Goal: Task Accomplishment & Management: Complete application form

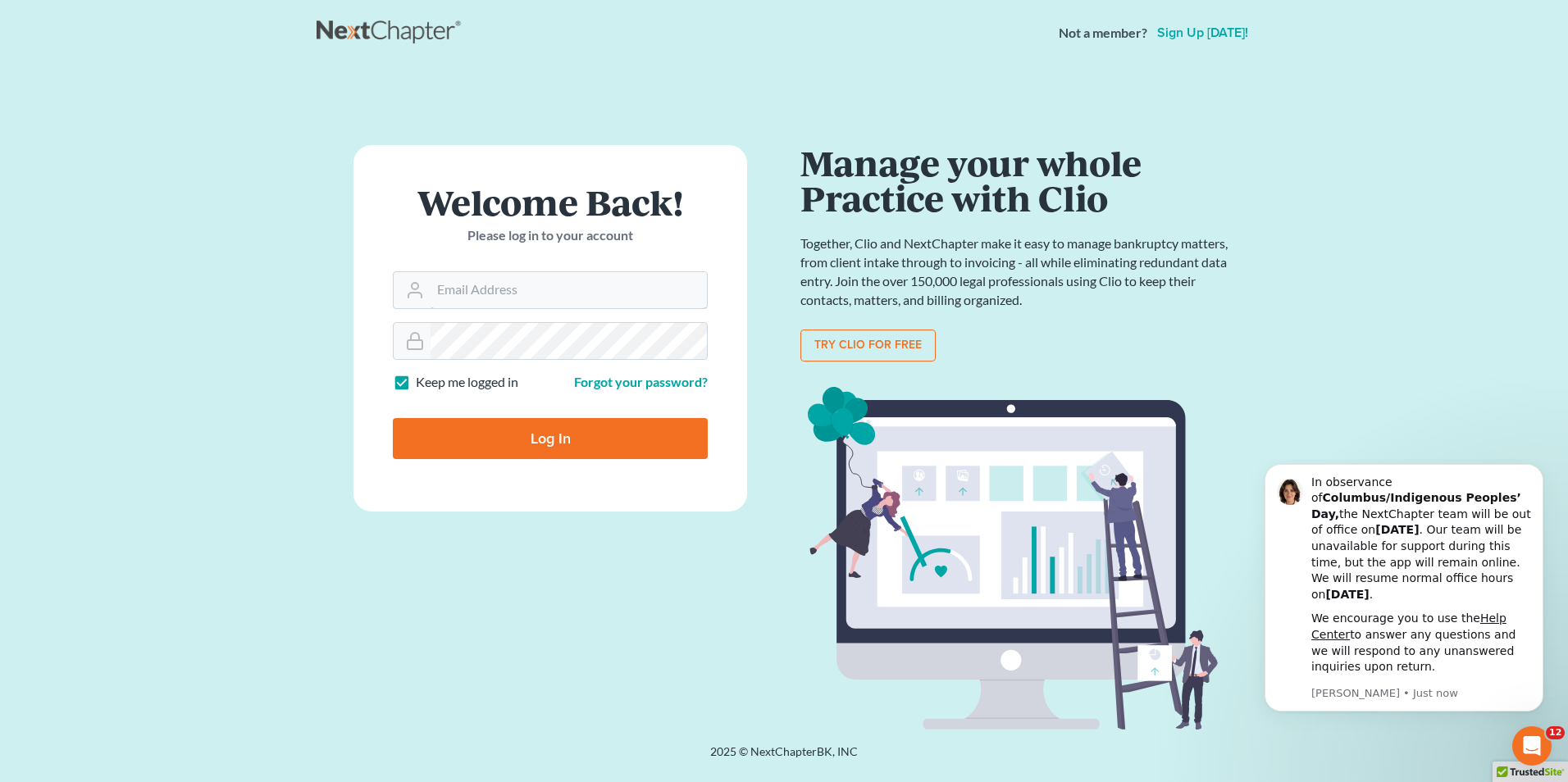
type input "[EMAIL_ADDRESS][DOMAIN_NAME]"
click at [583, 434] on input "Log In" at bounding box center [550, 438] width 315 height 41
type input "Thinking..."
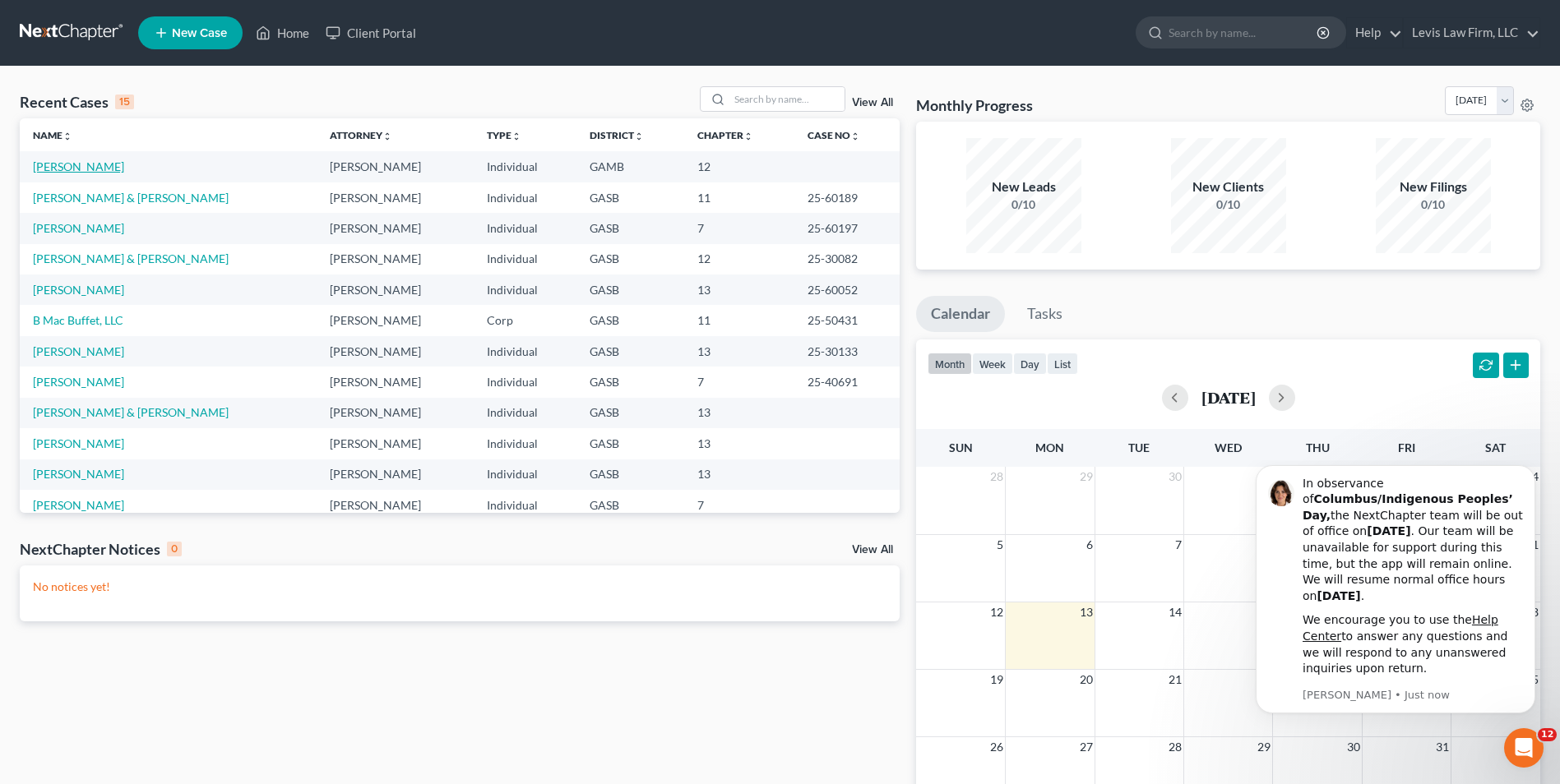
click at [65, 162] on link "[PERSON_NAME]" at bounding box center [78, 166] width 91 height 14
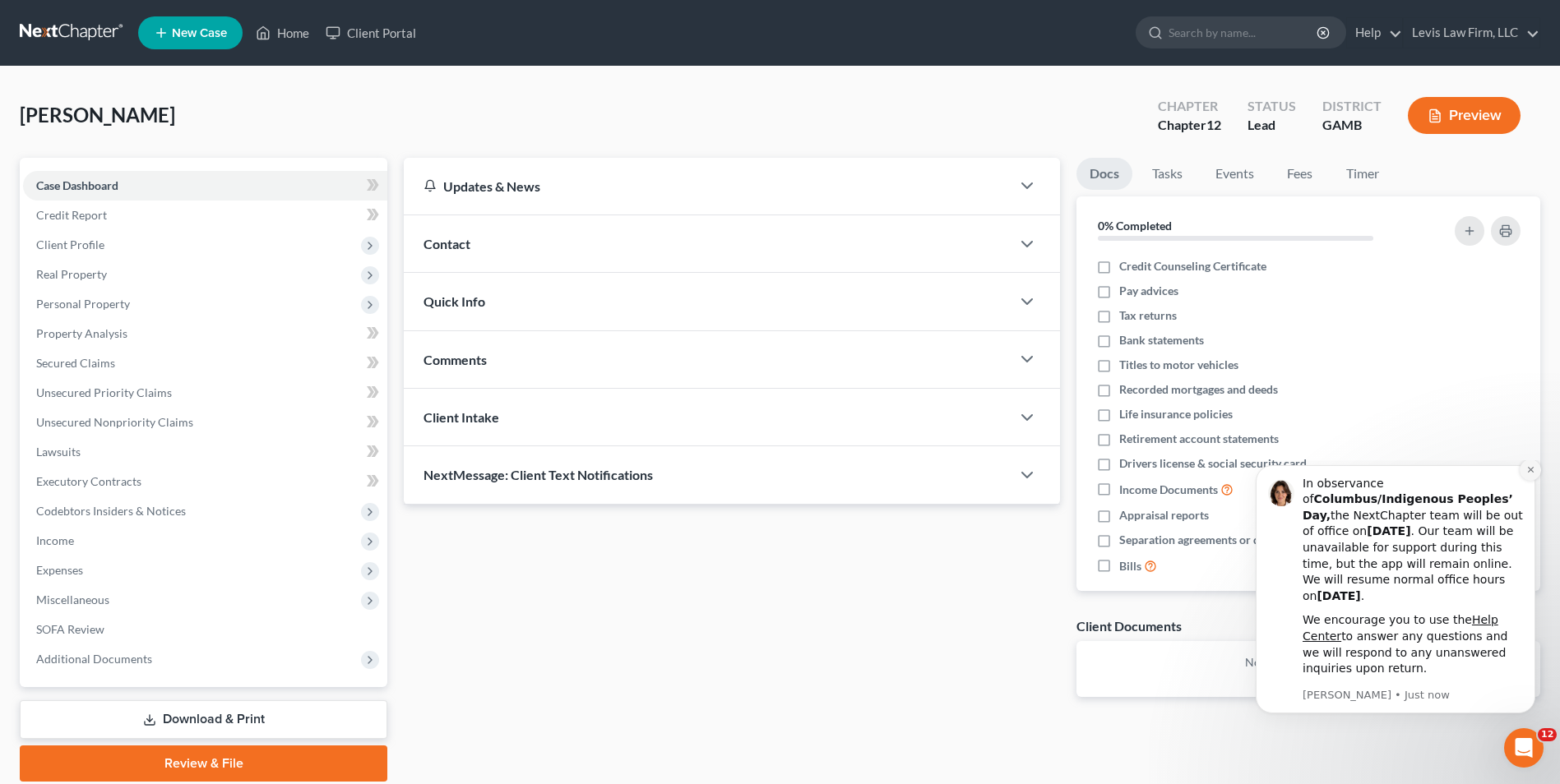
click at [1529, 473] on icon "Dismiss notification" at bounding box center [1529, 469] width 6 height 6
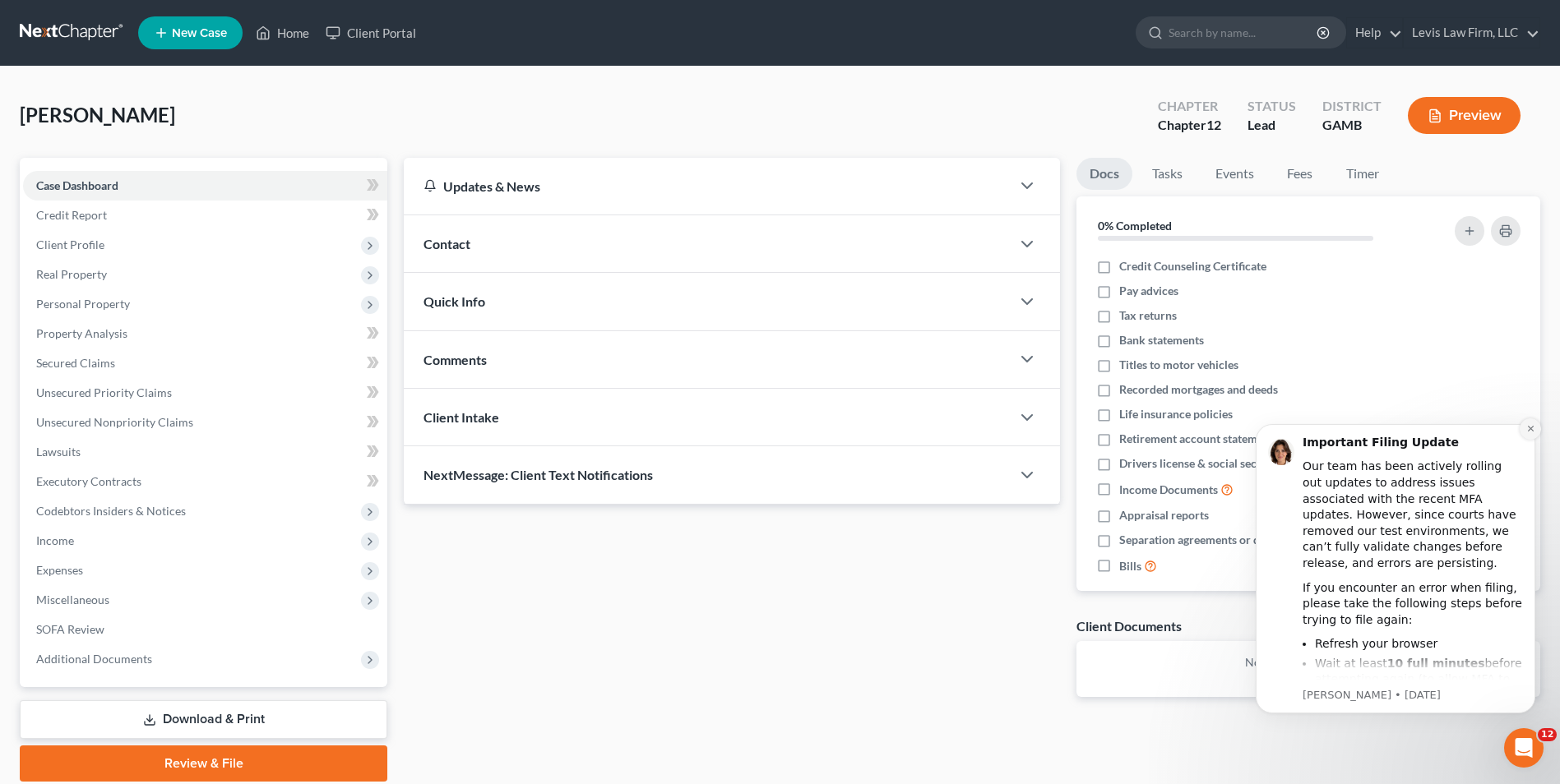
click at [1531, 430] on icon "Dismiss notification" at bounding box center [1529, 428] width 6 height 6
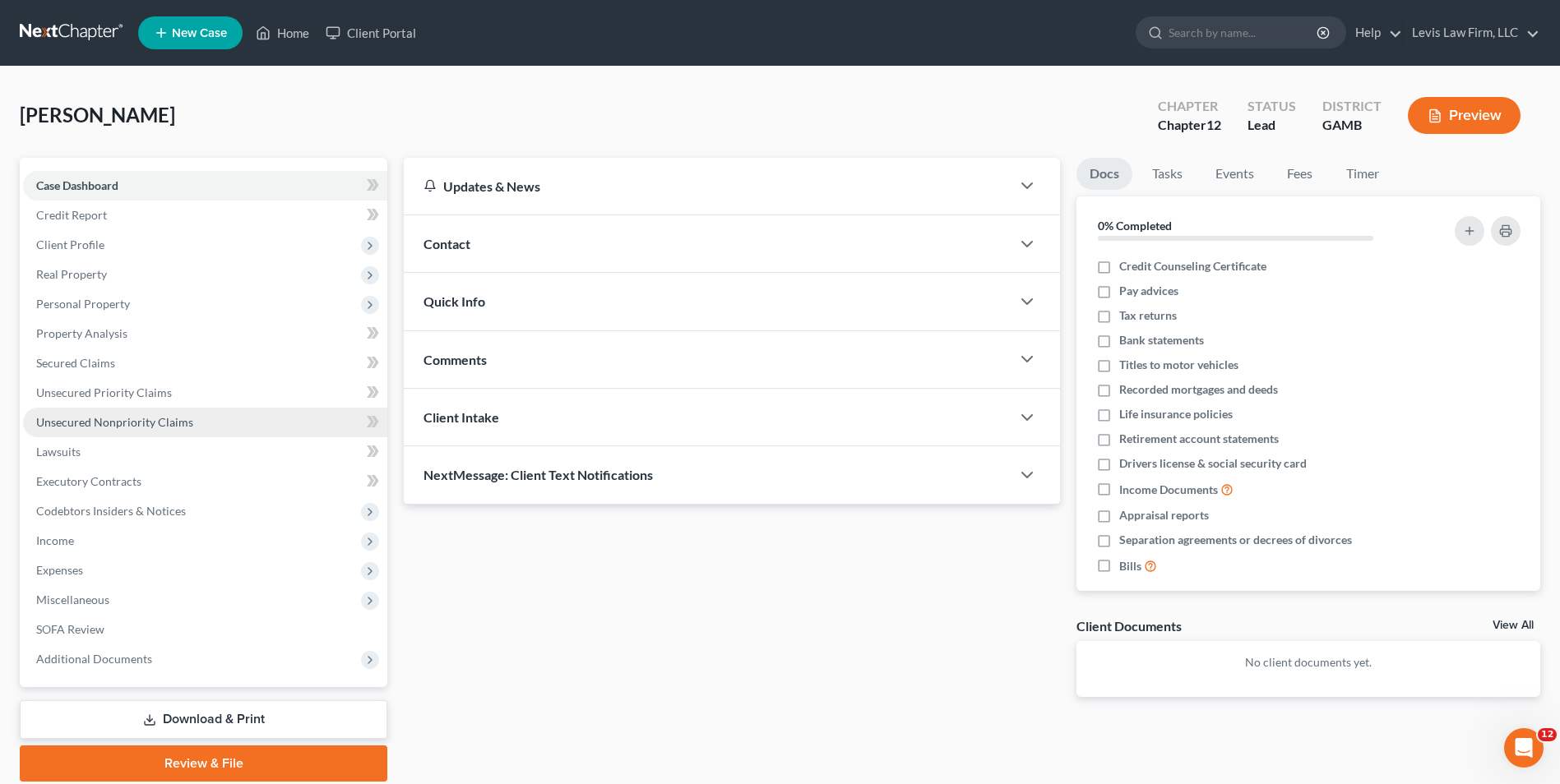
click at [120, 423] on span "Unsecured Nonpriority Claims" at bounding box center [114, 422] width 157 height 14
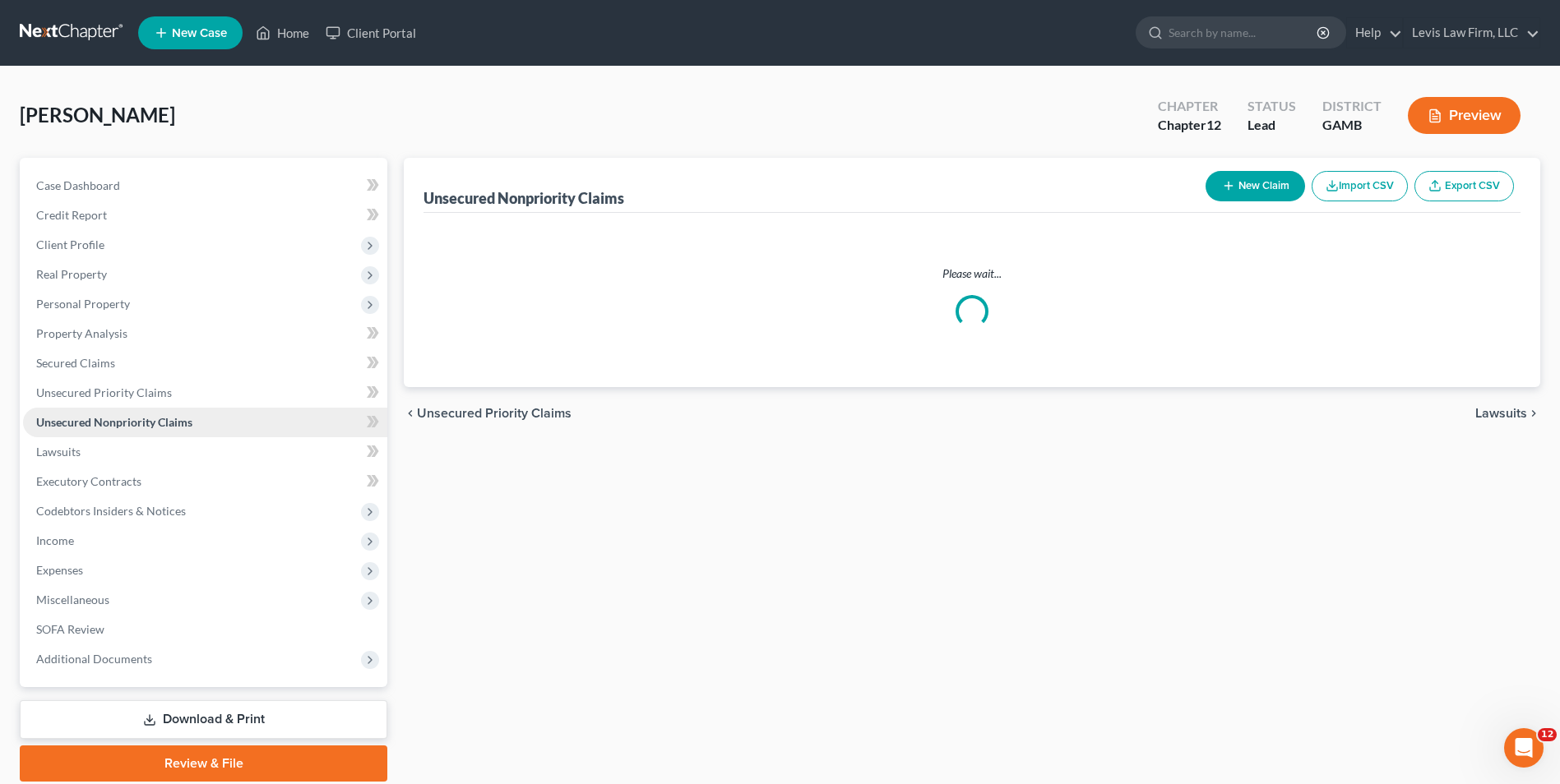
click at [120, 423] on span "Unsecured Nonpriority Claims" at bounding box center [114, 422] width 157 height 14
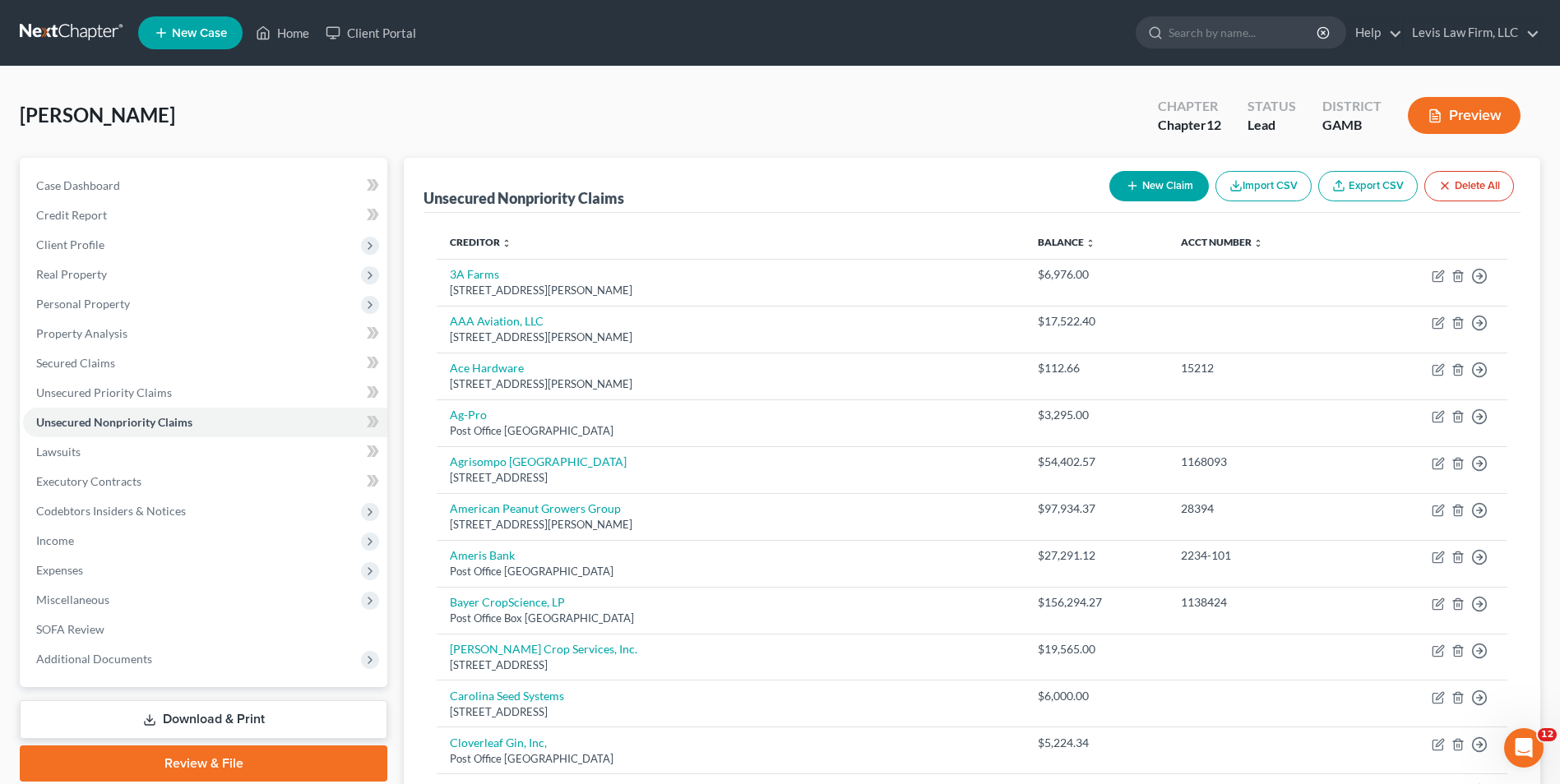
click at [1136, 180] on button "New Claim" at bounding box center [1158, 185] width 99 height 31
select select "0"
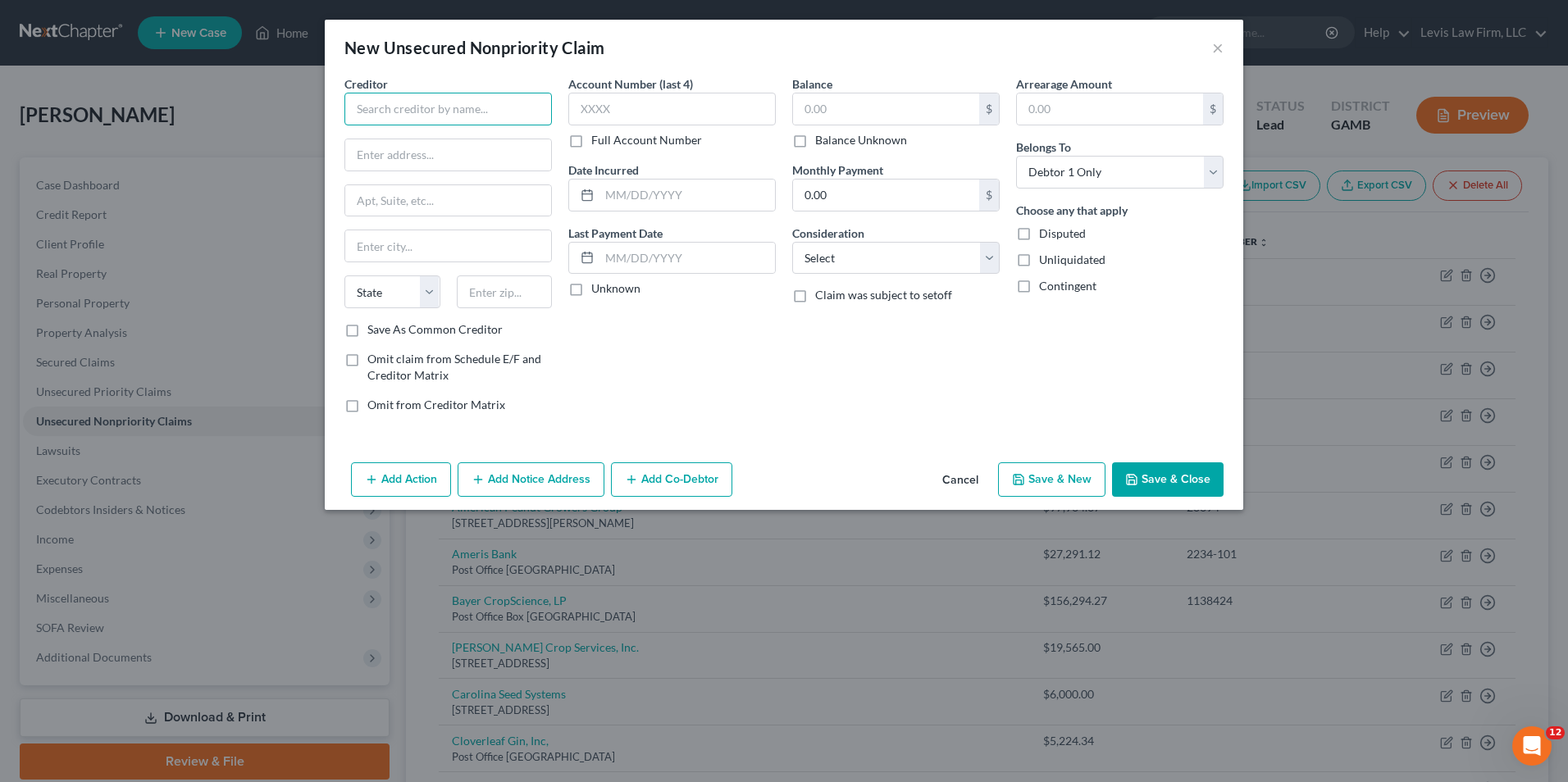
click at [355, 110] on input "text" at bounding box center [448, 109] width 208 height 32
type input "[PERSON_NAME] Machine Shop"
type input "Post Office Box 266"
type input "Donalsonville"
select select "10"
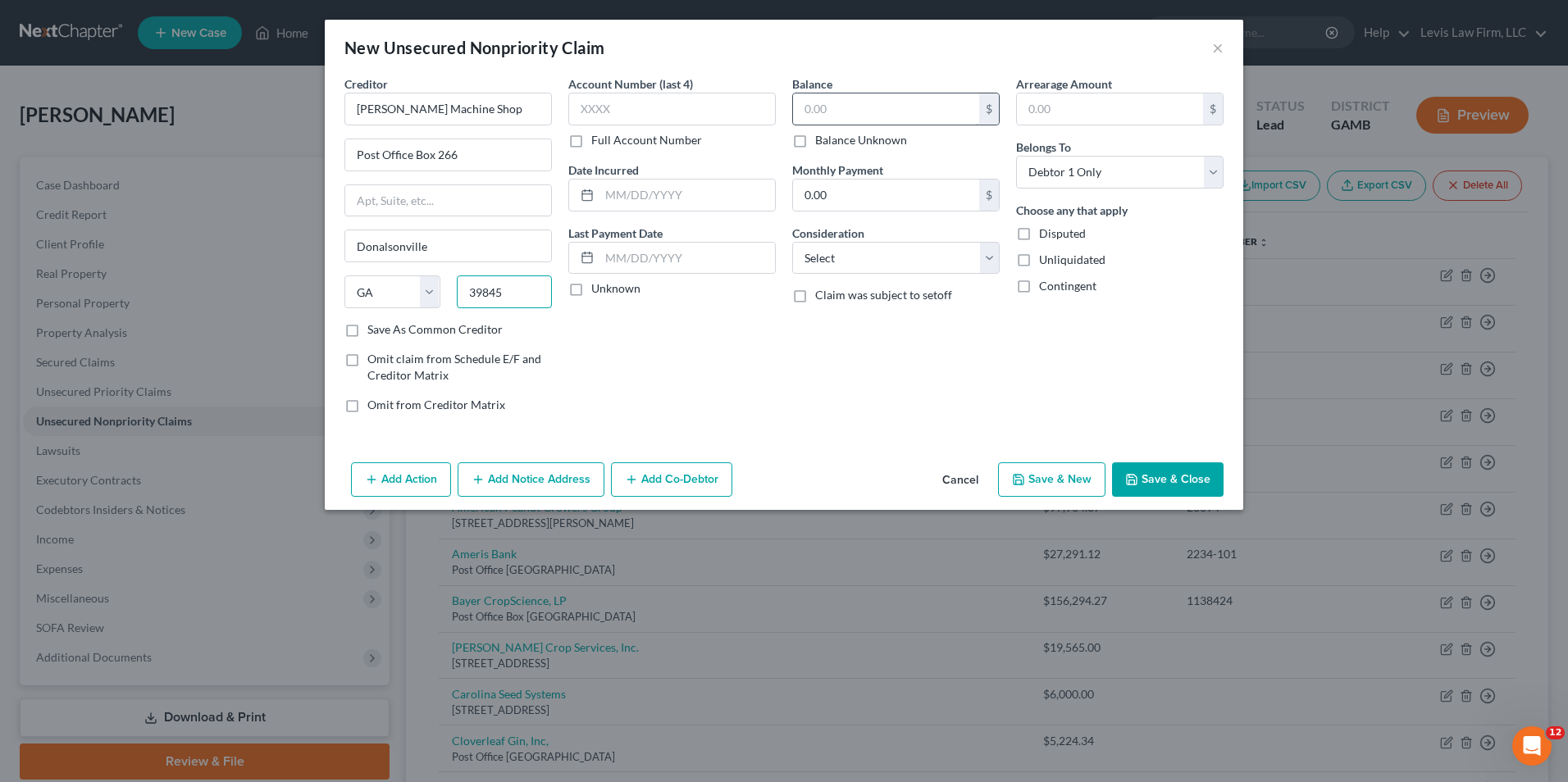
type input "39845"
click at [801, 111] on input "text" at bounding box center [886, 110] width 186 height 32
type input "310.03"
click at [987, 254] on select "Select Cable / Satellite Services Collection Agency Credit Card Debt Debt Couns…" at bounding box center [895, 258] width 208 height 32
select select "18"
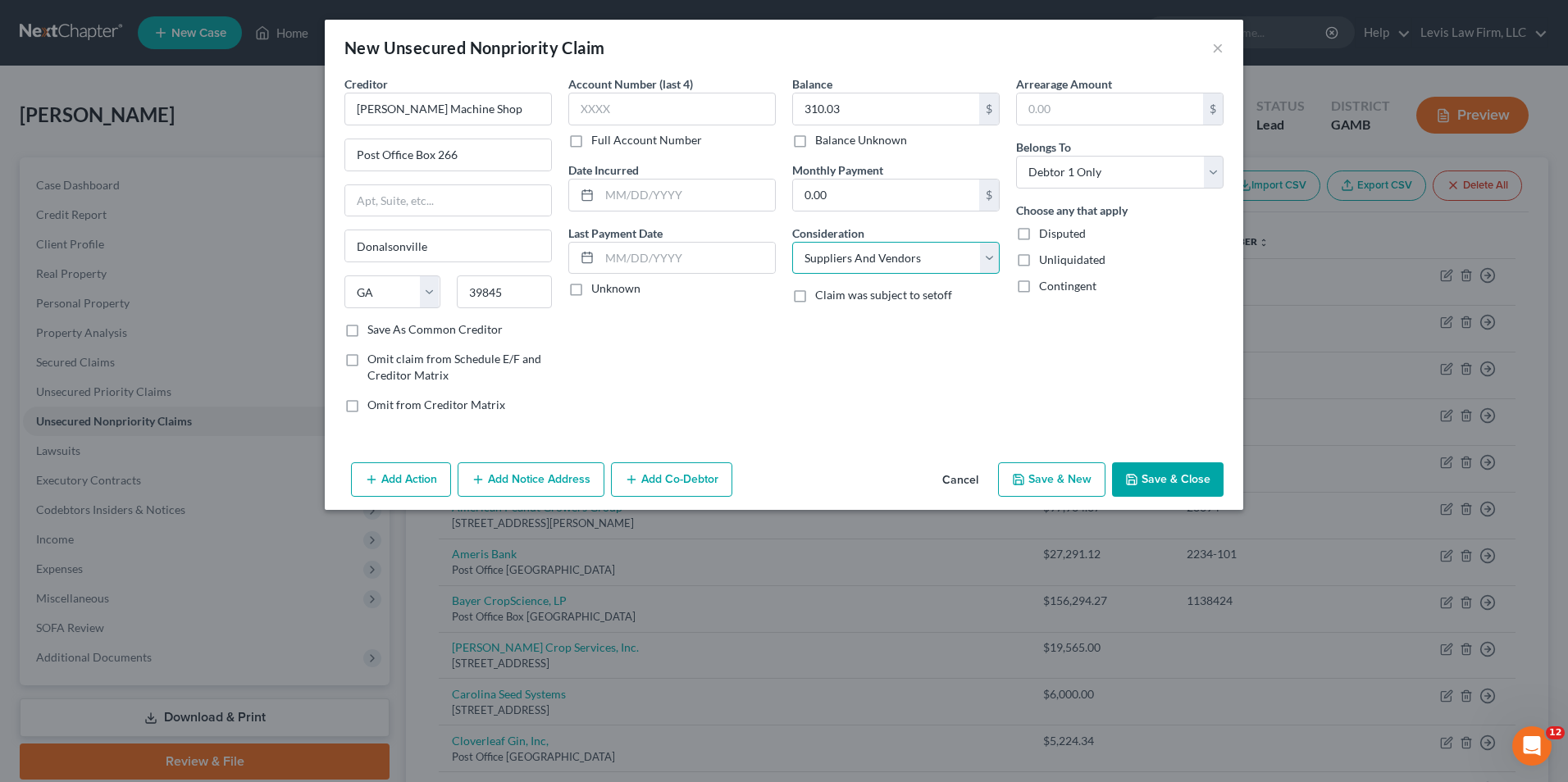
click at [792, 242] on select "Select Cable / Satellite Services Collection Agency Credit Card Debt Debt Couns…" at bounding box center [895, 258] width 208 height 32
click at [1154, 472] on button "Save & Close" at bounding box center [1167, 479] width 111 height 34
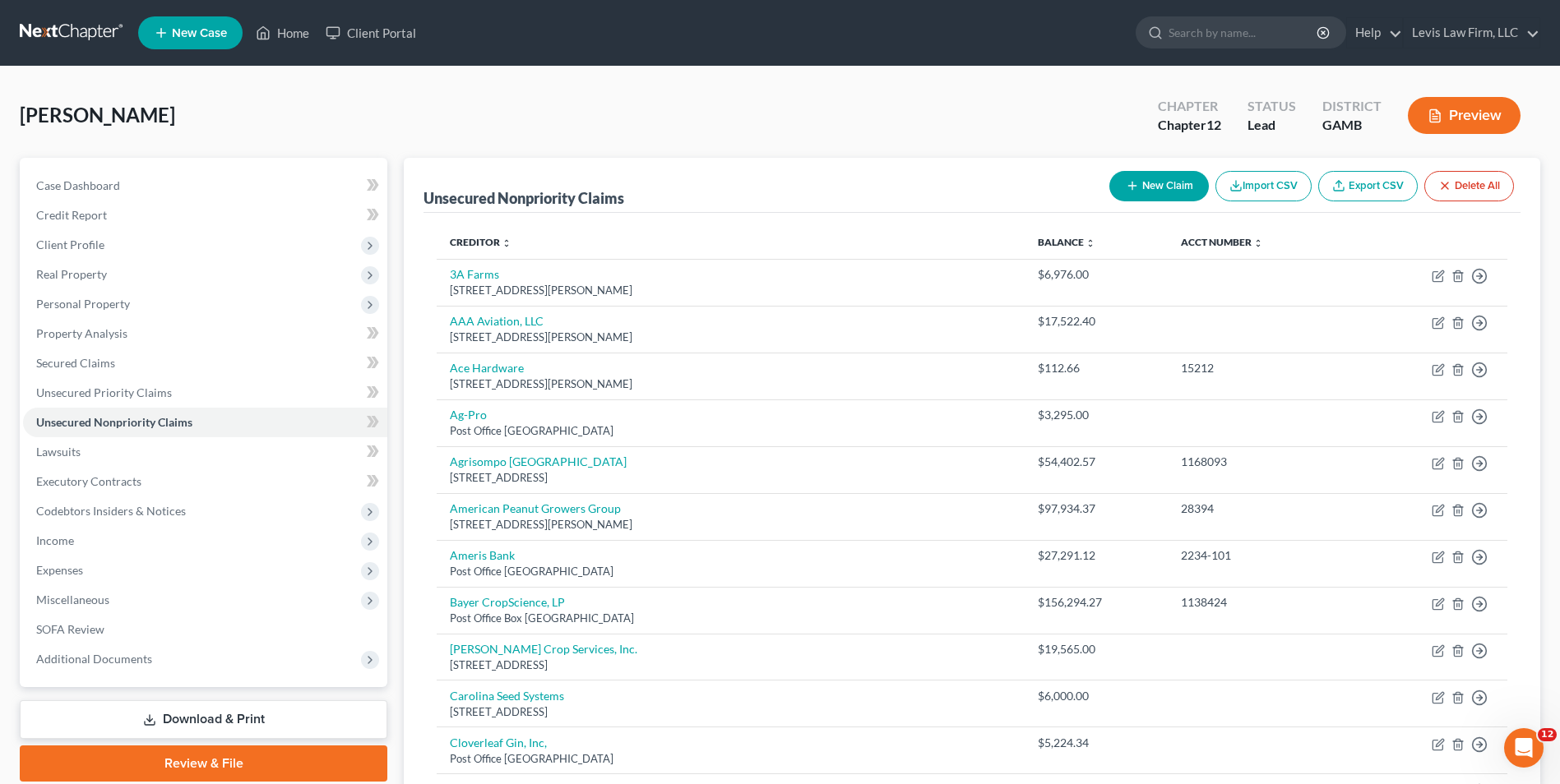
click at [1176, 170] on div "New Claim Import CSV Export CSV Delete All" at bounding box center [1311, 186] width 418 height 44
click at [1160, 181] on button "New Claim" at bounding box center [1158, 185] width 99 height 31
select select "0"
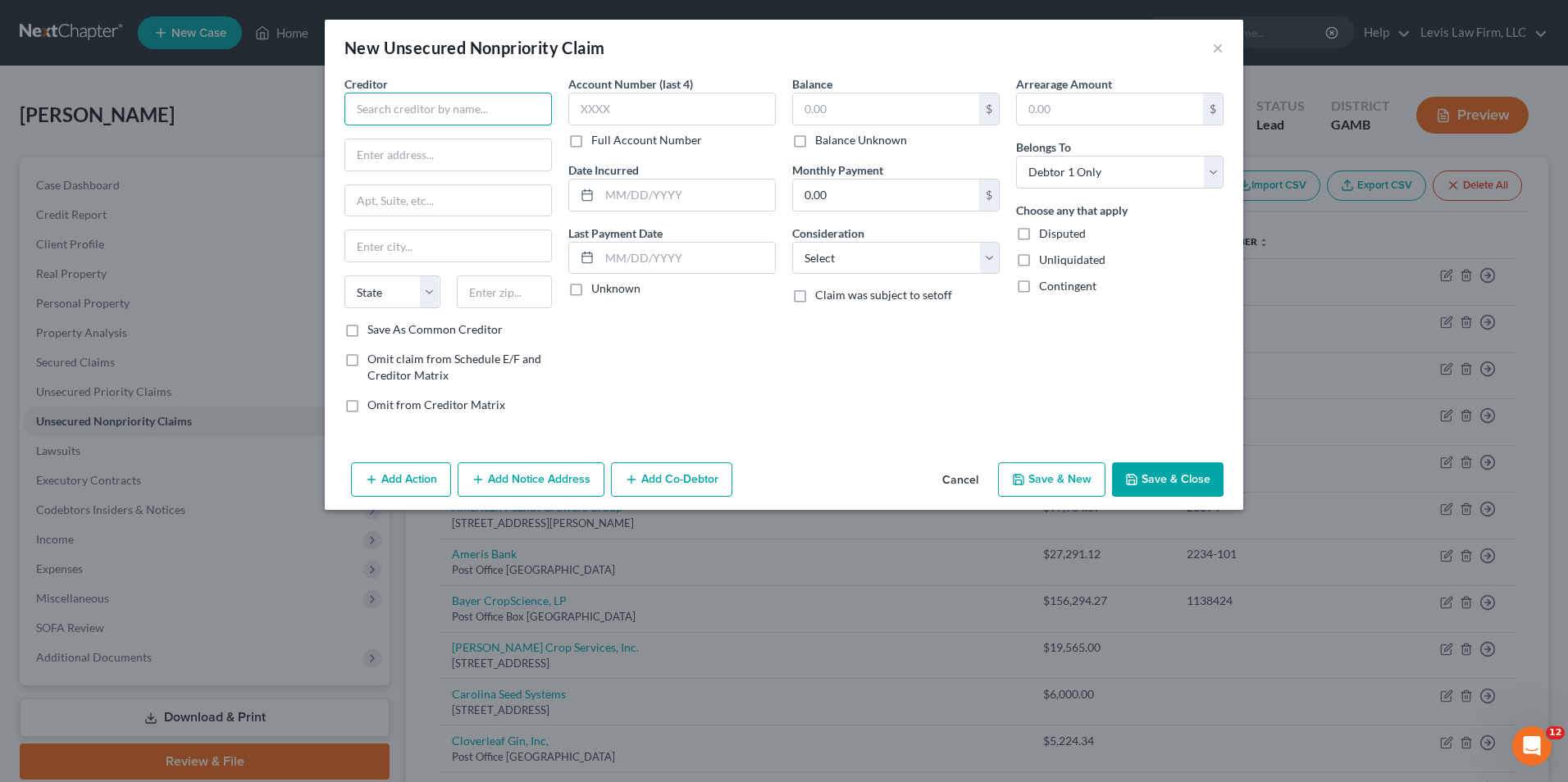
click at [360, 109] on input "text" at bounding box center [448, 109] width 208 height 32
type input "Truist"
type input "Post Office Box 580048"
type input "Charlotte"
select select "28"
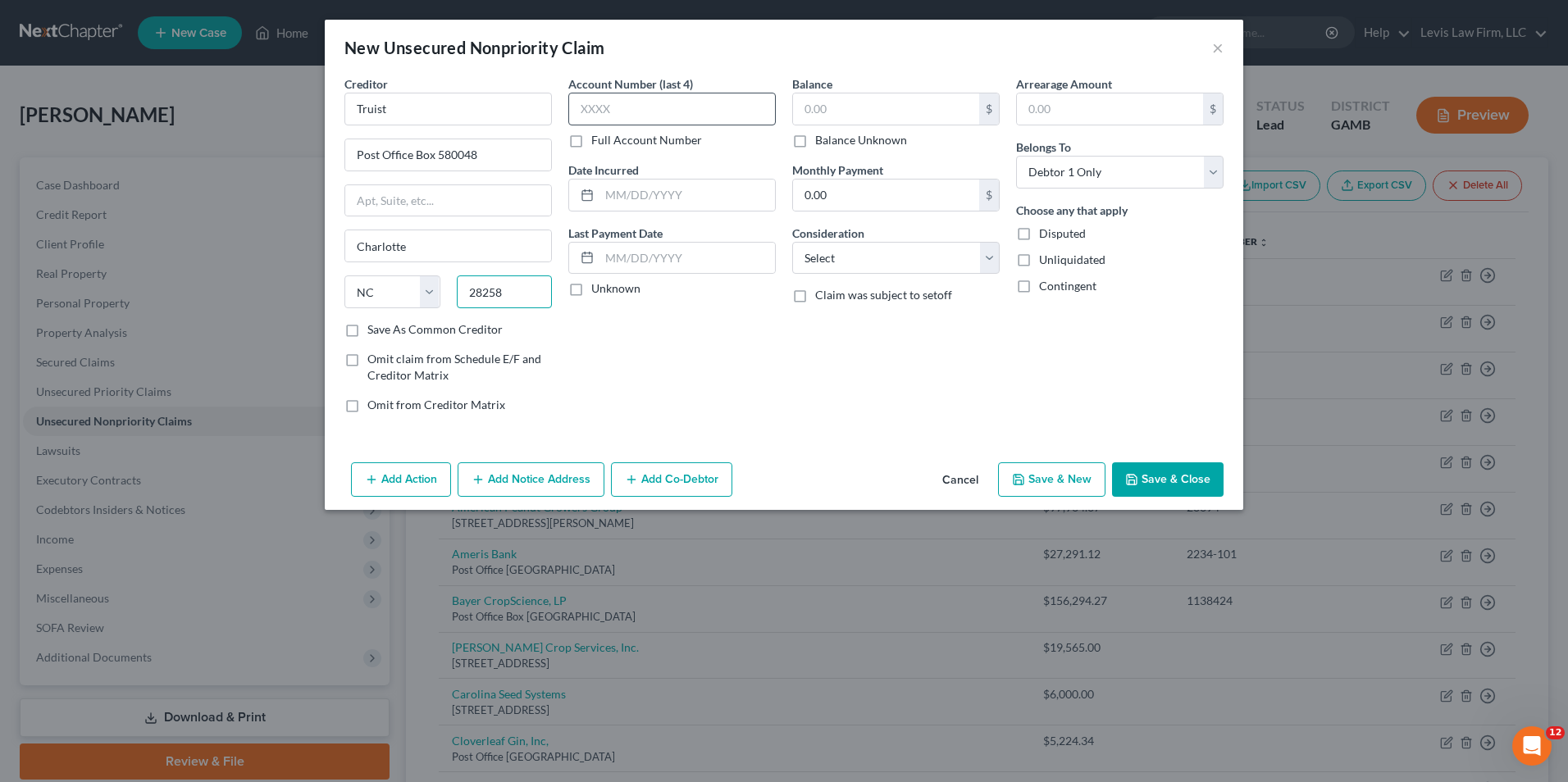
type input "28258"
click at [591, 142] on label "Full Account Number" at bounding box center [646, 140] width 110 height 17
click at [598, 142] on input "Full Account Number" at bounding box center [603, 138] width 11 height 11
click at [574, 117] on input "text" at bounding box center [672, 109] width 208 height 32
type input "9193651825-1001"
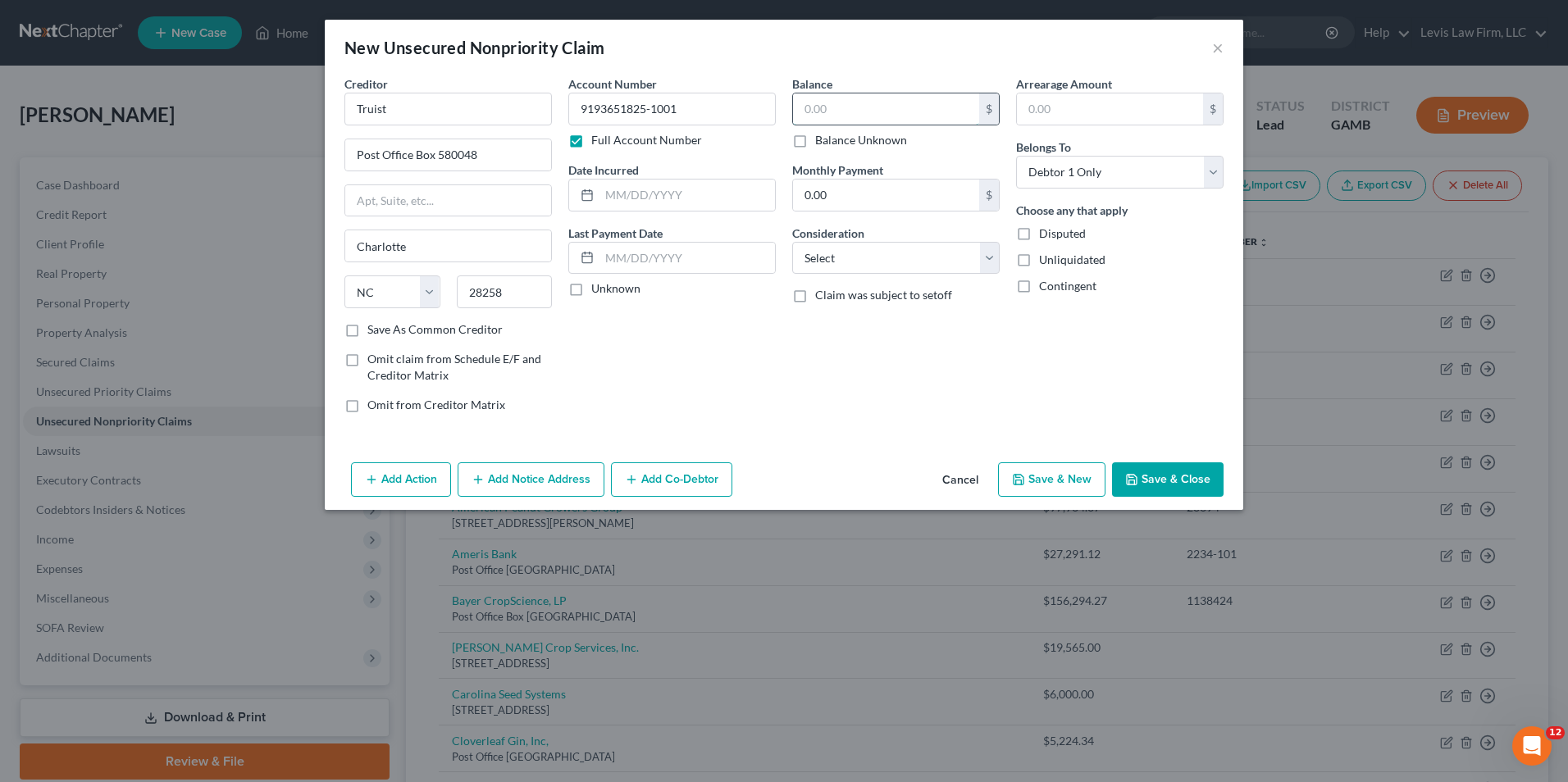
click at [797, 108] on input "text" at bounding box center [886, 110] width 186 height 32
type input "57,513.01"
click at [1160, 471] on button "Save & Close" at bounding box center [1167, 479] width 111 height 34
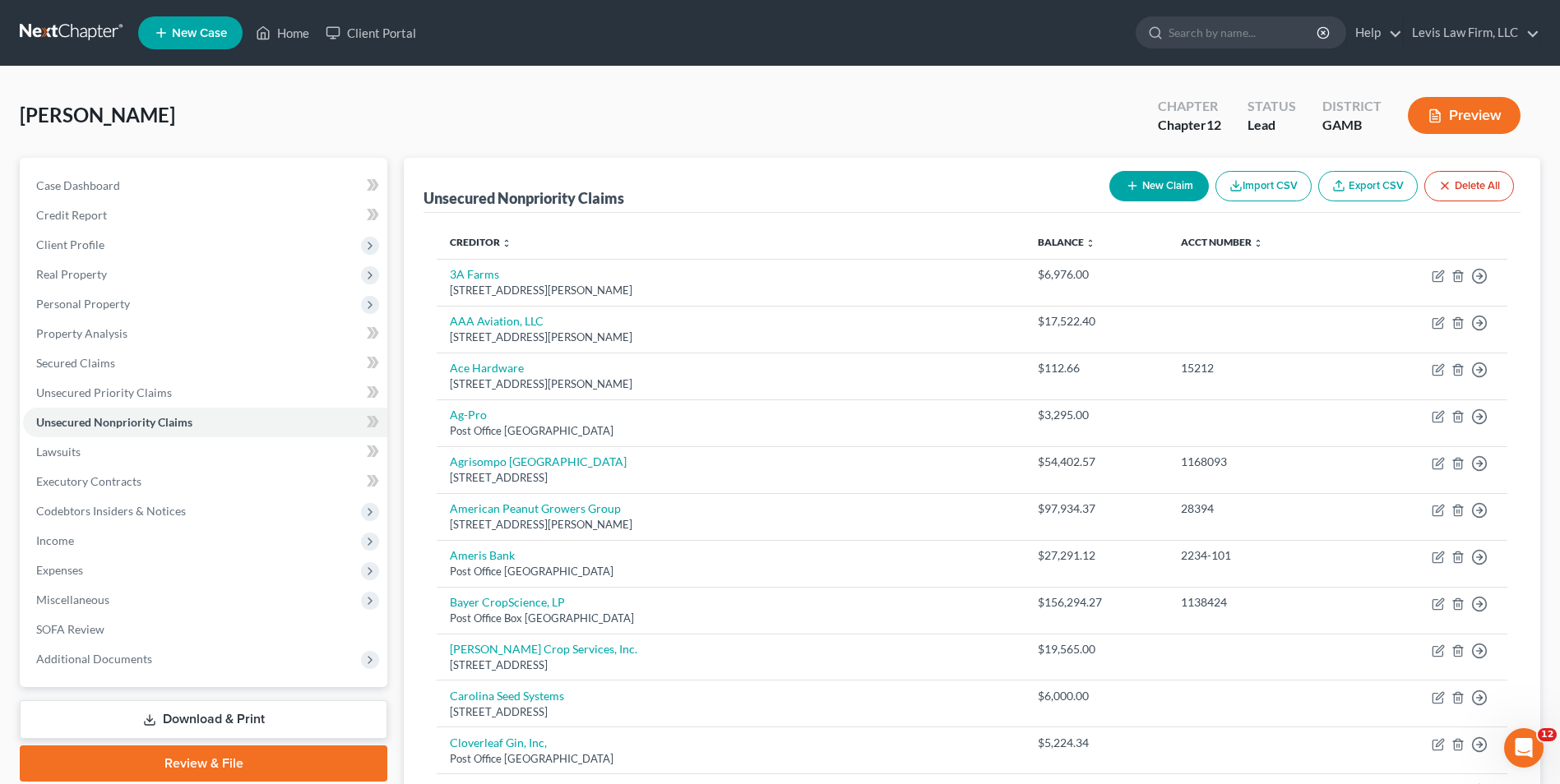
click at [1163, 182] on button "New Claim" at bounding box center [1158, 185] width 99 height 31
select select "0"
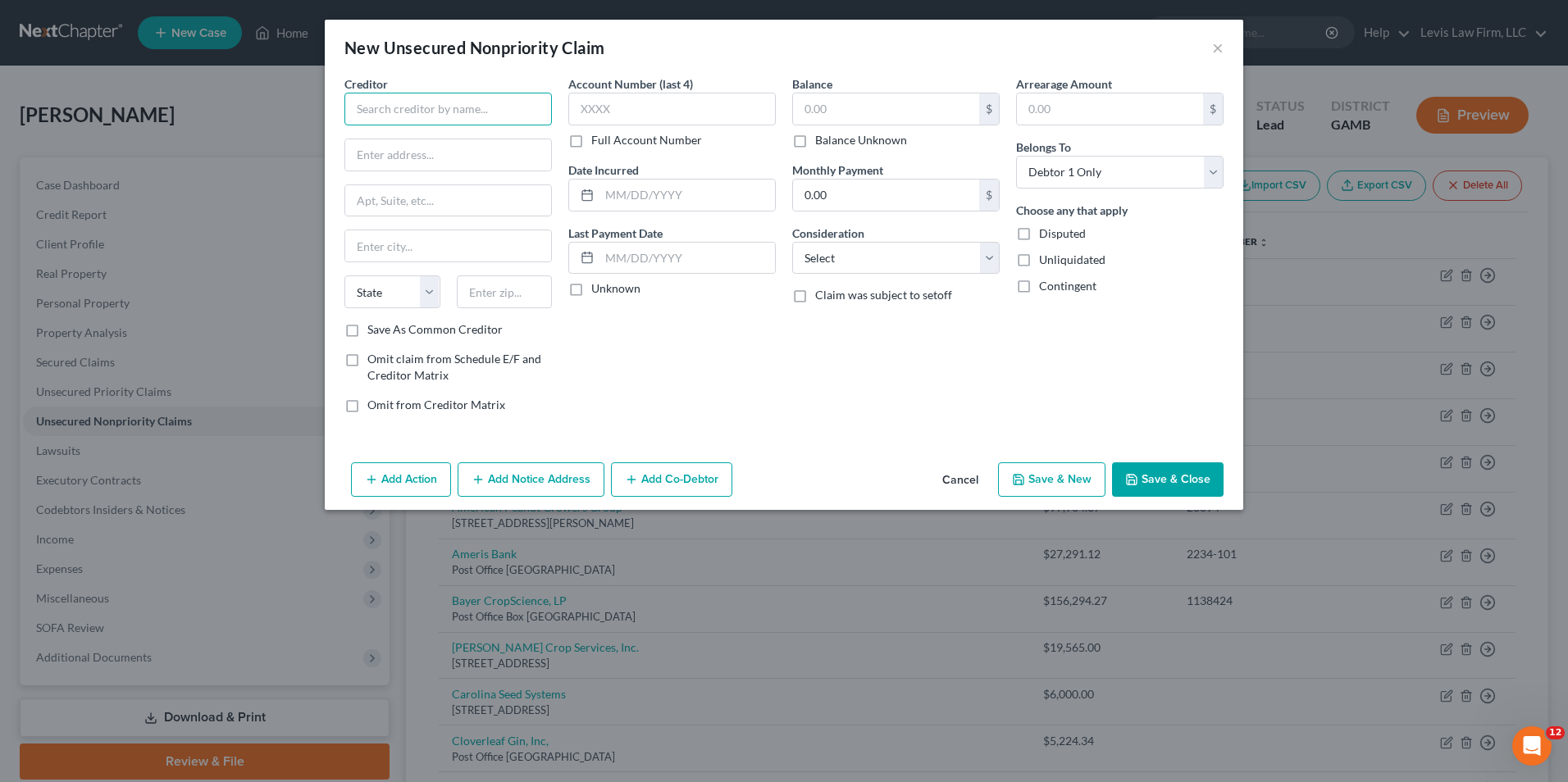
click at [367, 103] on input "text" at bounding box center [448, 109] width 208 height 32
type input "EDI Payment"
click at [802, 118] on input "text" at bounding box center [886, 110] width 186 height 32
type input "699.43"
click at [1172, 482] on button "Save & Close" at bounding box center [1167, 479] width 111 height 34
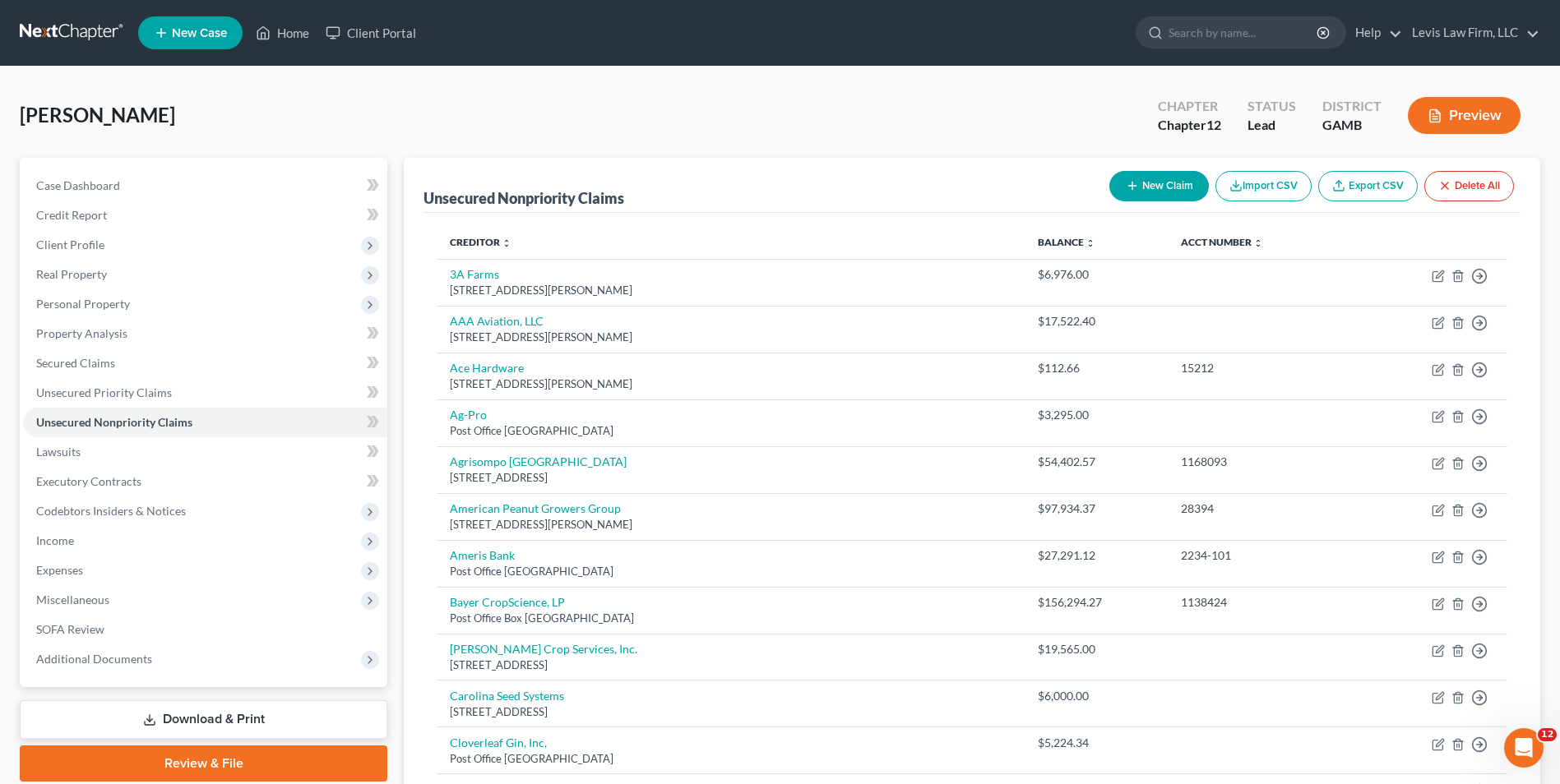
click at [1183, 187] on button "New Claim" at bounding box center [1158, 185] width 99 height 31
select select "0"
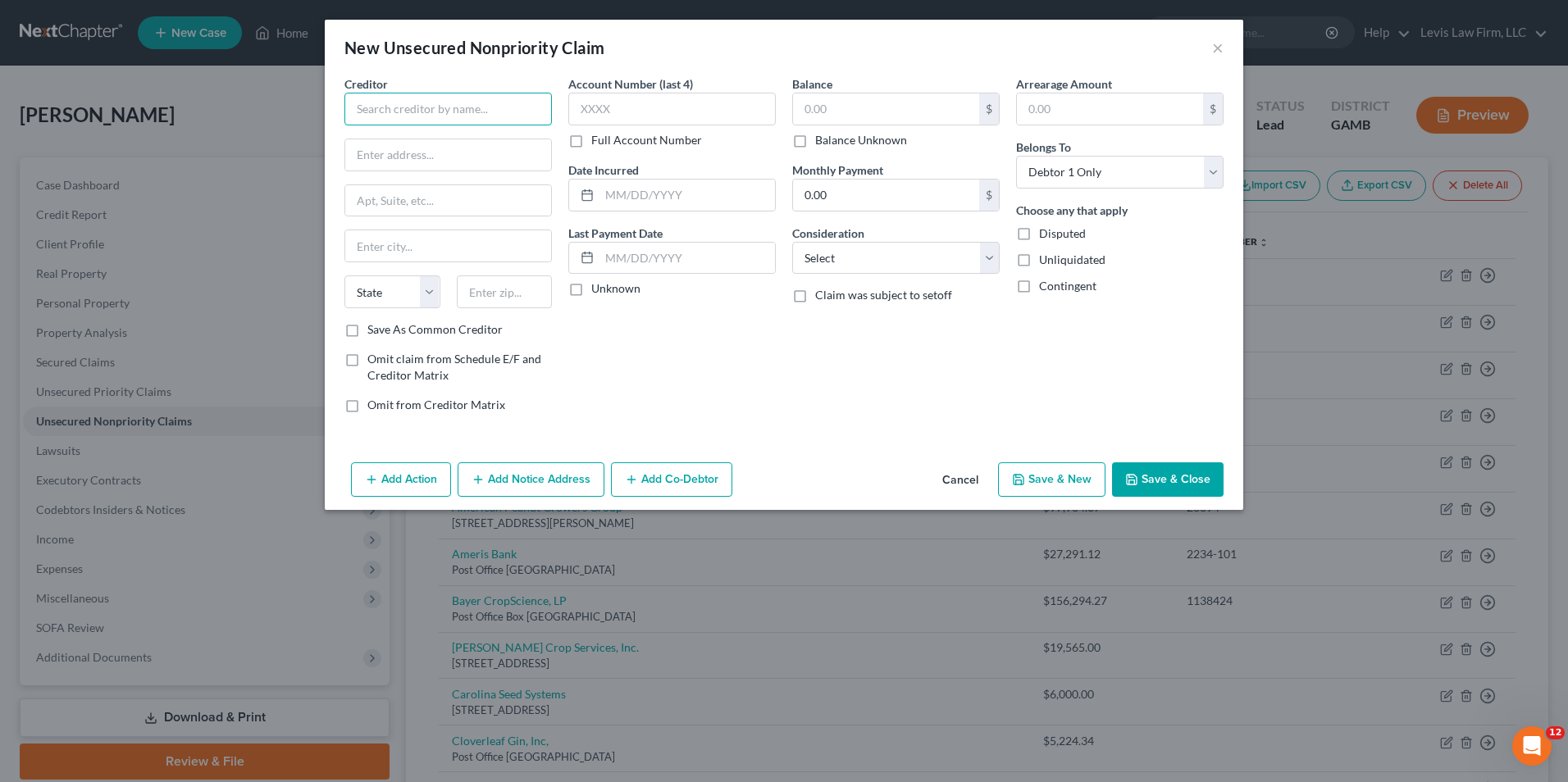
drag, startPoint x: 397, startPoint y: 111, endPoint x: 431, endPoint y: 107, distance: 34.2
click at [402, 110] on input "text" at bounding box center [448, 109] width 208 height 32
type input "FNB Equipment Finance"
type input "Post Office Box 6021"
type input "Hermitage"
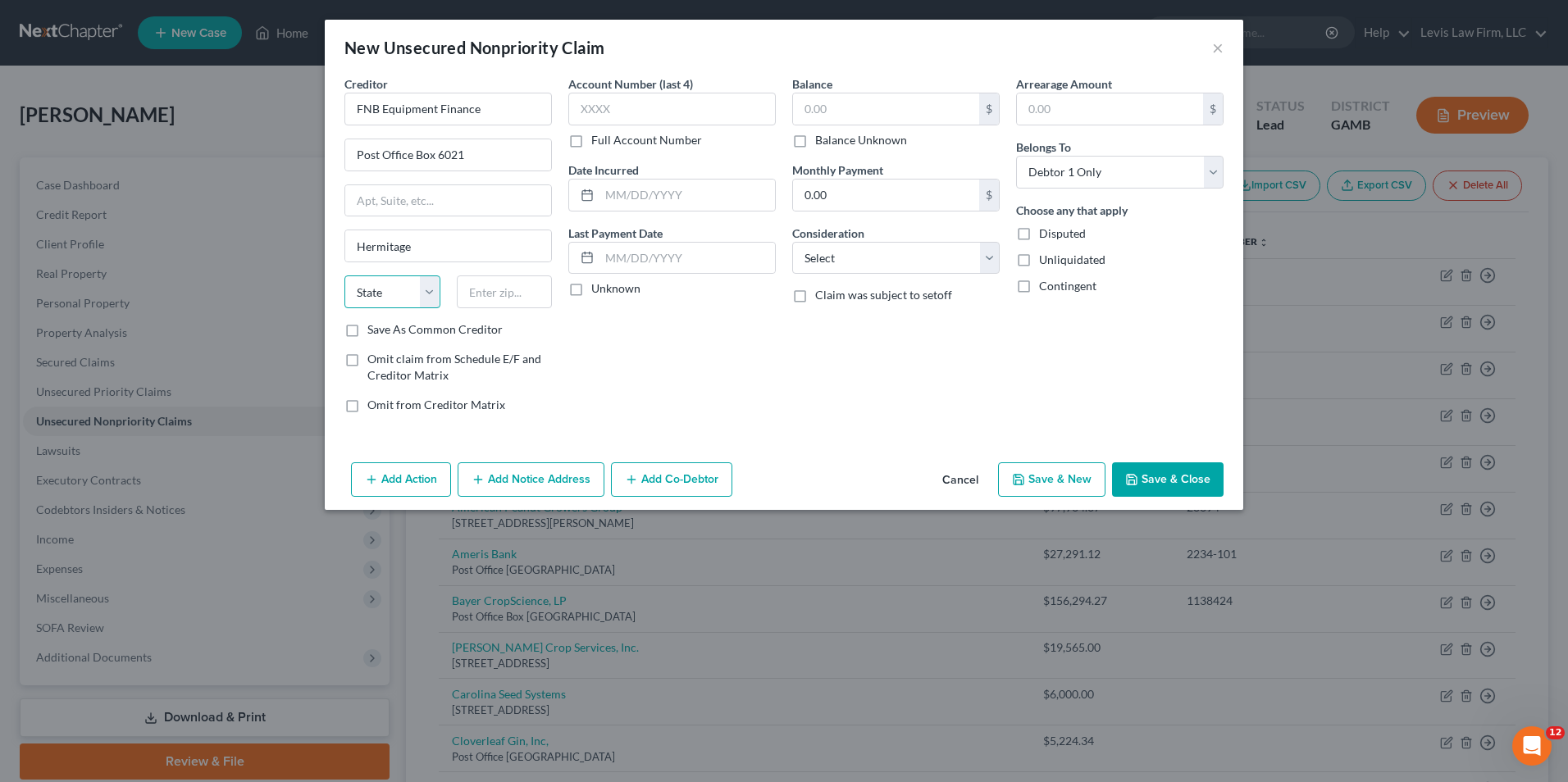
select select "39"
type input "16148"
click at [591, 143] on label "Full Account Number" at bounding box center [646, 140] width 110 height 17
click at [598, 143] on input "Full Account Number" at bounding box center [603, 138] width 11 height 11
click at [574, 114] on input "text" at bounding box center [672, 109] width 208 height 32
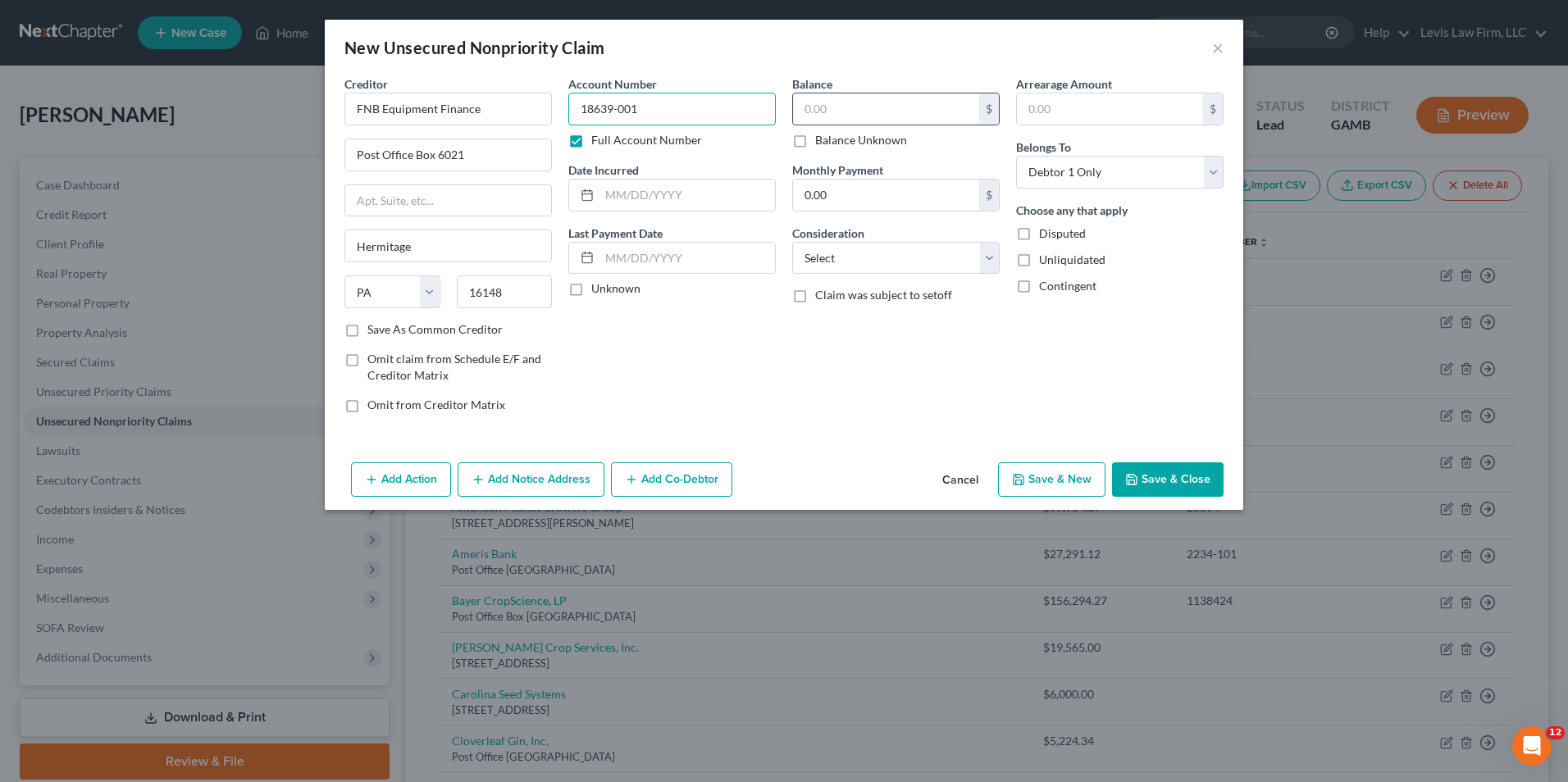
type input "18639-001"
click at [805, 110] on input "text" at bounding box center [886, 110] width 186 height 32
type input "4,354.92"
click at [995, 260] on select "Select Cable / Satellite Services Collection Agency Credit Card Debt Debt Couns…" at bounding box center [895, 258] width 208 height 32
select select "18"
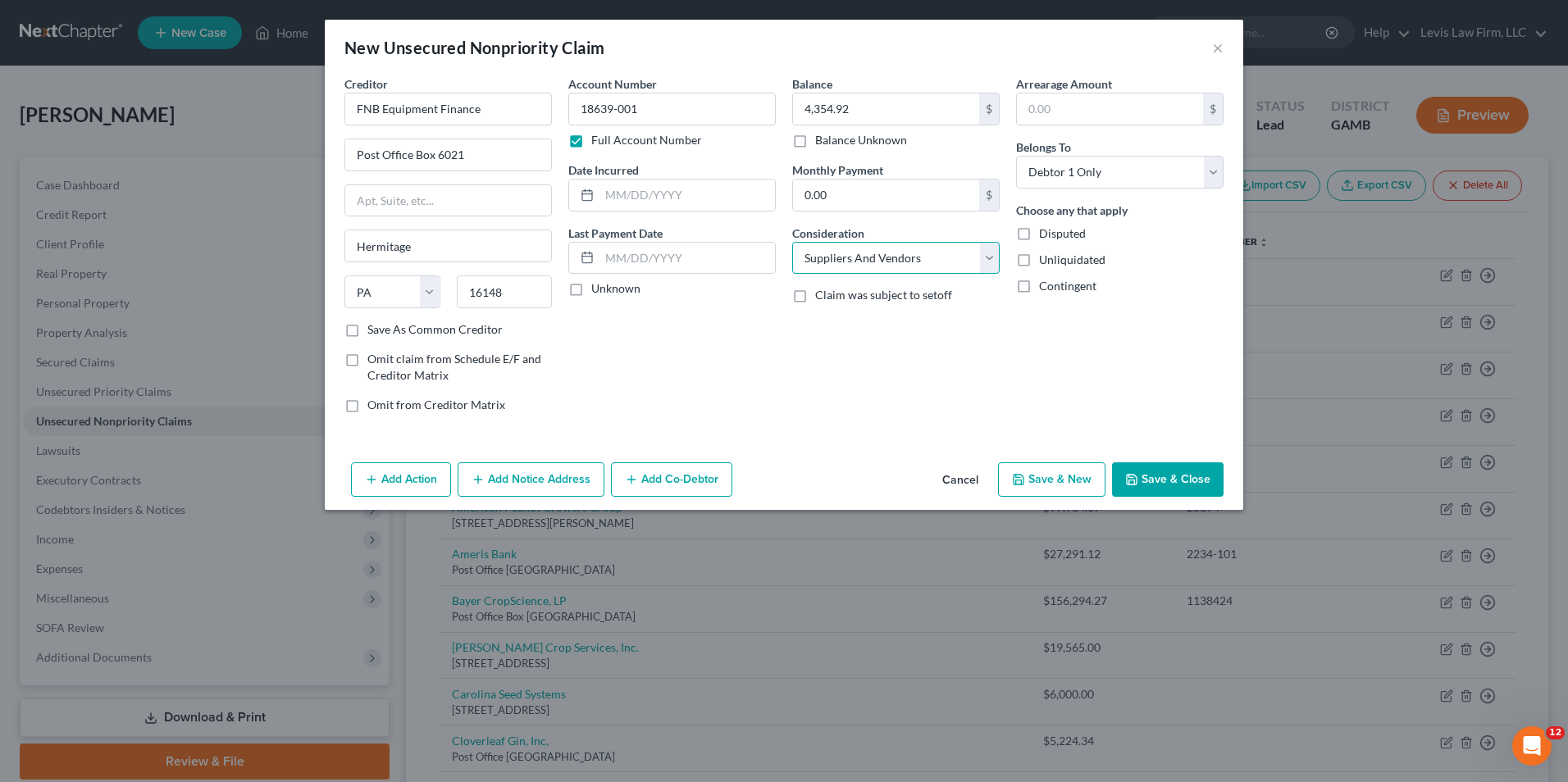
click at [792, 242] on select "Select Cable / Satellite Services Collection Agency Credit Card Debt Debt Couns…" at bounding box center [895, 258] width 208 height 32
click at [1167, 478] on button "Save & Close" at bounding box center [1167, 479] width 111 height 34
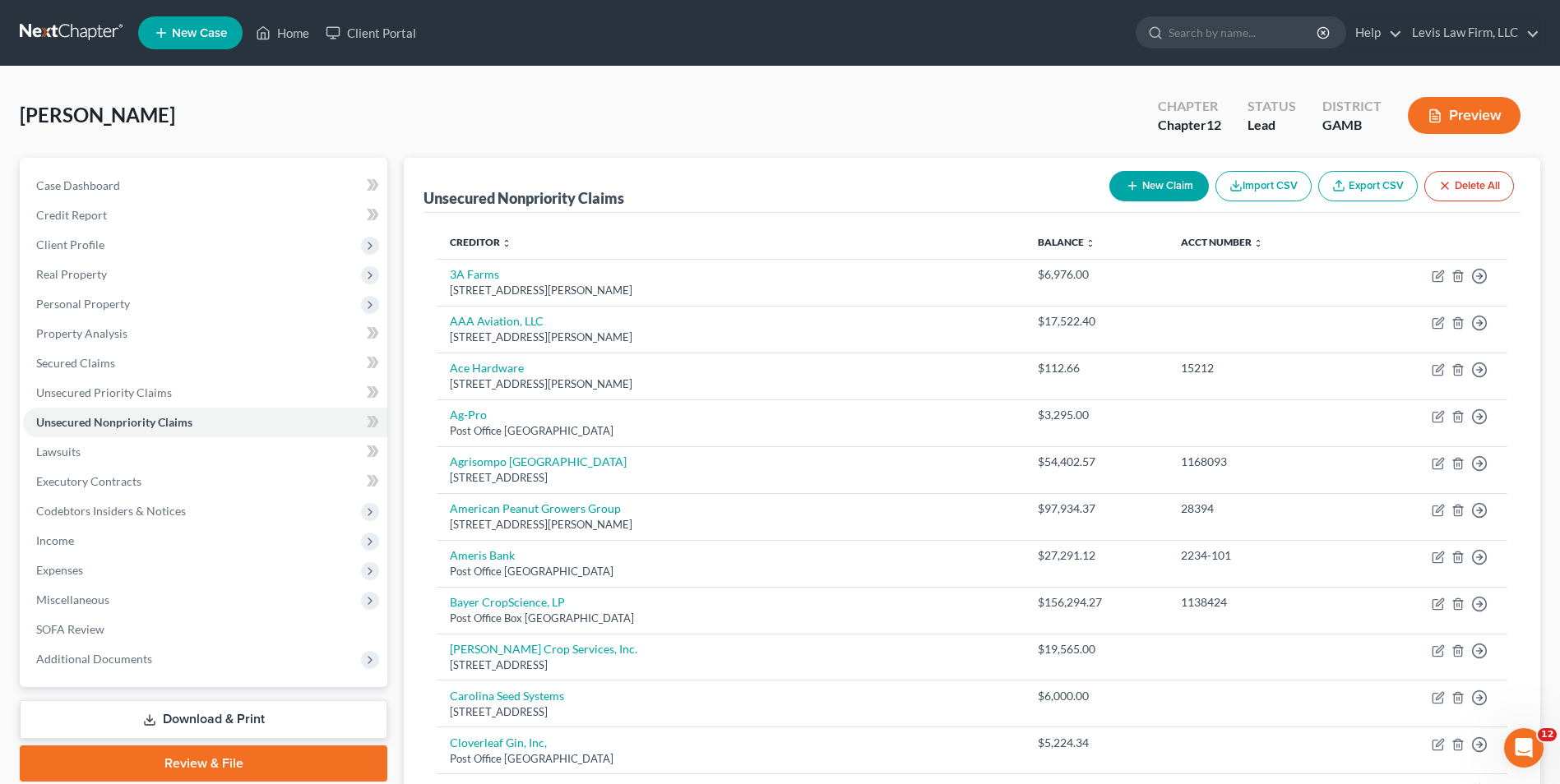
click at [1149, 180] on button "New Claim" at bounding box center [1158, 185] width 99 height 31
select select "0"
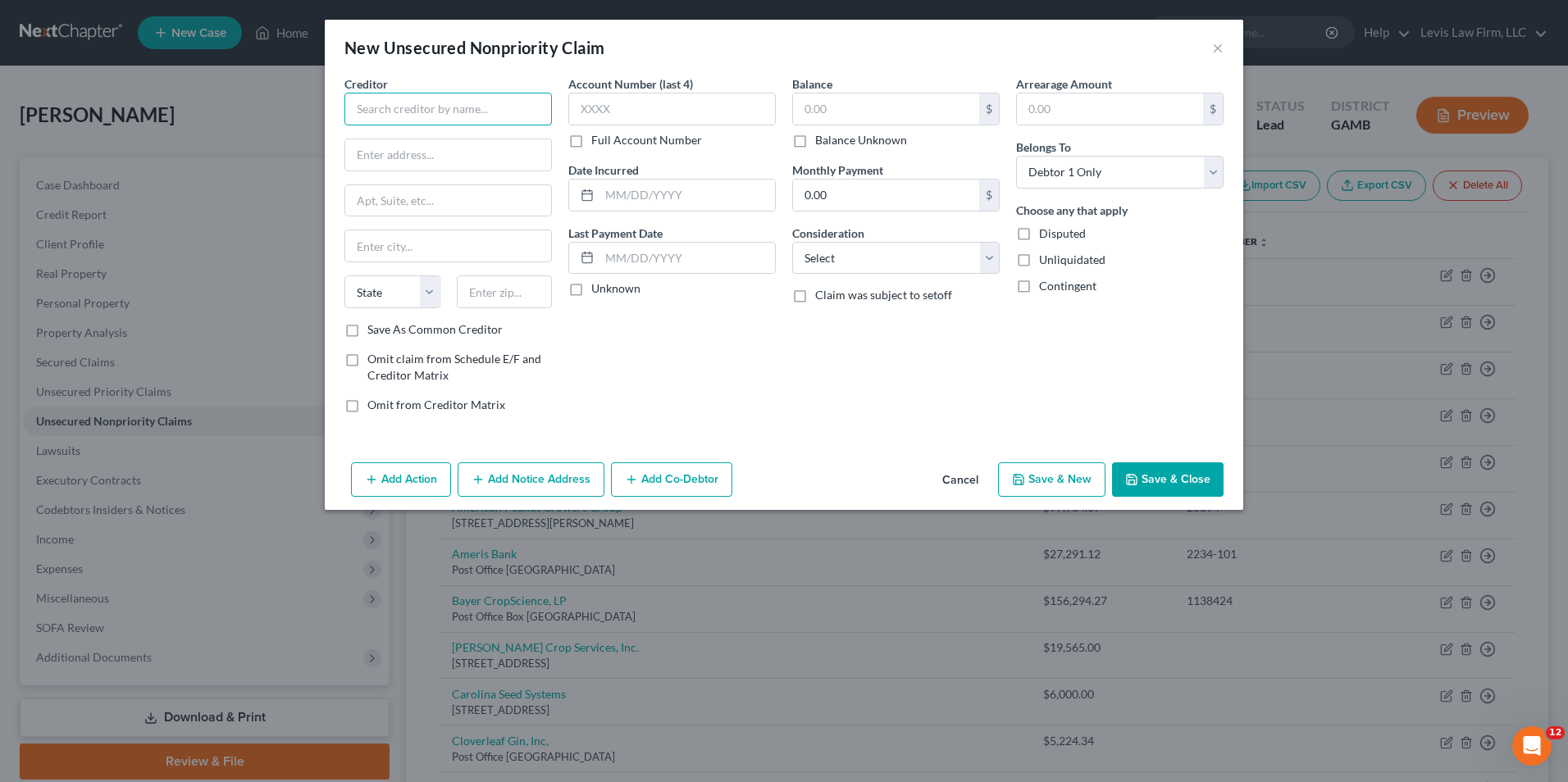
click at [364, 106] on input "text" at bounding box center [448, 109] width 208 height 32
type input "m"
type input "Midland Equipment Finance"
type input "Post Office Box 24245"
type input "[GEOGRAPHIC_DATA]"
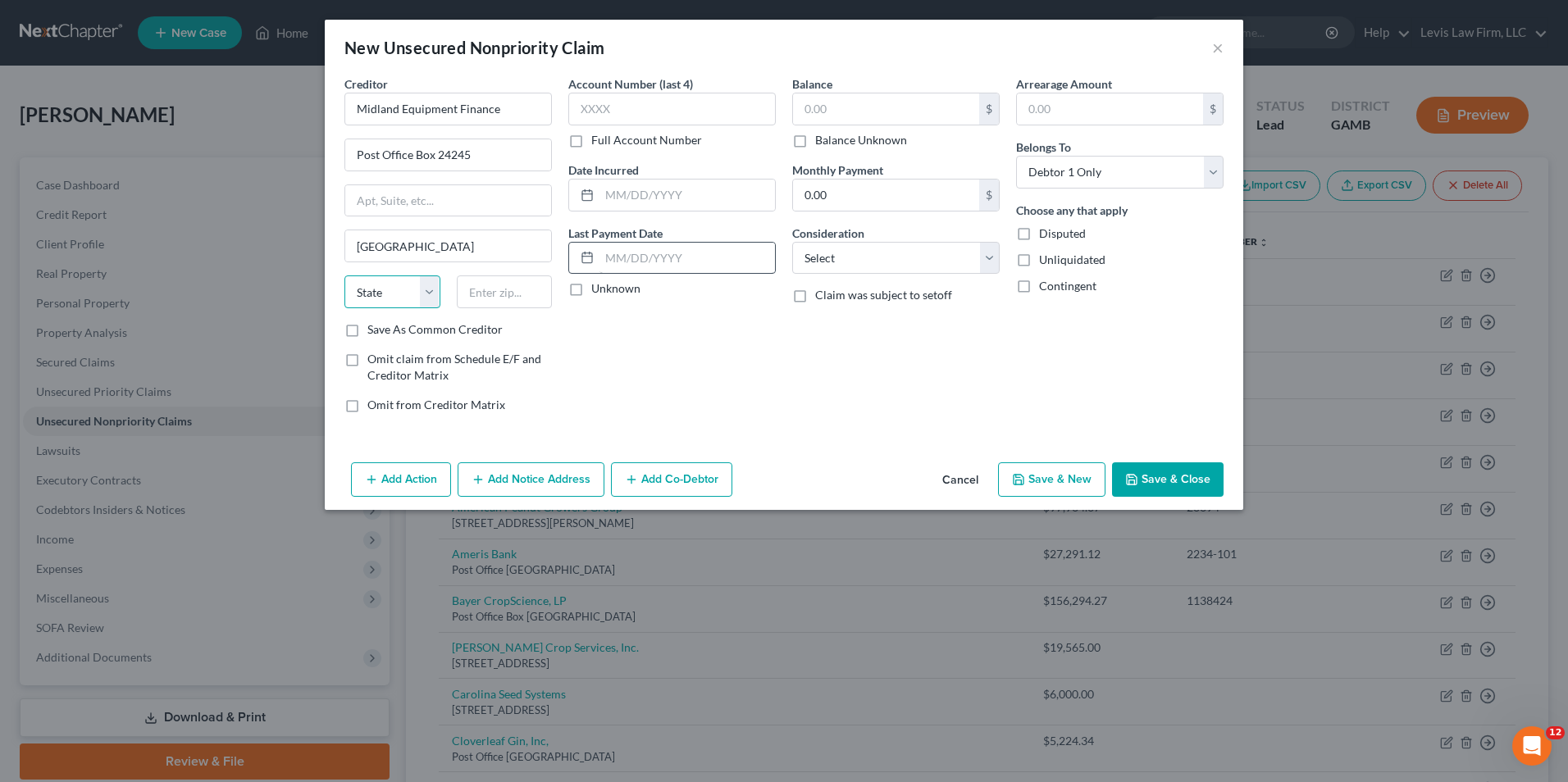
select select "50"
type input "98124"
click at [591, 140] on label "Full Account Number" at bounding box center [646, 140] width 110 height 17
click at [598, 140] on input "Full Account Number" at bounding box center [603, 138] width 11 height 11
click at [585, 113] on input "text" at bounding box center [672, 109] width 208 height 32
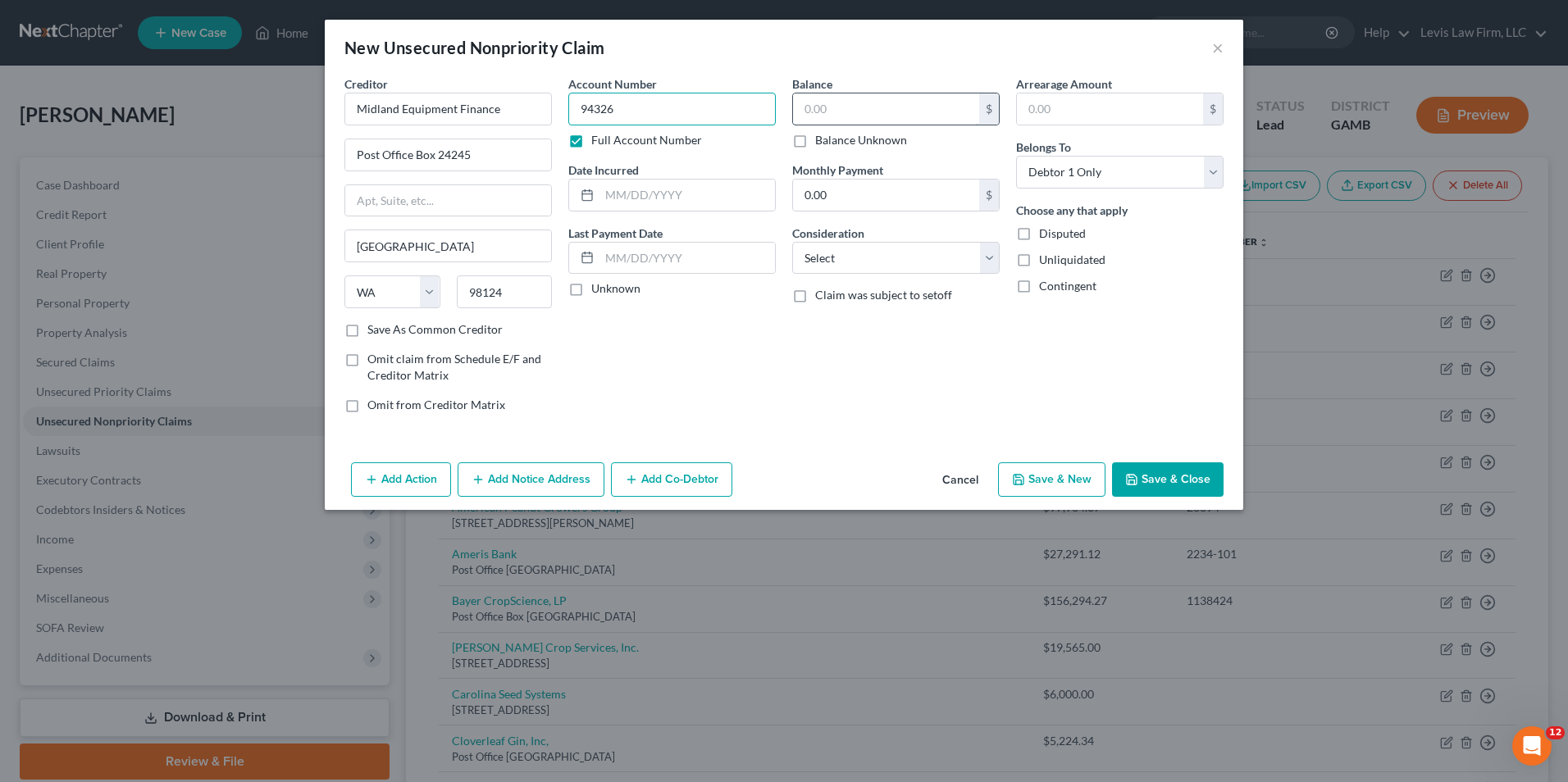
type input "94326"
click at [806, 110] on input "text" at bounding box center [886, 110] width 186 height 32
type input "3,856.54"
click at [990, 266] on select "Select Cable / Satellite Services Collection Agency Credit Card Debt Debt Couns…" at bounding box center [895, 258] width 208 height 32
select select "18"
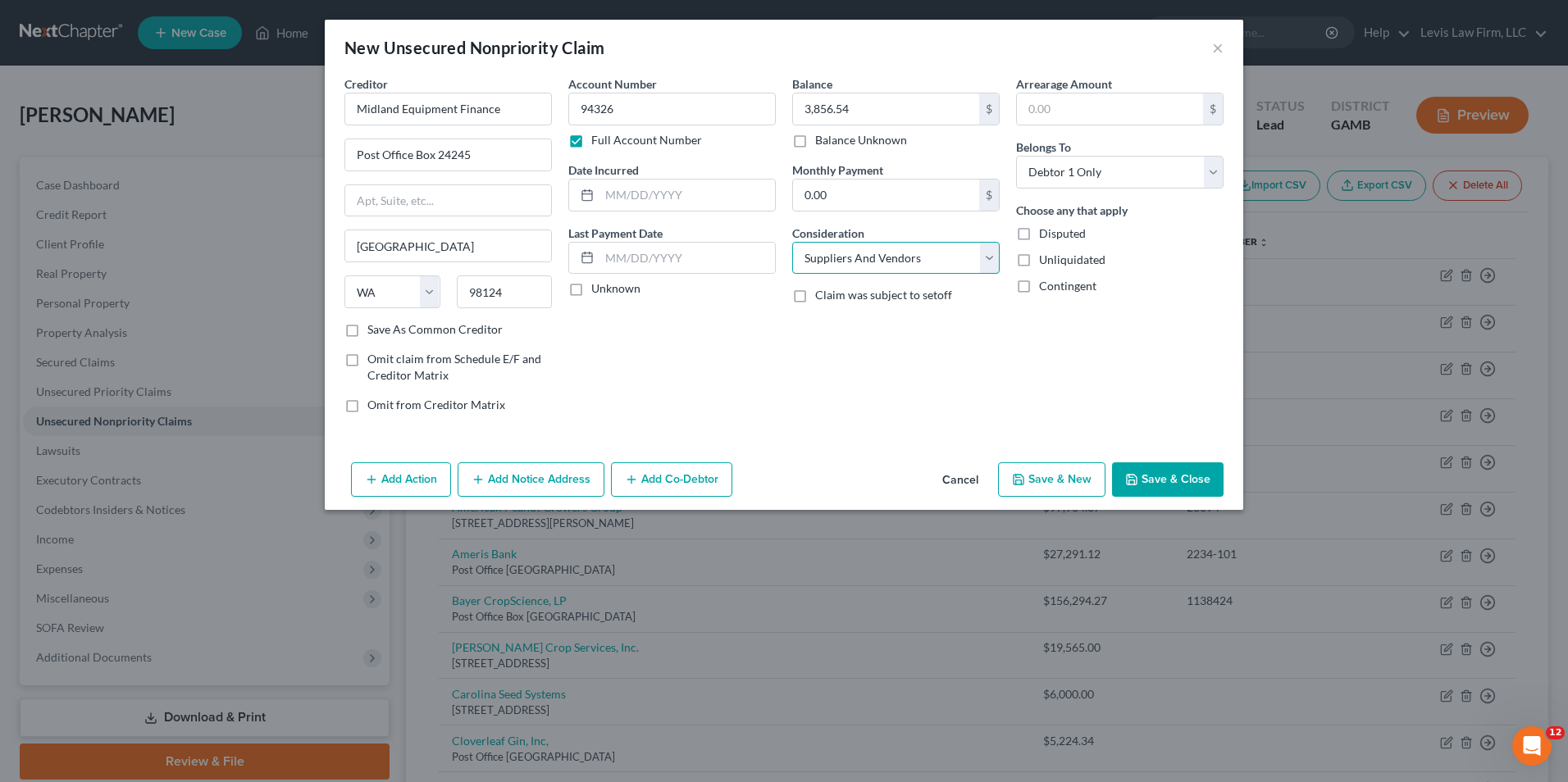
click at [792, 242] on select "Select Cable / Satellite Services Collection Agency Credit Card Debt Debt Couns…" at bounding box center [895, 258] width 208 height 32
click at [1159, 473] on button "Save & Close" at bounding box center [1167, 479] width 111 height 34
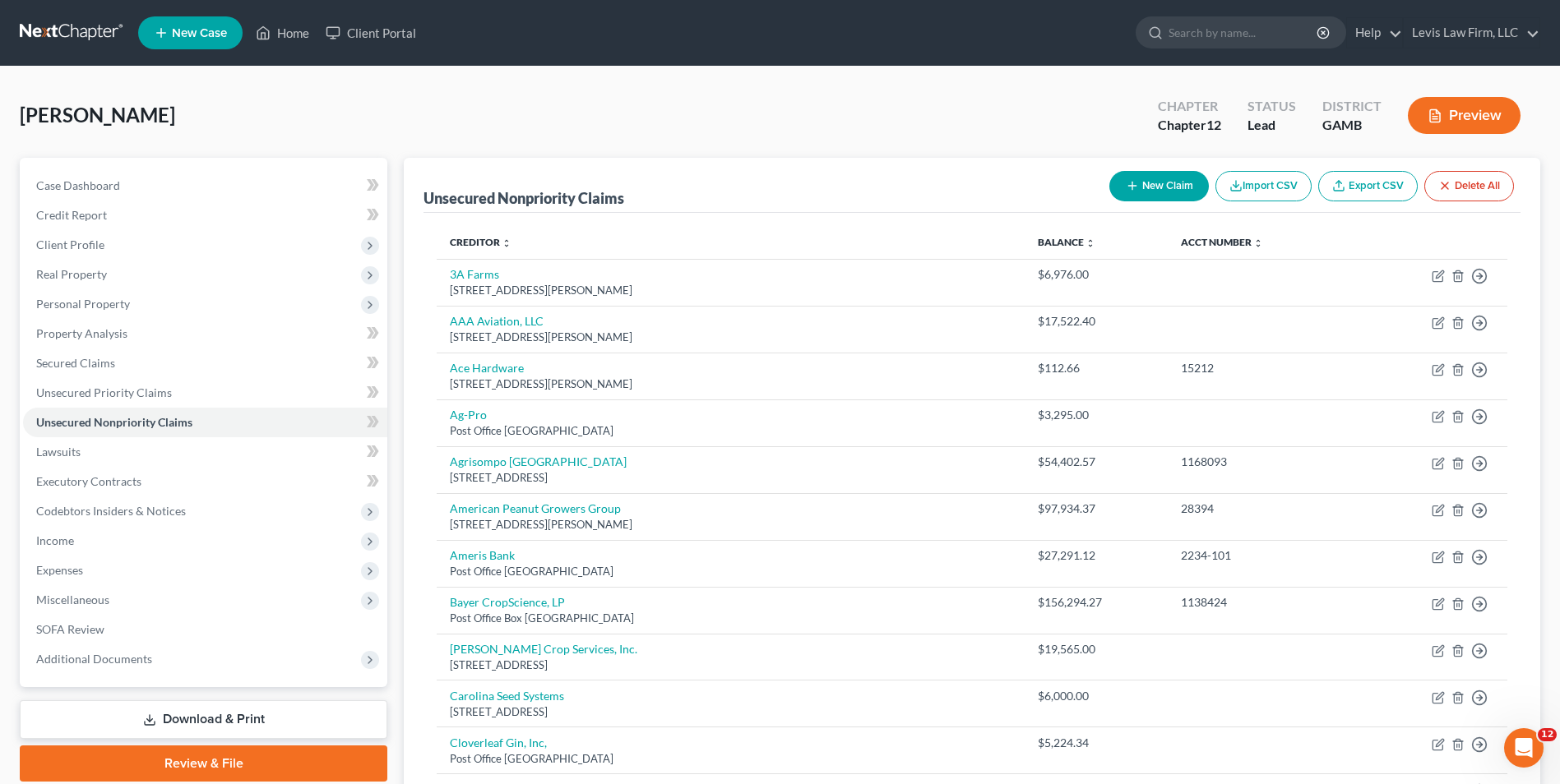
click at [1138, 191] on button "New Claim" at bounding box center [1158, 185] width 99 height 31
select select "0"
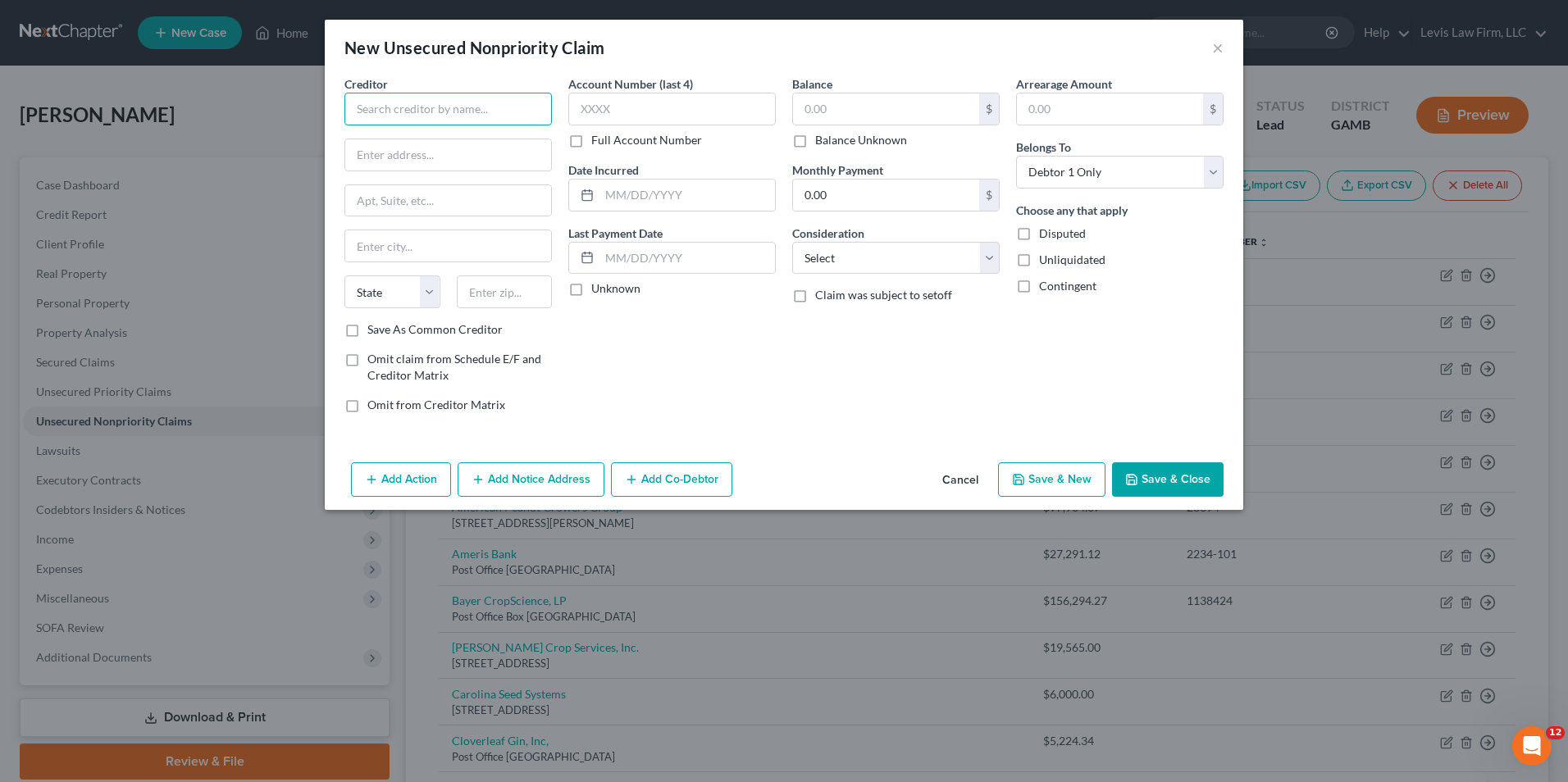
click at [376, 108] on input "text" at bounding box center [448, 109] width 208 height 32
type input "M"
type input "Northland Capital Equipment Finance"
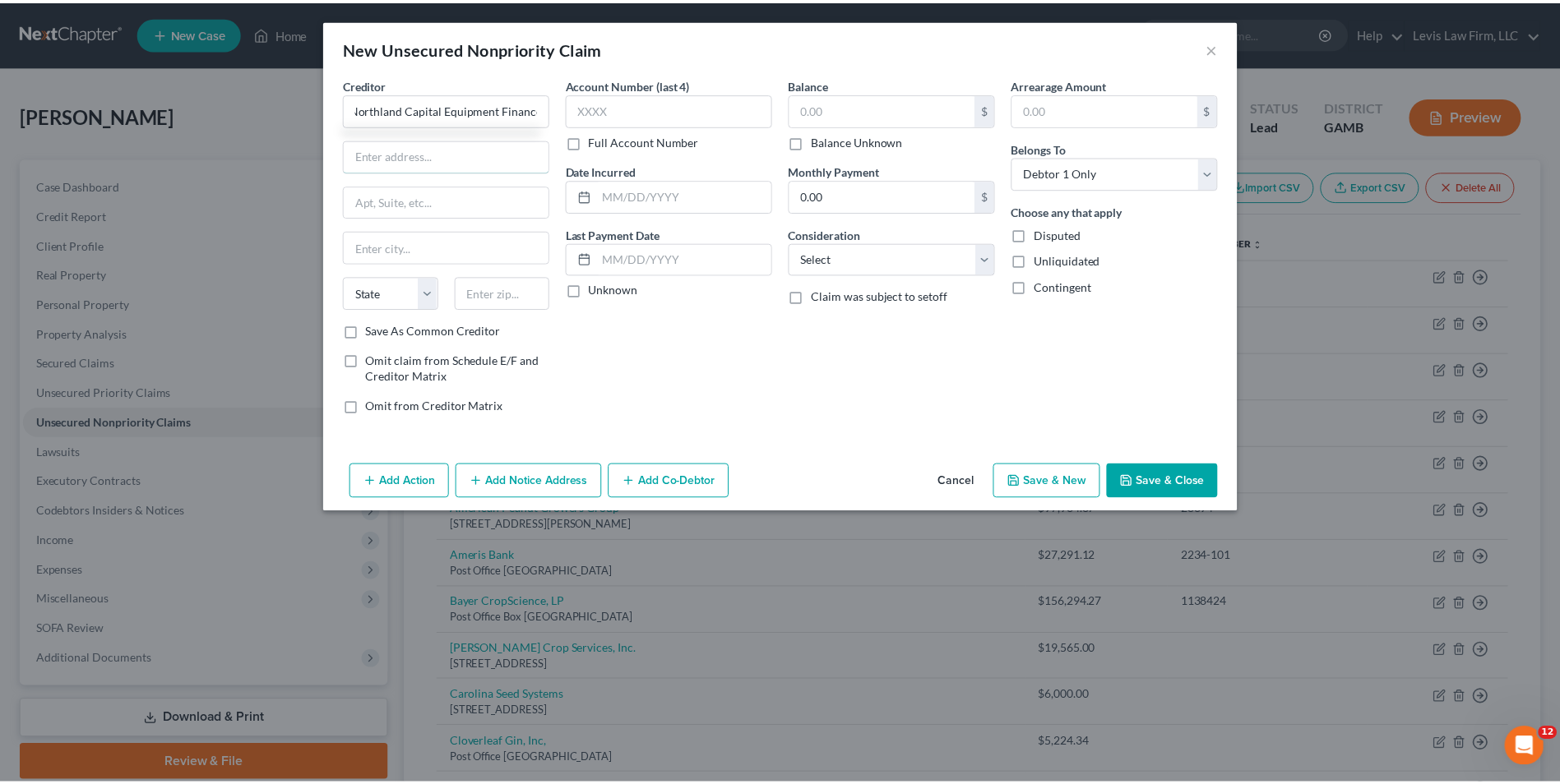
scroll to position [0, 0]
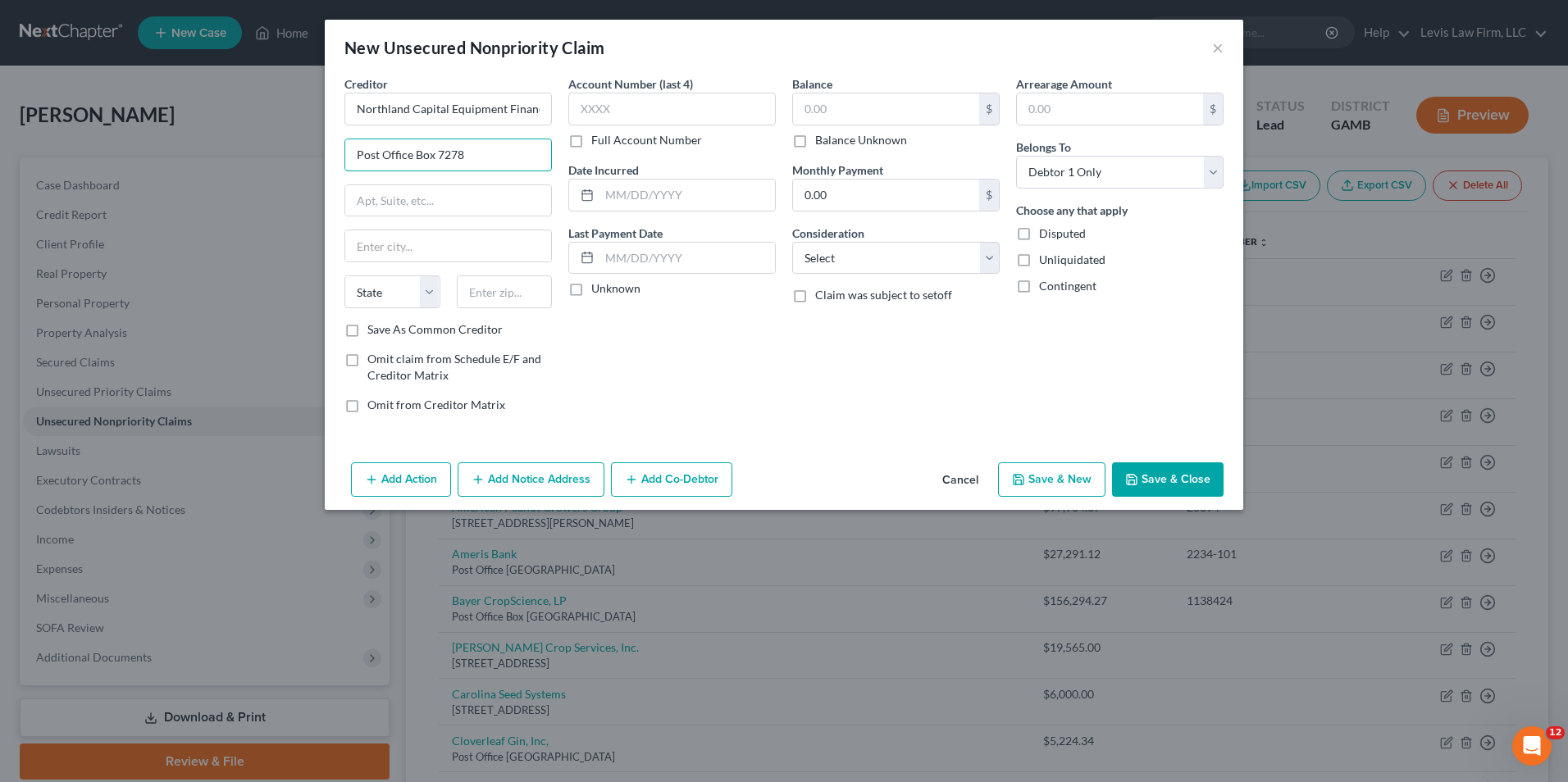
type input "Post Office Box 7278"
type input "St. Cloud"
select select "24"
type input "56302"
type input "Saint Cloud"
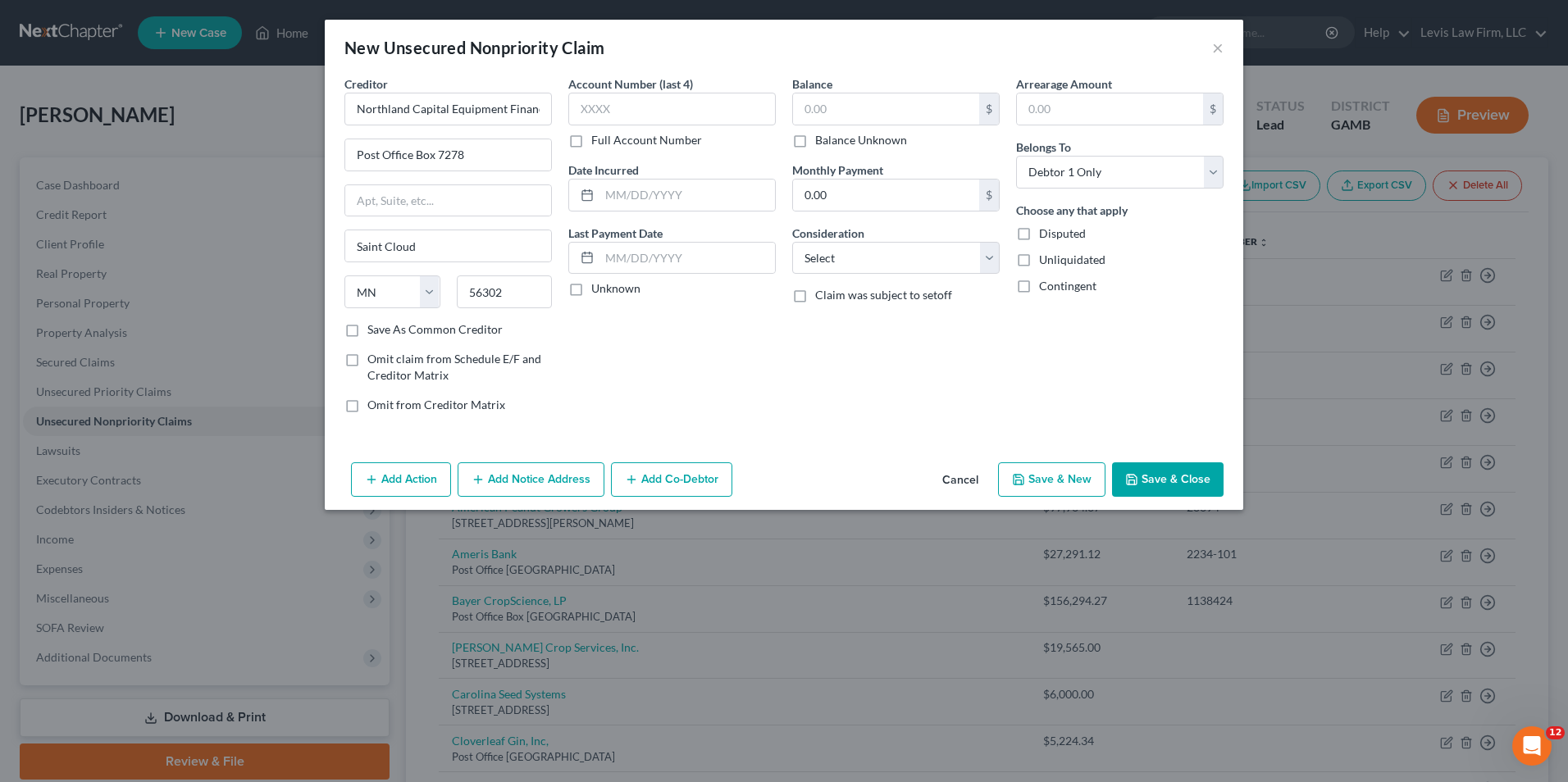
click at [591, 142] on label "Full Account Number" at bounding box center [646, 140] width 110 height 17
click at [598, 142] on input "Full Account Number" at bounding box center [603, 138] width 11 height 11
click at [588, 111] on input "text" at bounding box center [672, 109] width 208 height 32
type input "21923"
click at [801, 110] on input "text" at bounding box center [886, 110] width 186 height 32
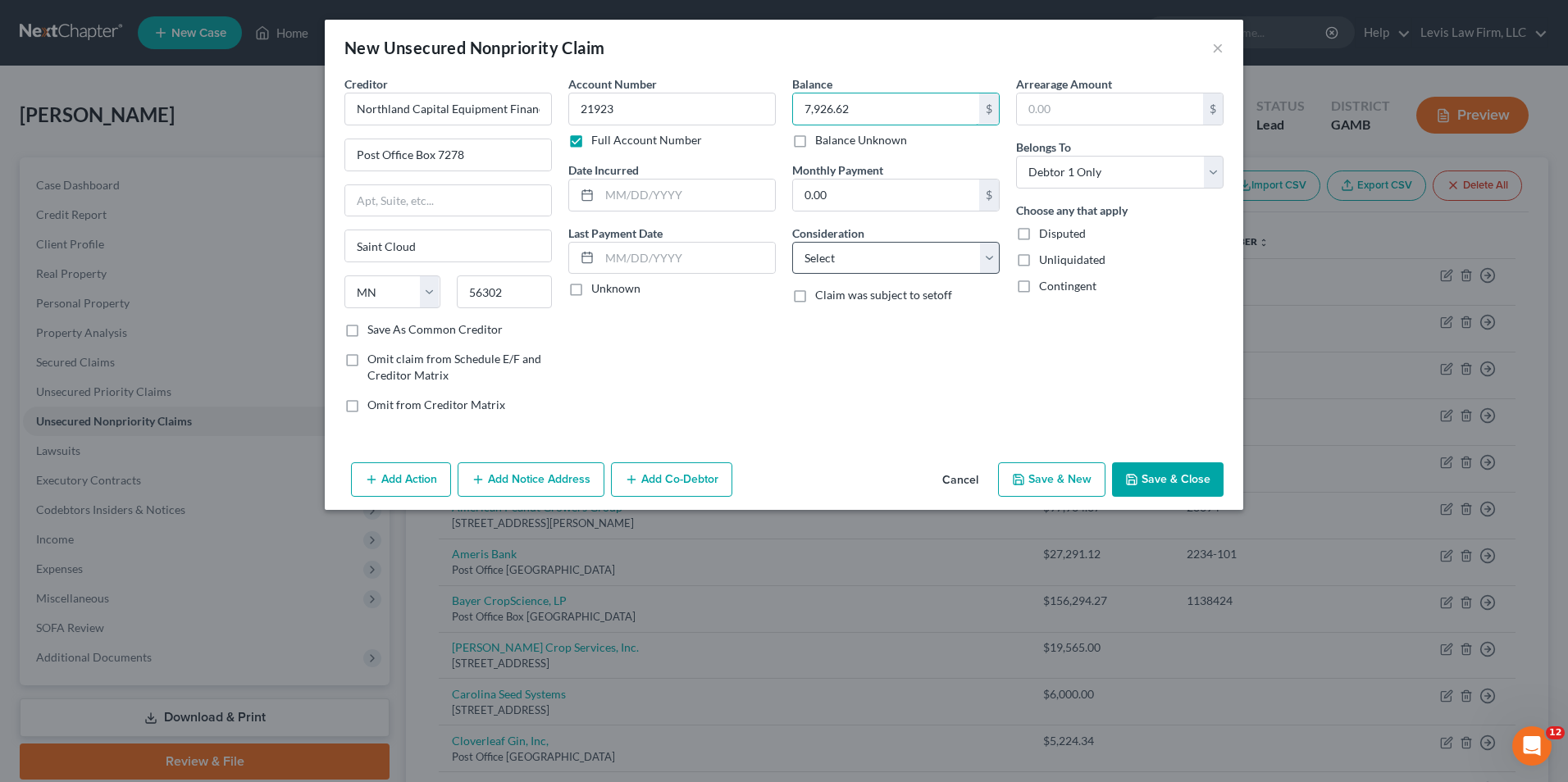
type input "7,926.62"
click at [990, 258] on select "Select Cable / Satellite Services Collection Agency Credit Card Debt Debt Couns…" at bounding box center [895, 258] width 208 height 32
select select "18"
click at [792, 242] on select "Select Cable / Satellite Services Collection Agency Credit Card Debt Debt Couns…" at bounding box center [895, 258] width 208 height 32
click at [1154, 492] on button "Save & Close" at bounding box center [1167, 479] width 111 height 34
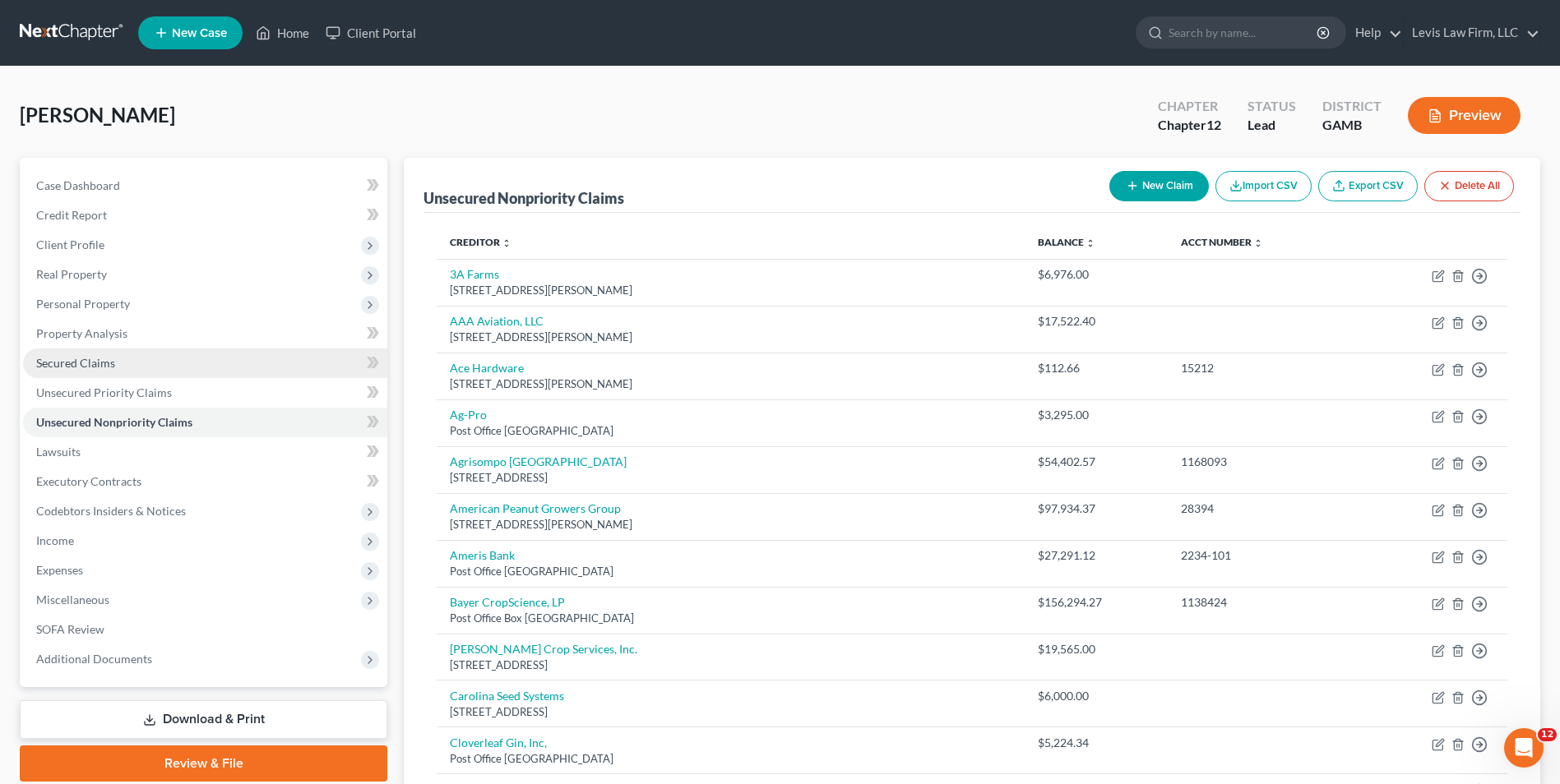
click at [70, 352] on link "Secured Claims" at bounding box center [205, 363] width 364 height 30
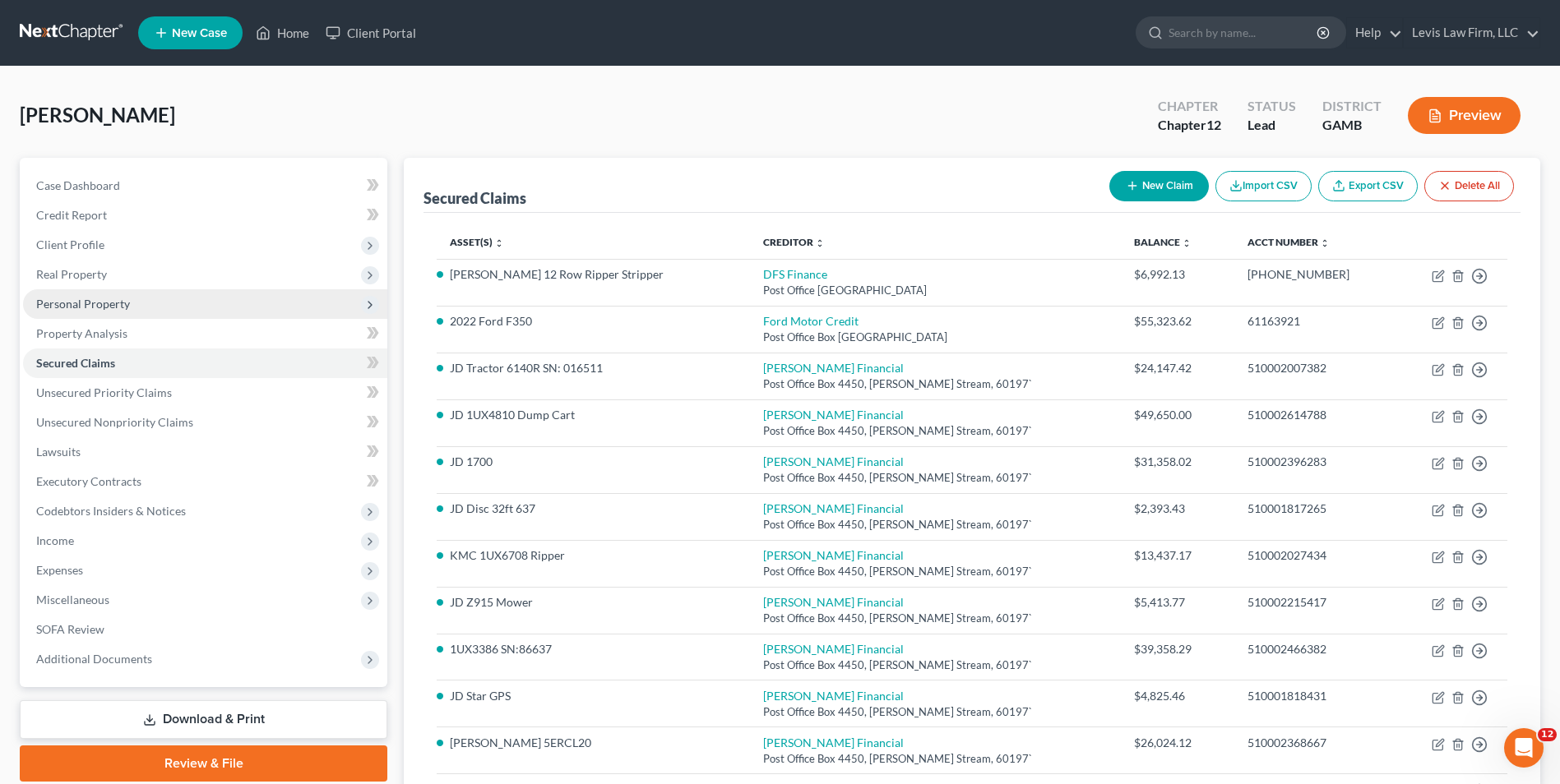
click at [107, 301] on span "Personal Property" at bounding box center [83, 304] width 94 height 14
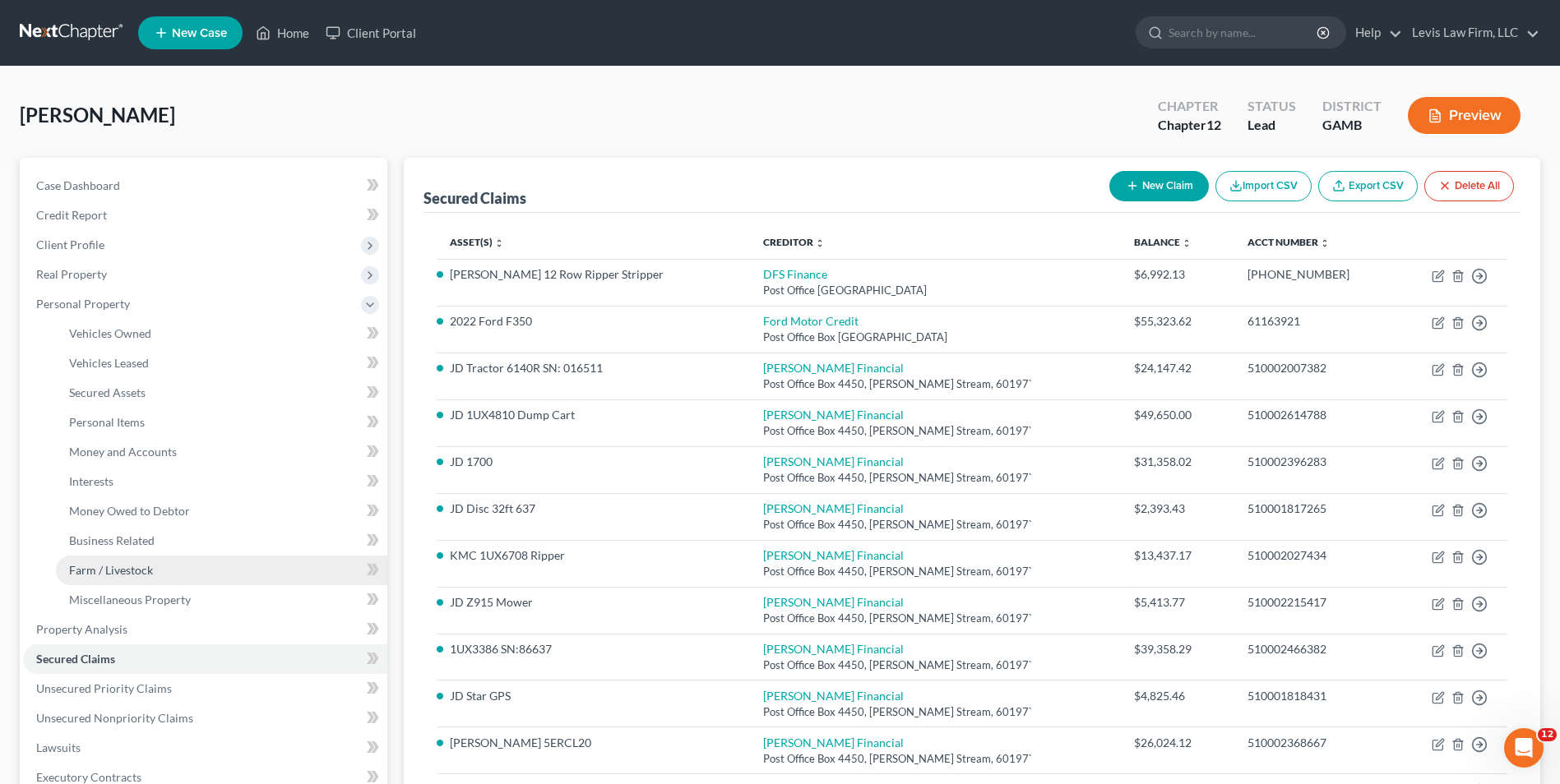
click at [146, 568] on span "Farm / Livestock" at bounding box center [111, 570] width 84 height 14
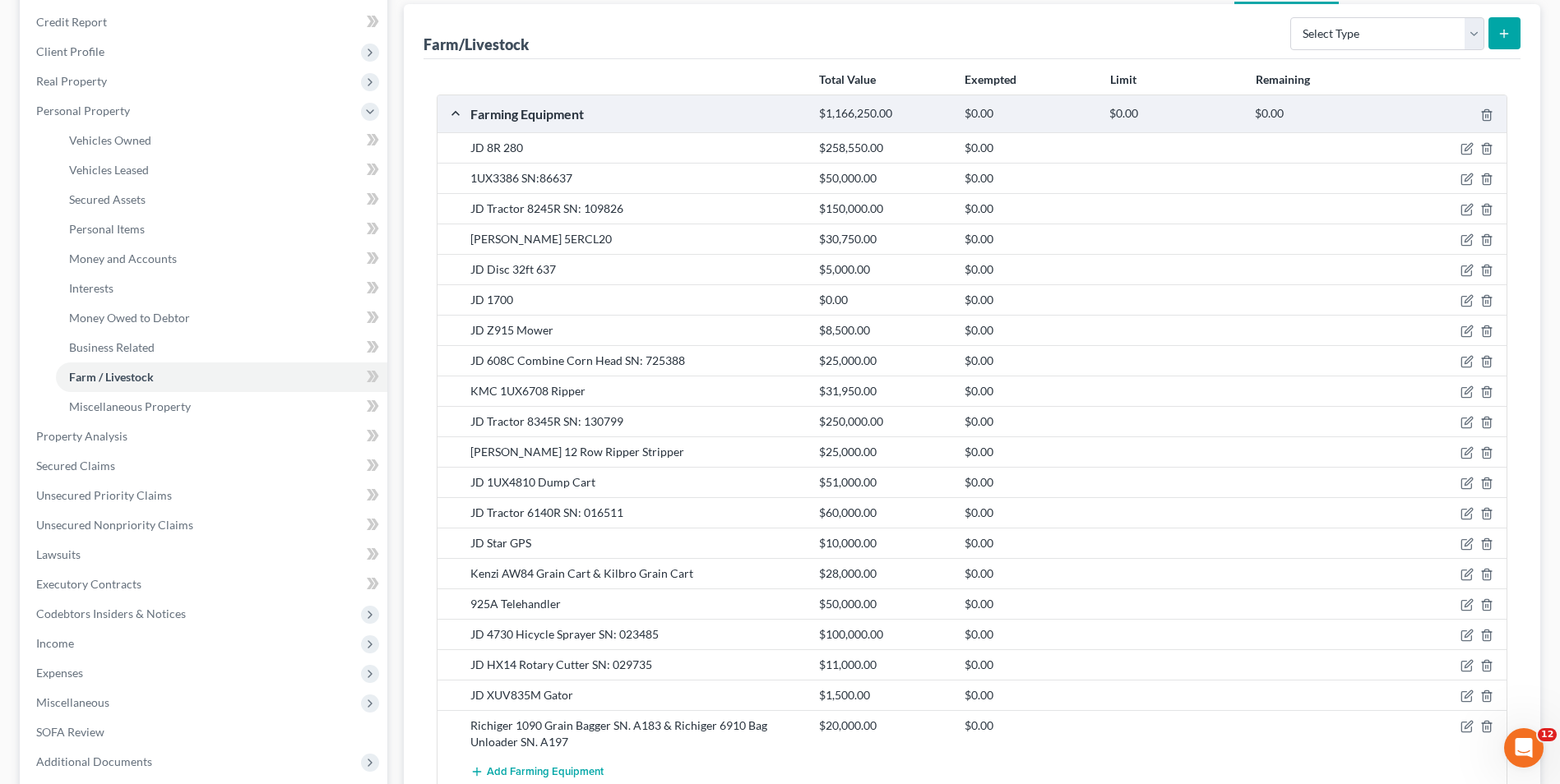
scroll to position [192, 0]
click at [129, 519] on span "Unsecured Nonpriority Claims" at bounding box center [114, 526] width 157 height 14
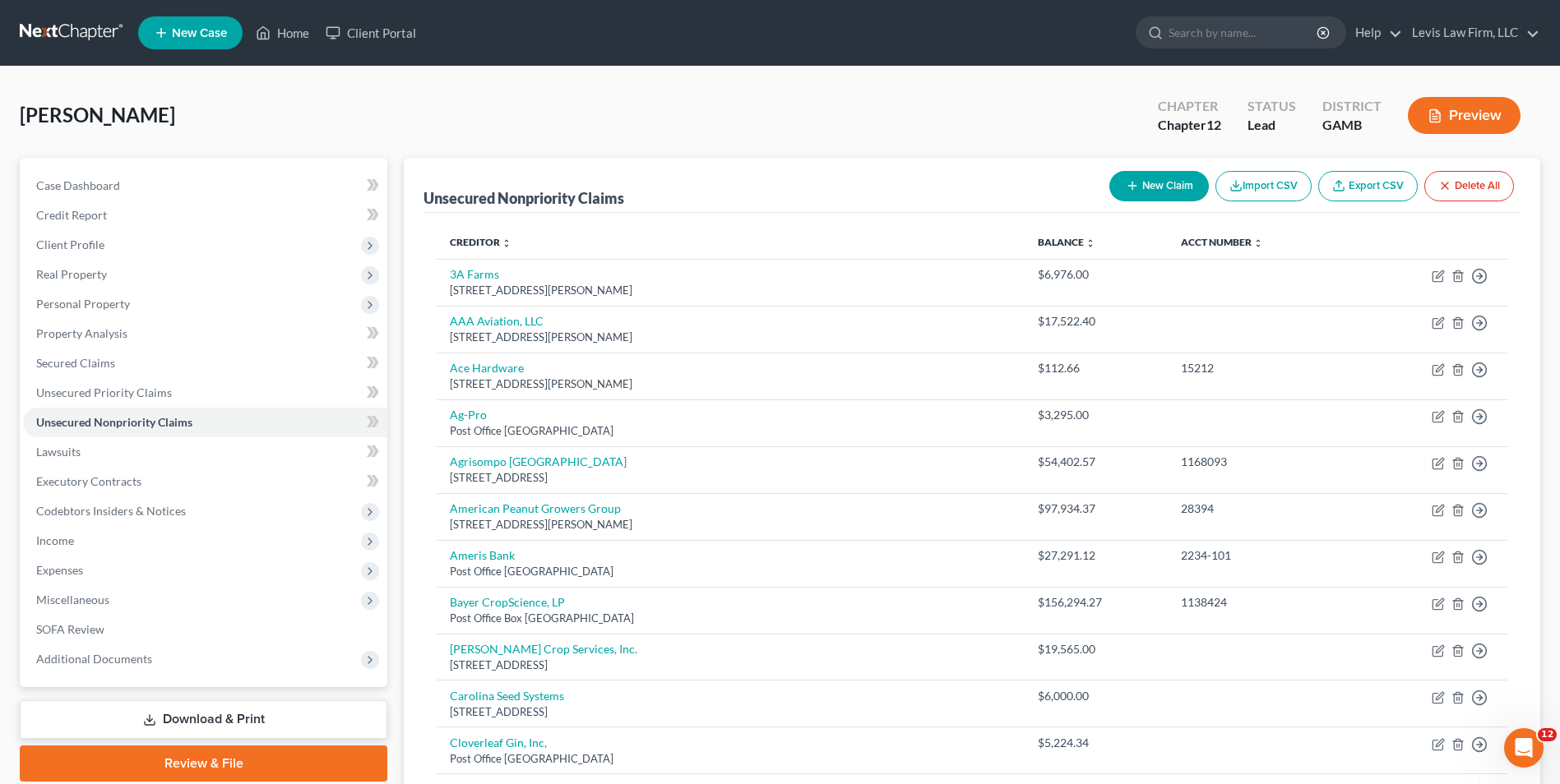
click at [1141, 193] on button "New Claim" at bounding box center [1158, 185] width 99 height 31
select select "0"
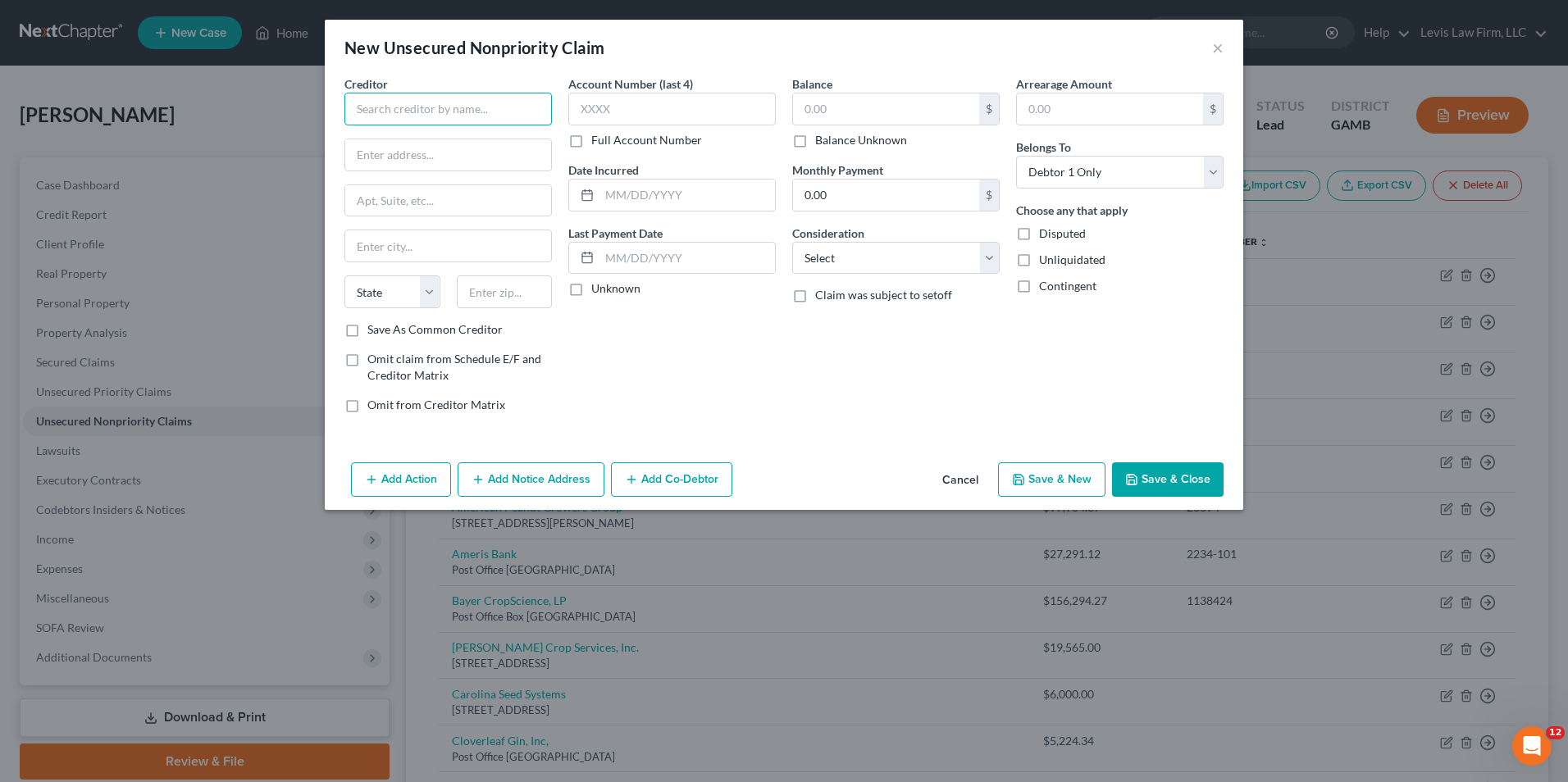
click at [372, 108] on input "text" at bounding box center [448, 109] width 208 height 32
type input "United National Bank"
type input "[STREET_ADDRESS]"
type input "Cariro"
select select "10"
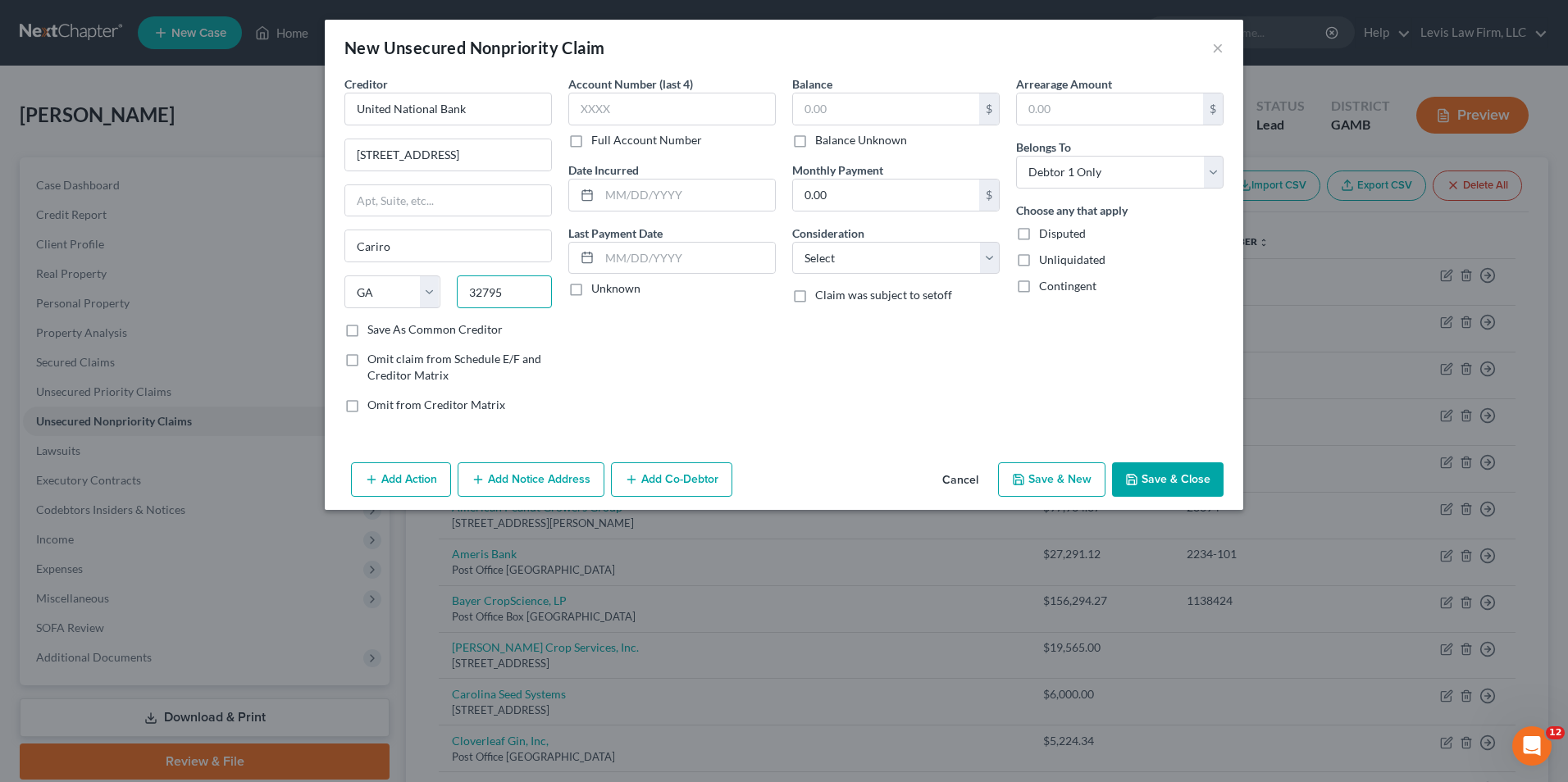
type input "32795"
click at [591, 140] on label "Full Account Number" at bounding box center [646, 140] width 110 height 17
click at [598, 140] on input "Full Account Number" at bounding box center [603, 138] width 11 height 11
type input "[PERSON_NAME]"
select select "9"
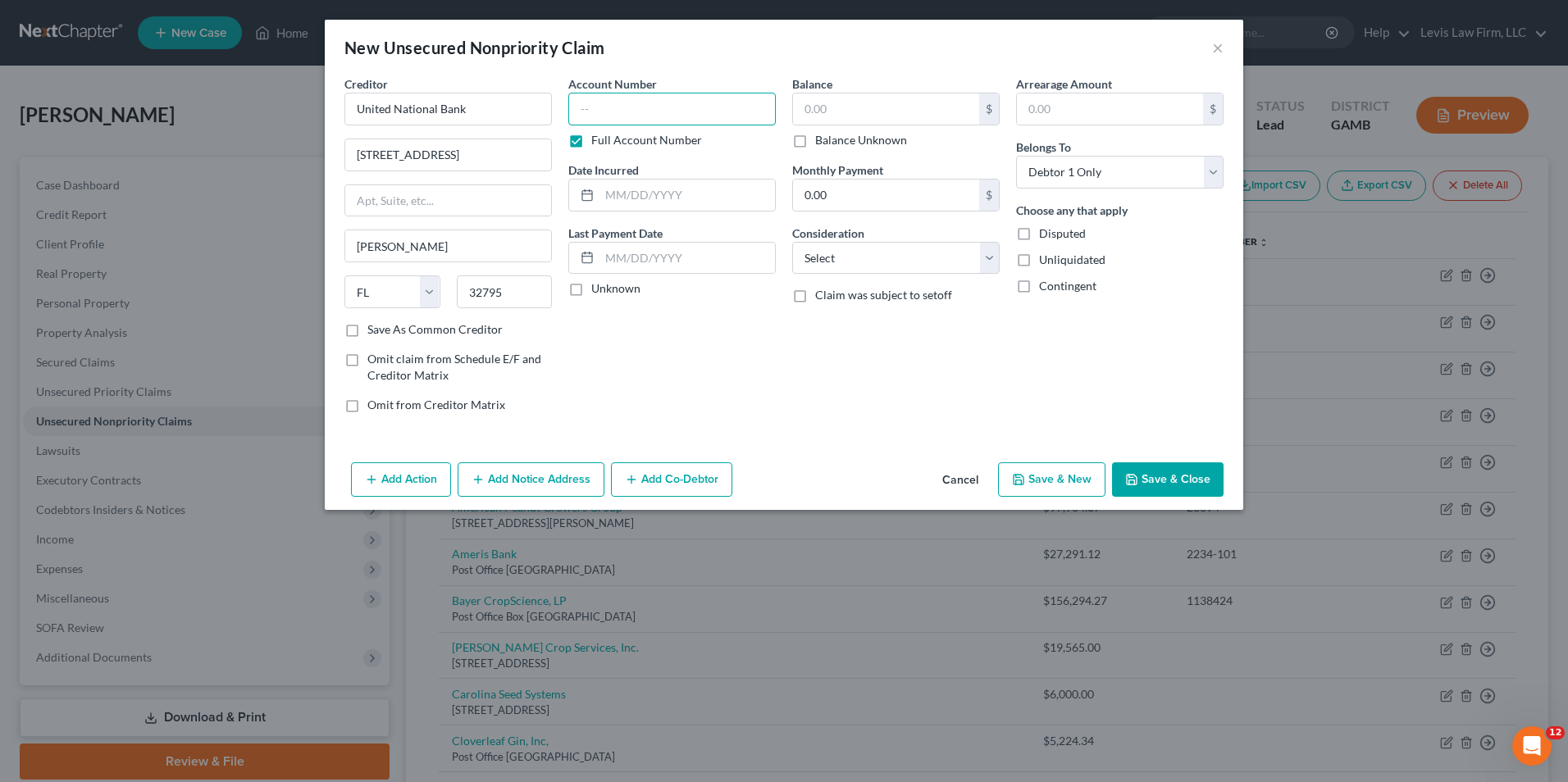
click at [583, 104] on input "text" at bounding box center [672, 109] width 208 height 32
type input "32795"
click at [797, 105] on input "text" at bounding box center [886, 110] width 186 height 32
type input "14,221.35"
click at [990, 252] on select "Select Cable / Satellite Services Collection Agency Credit Card Debt Debt Couns…" at bounding box center [895, 258] width 208 height 32
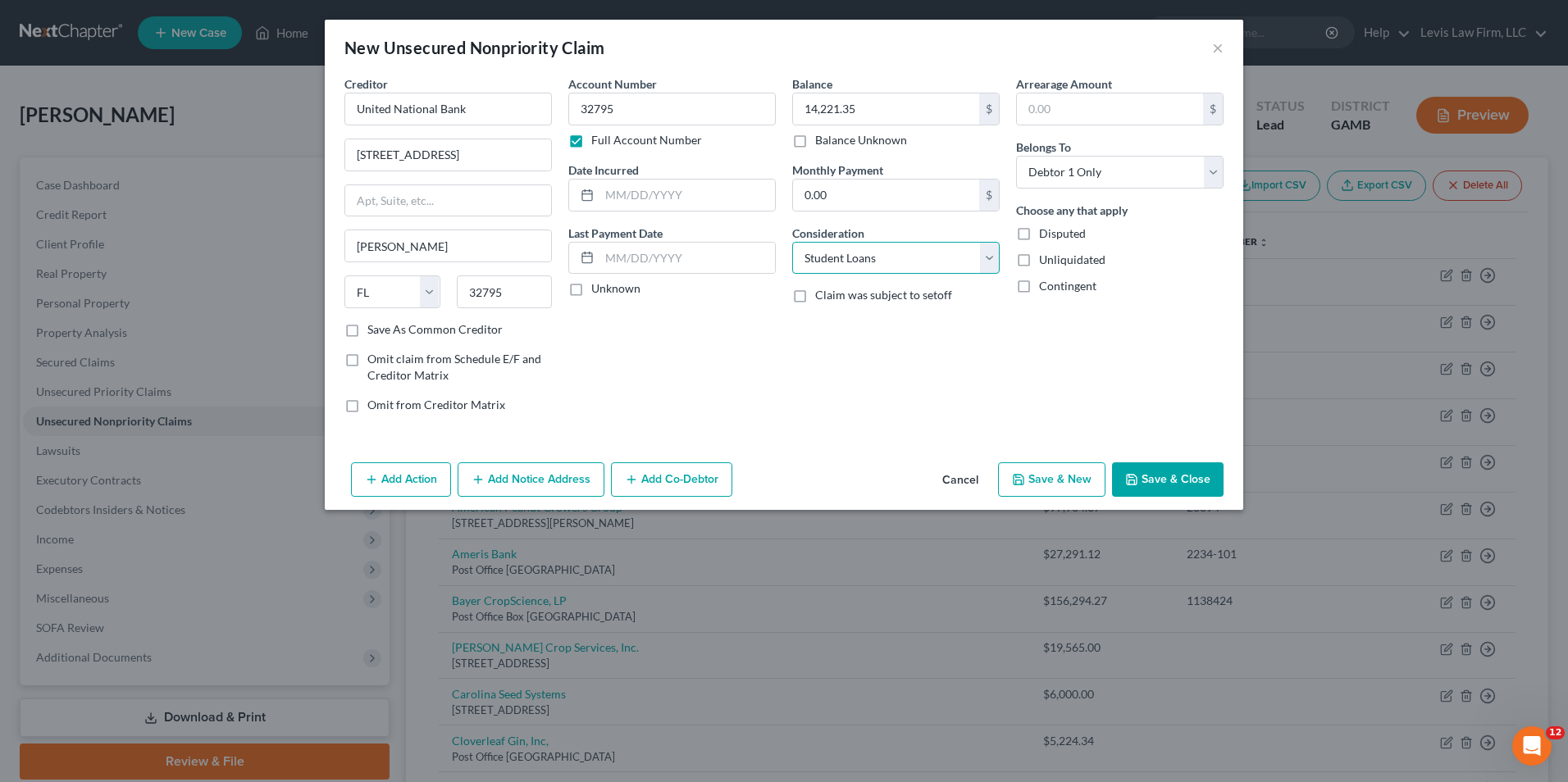
click at [792, 242] on select "Select Cable / Satellite Services Collection Agency Credit Card Debt Debt Couns…" at bounding box center [895, 258] width 208 height 32
click at [987, 265] on select "Select Cable / Satellite Services Collection Agency Credit Card Debt Debt Couns…" at bounding box center [895, 258] width 208 height 32
select select "18"
click at [792, 242] on select "Select Cable / Satellite Services Collection Agency Credit Card Debt Debt Couns…" at bounding box center [895, 258] width 208 height 32
click at [1166, 473] on button "Save & Close" at bounding box center [1167, 479] width 111 height 34
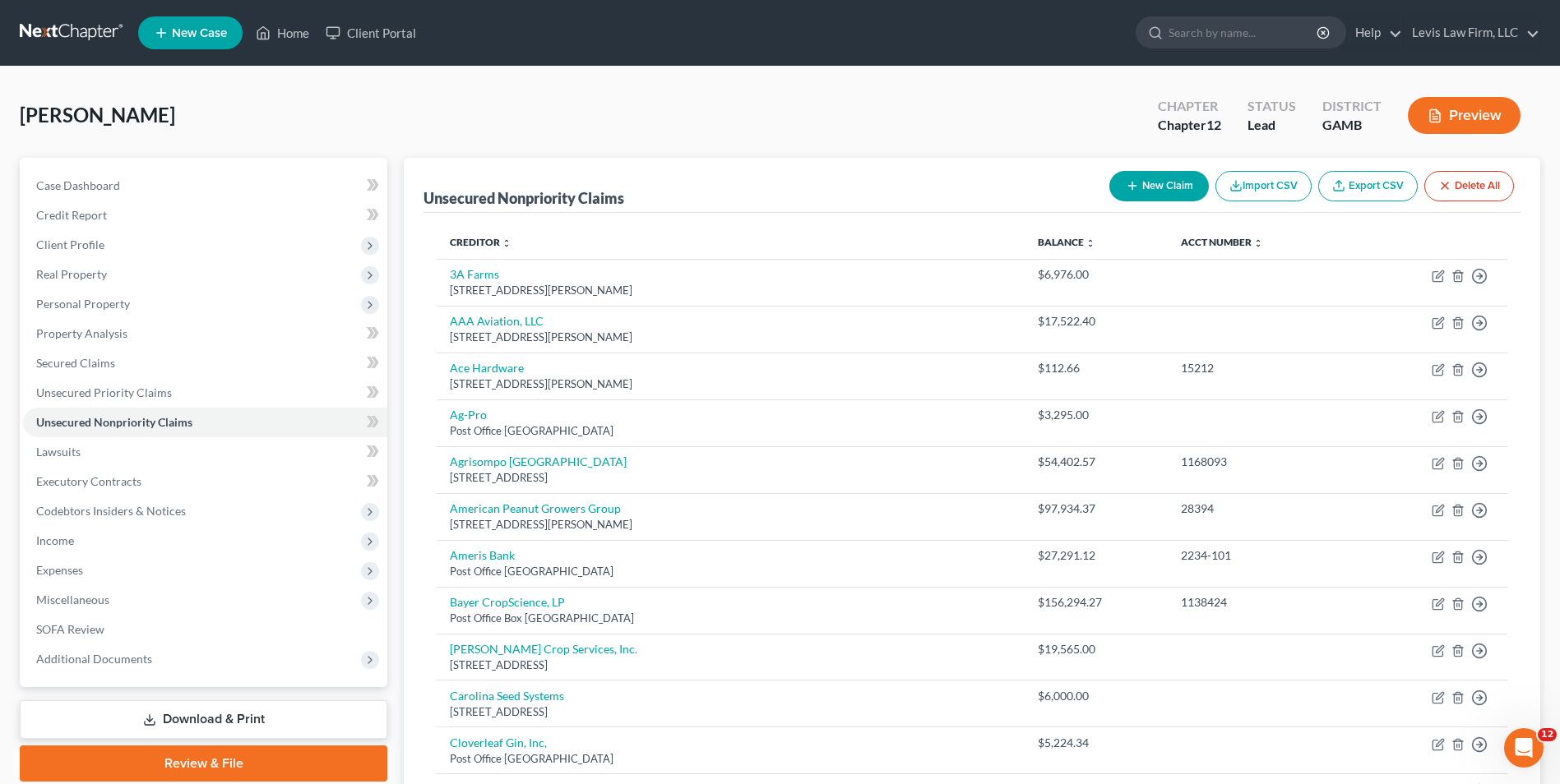
click at [1156, 185] on button "New Claim" at bounding box center [1158, 185] width 99 height 31
select select "0"
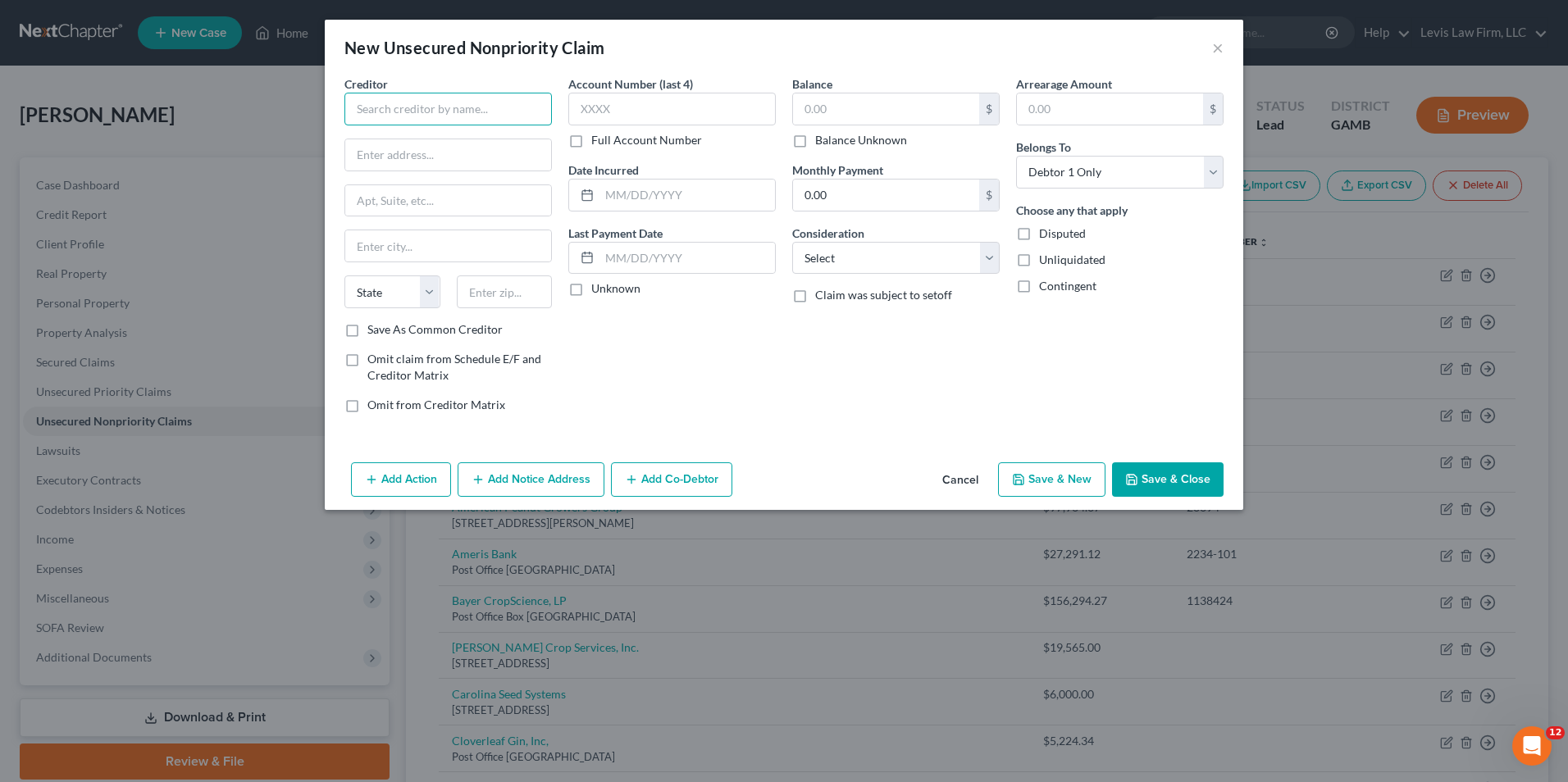
drag, startPoint x: 372, startPoint y: 107, endPoint x: 405, endPoint y: 120, distance: 35.5
click at [372, 107] on input "text" at bounding box center [448, 109] width 208 height 32
type input "United National Bank"
type input "[STREET_ADDRESS]"
drag, startPoint x: 414, startPoint y: 244, endPoint x: 421, endPoint y: 252, distance: 10.6
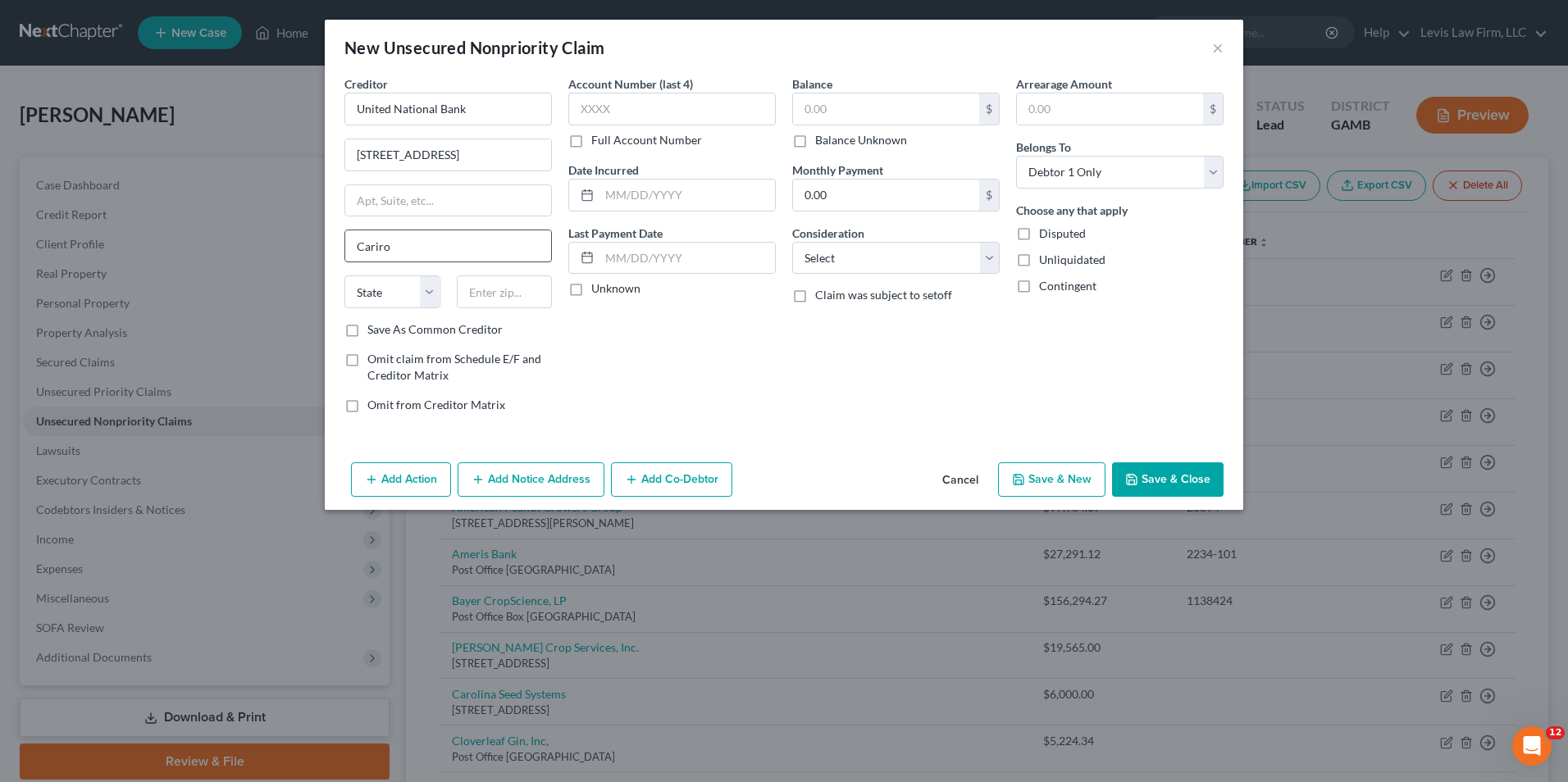
click at [414, 245] on input "Cariro" at bounding box center [448, 246] width 206 height 32
type input "[GEOGRAPHIC_DATA]"
select select "10"
type input "34065"
click at [591, 141] on label "Full Account Number" at bounding box center [646, 140] width 110 height 17
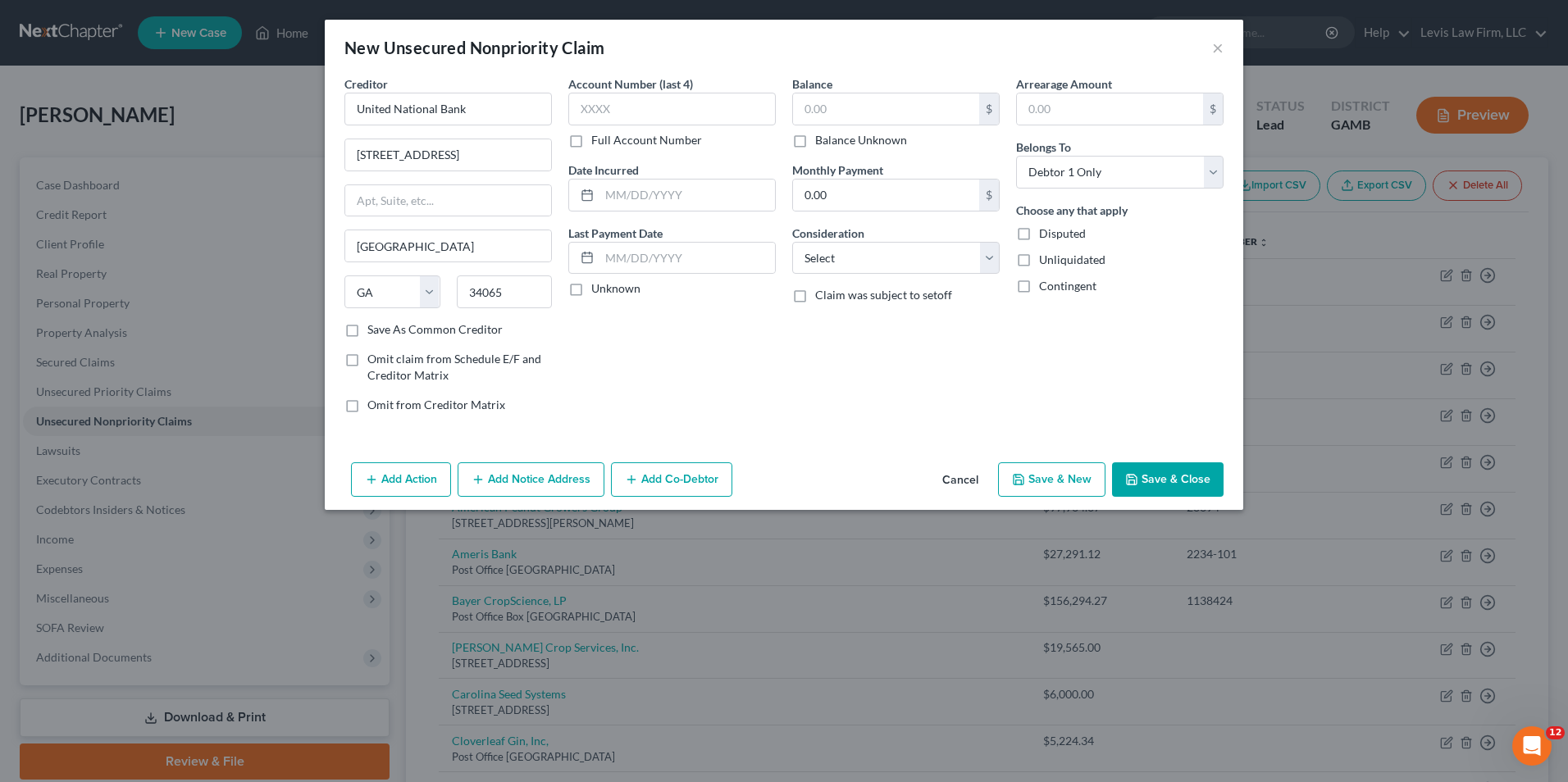
click at [598, 141] on input "Full Account Number" at bounding box center [603, 138] width 11 height 11
click at [579, 113] on input "text" at bounding box center [672, 109] width 208 height 32
type input "34065"
click at [793, 112] on input "text" at bounding box center [886, 110] width 186 height 32
type input "6"
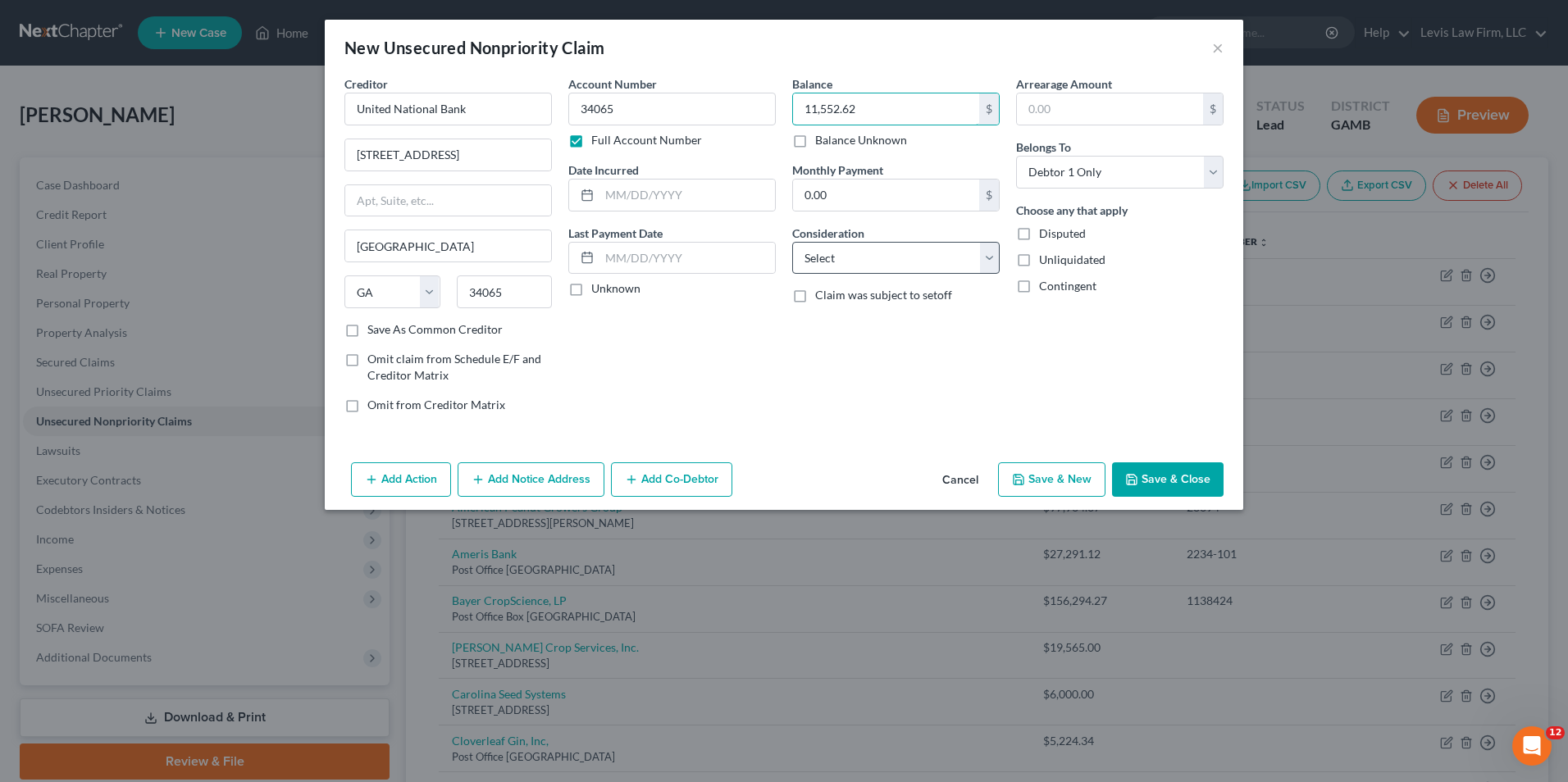
type input "11,552.62"
click at [989, 263] on select "Select Cable / Satellite Services Collection Agency Credit Card Debt Debt Couns…" at bounding box center [895, 258] width 208 height 32
select select "18"
click at [792, 242] on select "Select Cable / Satellite Services Collection Agency Credit Card Debt Debt Couns…" at bounding box center [895, 258] width 208 height 32
click at [1154, 480] on button "Save & Close" at bounding box center [1167, 479] width 111 height 34
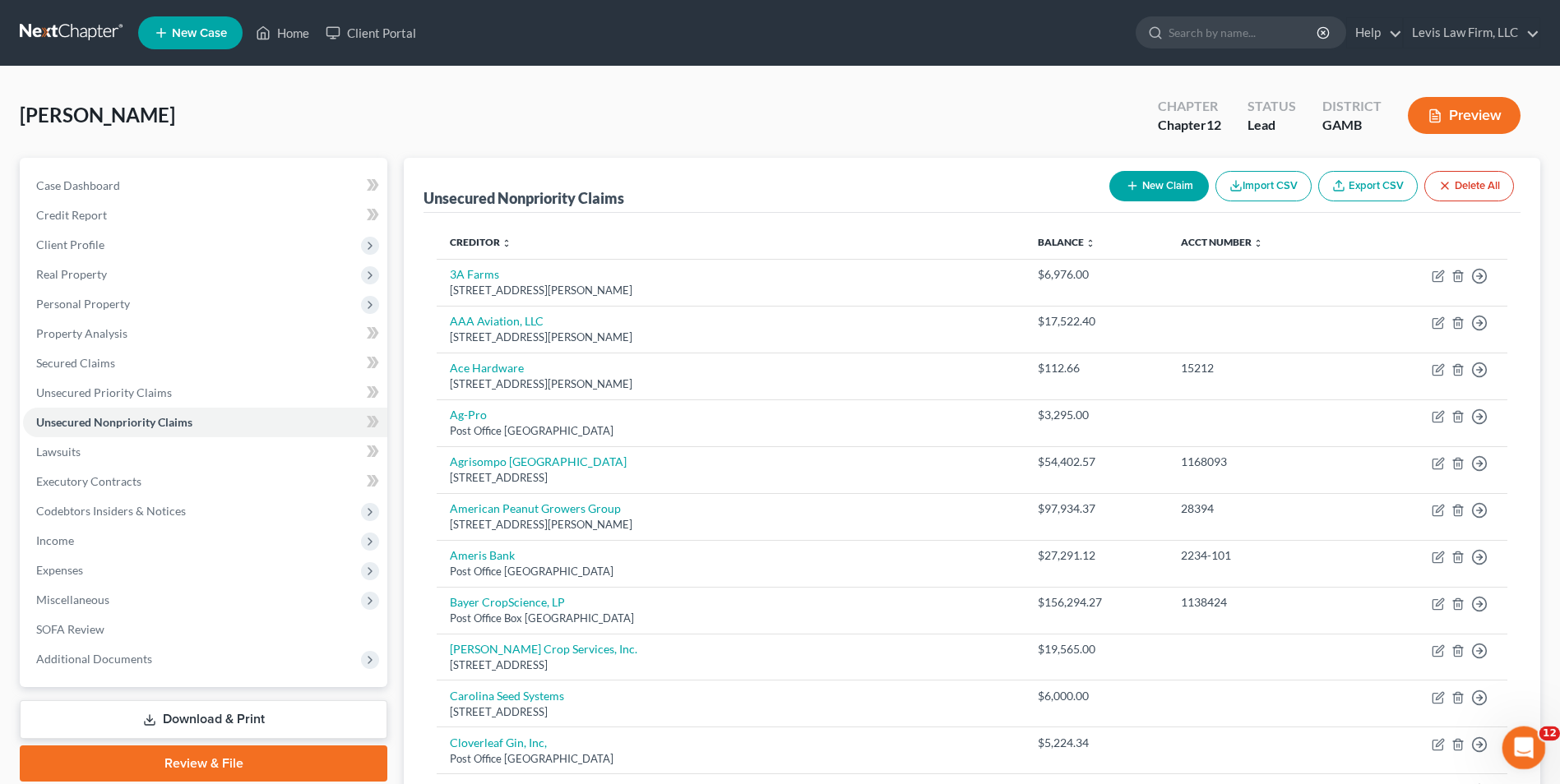
click at [1530, 741] on icon "Open Intercom Messenger" at bounding box center [1521, 745] width 27 height 27
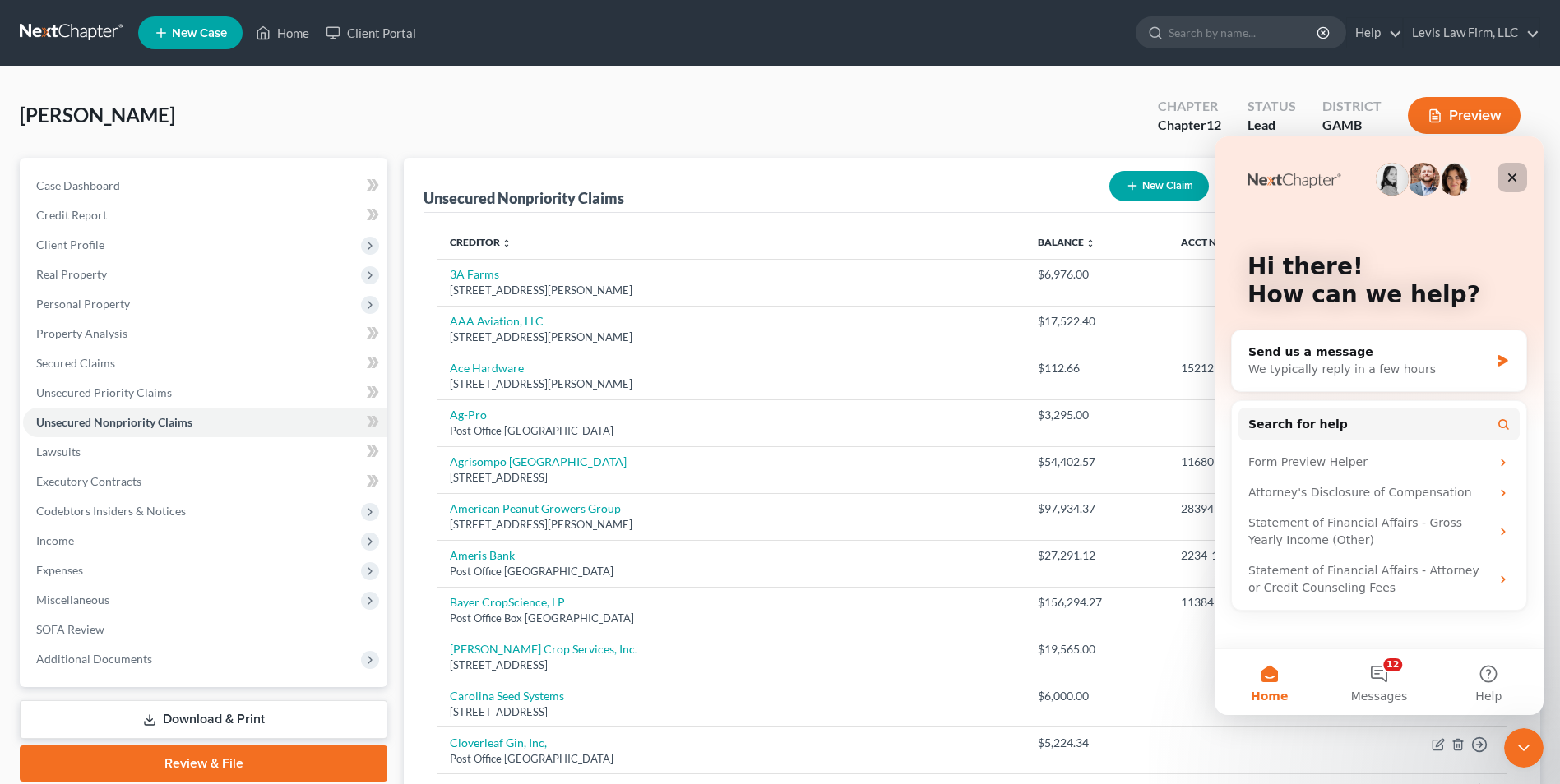
click at [1515, 172] on icon "Close" at bounding box center [1512, 177] width 13 height 13
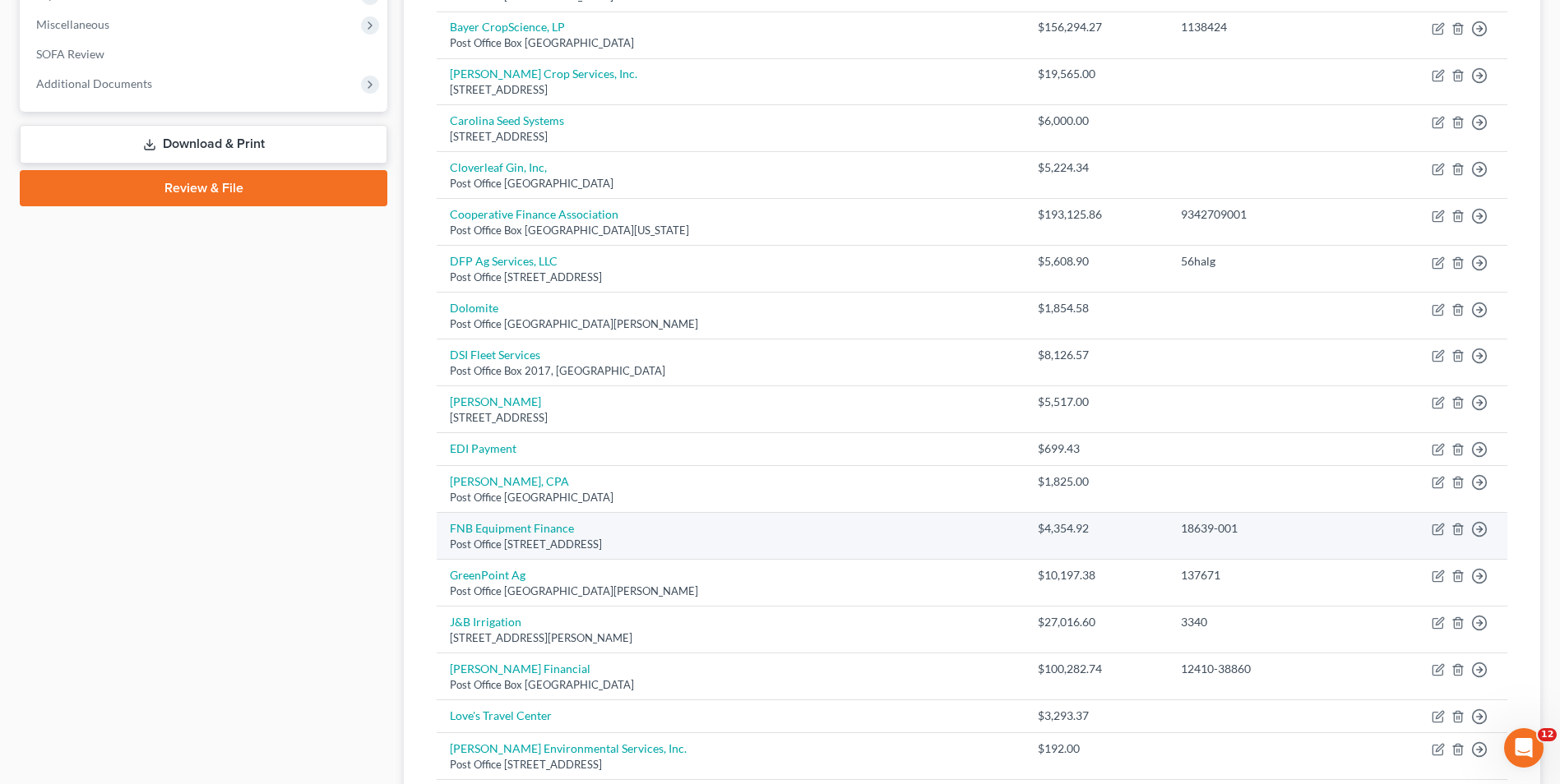
scroll to position [1180, 0]
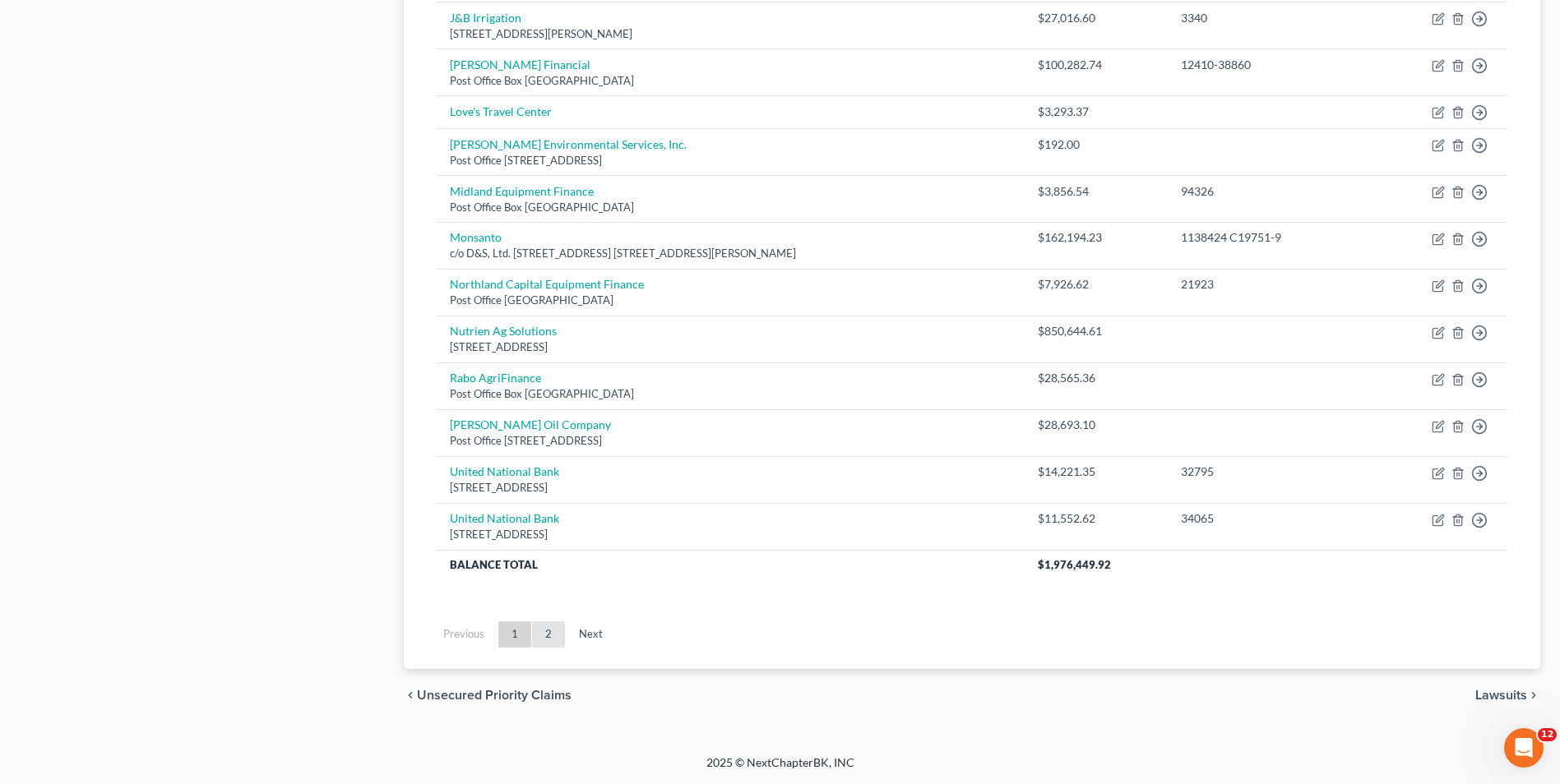
click at [547, 638] on link "2" at bounding box center [548, 635] width 33 height 26
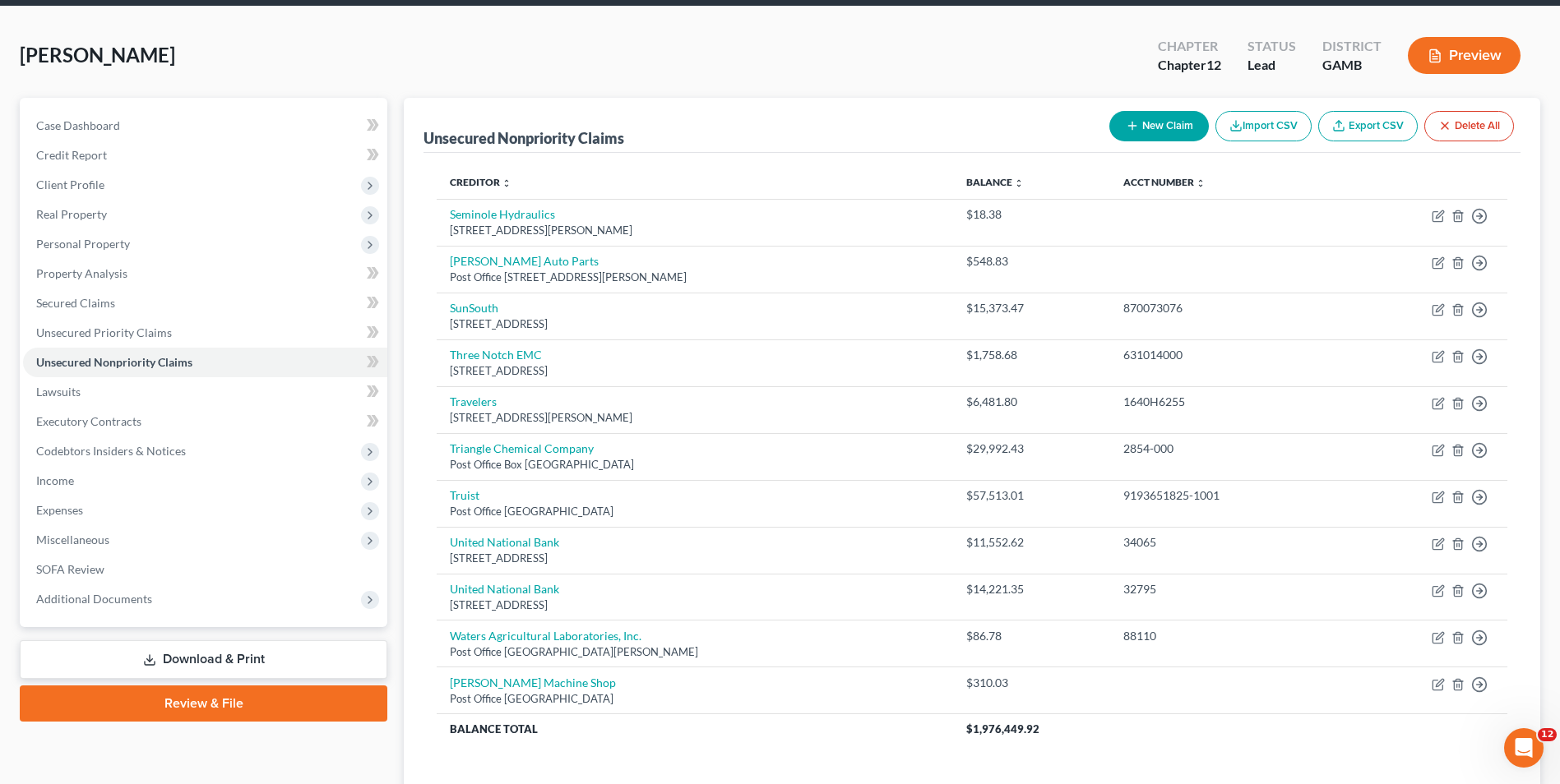
scroll to position [223, 0]
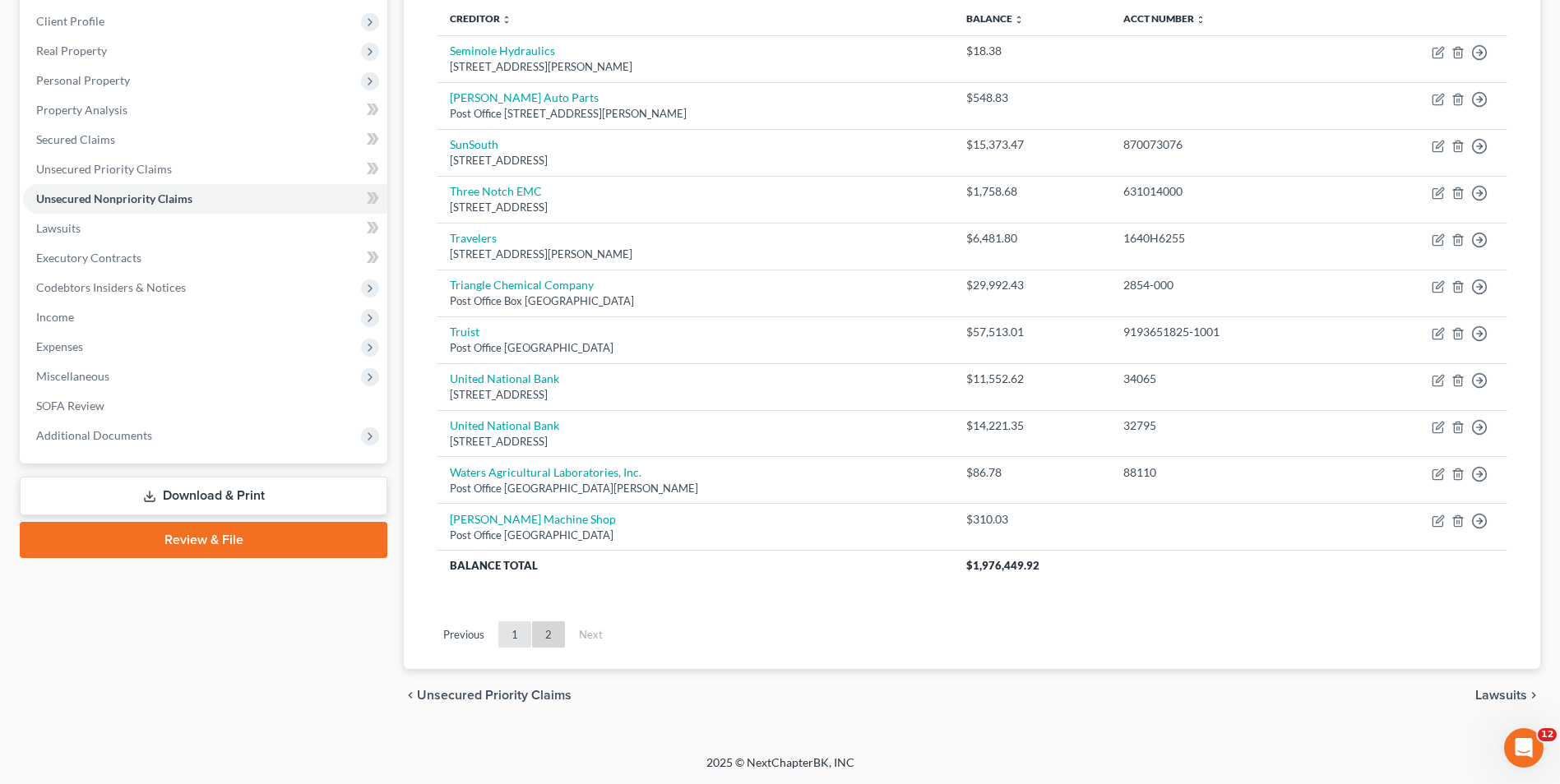
click at [513, 636] on link "1" at bounding box center [514, 635] width 33 height 26
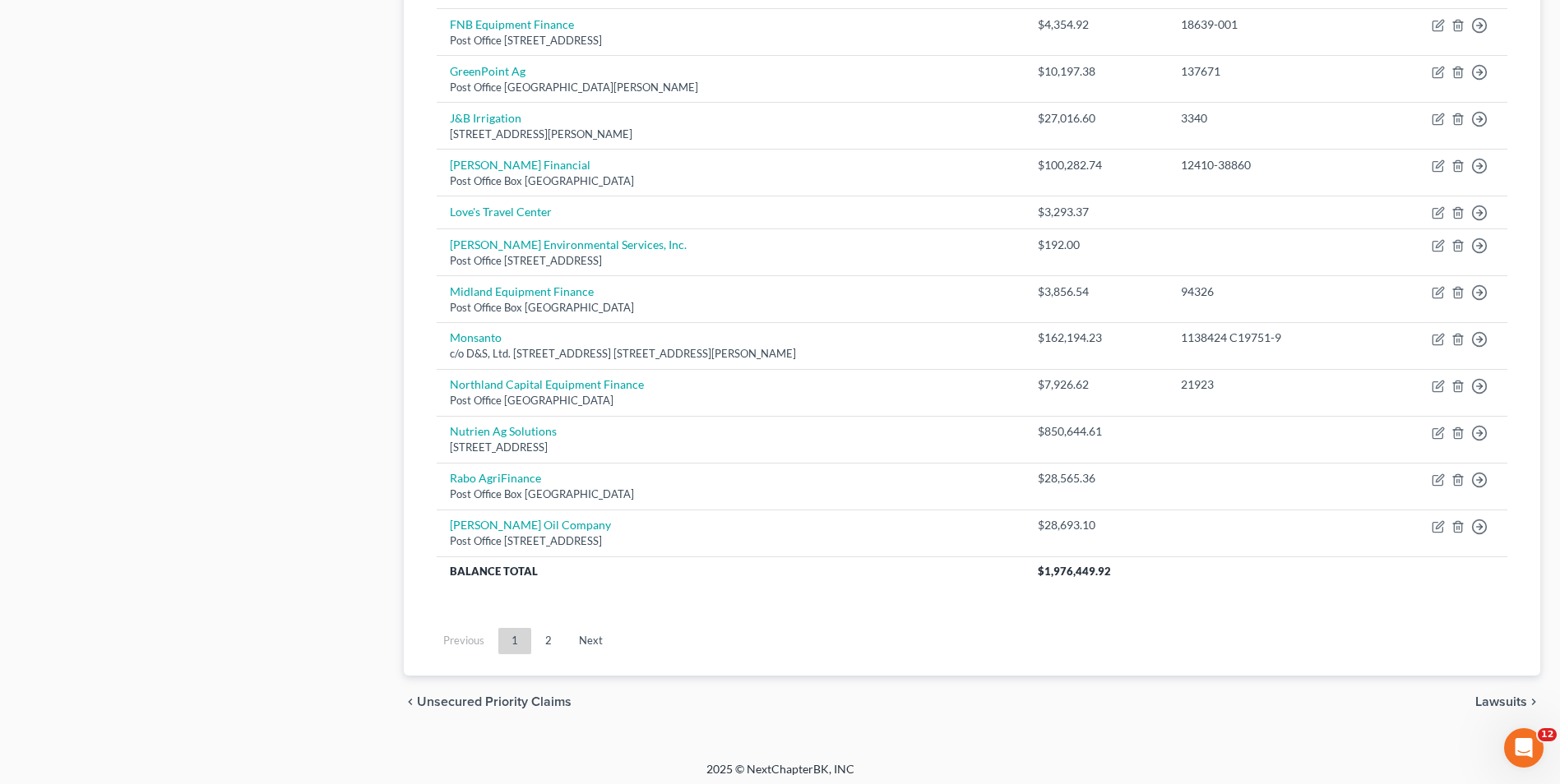
scroll to position [1085, 0]
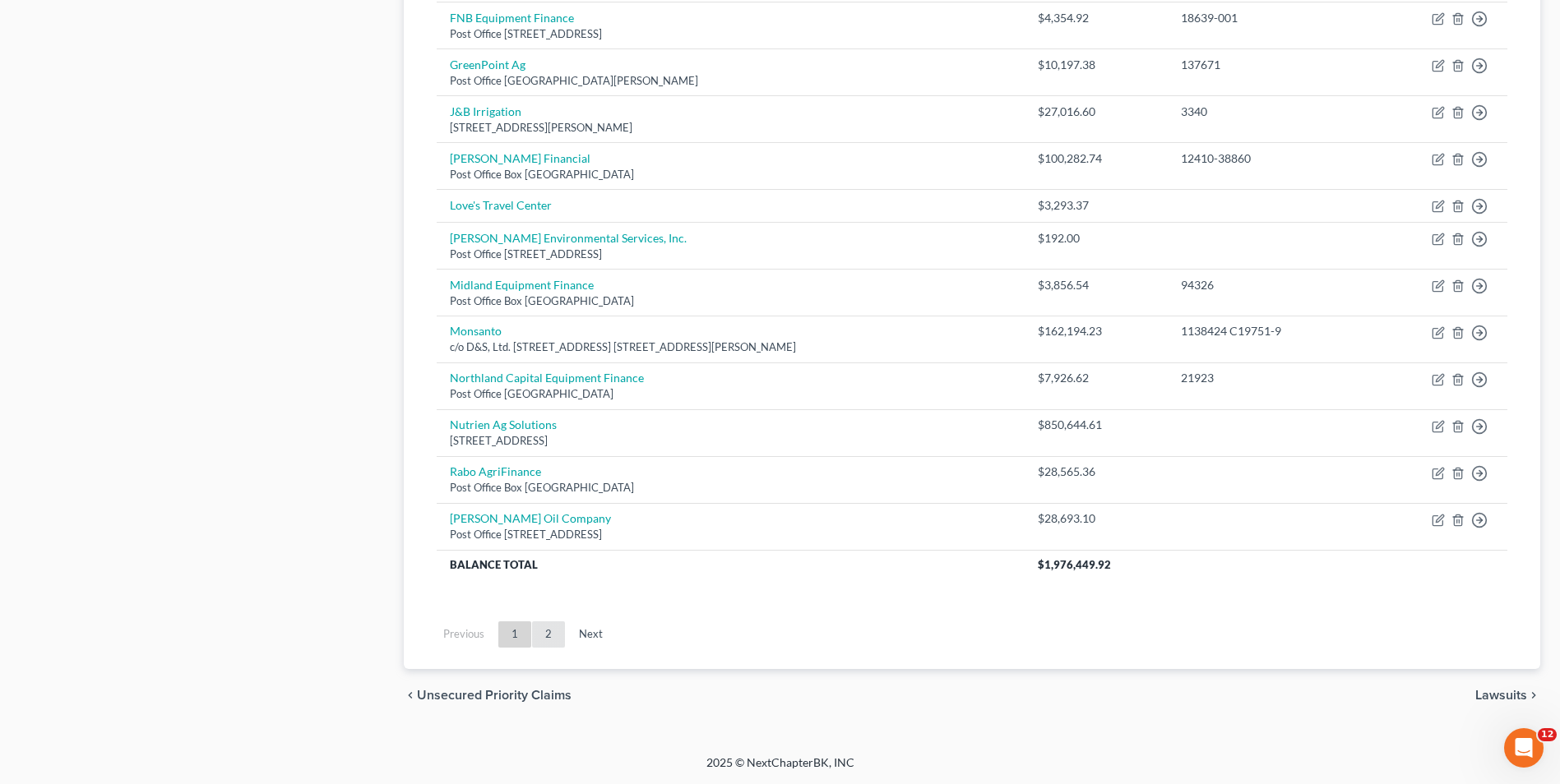
click at [544, 628] on link "2" at bounding box center [548, 635] width 33 height 26
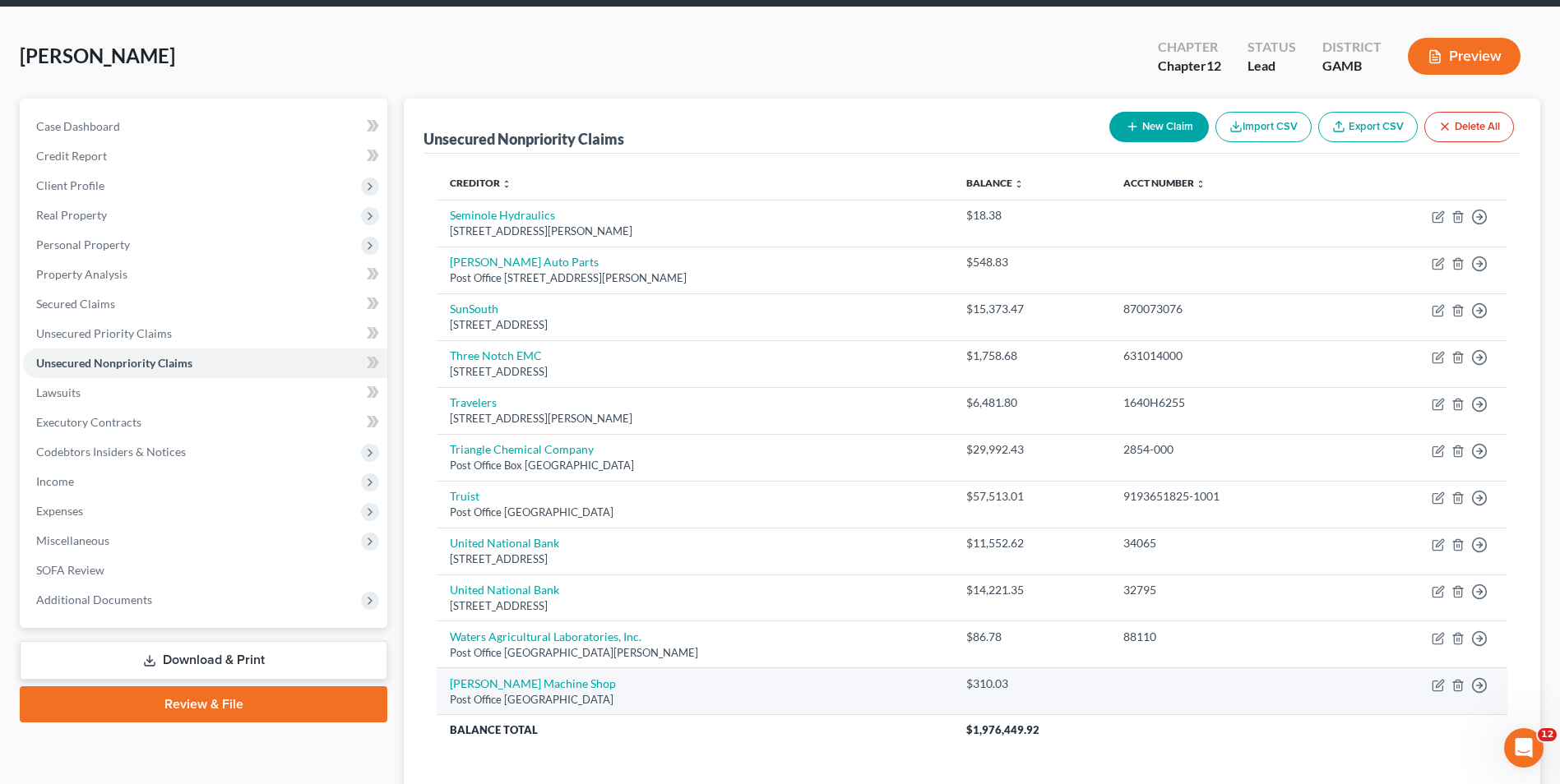
scroll to position [223, 0]
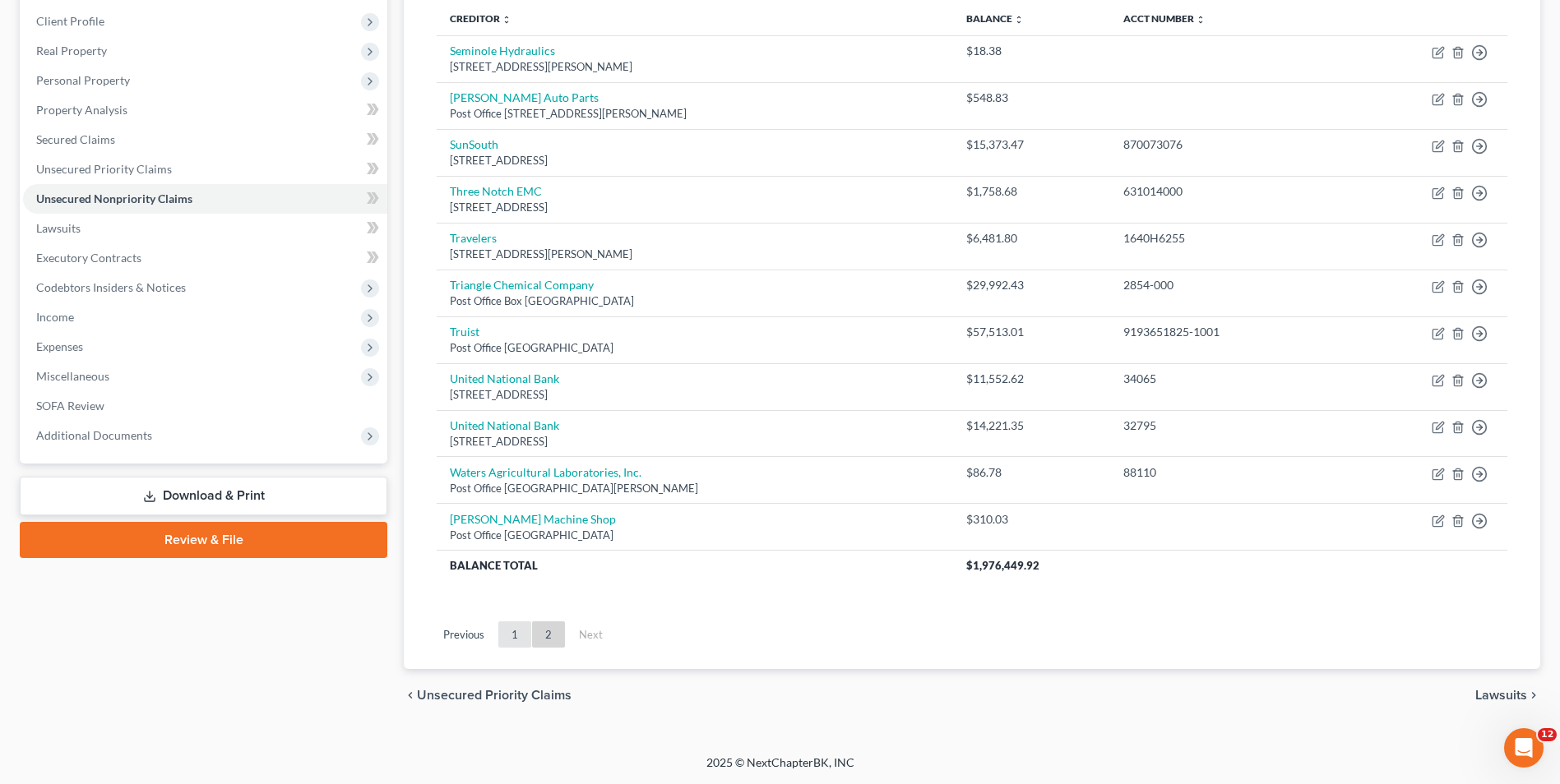
click at [513, 629] on link "1" at bounding box center [514, 635] width 33 height 26
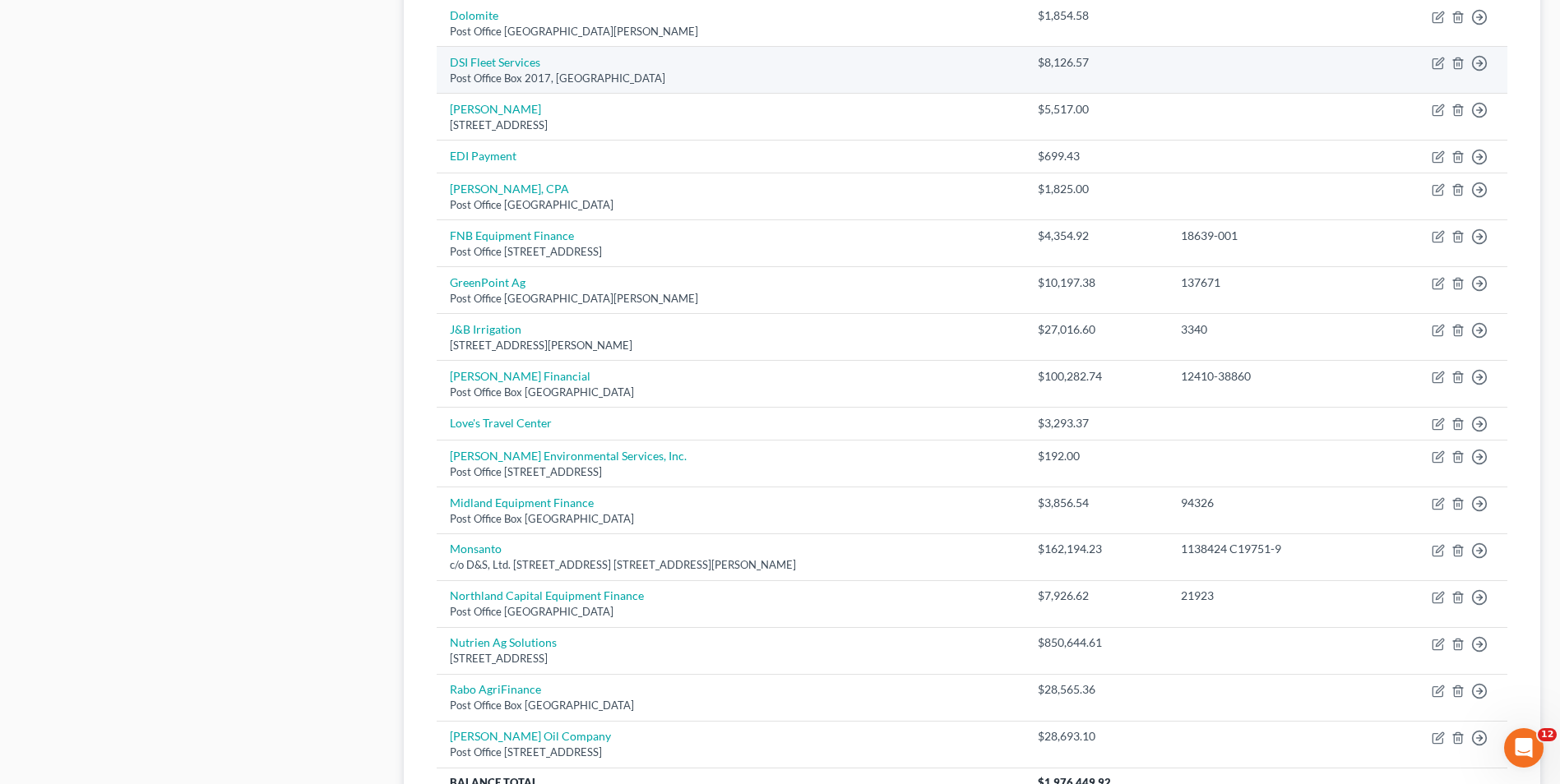
scroll to position [963, 0]
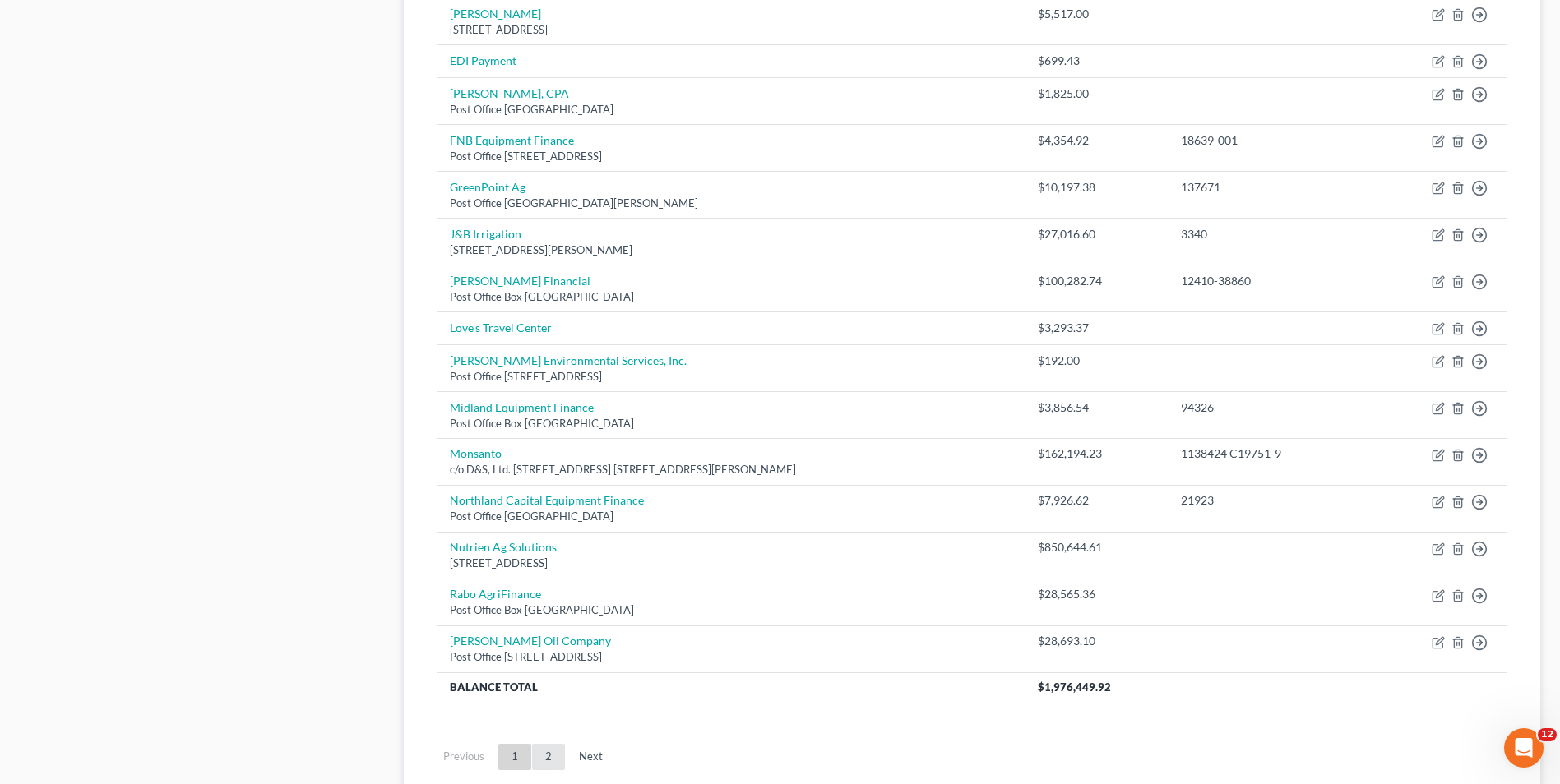
click at [551, 744] on link "2" at bounding box center [548, 757] width 33 height 26
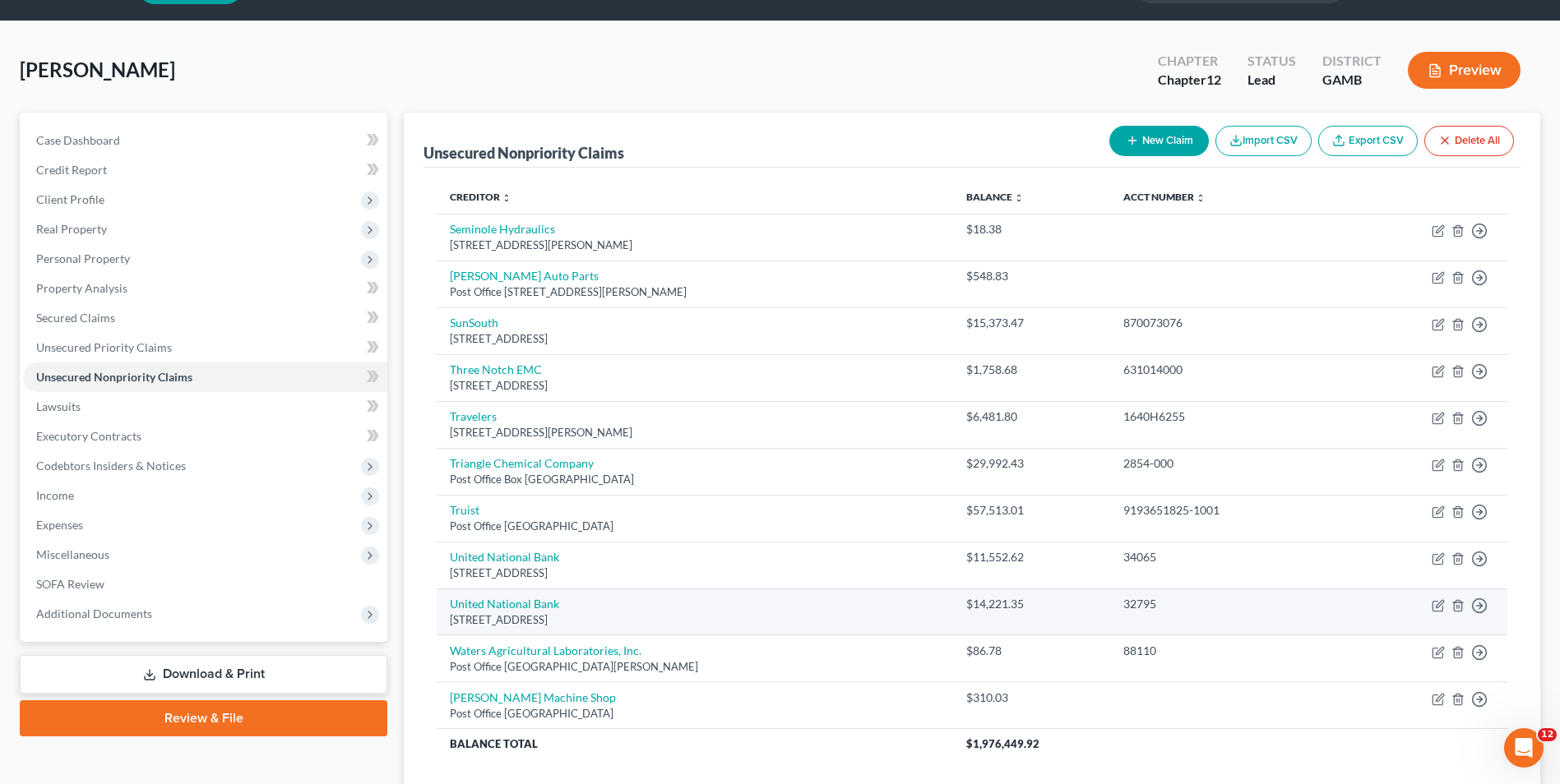
scroll to position [0, 0]
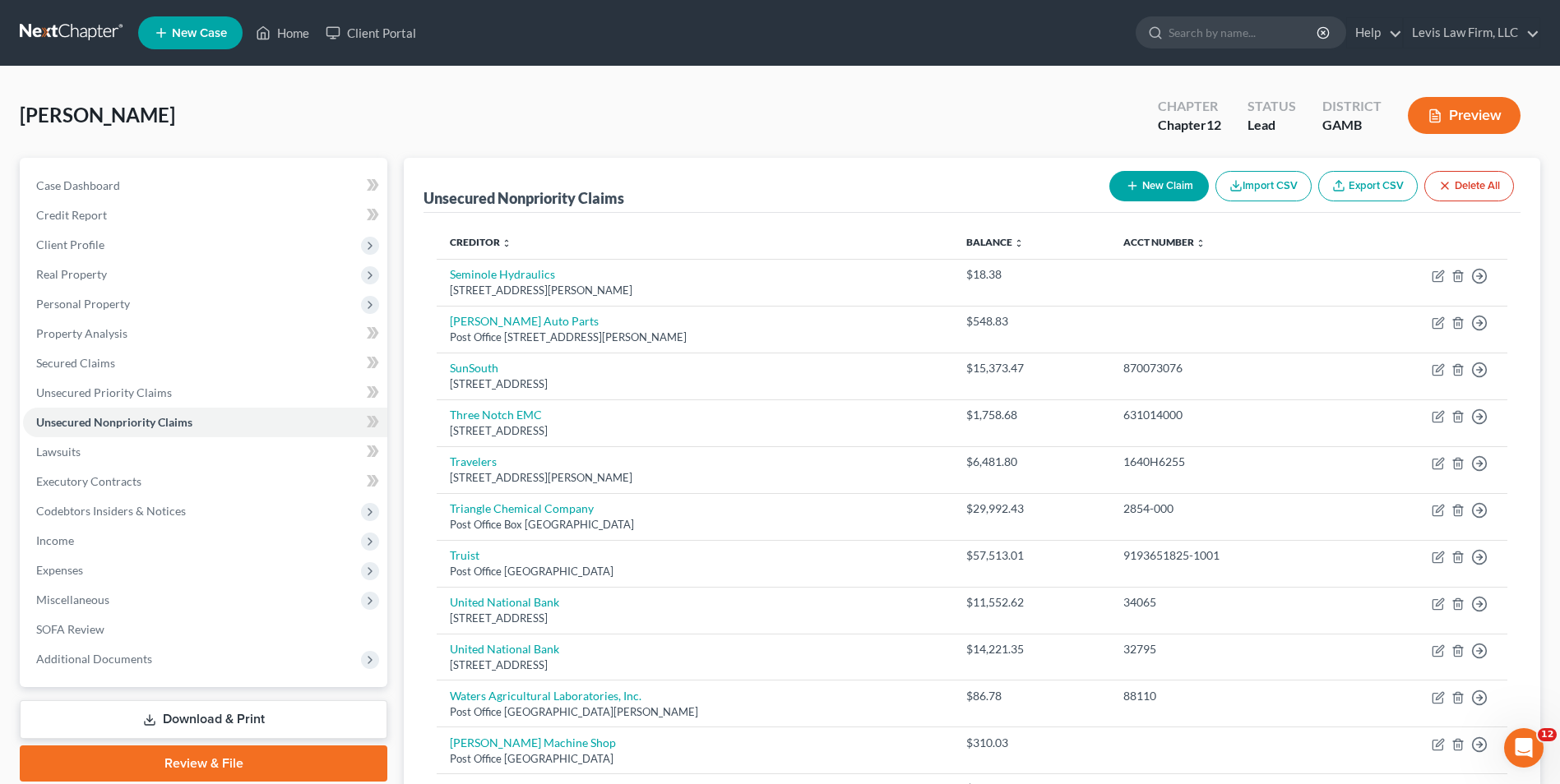
click at [1148, 181] on button "New Claim" at bounding box center [1158, 185] width 99 height 31
select select "0"
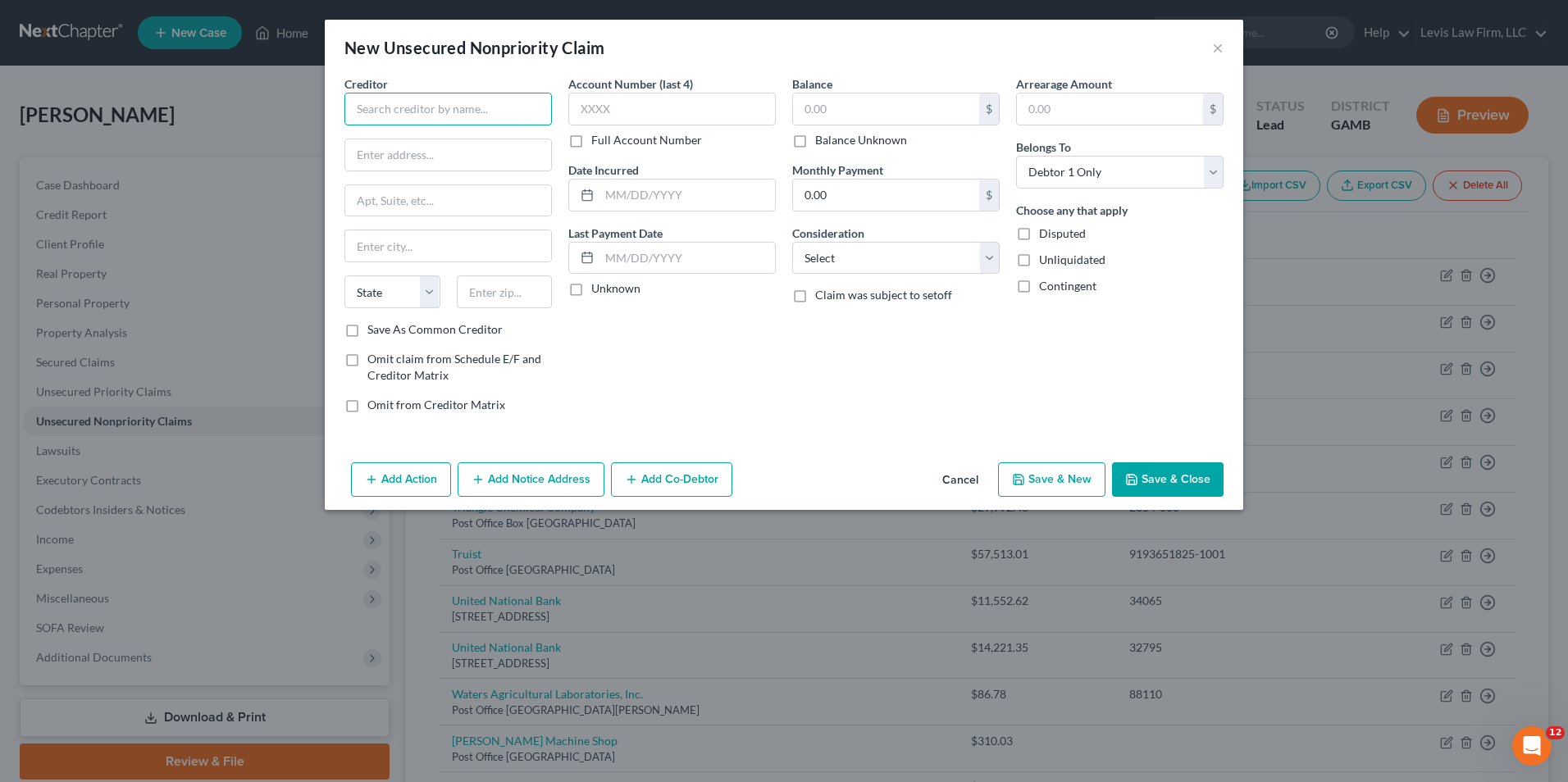
click at [364, 110] on input "text" at bounding box center [448, 109] width 208 height 32
type input "United National Bank"
type input "[STREET_ADDRESS]"
type input "[GEOGRAPHIC_DATA]"
select select "10"
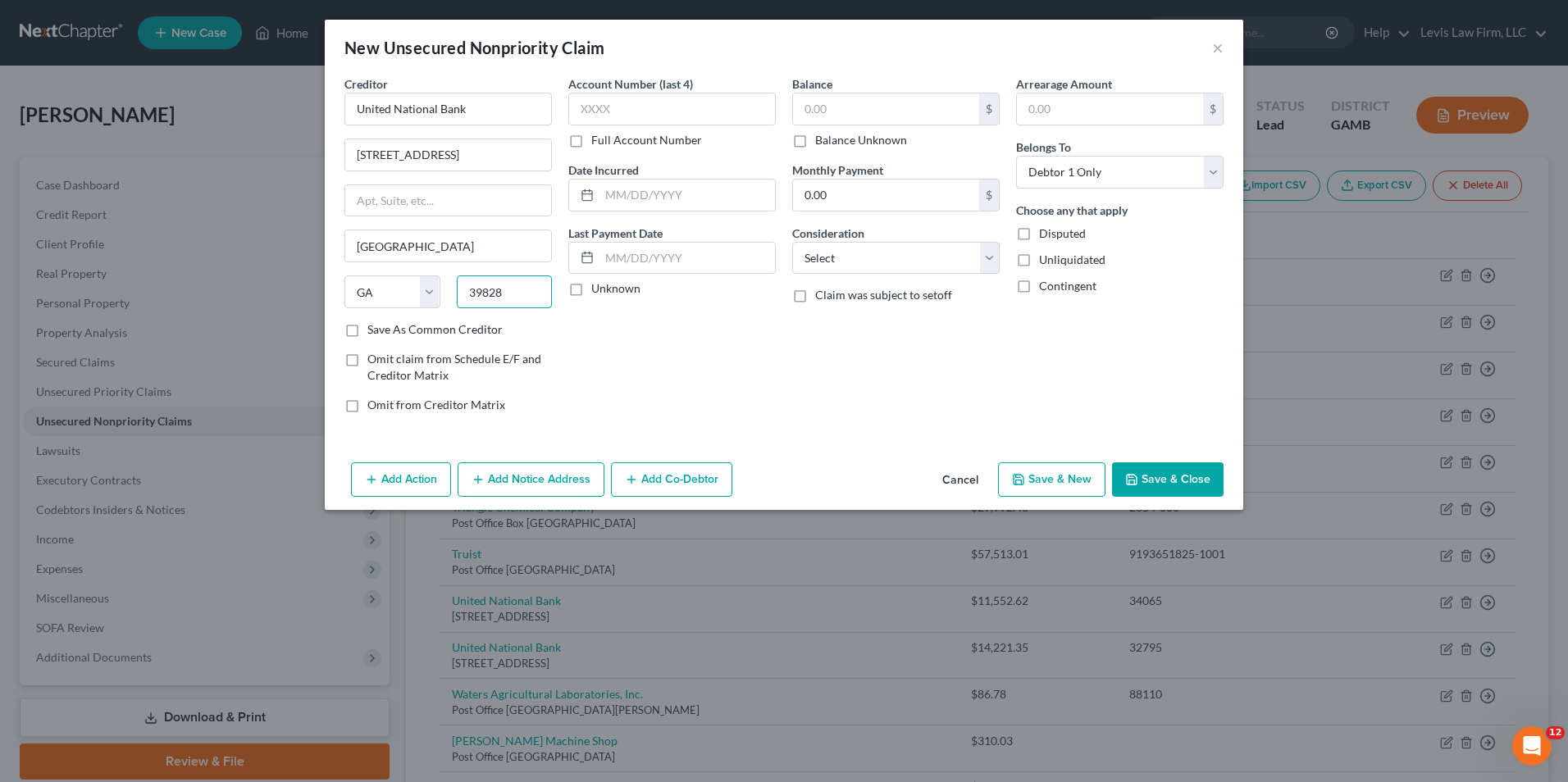
type input "39828"
click at [591, 144] on label "Full Account Number" at bounding box center [646, 140] width 110 height 17
click at [598, 143] on input "Full Account Number" at bounding box center [603, 138] width 11 height 11
click at [587, 111] on input "text" at bounding box center [672, 109] width 208 height 32
type input "35726"
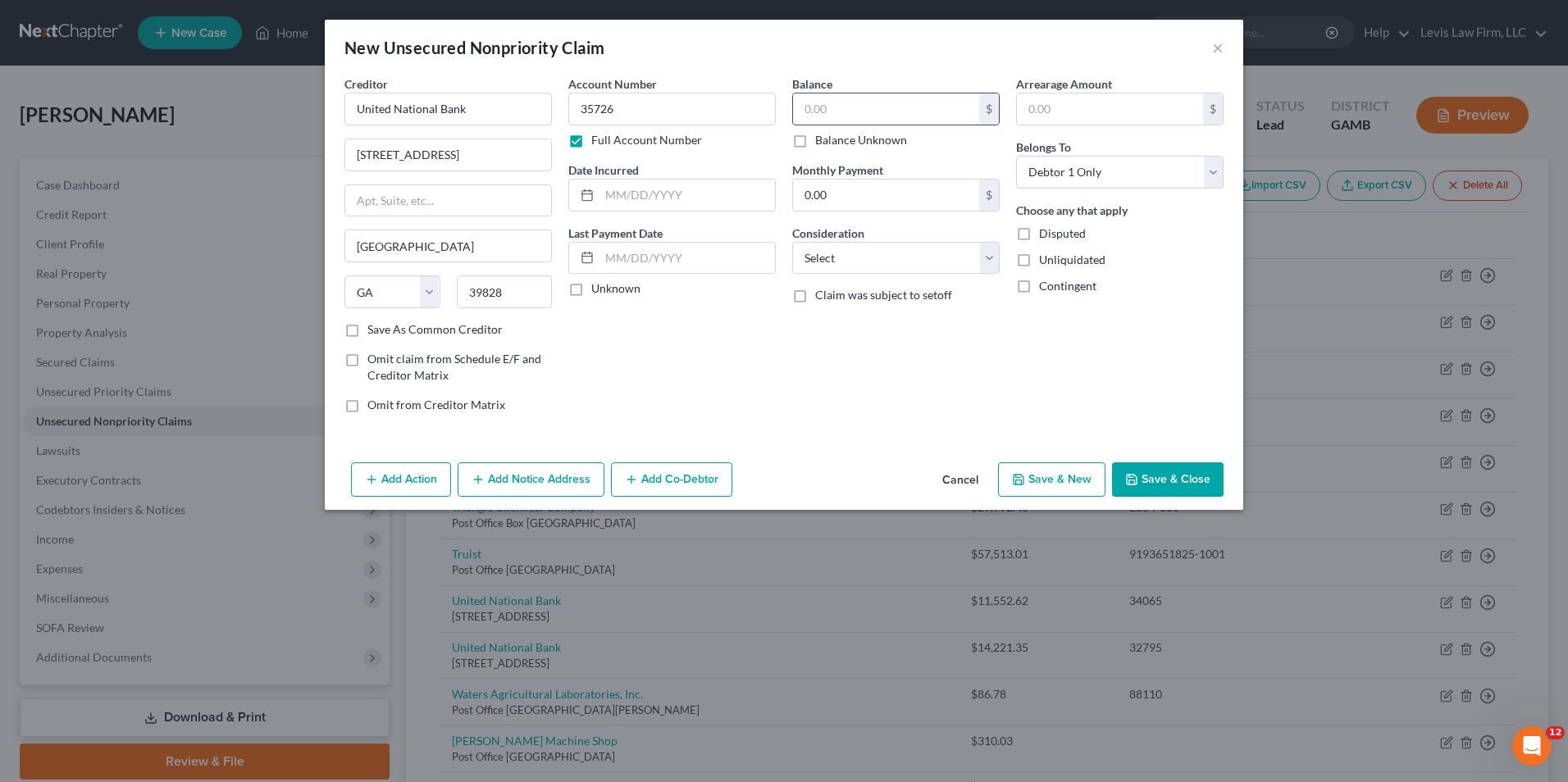
click at [799, 112] on input "text" at bounding box center [886, 110] width 186 height 32
type input "21,598.78"
click at [991, 255] on select "Select Cable / Satellite Services Collection Agency Credit Card Debt Debt Couns…" at bounding box center [895, 258] width 208 height 32
select select "18"
click at [792, 242] on select "Select Cable / Satellite Services Collection Agency Credit Card Debt Debt Couns…" at bounding box center [895, 258] width 208 height 32
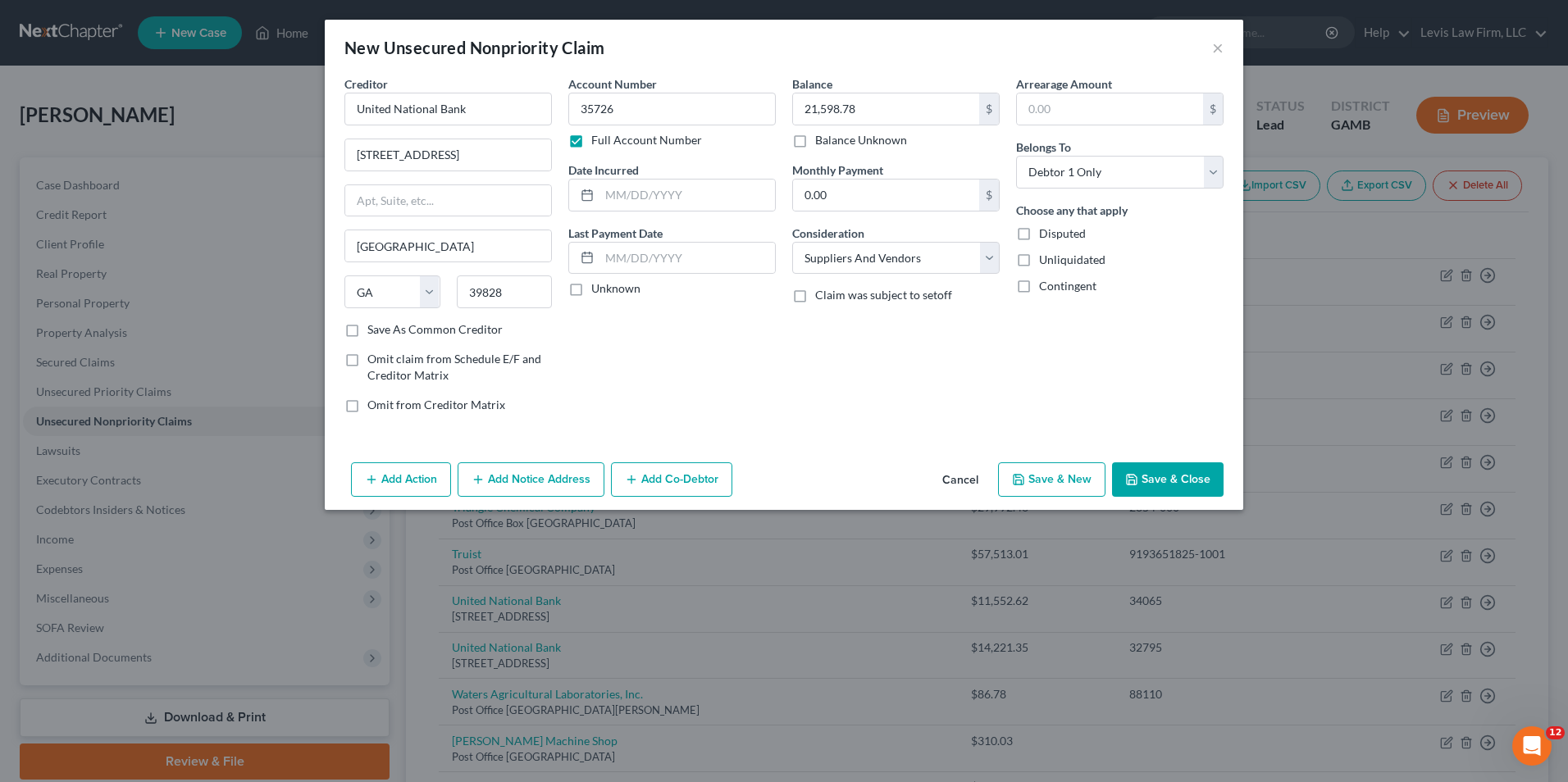
click at [1167, 473] on button "Save & Close" at bounding box center [1167, 479] width 111 height 34
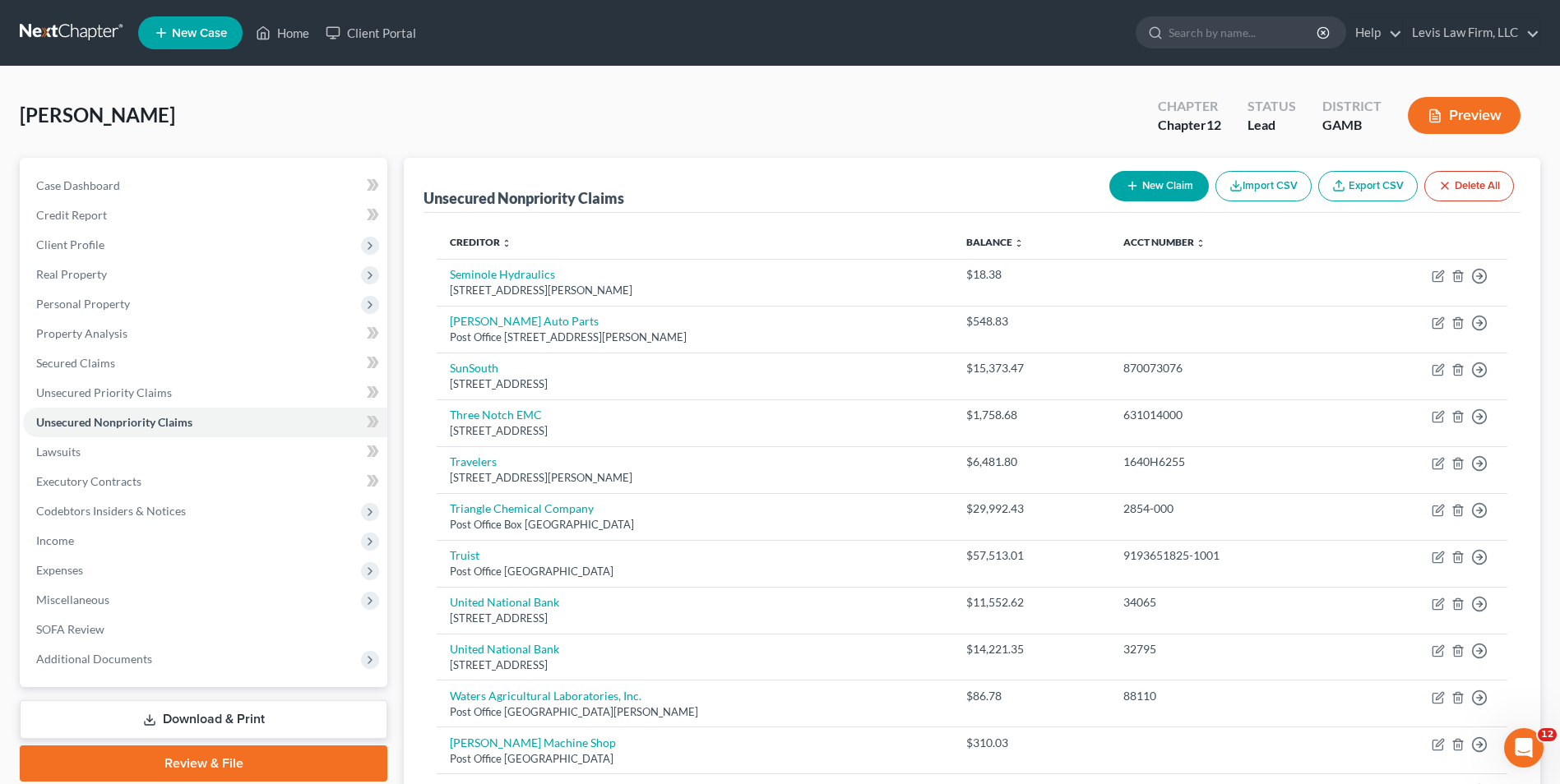
click at [1175, 186] on button "New Claim" at bounding box center [1158, 185] width 99 height 31
select select "0"
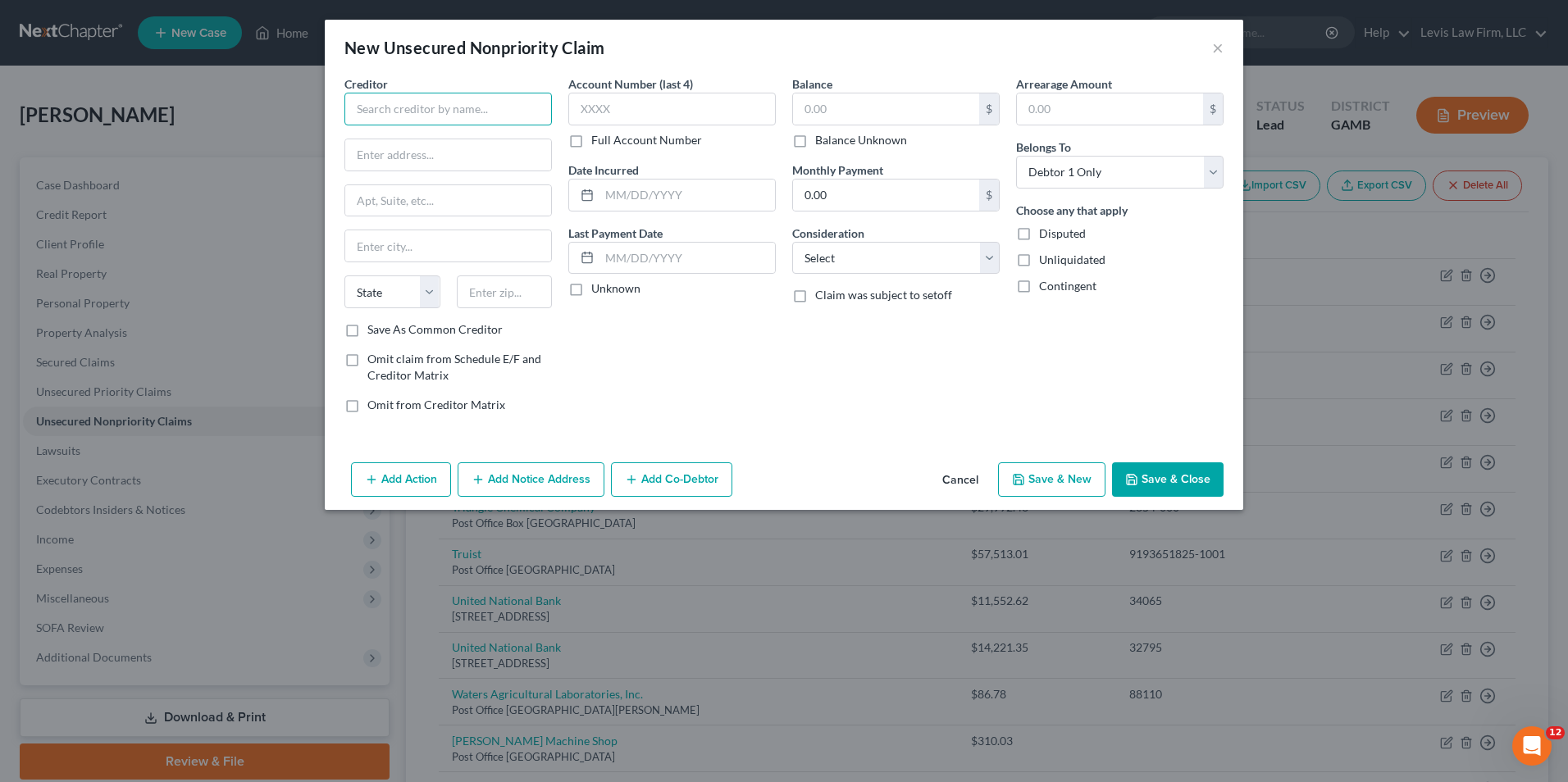
click at [389, 104] on input "text" at bounding box center [448, 109] width 208 height 32
type input "United National Bank"
type input "[STREET_ADDRESS]"
type input "[GEOGRAPHIC_DATA]"
select select "10"
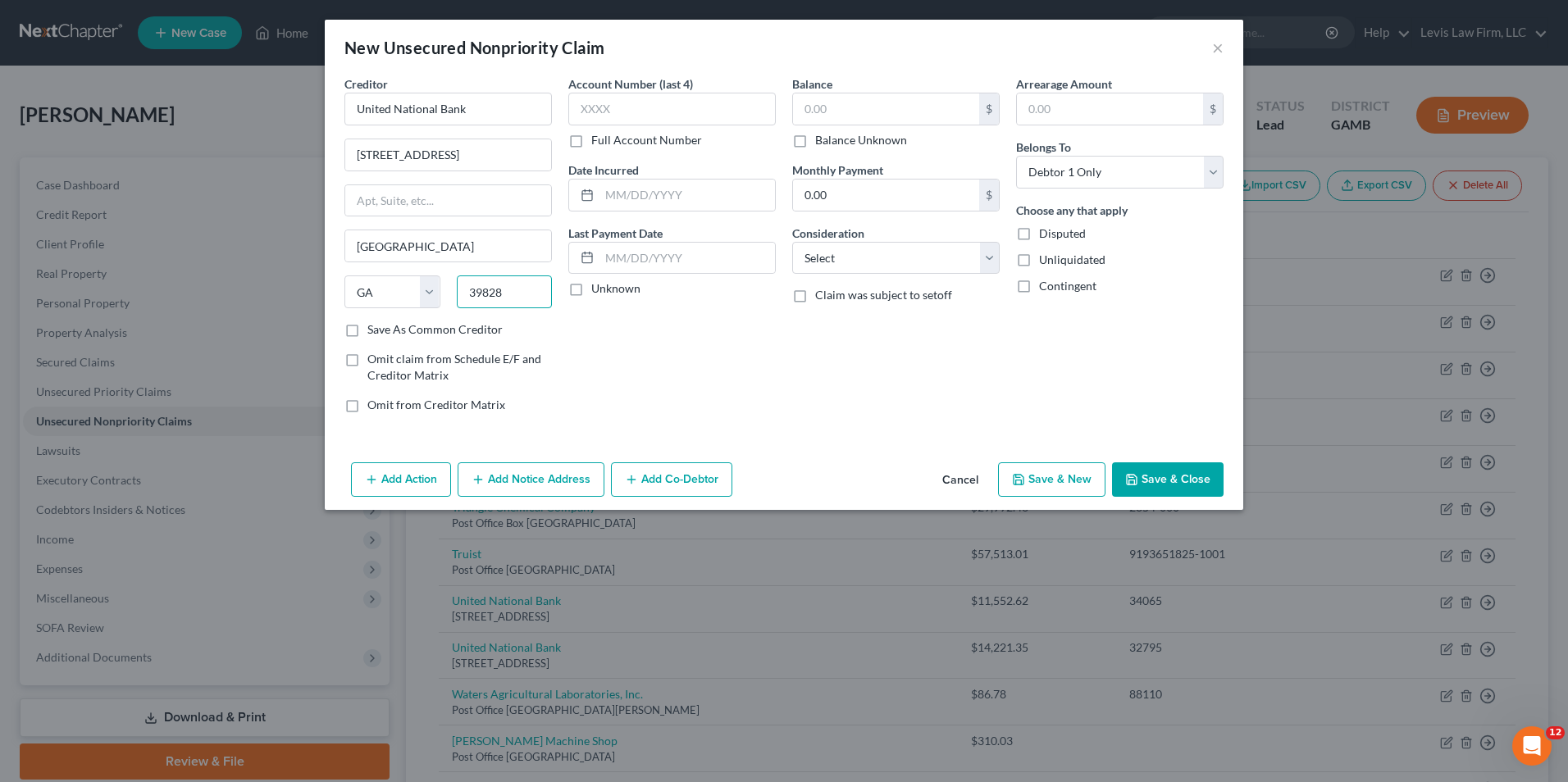
type input "39828"
click at [591, 141] on label "Full Account Number" at bounding box center [646, 140] width 110 height 17
click at [598, 141] on input "Full Account Number" at bounding box center [603, 138] width 11 height 11
click at [587, 106] on input "text" at bounding box center [672, 109] width 208 height 32
type input "32906"
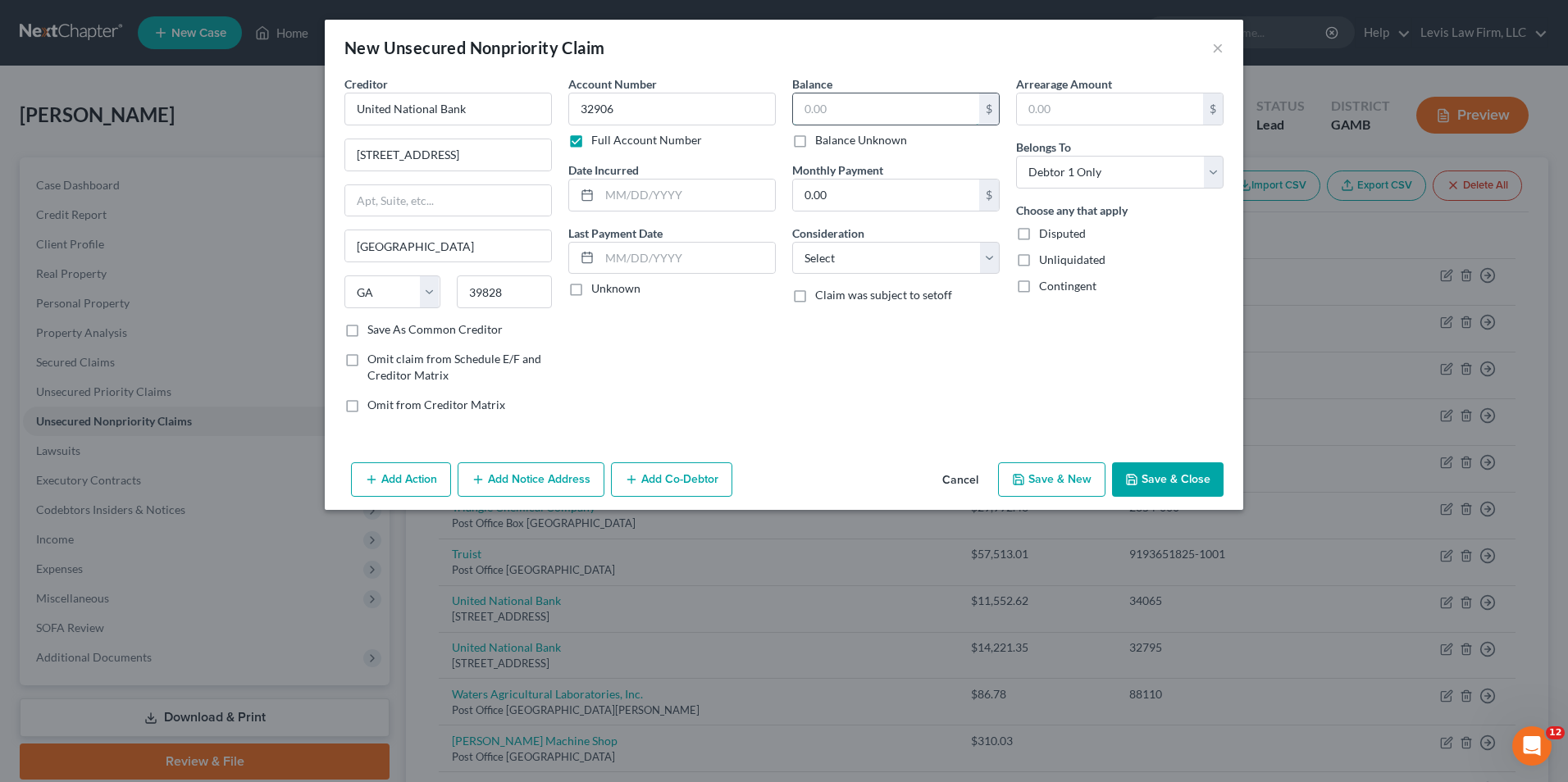
click at [802, 114] on input "text" at bounding box center [886, 110] width 186 height 32
type input "147,319.60"
click at [992, 262] on select "Select Cable / Satellite Services Collection Agency Credit Card Debt Debt Couns…" at bounding box center [895, 258] width 208 height 32
select select "14"
click at [792, 242] on select "Select Cable / Satellite Services Collection Agency Credit Card Debt Debt Couns…" at bounding box center [895, 258] width 208 height 32
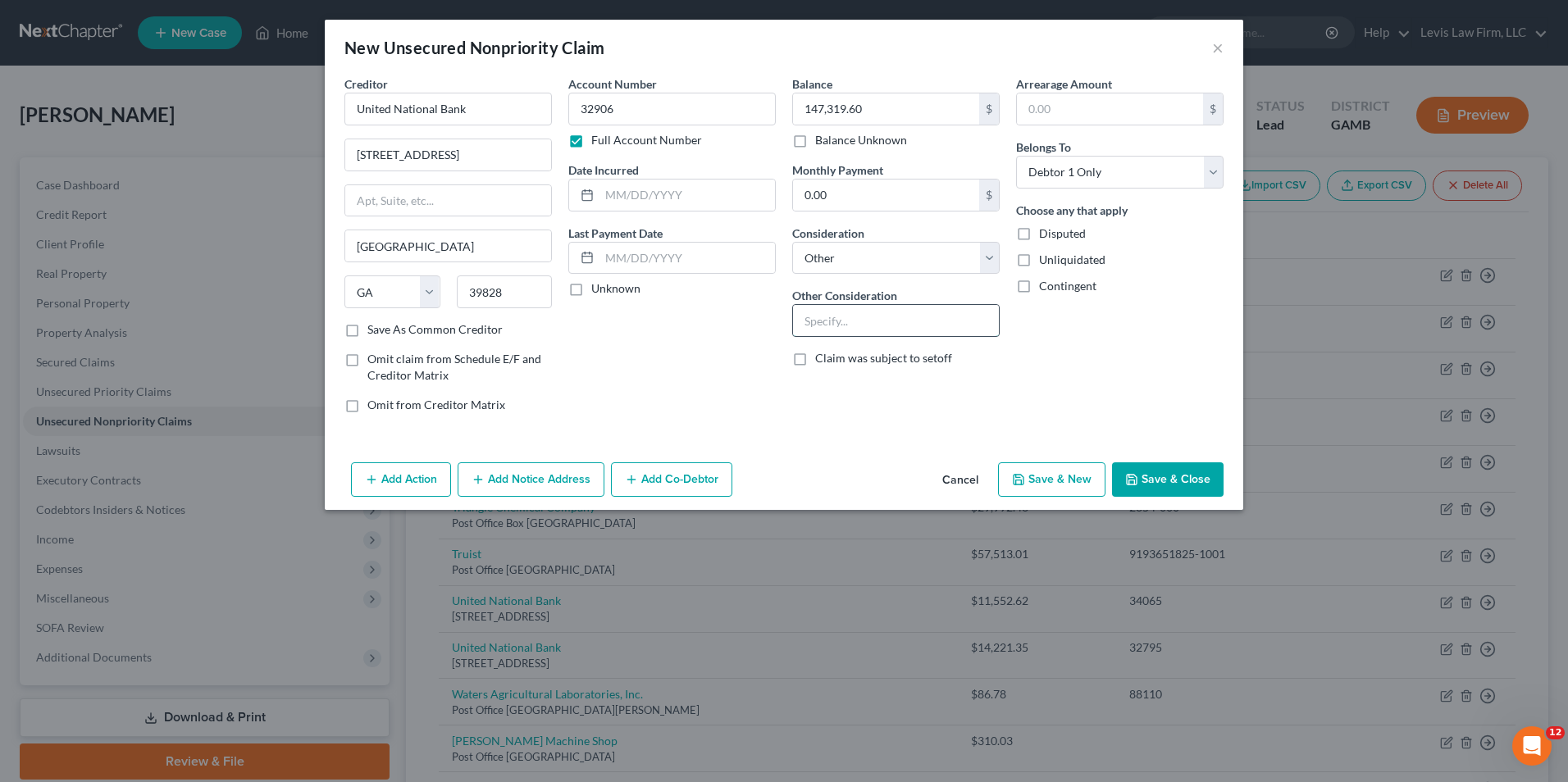
click at [819, 326] on input "text" at bounding box center [895, 321] width 206 height 32
type input "Crop Loan (Watermelon Crop)"
click at [1146, 485] on button "Save & Close" at bounding box center [1167, 479] width 111 height 34
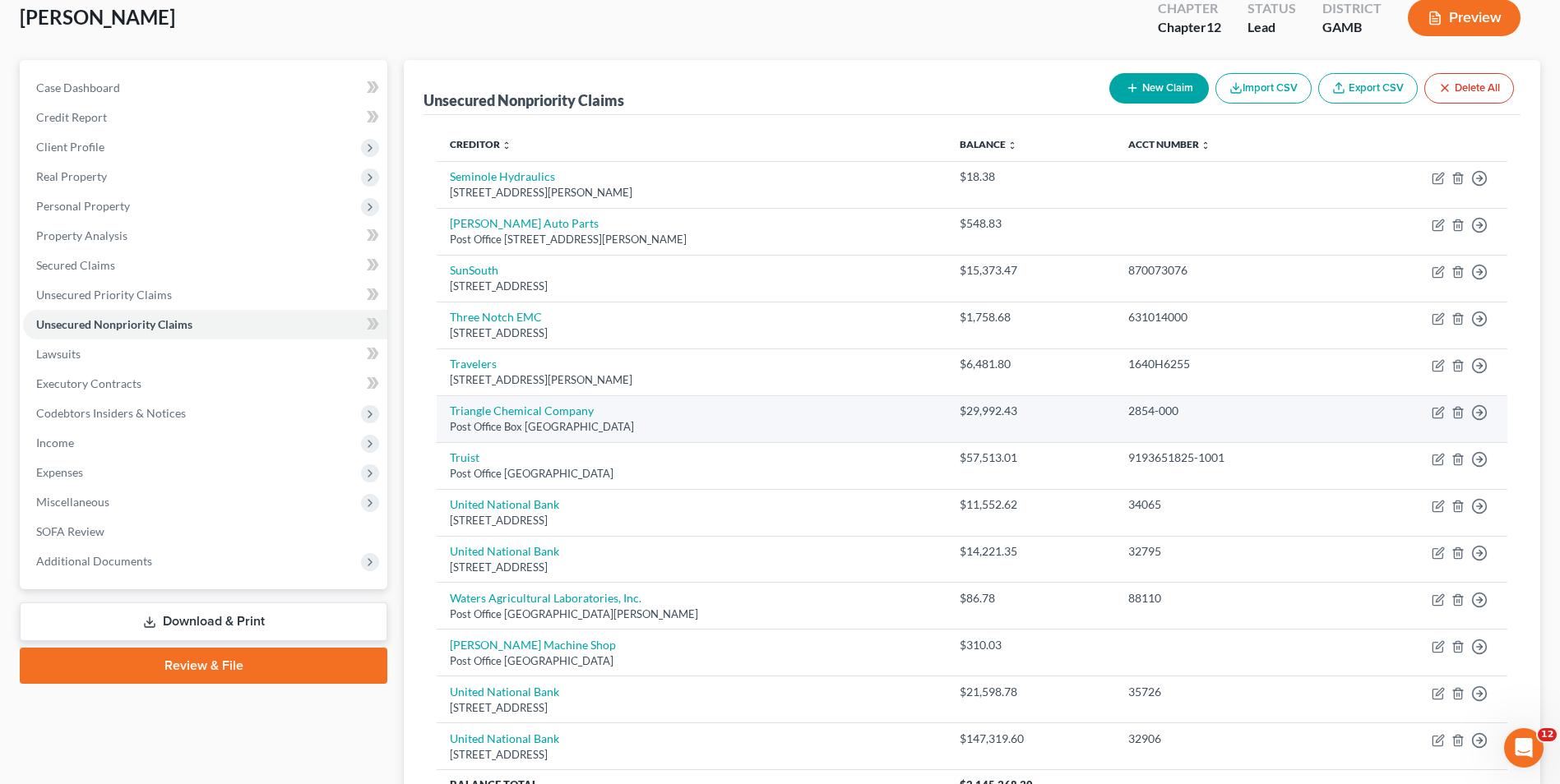
scroll to position [317, 0]
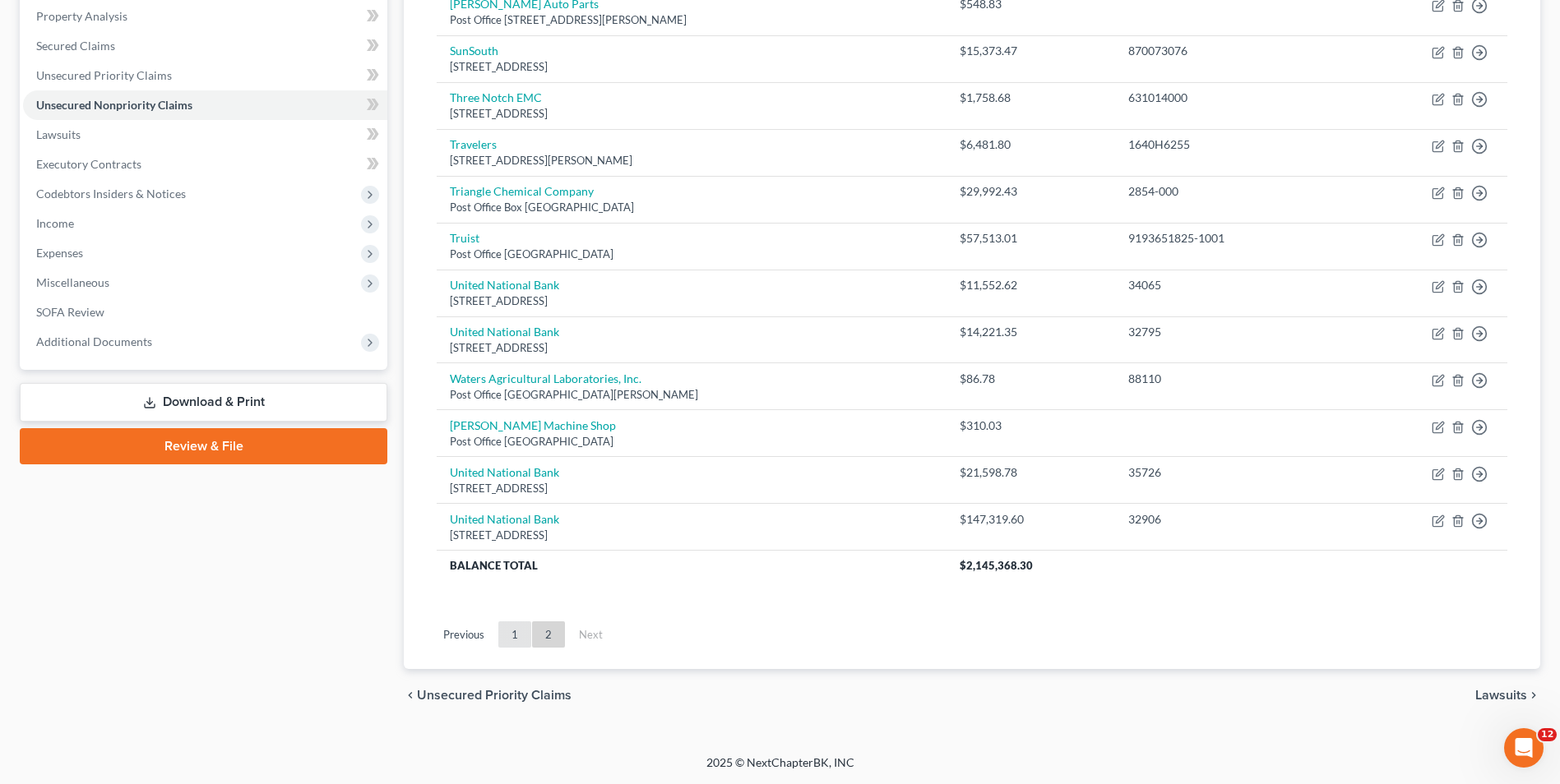
click at [518, 635] on link "1" at bounding box center [514, 635] width 33 height 26
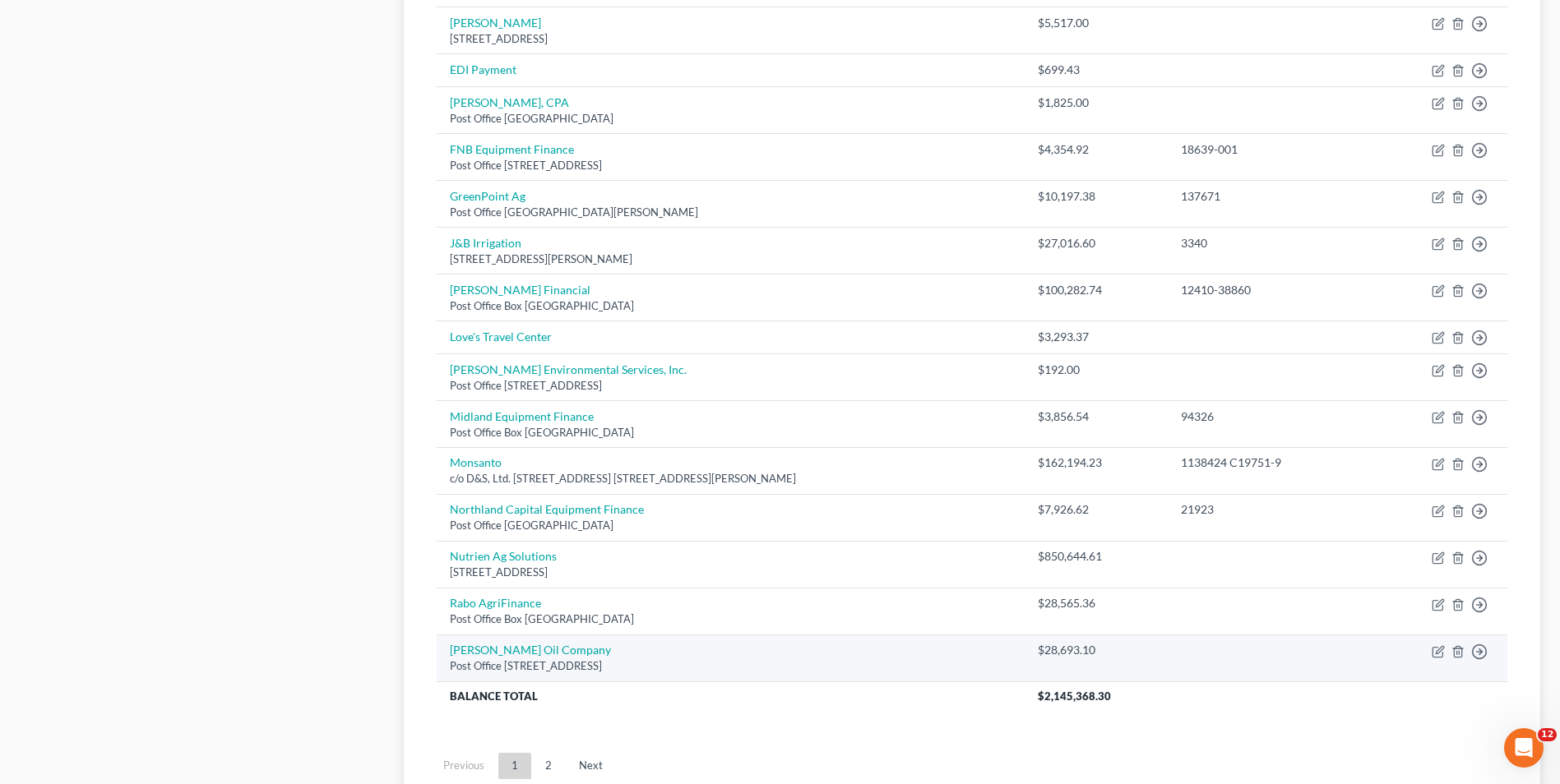
scroll to position [1085, 0]
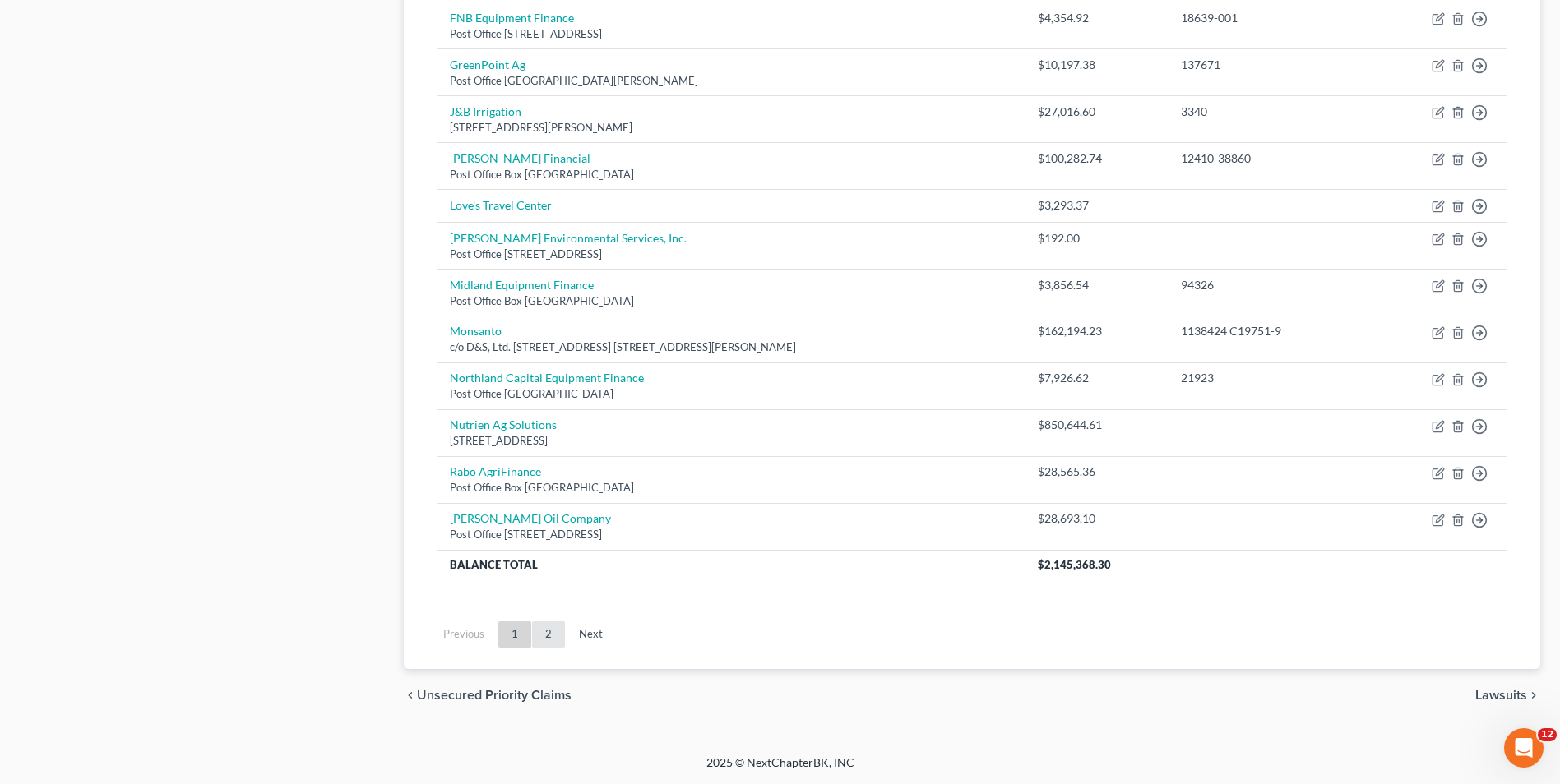
click at [550, 630] on link "2" at bounding box center [548, 635] width 33 height 26
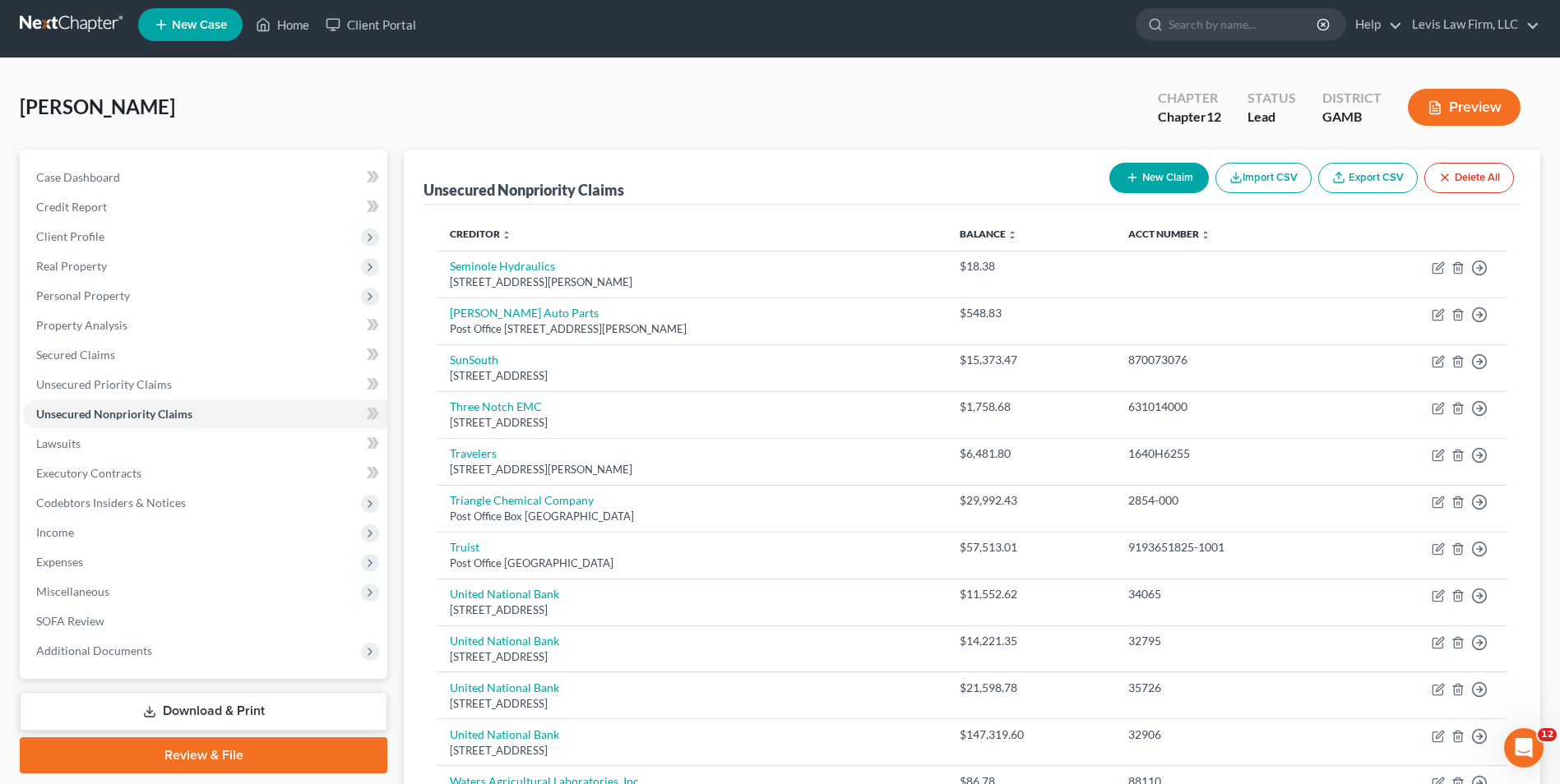
scroll to position [0, 0]
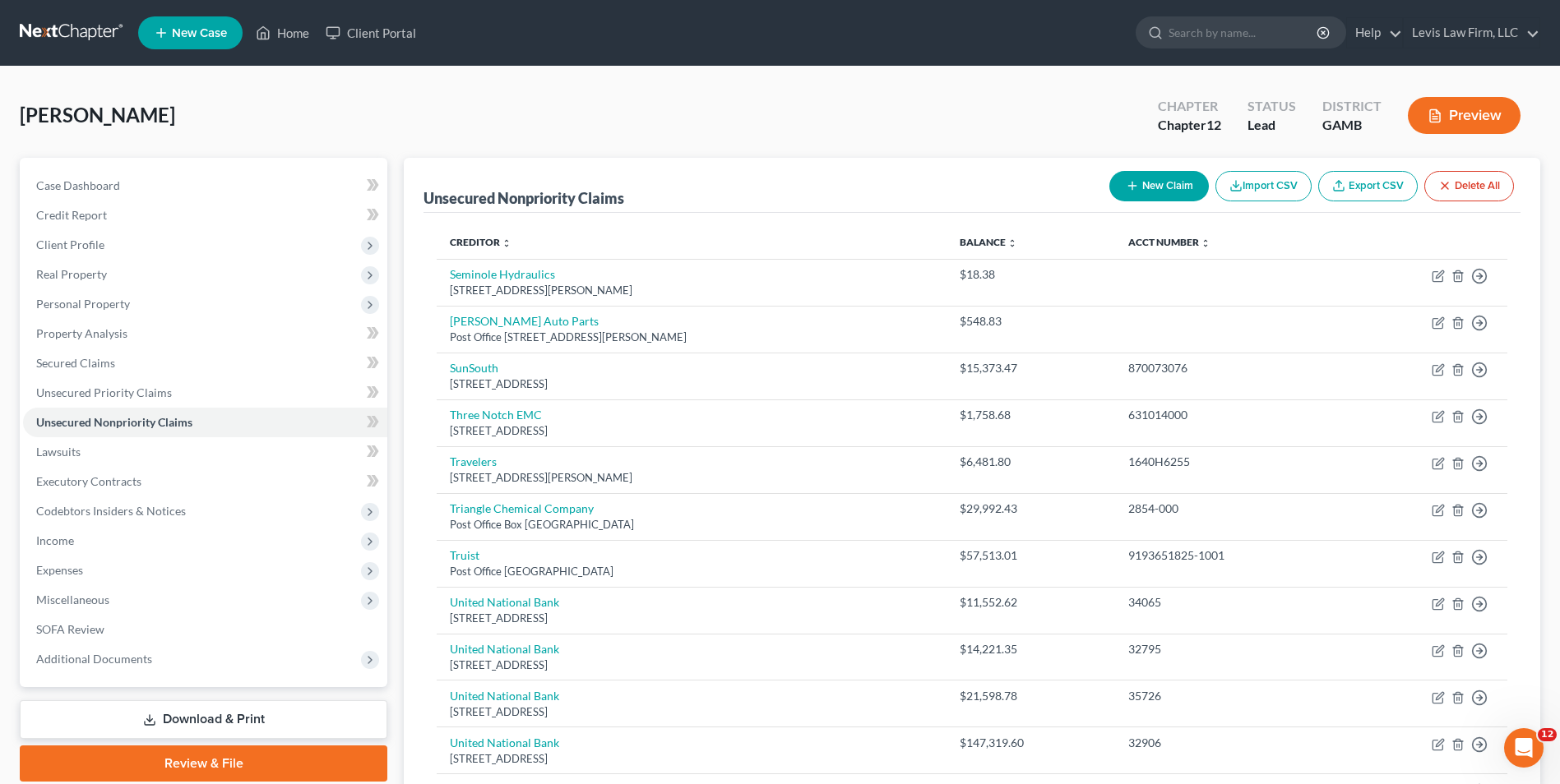
click at [1162, 184] on button "New Claim" at bounding box center [1158, 185] width 99 height 31
select select "0"
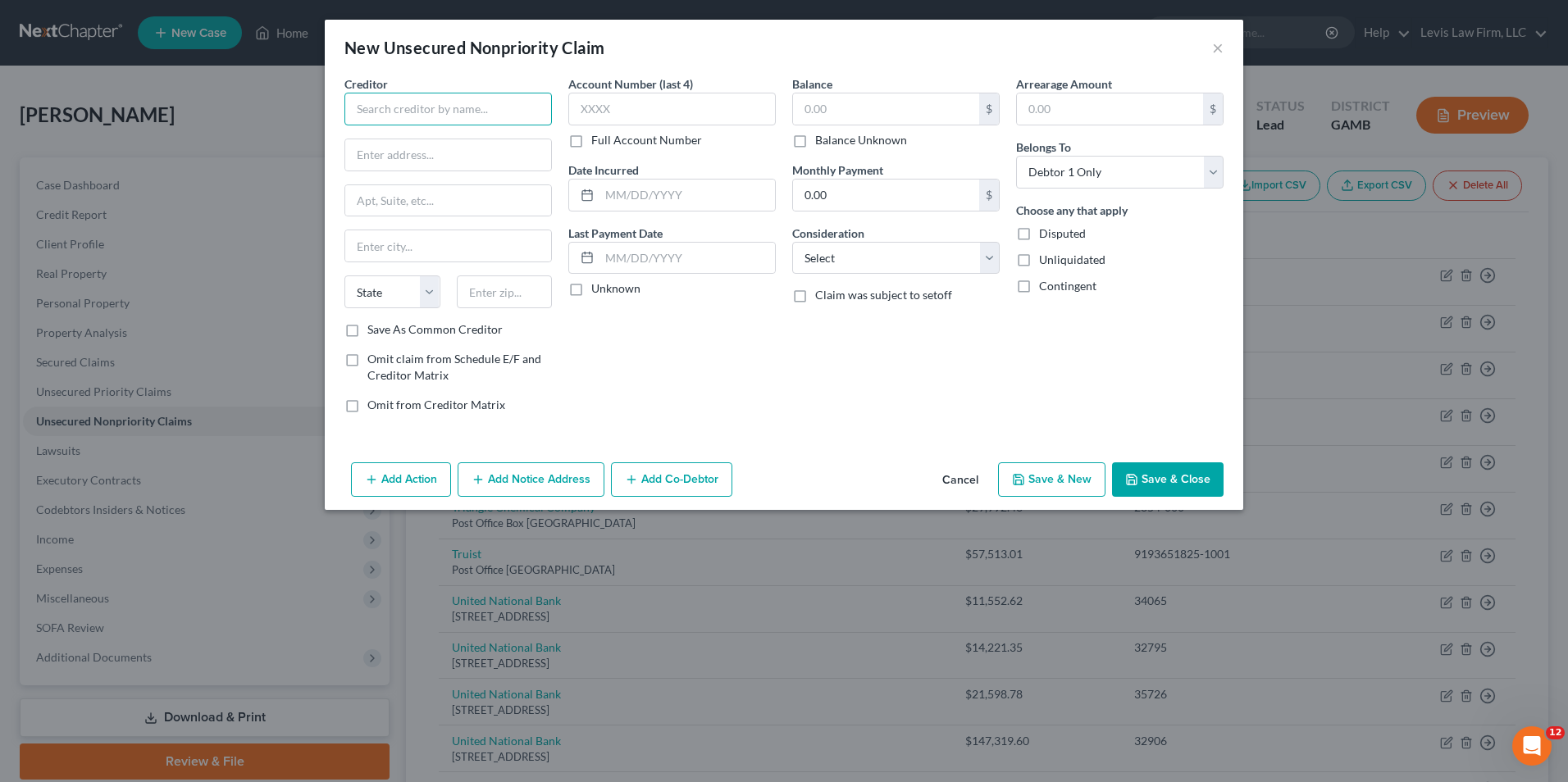
click at [378, 108] on input "text" at bounding box center [448, 109] width 208 height 32
type input "United National Bank"
type input "[STREET_ADDRESS]"
type input "[GEOGRAPHIC_DATA]"
select select "10"
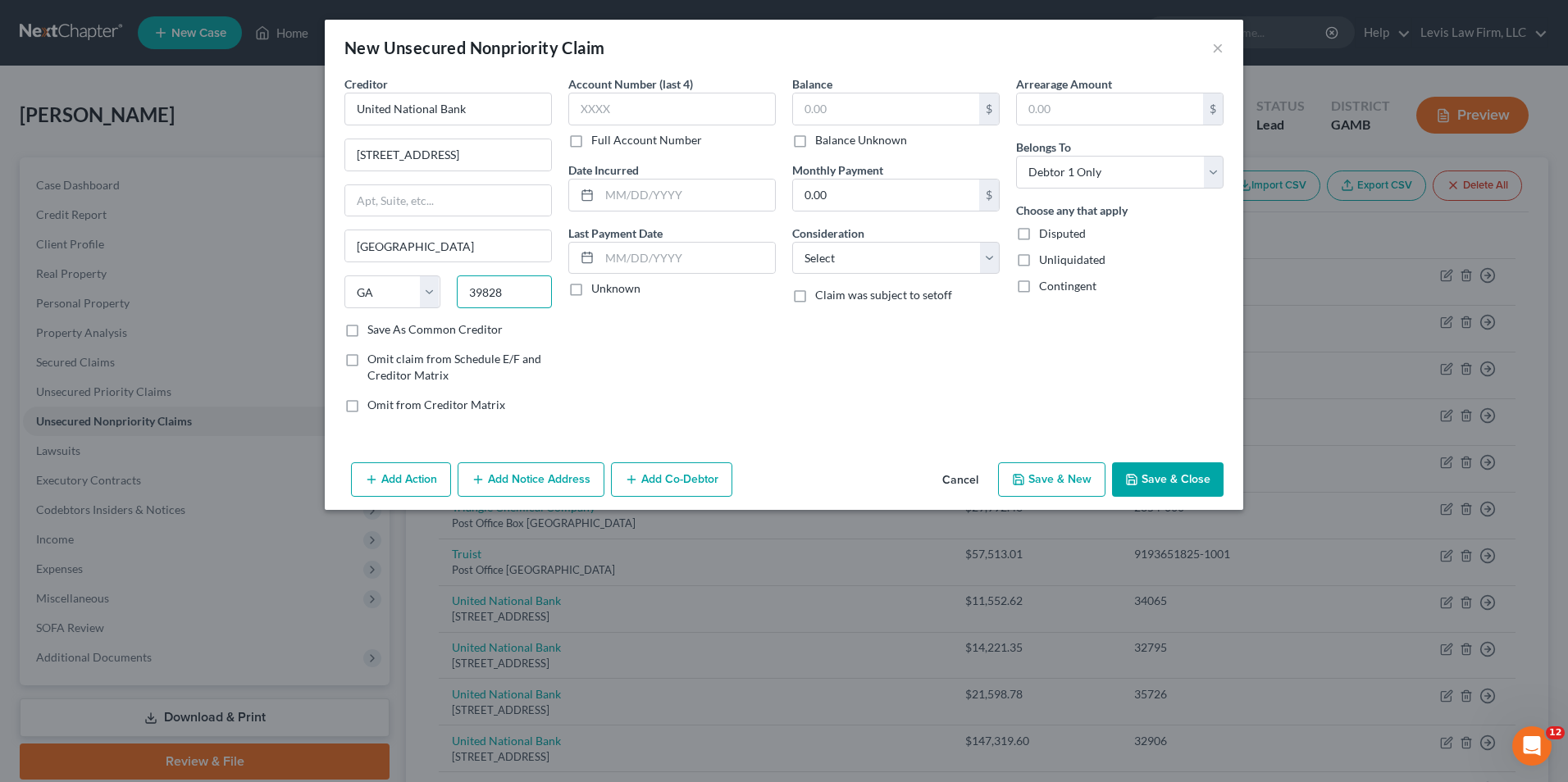
type input "39828"
click at [591, 139] on label "Full Account Number" at bounding box center [646, 140] width 110 height 17
click at [598, 139] on input "Full Account Number" at bounding box center [603, 138] width 11 height 11
click at [581, 105] on input "text" at bounding box center [672, 109] width 208 height 32
type input "37134"
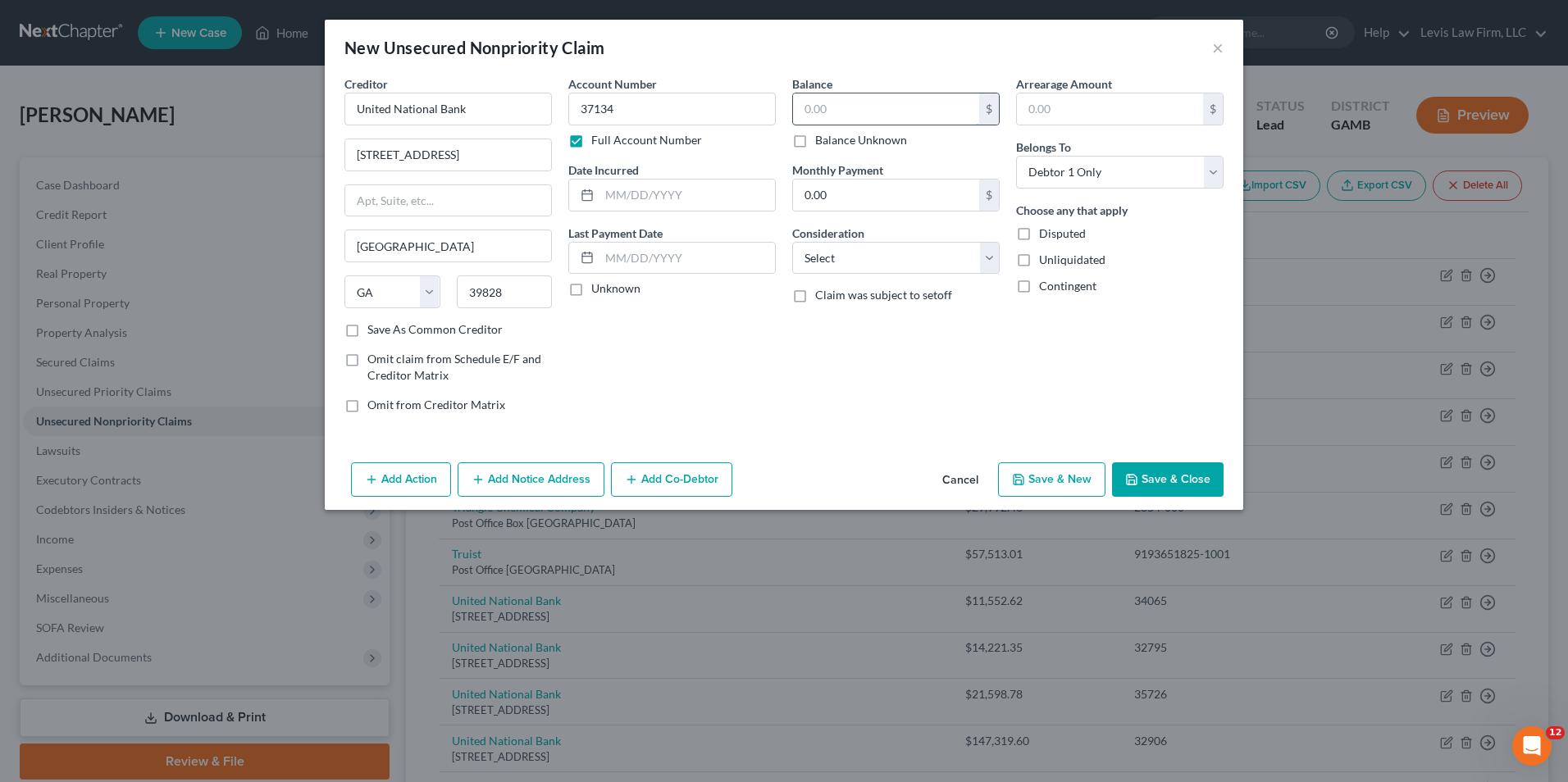
click at [807, 111] on input "text" at bounding box center [886, 110] width 186 height 32
type input "10,266.00"
click at [985, 256] on select "Select Cable / Satellite Services Collection Agency Credit Card Debt Debt Couns…" at bounding box center [895, 258] width 208 height 32
select select "18"
click at [792, 242] on select "Select Cable / Satellite Services Collection Agency Credit Card Debt Debt Couns…" at bounding box center [895, 258] width 208 height 32
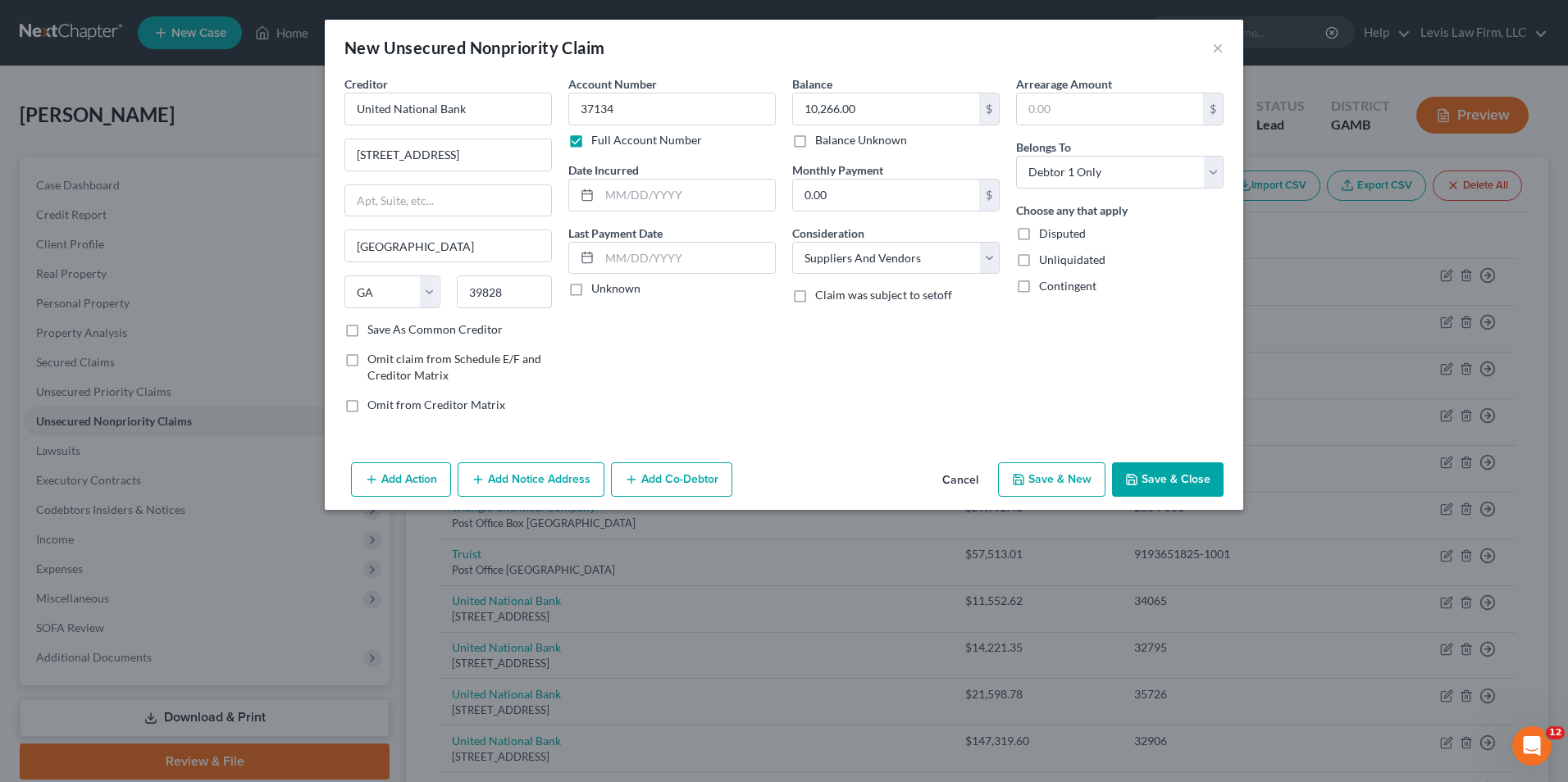
click at [1153, 481] on button "Save & Close" at bounding box center [1167, 479] width 111 height 34
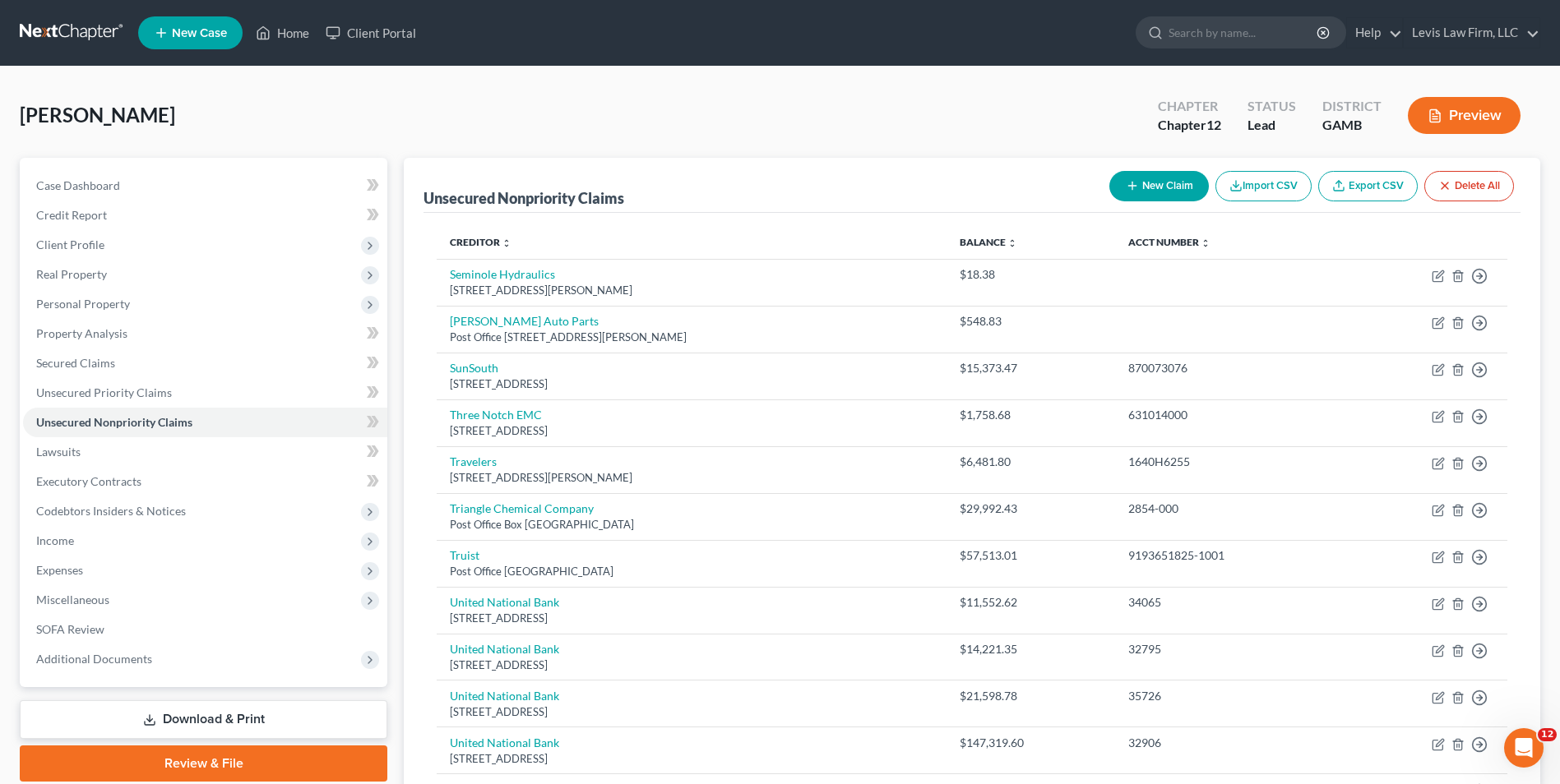
click at [1159, 189] on button "New Claim" at bounding box center [1158, 185] width 99 height 31
select select "0"
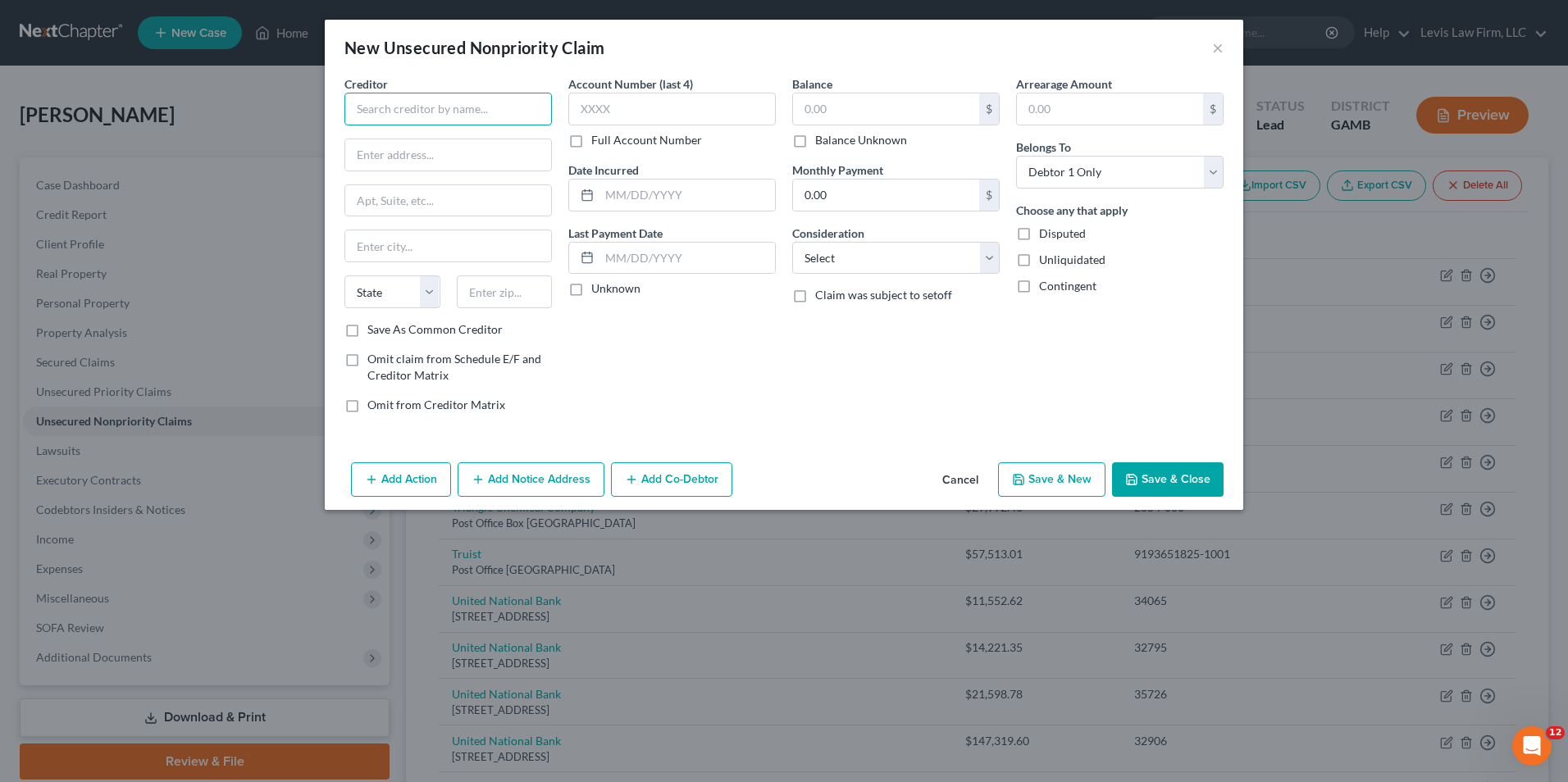
drag, startPoint x: 349, startPoint y: 115, endPoint x: 359, endPoint y: 117, distance: 10.2
click at [349, 114] on input "text" at bounding box center [448, 109] width 208 height 32
type input "Bank of Edison"
type input "[STREET_ADDRESS][PERSON_NAME]"
type input "Edison"
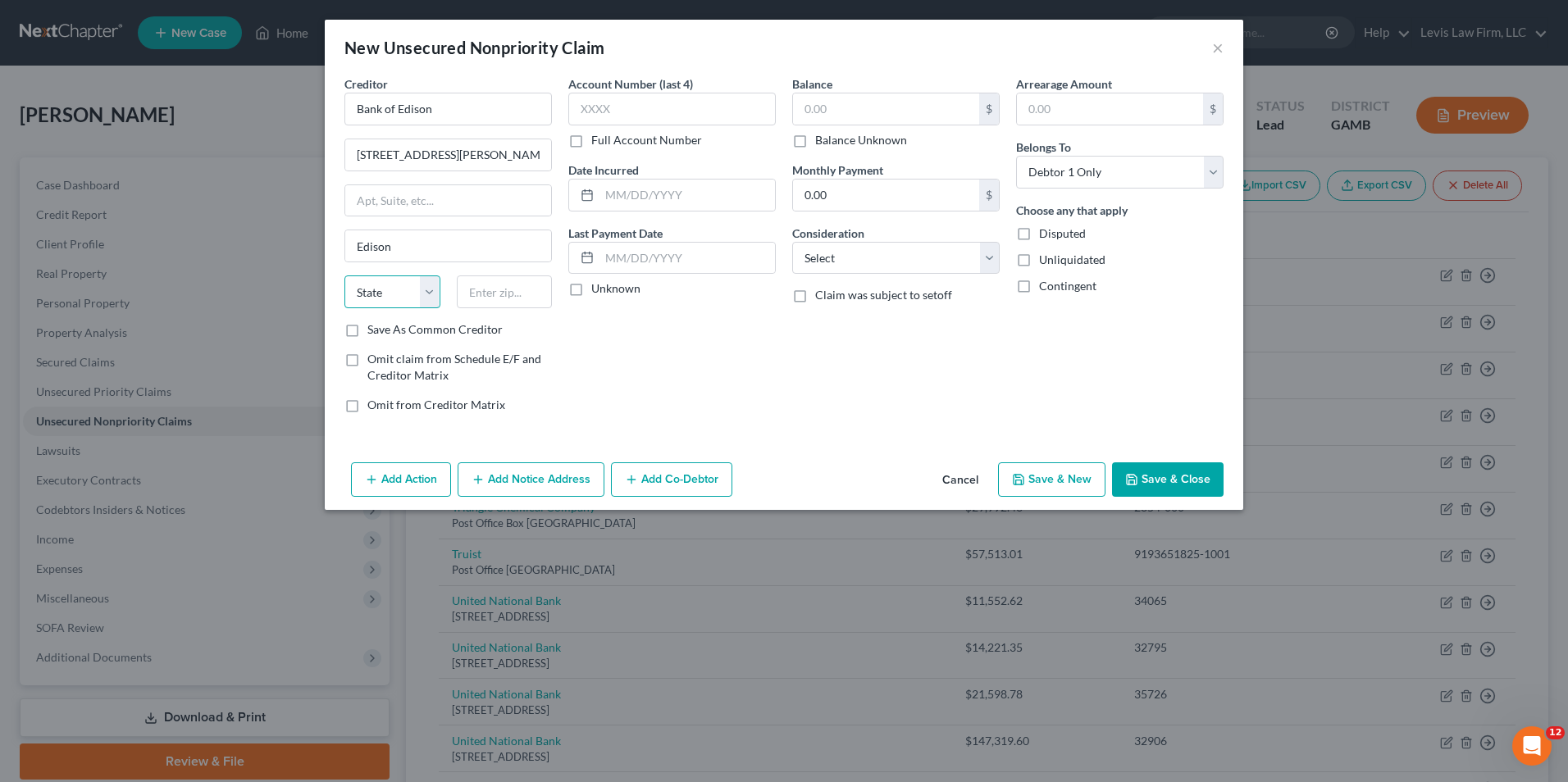
select select "10"
type input "39846"
click at [591, 142] on label "Full Account Number" at bounding box center [646, 140] width 110 height 17
click at [598, 142] on input "Full Account Number" at bounding box center [603, 138] width 11 height 11
click at [583, 113] on input "text" at bounding box center [672, 109] width 208 height 32
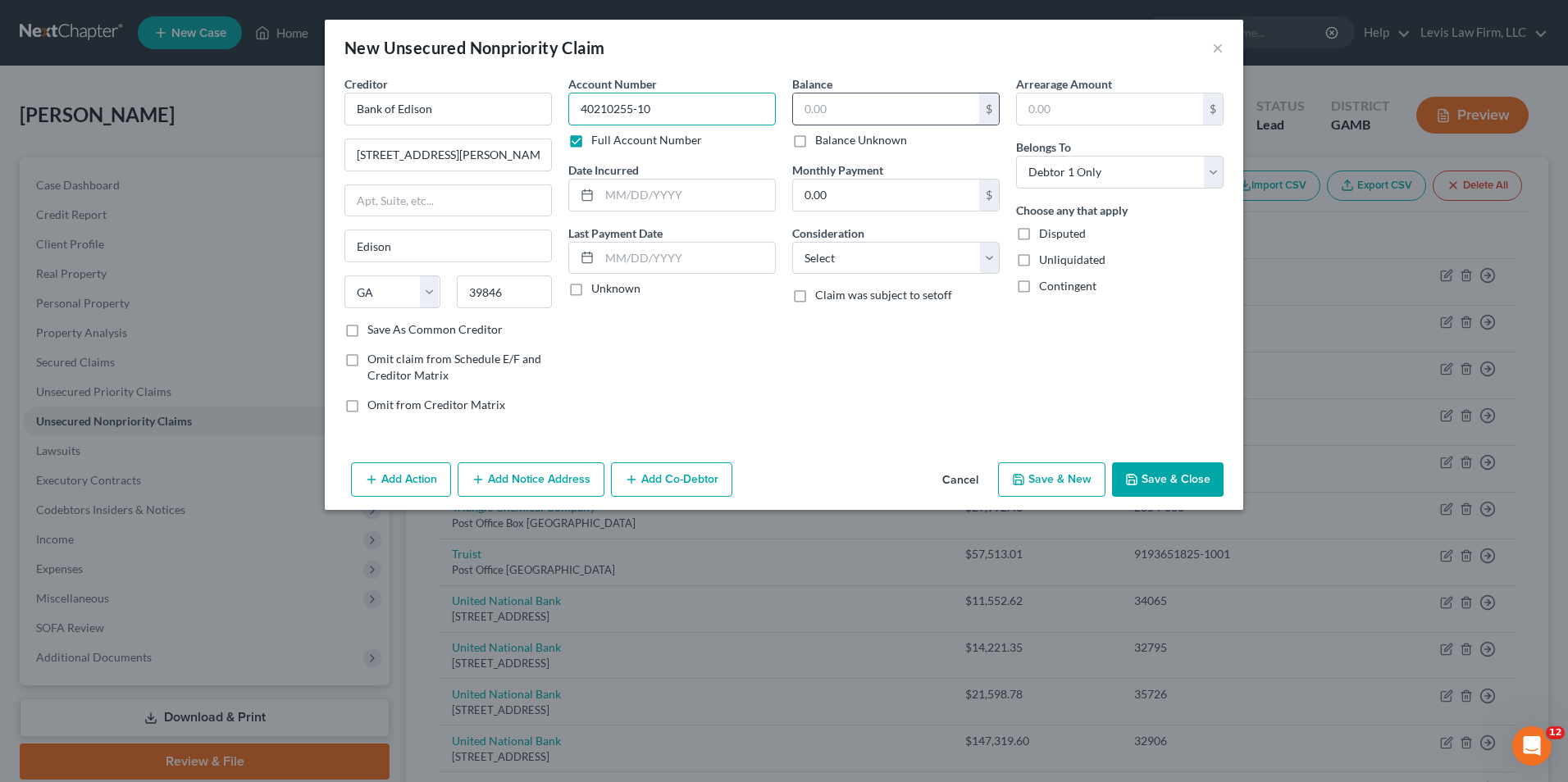
type input "40210255-10"
click at [808, 108] on input "text" at bounding box center [886, 110] width 186 height 32
type input "232,059.50"
click at [980, 259] on select "Select Cable / Satellite Services Collection Agency Credit Card Debt Debt Couns…" at bounding box center [895, 258] width 208 height 32
select select "18"
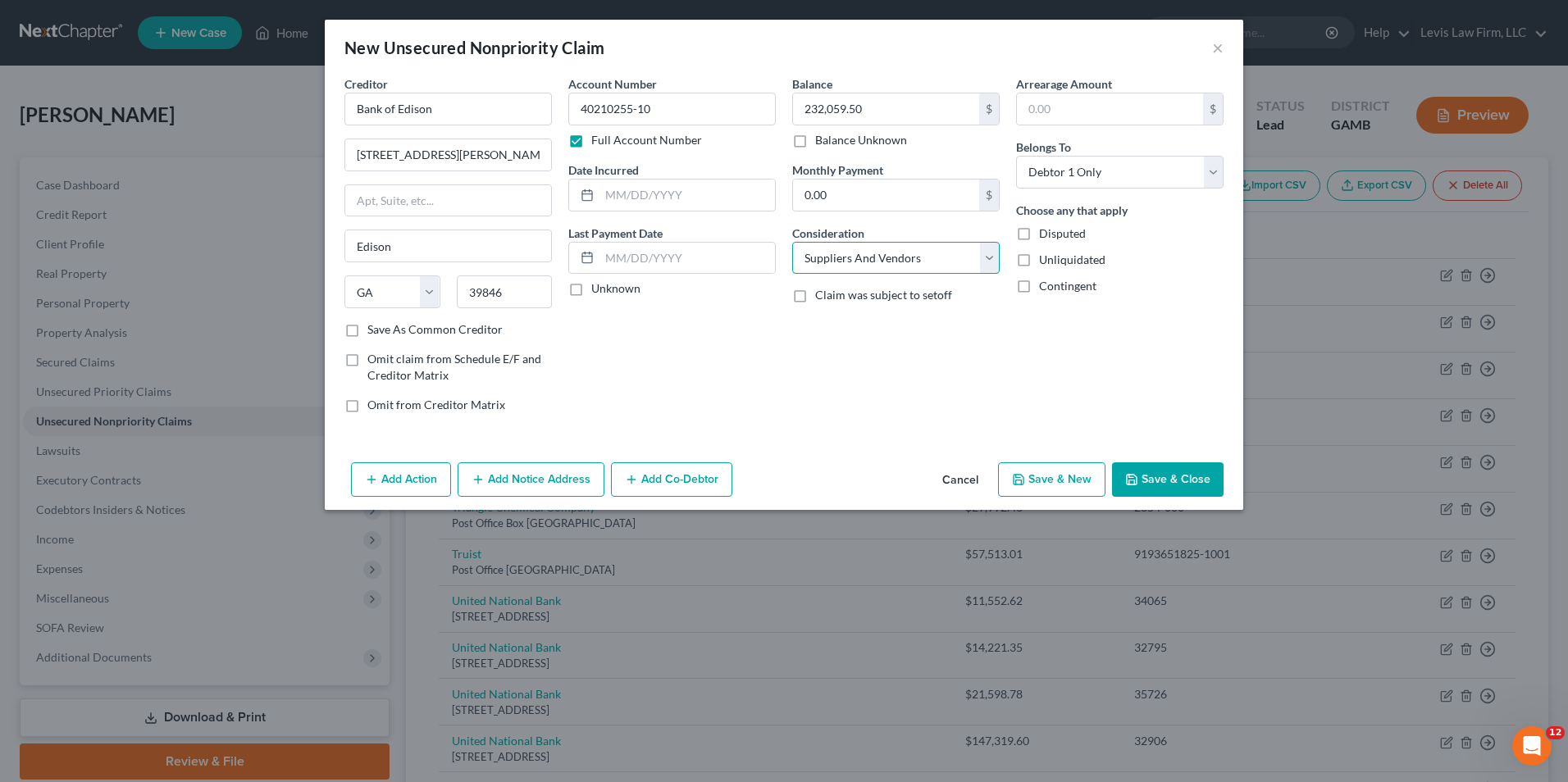
click at [792, 242] on select "Select Cable / Satellite Services Collection Agency Credit Card Debt Debt Couns…" at bounding box center [895, 258] width 208 height 32
click at [1159, 480] on button "Save & Close" at bounding box center [1167, 479] width 111 height 34
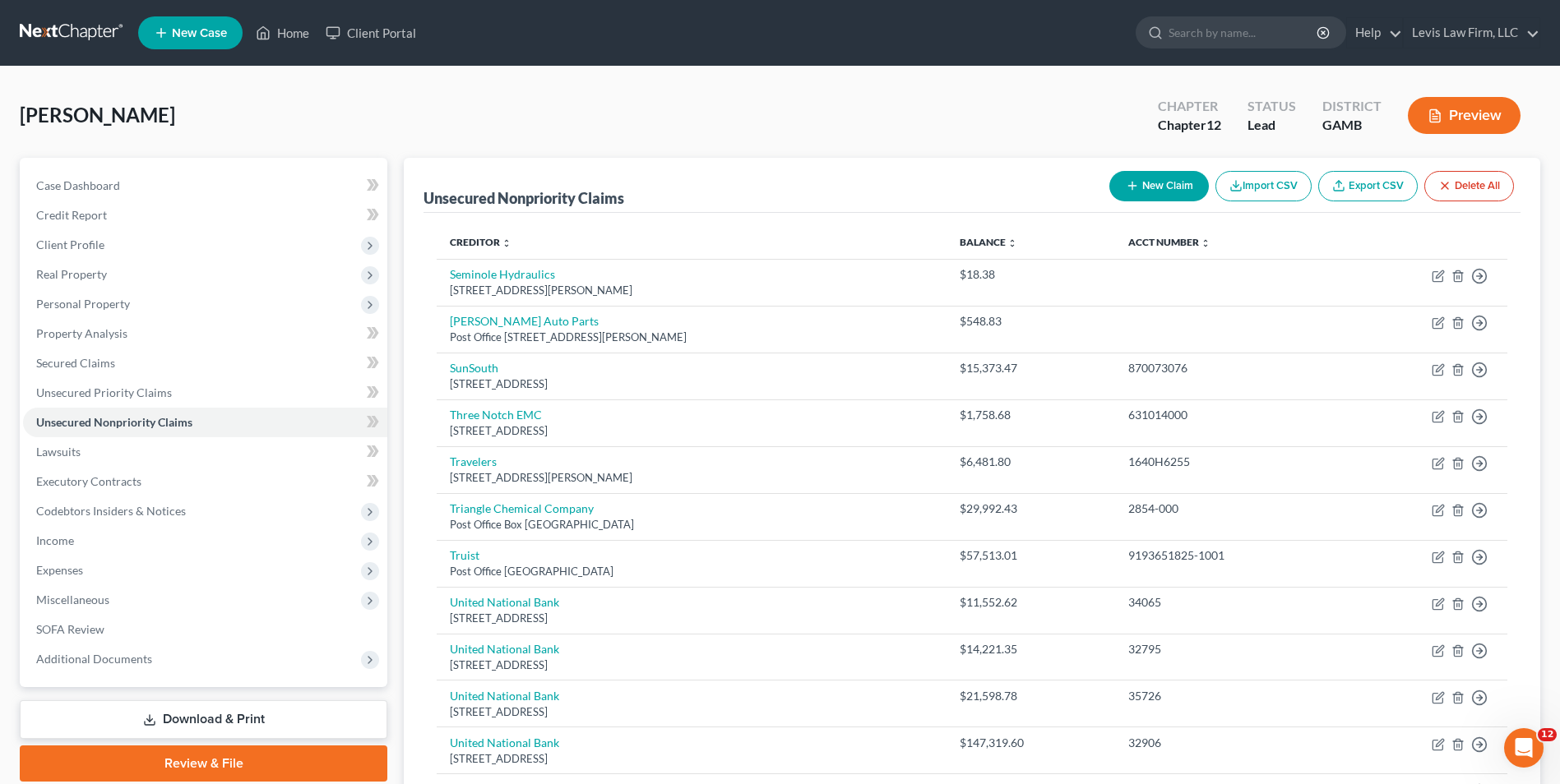
click at [1150, 183] on button "New Claim" at bounding box center [1158, 185] width 99 height 31
select select "0"
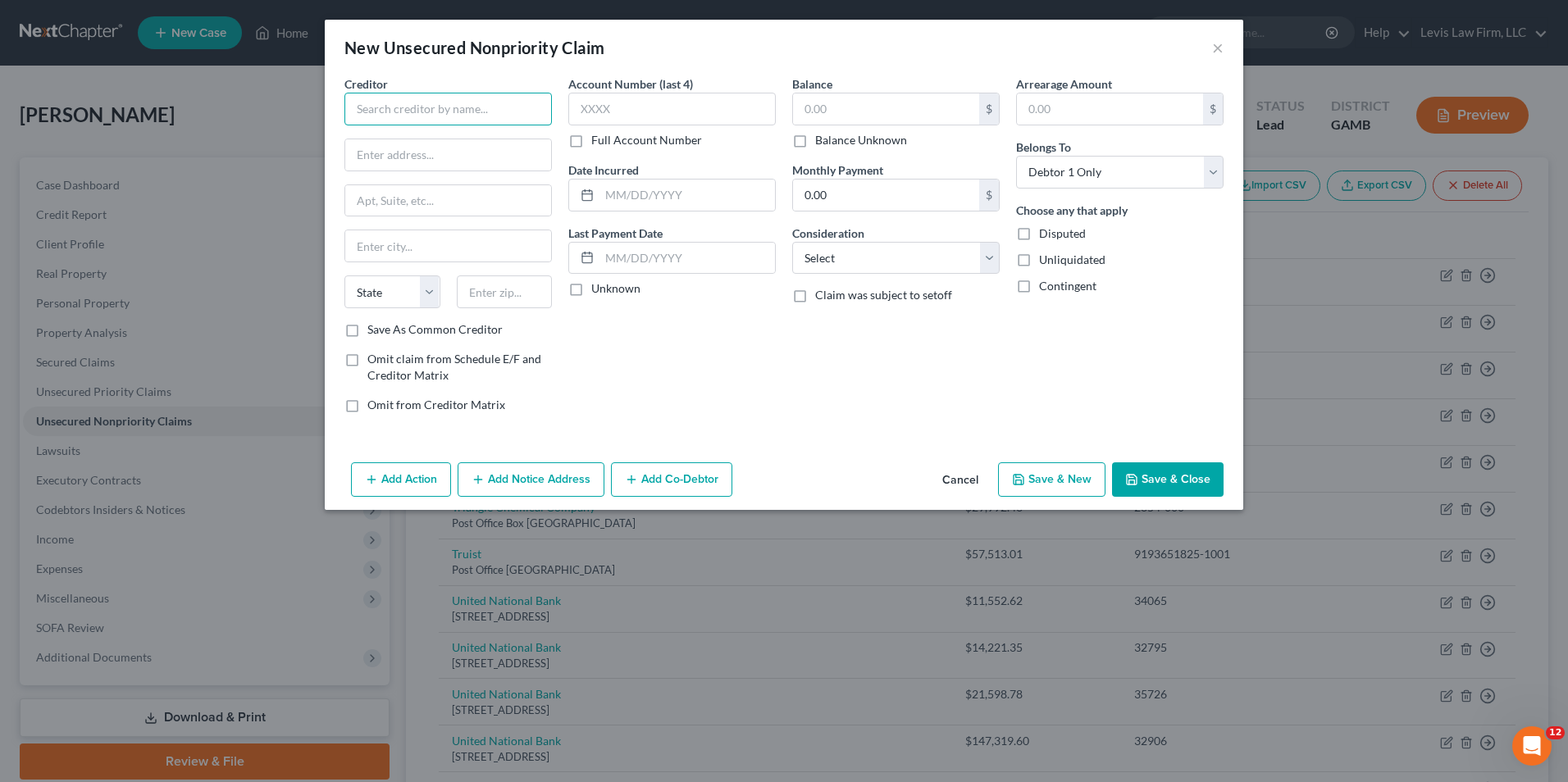
drag, startPoint x: 371, startPoint y: 114, endPoint x: 979, endPoint y: 104, distance: 608.1
click at [372, 114] on input "text" at bounding box center [448, 109] width 208 height 32
type input "Bank of Edison"
type input "[STREET_ADDRESS][PERSON_NAME]"
type input "Edison"
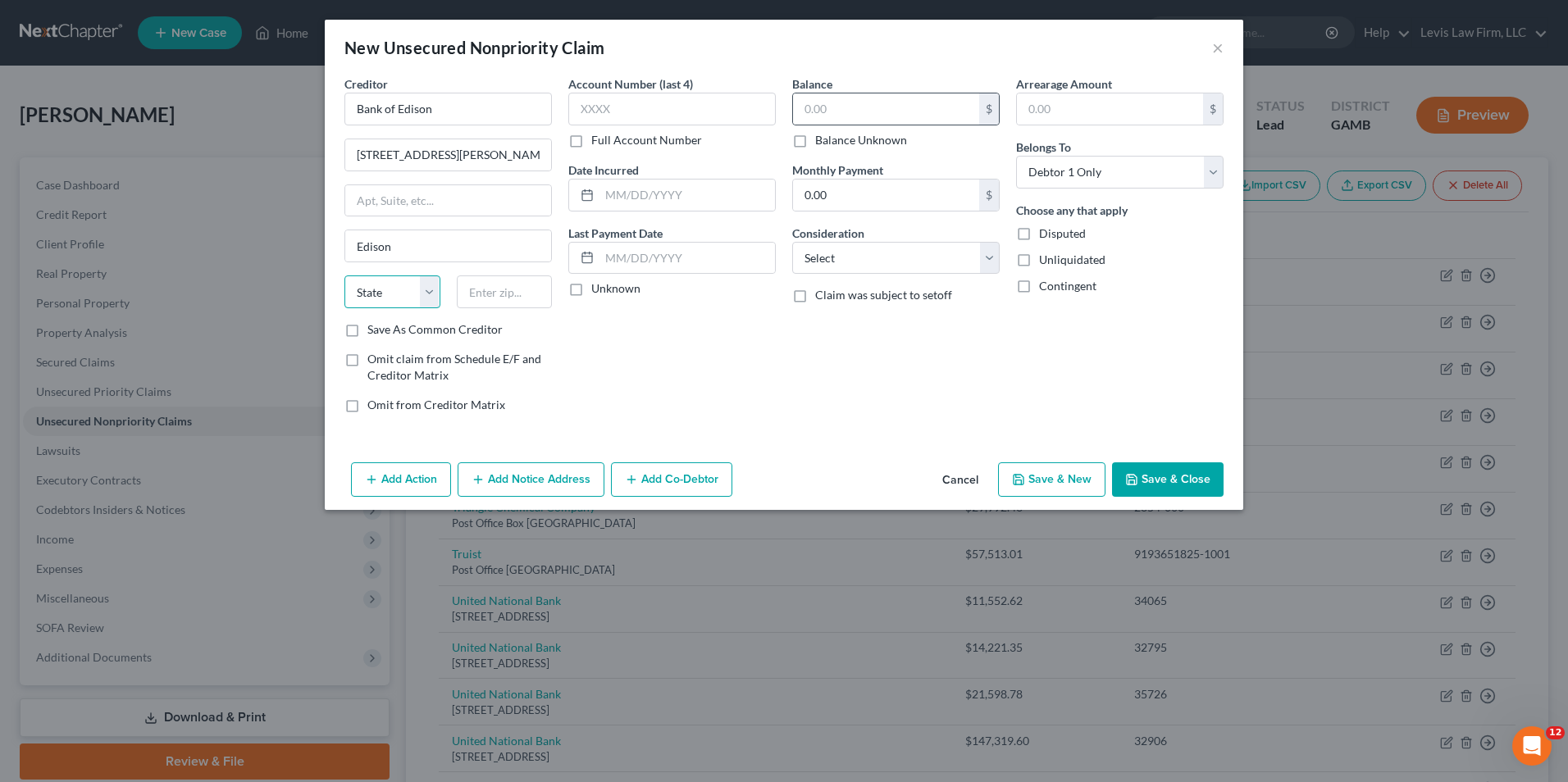
select select "10"
type input "39846"
click at [591, 141] on label "Full Account Number" at bounding box center [646, 140] width 110 height 17
click at [598, 141] on input "Full Account Number" at bounding box center [603, 138] width 11 height 11
click at [577, 110] on input "text" at bounding box center [672, 109] width 208 height 32
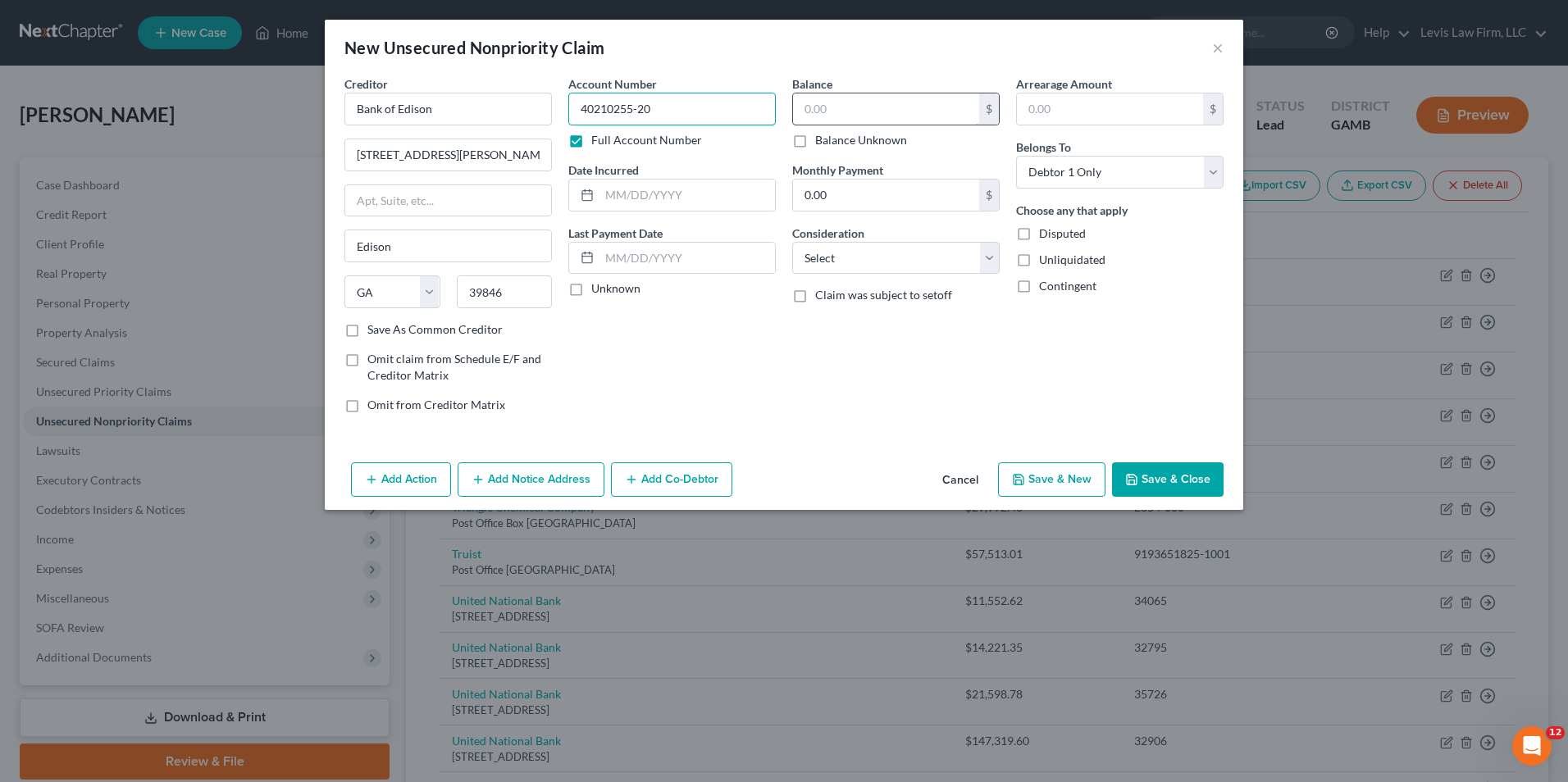
type input "40210255-20"
click at [801, 106] on input "text" at bounding box center [886, 110] width 186 height 32
type input "50,300.00"
click at [997, 263] on select "Select Cable / Satellite Services Collection Agency Credit Card Debt Debt Couns…" at bounding box center [895, 258] width 208 height 32
select select "18"
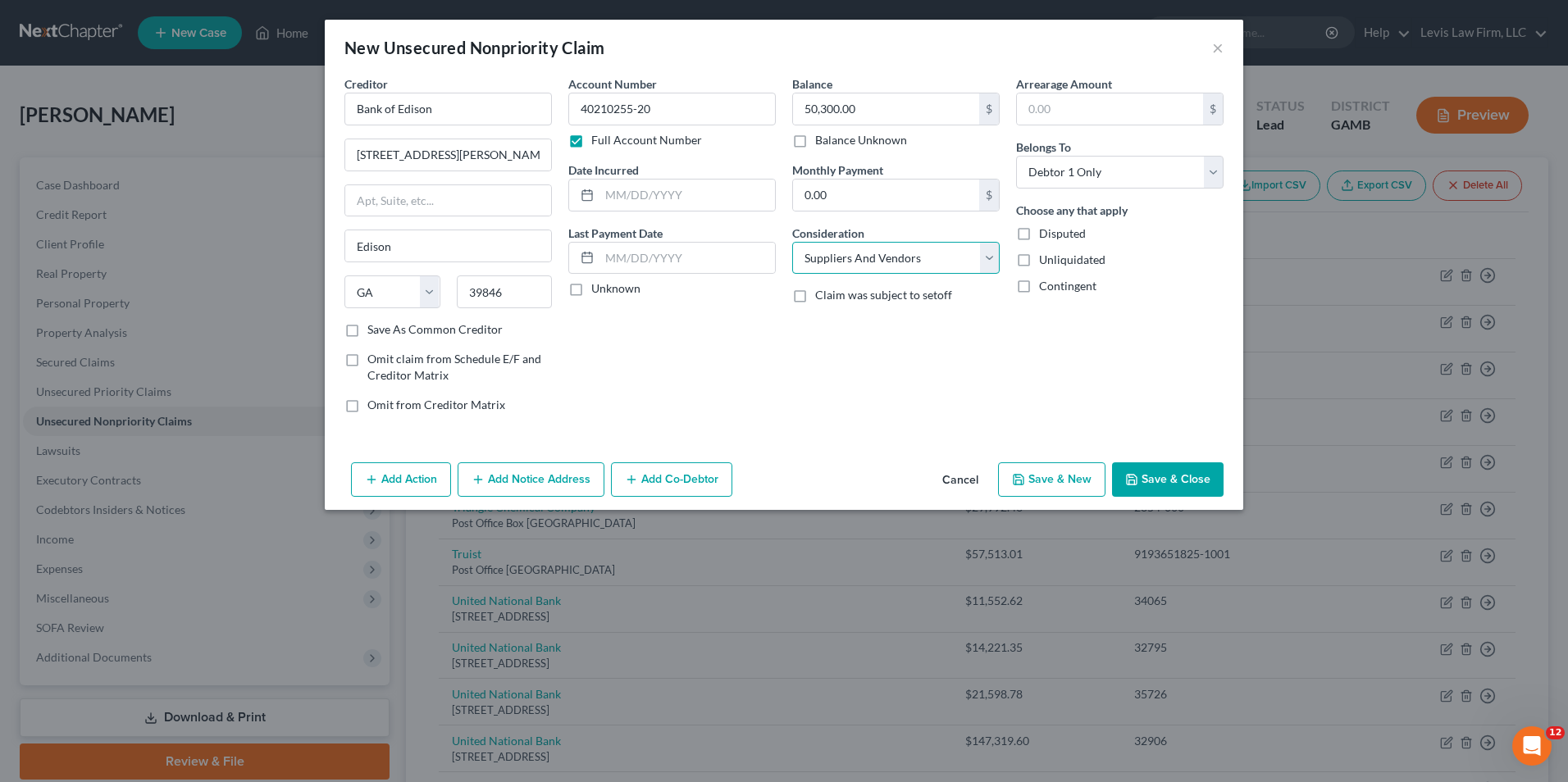
click at [792, 242] on select "Select Cable / Satellite Services Collection Agency Credit Card Debt Debt Couns…" at bounding box center [895, 258] width 208 height 32
click at [1156, 480] on button "Save & Close" at bounding box center [1167, 479] width 111 height 34
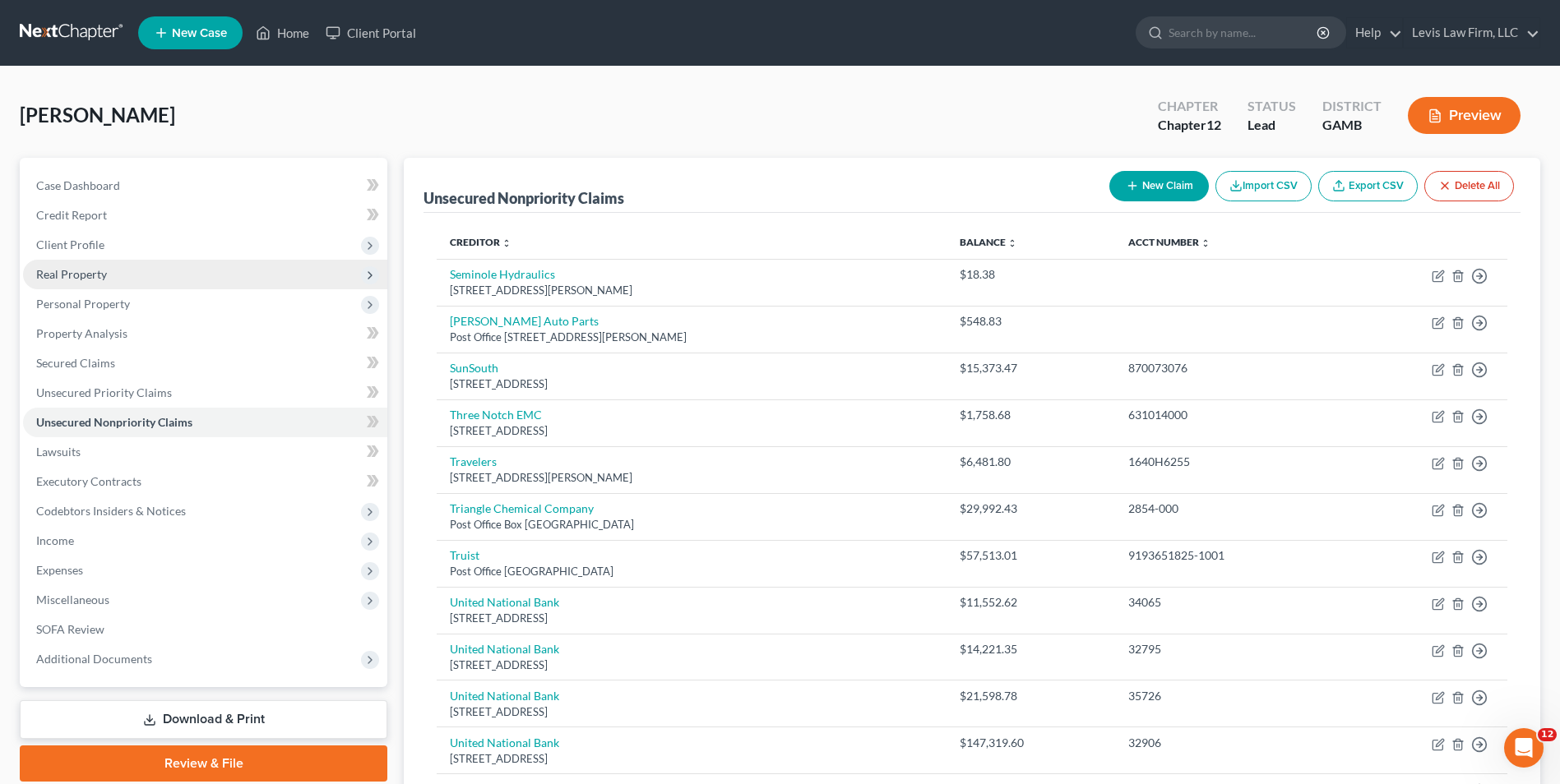
click at [92, 275] on span "Real Property" at bounding box center [71, 274] width 70 height 14
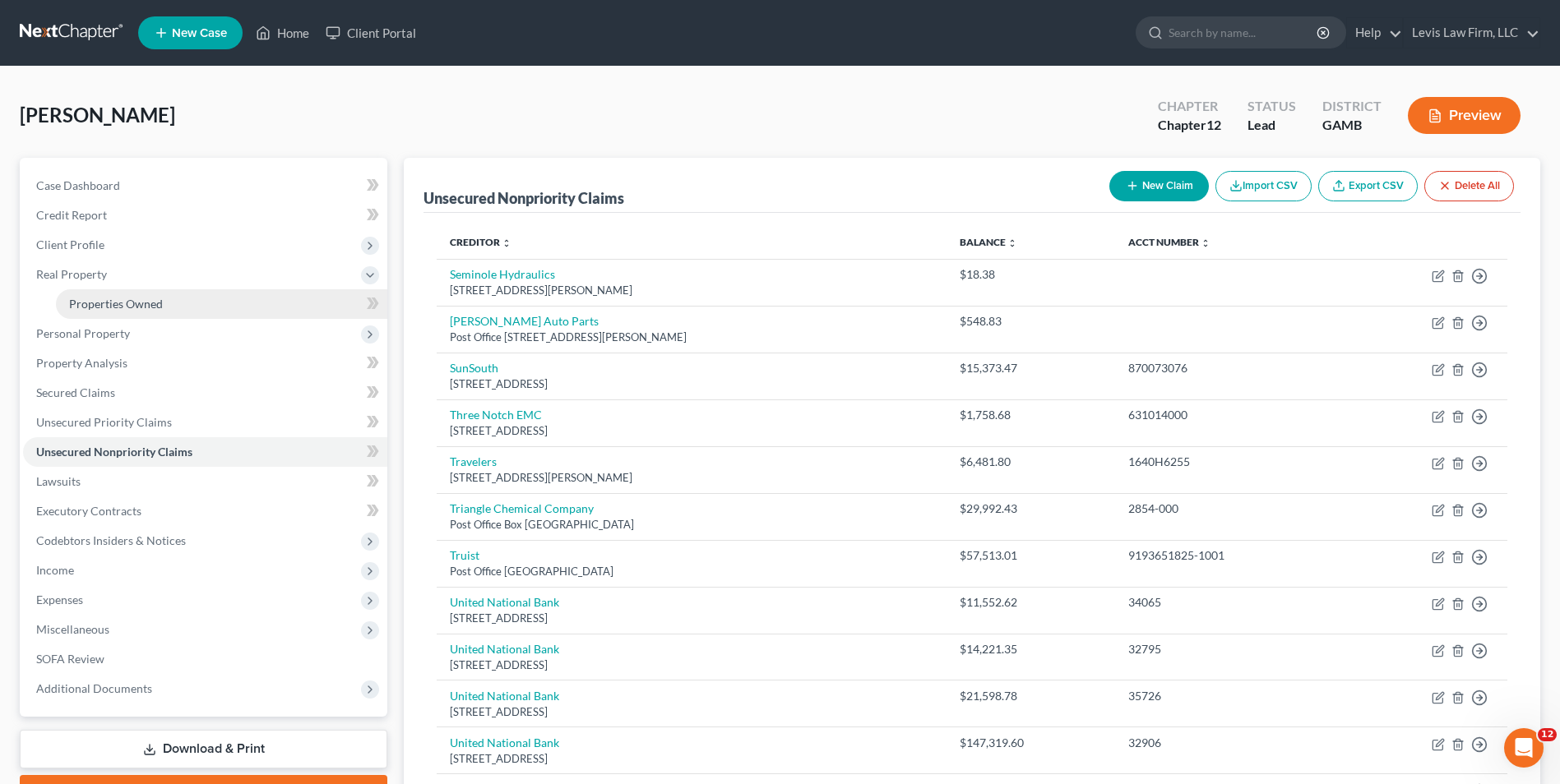
click at [140, 307] on span "Properties Owned" at bounding box center [116, 304] width 94 height 14
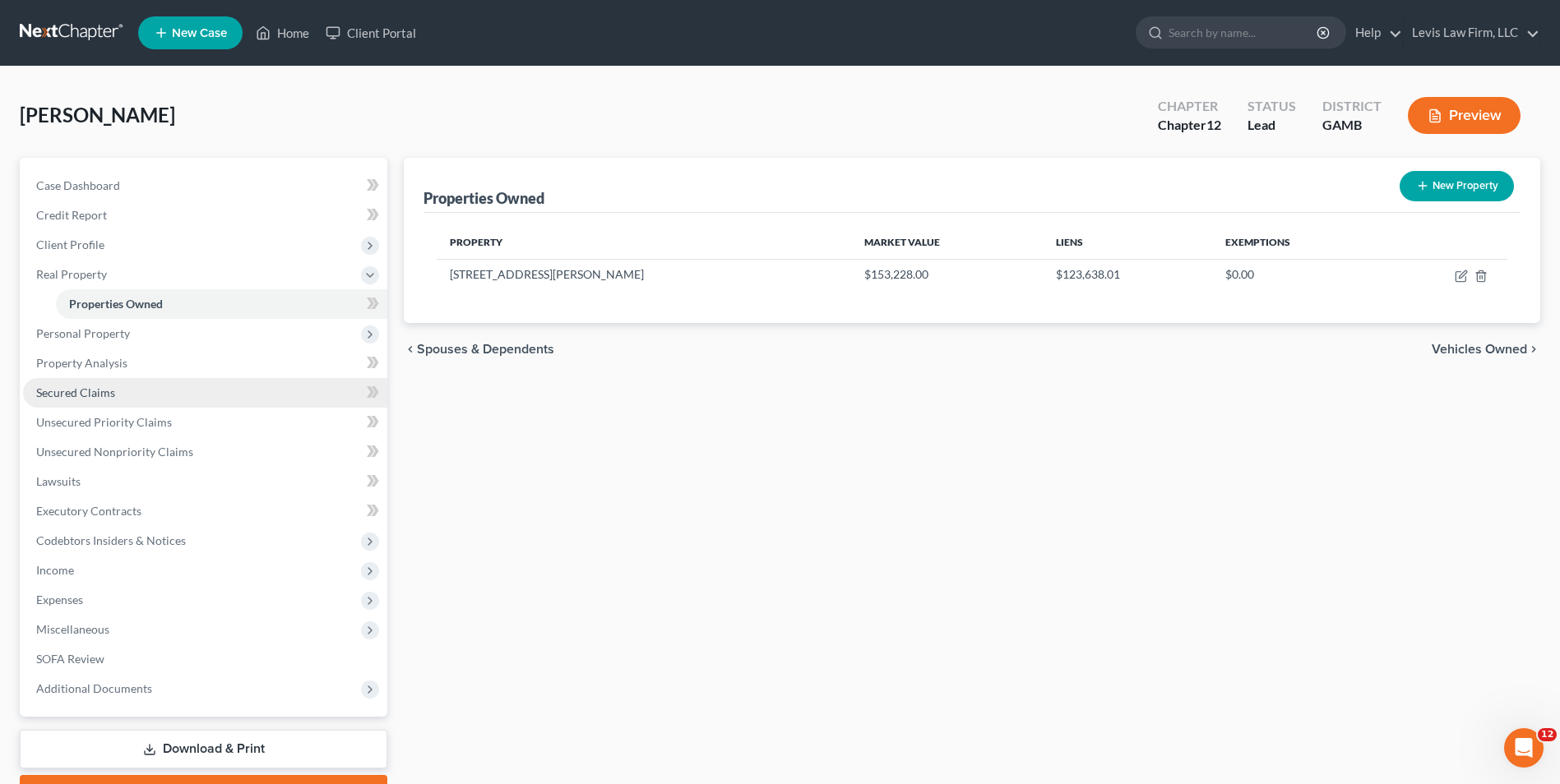
click at [97, 394] on span "Secured Claims" at bounding box center [76, 393] width 79 height 14
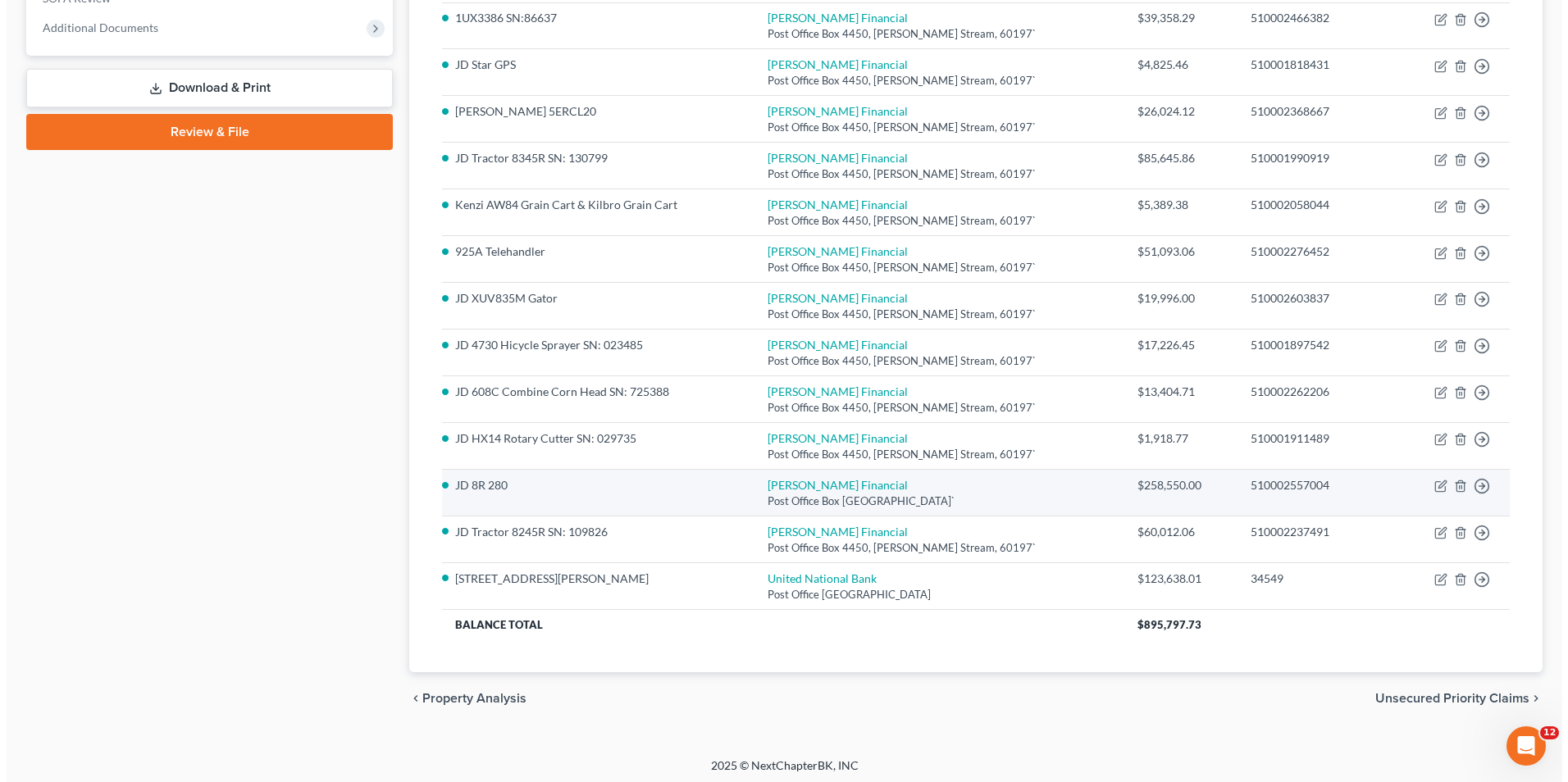
scroll to position [635, 0]
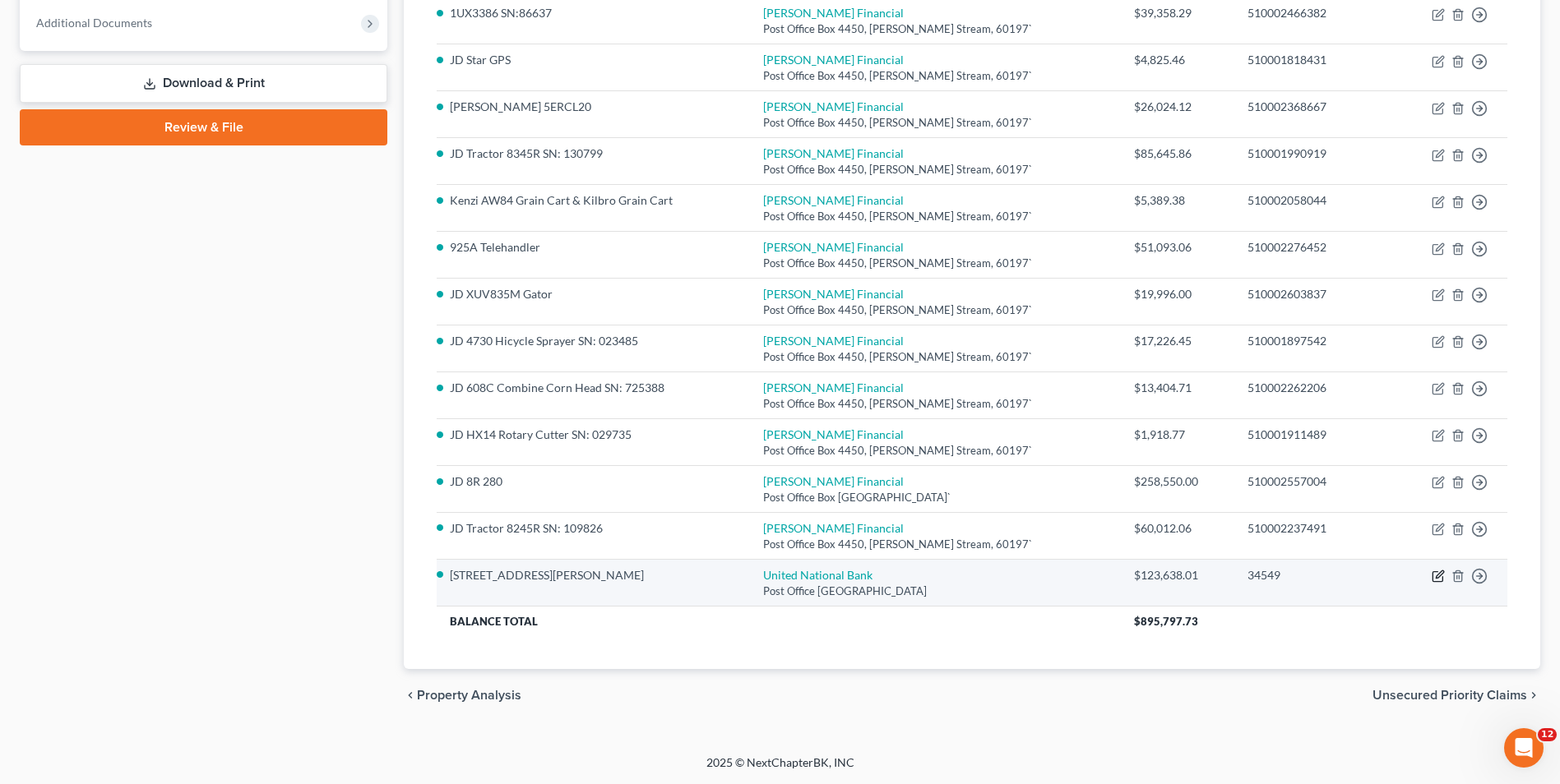
click at [1439, 575] on icon "button" at bounding box center [1440, 575] width 7 height 7
select select "10"
select select "3"
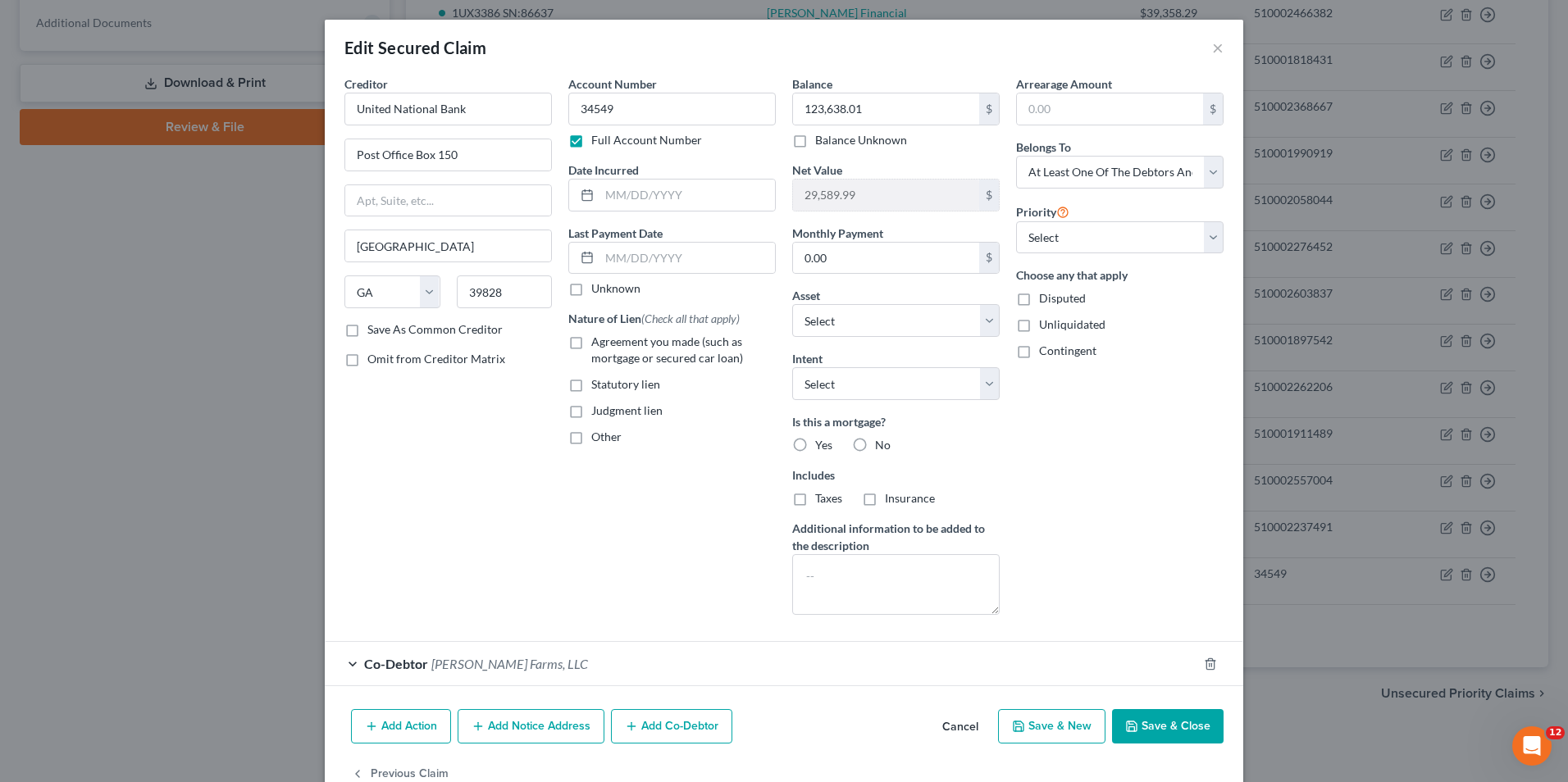
click at [1175, 732] on button "Save & Close" at bounding box center [1167, 726] width 111 height 34
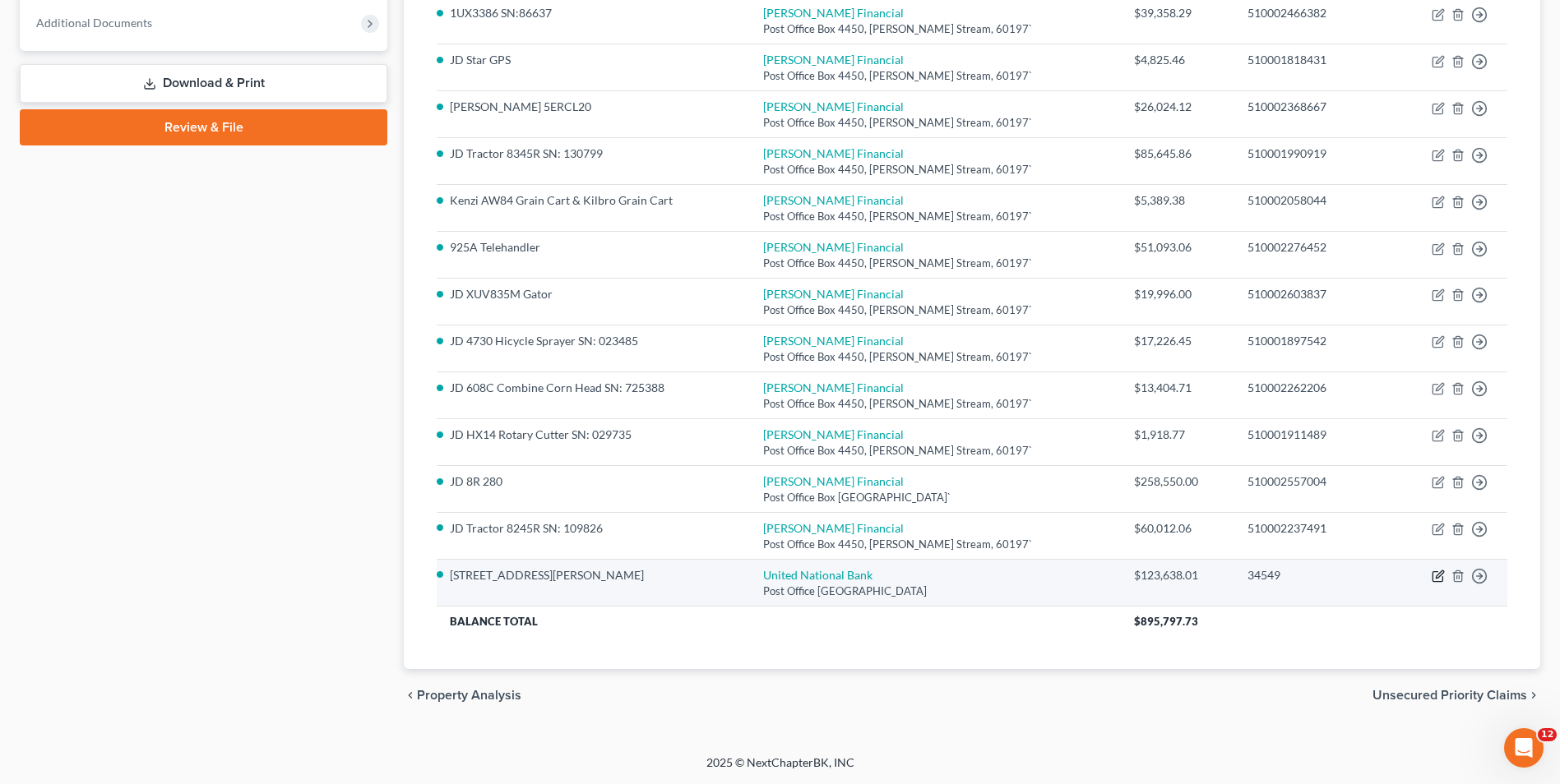
click at [1442, 574] on icon "button" at bounding box center [1440, 575] width 7 height 7
select select "10"
select select "3"
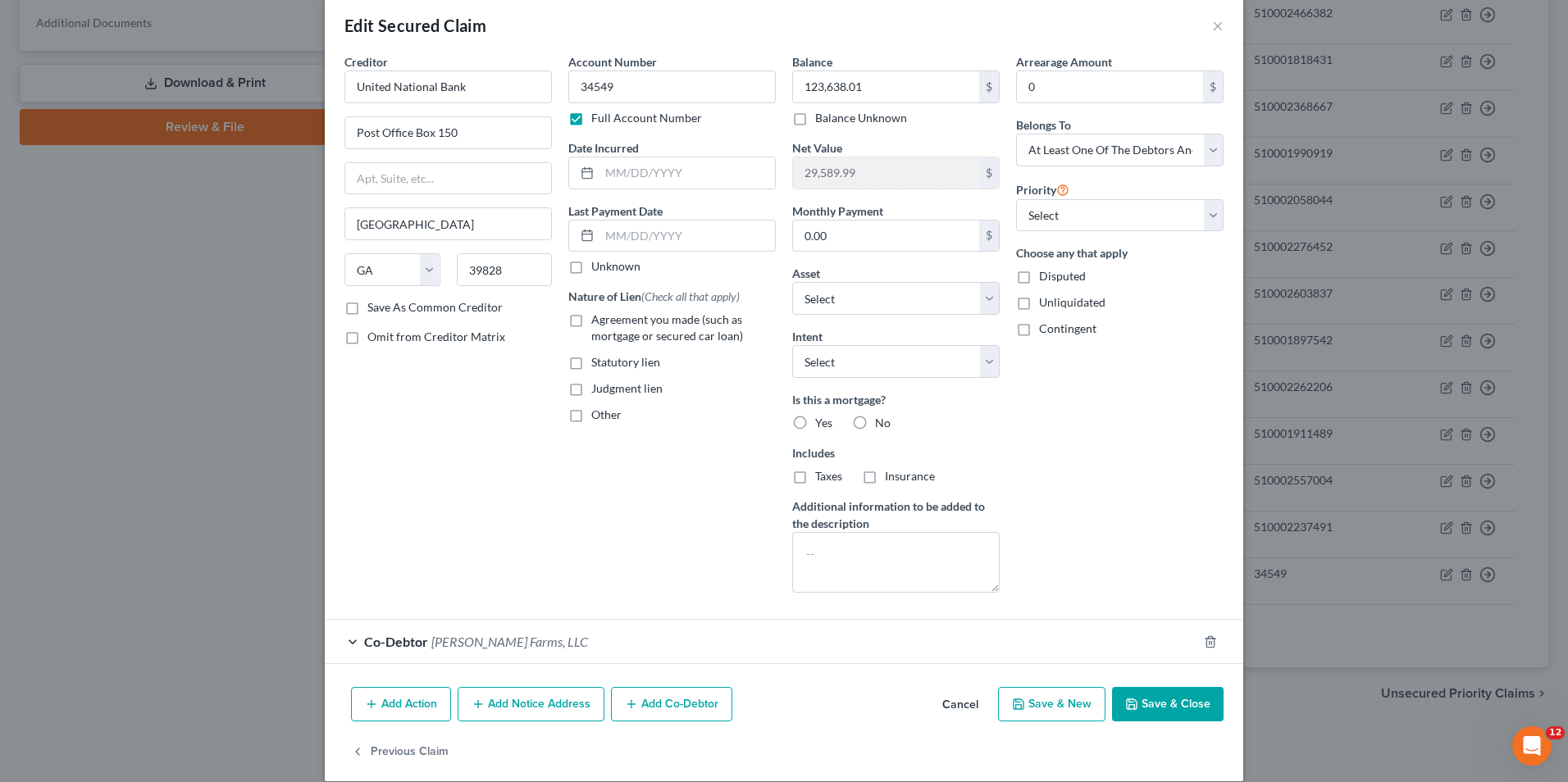
scroll to position [41, 0]
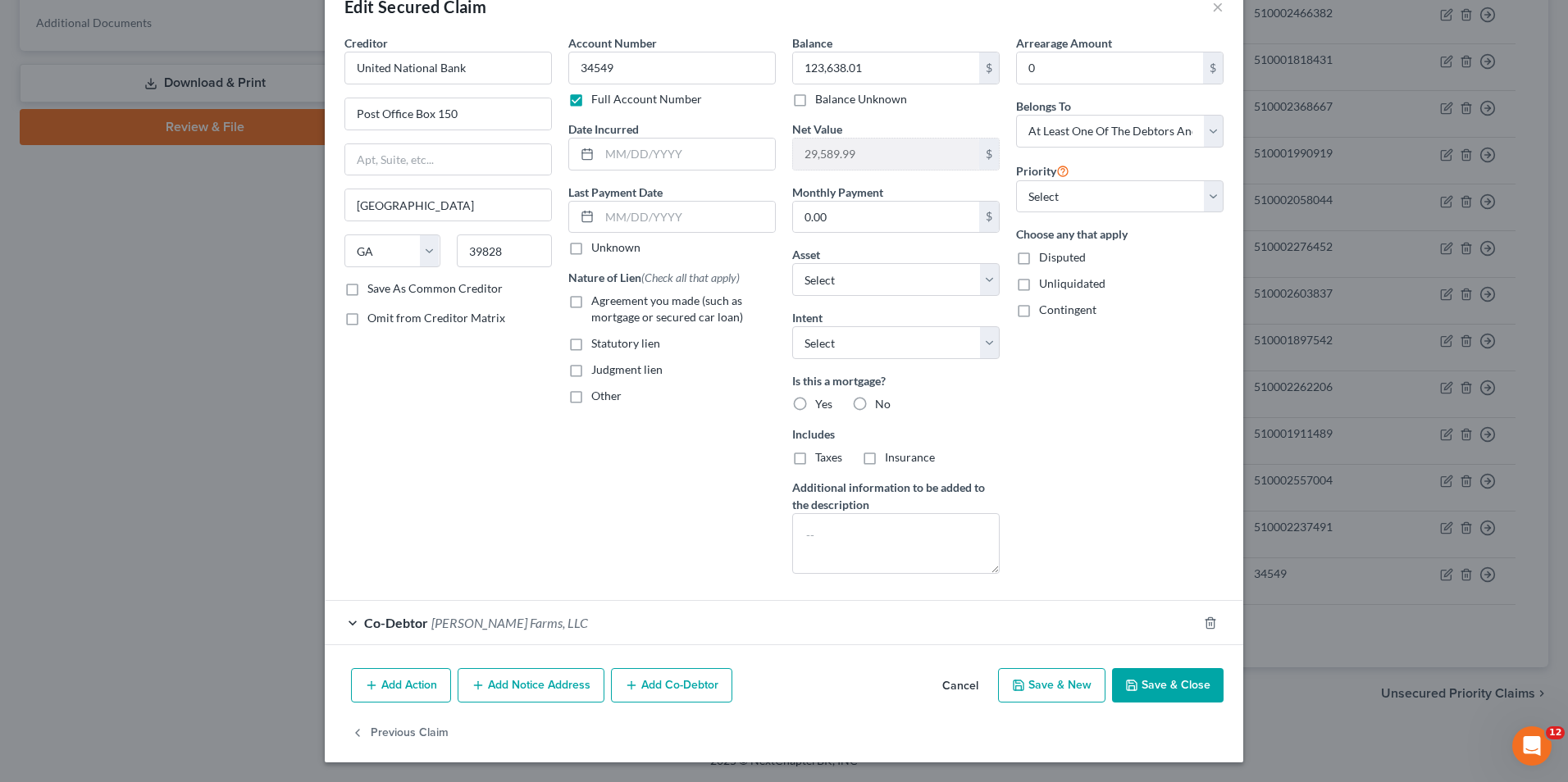
click at [382, 617] on span "Co-Debtor" at bounding box center [396, 622] width 64 height 16
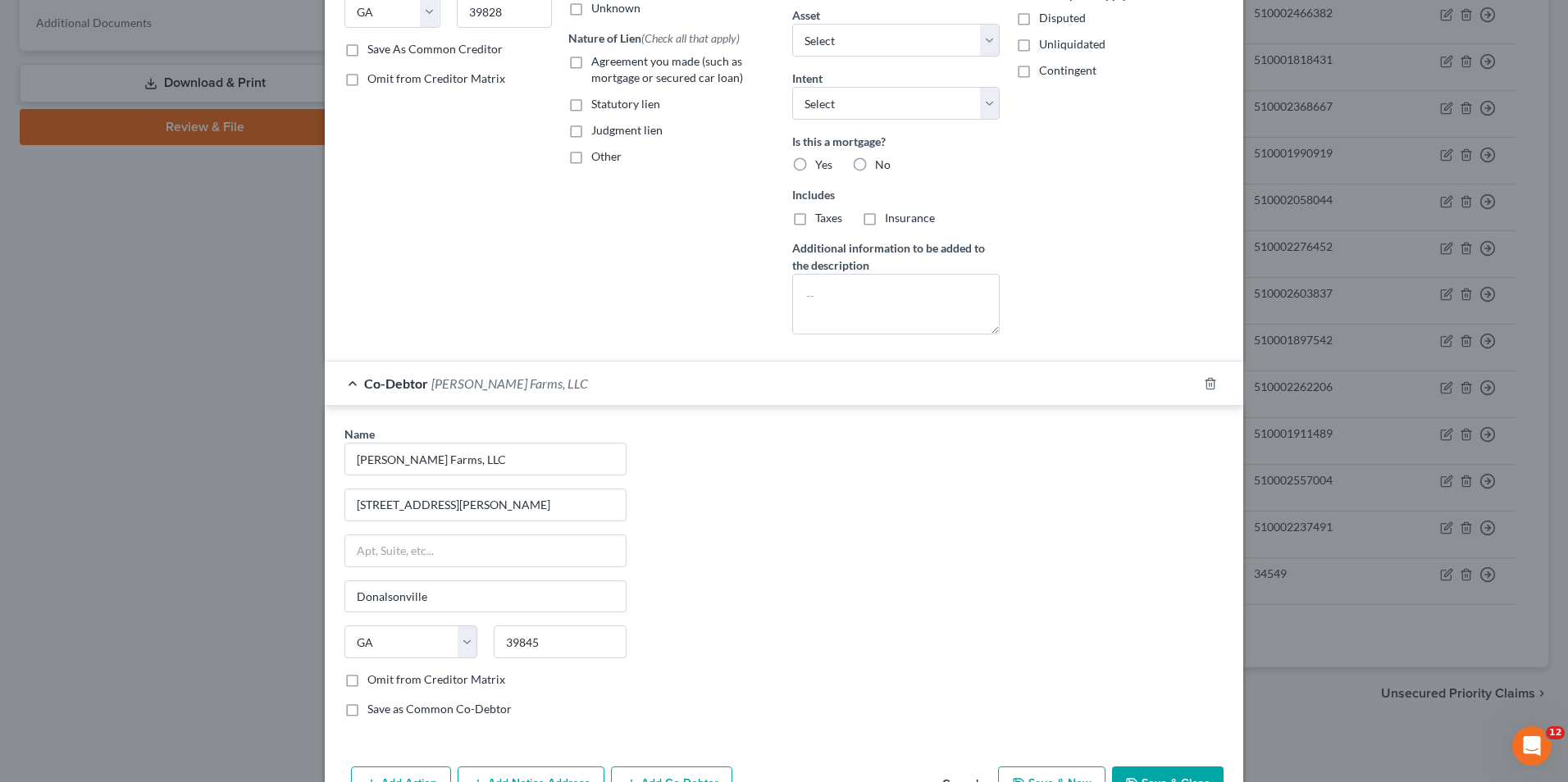
scroll to position [379, 0]
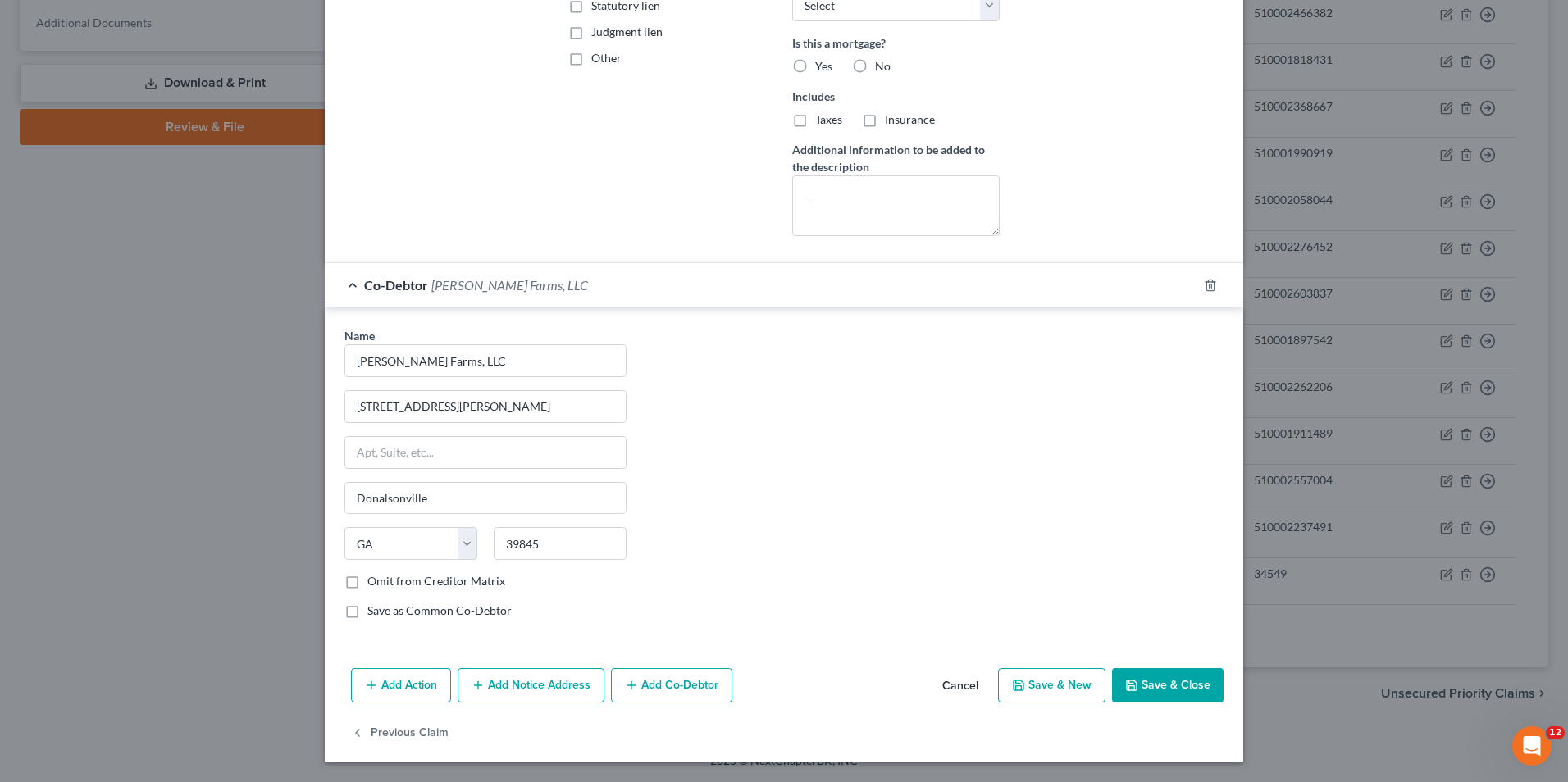
click at [1156, 685] on button "Save & Close" at bounding box center [1167, 685] width 111 height 34
select select "2"
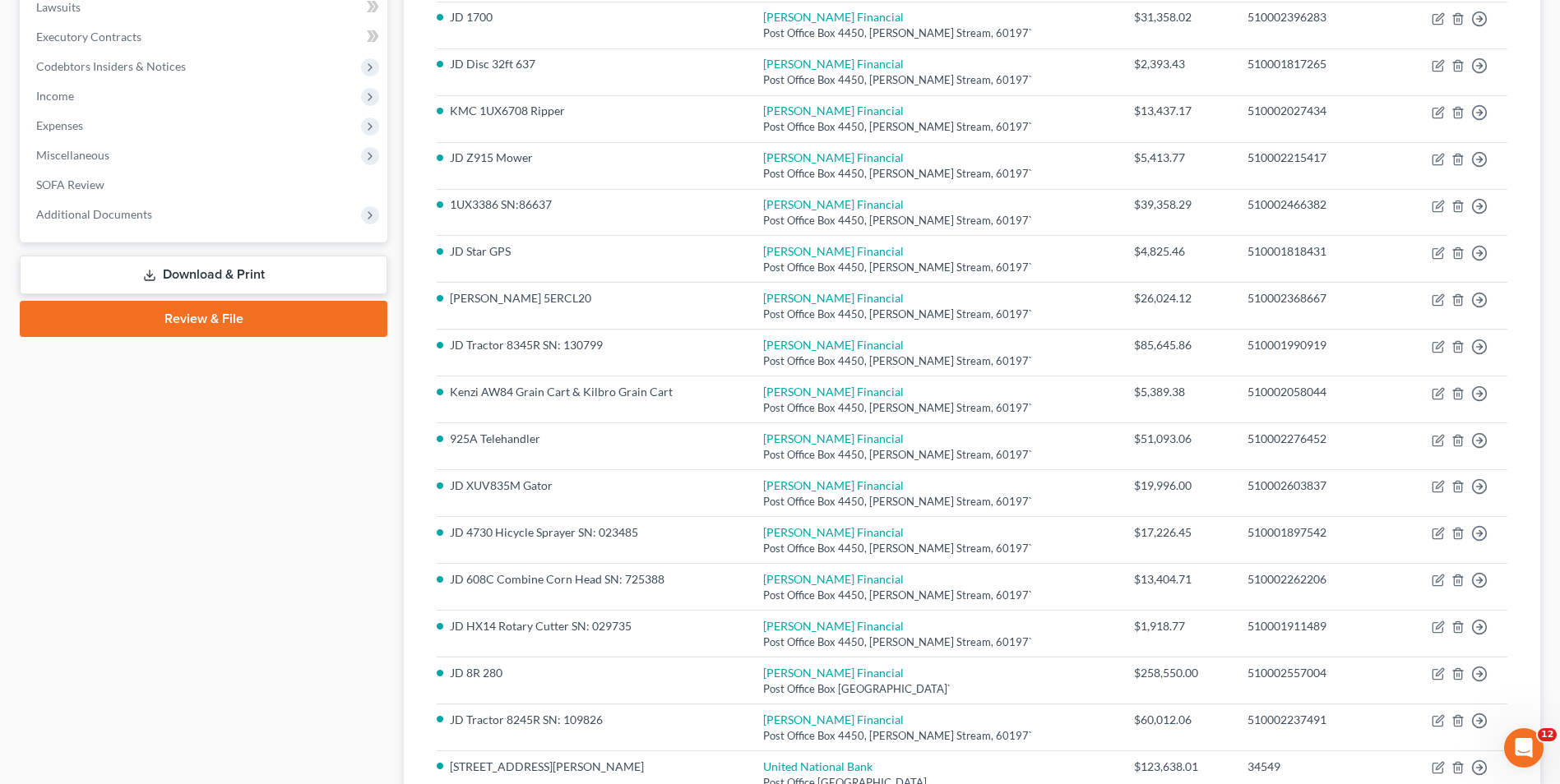
scroll to position [143, 0]
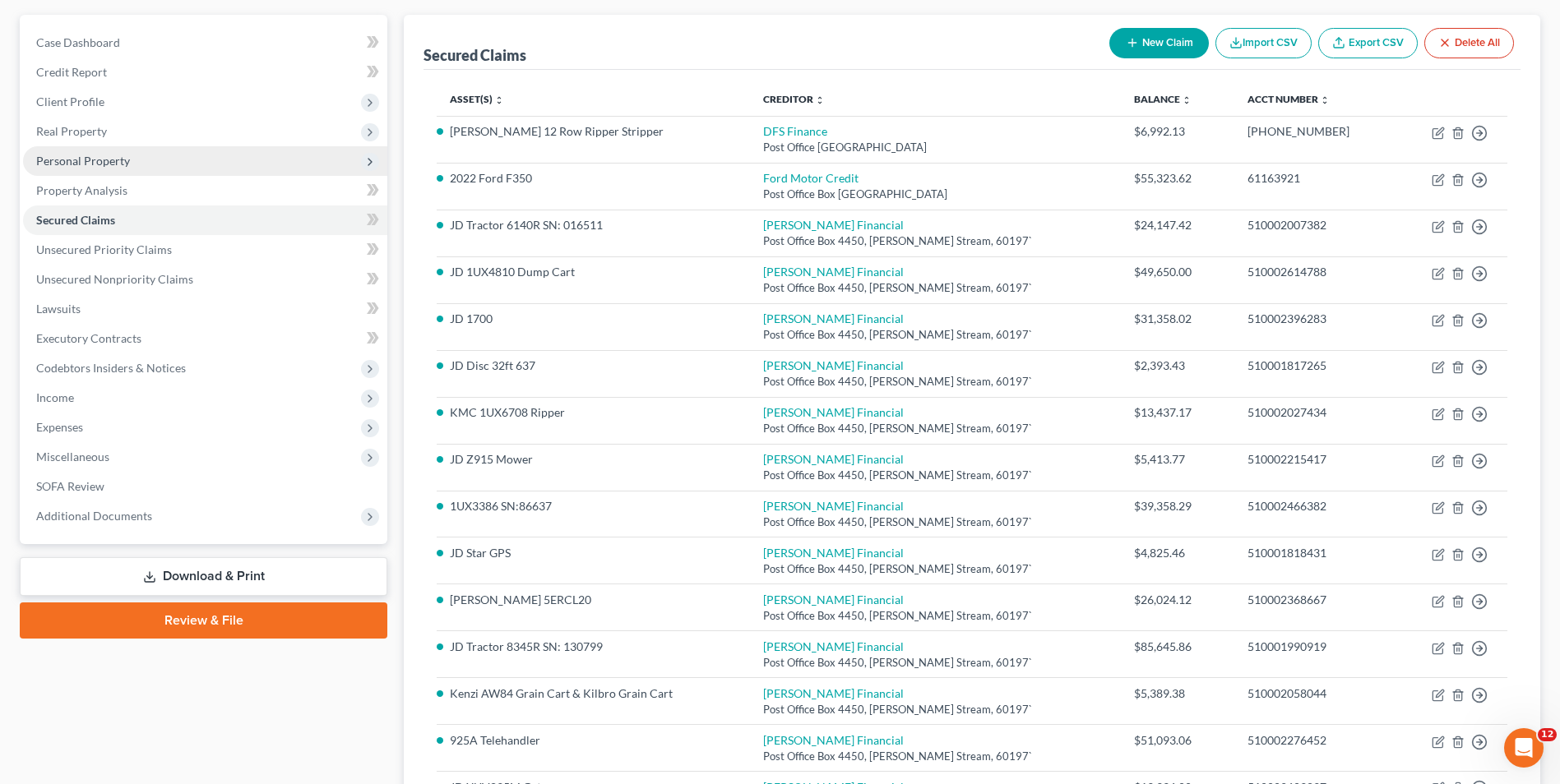
click at [105, 163] on span "Personal Property" at bounding box center [83, 161] width 94 height 14
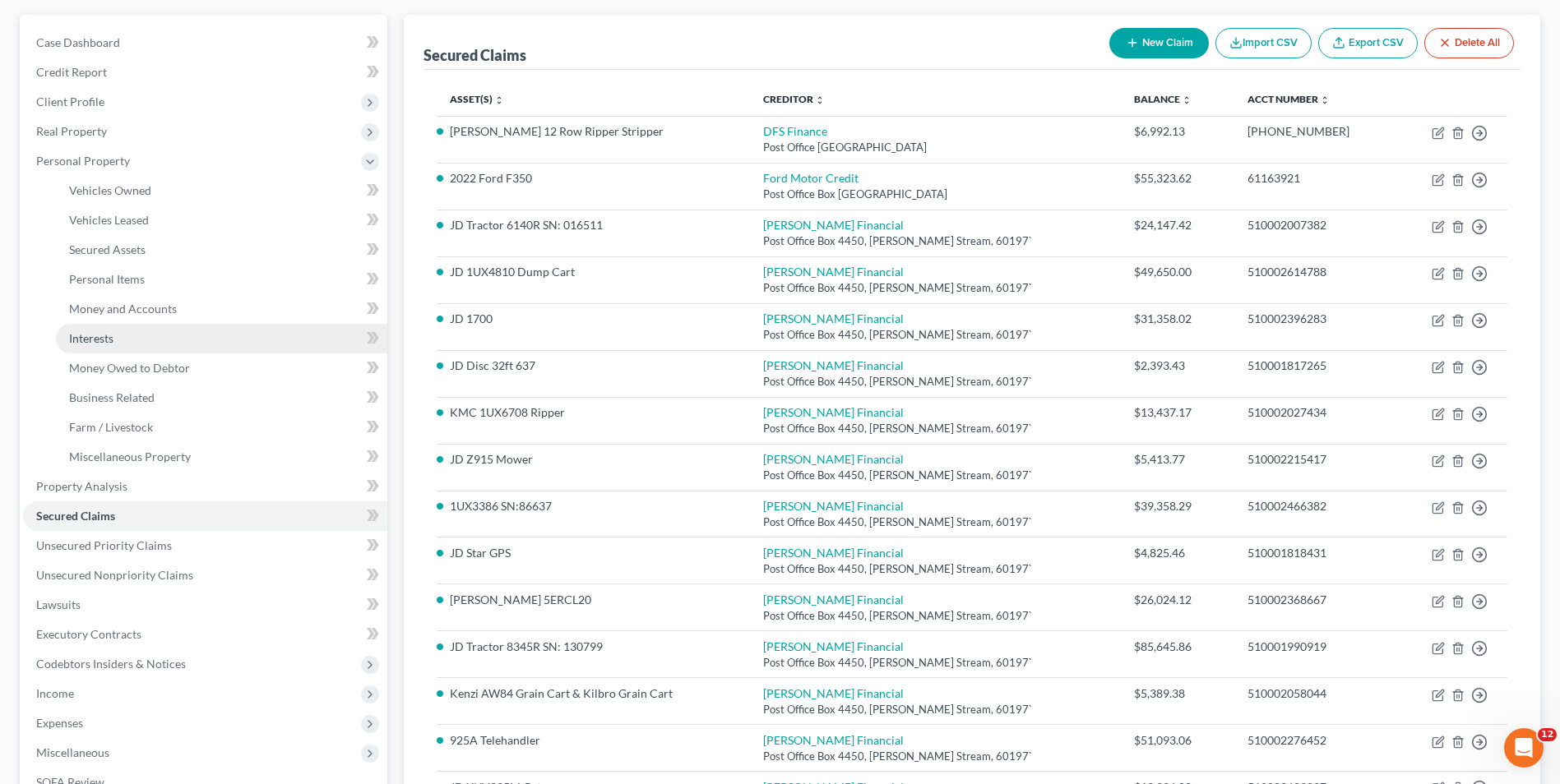
click at [95, 331] on span "Interests" at bounding box center [91, 338] width 44 height 14
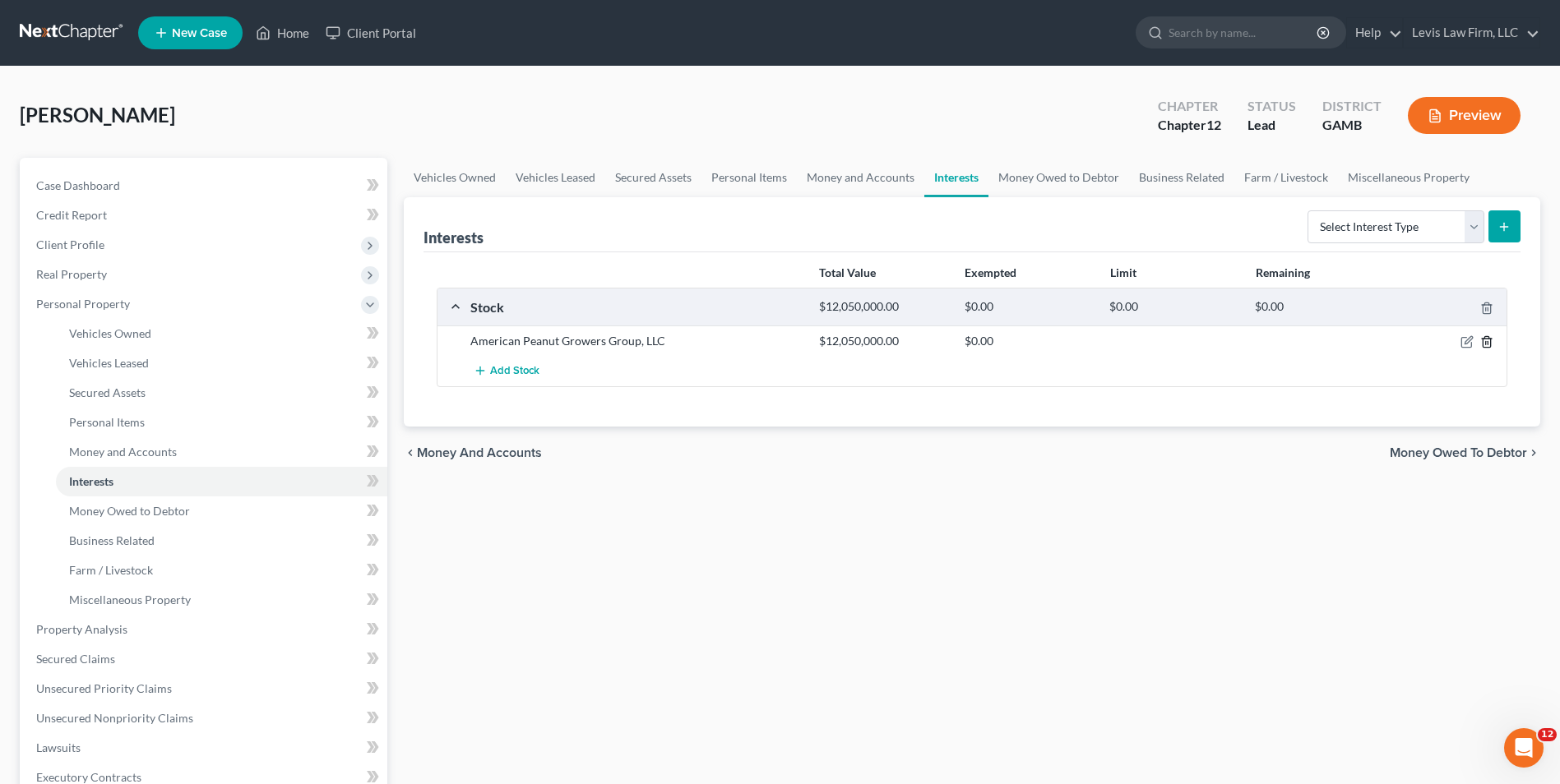
click at [1487, 344] on line "button" at bounding box center [1487, 344] width 0 height 4
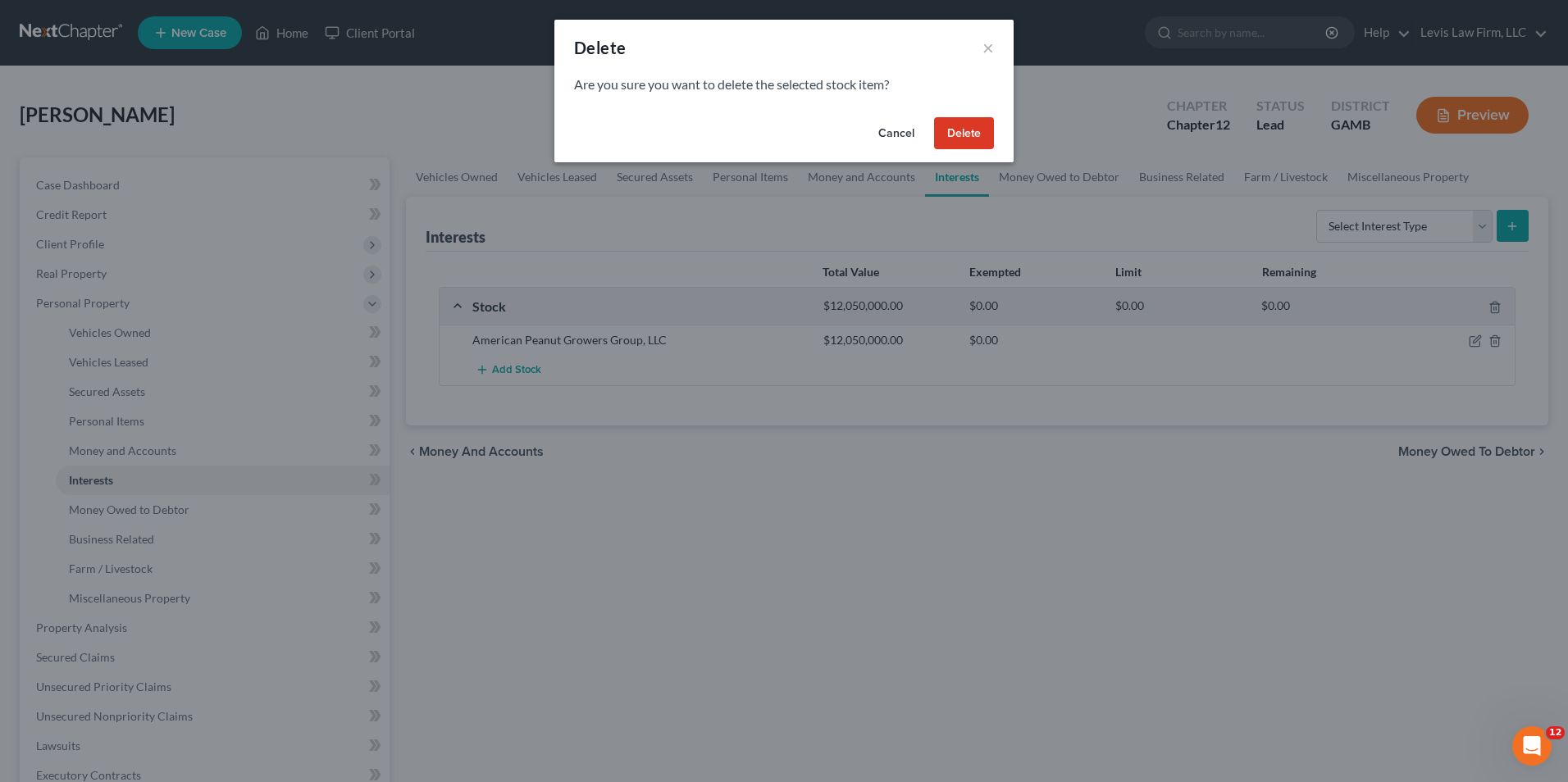
click at [889, 135] on button "Cancel" at bounding box center [895, 133] width 62 height 32
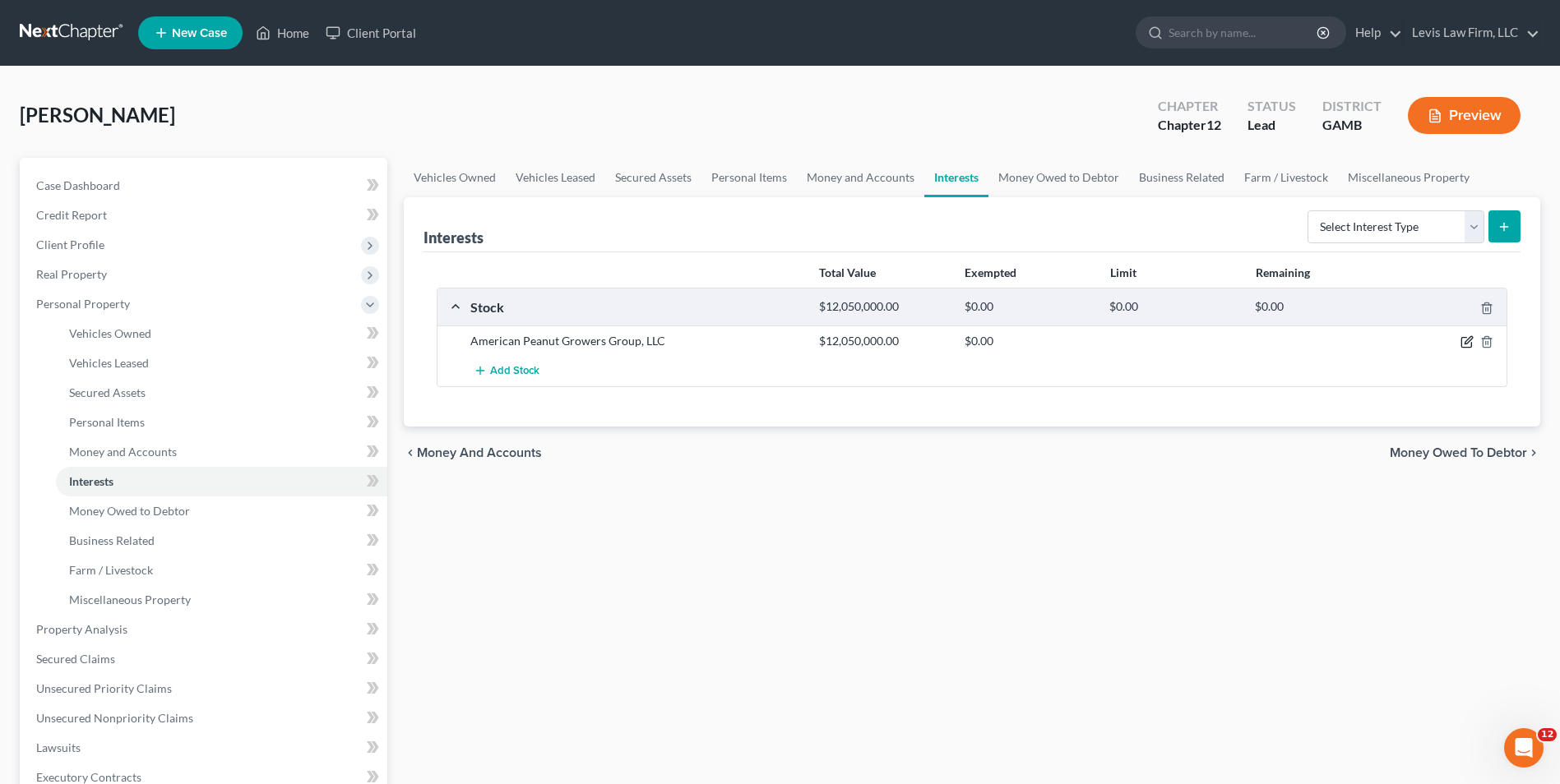
click at [1467, 340] on icon "button" at bounding box center [1468, 340] width 7 height 7
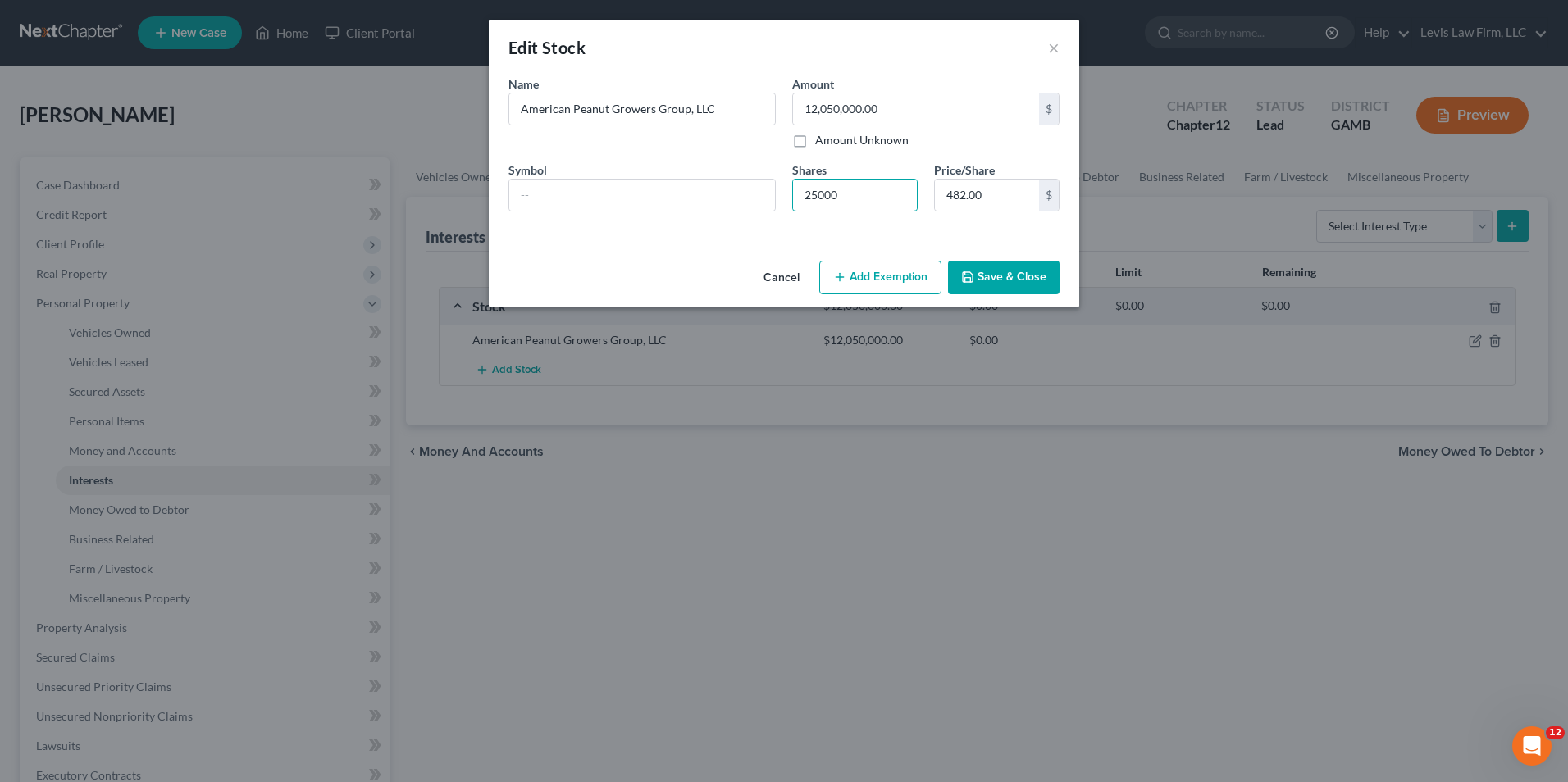
drag, startPoint x: 852, startPoint y: 198, endPoint x: 779, endPoint y: 183, distance: 74.5
click at [795, 196] on input "25000" at bounding box center [854, 196] width 124 height 32
type input "482.00"
type input "1"
type input "5,302.00"
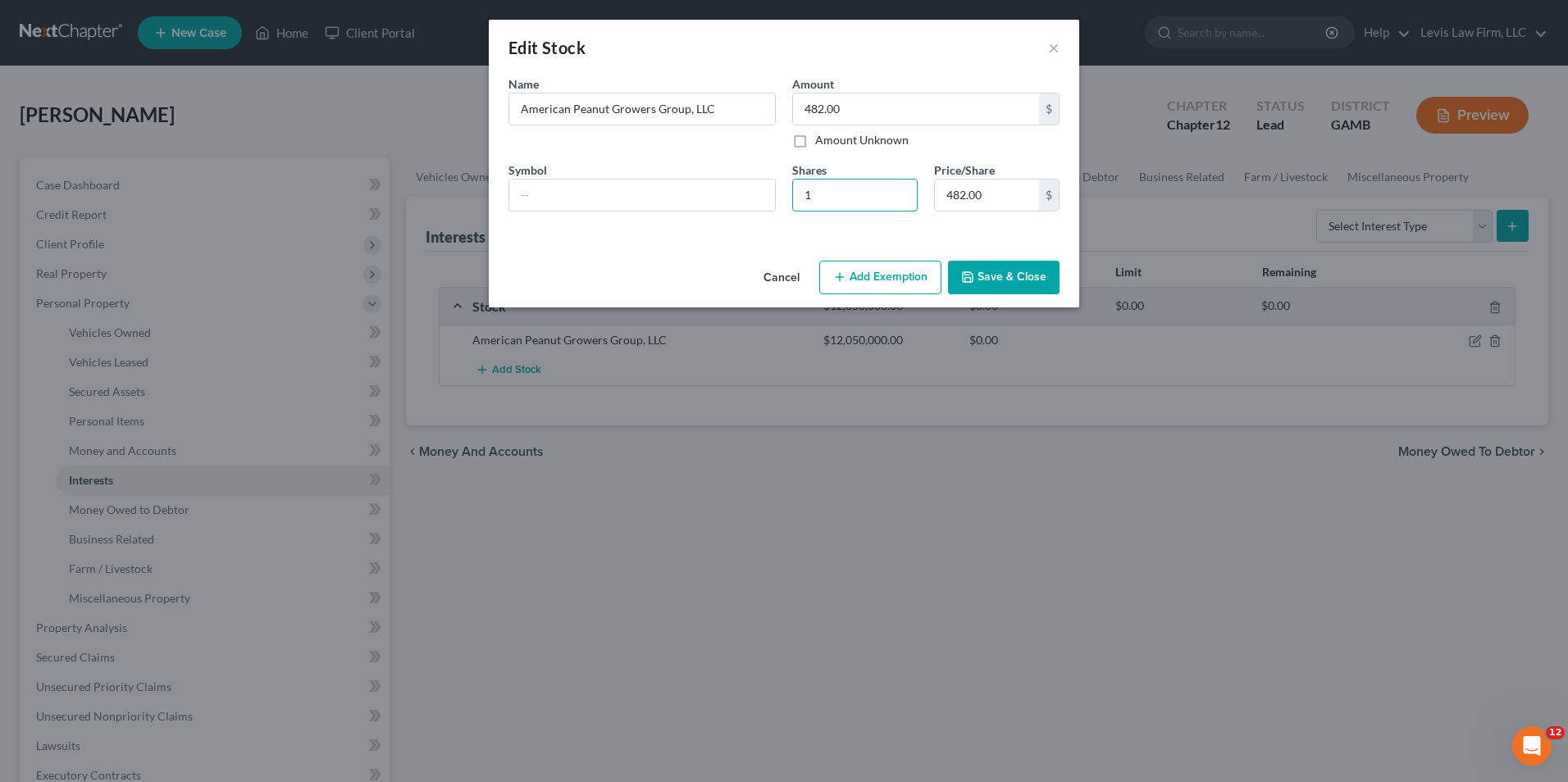
type input "11"
type input "56,394.00"
type input "117"
type input "568,278.00"
type input "1179"
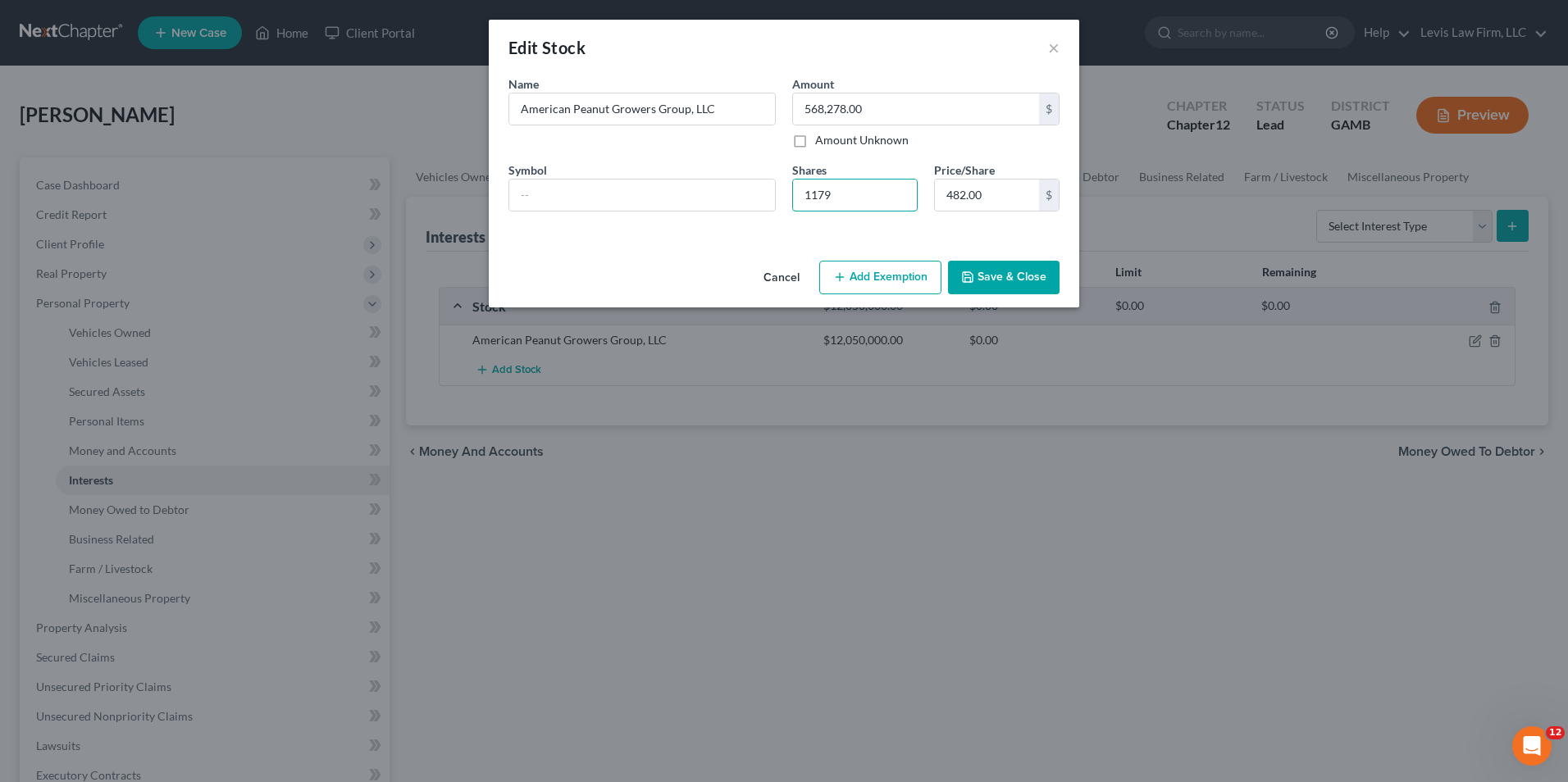
type input "56,394.00"
type input "117"
type input "5,302.00"
type input "11"
type input "482.00"
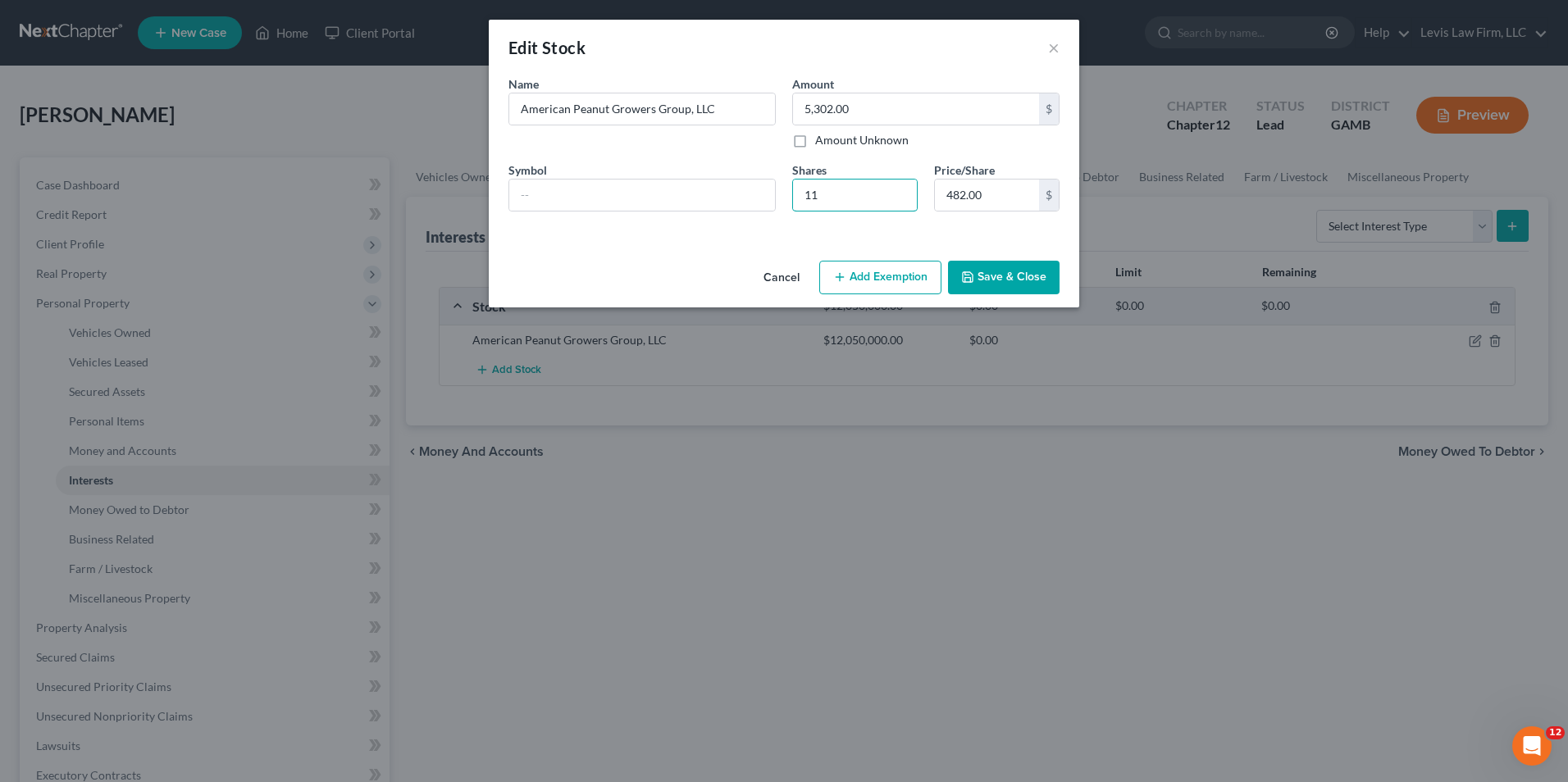
type input "1"
type input "5,302.00"
type input "11"
type input "56,394.00"
type input "117"
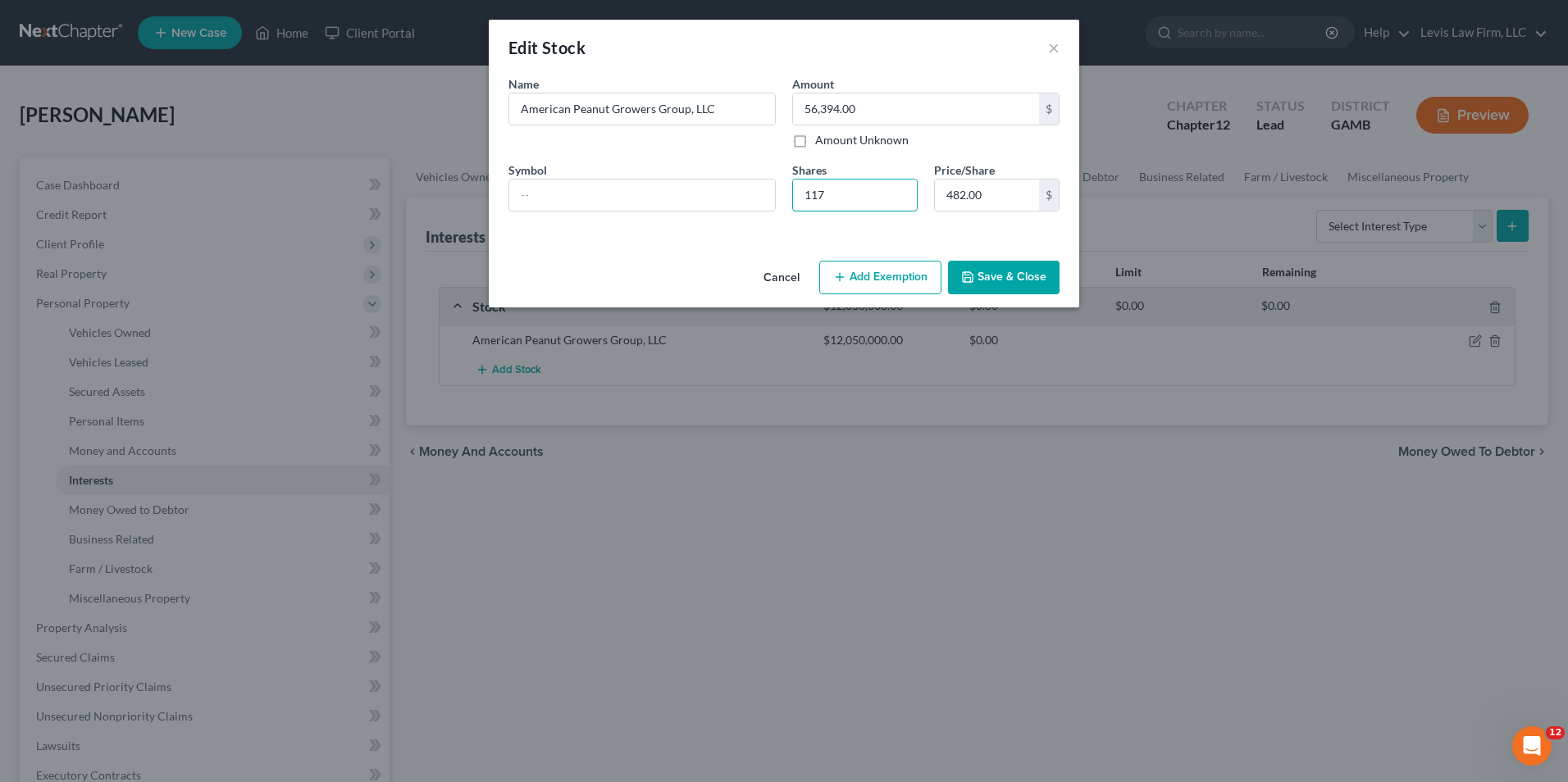
type input "568,278.00"
type input "1179"
type input "4,716.00"
type input "4"
type input "56,592.00"
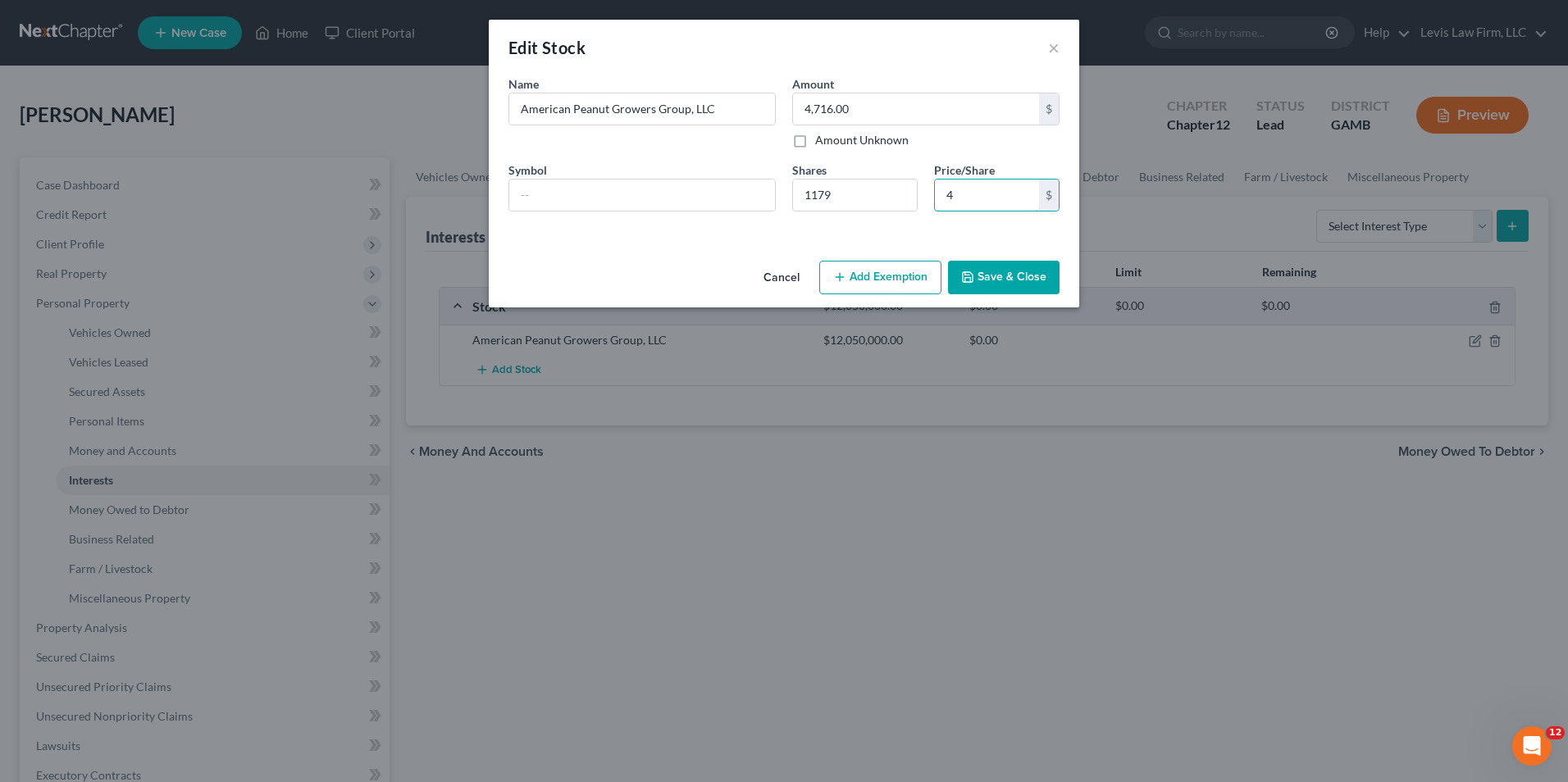
type input "48"
type input "565,920.00"
type input "480.00"
click at [986, 282] on button "Save & Close" at bounding box center [1003, 277] width 111 height 34
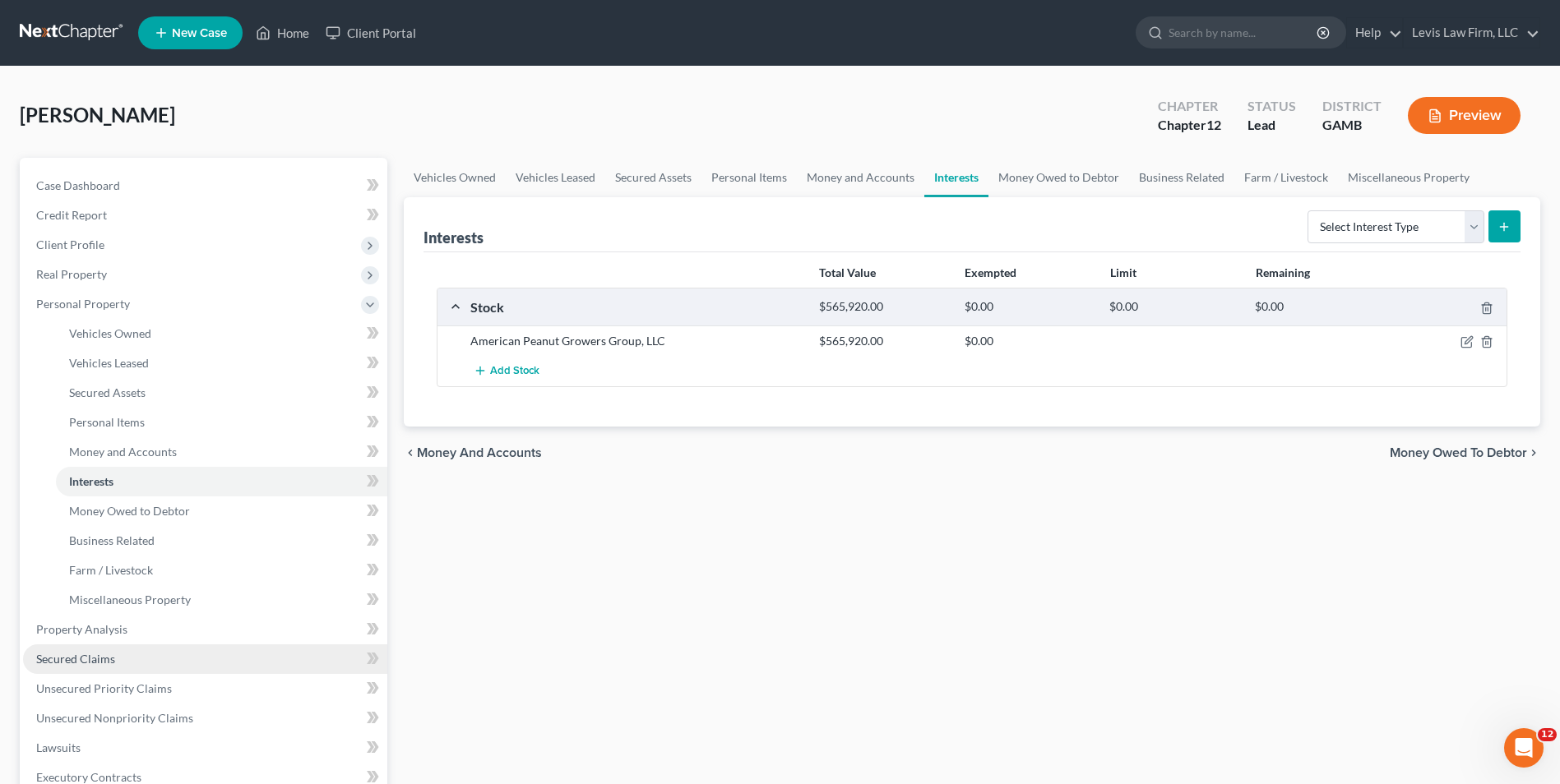
click at [85, 657] on span "Secured Claims" at bounding box center [76, 658] width 79 height 14
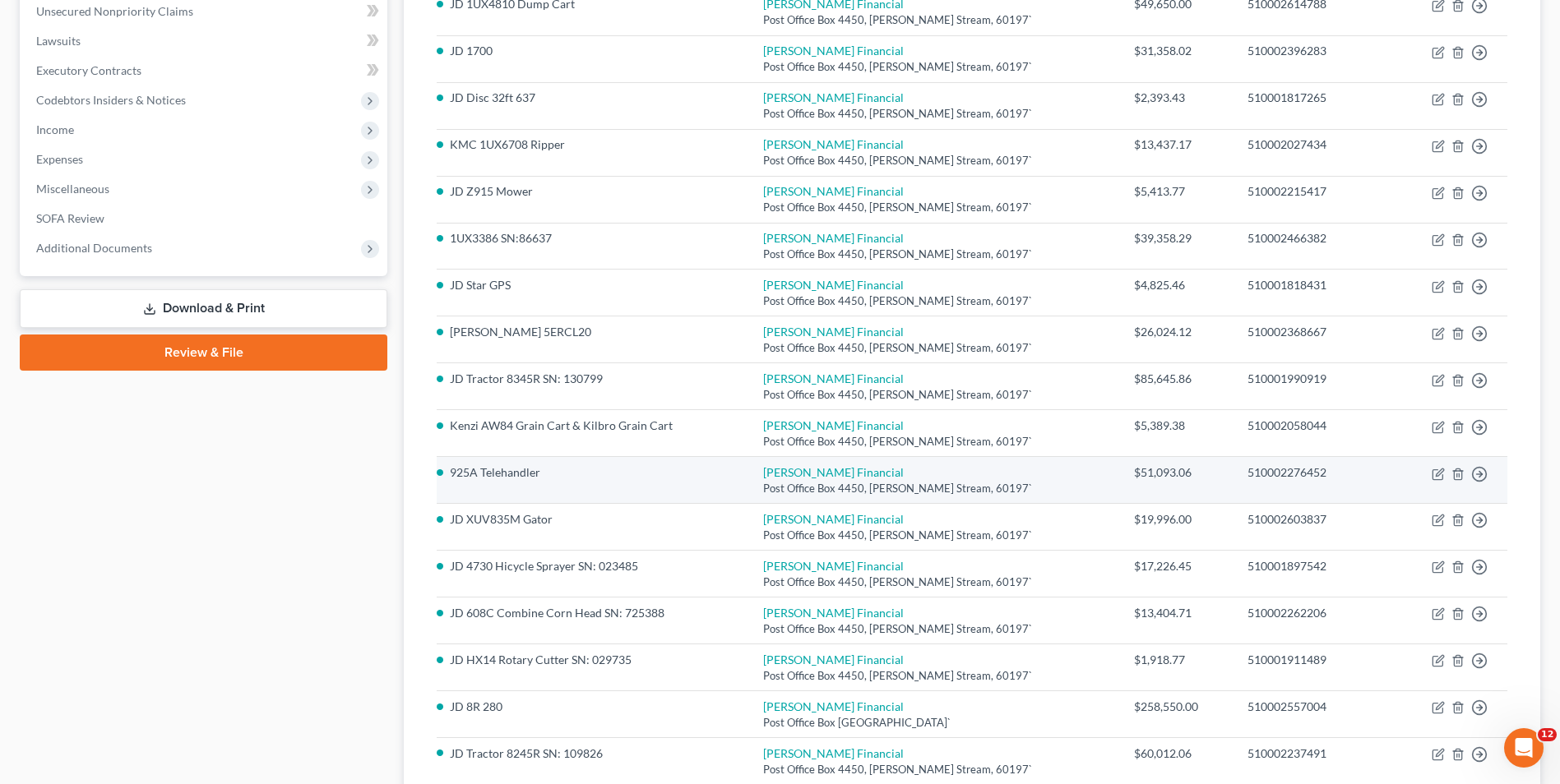
scroll to position [636, 0]
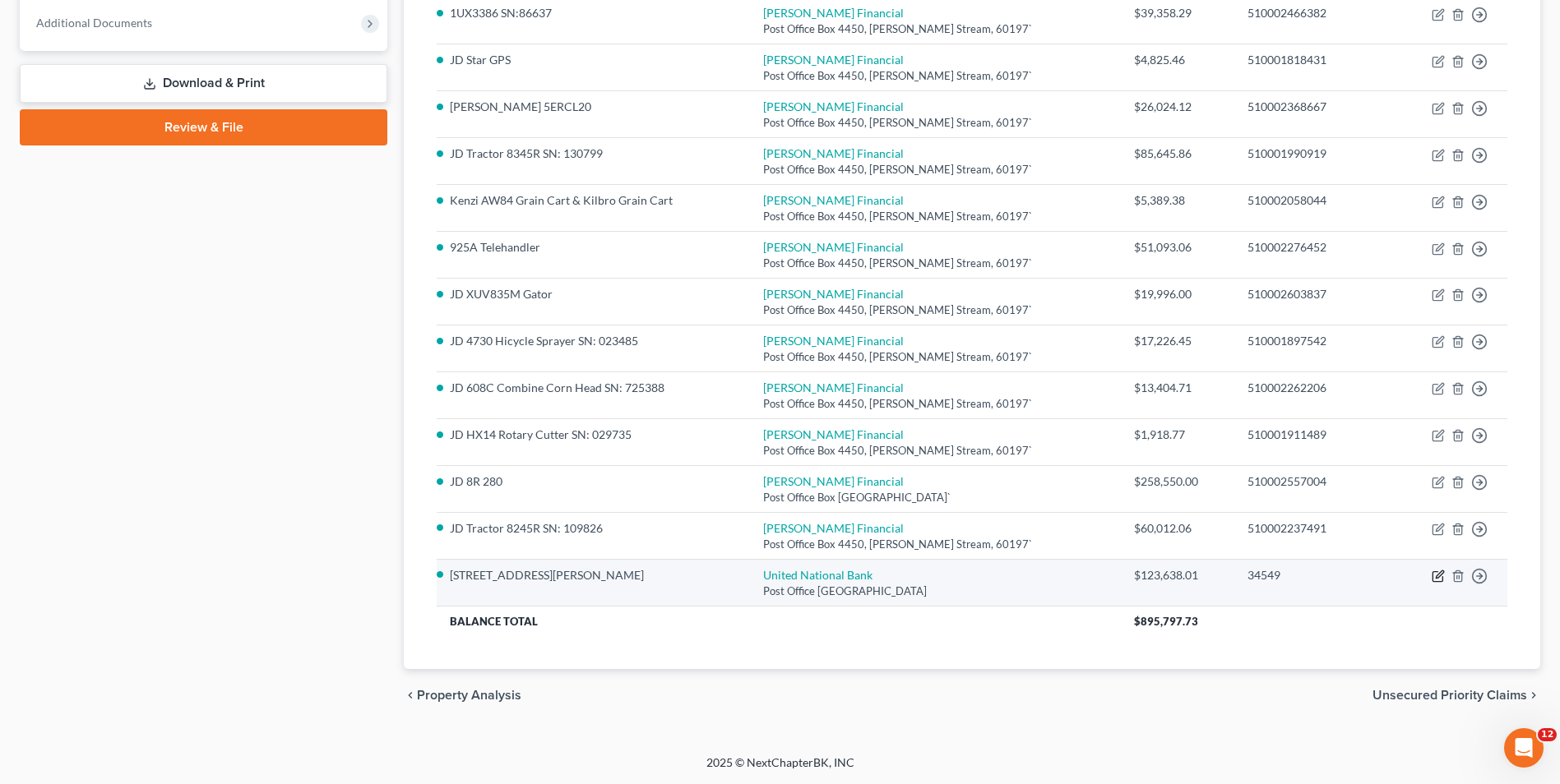
click at [1433, 576] on icon "button" at bounding box center [1437, 577] width 10 height 10
select select "10"
select select "3"
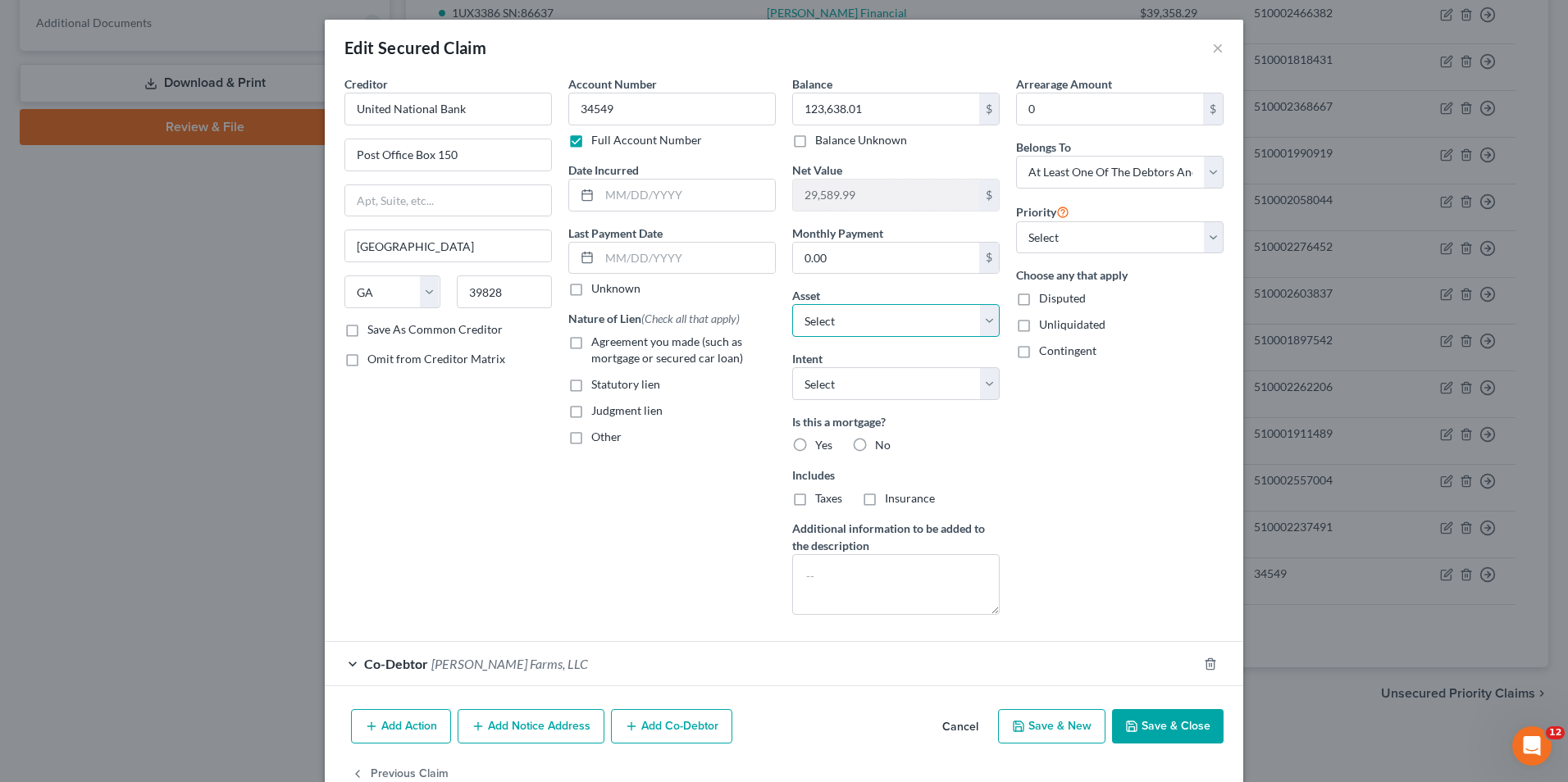
click at [985, 323] on select "Select Other Multiple Assets [STREET_ADDRESS][PERSON_NAME] - $153228.0 JD 8R 28…" at bounding box center [895, 320] width 208 height 32
click at [984, 317] on select "Select Other Multiple Assets [STREET_ADDRESS][PERSON_NAME] - $153228.0 JD 8R 28…" at bounding box center [895, 320] width 208 height 32
click at [1145, 721] on button "Save & Close" at bounding box center [1167, 726] width 111 height 34
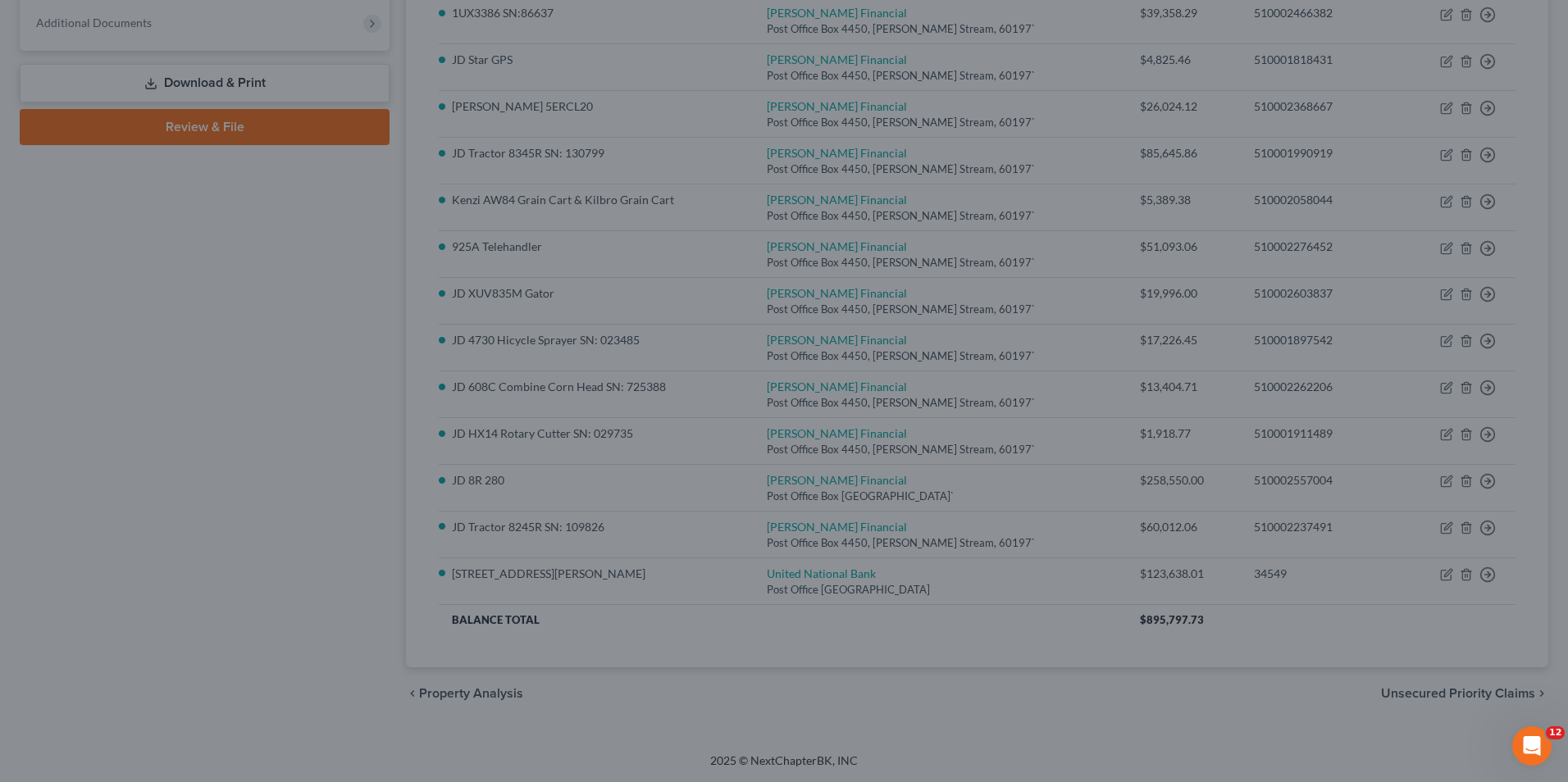
select select "2"
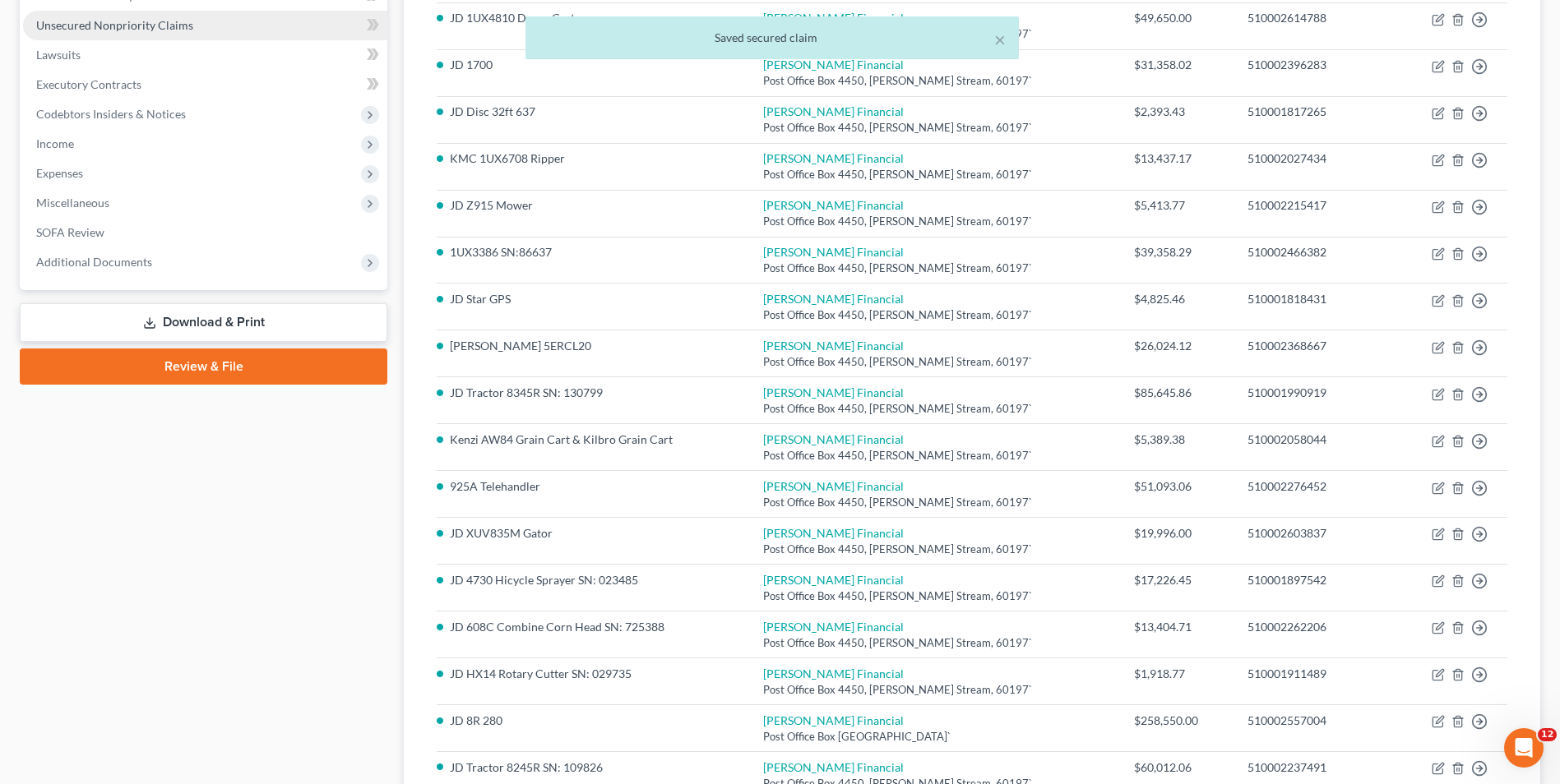
scroll to position [143, 0]
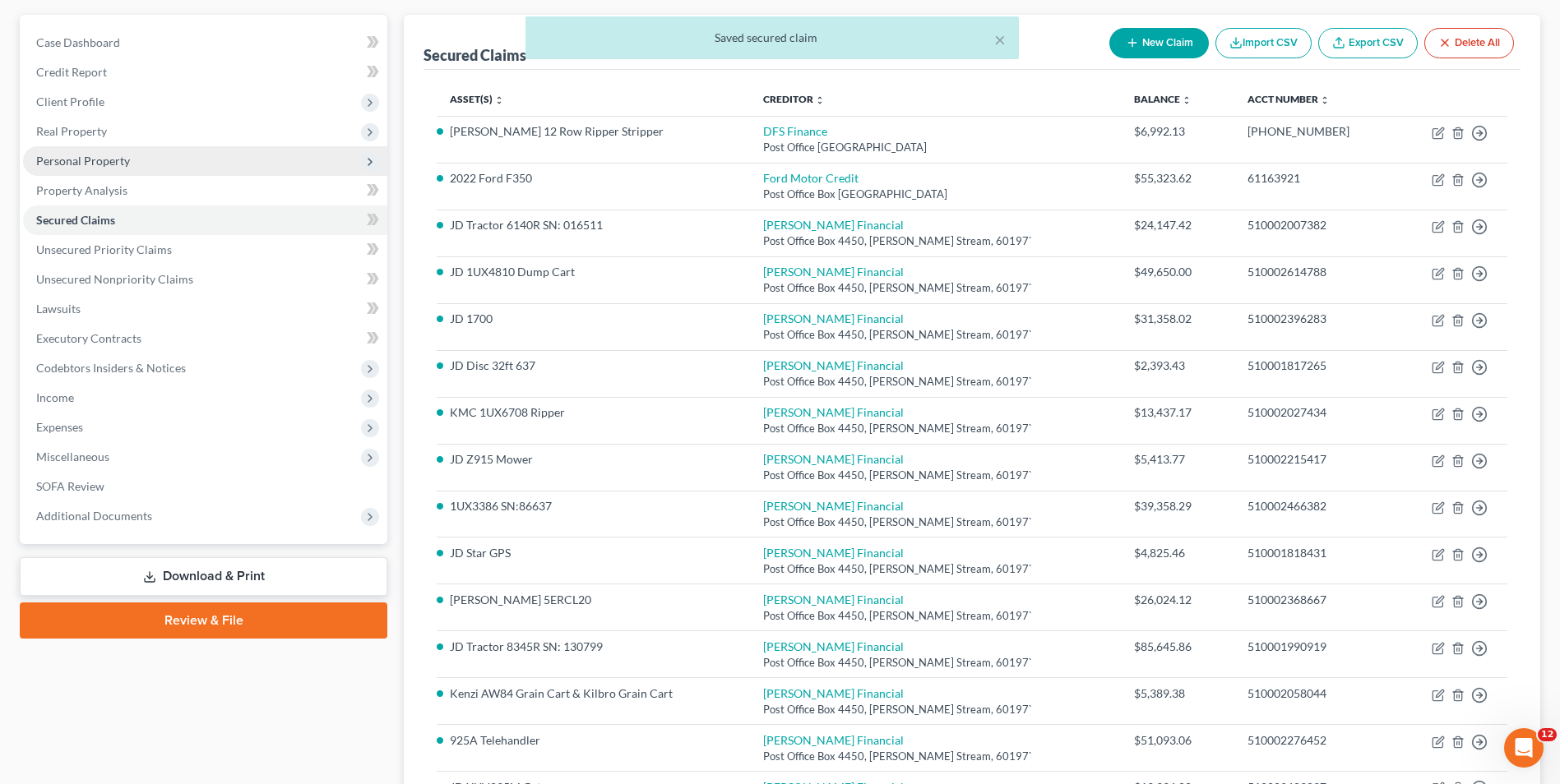
click at [84, 164] on span "Personal Property" at bounding box center [83, 161] width 94 height 14
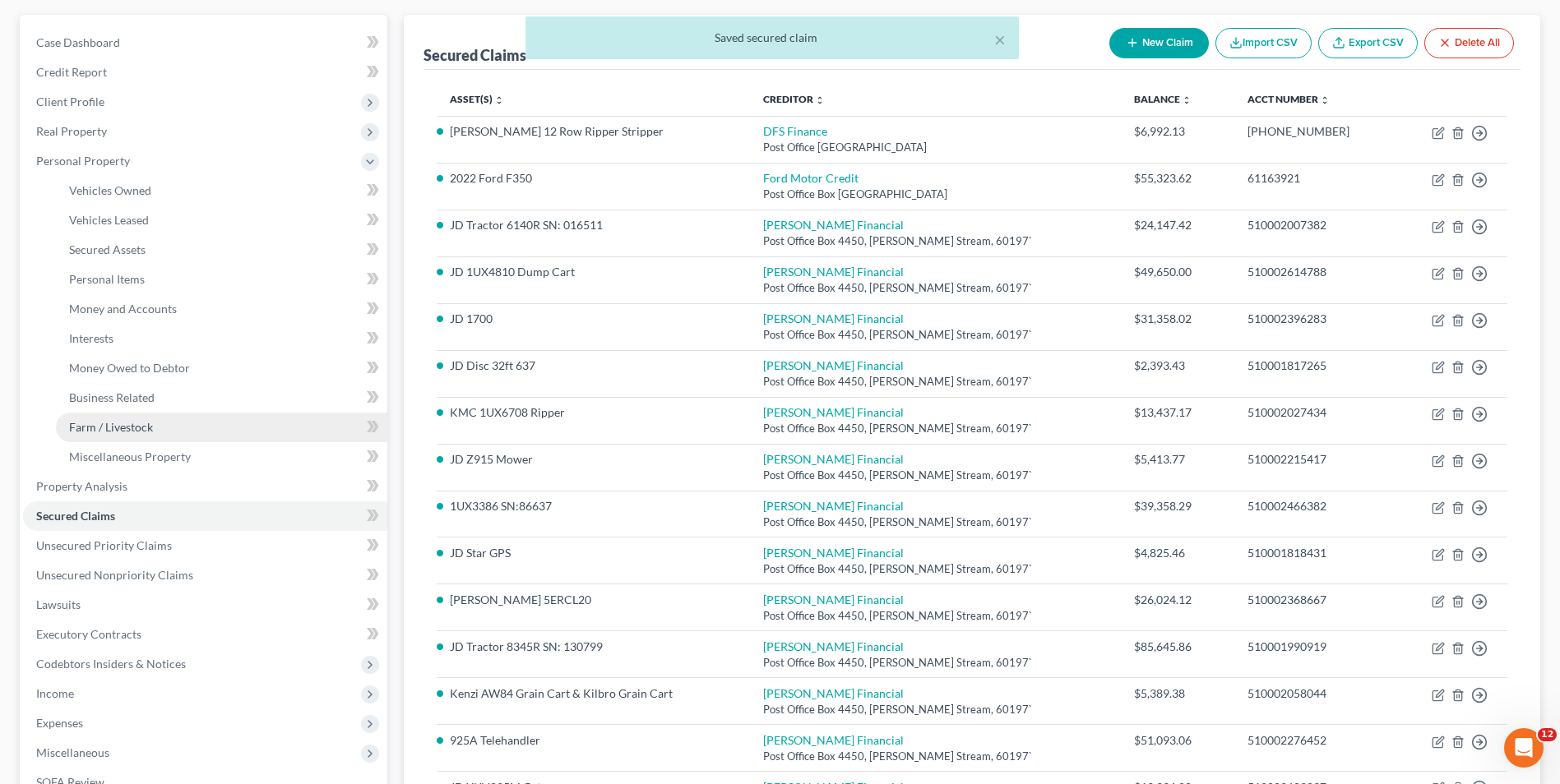
click at [158, 421] on link "Farm / Livestock" at bounding box center [222, 427] width 332 height 30
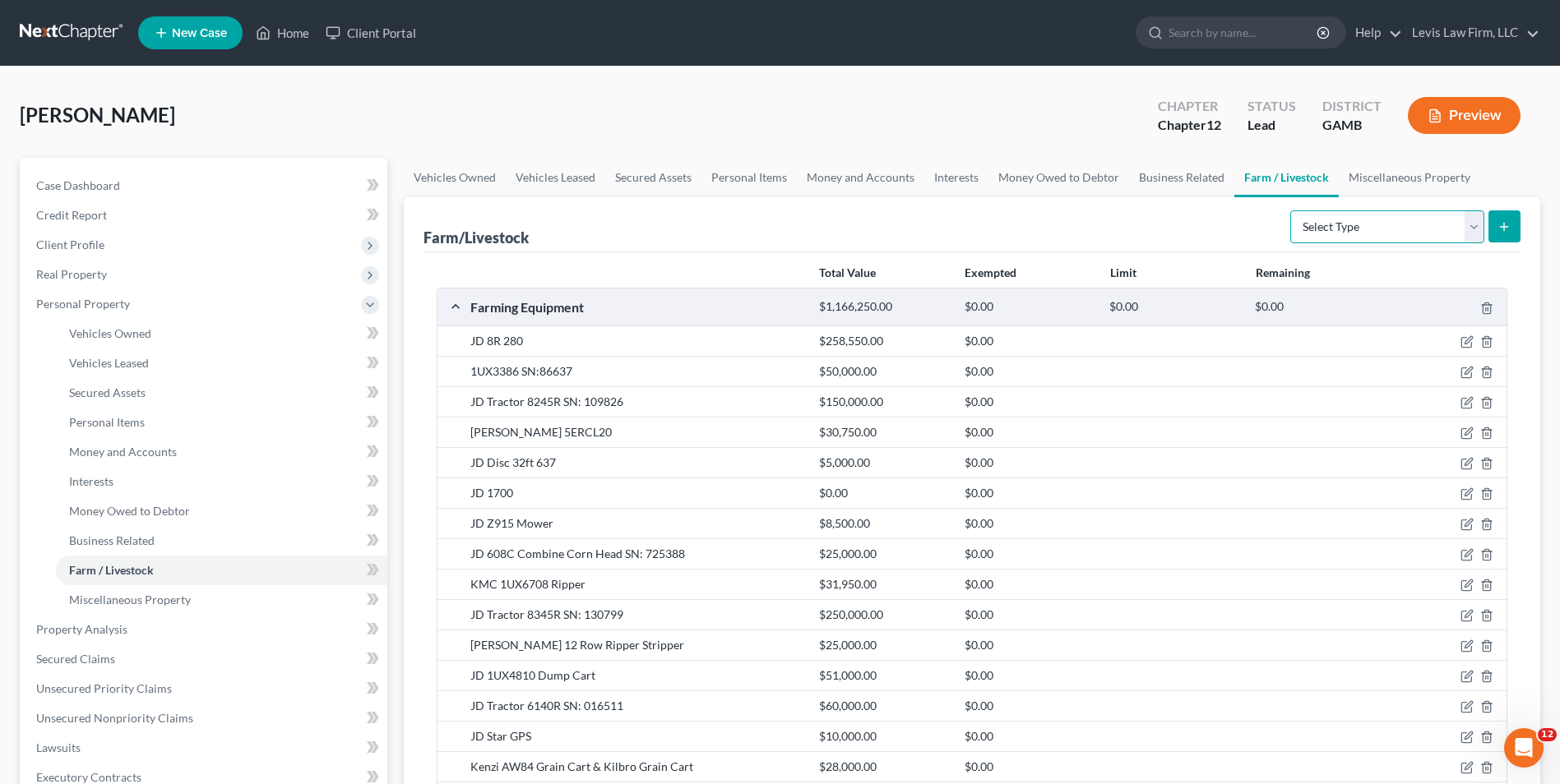
click at [1475, 222] on select "Select Type Animals & Livestock Crops: Growing or Harvested Farming Equipment F…" at bounding box center [1387, 226] width 194 height 33
select select "farming_equipment"
click at [1293, 210] on select "Select Type Animals & Livestock Crops: Growing or Harvested Farming Equipment F…" at bounding box center [1387, 226] width 194 height 33
click at [1505, 221] on icon "submit" at bounding box center [1504, 227] width 13 height 13
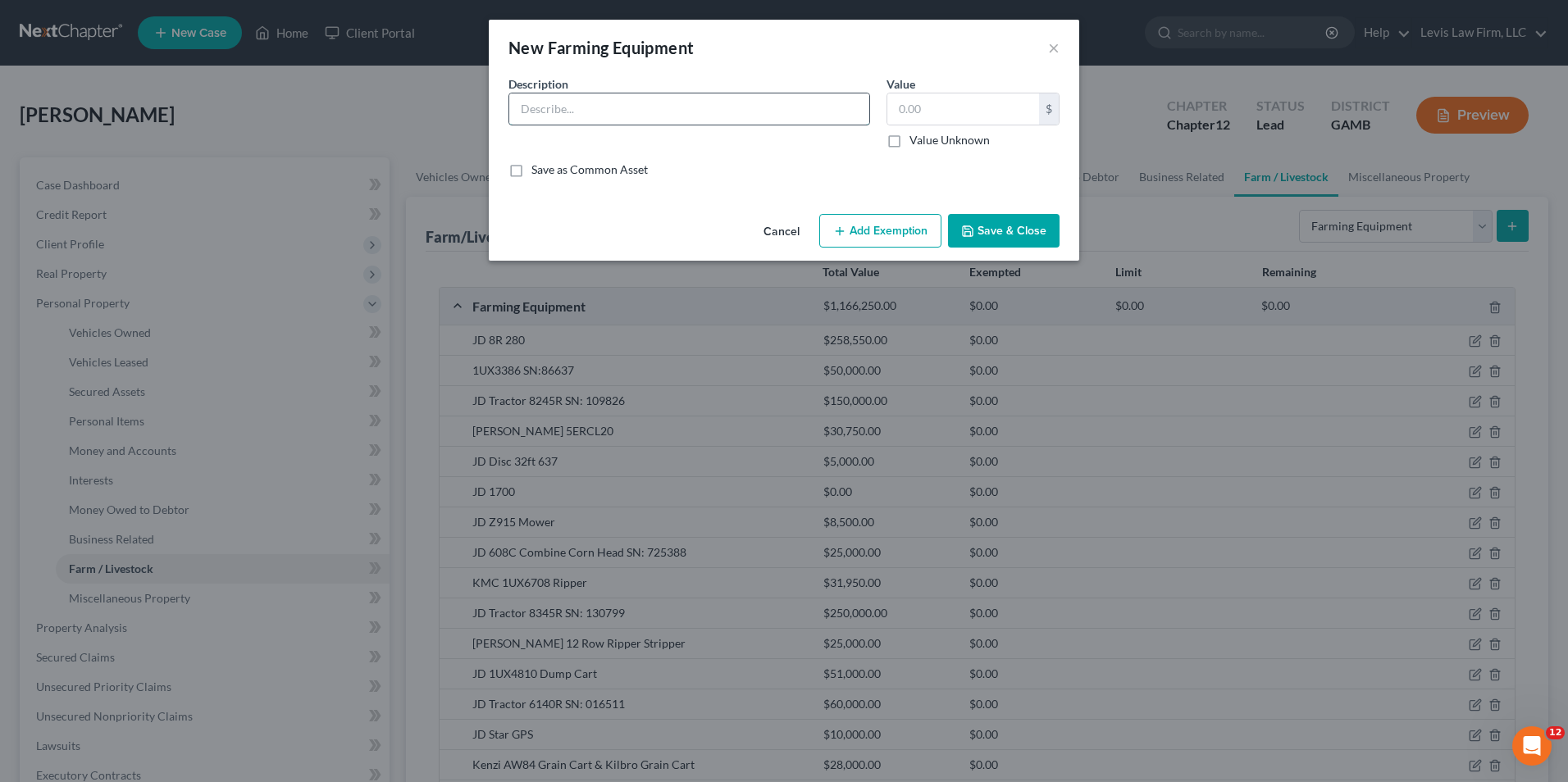
click at [531, 110] on input "text" at bounding box center [689, 110] width 360 height 32
drag, startPoint x: 645, startPoint y: 108, endPoint x: 660, endPoint y: 124, distance: 21.9
click at [645, 112] on input "JD 776 Cotton Picker" at bounding box center [689, 110] width 360 height 32
type input "JD 776 Cotton Picker SN: [VEHICLE_IDENTIFICATION_NUMBER]"
type input "50,000.00"
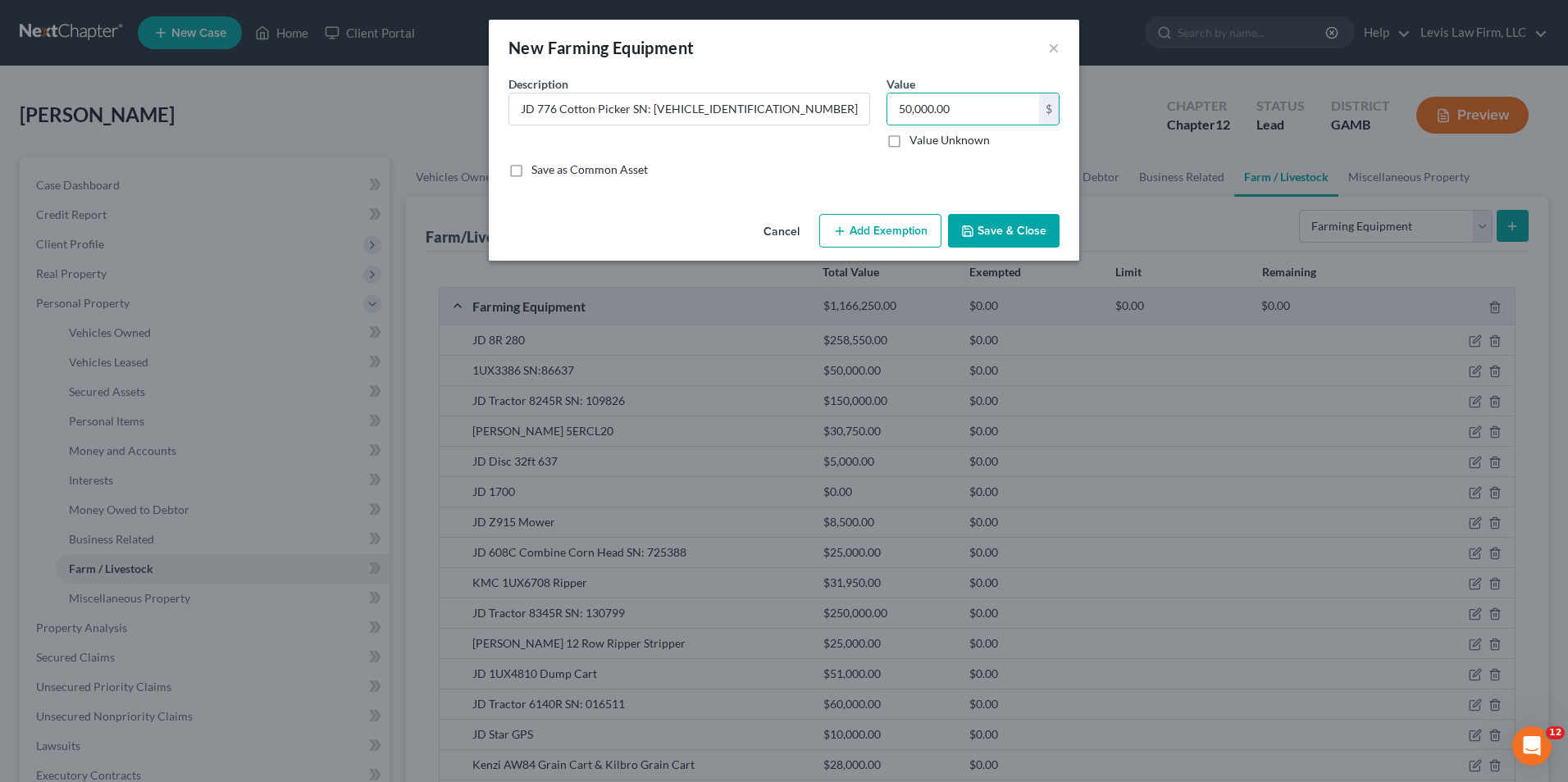
click at [987, 231] on button "Save & Close" at bounding box center [1003, 231] width 111 height 34
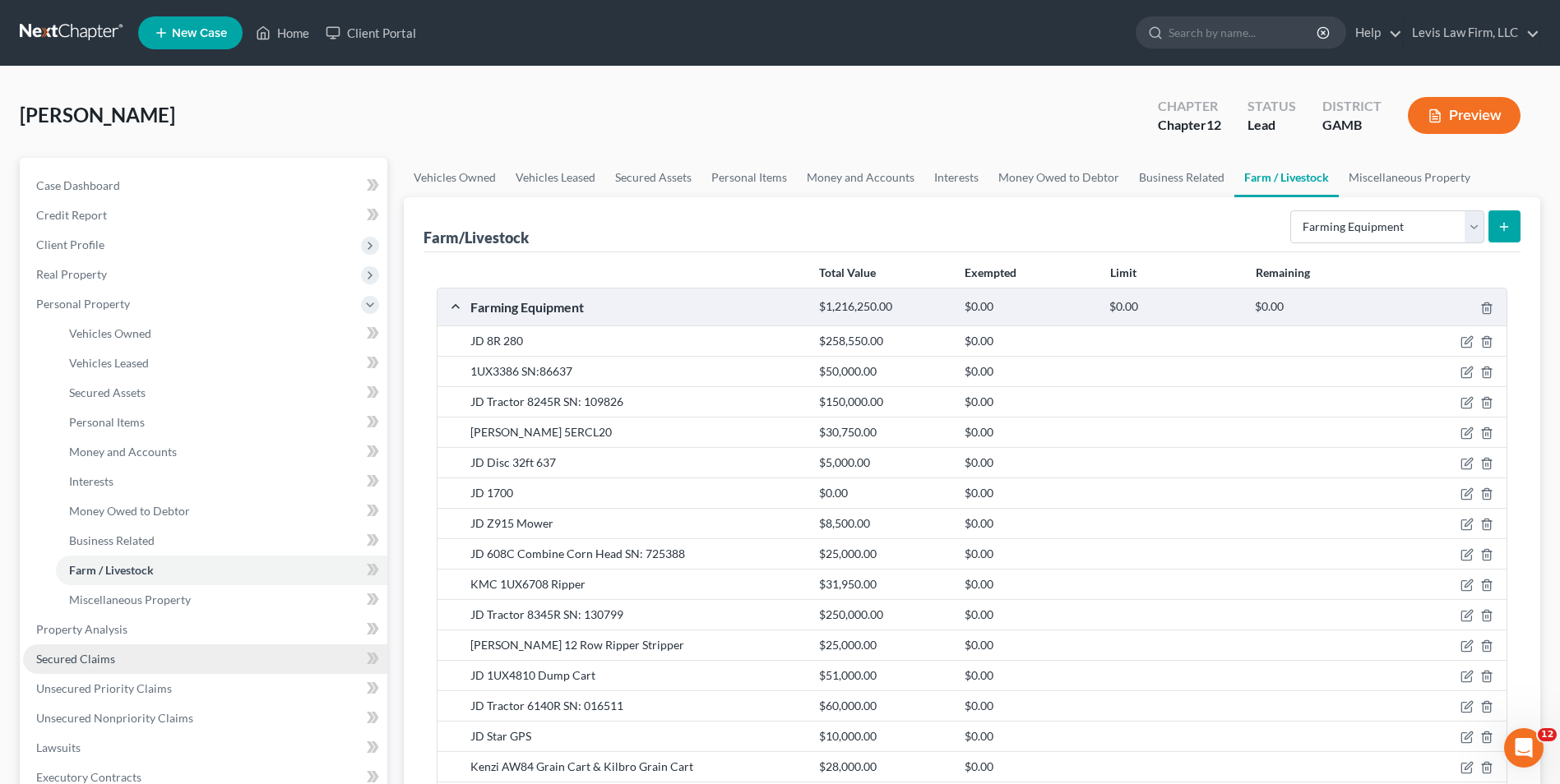
click at [107, 651] on span "Secured Claims" at bounding box center [76, 658] width 79 height 14
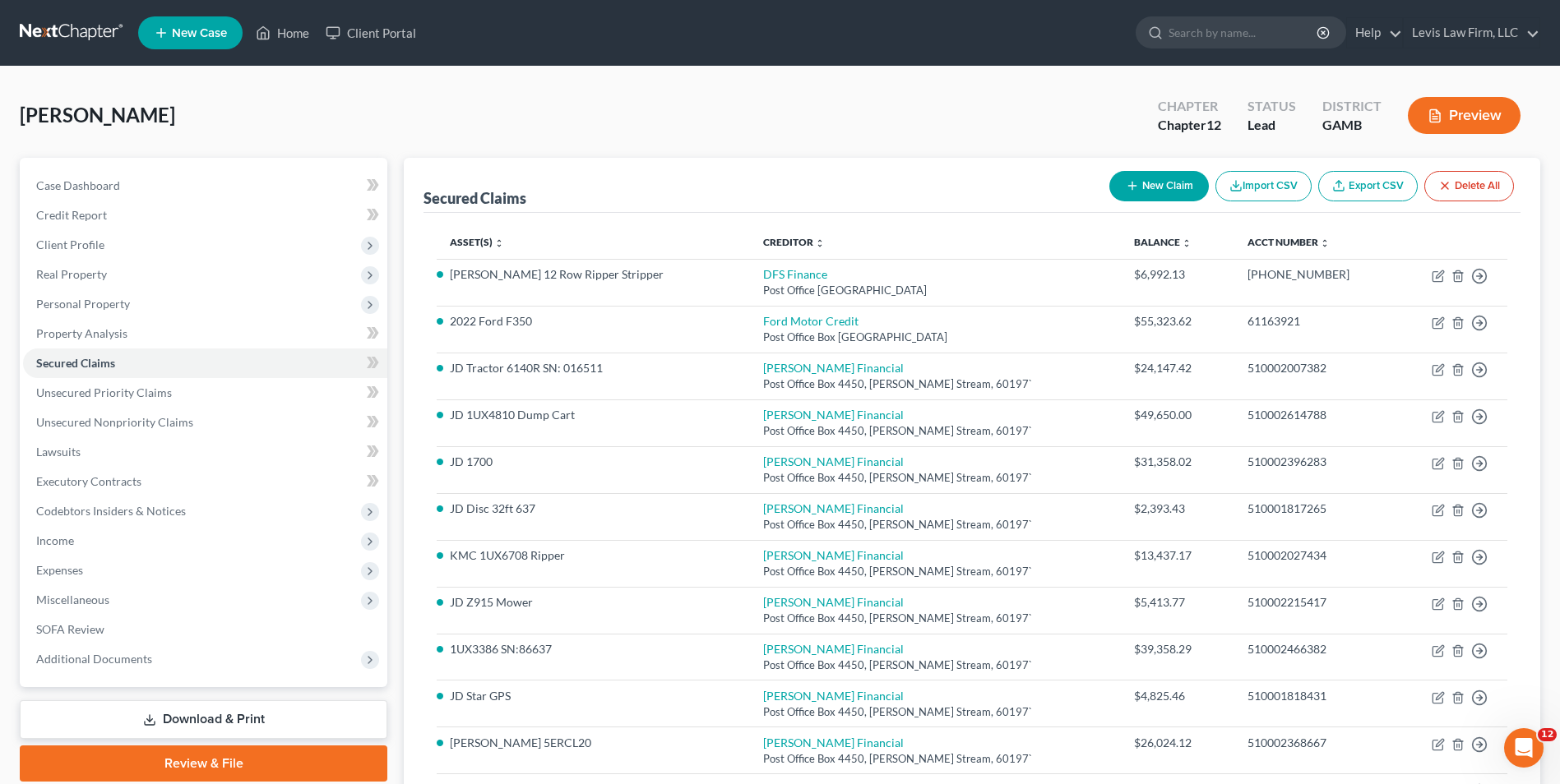
click at [1177, 184] on button "New Claim" at bounding box center [1158, 185] width 99 height 31
select select "0"
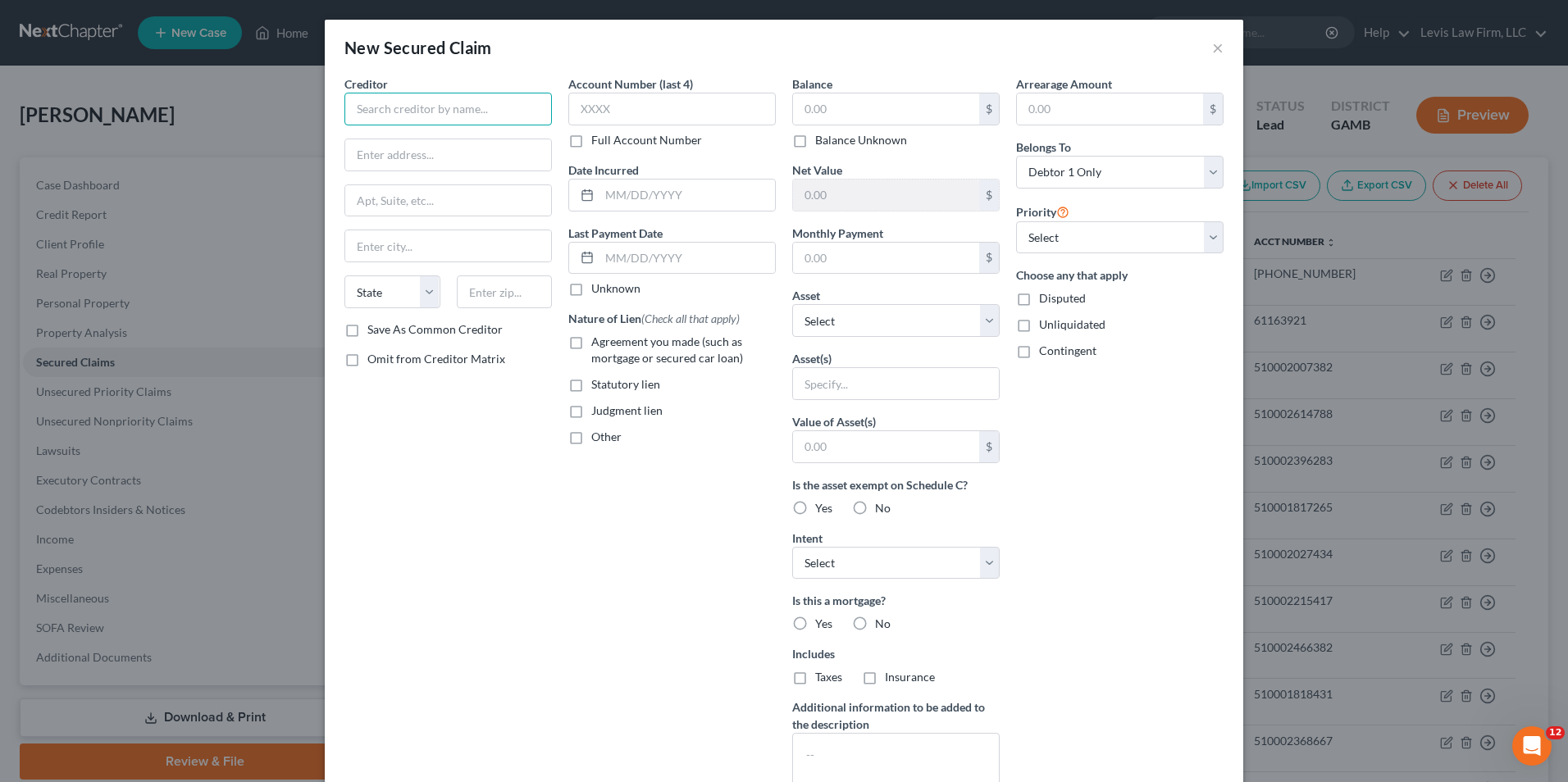
drag, startPoint x: 405, startPoint y: 114, endPoint x: 419, endPoint y: 114, distance: 14.0
click at [404, 114] on input "text" at bounding box center [448, 109] width 208 height 32
type input "United National Bank"
type input "[STREET_ADDRESS]"
type input "[GEOGRAPHIC_DATA]"
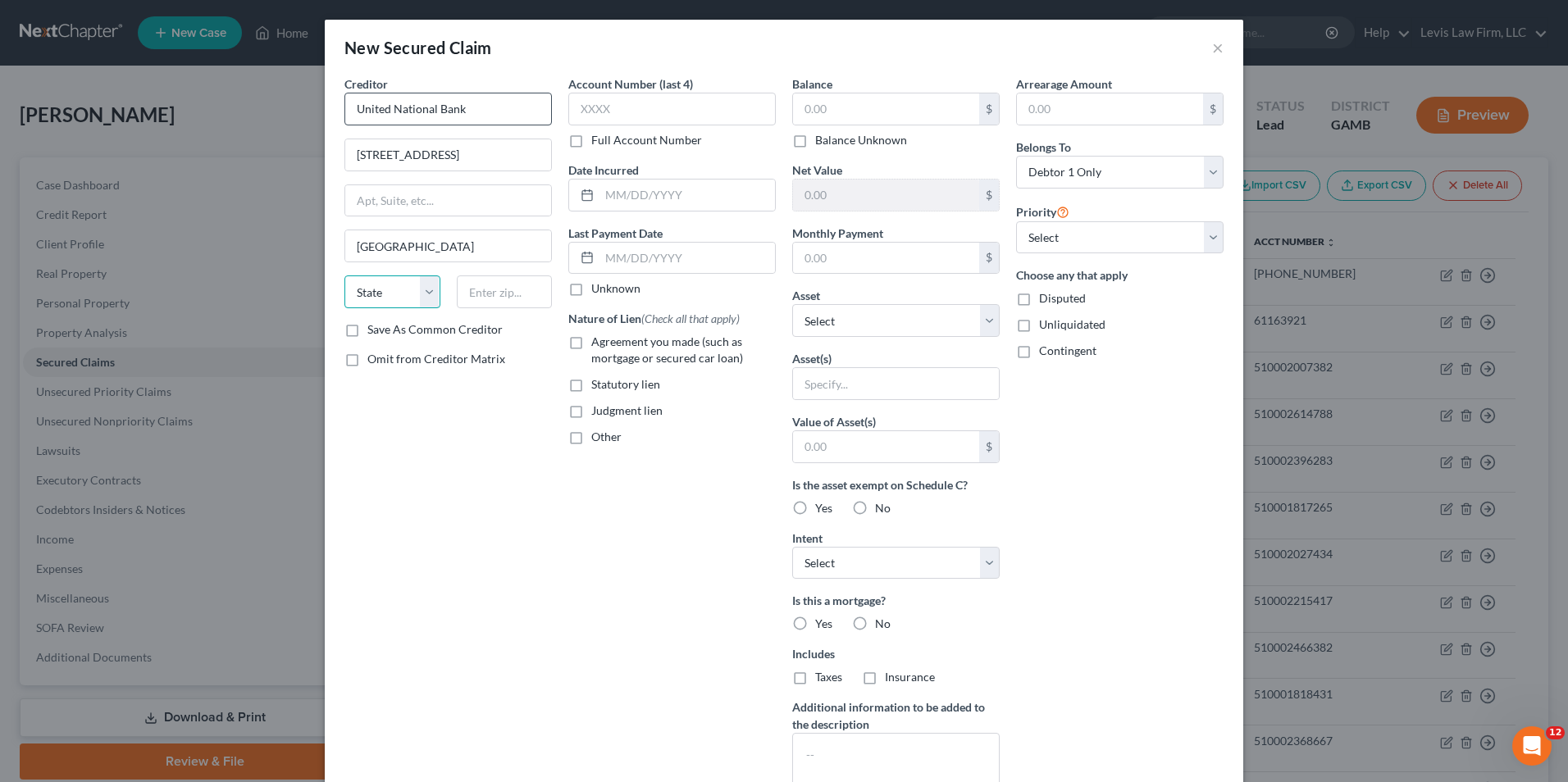
select select "10"
type input "39828"
click at [591, 138] on label "Full Account Number" at bounding box center [646, 140] width 110 height 17
click at [598, 138] on input "Full Account Number" at bounding box center [603, 138] width 11 height 11
click at [574, 110] on input "text" at bounding box center [672, 109] width 208 height 32
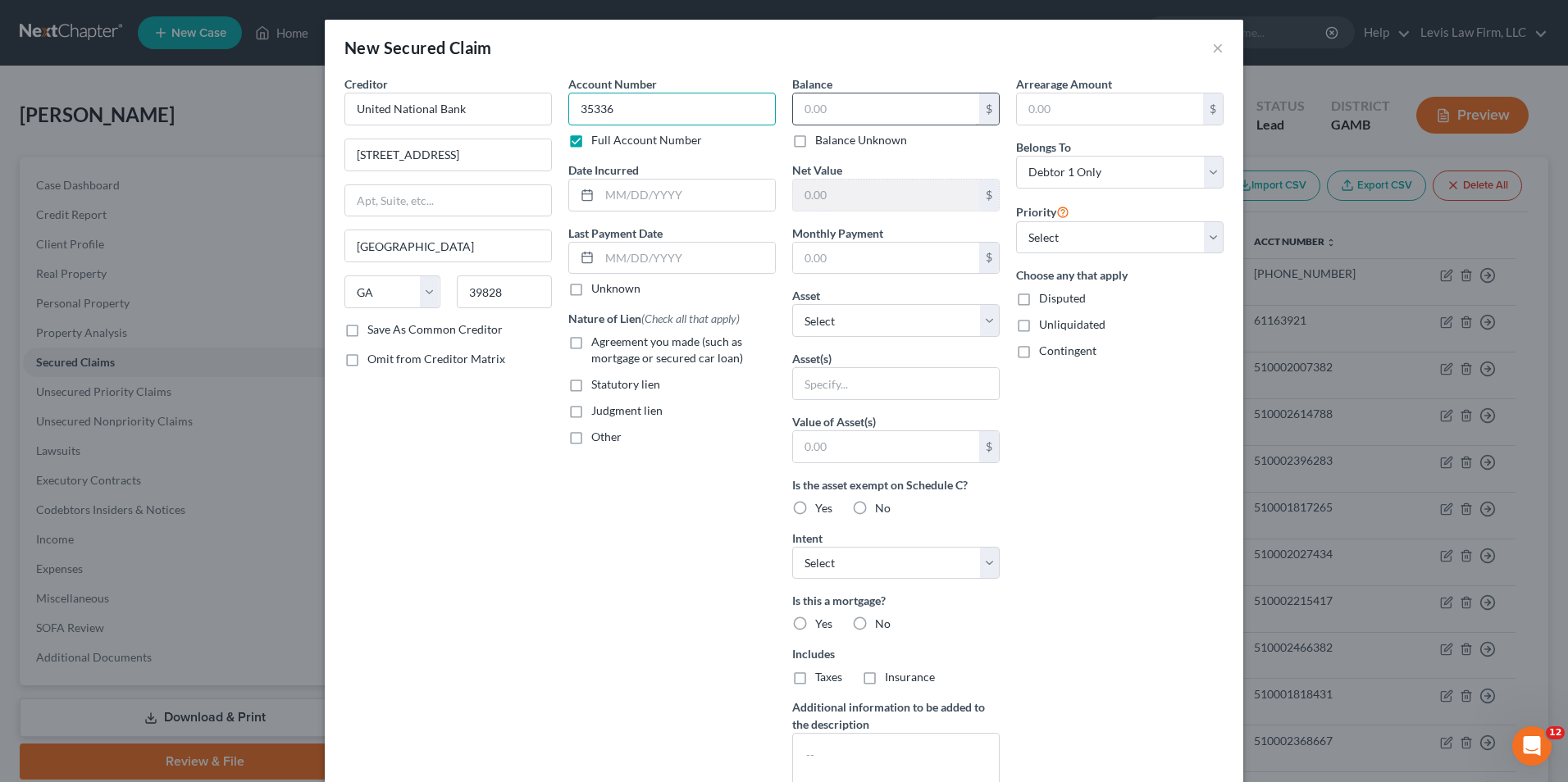
type input "35336"
drag, startPoint x: 802, startPoint y: 113, endPoint x: 973, endPoint y: 203, distance: 193.2
click at [802, 113] on input "text" at bounding box center [886, 110] width 186 height 32
type input "142,670.14"
click at [988, 322] on select "Select Other Multiple Assets [STREET_ADDRESS][PERSON_NAME] - $153228.0 JD 8R 28…" at bounding box center [895, 320] width 208 height 32
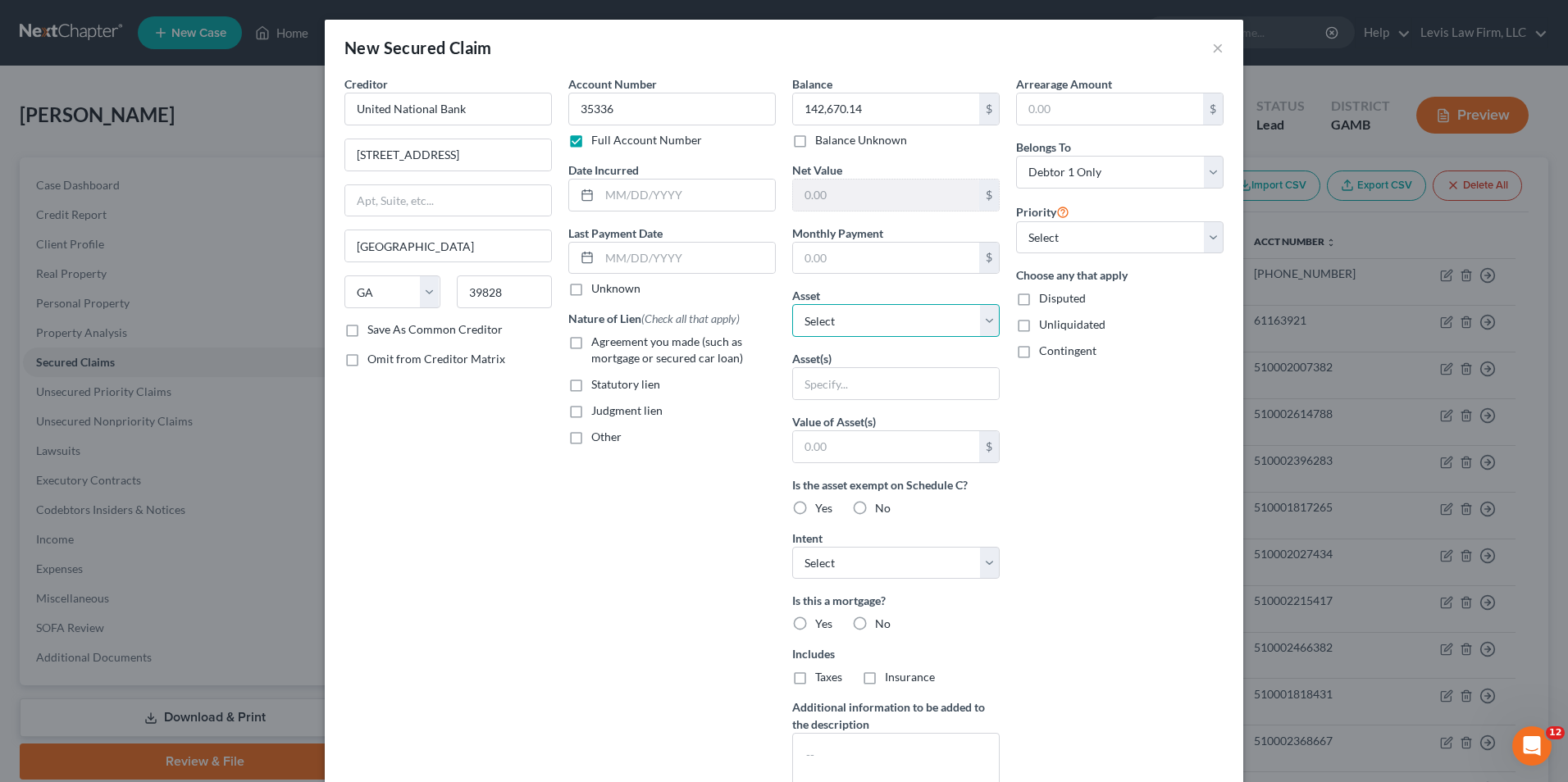
select select "31"
click at [792, 304] on select "Select Other Multiple Assets [STREET_ADDRESS][PERSON_NAME] - $153228.0 JD 8R 28…" at bounding box center [895, 320] width 208 height 32
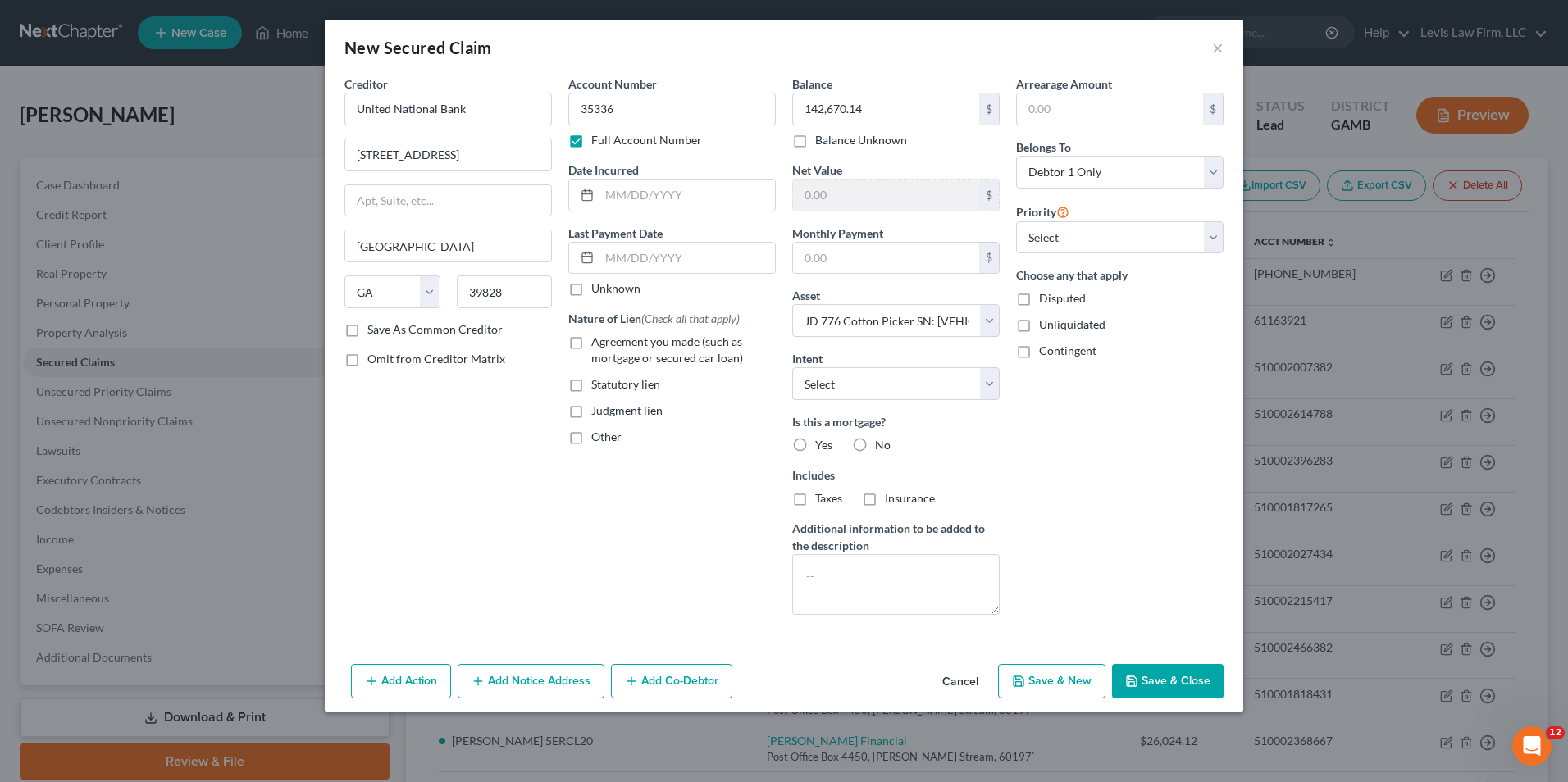
click at [1158, 680] on button "Save & Close" at bounding box center [1167, 680] width 111 height 34
select select
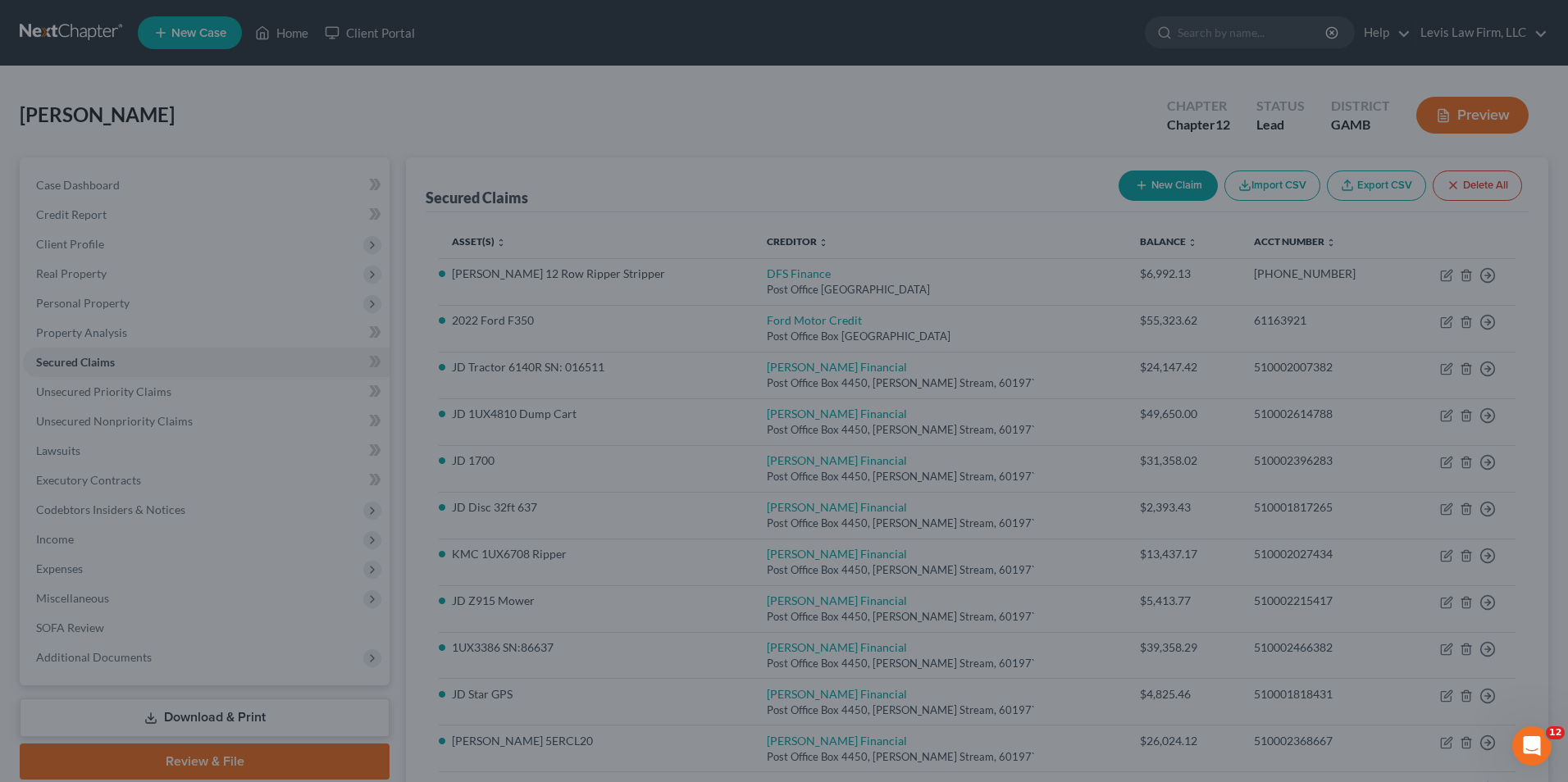
type input "-92,670.14"
type input "0.00"
select select "31"
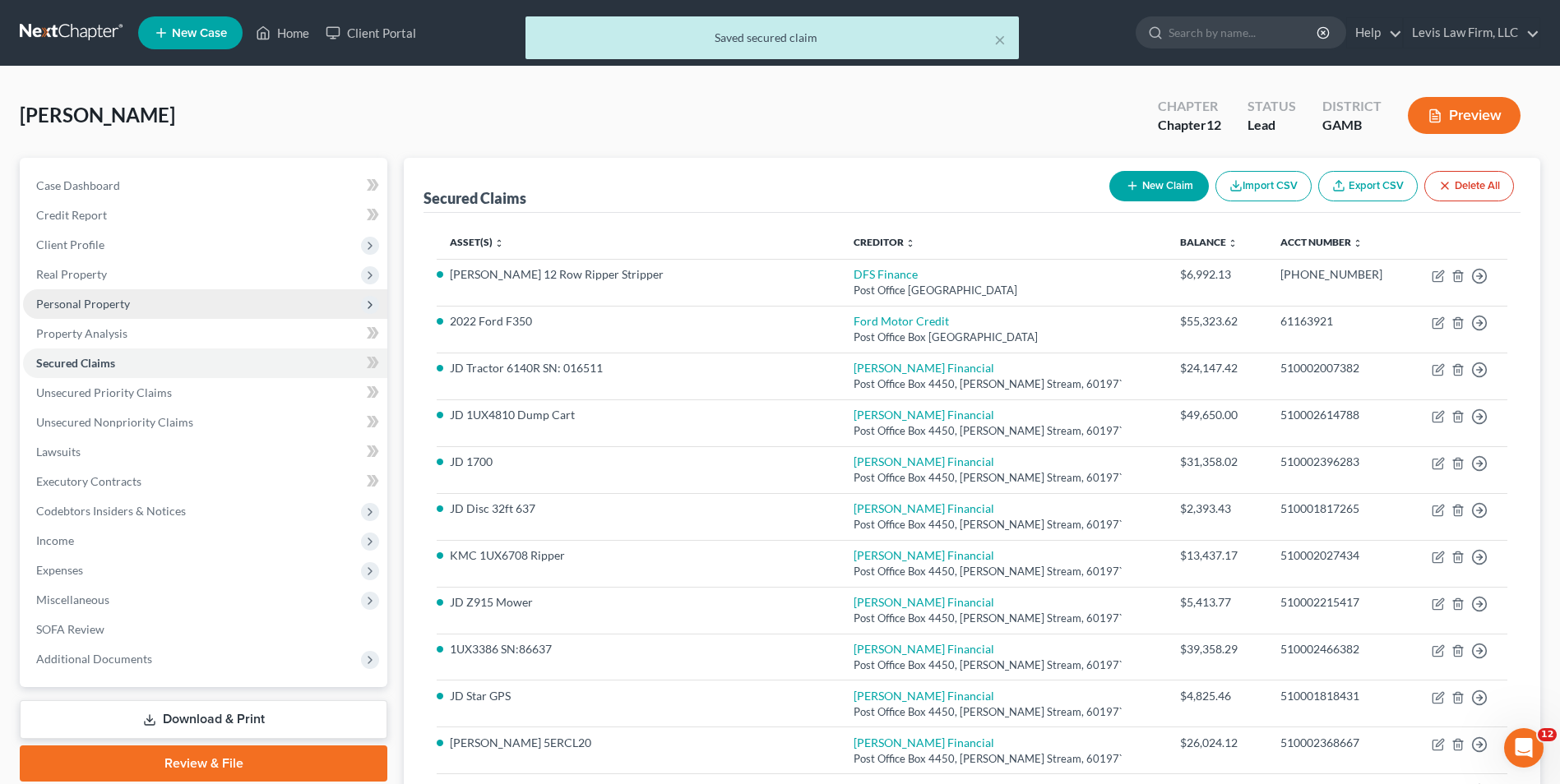
click at [119, 304] on span "Personal Property" at bounding box center [83, 304] width 94 height 14
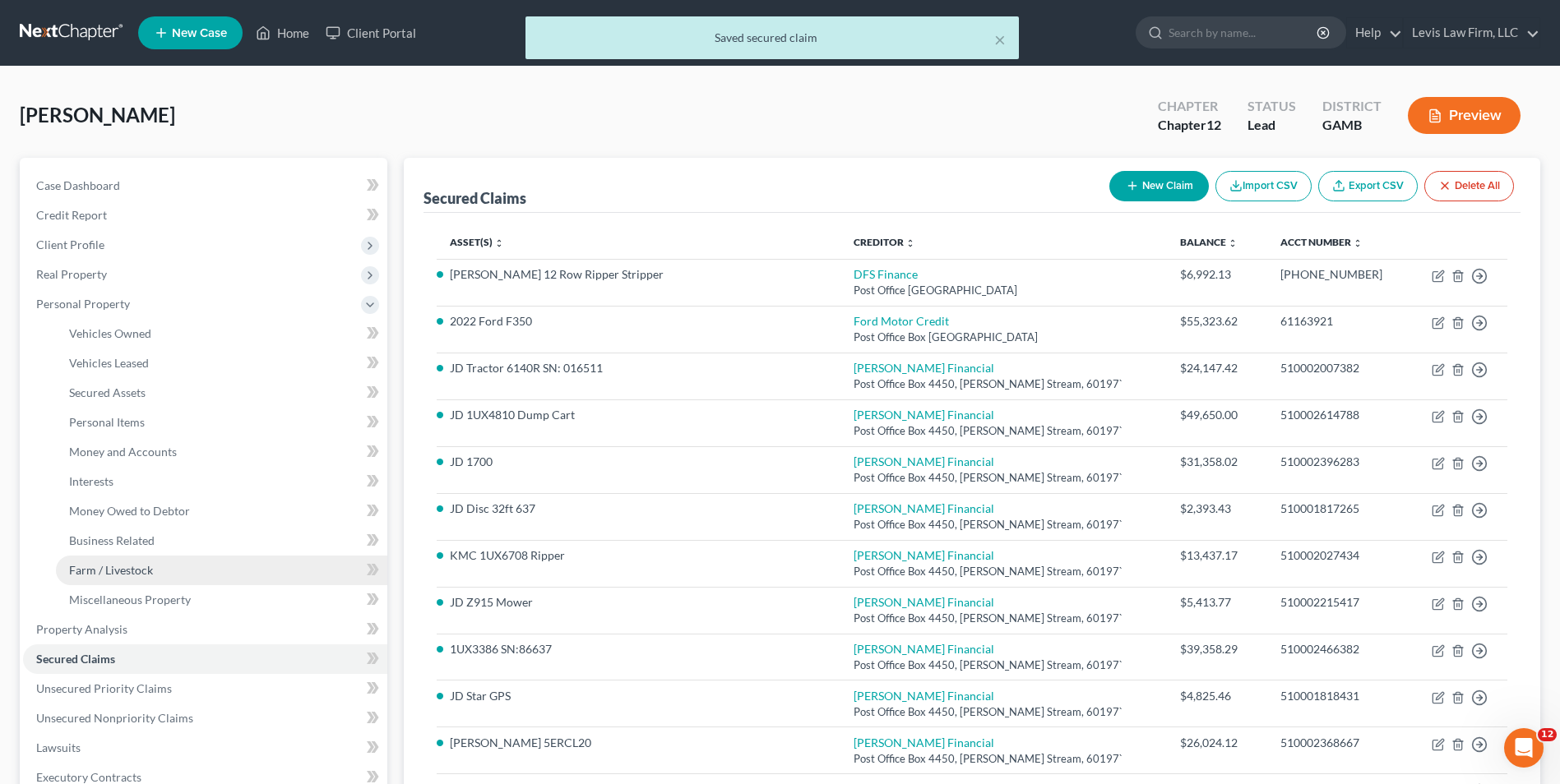
click at [125, 566] on span "Farm / Livestock" at bounding box center [111, 570] width 84 height 14
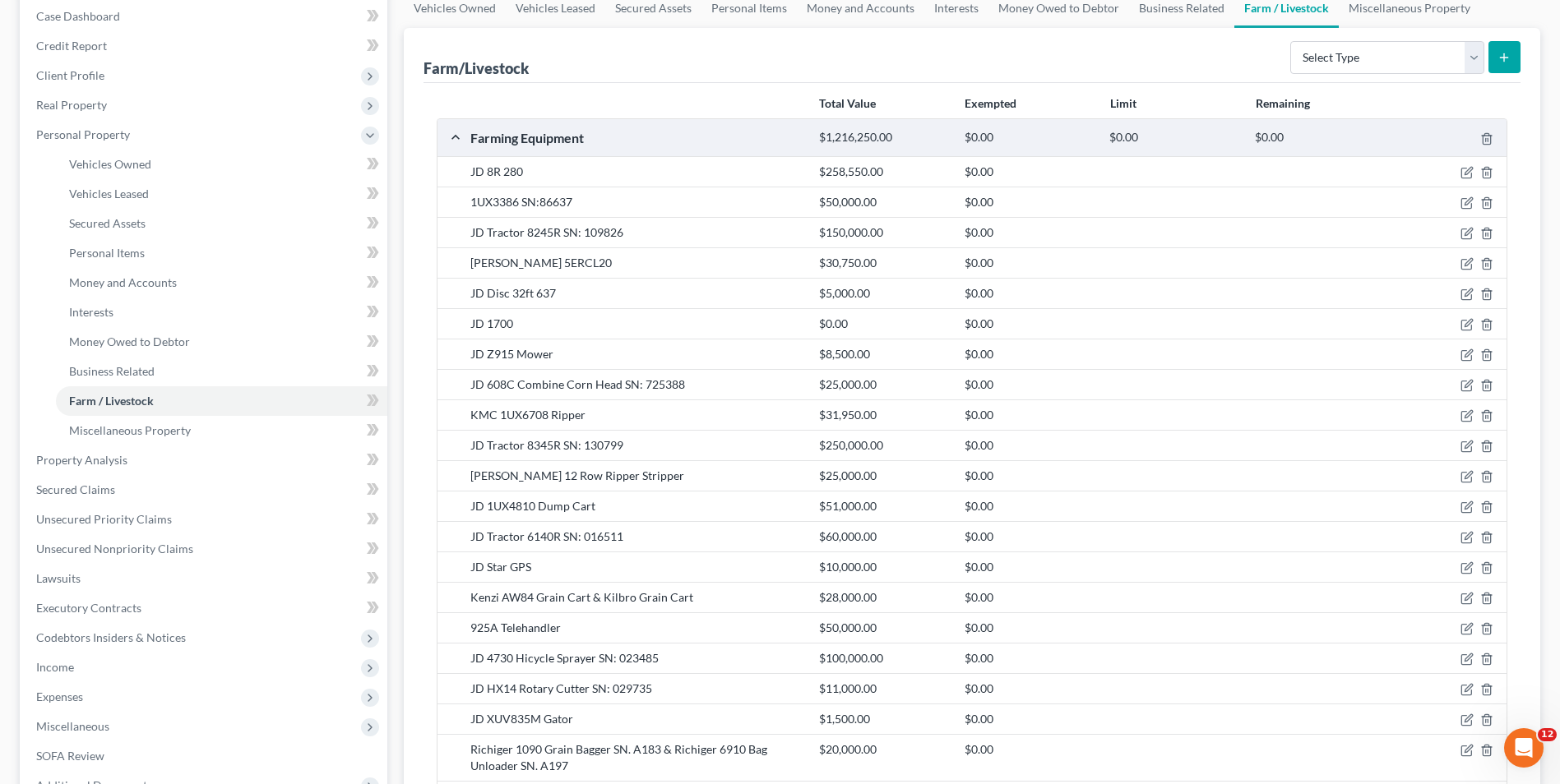
scroll to position [382, 0]
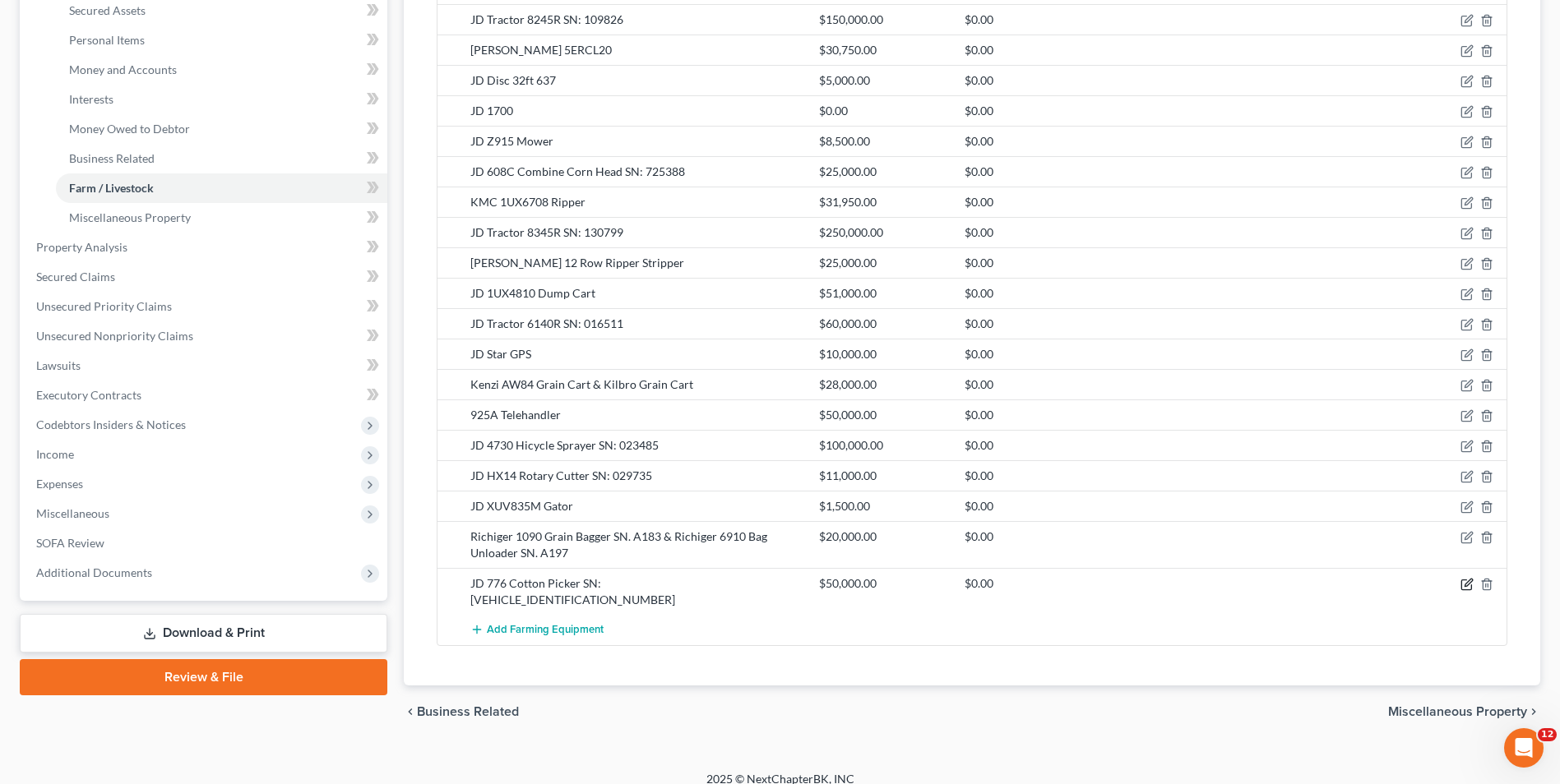
click at [1469, 584] on icon "button" at bounding box center [1468, 583] width 7 height 7
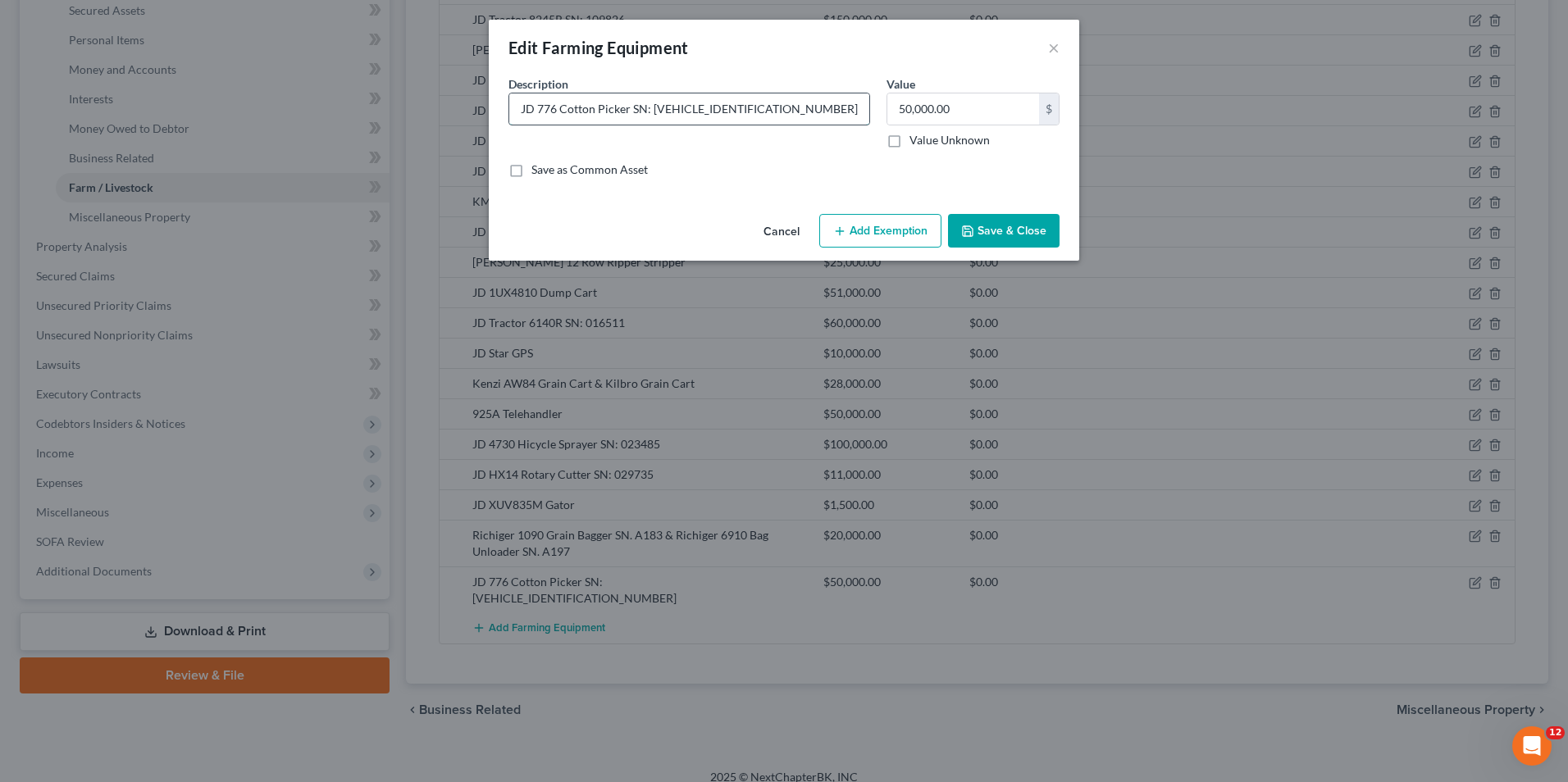
drag, startPoint x: 557, startPoint y: 110, endPoint x: 699, endPoint y: 149, distance: 147.3
click at [556, 110] on input "JD 776 Cotton Picker SN: [VEHICLE_IDENTIFICATION_NUMBER]" at bounding box center [689, 110] width 360 height 32
type input "JD 7760 Cotton Picker SN: [VEHICLE_IDENTIFICATION_NUMBER]"
click at [1007, 240] on button "Save & Close" at bounding box center [1003, 231] width 111 height 34
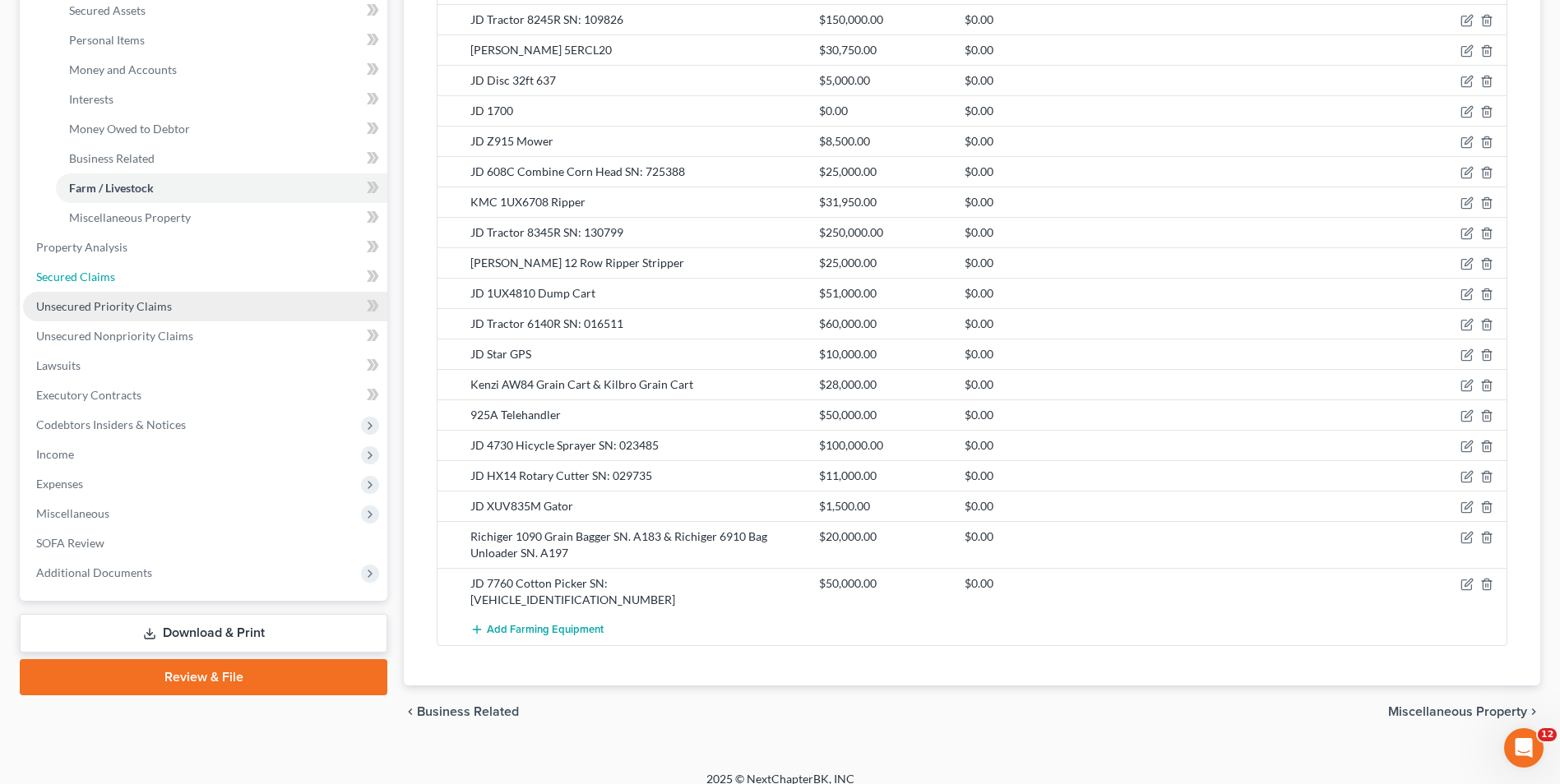
drag, startPoint x: 77, startPoint y: 272, endPoint x: 189, endPoint y: 338, distance: 130.0
click at [77, 272] on span "Secured Claims" at bounding box center [76, 277] width 79 height 14
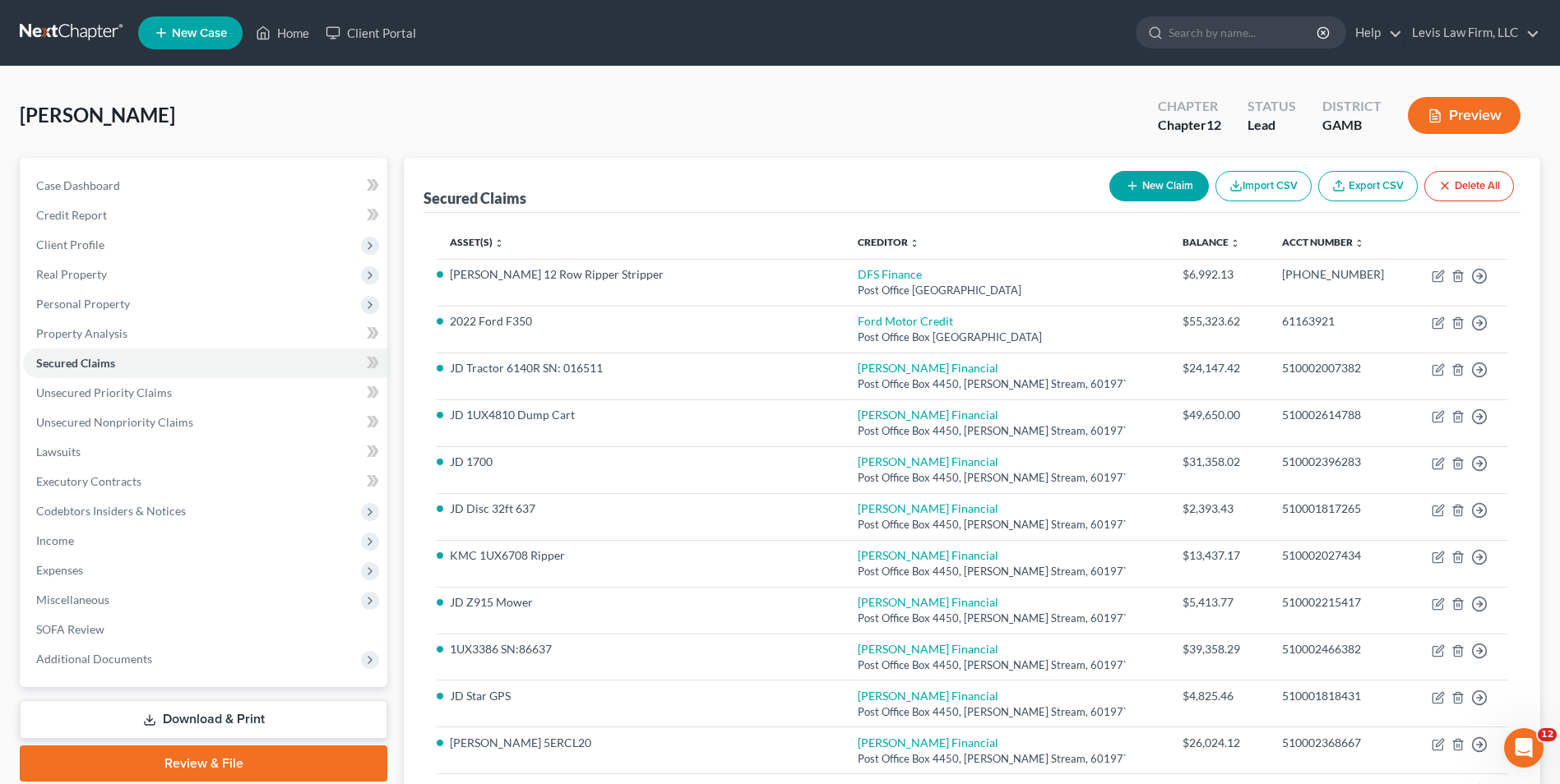
click at [1155, 184] on button "New Claim" at bounding box center [1158, 185] width 99 height 31
select select "0"
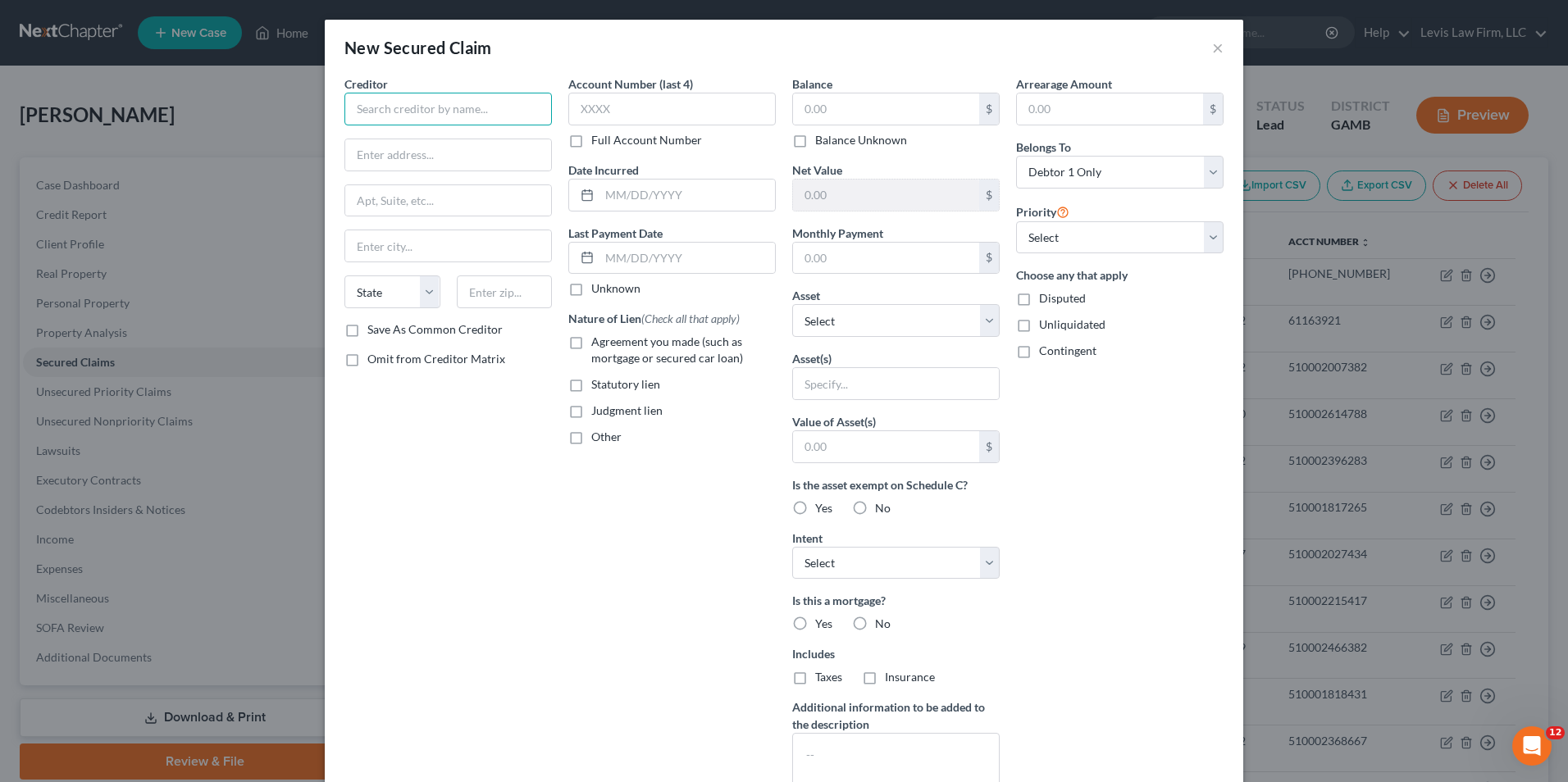
click at [353, 105] on input "text" at bounding box center [448, 109] width 208 height 32
click at [481, 110] on input "United National BAnk" at bounding box center [448, 109] width 208 height 32
type input "United National Band"
type input "[STREET_ADDRESS]"
type input "[GEOGRAPHIC_DATA]"
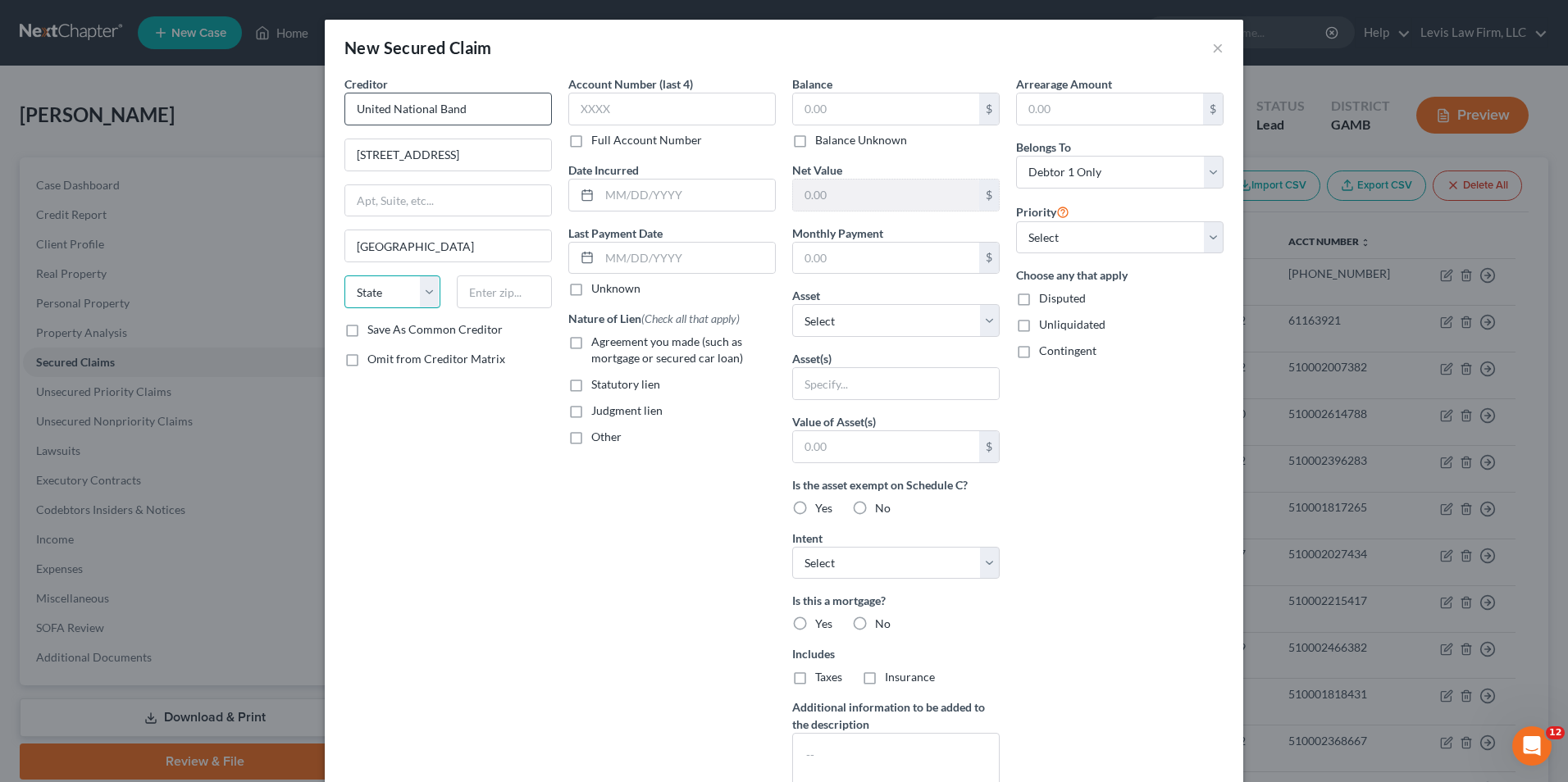
select select "10"
type input "39828"
click at [591, 144] on label "Full Account Number" at bounding box center [646, 140] width 110 height 17
click at [598, 143] on input "Full Account Number" at bounding box center [603, 138] width 11 height 11
click at [578, 110] on input "text" at bounding box center [672, 109] width 208 height 32
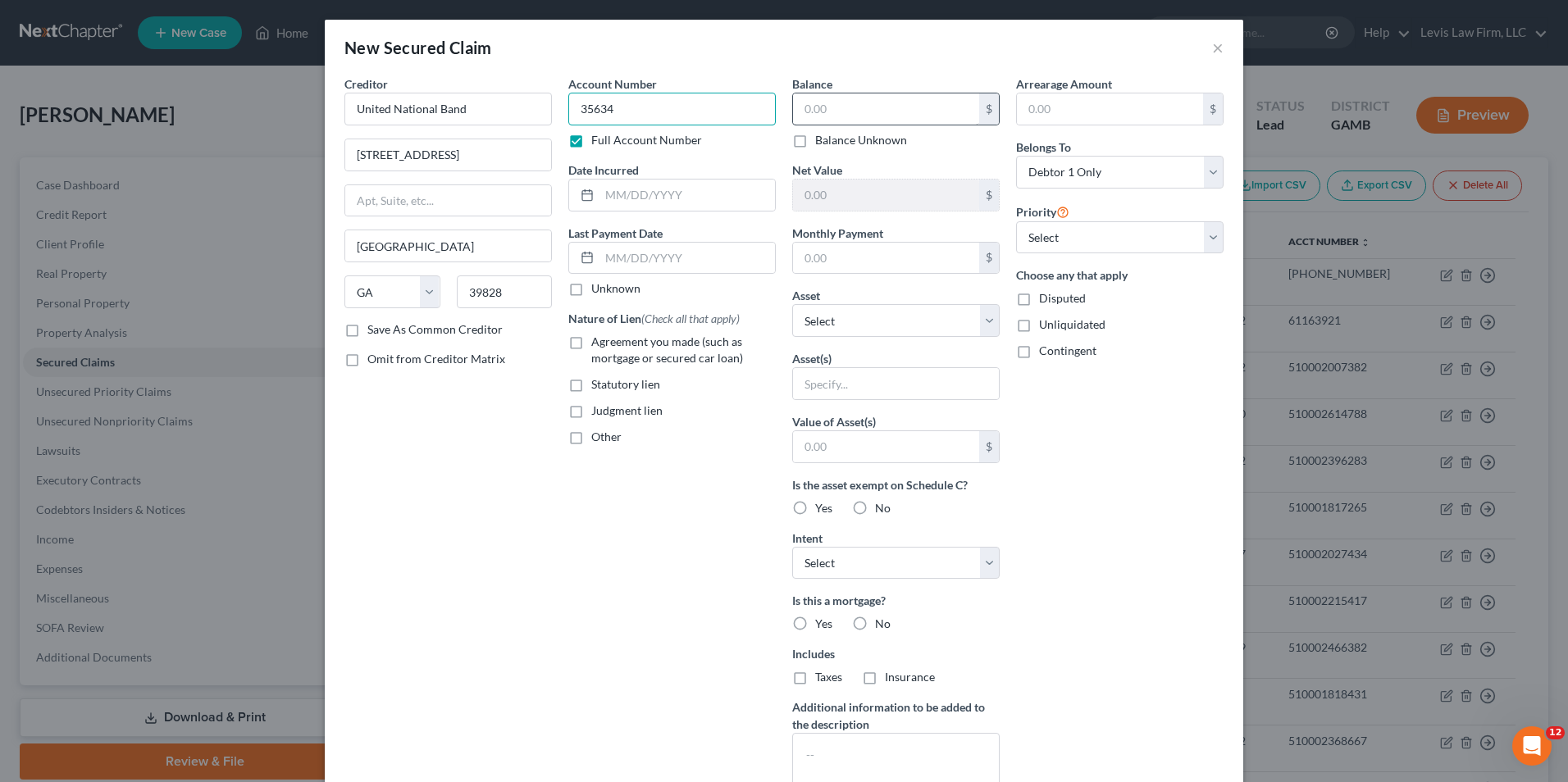
type input "35634"
click at [795, 104] on input "text" at bounding box center [886, 110] width 186 height 32
type input "695,595.36"
click at [980, 324] on select "Select Other Multiple Assets [STREET_ADDRESS][PERSON_NAME] - $153228.0 JD 8R 28…" at bounding box center [895, 320] width 208 height 32
select select "28"
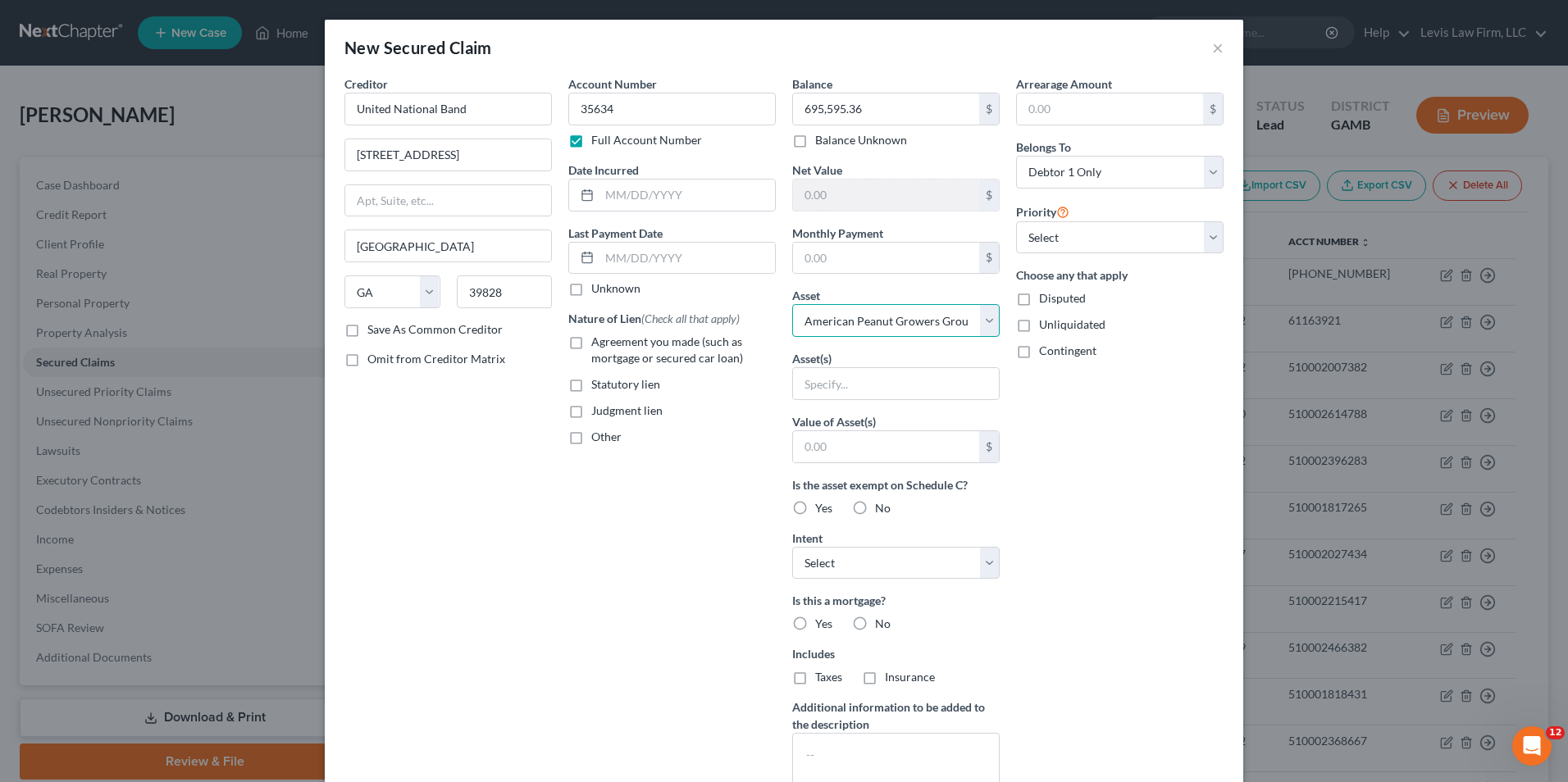
click at [792, 304] on select "Select Other Multiple Assets [STREET_ADDRESS][PERSON_NAME] - $153228.0 JD 8R 28…" at bounding box center [895, 320] width 208 height 32
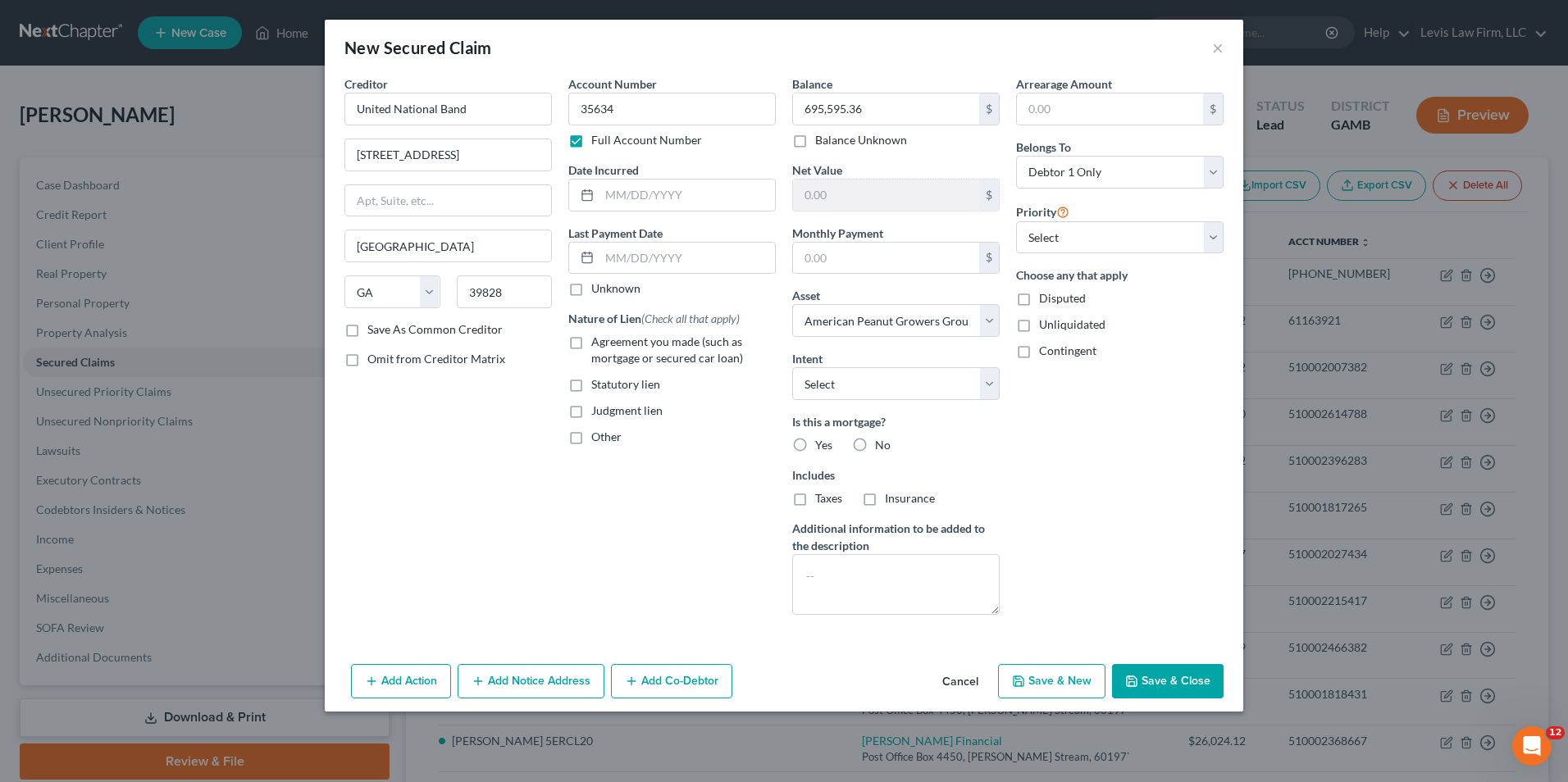
click at [1167, 683] on button "Save & Close" at bounding box center [1167, 680] width 111 height 34
select select
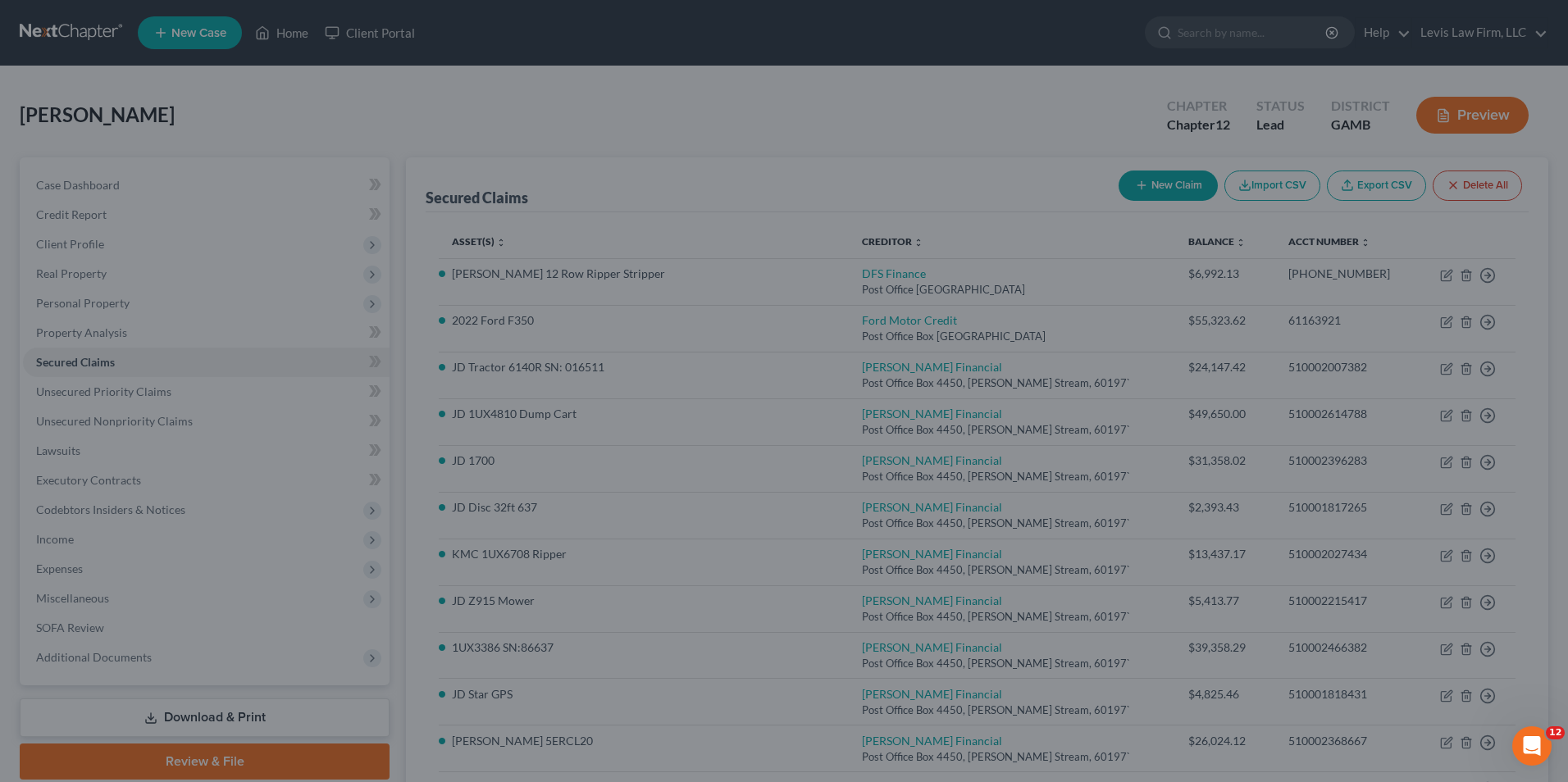
type input "-129,675.36"
type input "0.00"
select select "28"
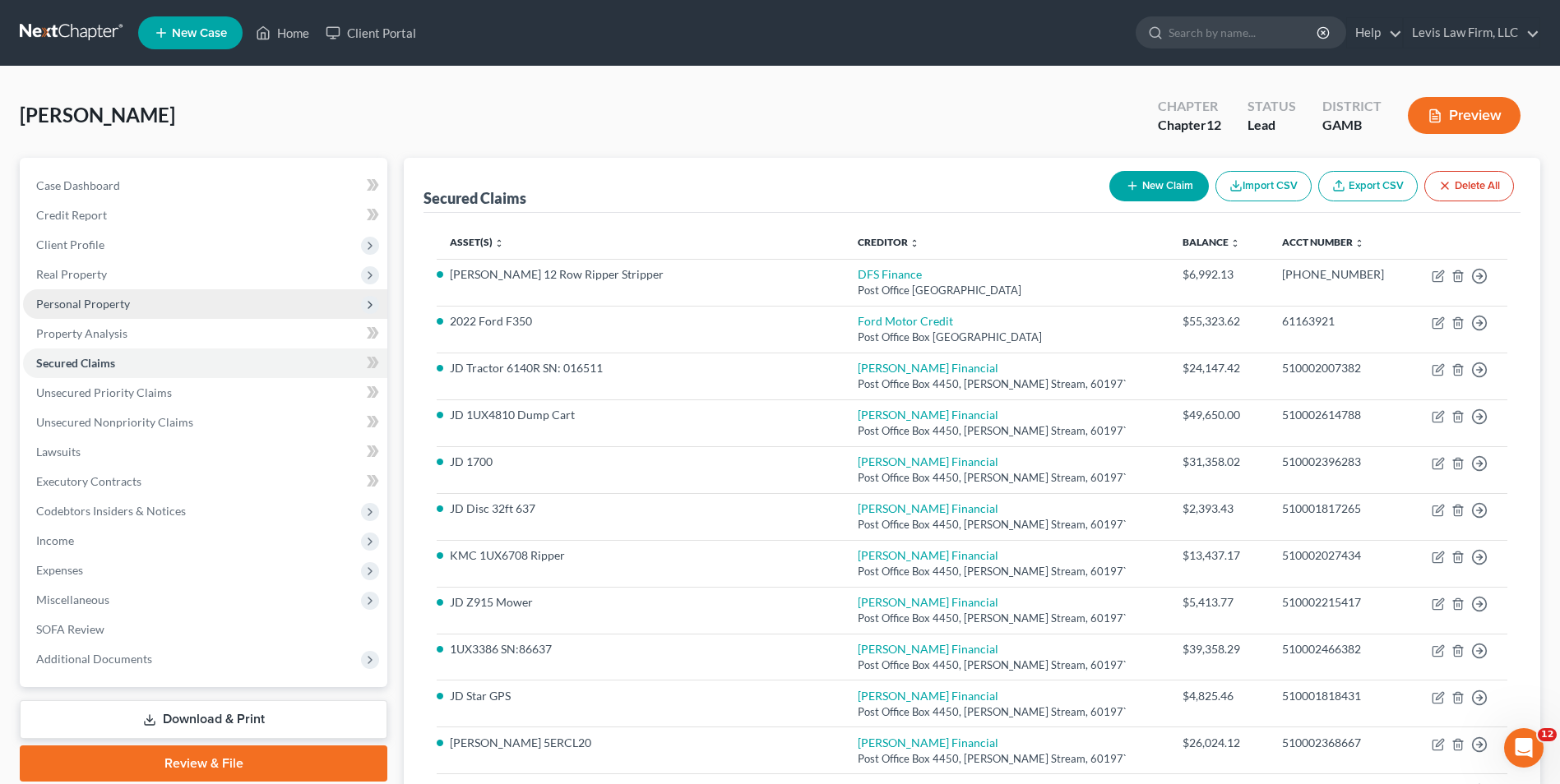
click at [104, 305] on span "Personal Property" at bounding box center [83, 304] width 94 height 14
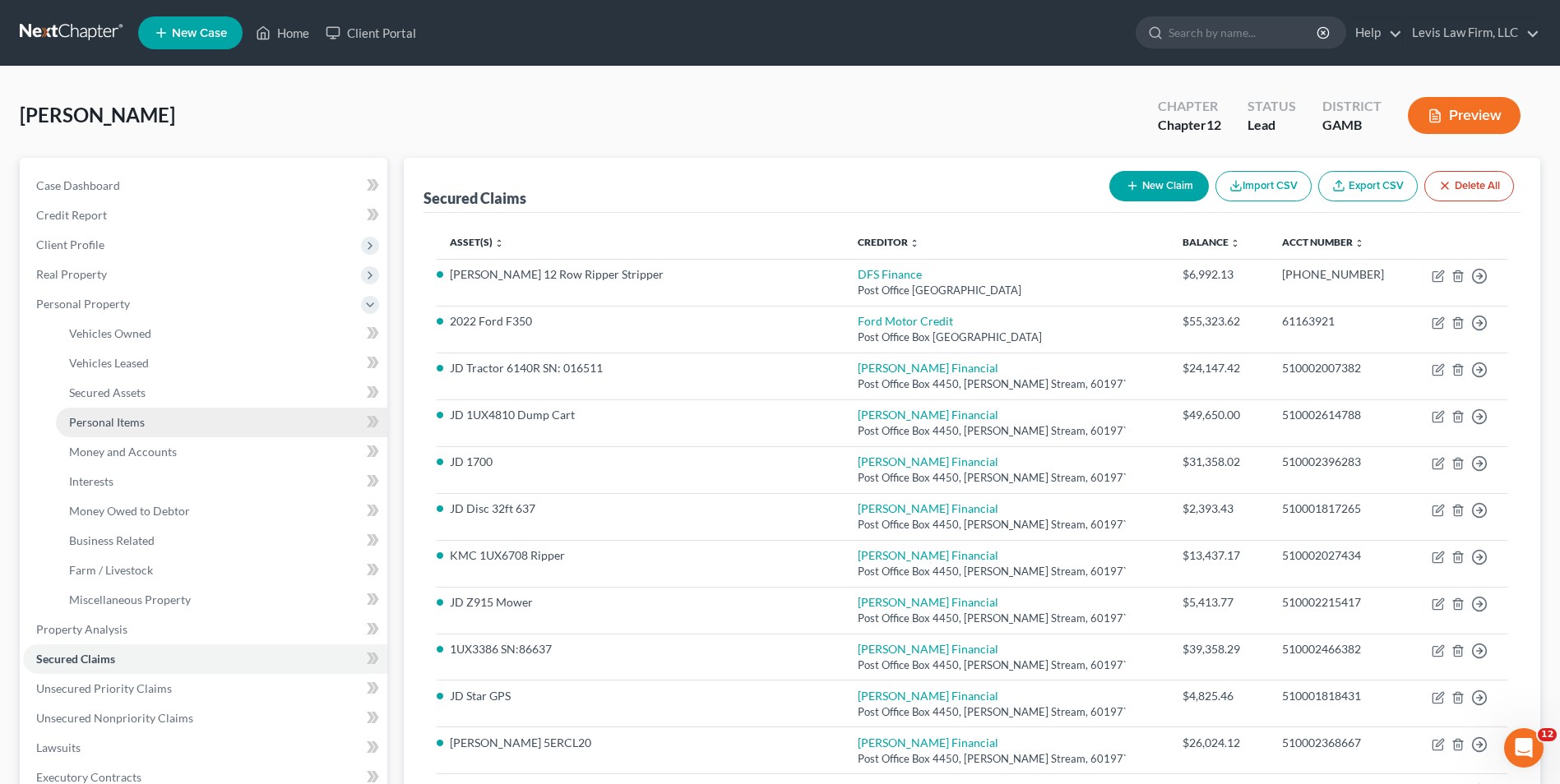
click at [130, 420] on span "Personal Items" at bounding box center [107, 422] width 76 height 14
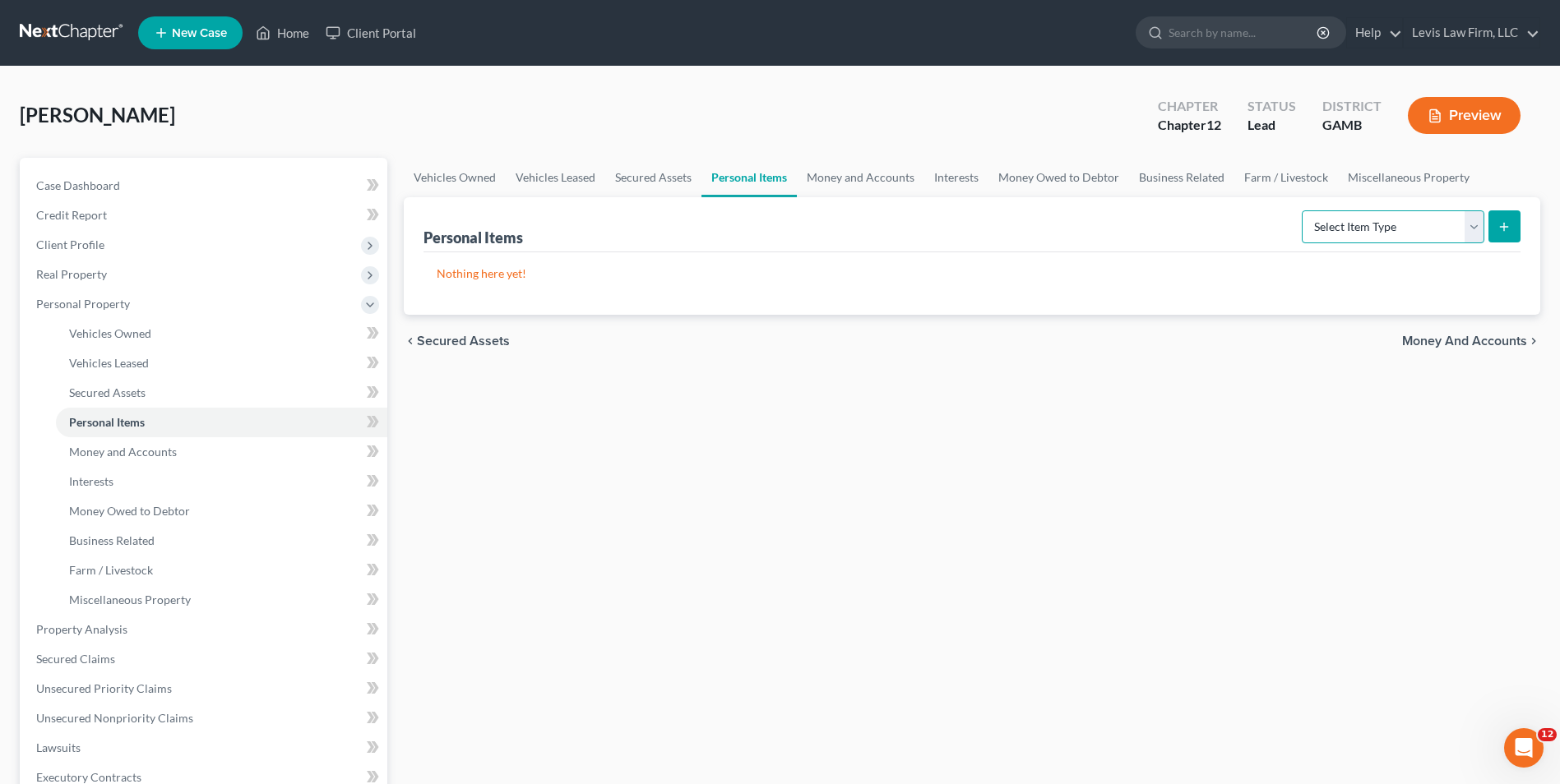
click at [1473, 227] on select "Select Item Type Clothing Collectibles Of Value Electronics Firearms Household …" at bounding box center [1393, 226] width 183 height 33
click at [149, 452] on span "Money and Accounts" at bounding box center [123, 452] width 107 height 14
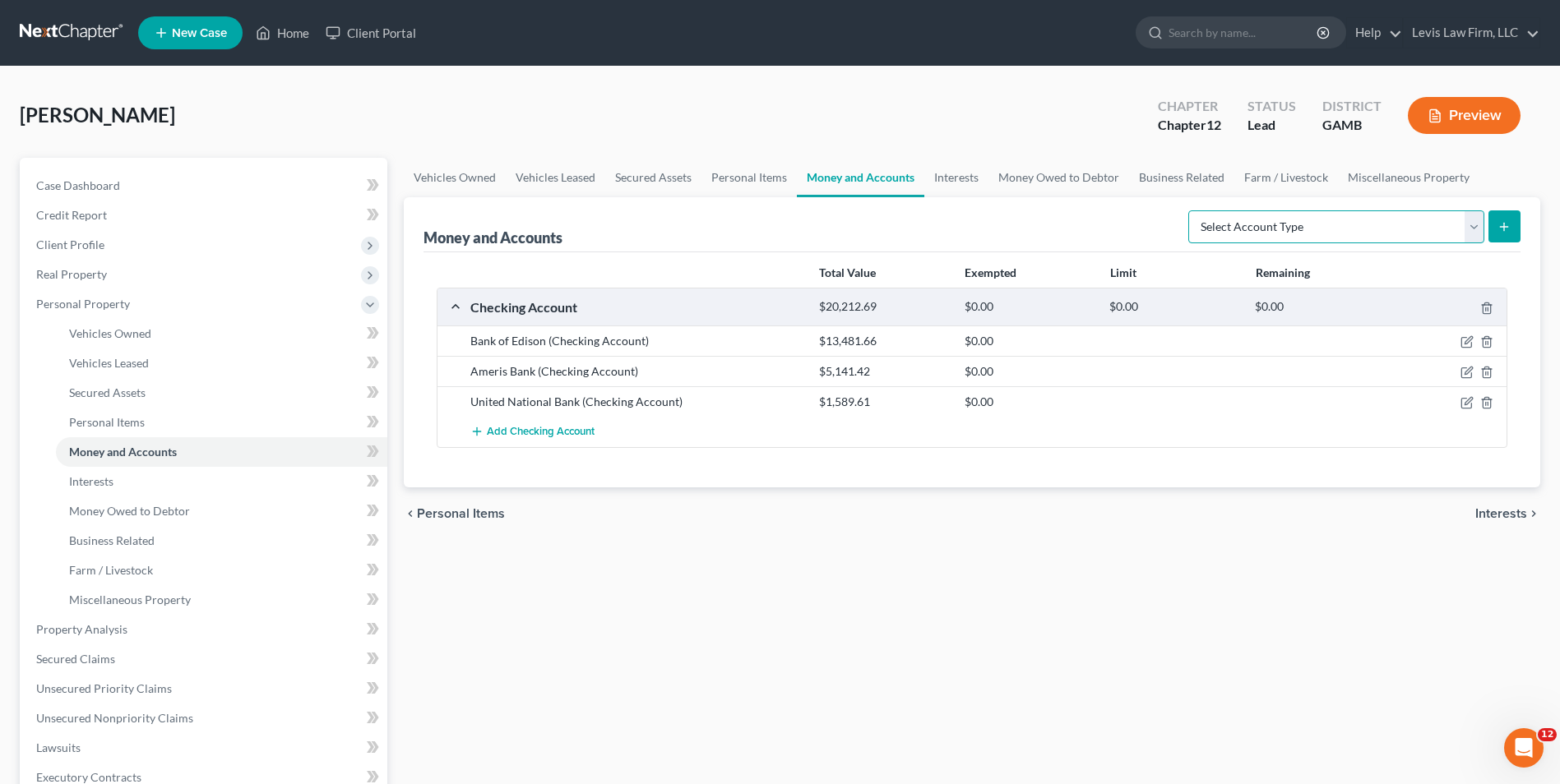
click at [1482, 222] on select "Select Account Type Brokerage Cash on Hand Certificates of Deposit Checking Acc…" at bounding box center [1336, 226] width 296 height 33
click at [1482, 224] on select "Select Account Type Brokerage Cash on Hand Certificates of Deposit Checking Acc…" at bounding box center [1336, 226] width 296 height 33
click at [107, 477] on span "Interests" at bounding box center [91, 481] width 44 height 14
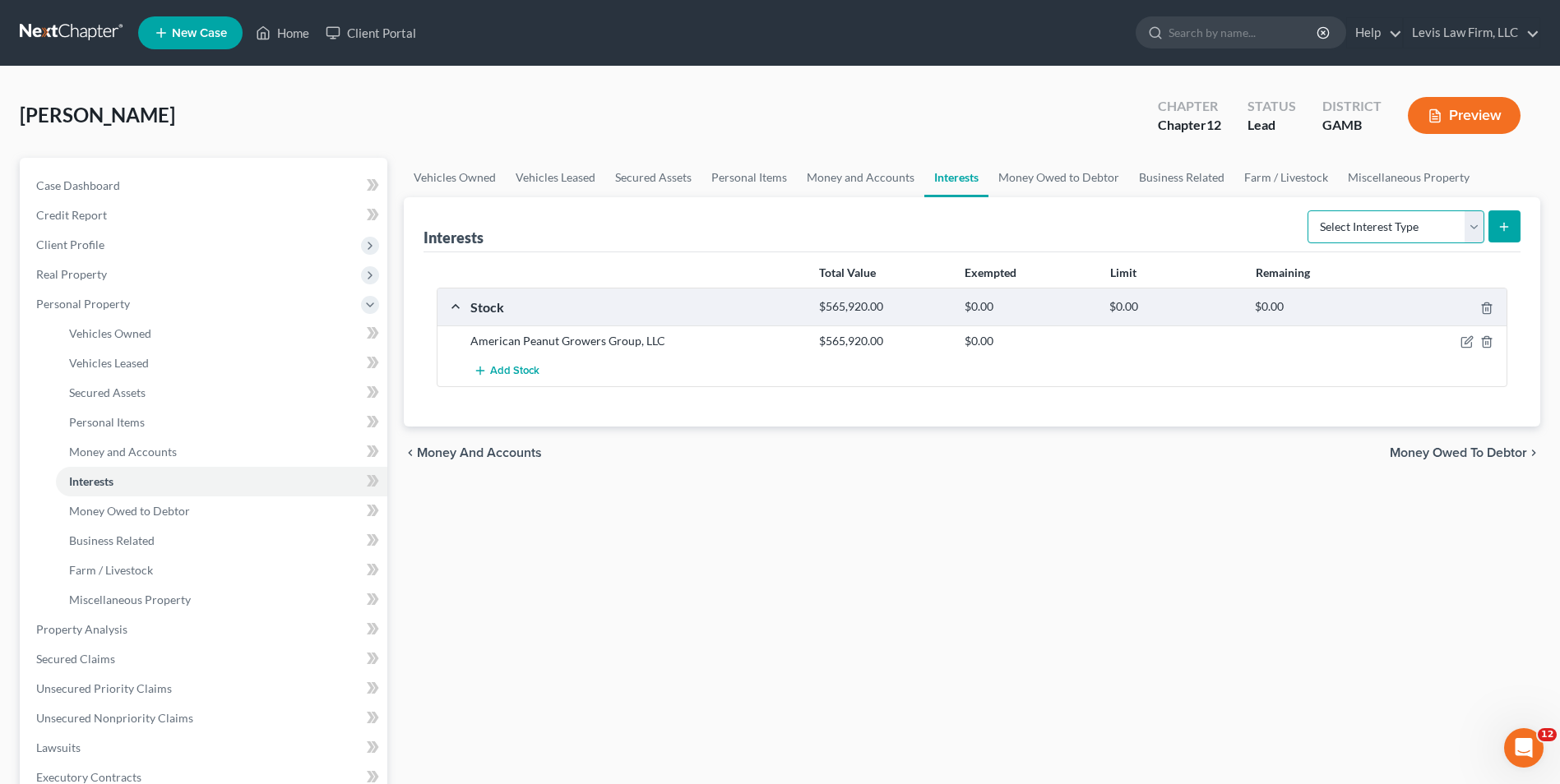
click at [1477, 231] on select "Select Interest Type 401K Annuity Bond Education IRA Government Bond Government…" at bounding box center [1396, 226] width 177 height 33
click at [1474, 231] on select "Select Interest Type 401K Annuity Bond Education IRA Government Bond Government…" at bounding box center [1396, 226] width 177 height 33
click at [159, 511] on span "Money Owed to Debtor" at bounding box center [129, 511] width 120 height 14
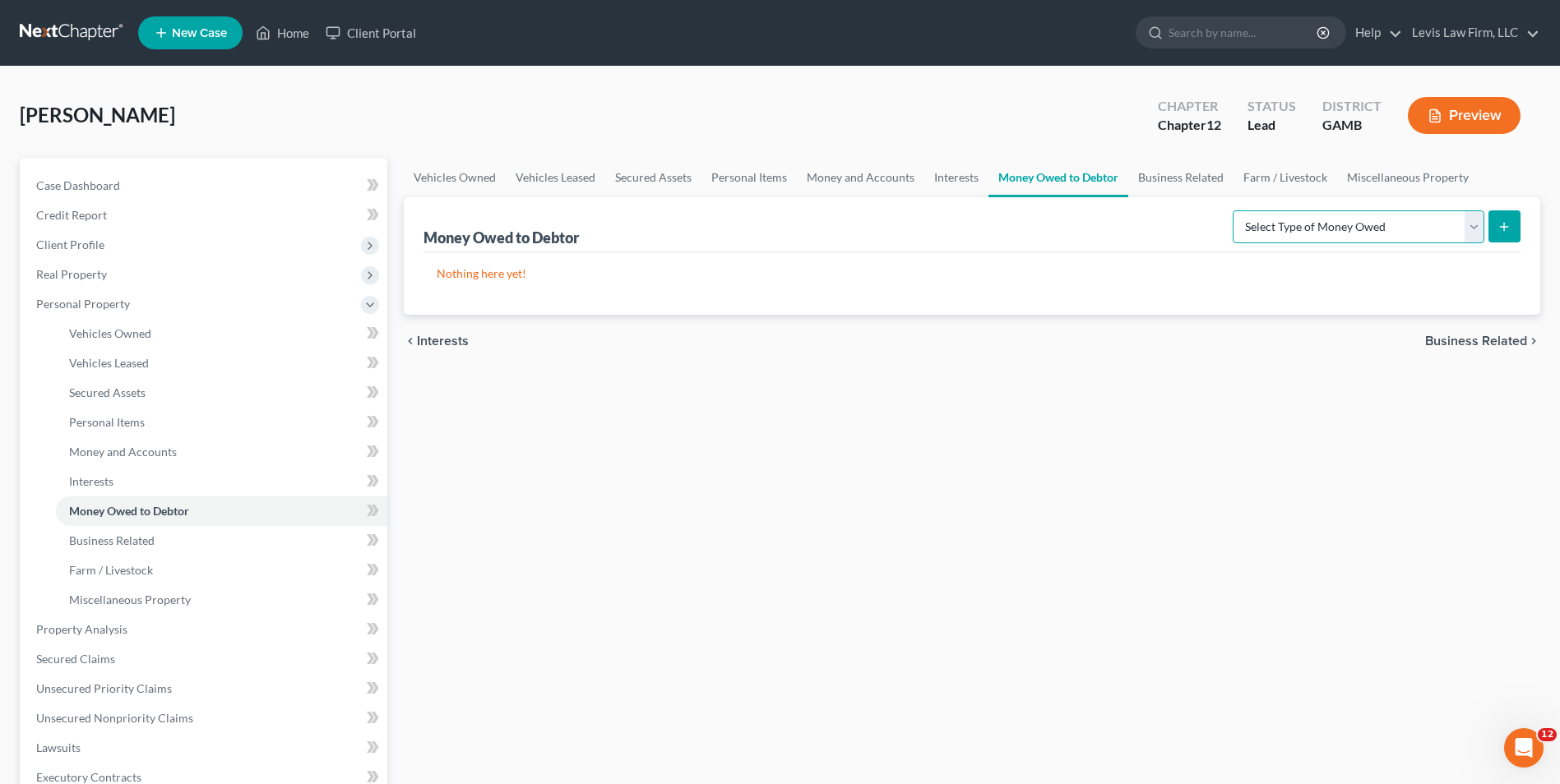
click at [1474, 229] on select "Select Type of Money Owed Accounts Receivable Alimony Child Support Claims Agai…" at bounding box center [1359, 226] width 251 height 33
select select "claims_against_third_parties"
click at [1235, 210] on select "Select Type of Money Owed Accounts Receivable Alimony Child Support Claims Agai…" at bounding box center [1359, 226] width 251 height 33
click at [1505, 229] on icon "submit" at bounding box center [1504, 227] width 13 height 13
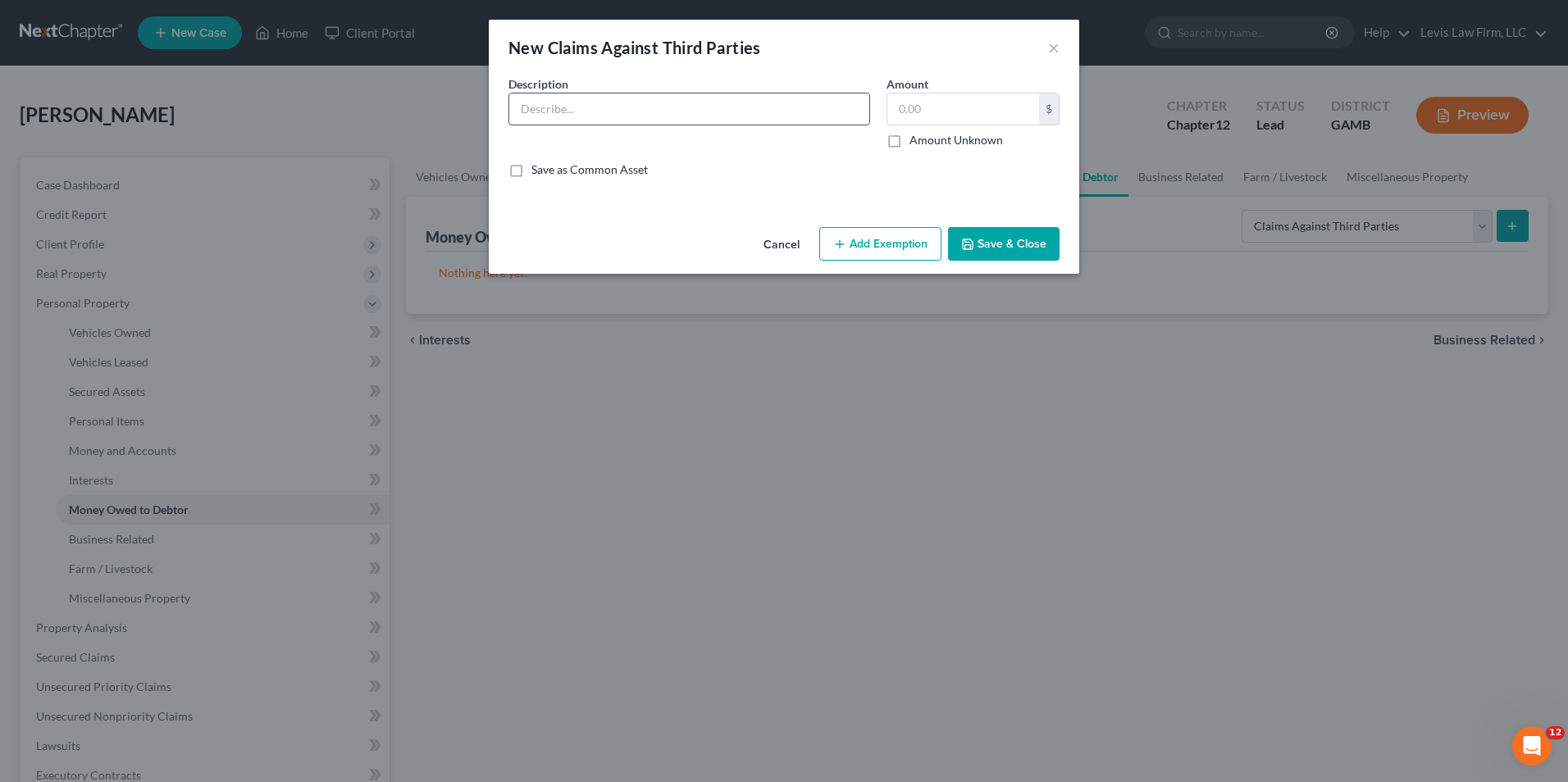
click at [526, 107] on input "text" at bounding box center [689, 110] width 360 height 32
type input "Judgment Against [PERSON_NAME]"
type input "282,849.75"
click at [1022, 245] on button "Save & Close" at bounding box center [1003, 244] width 111 height 34
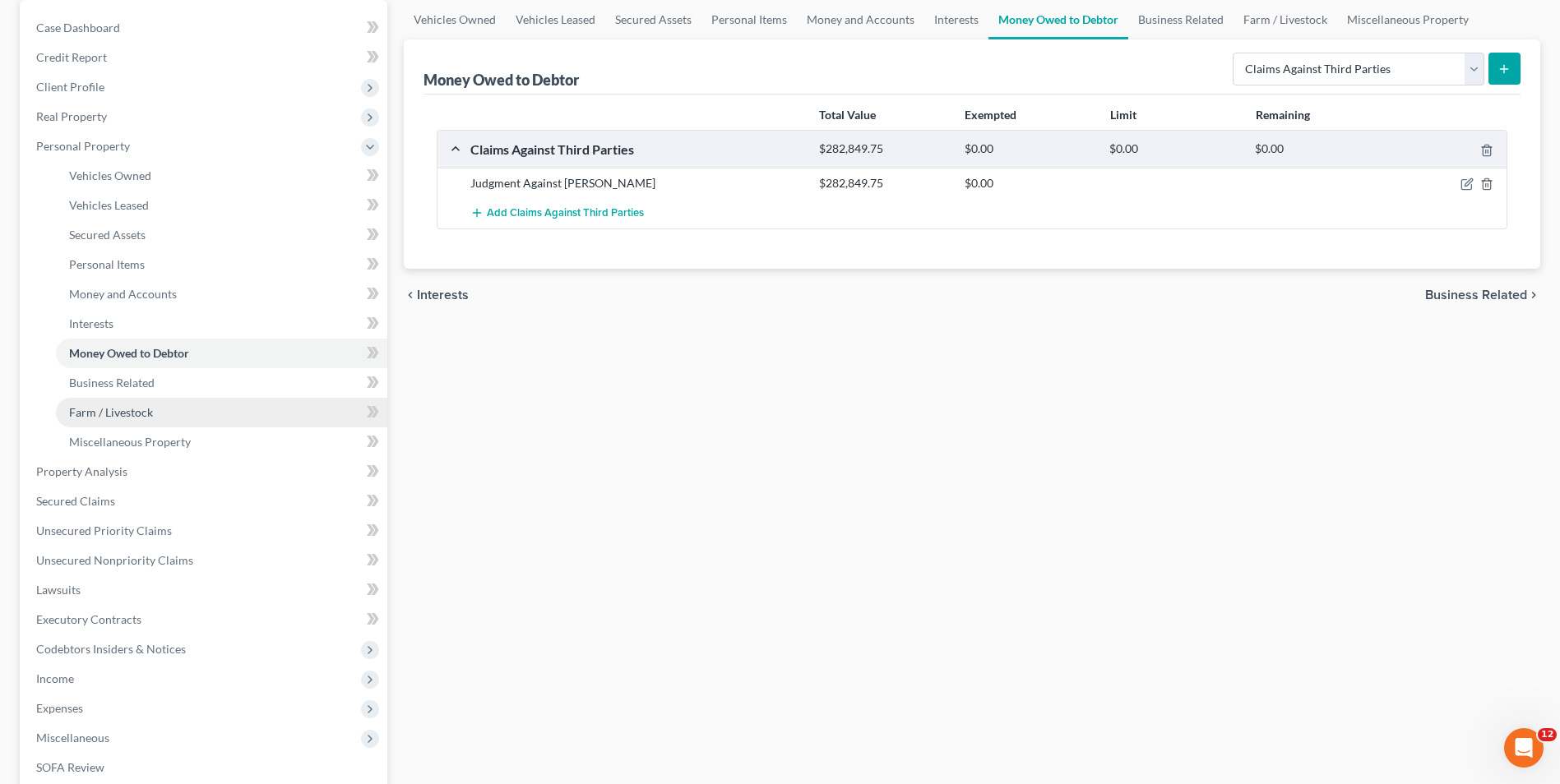
scroll to position [164, 0]
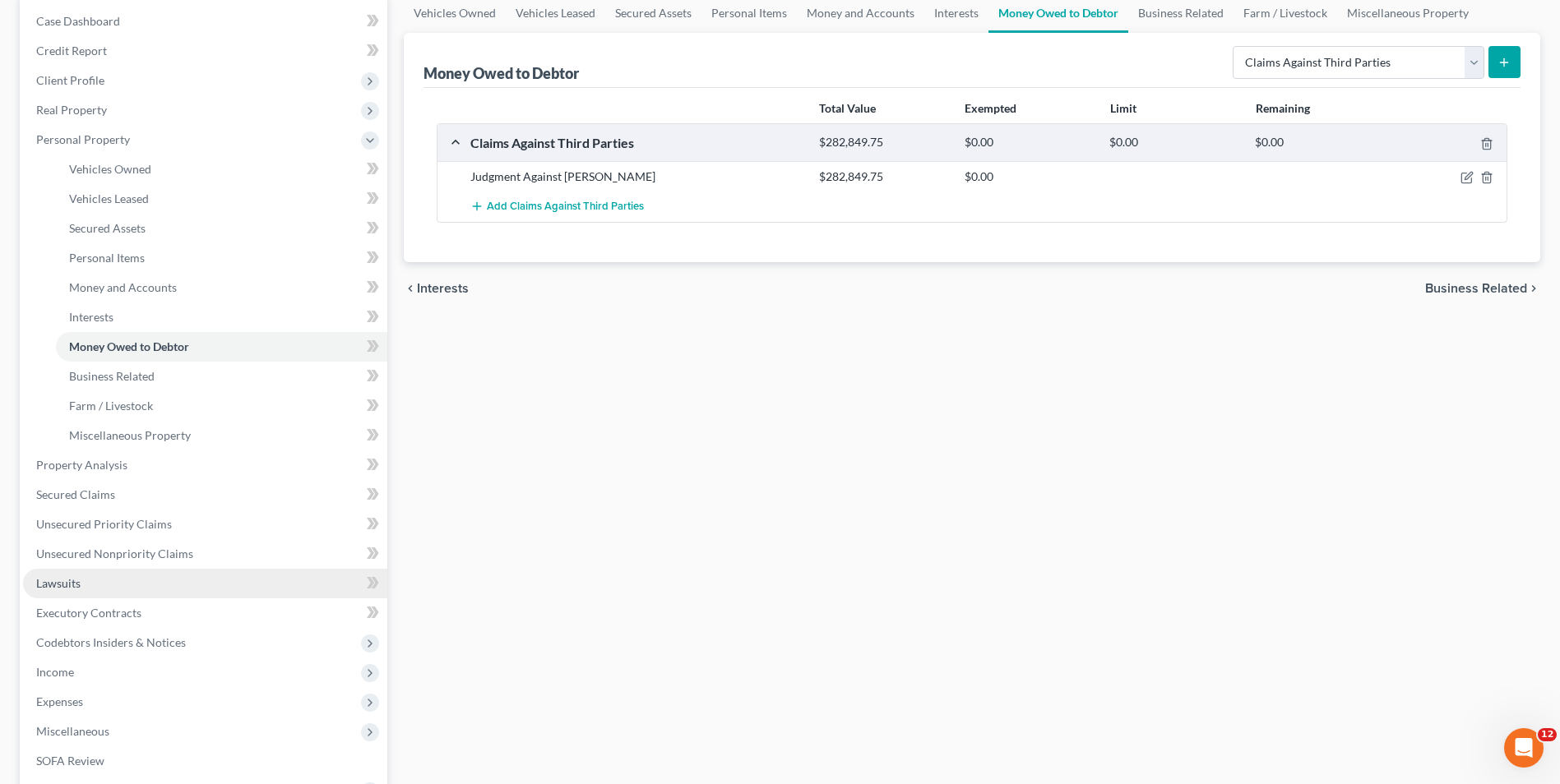
click at [82, 587] on link "Lawsuits" at bounding box center [205, 584] width 364 height 30
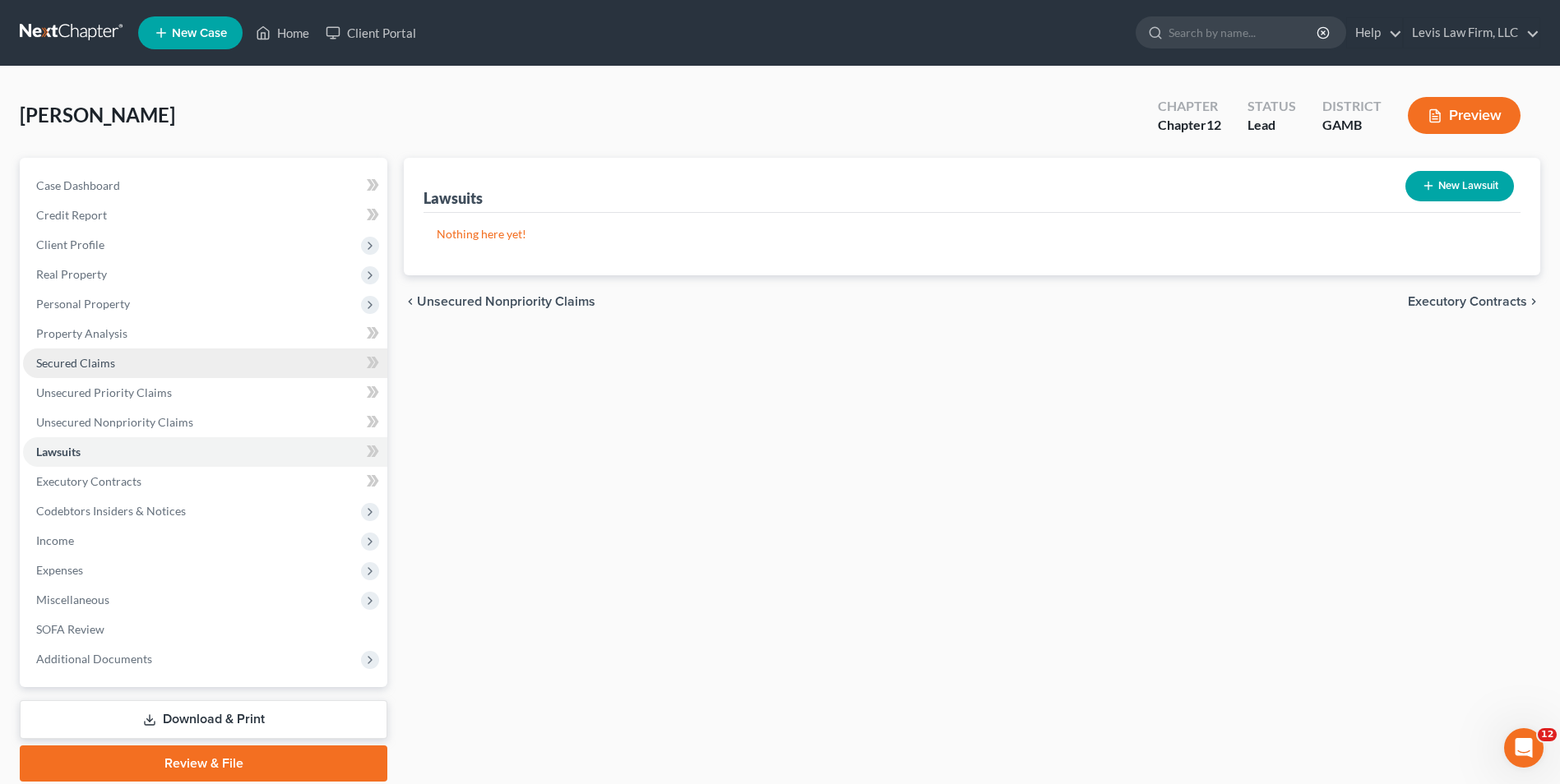
click at [101, 359] on span "Secured Claims" at bounding box center [76, 363] width 79 height 14
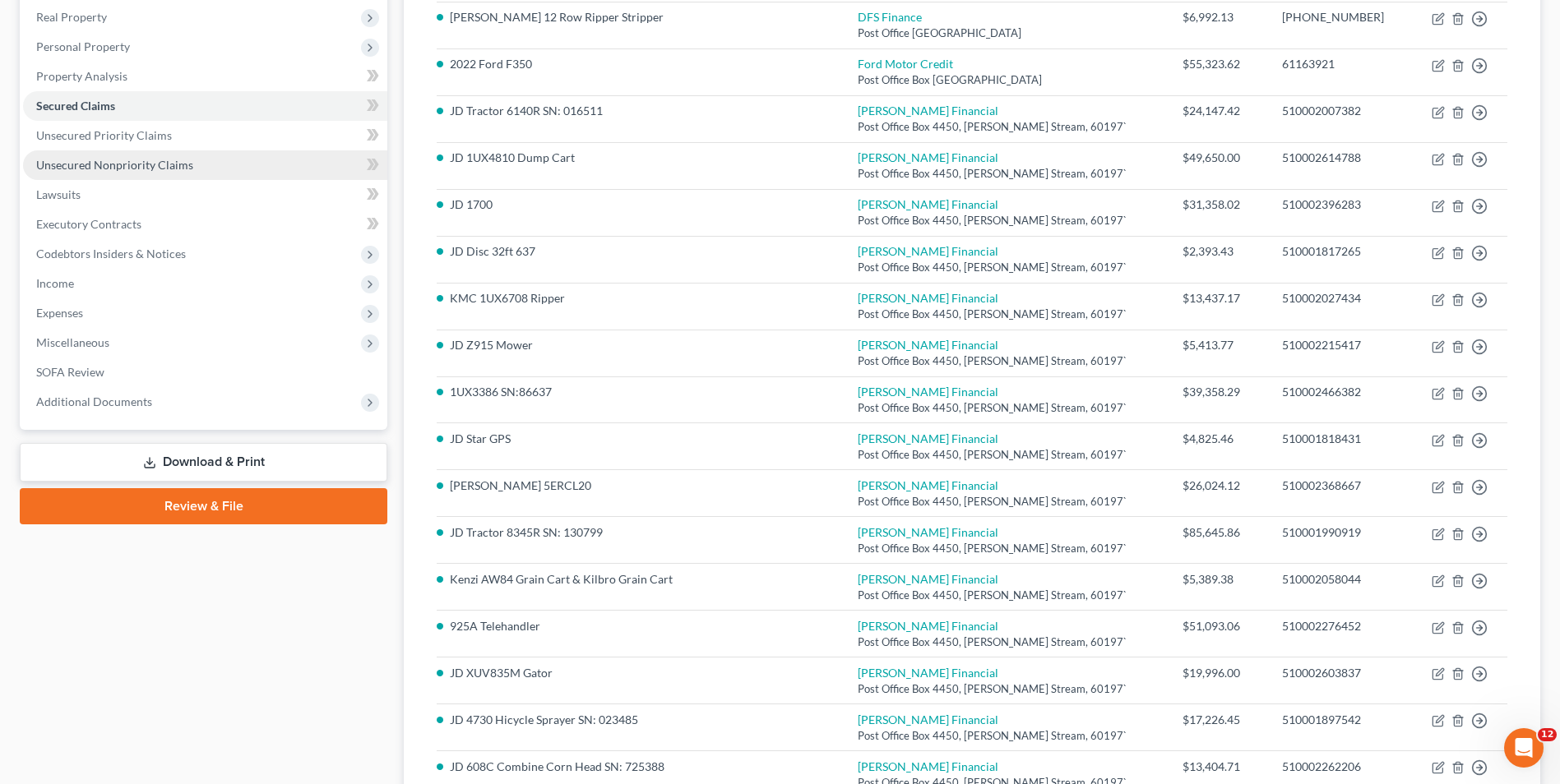
scroll to position [236, 0]
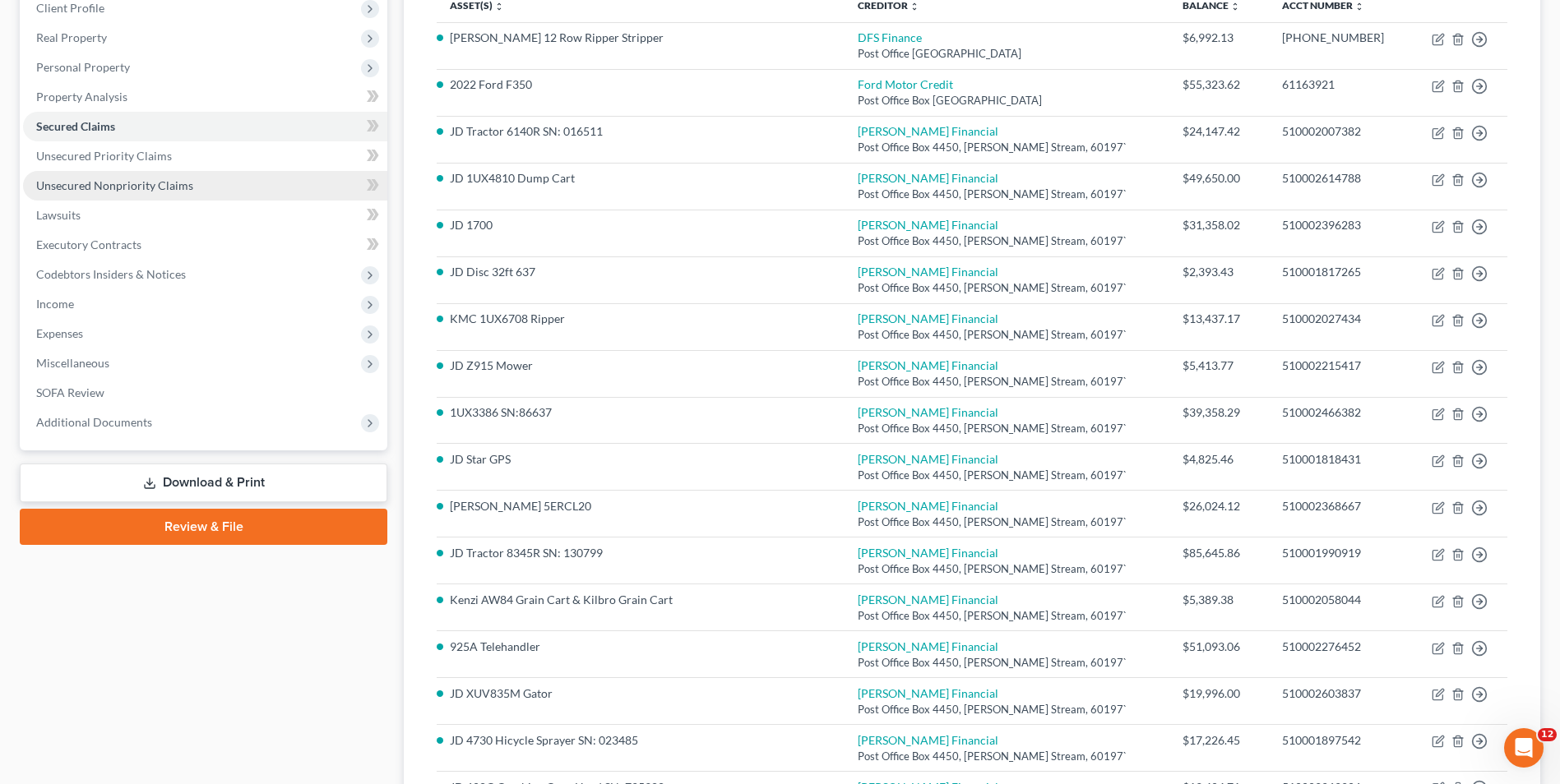
click at [142, 187] on span "Unsecured Nonpriority Claims" at bounding box center [114, 185] width 157 height 14
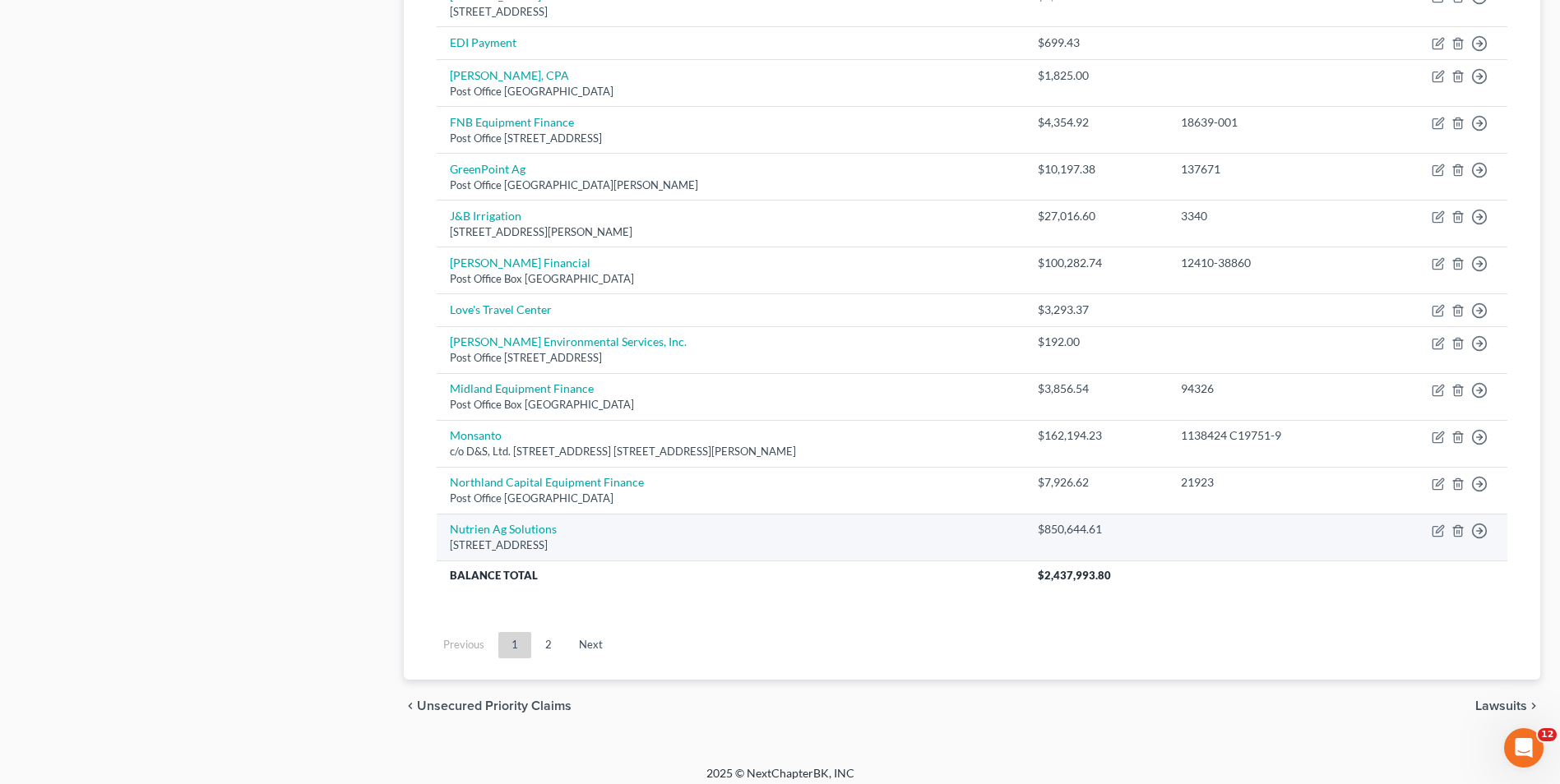
scroll to position [1085, 0]
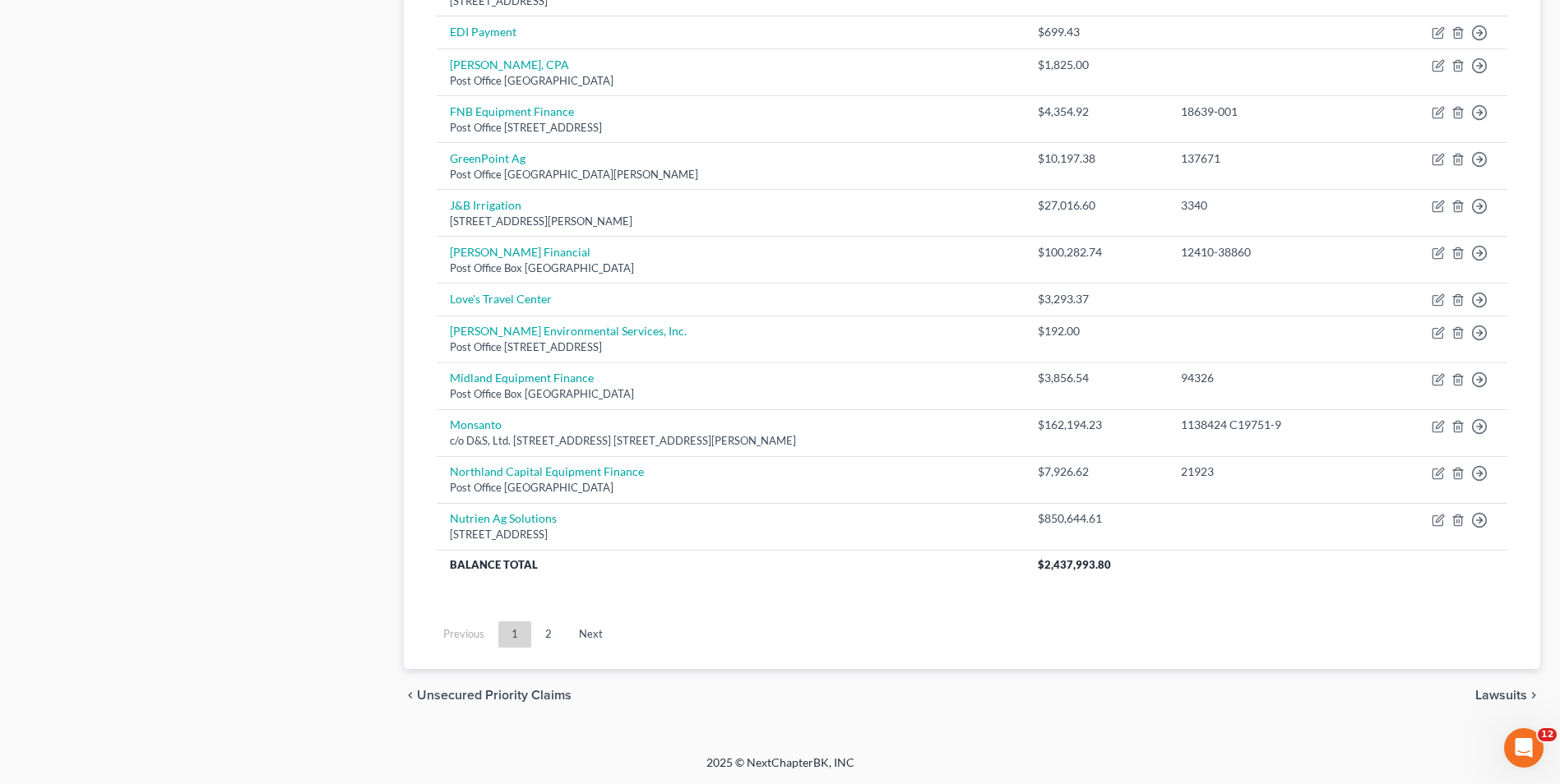
drag, startPoint x: 552, startPoint y: 633, endPoint x: 582, endPoint y: 631, distance: 30.1
click at [552, 633] on link "2" at bounding box center [548, 635] width 33 height 26
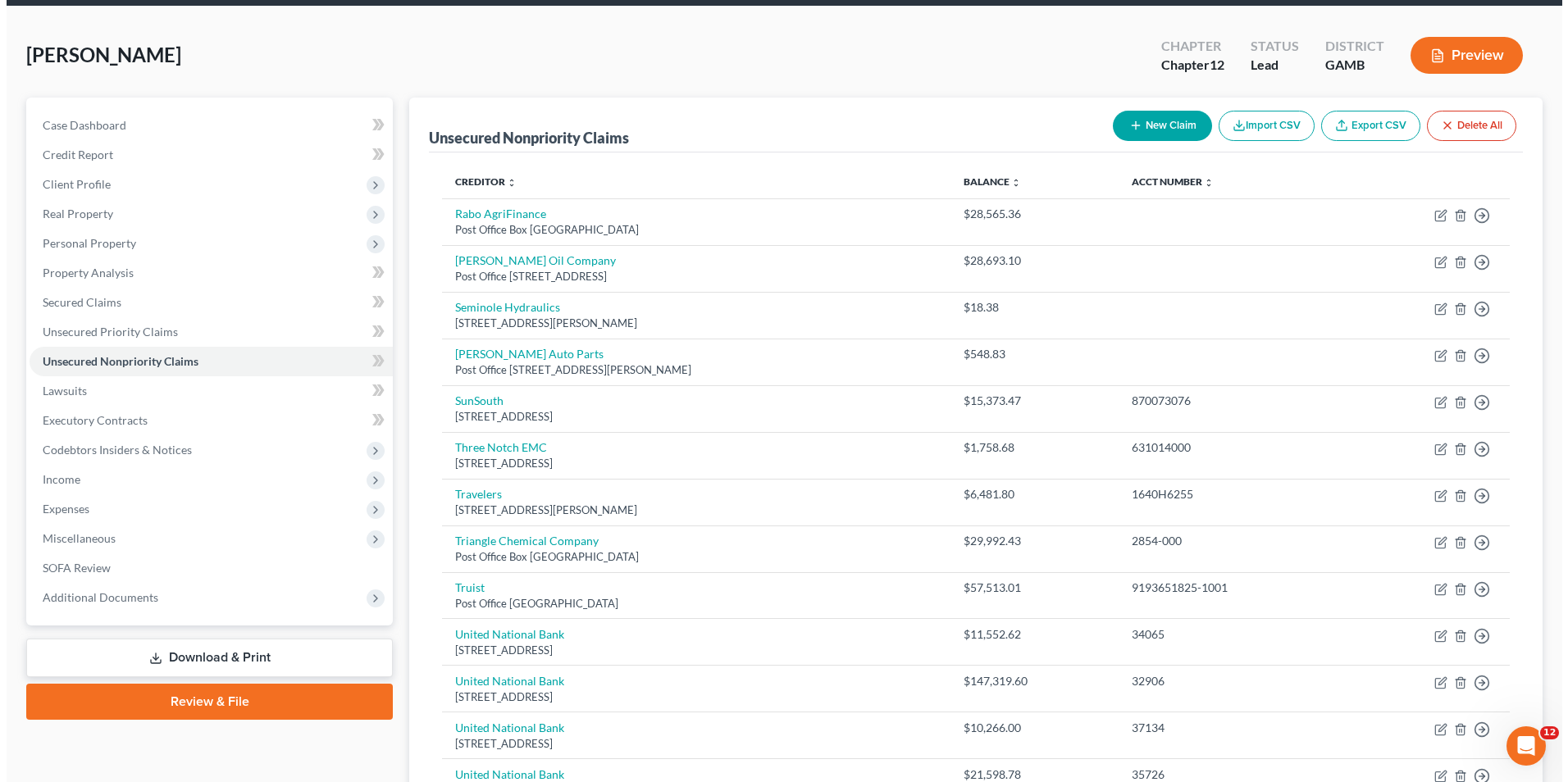
scroll to position [457, 0]
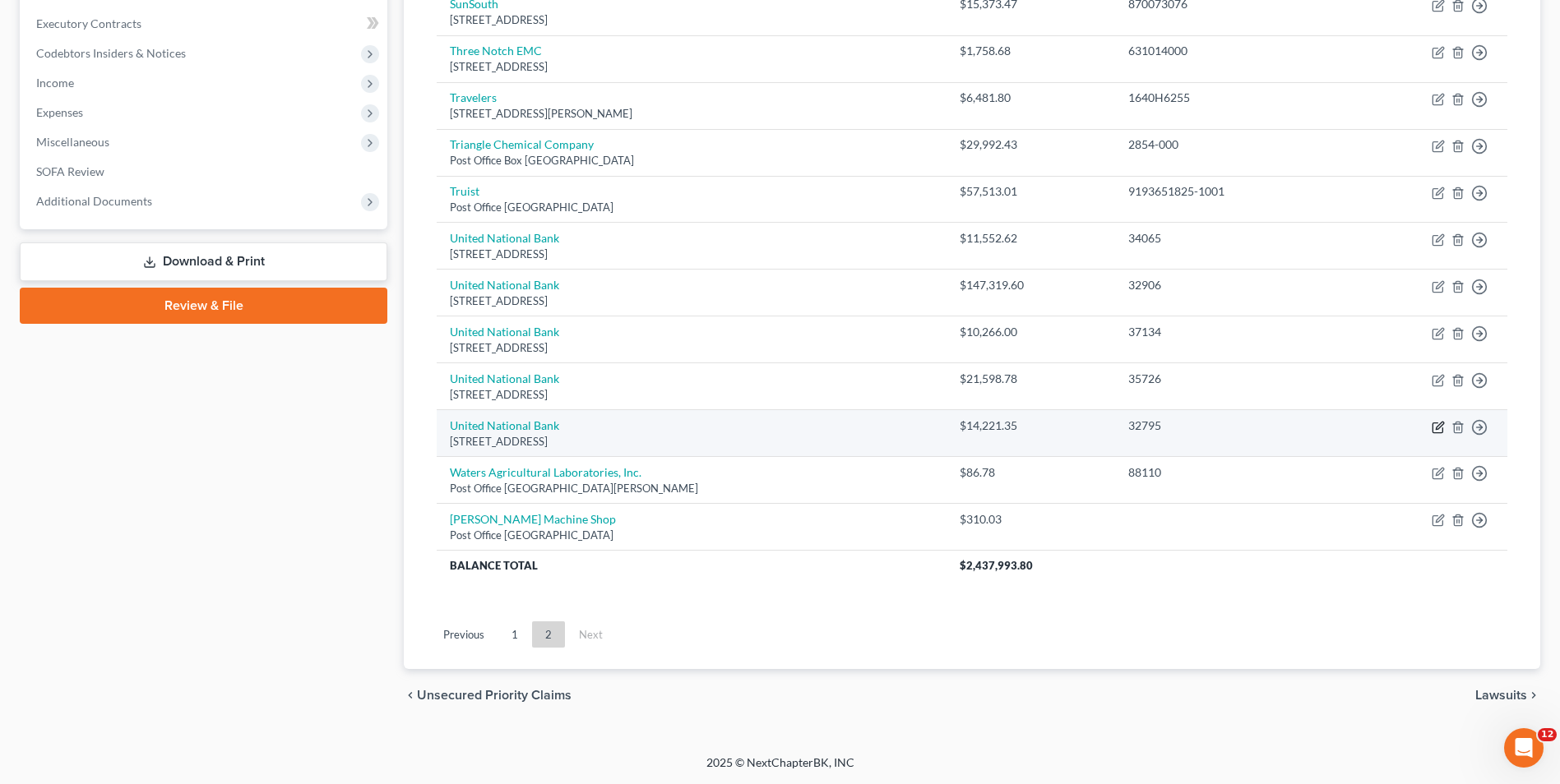
click at [1434, 428] on icon "button" at bounding box center [1438, 427] width 13 height 13
select select "9"
select select "18"
select select "0"
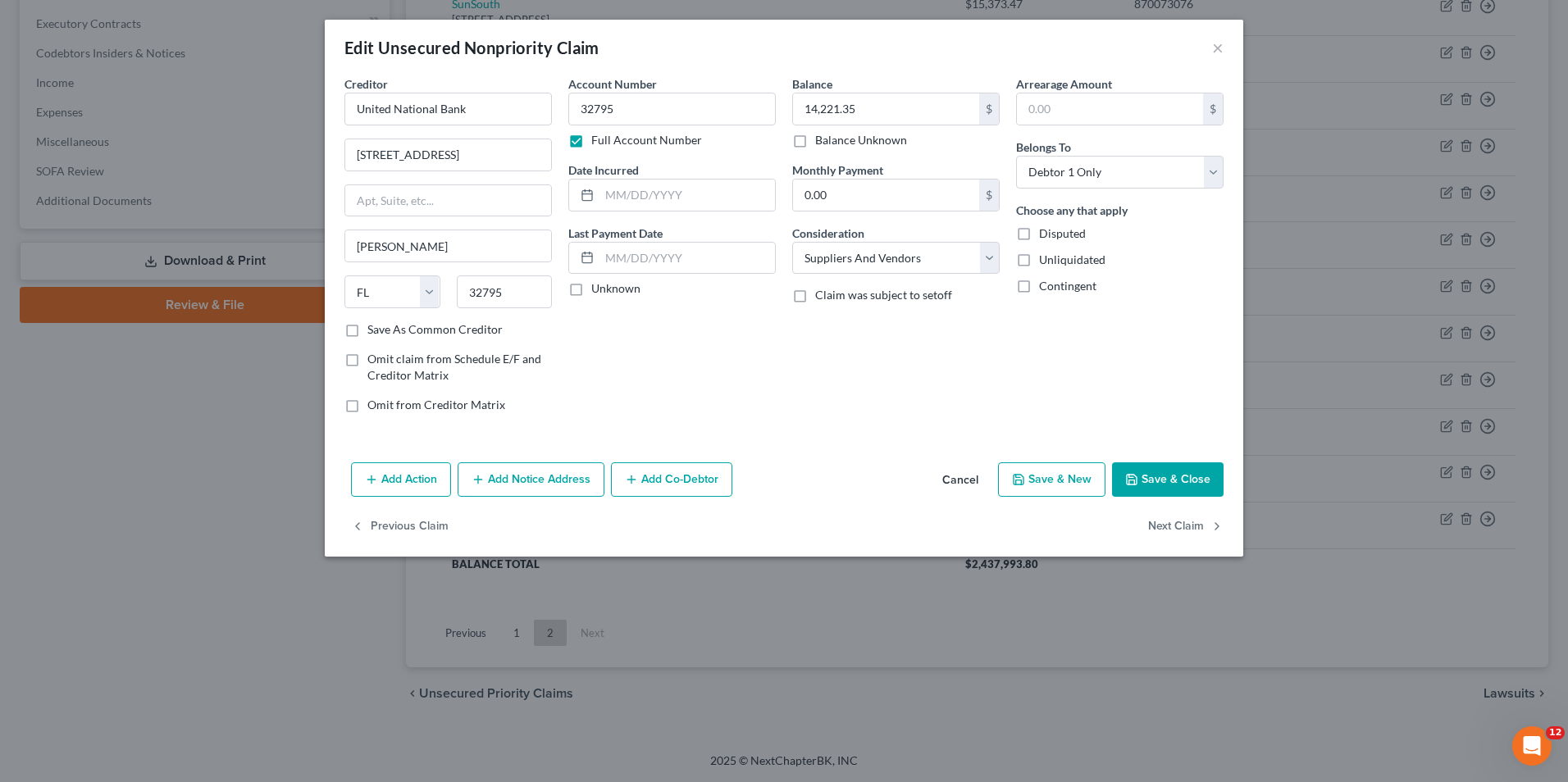
click at [1152, 482] on button "Save & Close" at bounding box center [1167, 479] width 111 height 34
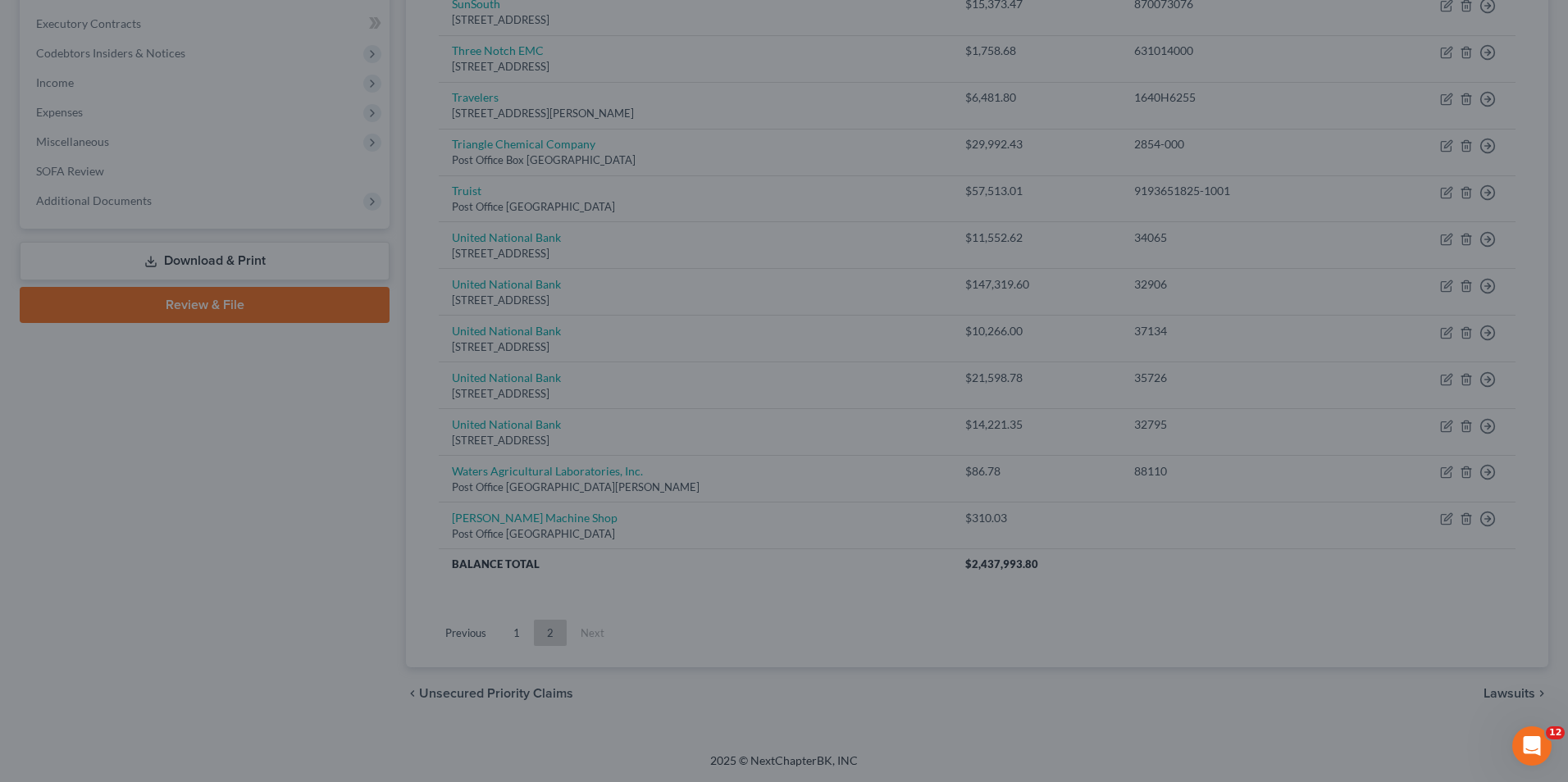
type input "0"
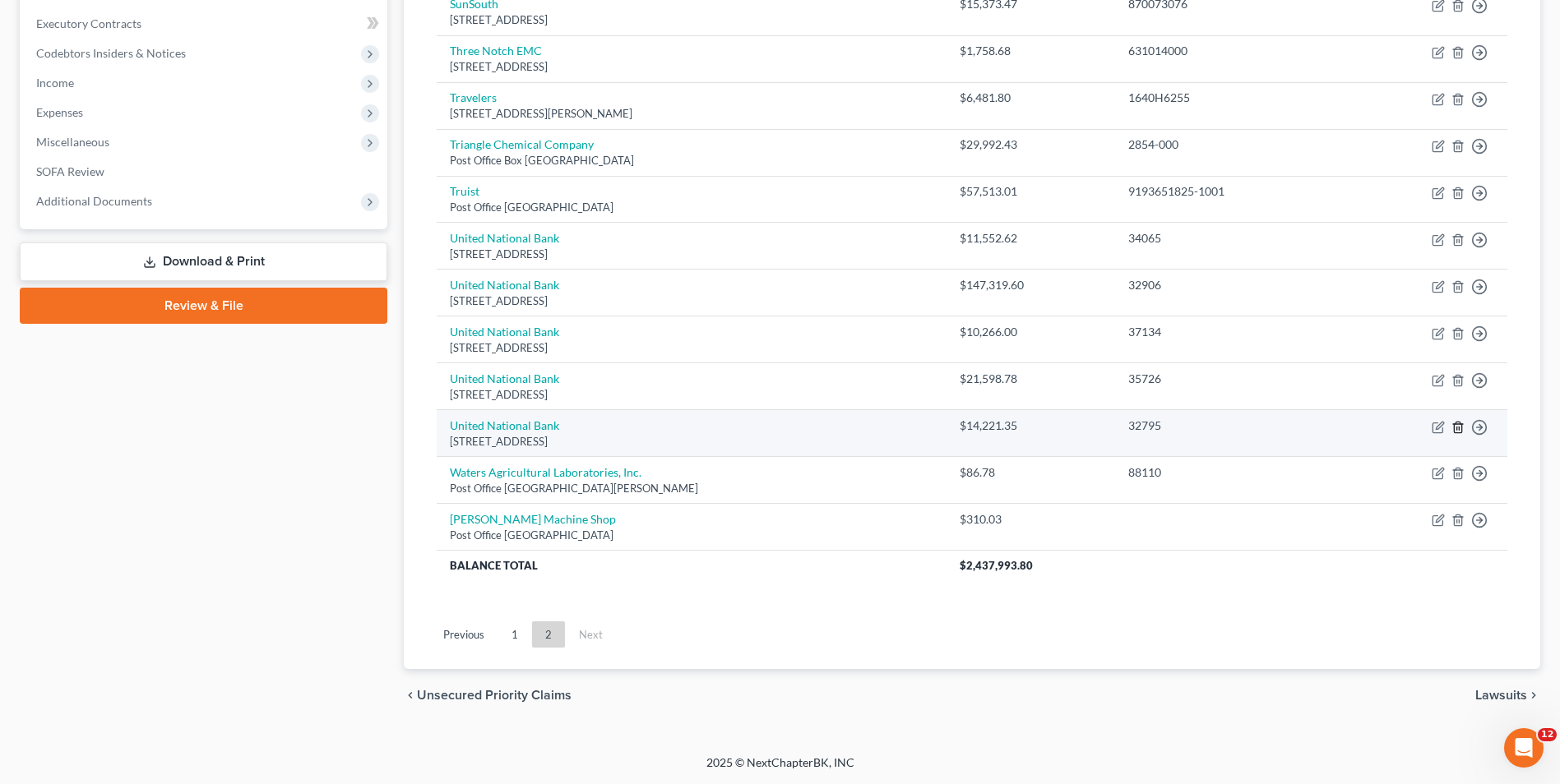
click at [1458, 425] on icon "button" at bounding box center [1457, 427] width 13 height 13
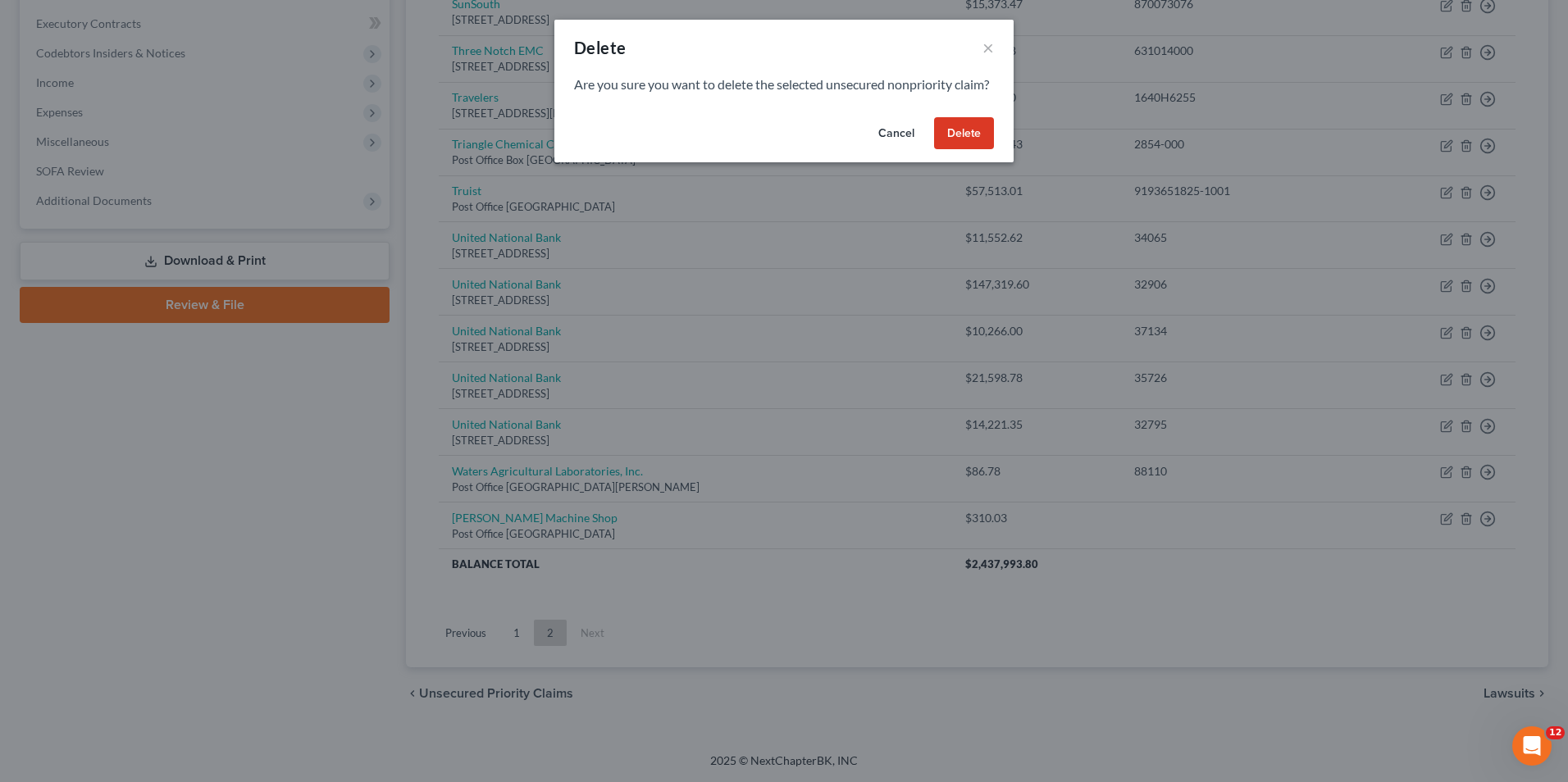
drag, startPoint x: 962, startPoint y: 147, endPoint x: 927, endPoint y: 151, distance: 35.2
click at [961, 147] on button "Delete" at bounding box center [964, 133] width 60 height 32
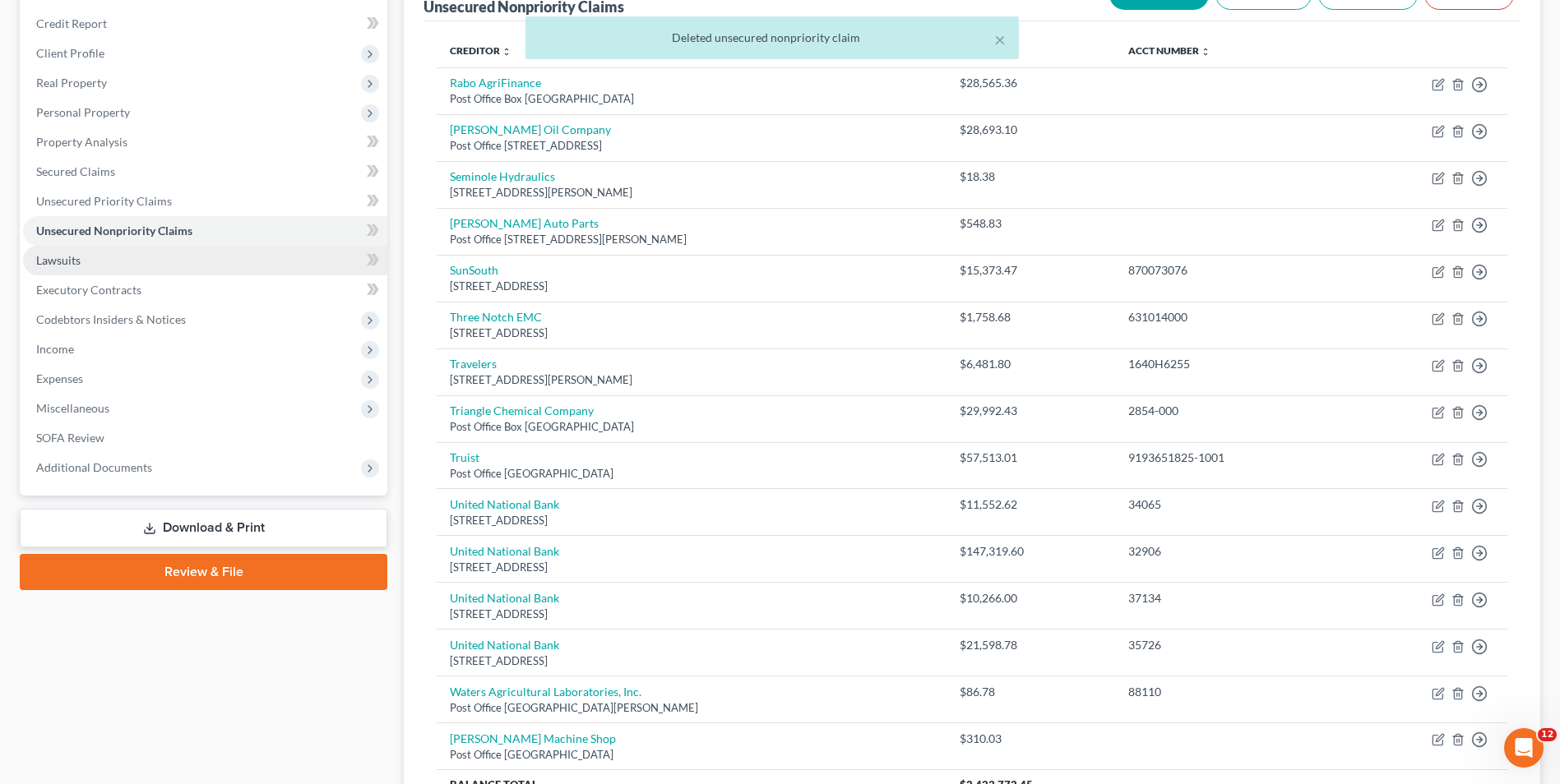
scroll to position [83, 0]
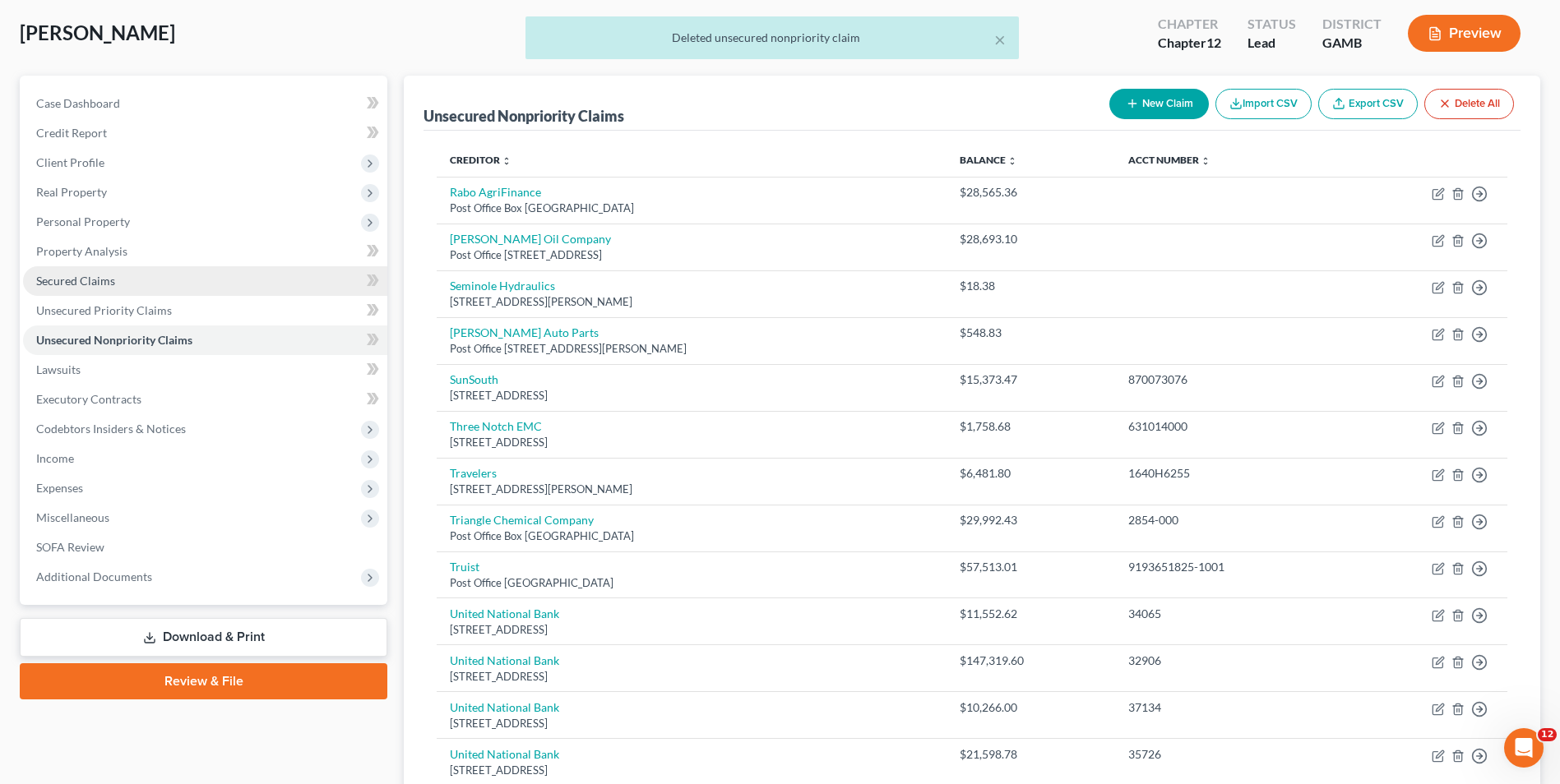
drag, startPoint x: 95, startPoint y: 280, endPoint x: 126, endPoint y: 292, distance: 33.2
click at [95, 280] on span "Secured Claims" at bounding box center [76, 280] width 79 height 14
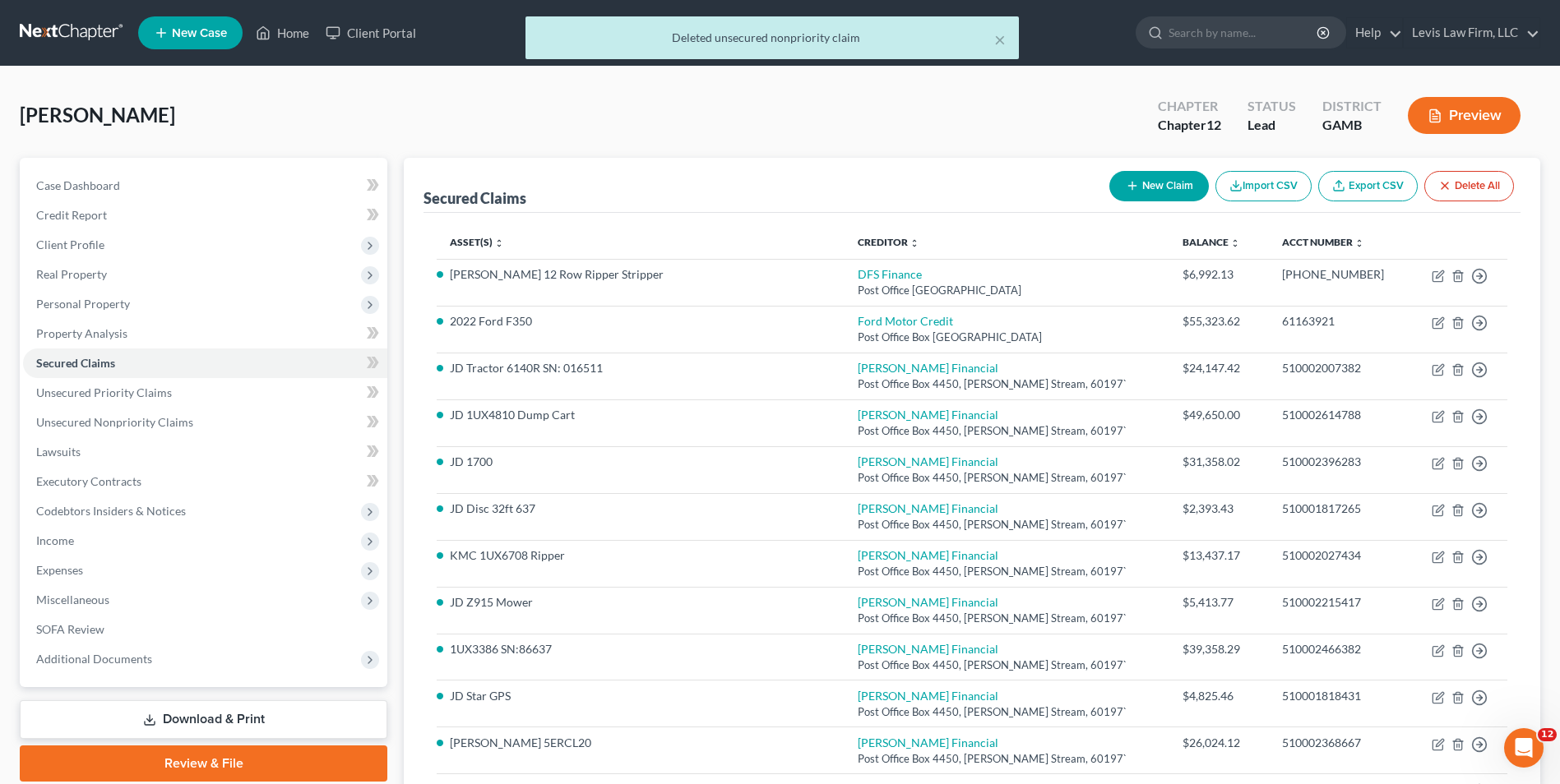
click at [1149, 189] on button "New Claim" at bounding box center [1158, 185] width 99 height 31
select select "0"
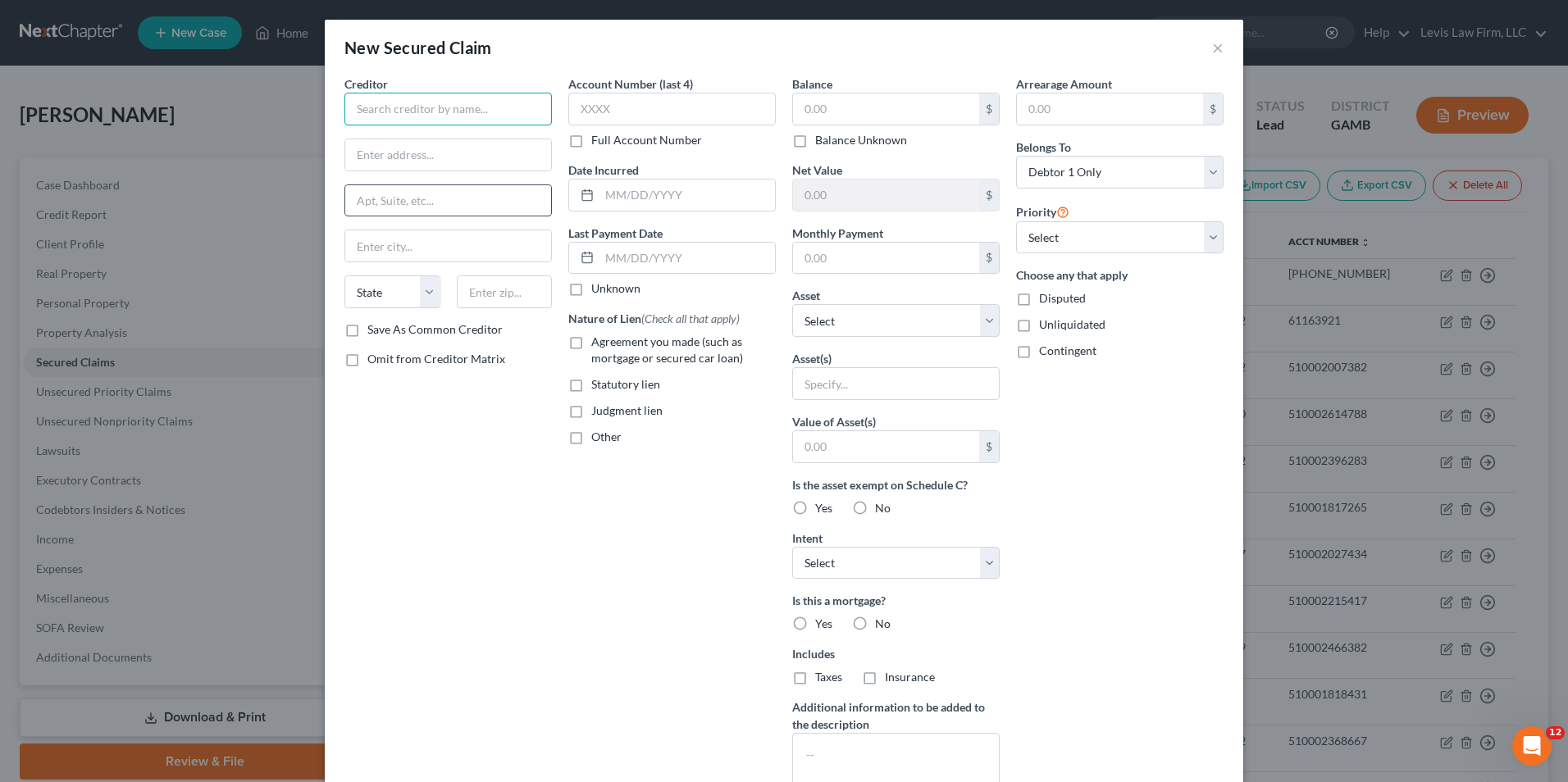
click at [360, 102] on input "text" at bounding box center [448, 109] width 208 height 32
type input "United National Bank"
type input "[STREET_ADDRESS]"
type input "[GEOGRAPHIC_DATA]"
select select "10"
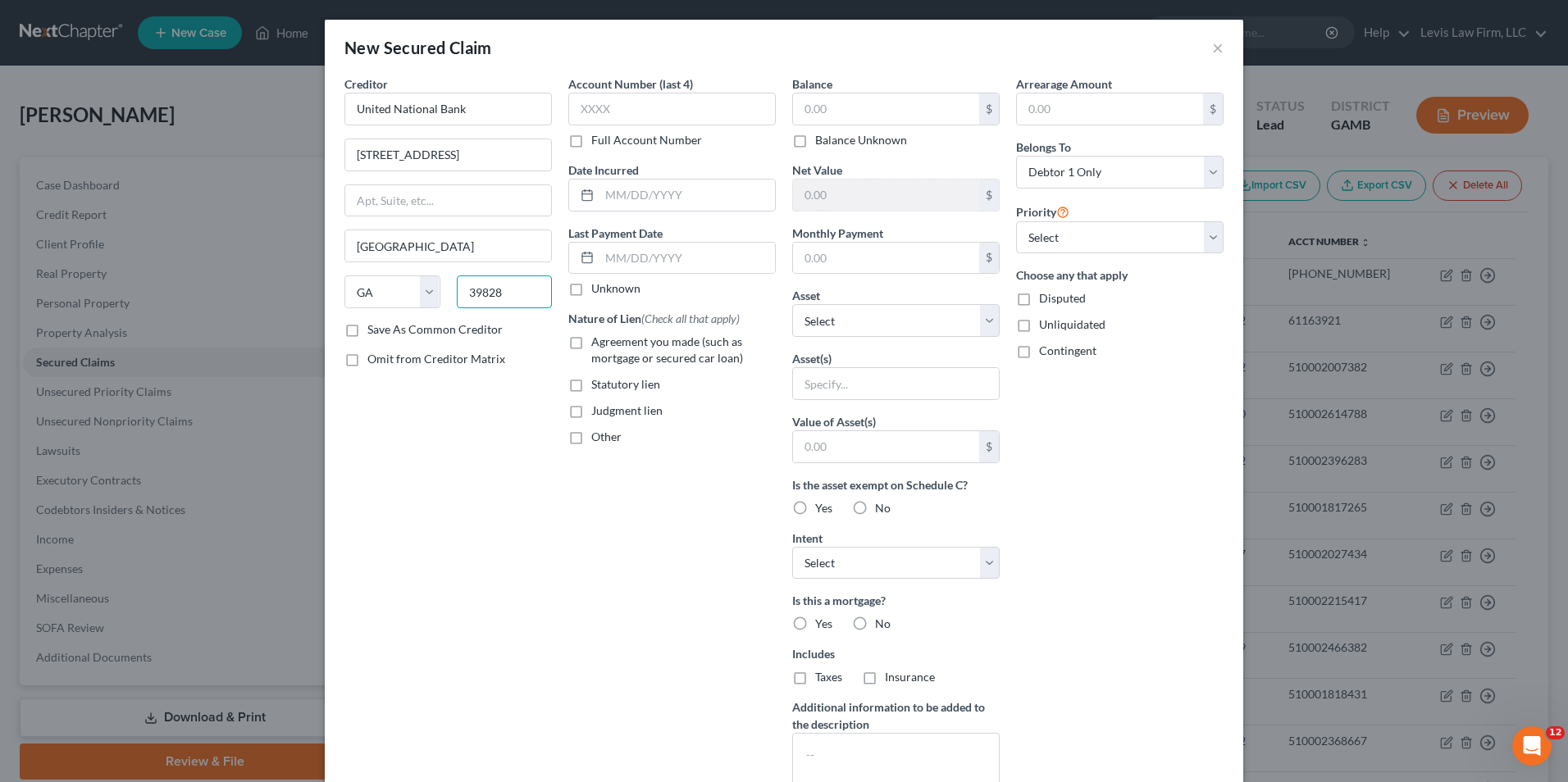
type input "39828"
click at [591, 143] on label "Full Account Number" at bounding box center [646, 140] width 110 height 17
click at [598, 143] on input "Full Account Number" at bounding box center [603, 138] width 11 height 11
click at [581, 106] on input "text" at bounding box center [672, 109] width 208 height 32
type input "32795"
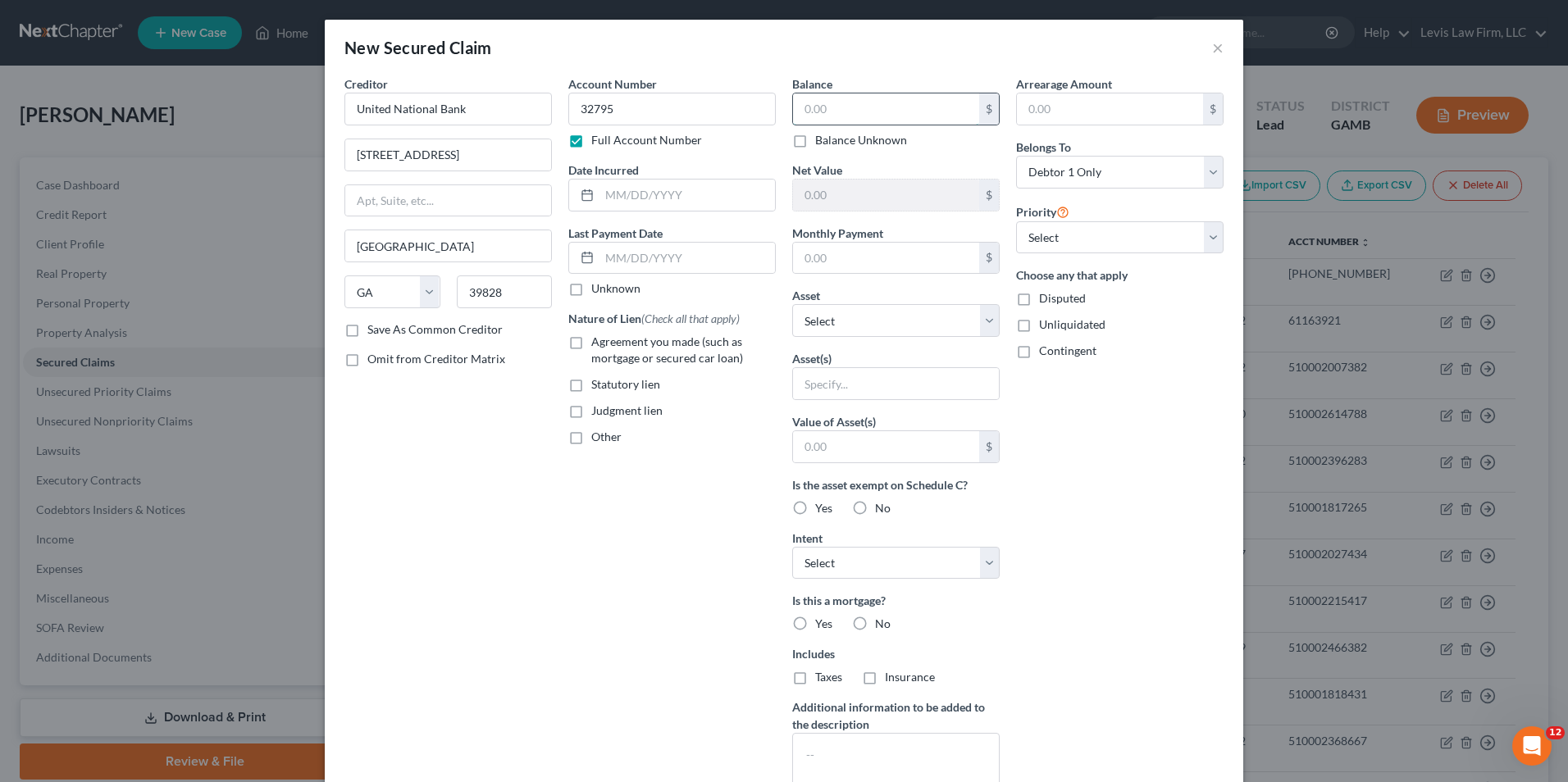
click at [795, 113] on input "text" at bounding box center [886, 110] width 186 height 32
type input "14,221.35"
click at [980, 321] on select "Select Other Multiple Assets [STREET_ADDRESS][PERSON_NAME] - $153228.0 JD 8R 28…" at bounding box center [895, 320] width 208 height 32
select select "30"
click at [792, 304] on select "Select Other Multiple Assets [STREET_ADDRESS][PERSON_NAME] - $153228.0 JD 8R 28…" at bounding box center [895, 320] width 208 height 32
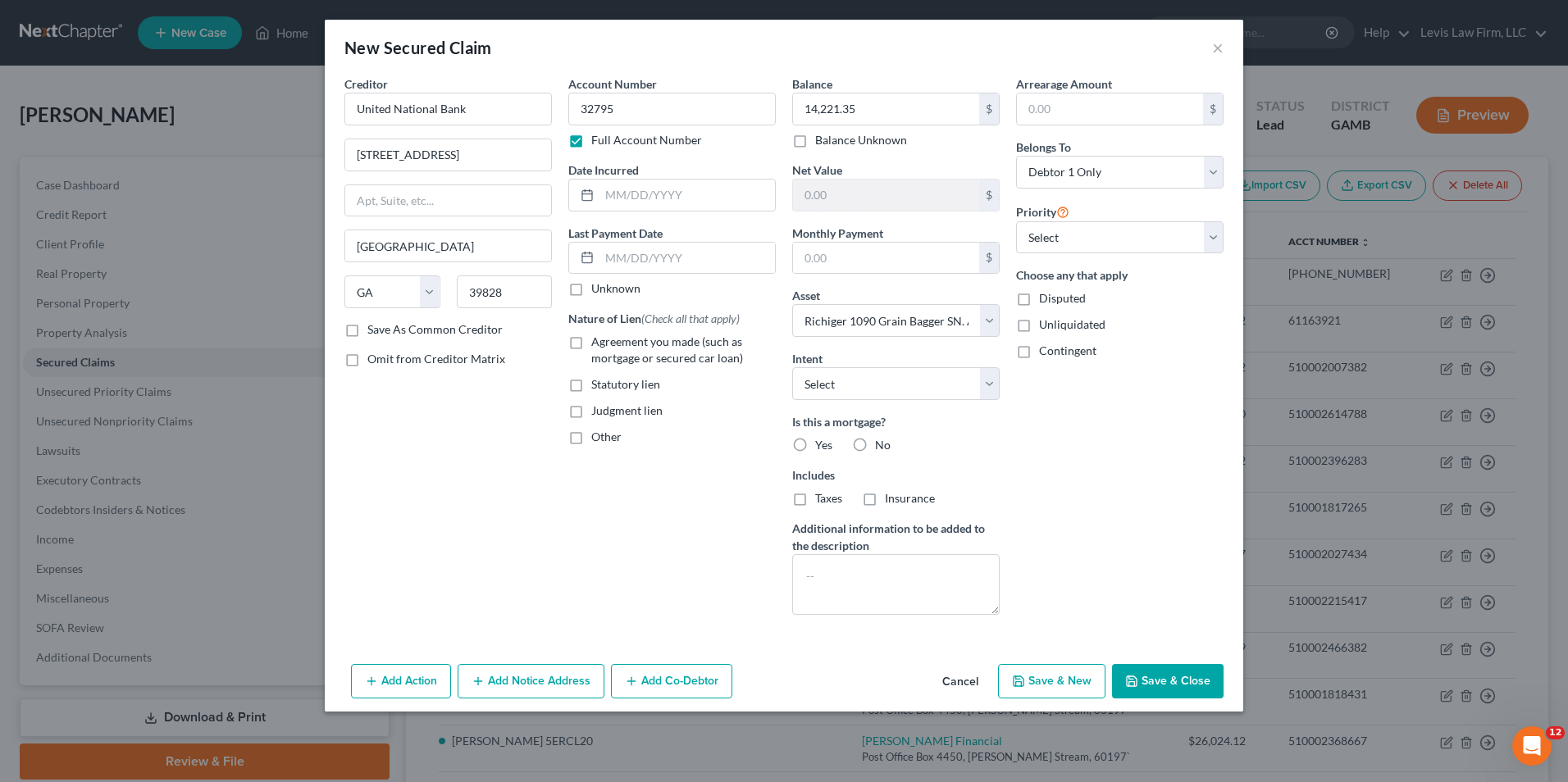
click at [677, 686] on button "Add Co-Debtor" at bounding box center [672, 680] width 121 height 34
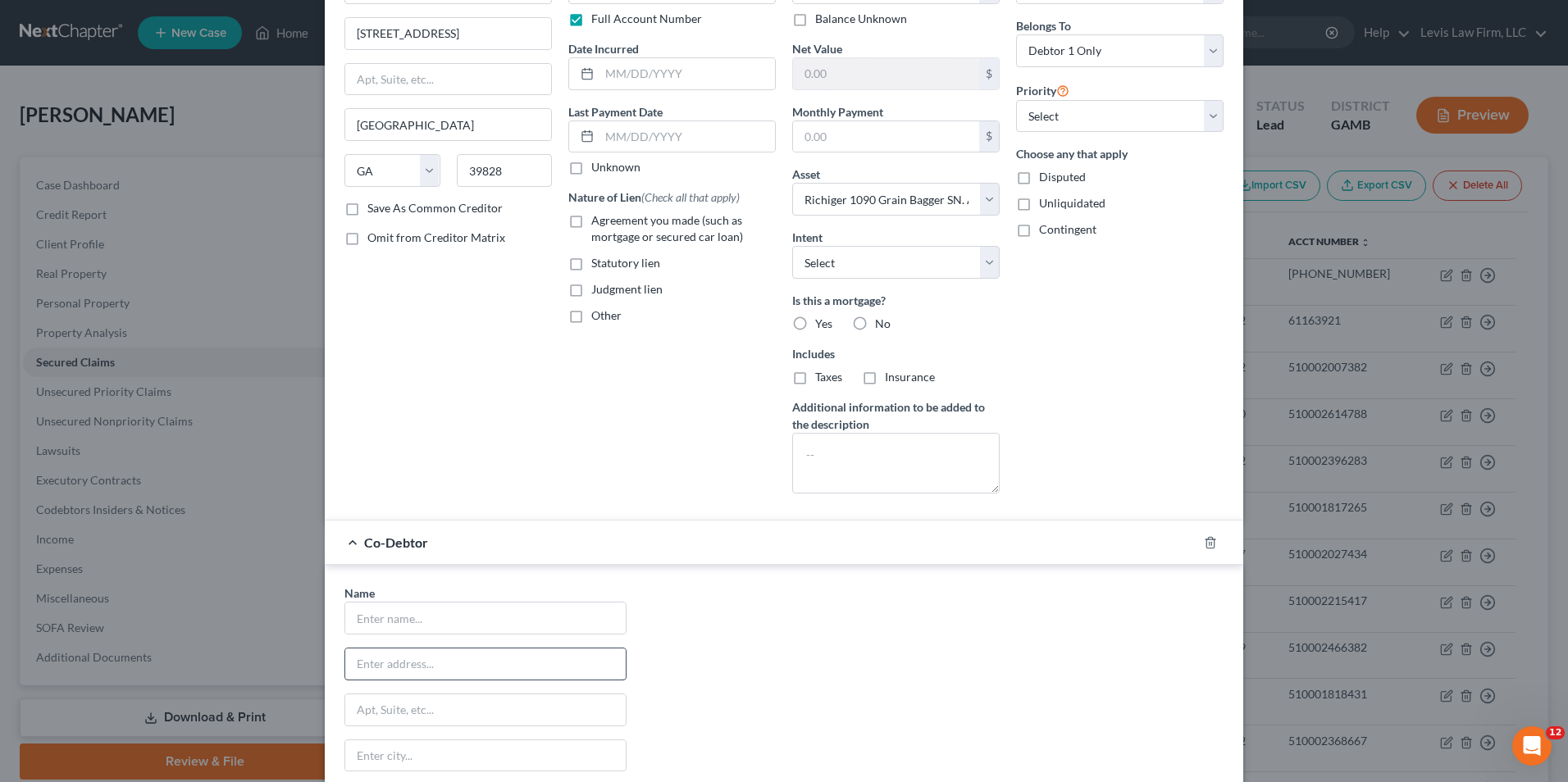
scroll to position [246, 0]
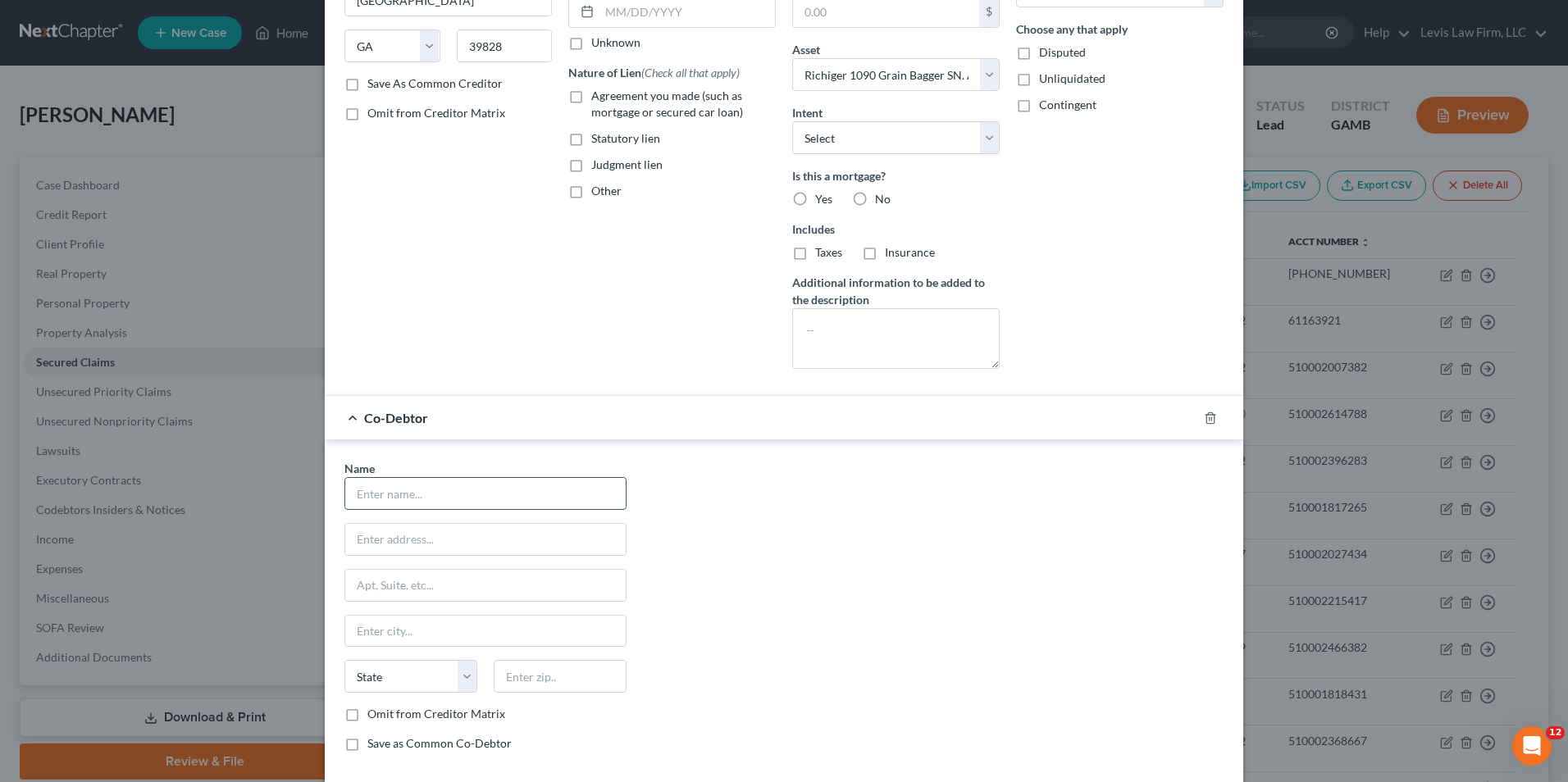
click at [363, 493] on input "text" at bounding box center [486, 494] width 281 height 32
type input "[PERSON_NAME][GEOGRAPHIC_DATA], LLC"
type input "[STREET_ADDRESS][PERSON_NAME]"
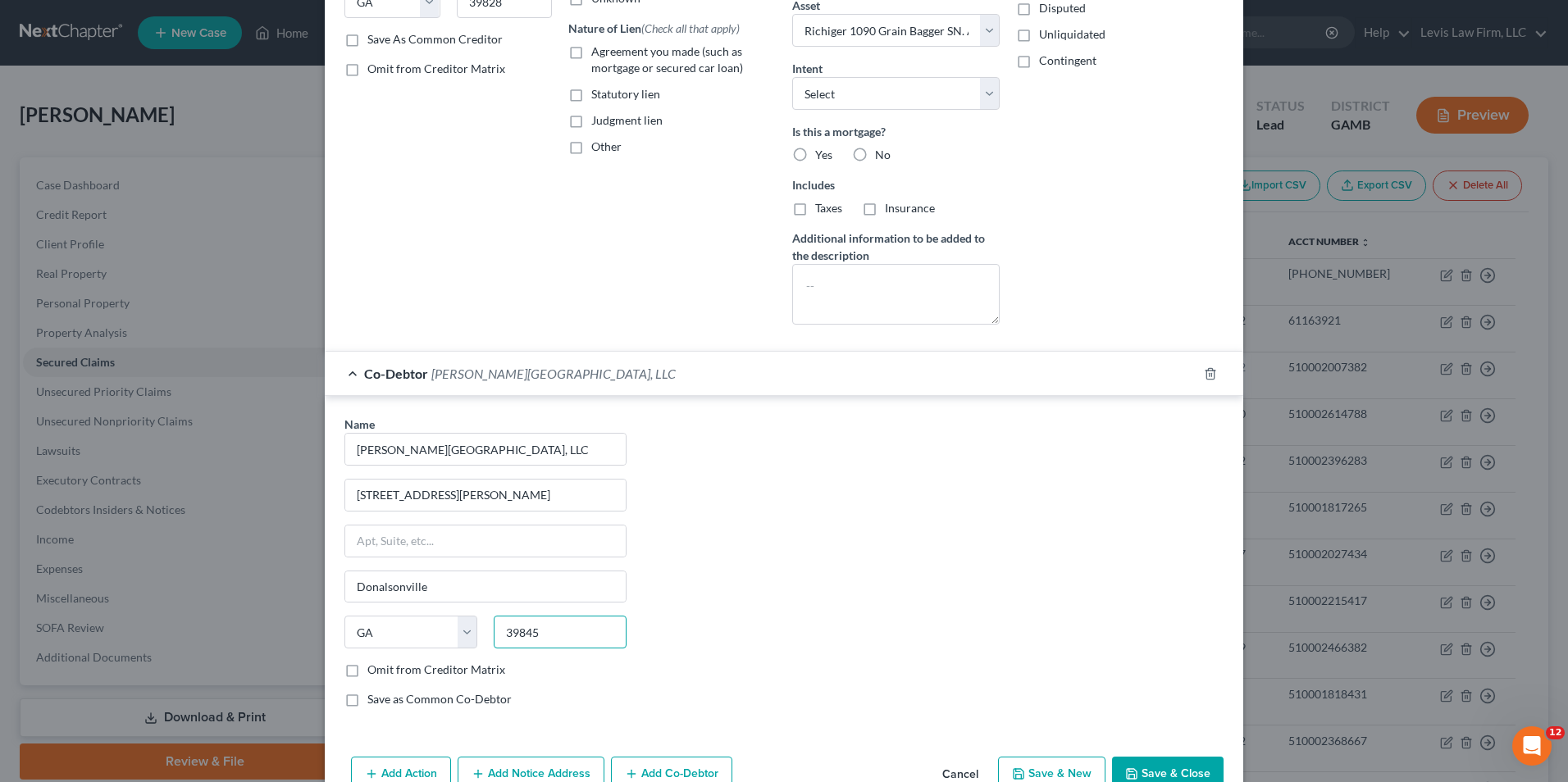
scroll to position [332, 0]
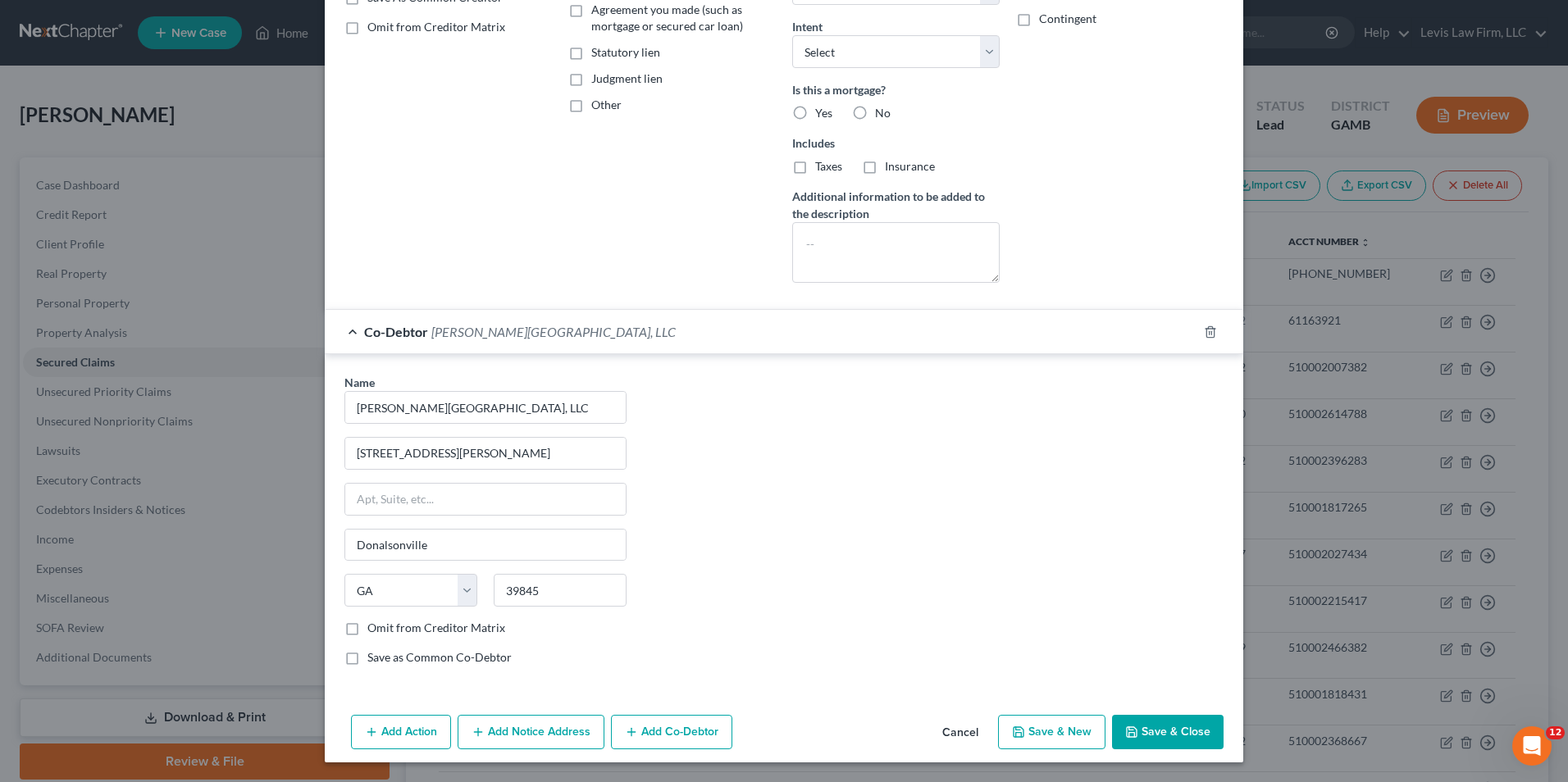
click at [1029, 552] on div "Name * [PERSON_NAME][GEOGRAPHIC_DATA], LLC [STREET_ADDRESS][GEOGRAPHIC_DATA][PE…" at bounding box center [783, 526] width 895 height 305
click at [1160, 729] on button "Save & Close" at bounding box center [1167, 731] width 111 height 34
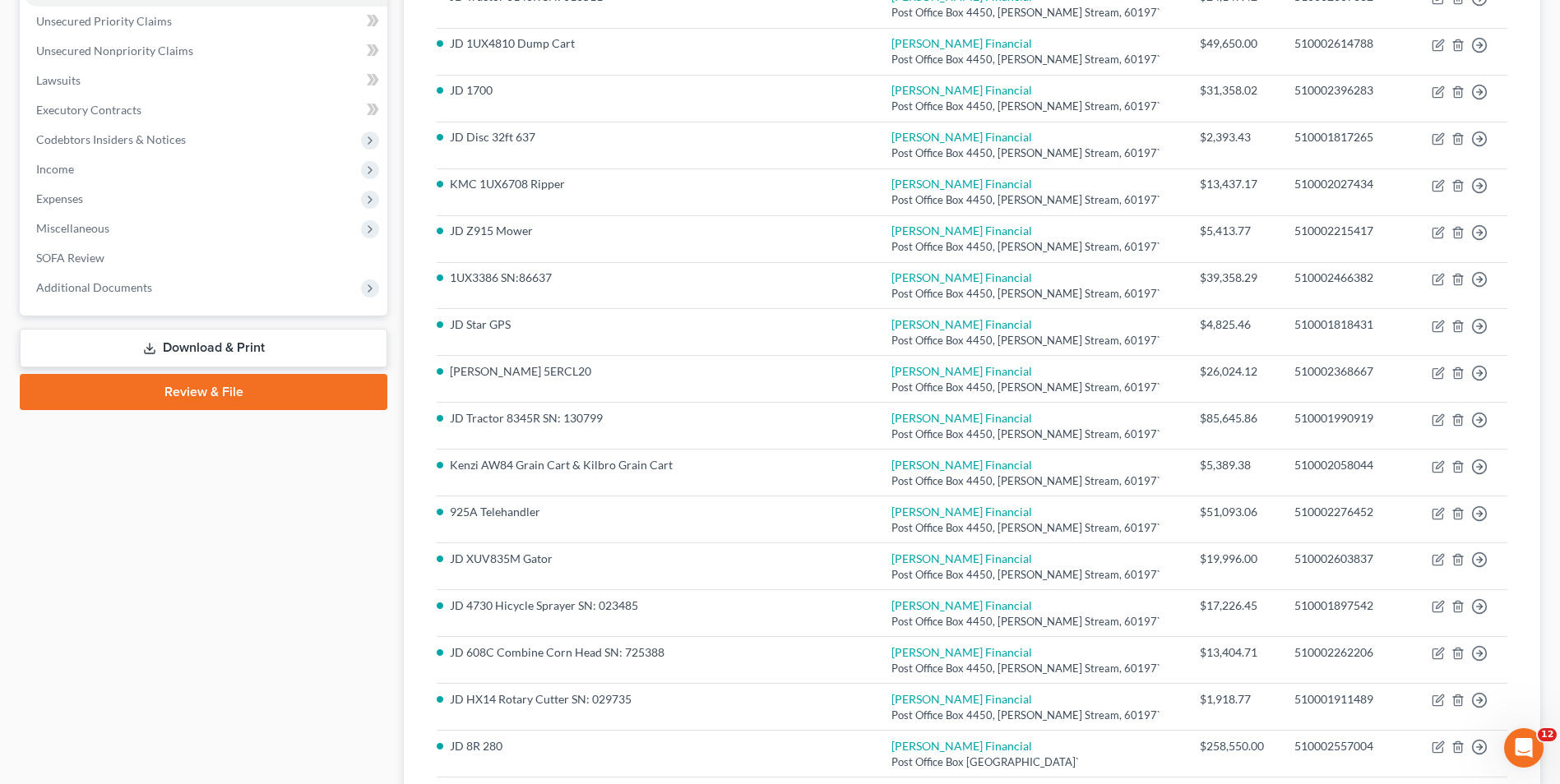
scroll to position [284, 0]
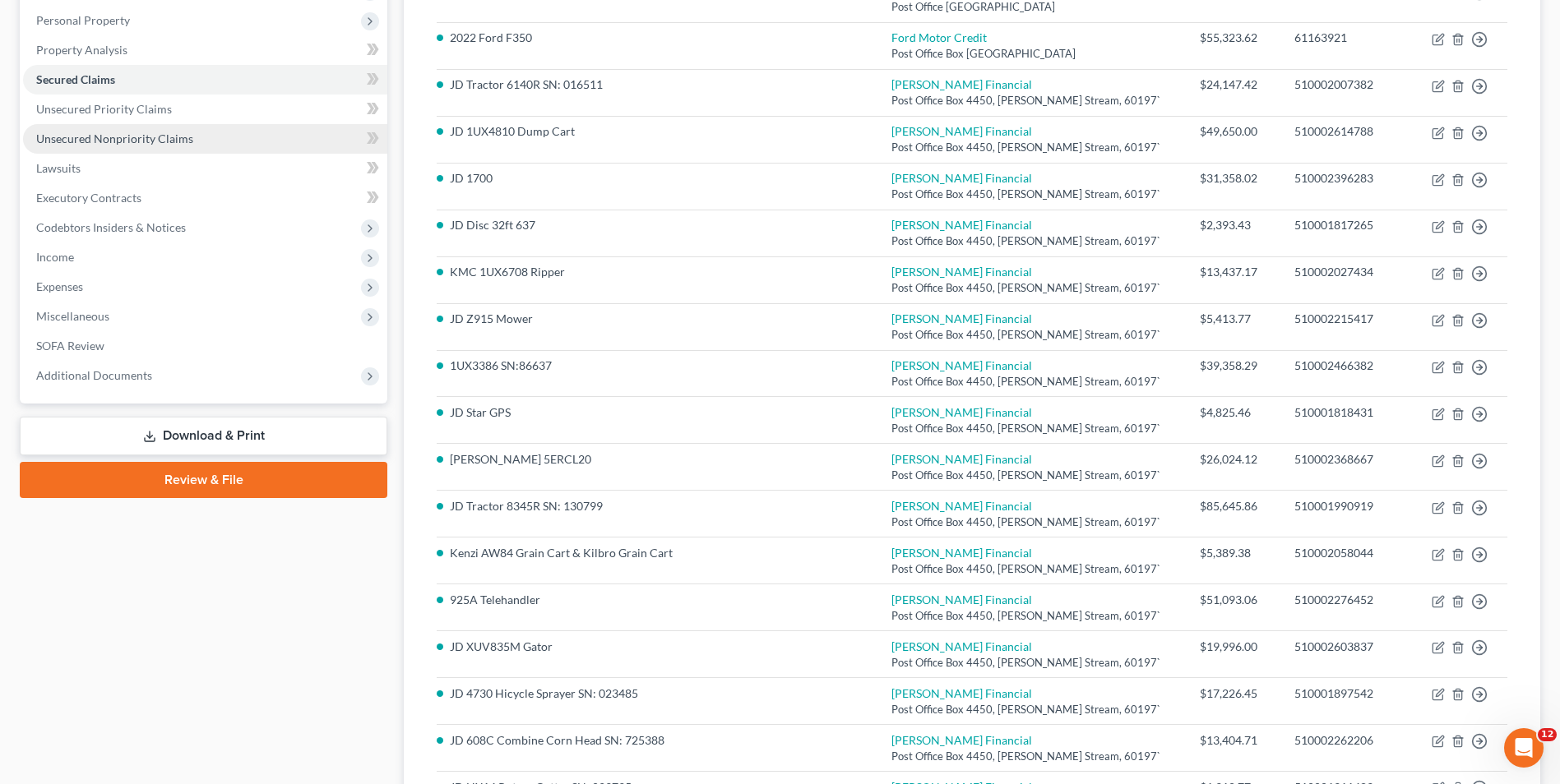
click at [151, 143] on span "Unsecured Nonpriority Claims" at bounding box center [114, 139] width 157 height 14
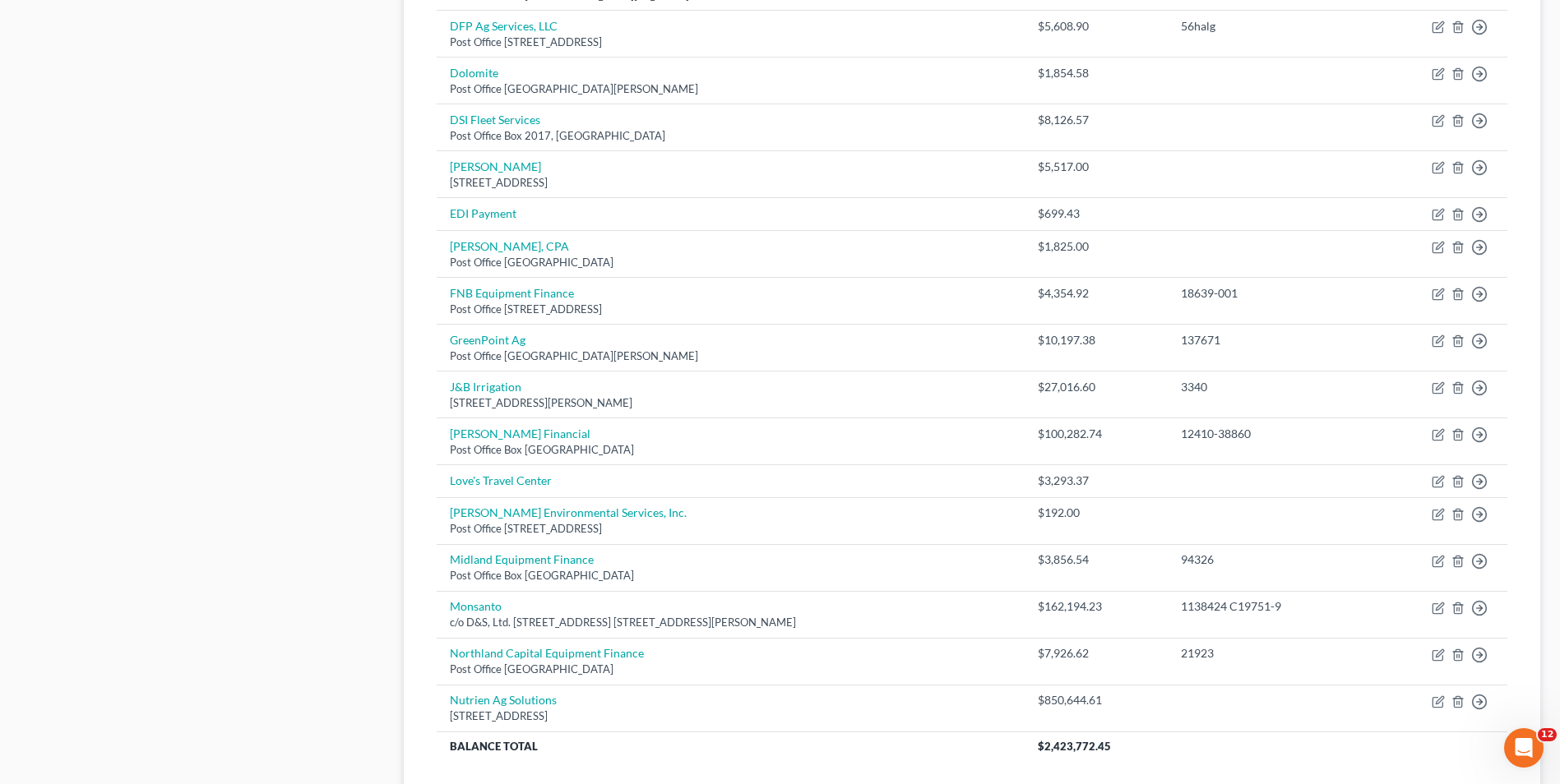
scroll to position [1085, 0]
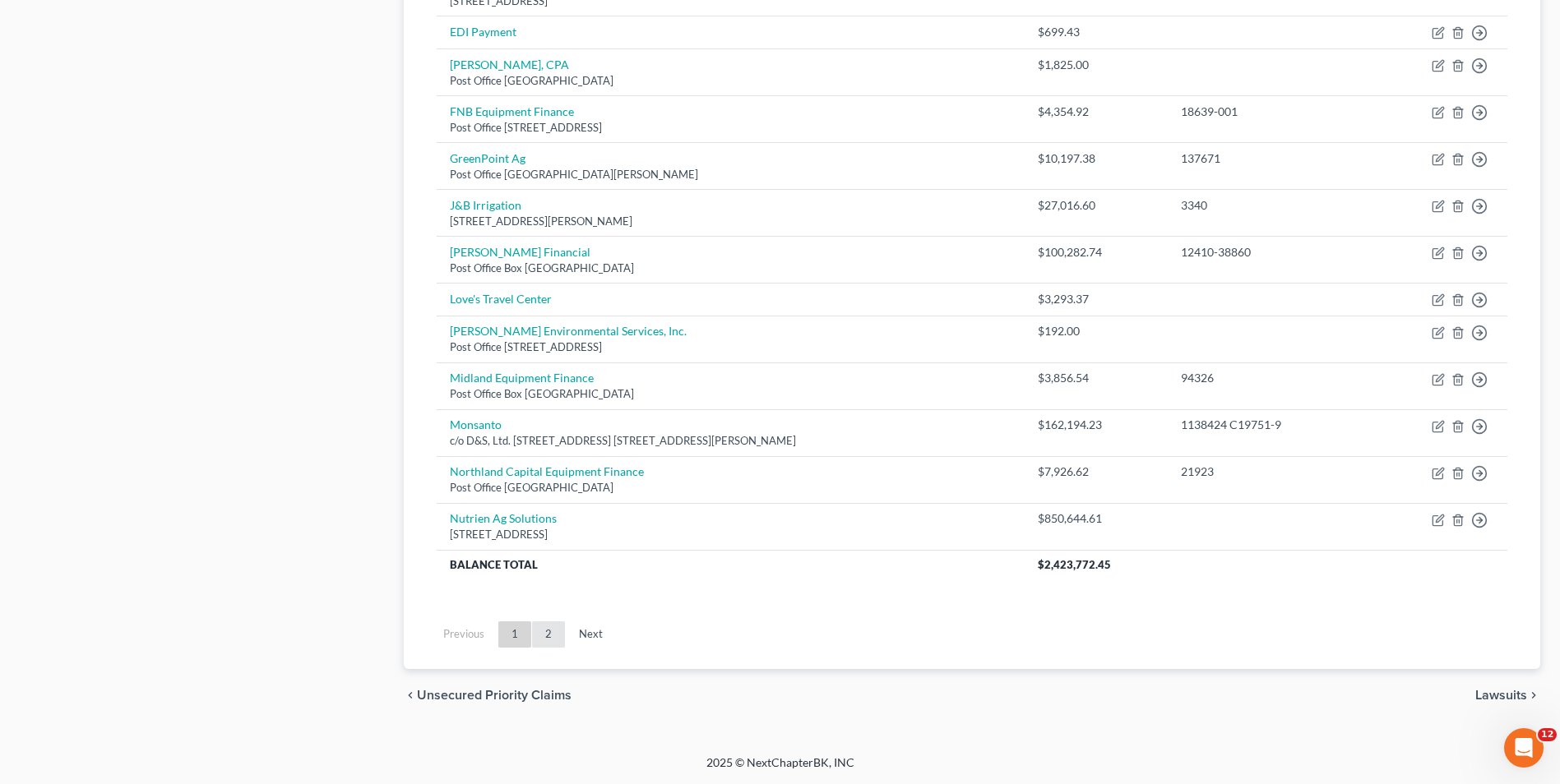
click at [552, 634] on link "2" at bounding box center [548, 635] width 33 height 26
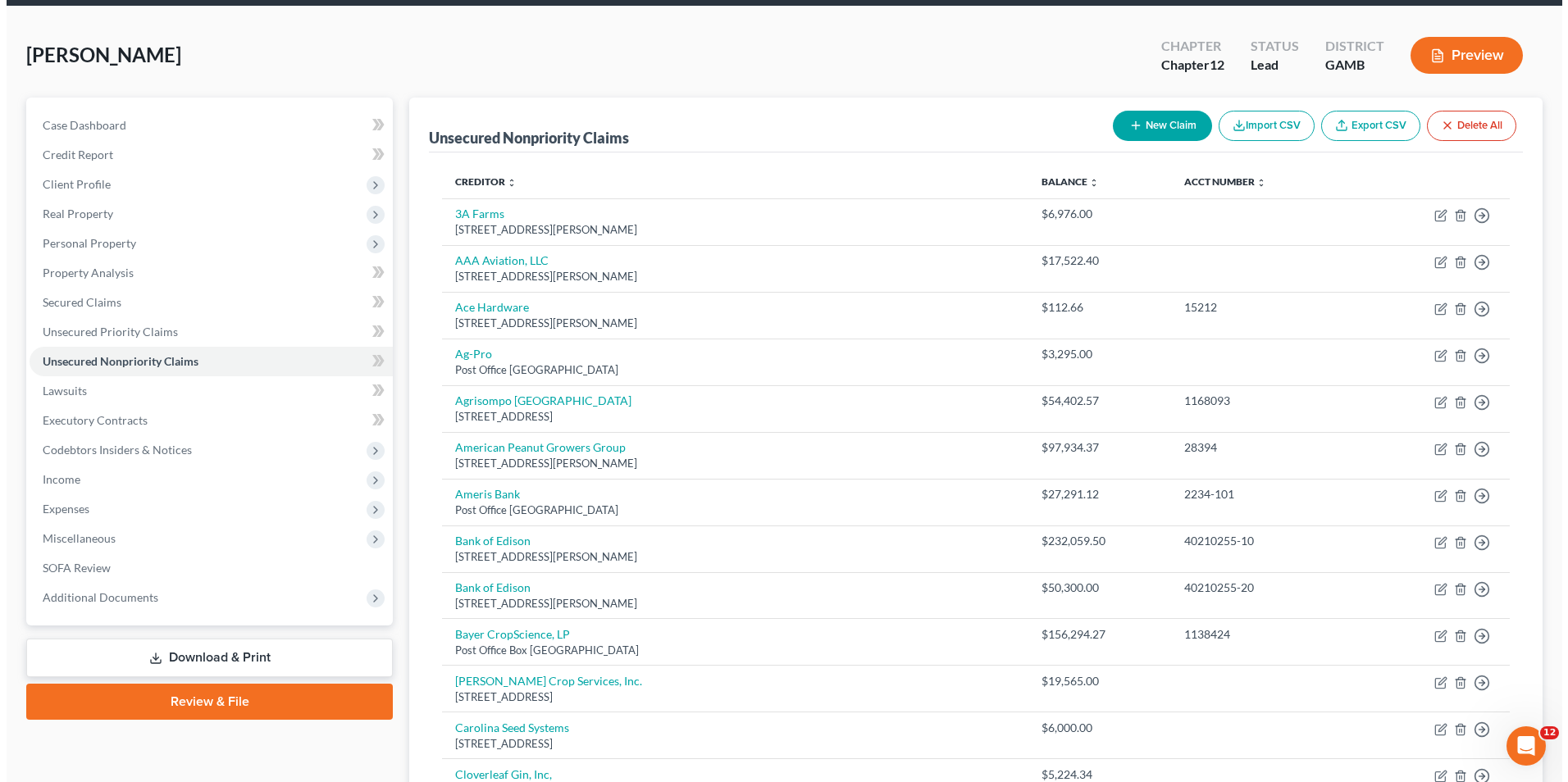
scroll to position [410, 0]
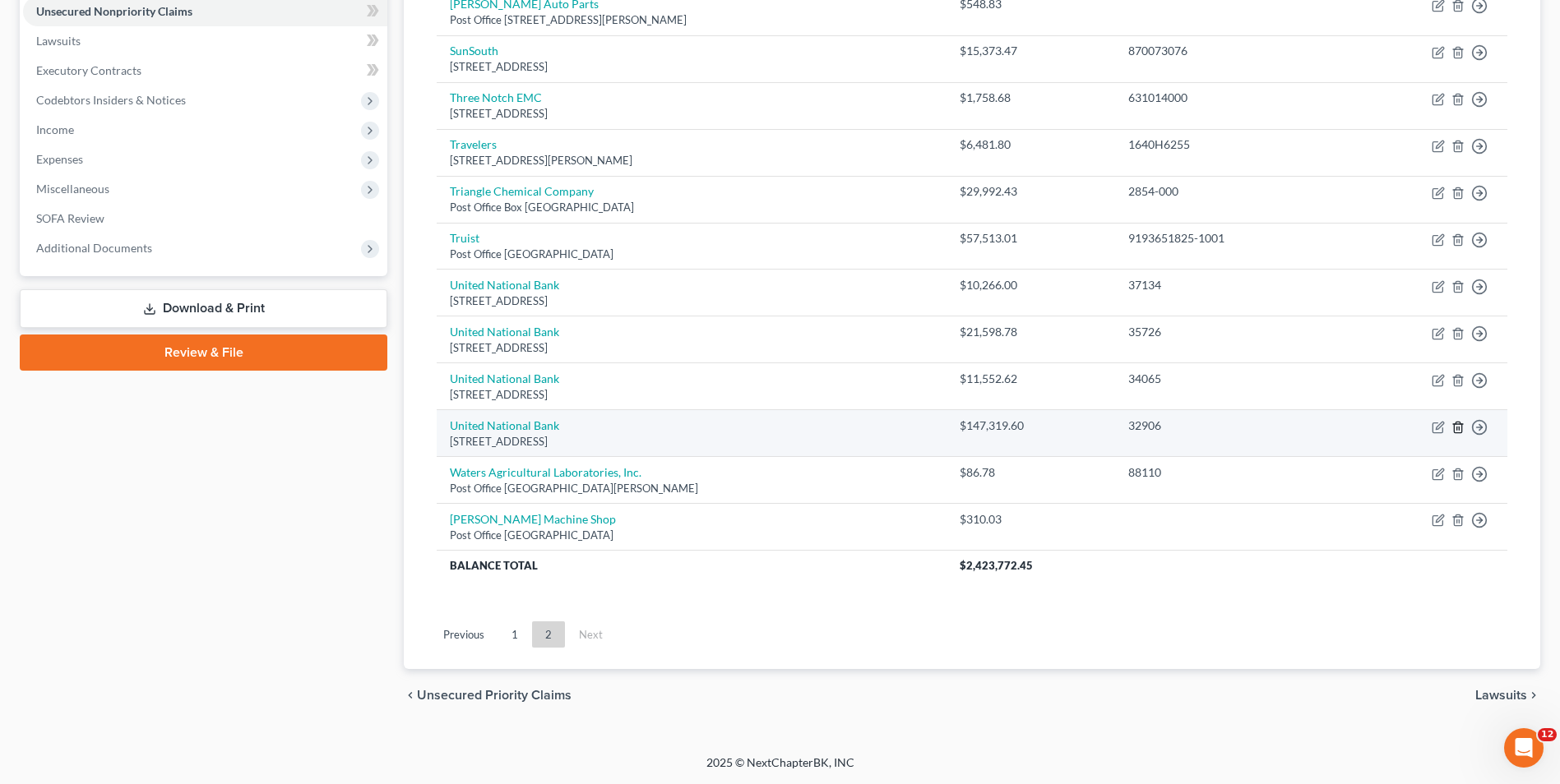
click at [1461, 427] on icon "button" at bounding box center [1457, 427] width 13 height 13
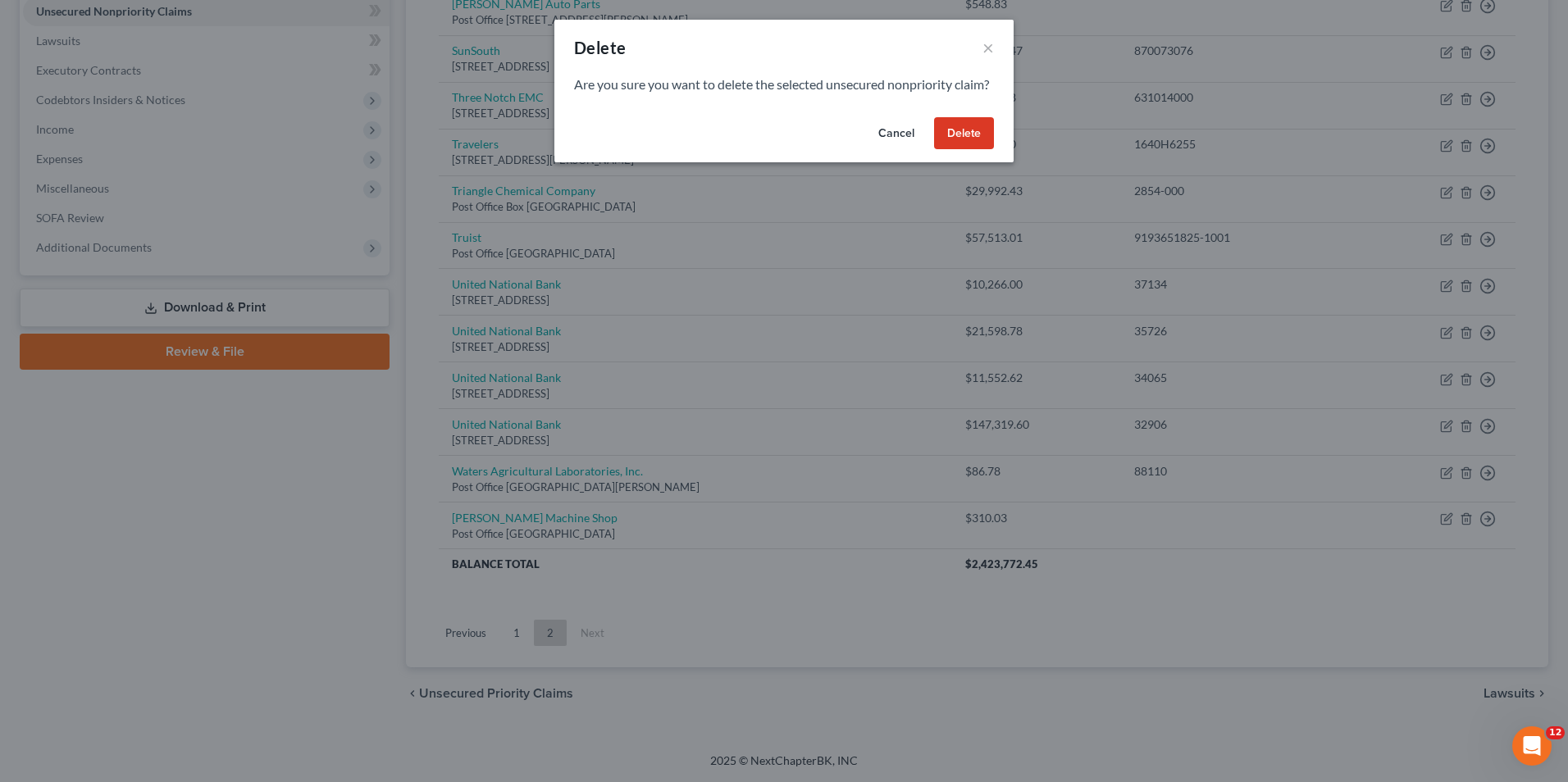
click at [979, 150] on button "Delete" at bounding box center [964, 133] width 60 height 32
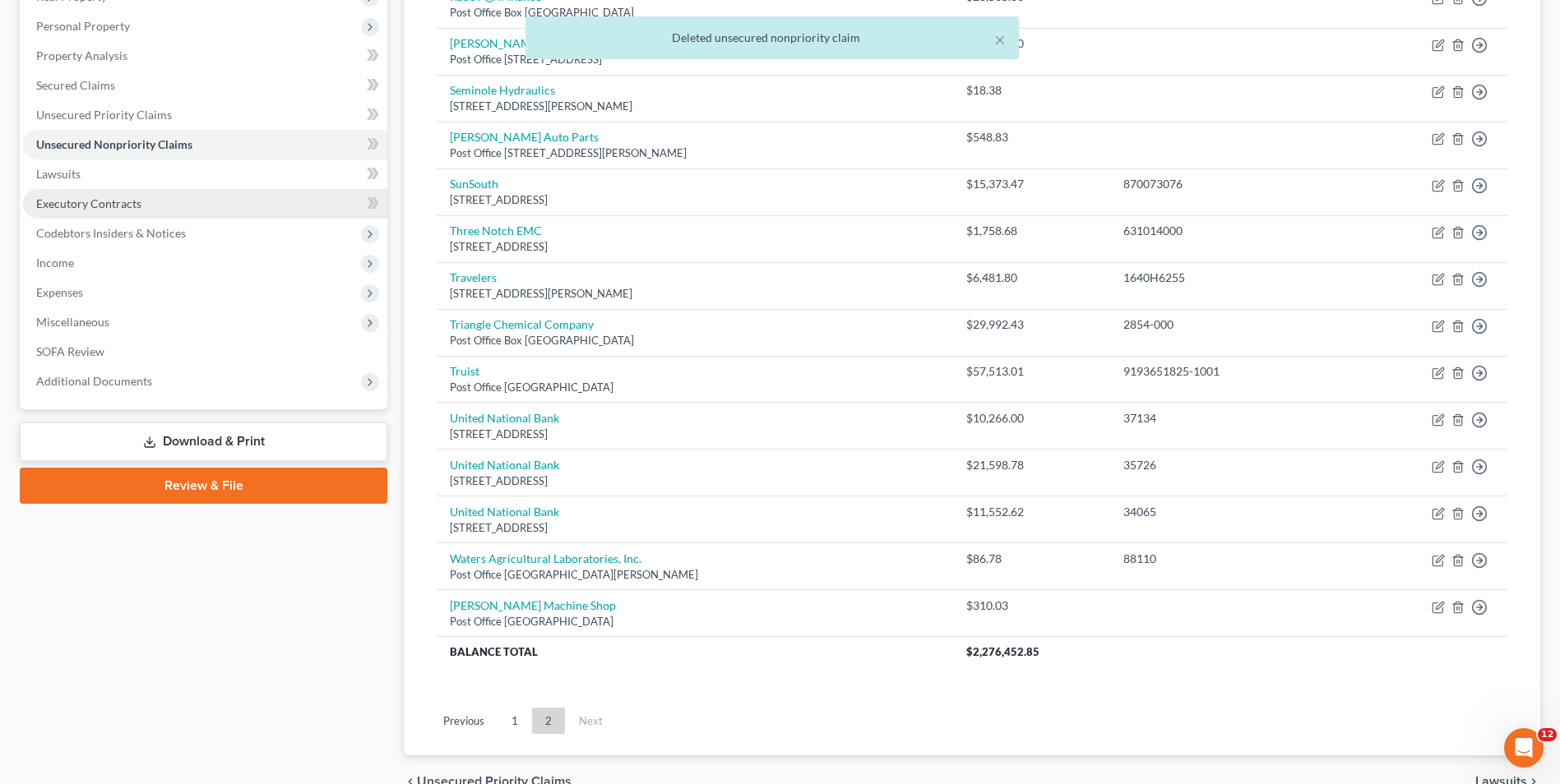
scroll to position [35, 0]
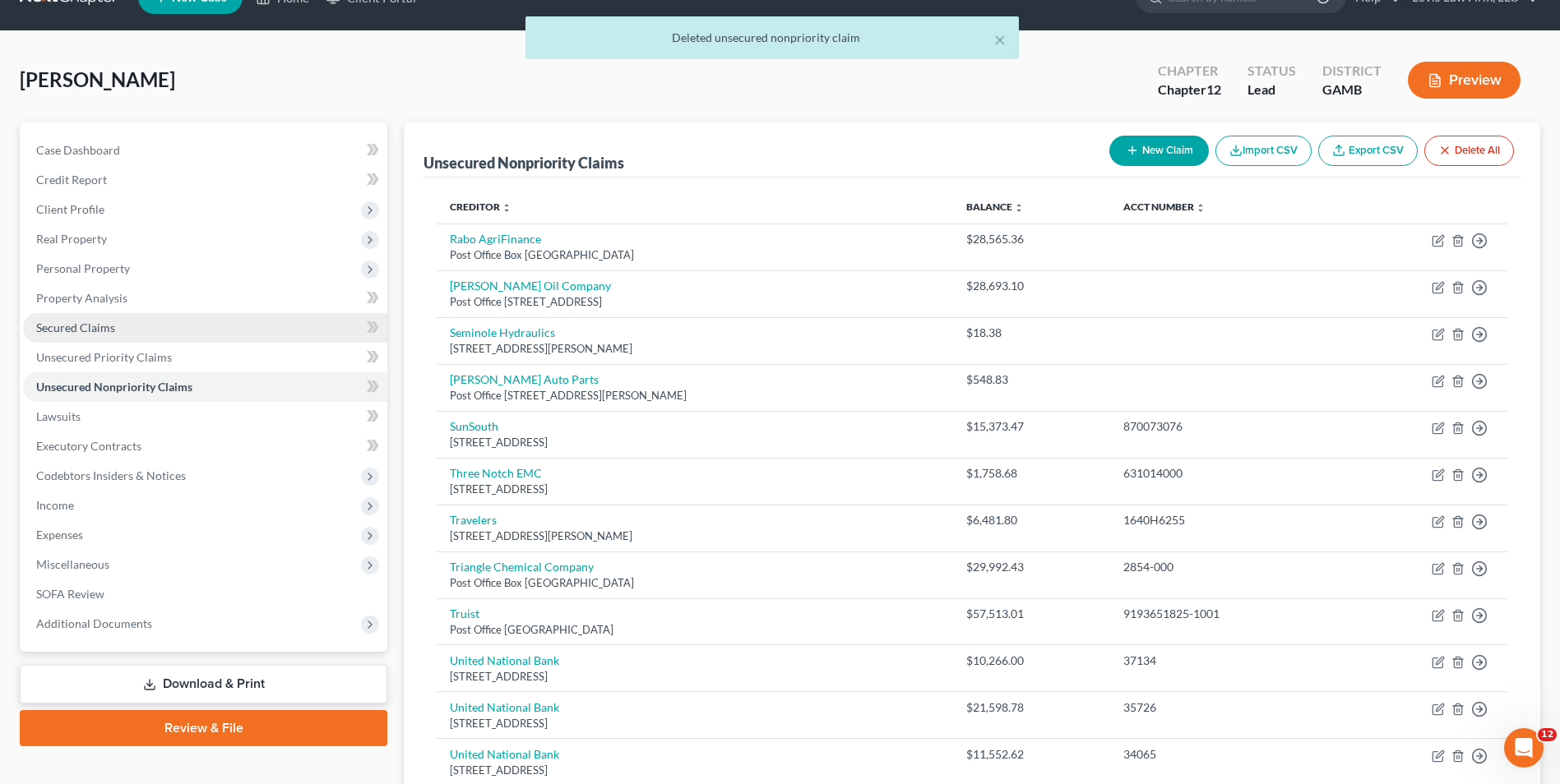
click at [96, 330] on span "Secured Claims" at bounding box center [76, 328] width 79 height 14
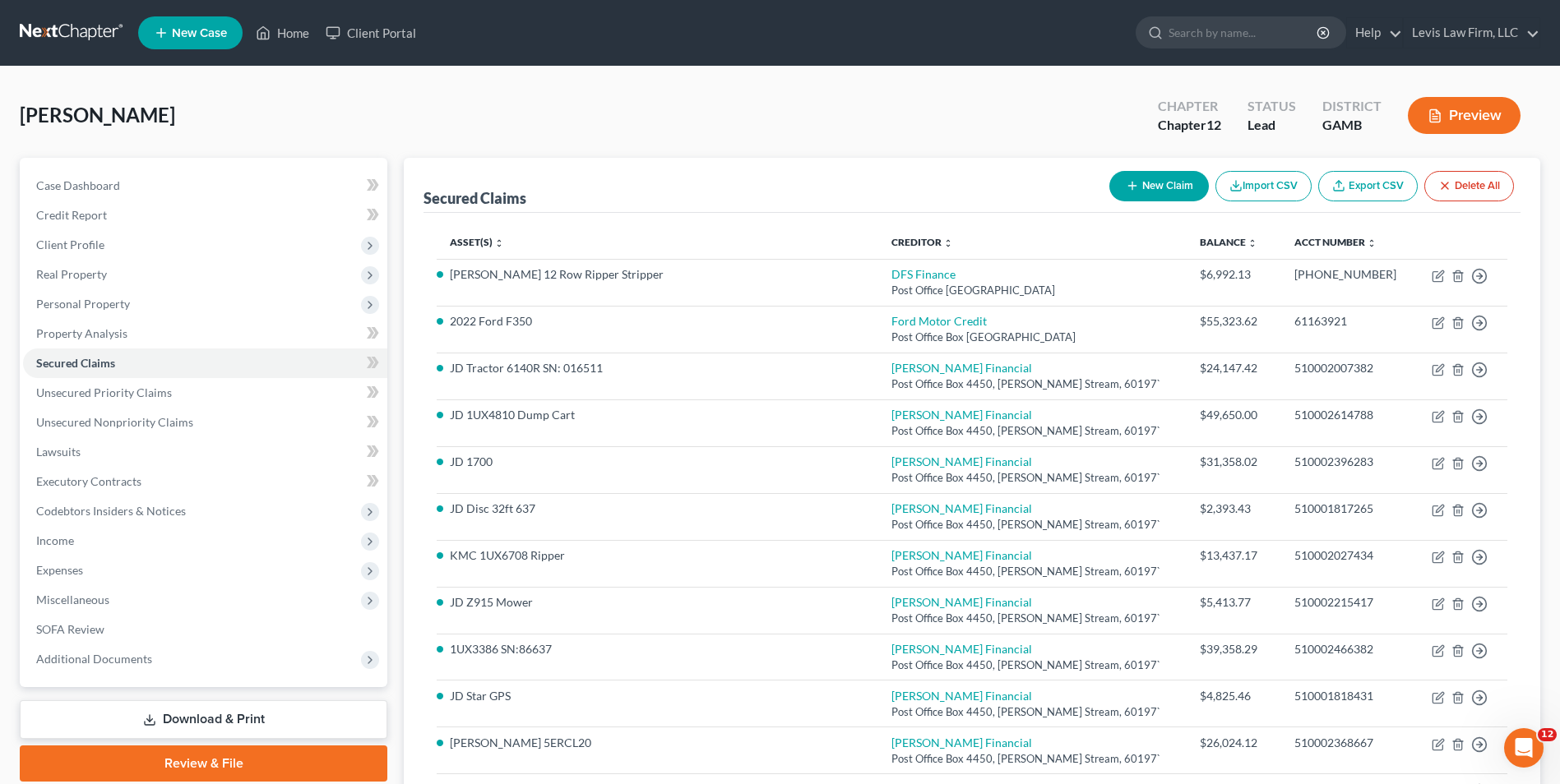
click at [1154, 174] on button "New Claim" at bounding box center [1158, 185] width 99 height 31
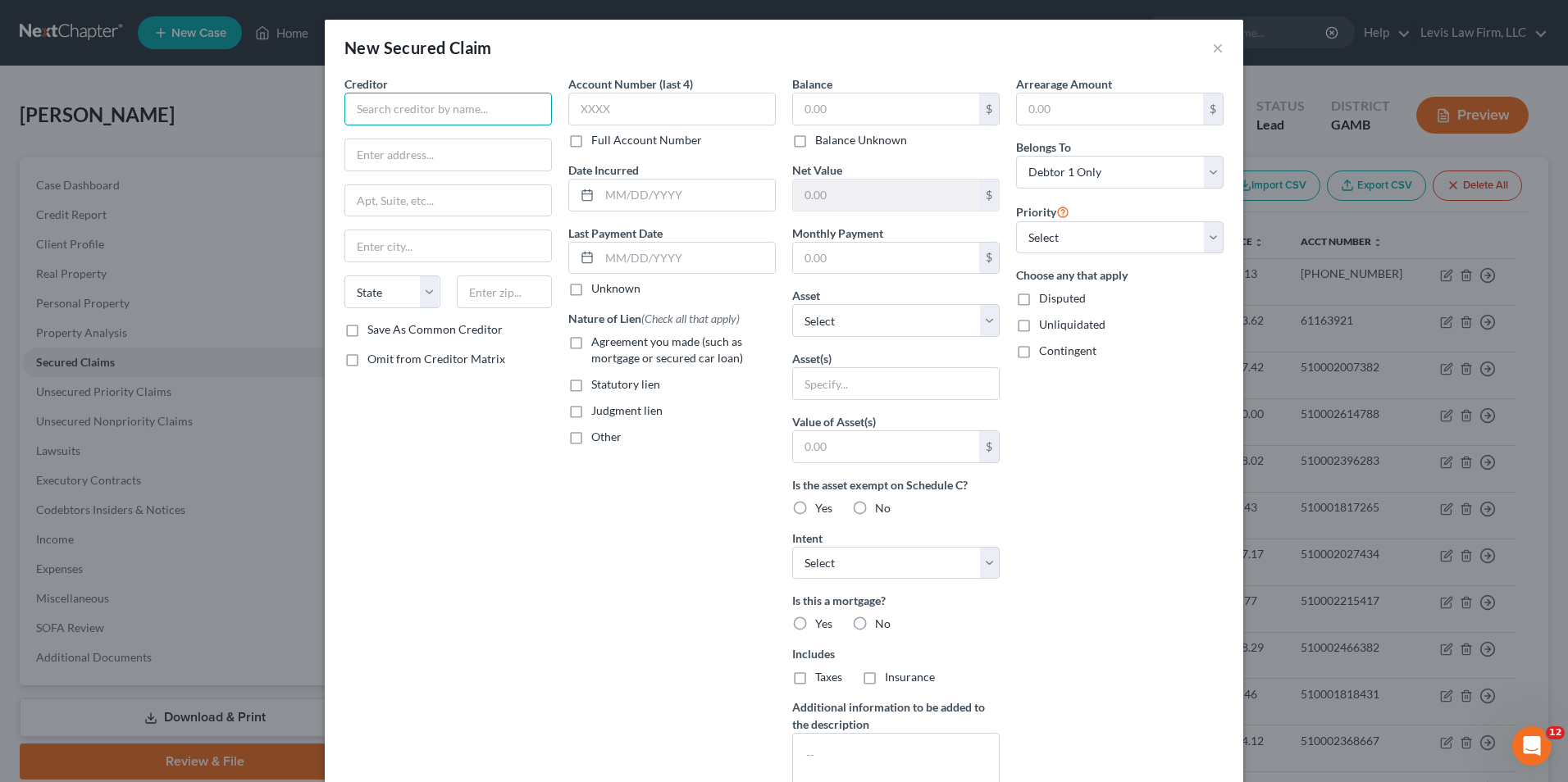
click at [376, 110] on input "text" at bounding box center [448, 109] width 208 height 32
click at [591, 140] on label "Full Account Number" at bounding box center [646, 140] width 110 height 17
click at [598, 140] on input "Full Account Number" at bounding box center [603, 138] width 11 height 11
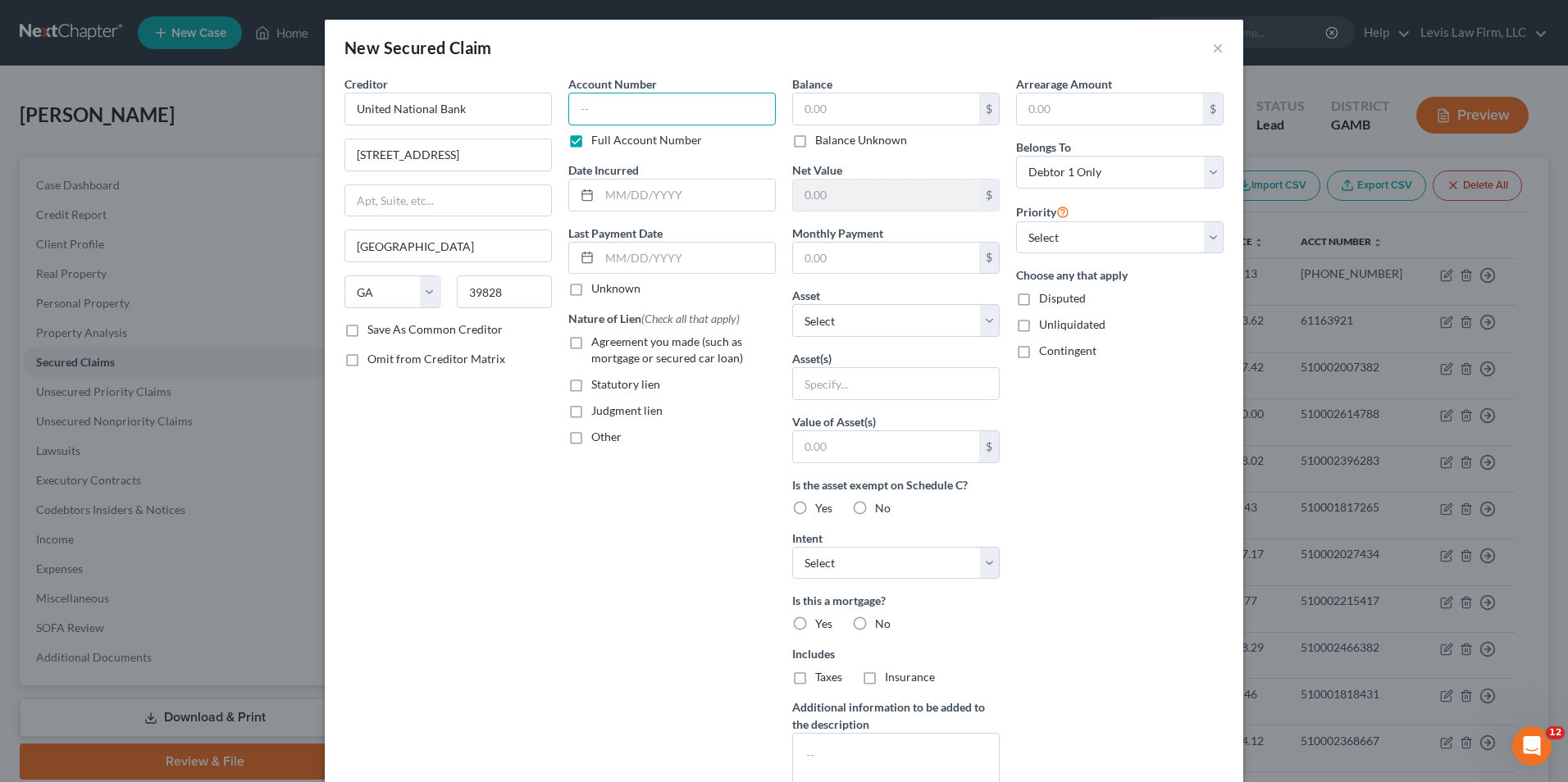
drag, startPoint x: 574, startPoint y: 108, endPoint x: 635, endPoint y: 118, distance: 61.8
click at [574, 108] on input "text" at bounding box center [672, 109] width 208 height 32
click at [796, 111] on input "text" at bounding box center [886, 110] width 186 height 32
click at [817, 382] on input "text" at bounding box center [895, 384] width 206 height 32
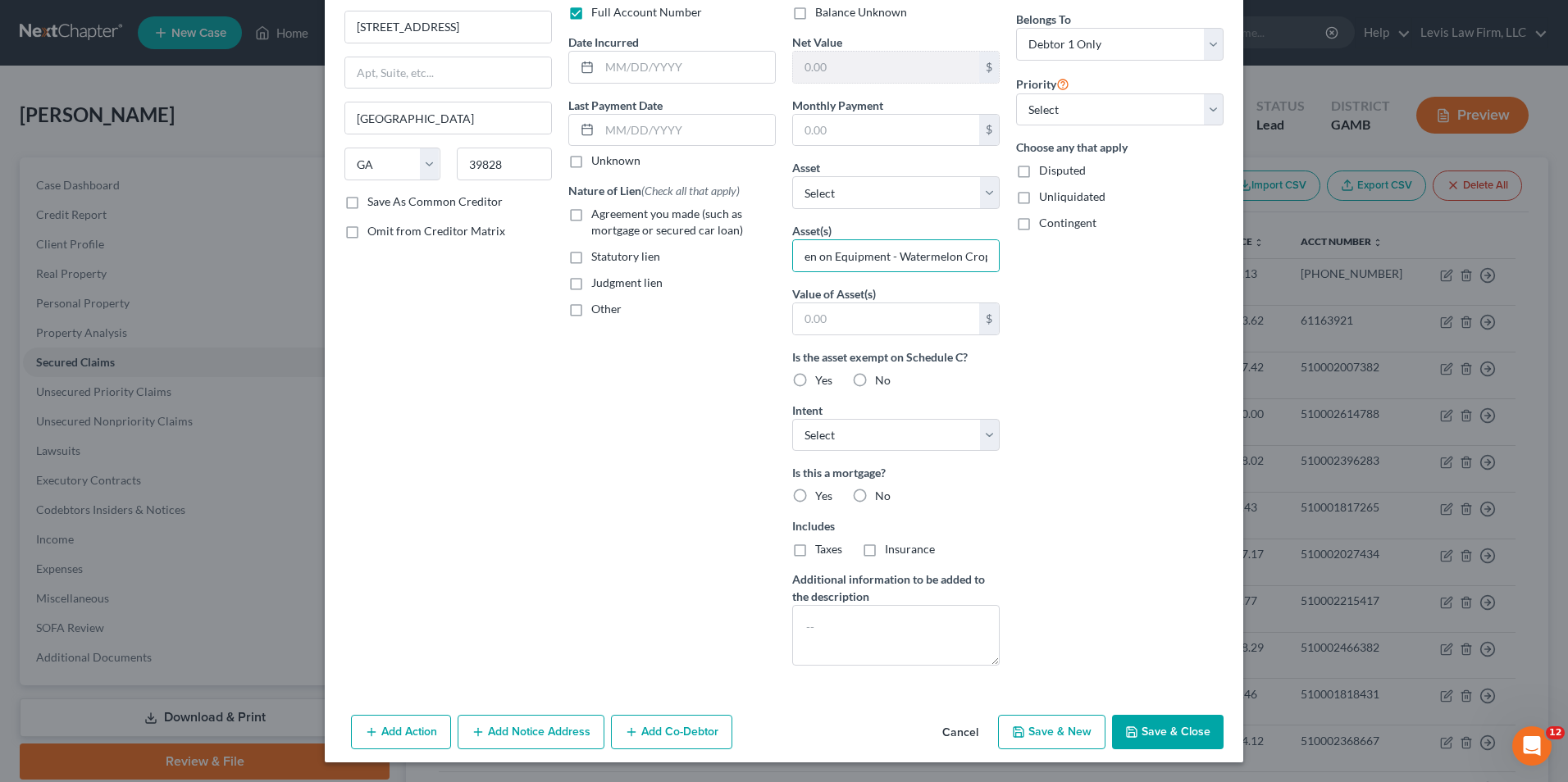
click at [689, 729] on button "Add Co-Debtor" at bounding box center [672, 731] width 121 height 34
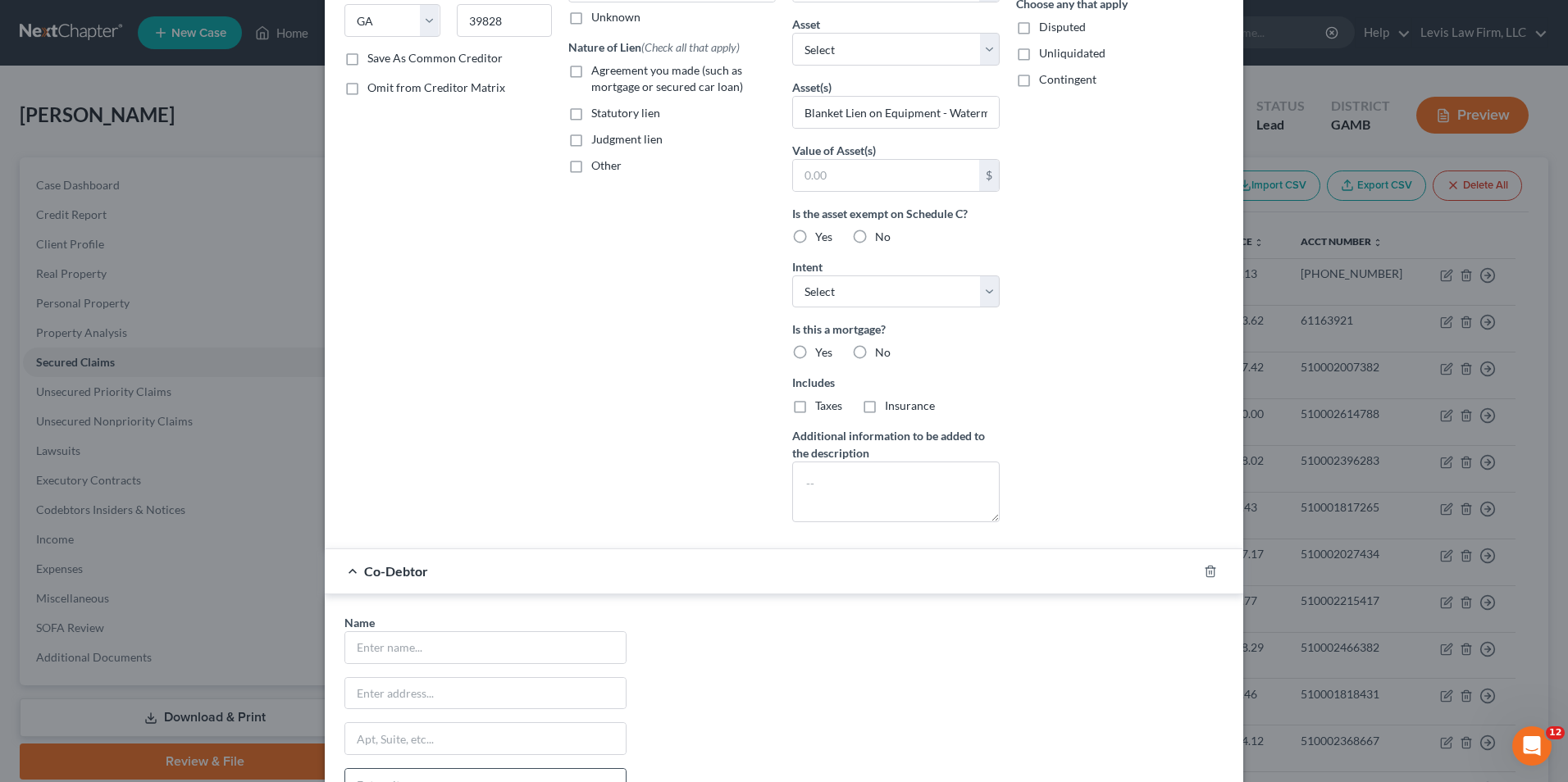
scroll to position [456, 0]
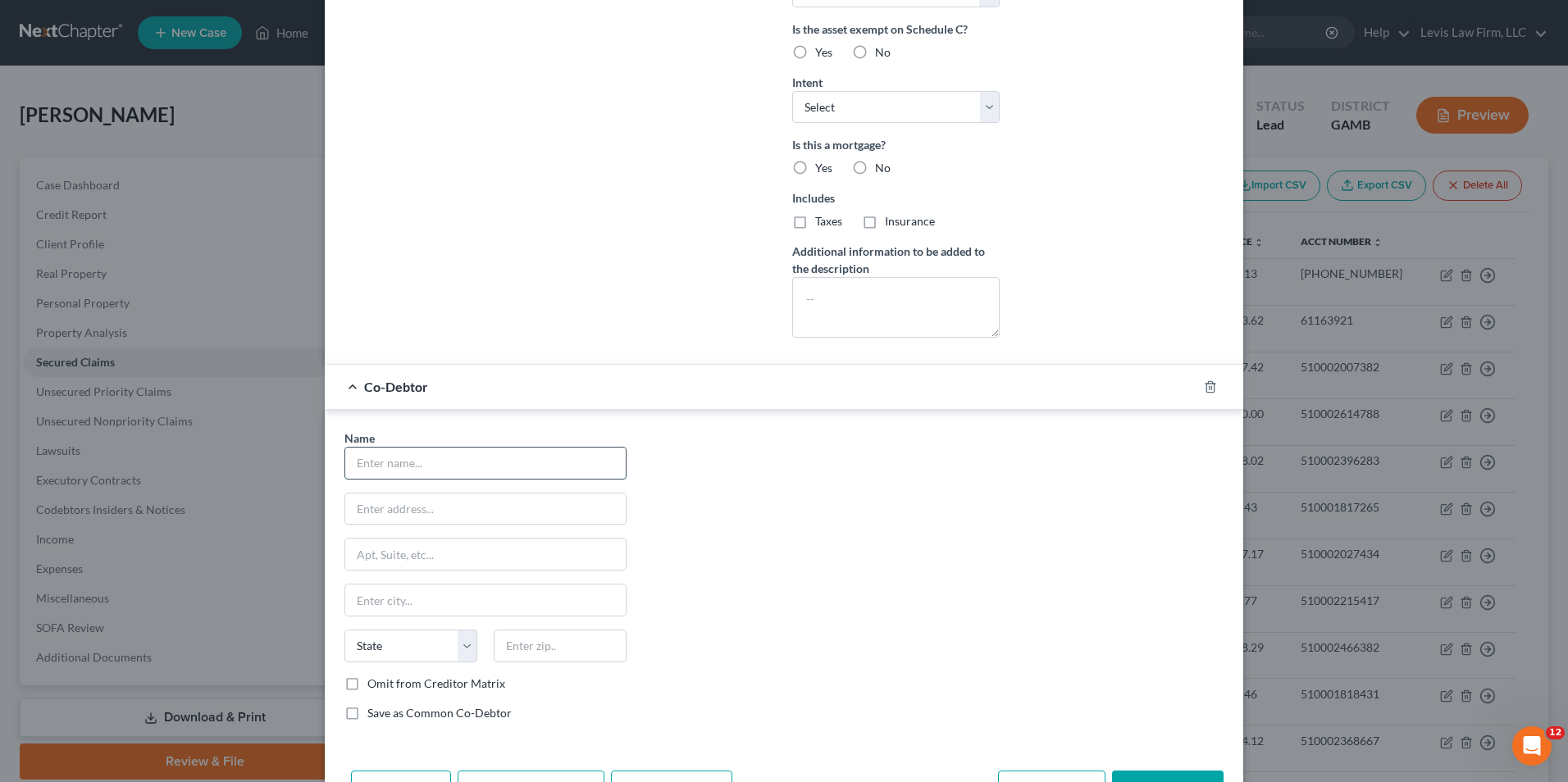
drag, startPoint x: 357, startPoint y: 463, endPoint x: 769, endPoint y: 451, distance: 412.2
click at [370, 460] on input "text" at bounding box center [486, 464] width 281 height 32
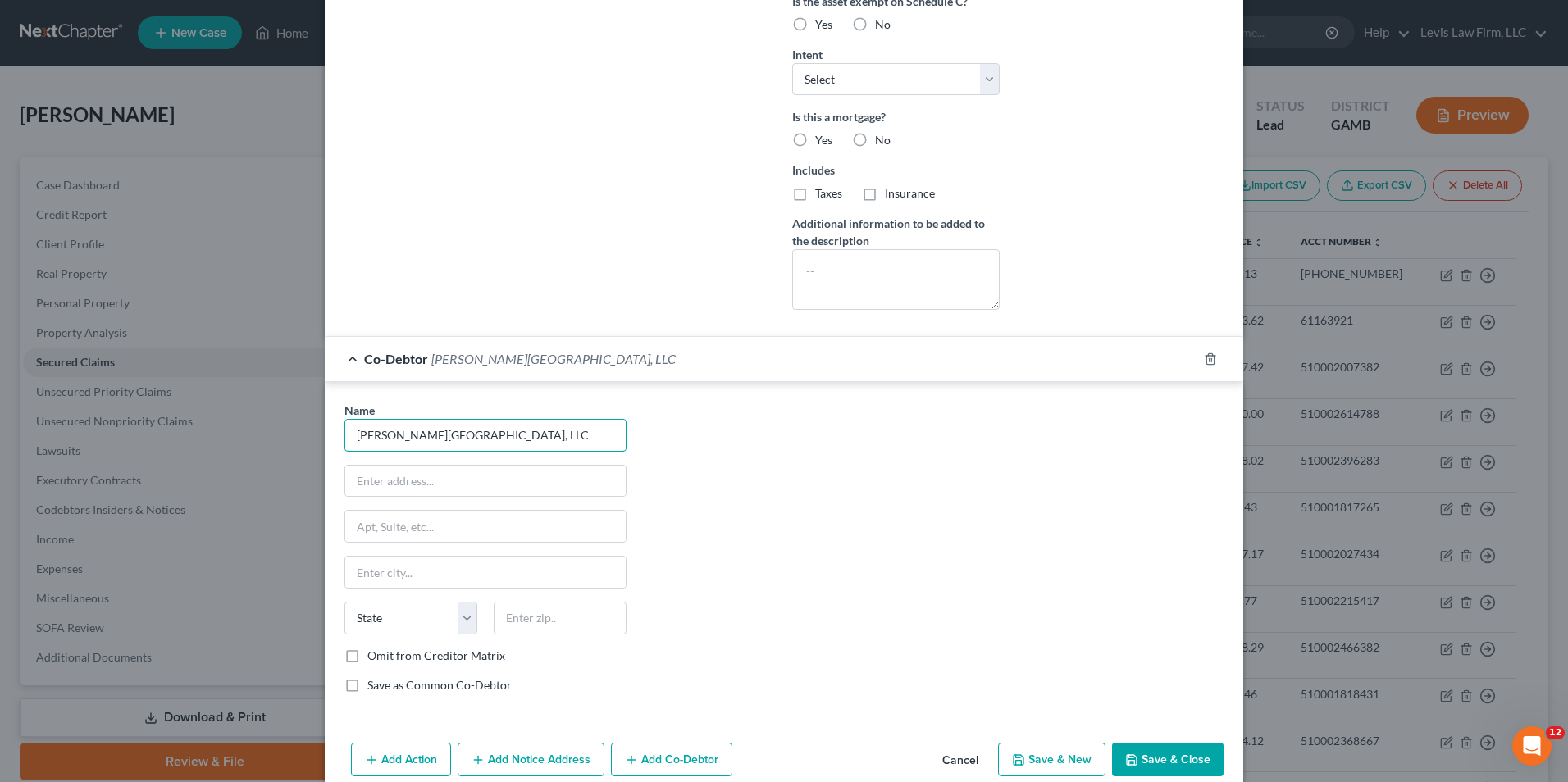
scroll to position [511, 0]
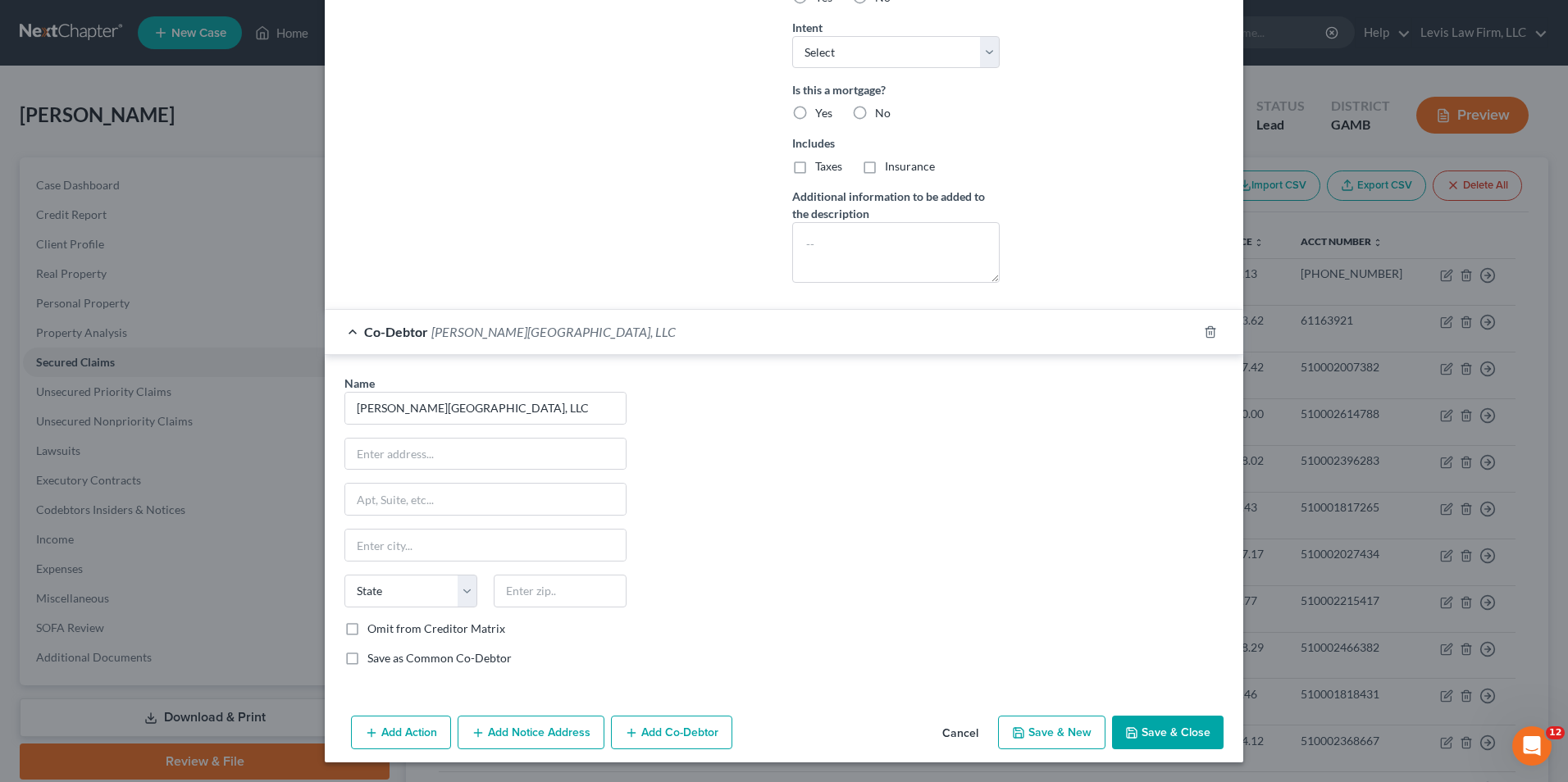
click at [1157, 731] on button "Save & Close" at bounding box center [1167, 732] width 111 height 34
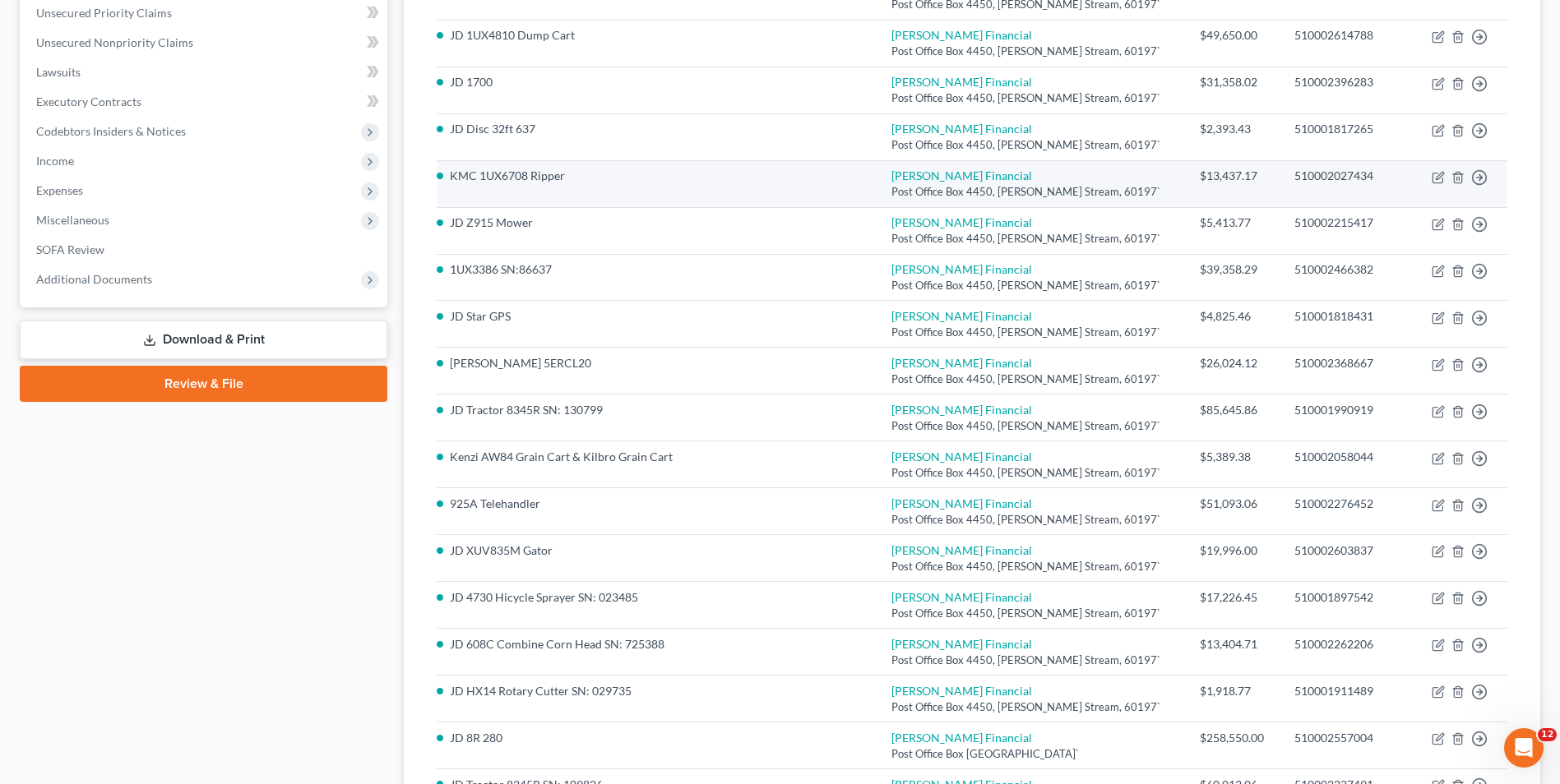
scroll to position [164, 0]
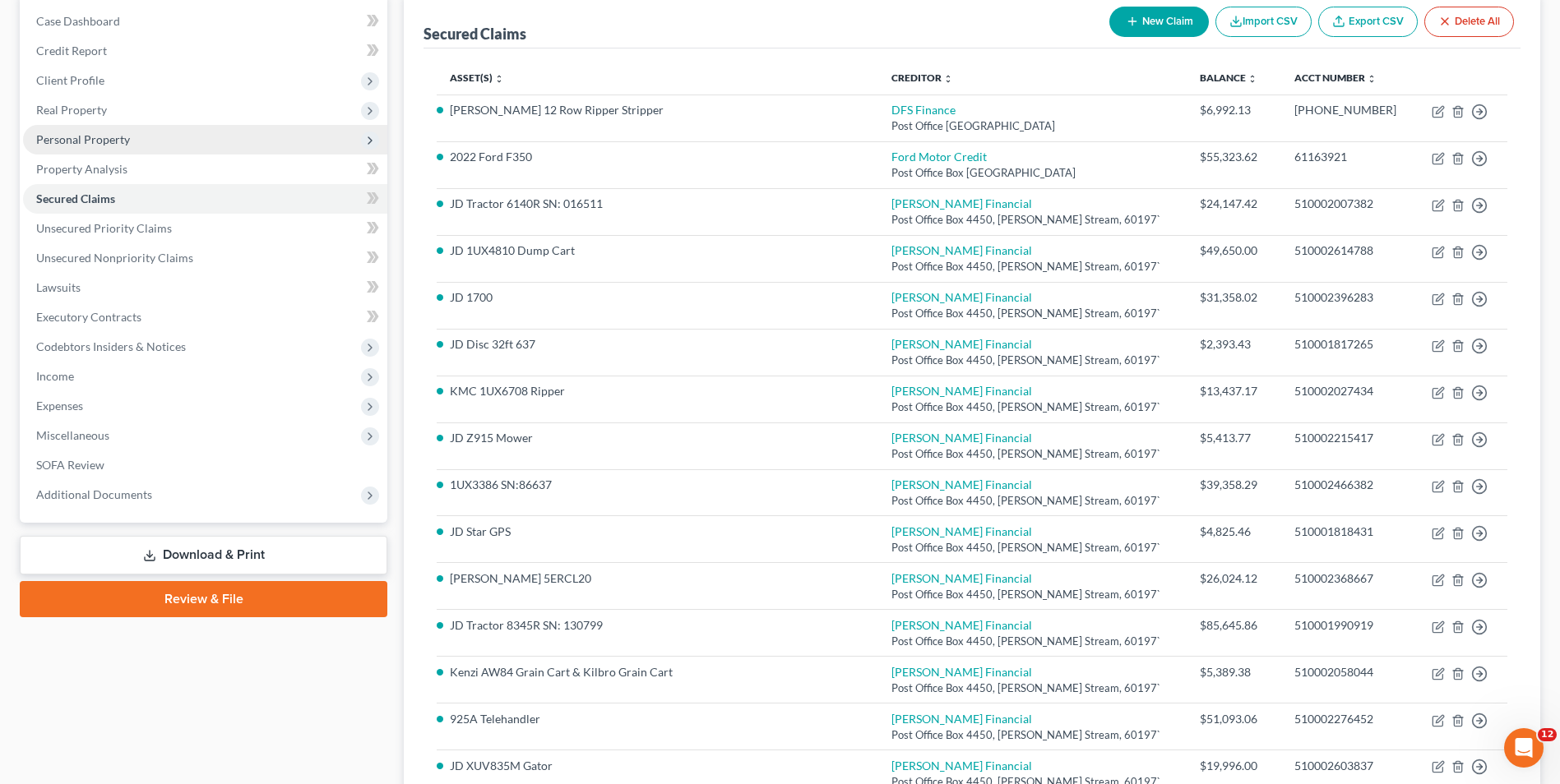
click at [113, 144] on span "Personal Property" at bounding box center [83, 140] width 94 height 14
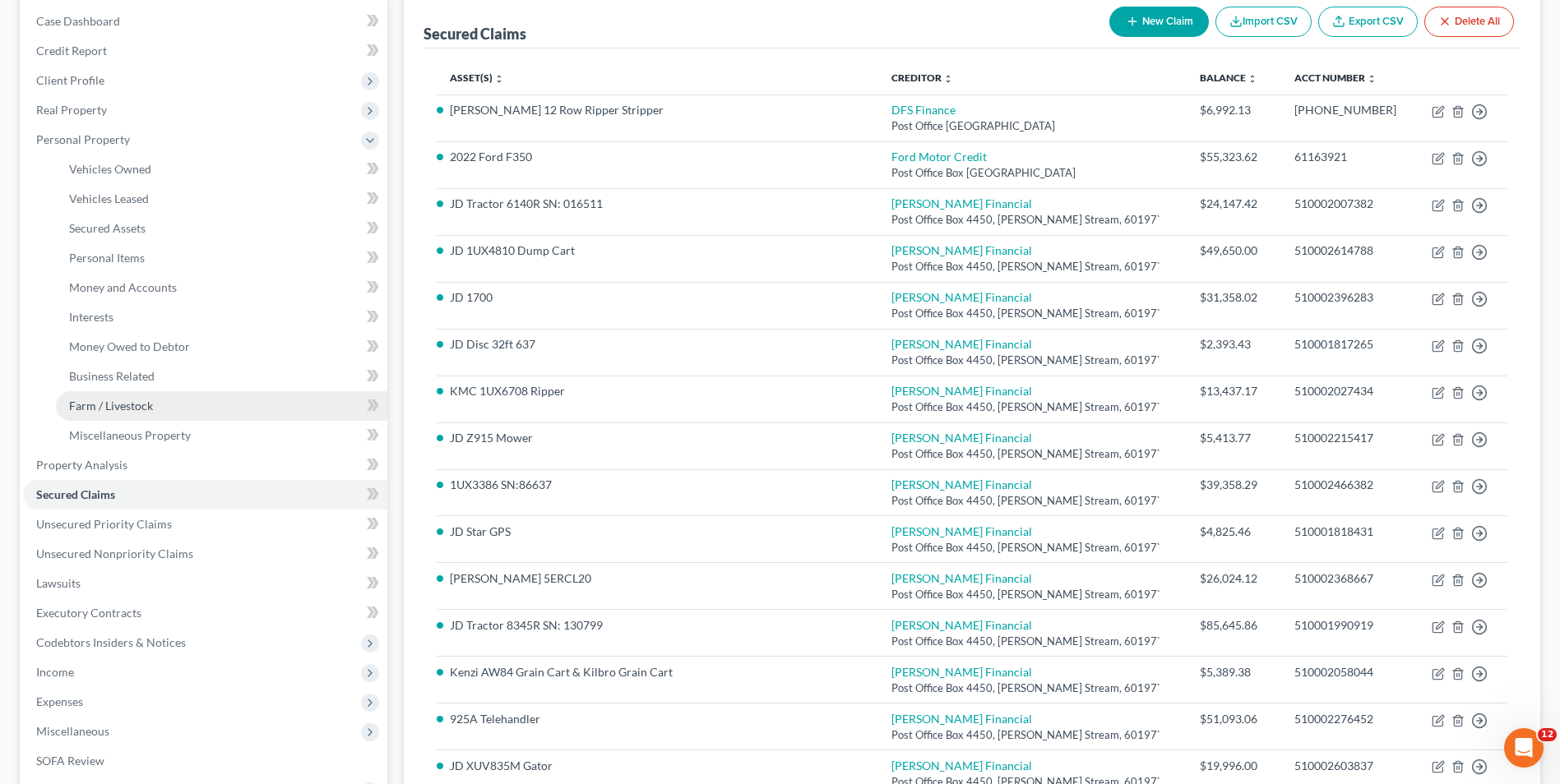
click at [136, 410] on span "Farm / Livestock" at bounding box center [111, 405] width 84 height 14
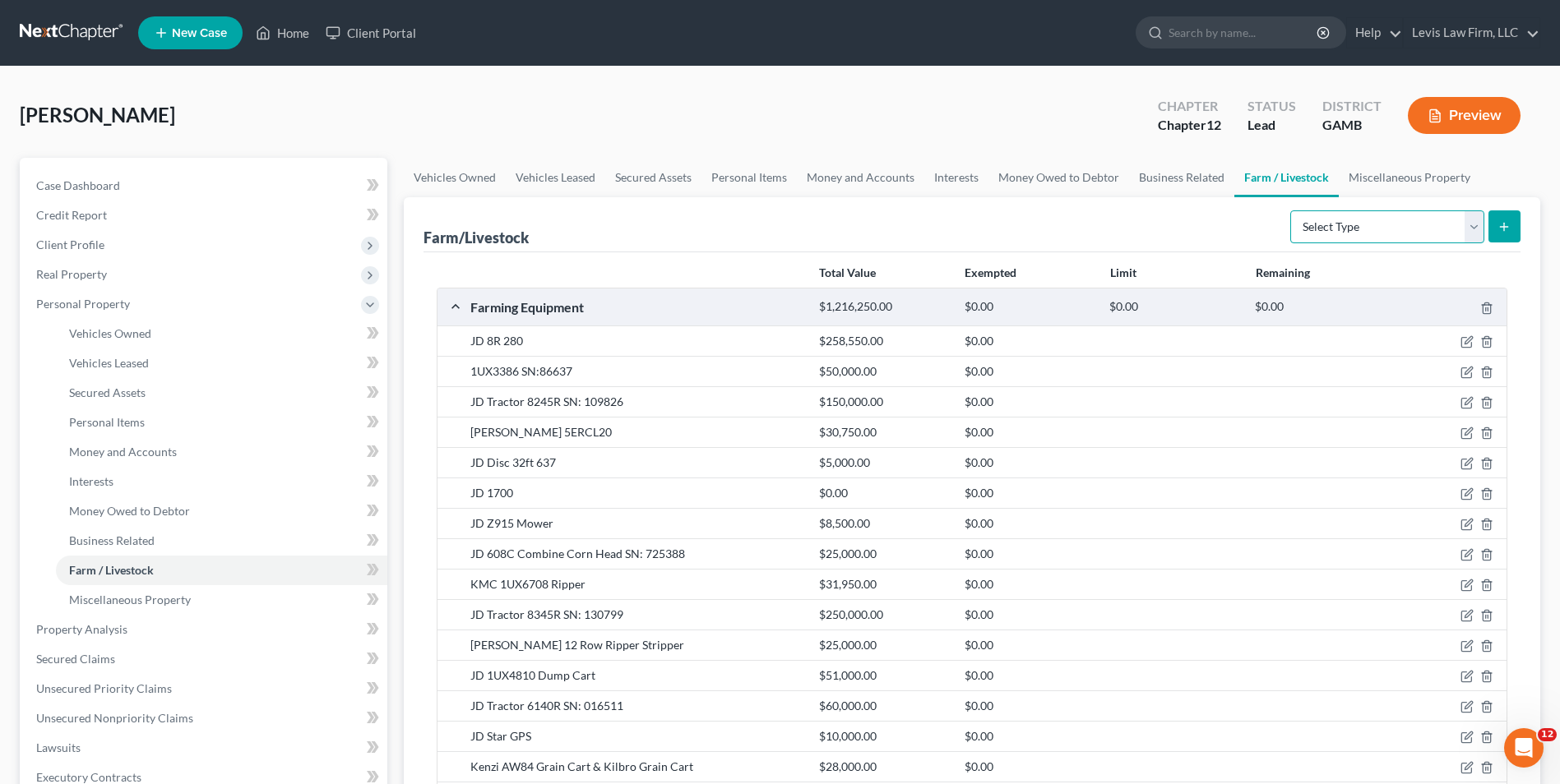
click at [1475, 222] on select "Select Type Animals & Livestock Crops: Growing or Harvested Farming Equipment F…" at bounding box center [1387, 226] width 194 height 33
click at [1293, 210] on select "Select Type Animals & Livestock Crops: Growing or Harvested Farming Equipment F…" at bounding box center [1387, 226] width 194 height 33
click at [1512, 222] on button "submit" at bounding box center [1504, 226] width 32 height 32
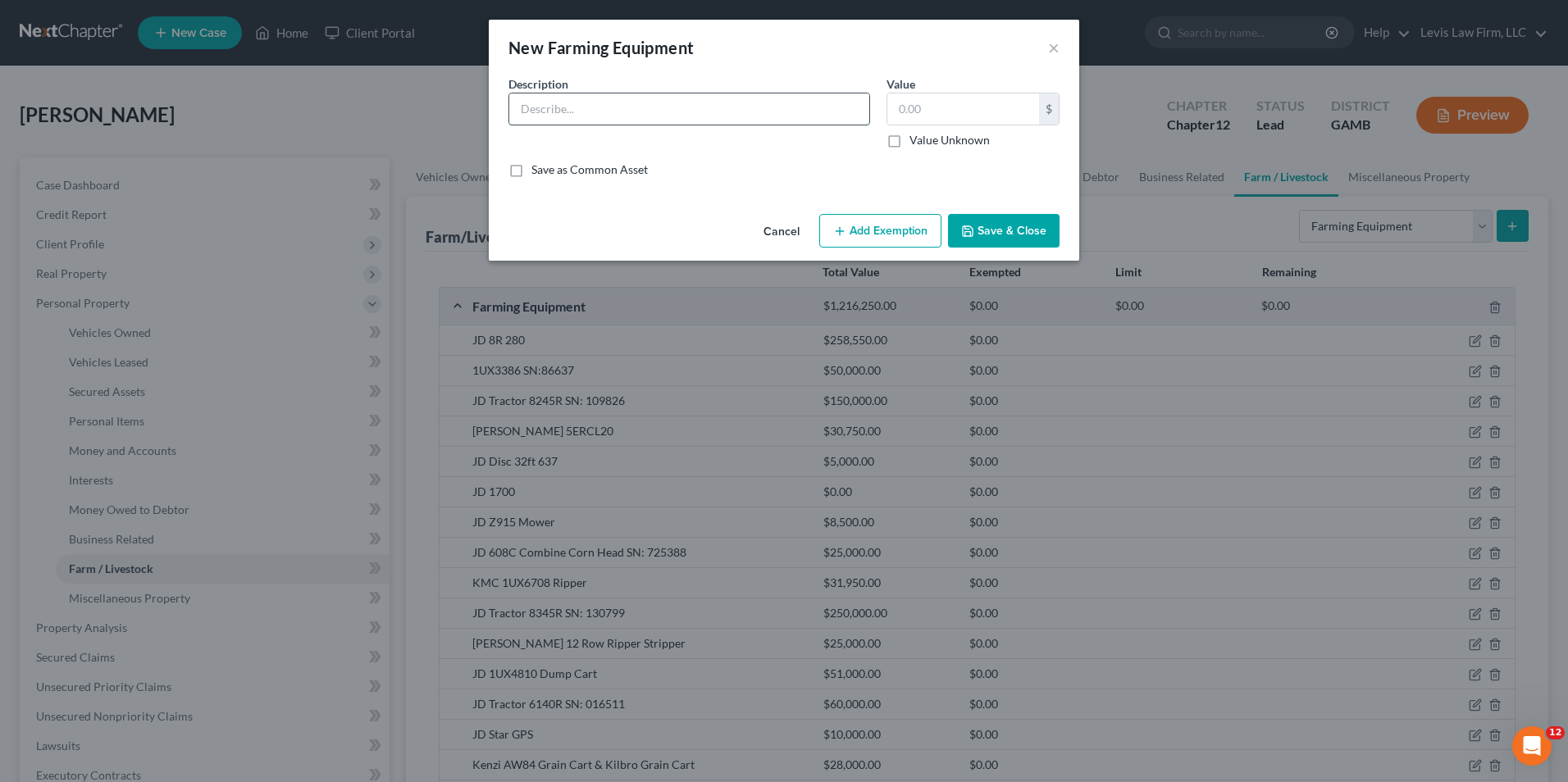
drag, startPoint x: 581, startPoint y: 115, endPoint x: 651, endPoint y: 88, distance: 75.0
click at [581, 114] on input "text" at bounding box center [689, 110] width 360 height 32
click at [902, 112] on input "text" at bounding box center [963, 110] width 152 height 32
click at [1012, 231] on button "Save & Close" at bounding box center [1003, 231] width 111 height 34
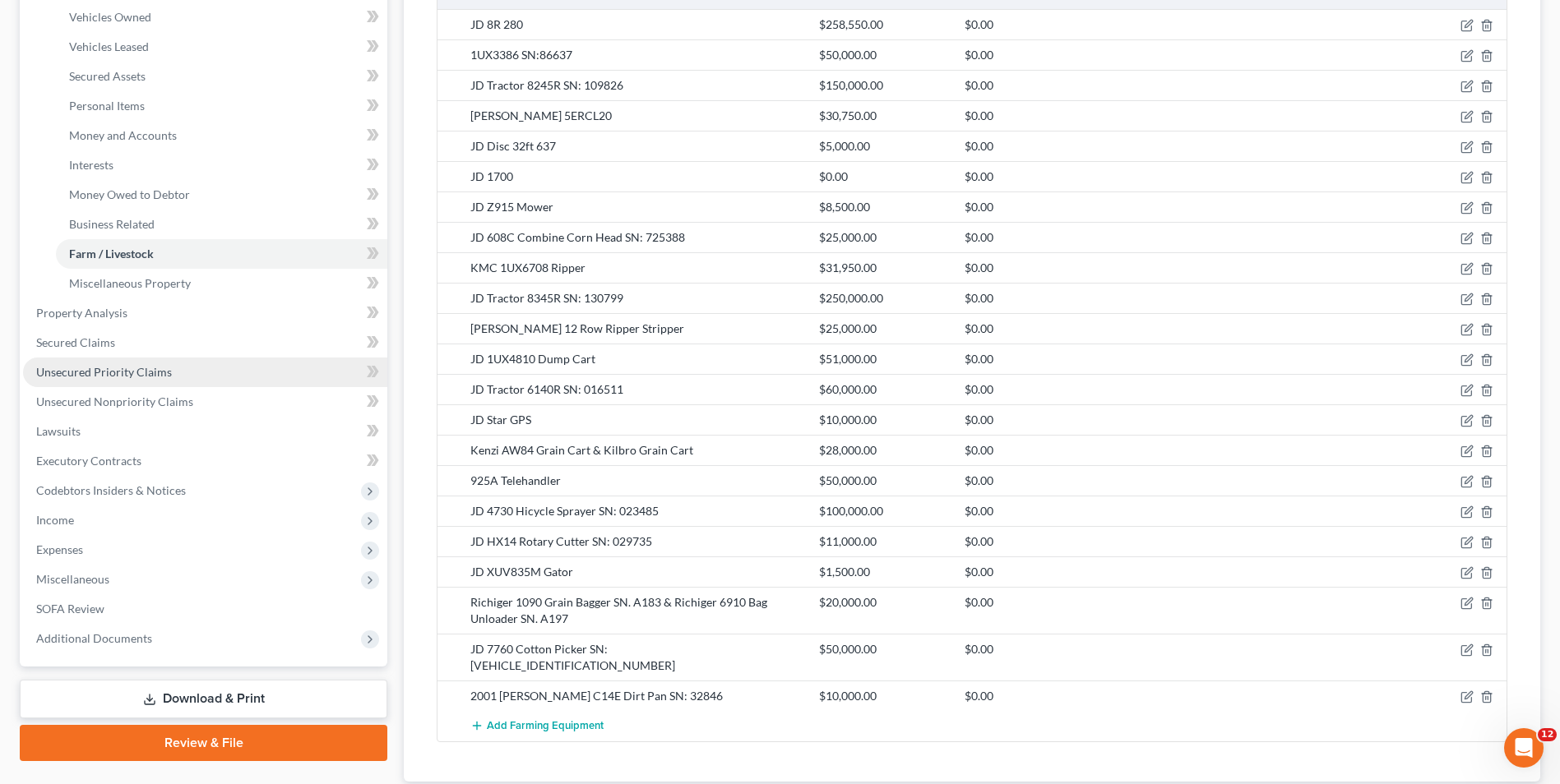
scroll to position [329, 0]
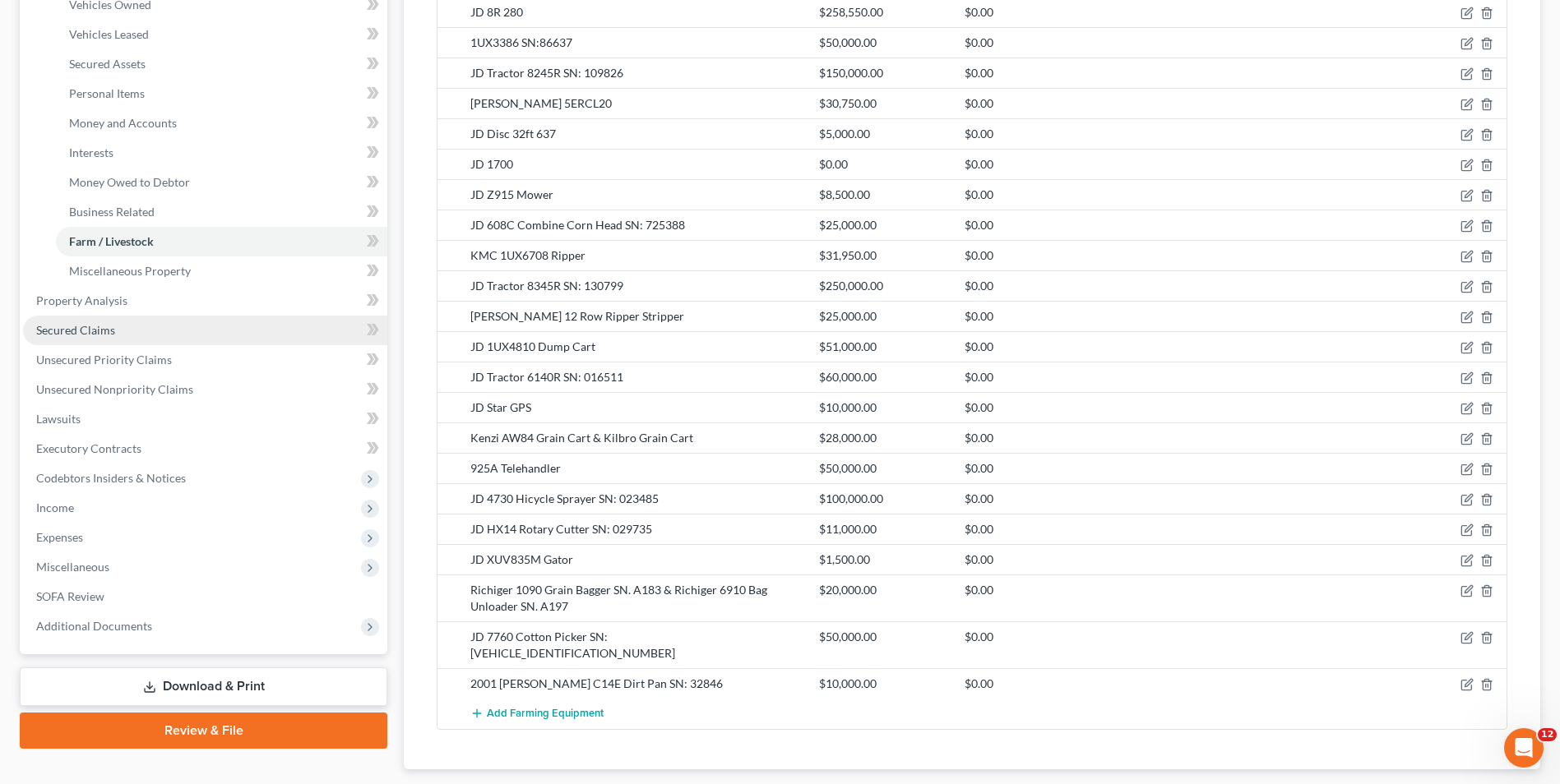
drag, startPoint x: 83, startPoint y: 317, endPoint x: 107, endPoint y: 318, distance: 24.0
click at [83, 316] on link "Secured Claims" at bounding box center [205, 330] width 364 height 30
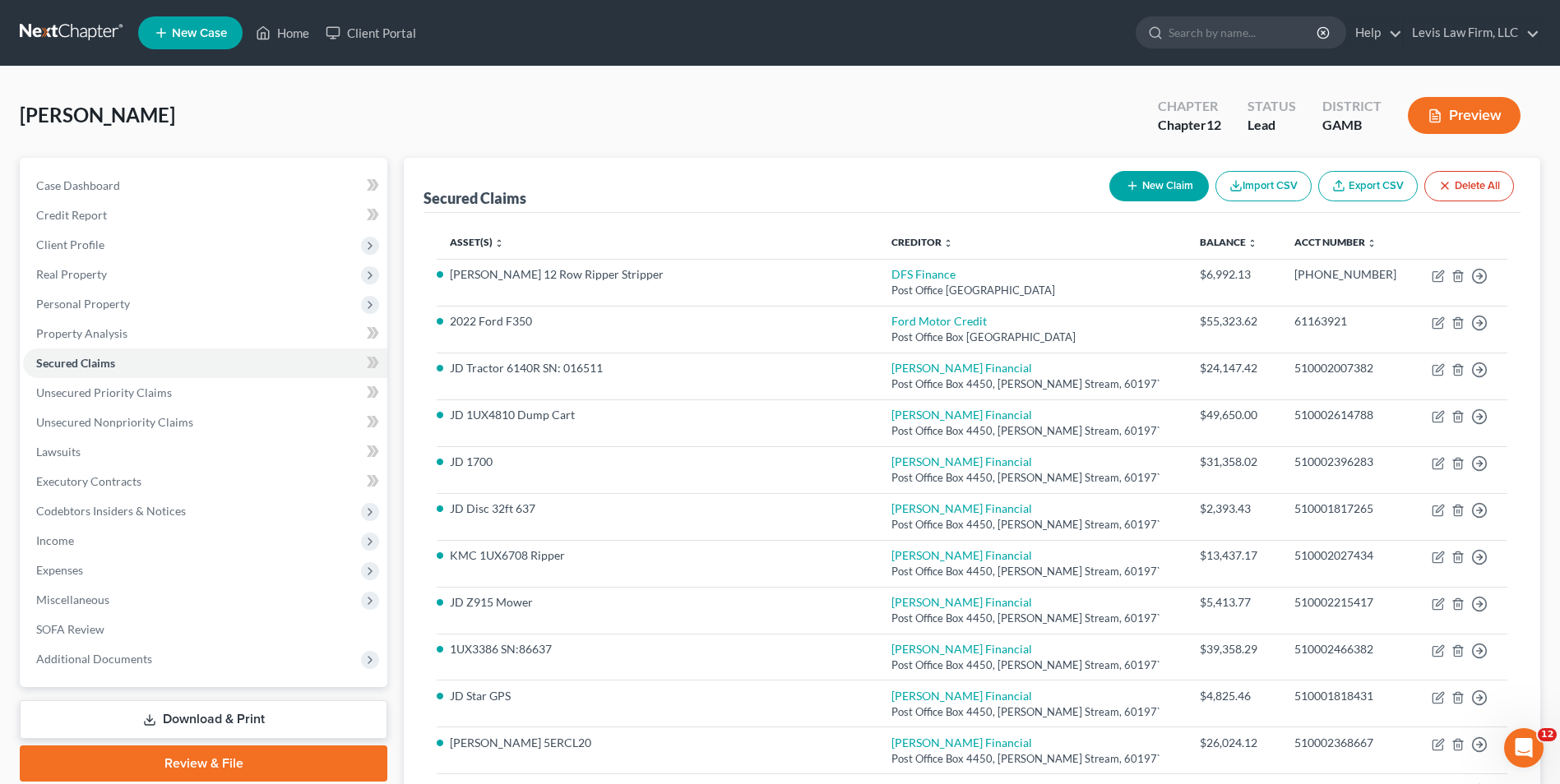
click at [1175, 178] on button "New Claim" at bounding box center [1158, 185] width 99 height 31
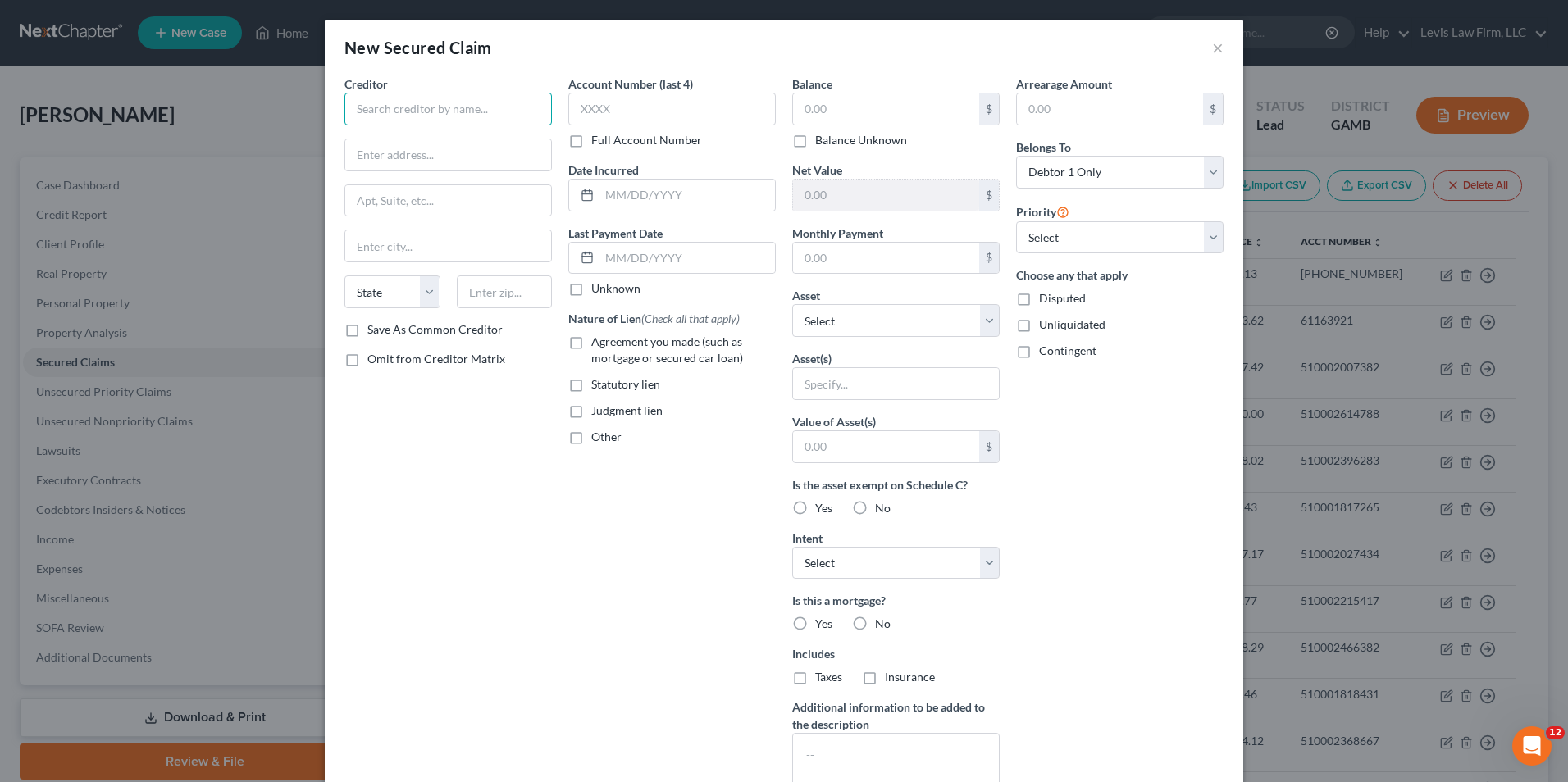
click at [365, 110] on input "text" at bounding box center [448, 109] width 208 height 32
click at [591, 143] on label "Full Account Number" at bounding box center [646, 140] width 110 height 17
click at [598, 143] on input "Full Account Number" at bounding box center [603, 138] width 11 height 11
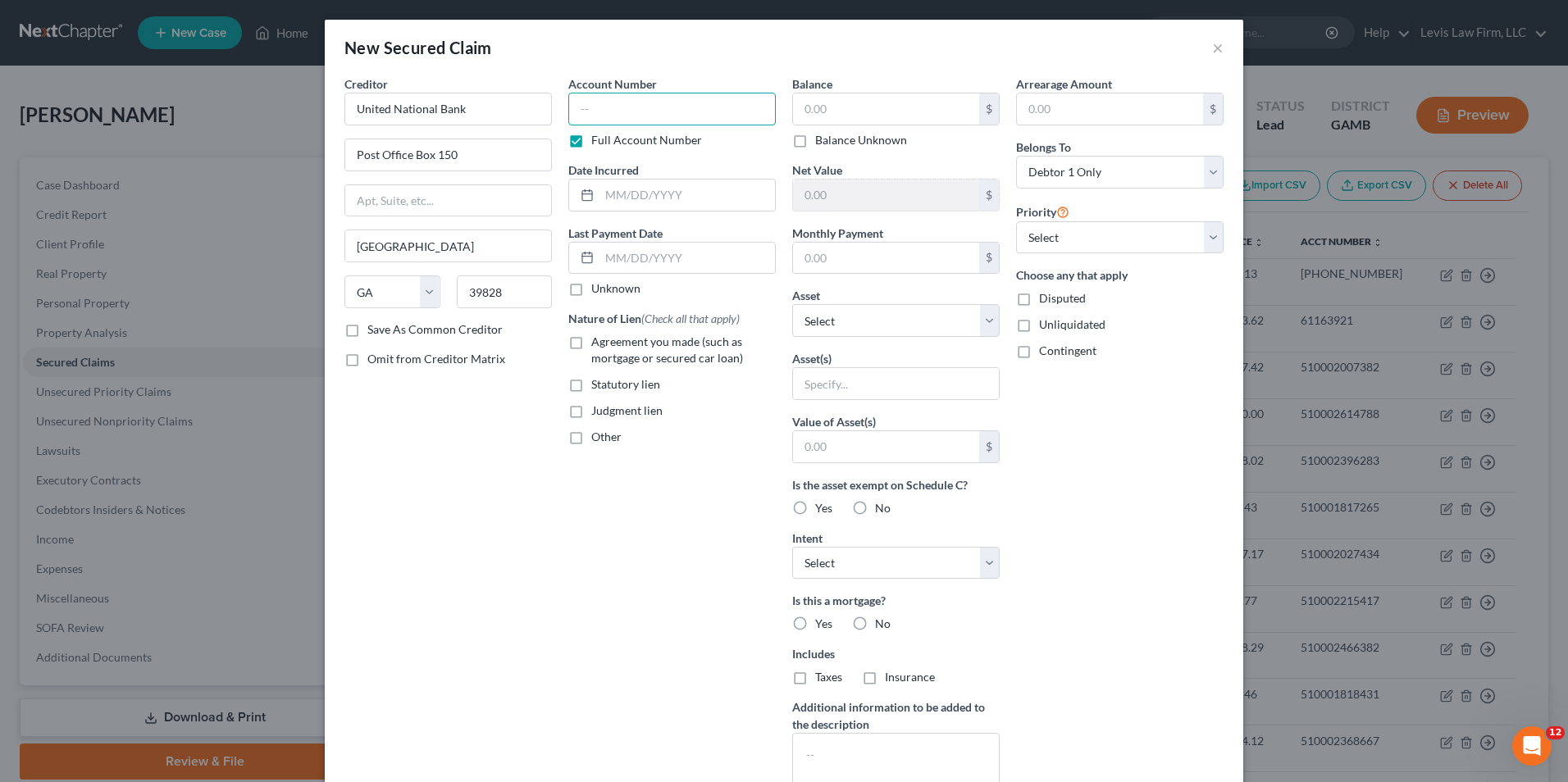
click at [573, 108] on input "text" at bounding box center [672, 109] width 208 height 32
click at [795, 111] on input "text" at bounding box center [886, 110] width 186 height 32
click at [981, 319] on select "Select Other Multiple Assets [STREET_ADDRESS][PERSON_NAME] - $153228.0 JD 8R 28…" at bounding box center [895, 320] width 208 height 32
click at [792, 304] on select "Select Other Multiple Assets [STREET_ADDRESS][PERSON_NAME] - $153228.0 JD 8R 28…" at bounding box center [895, 320] width 208 height 32
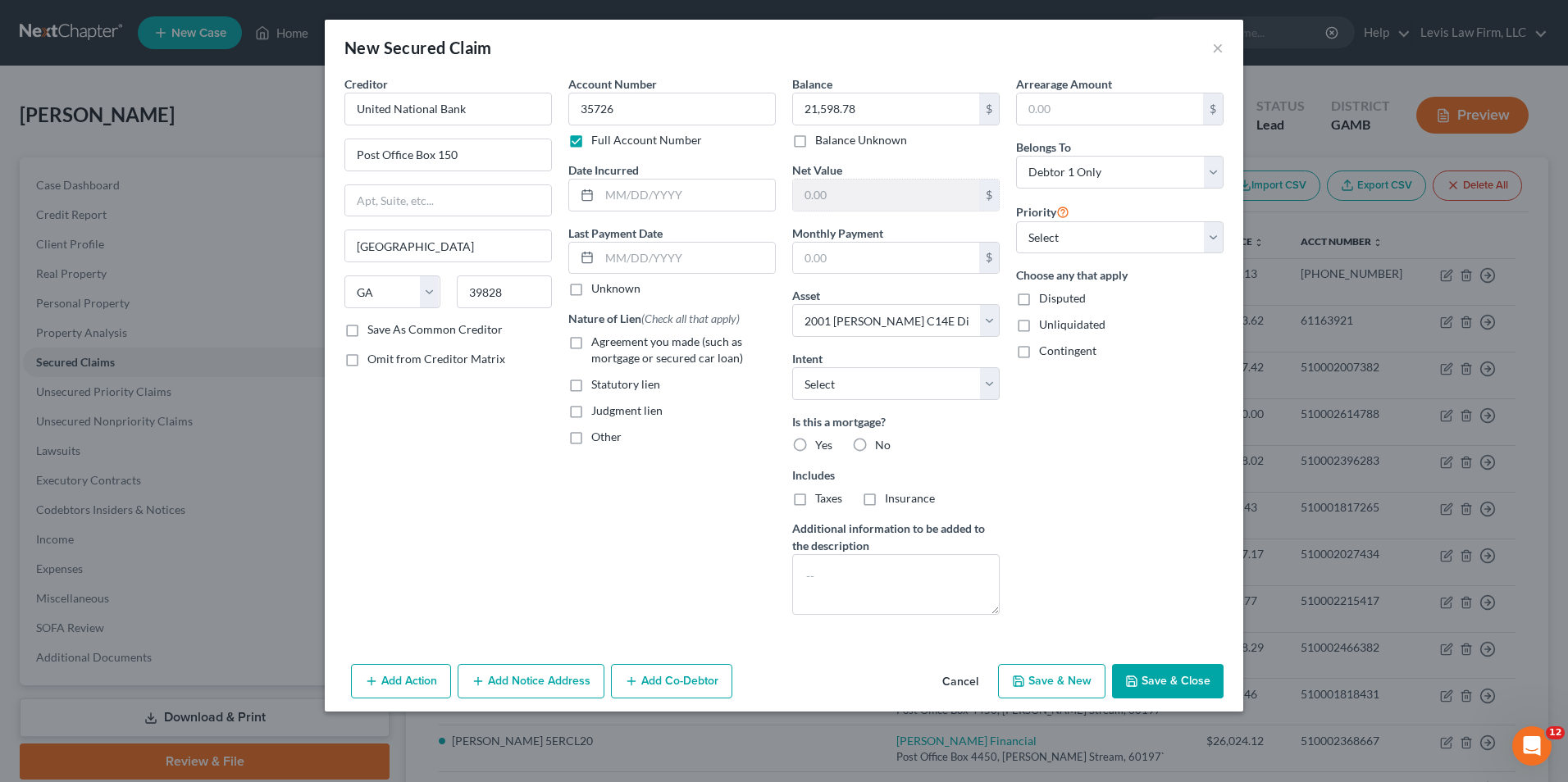
click at [709, 675] on button "Add Co-Debtor" at bounding box center [672, 680] width 121 height 34
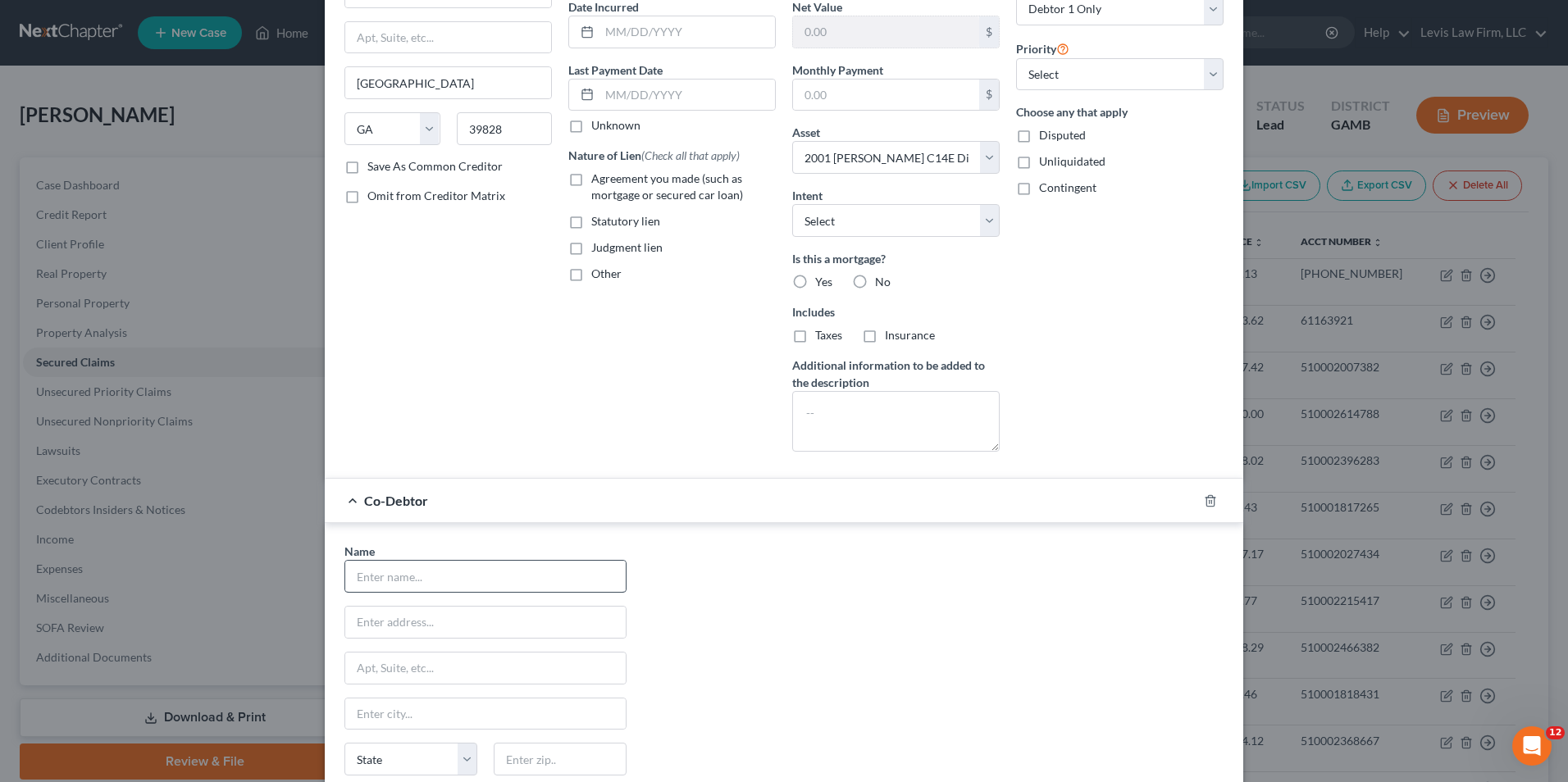
scroll to position [164, 0]
drag, startPoint x: 365, startPoint y: 578, endPoint x: 434, endPoint y: 565, distance: 70.2
click at [365, 578] on input "text" at bounding box center [486, 576] width 281 height 32
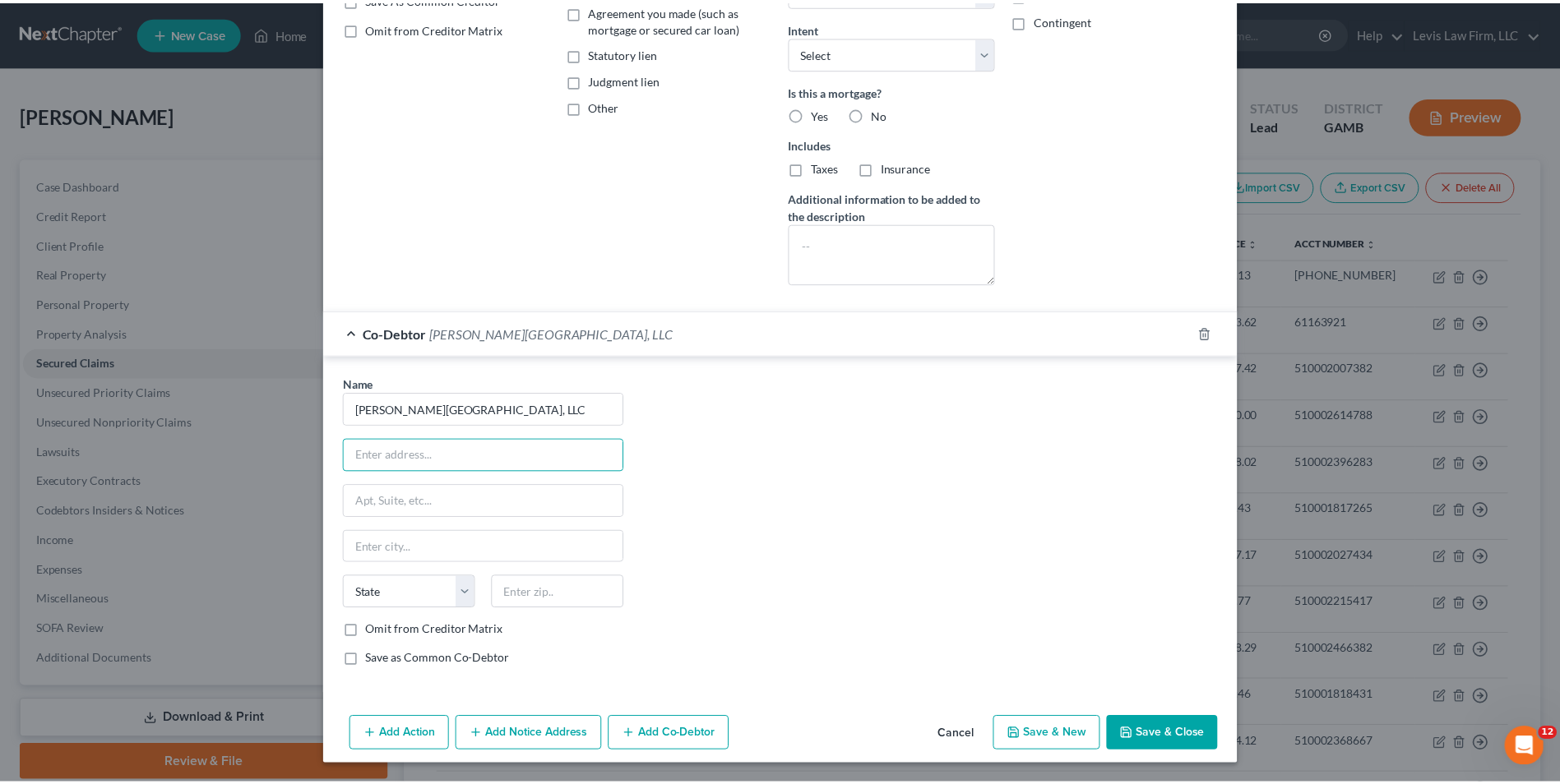
scroll to position [333, 0]
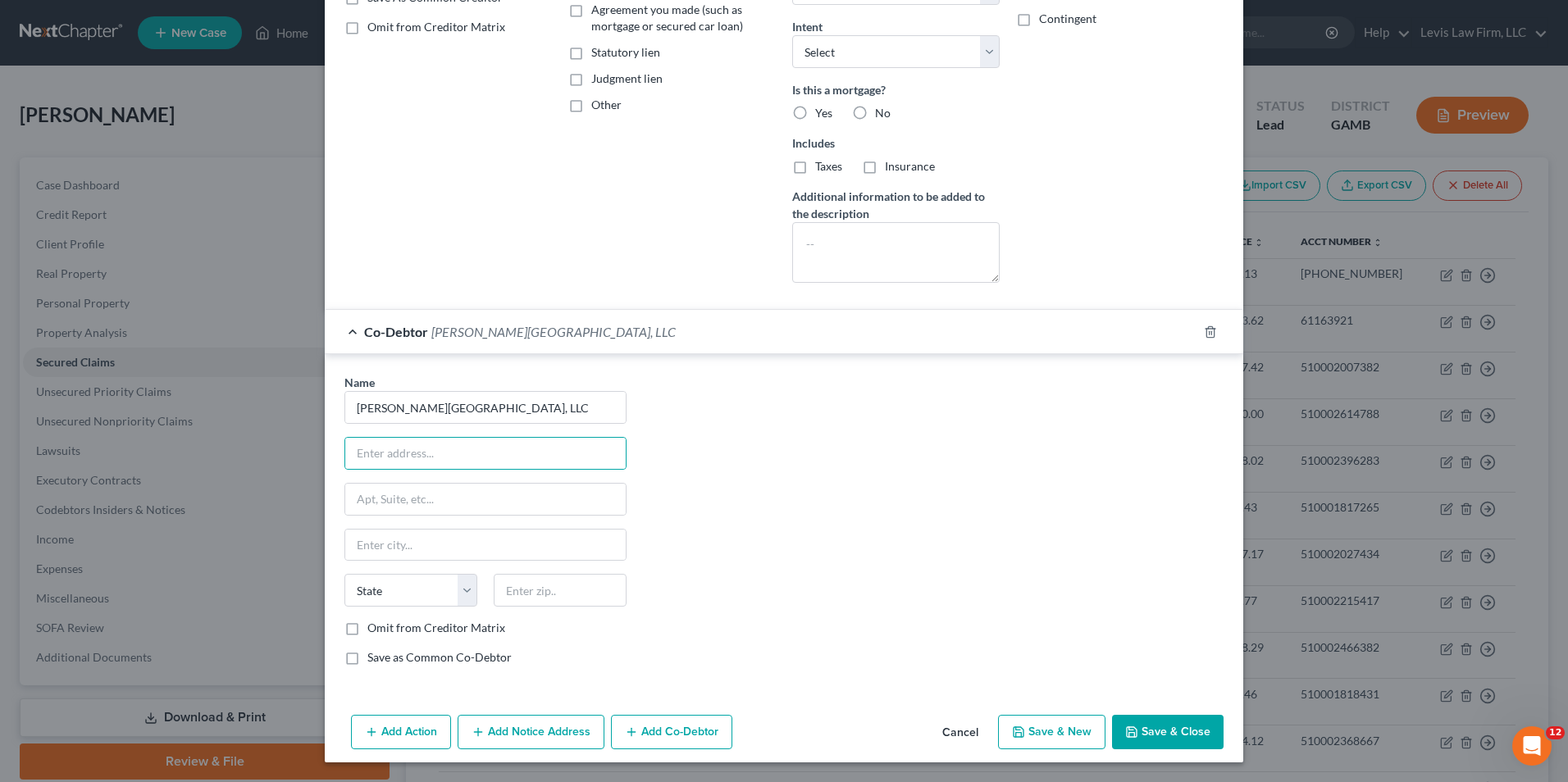
click at [1154, 725] on button "Save & Close" at bounding box center [1167, 731] width 111 height 34
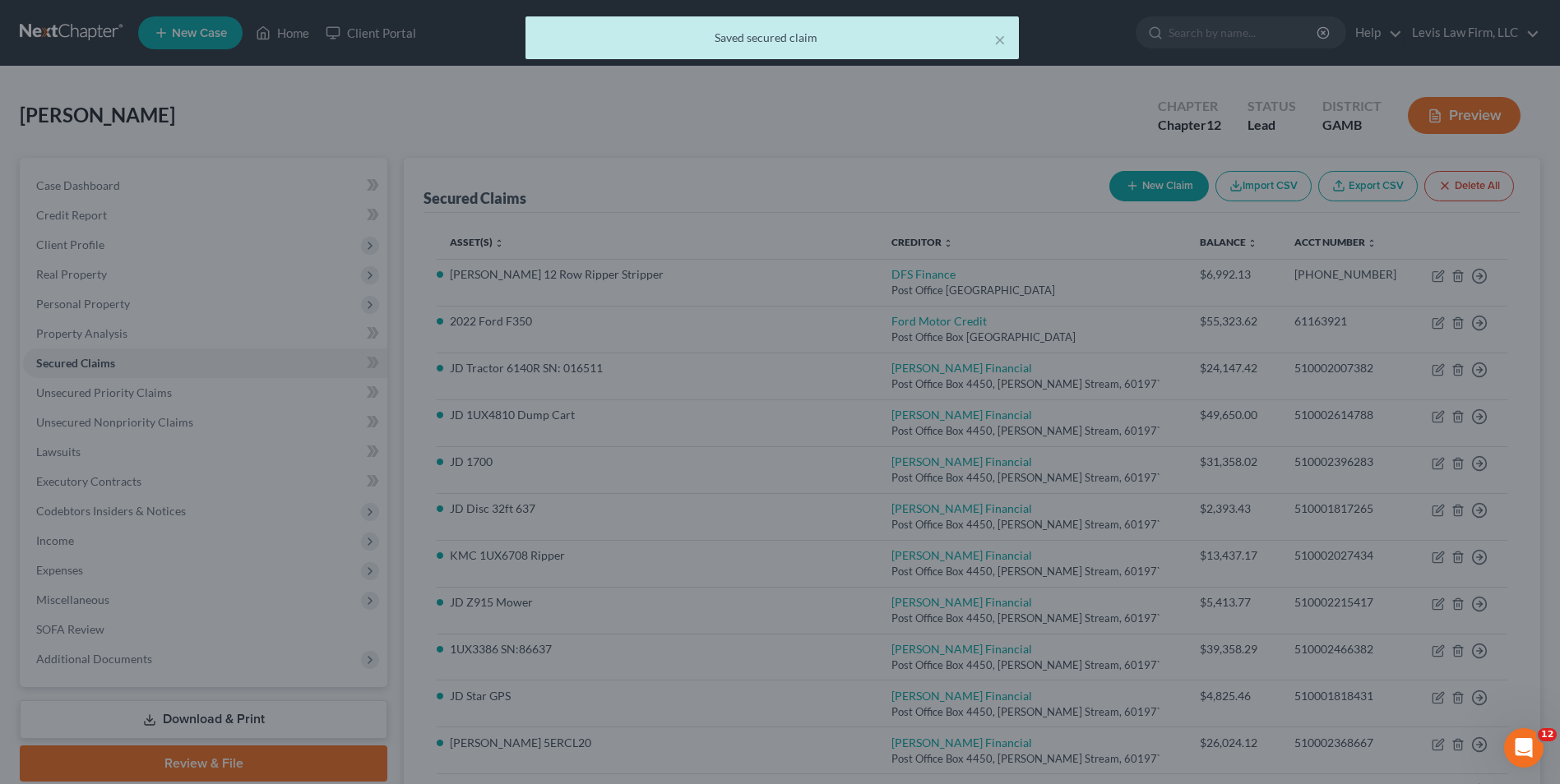
scroll to position [0, 0]
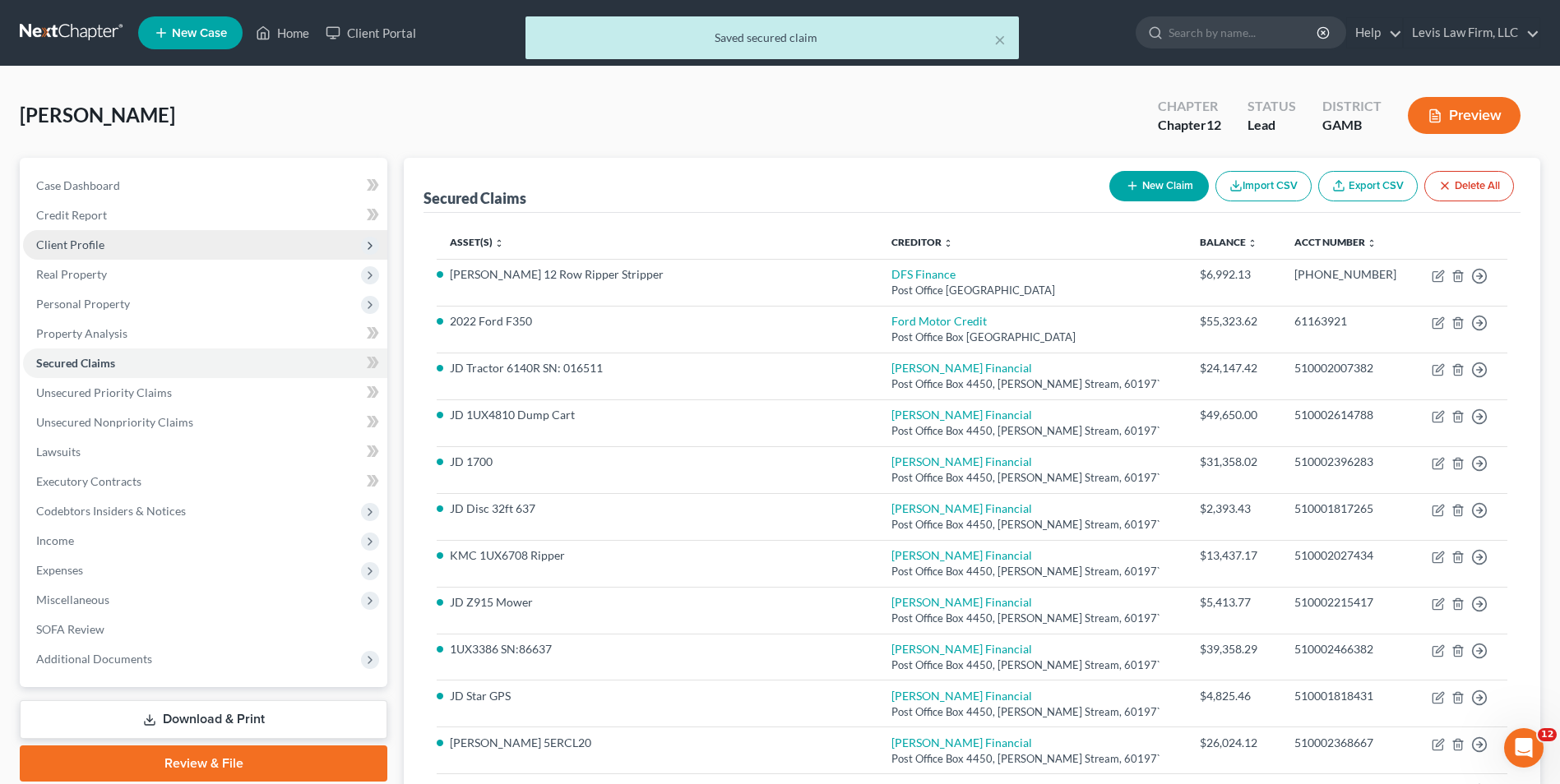
click at [76, 241] on span "Client Profile" at bounding box center [70, 244] width 69 height 14
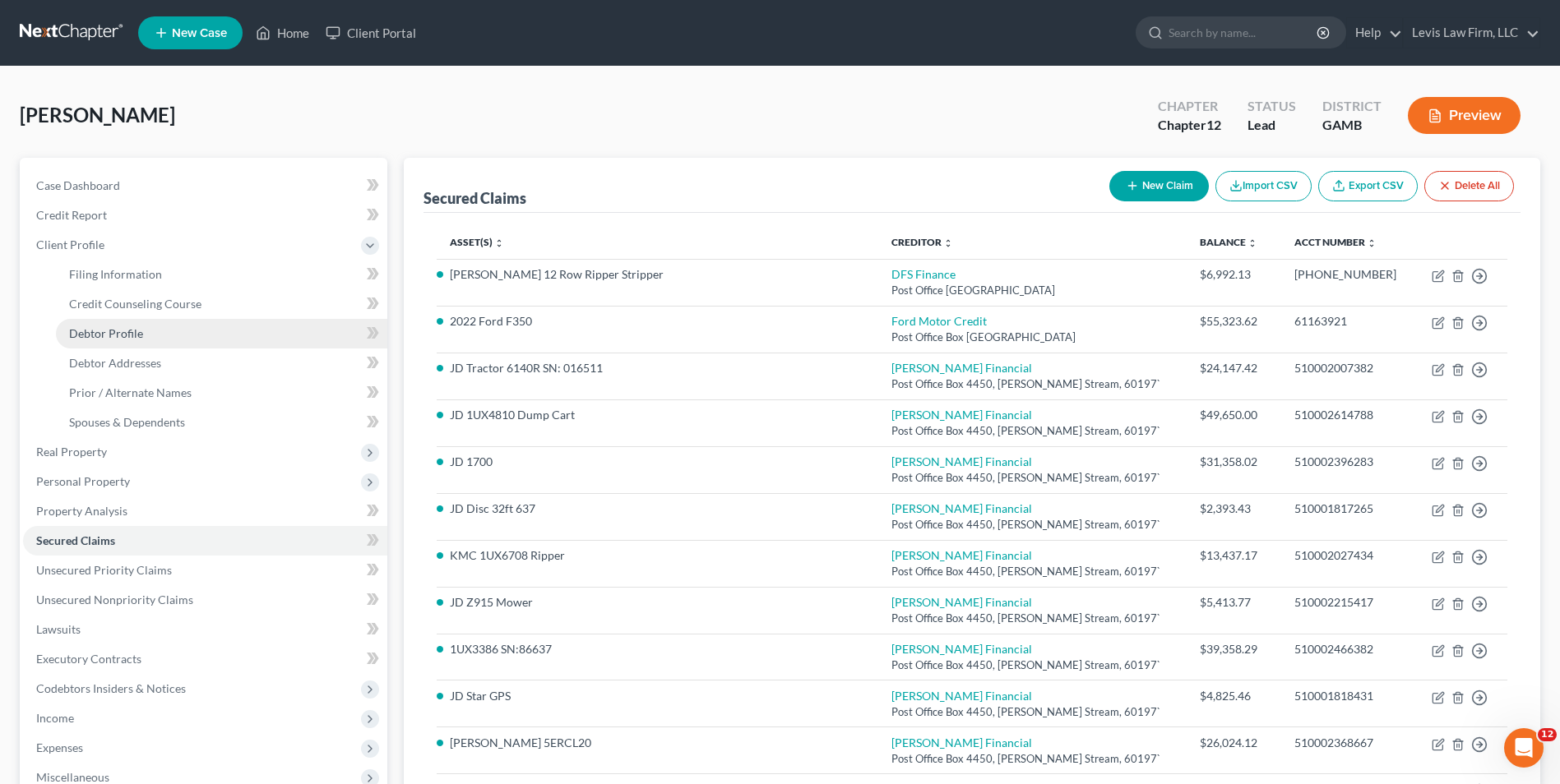
click at [124, 330] on span "Debtor Profile" at bounding box center [106, 333] width 74 height 14
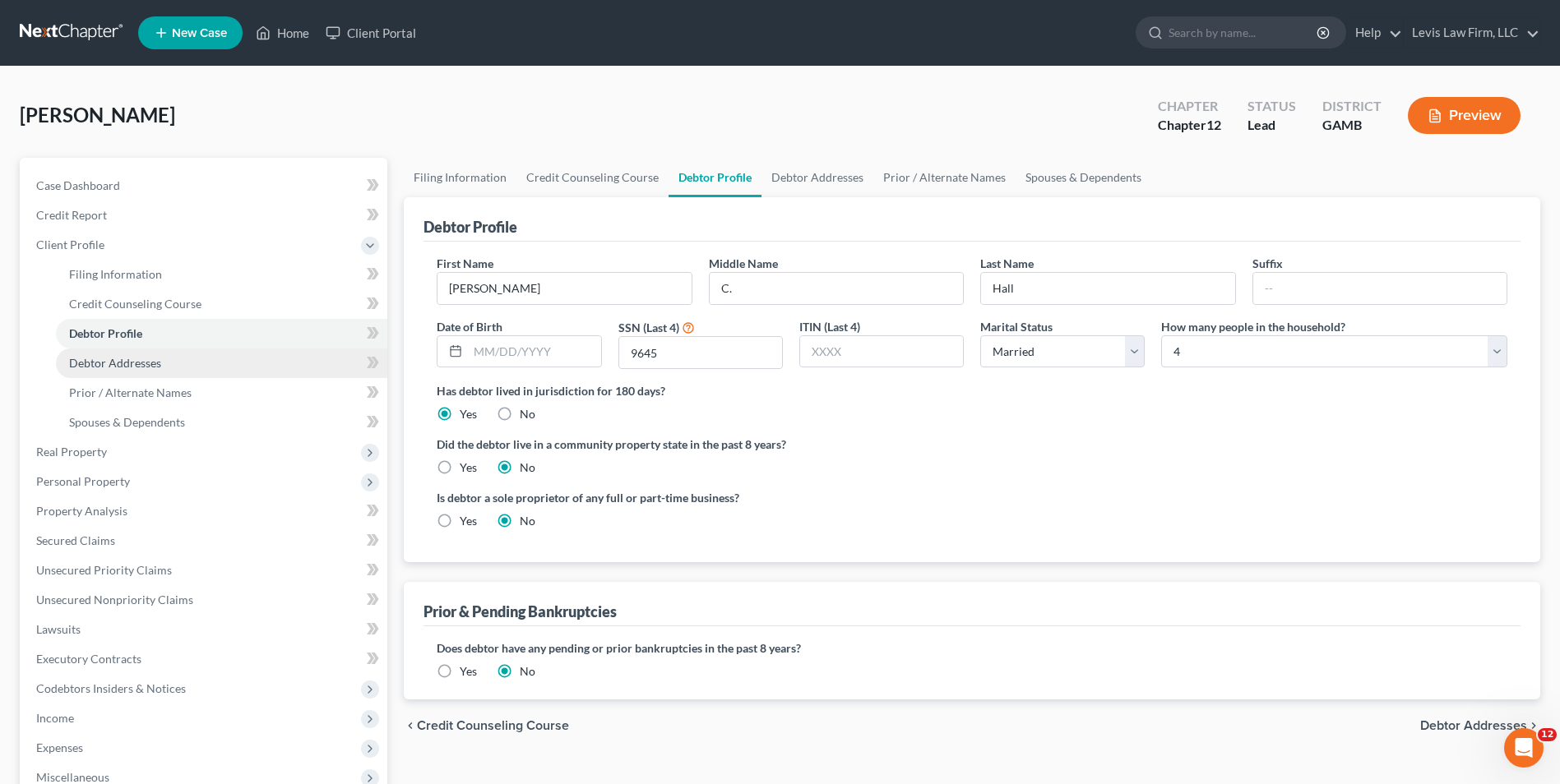
click at [119, 362] on span "Debtor Addresses" at bounding box center [115, 363] width 92 height 14
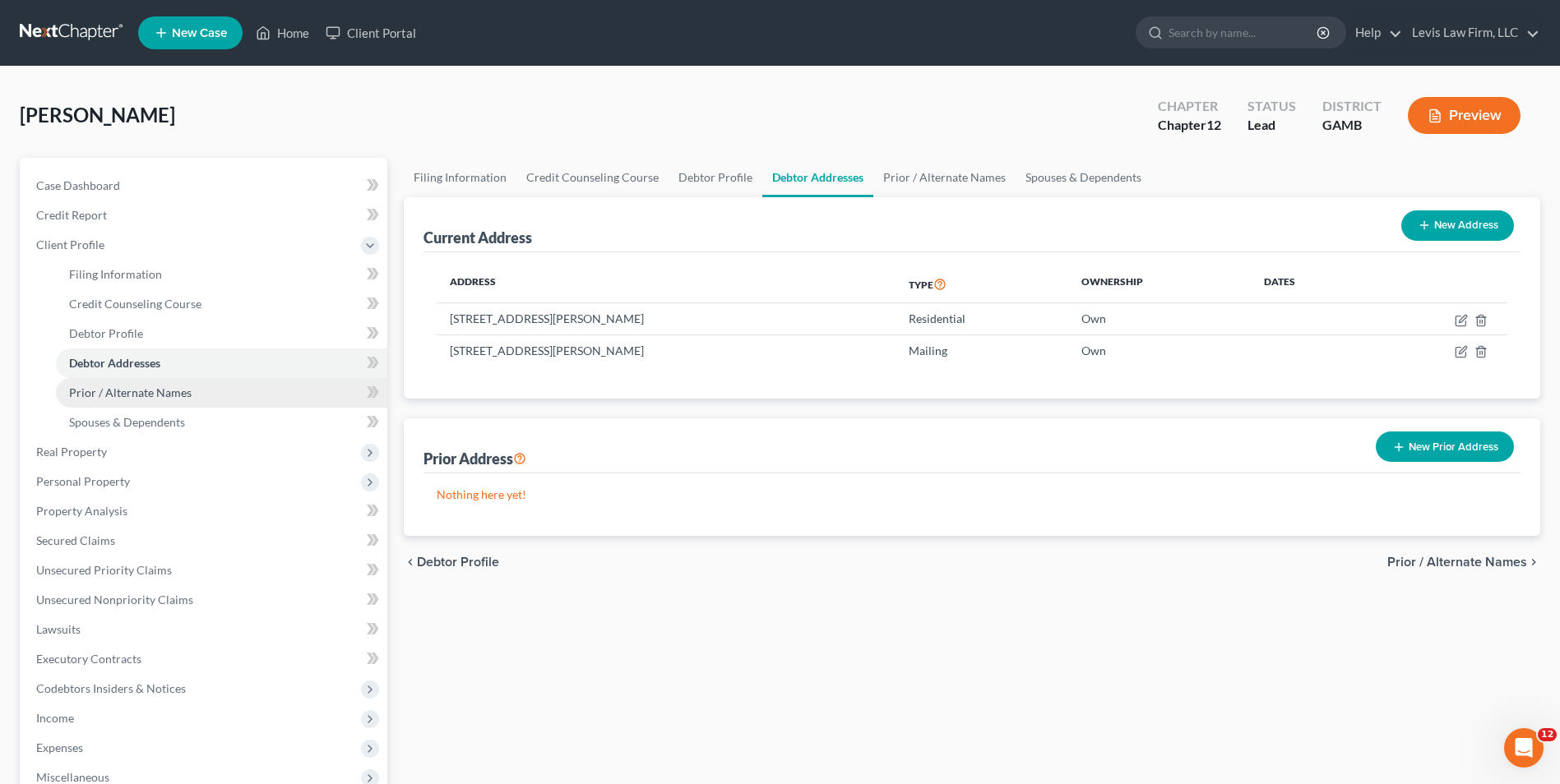
click at [158, 398] on span "Prior / Alternate Names" at bounding box center [130, 393] width 122 height 14
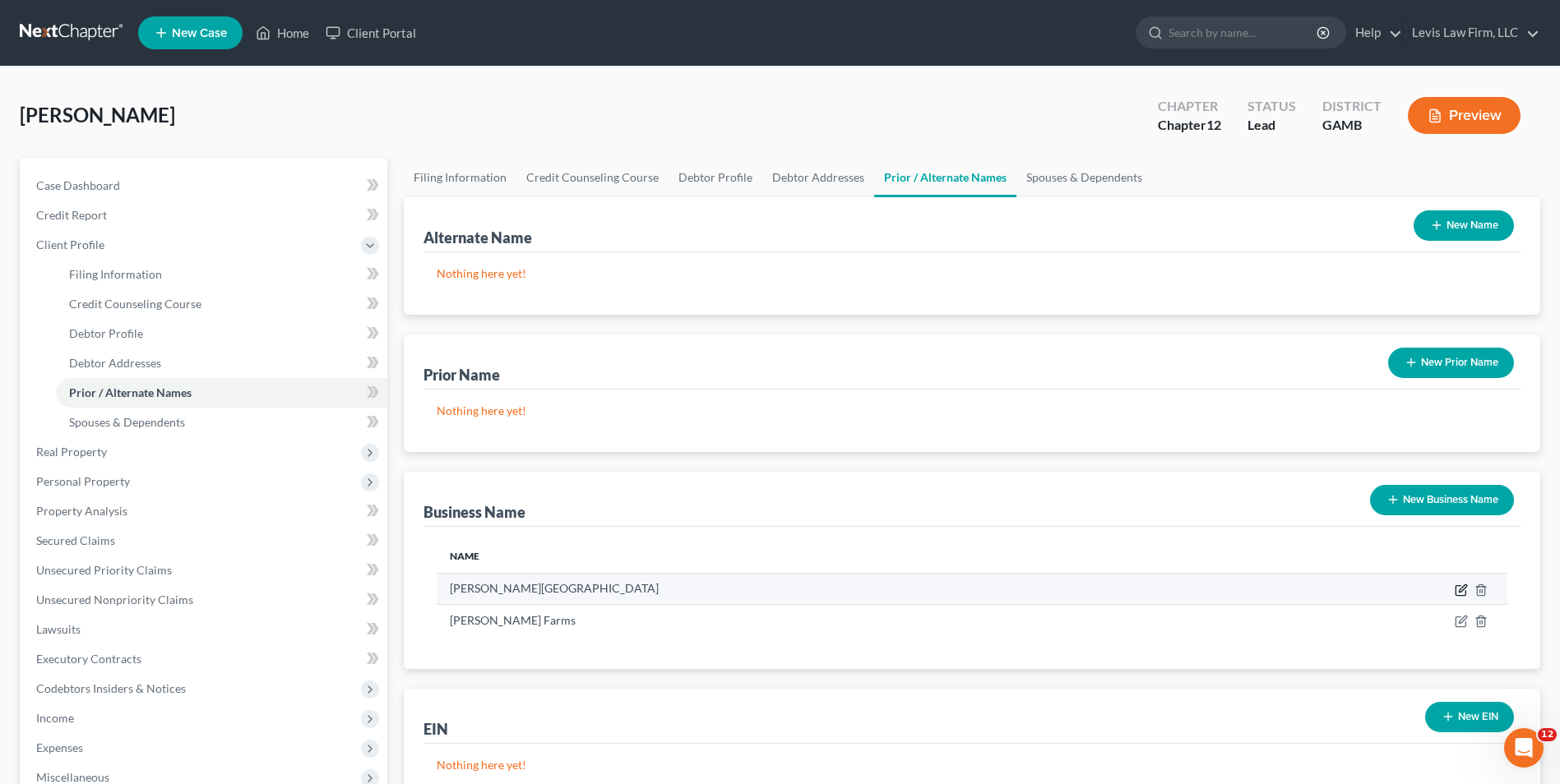
click at [1460, 589] on icon "button" at bounding box center [1462, 588] width 7 height 7
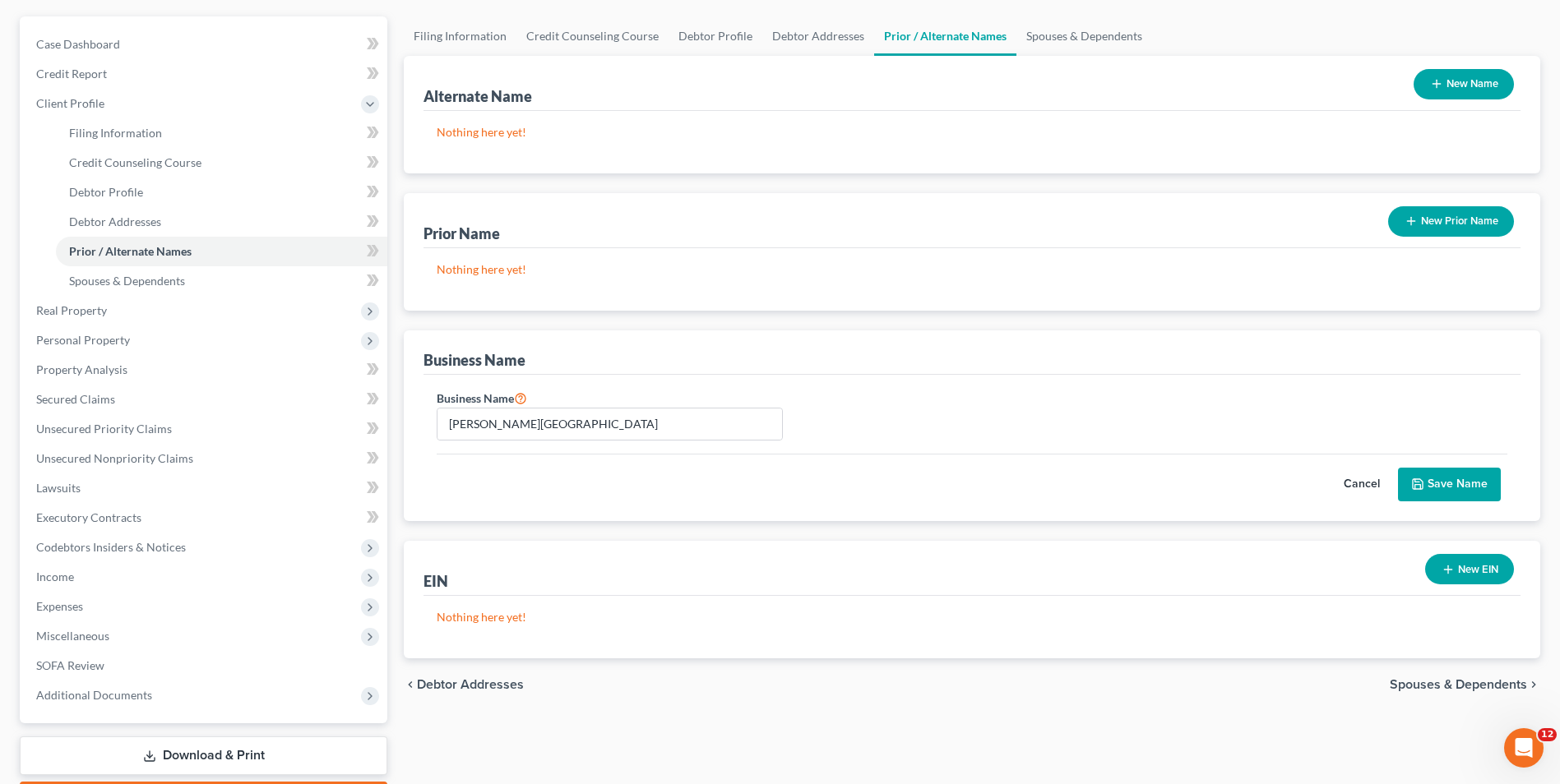
scroll to position [164, 0]
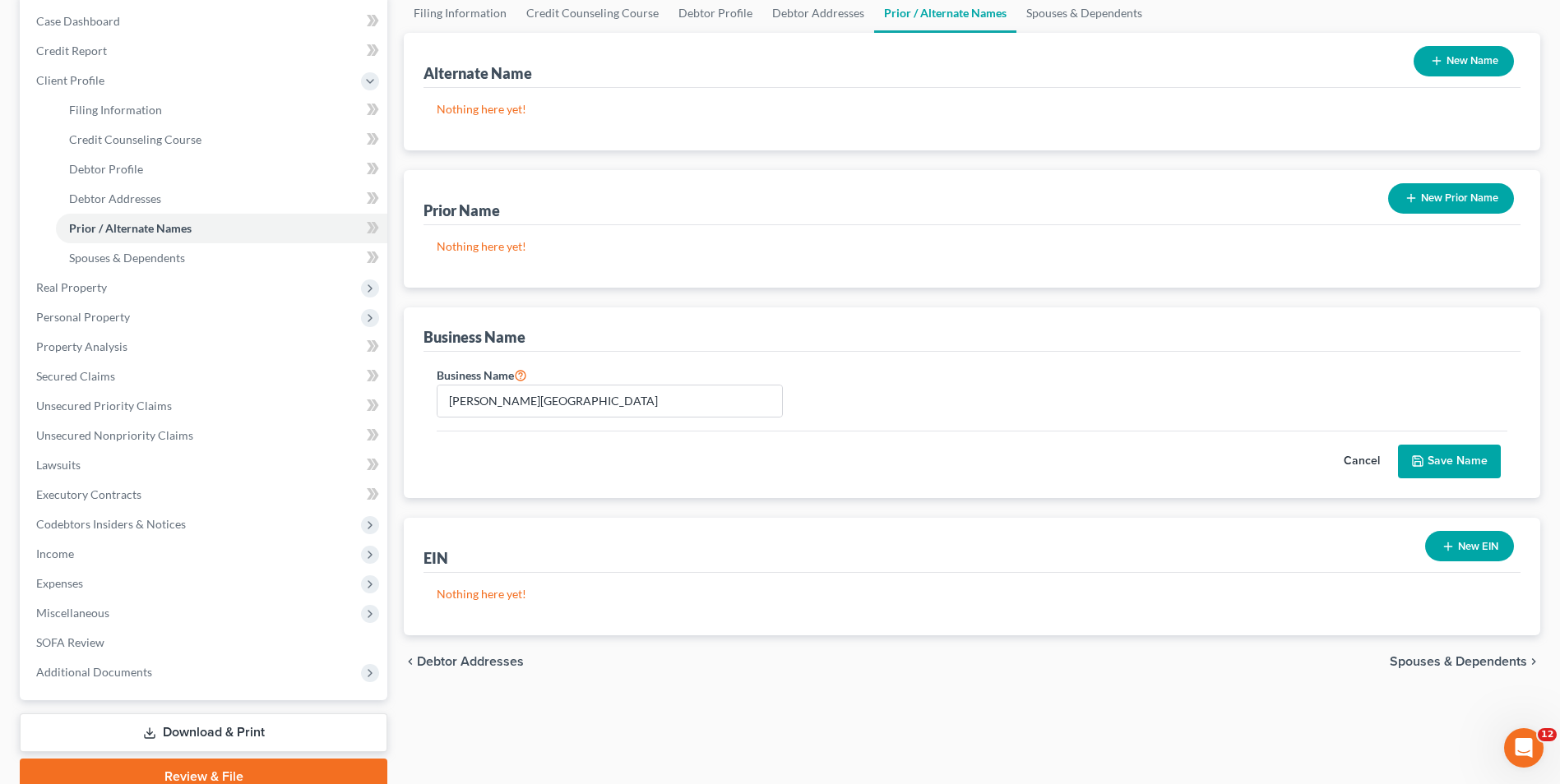
click at [1460, 452] on button "Save Name" at bounding box center [1449, 461] width 103 height 34
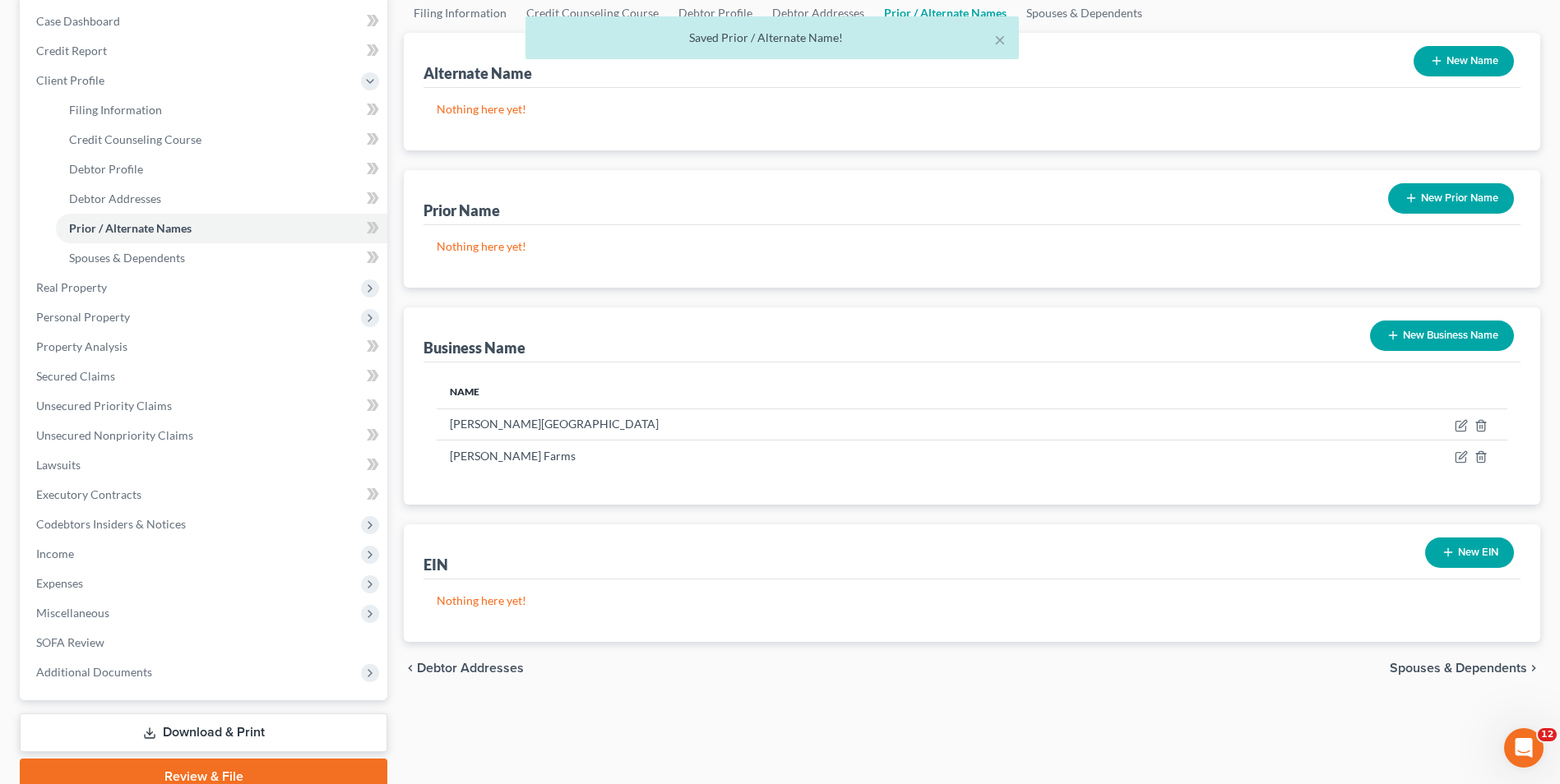
scroll to position [0, 0]
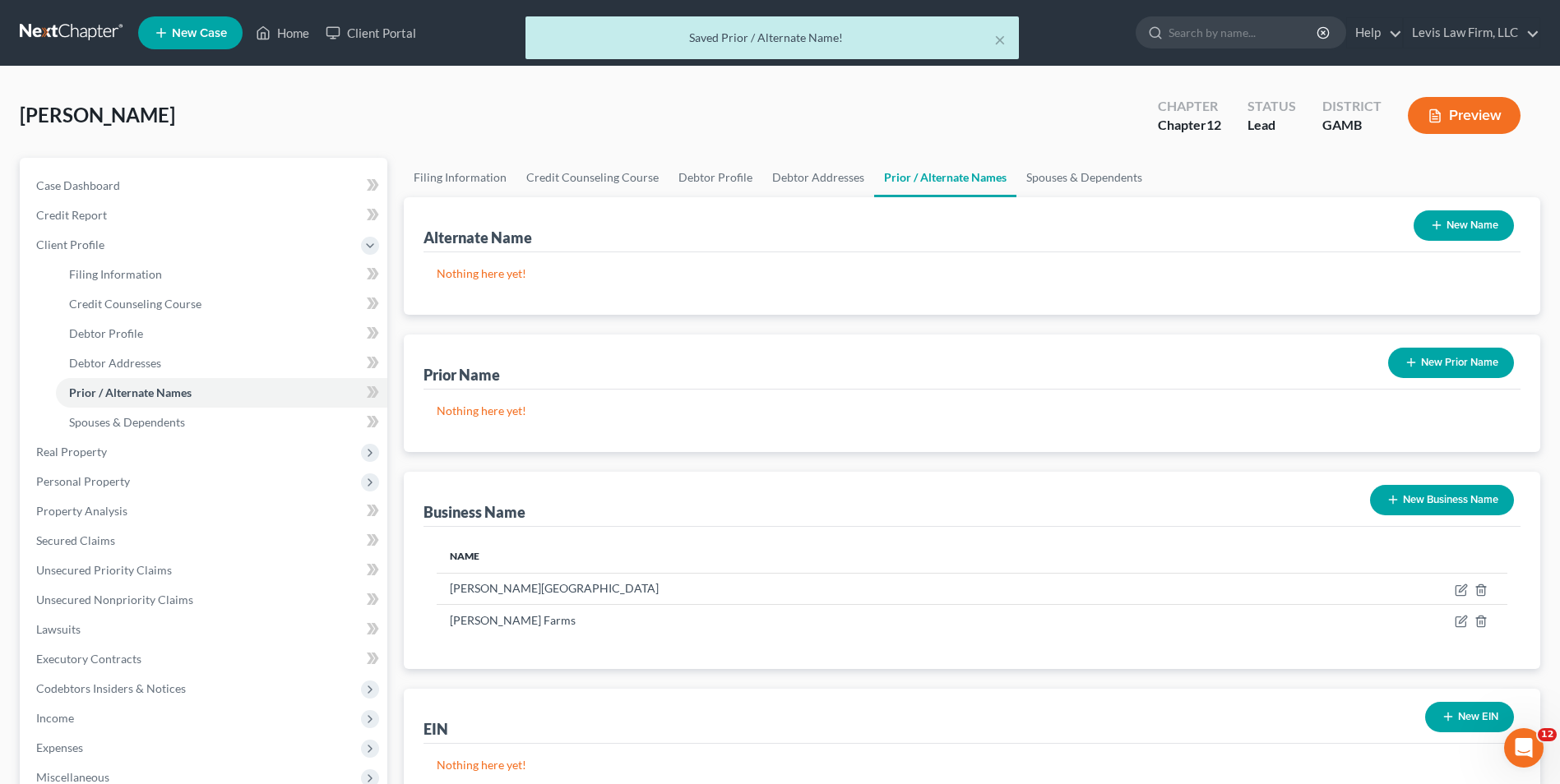
click at [1456, 221] on button "New Name" at bounding box center [1463, 225] width 100 height 31
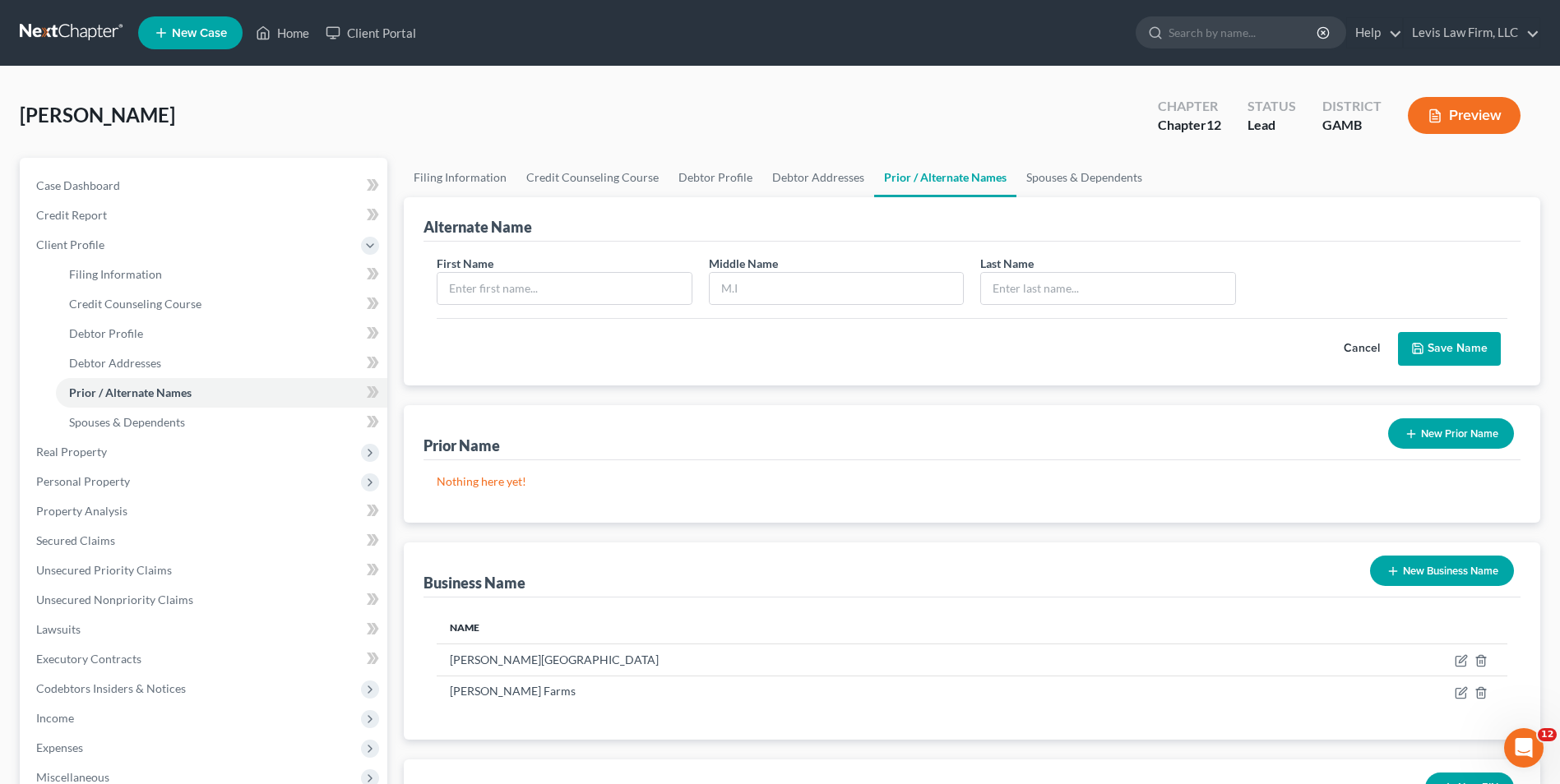
click at [1366, 349] on button "Cancel" at bounding box center [1361, 349] width 72 height 33
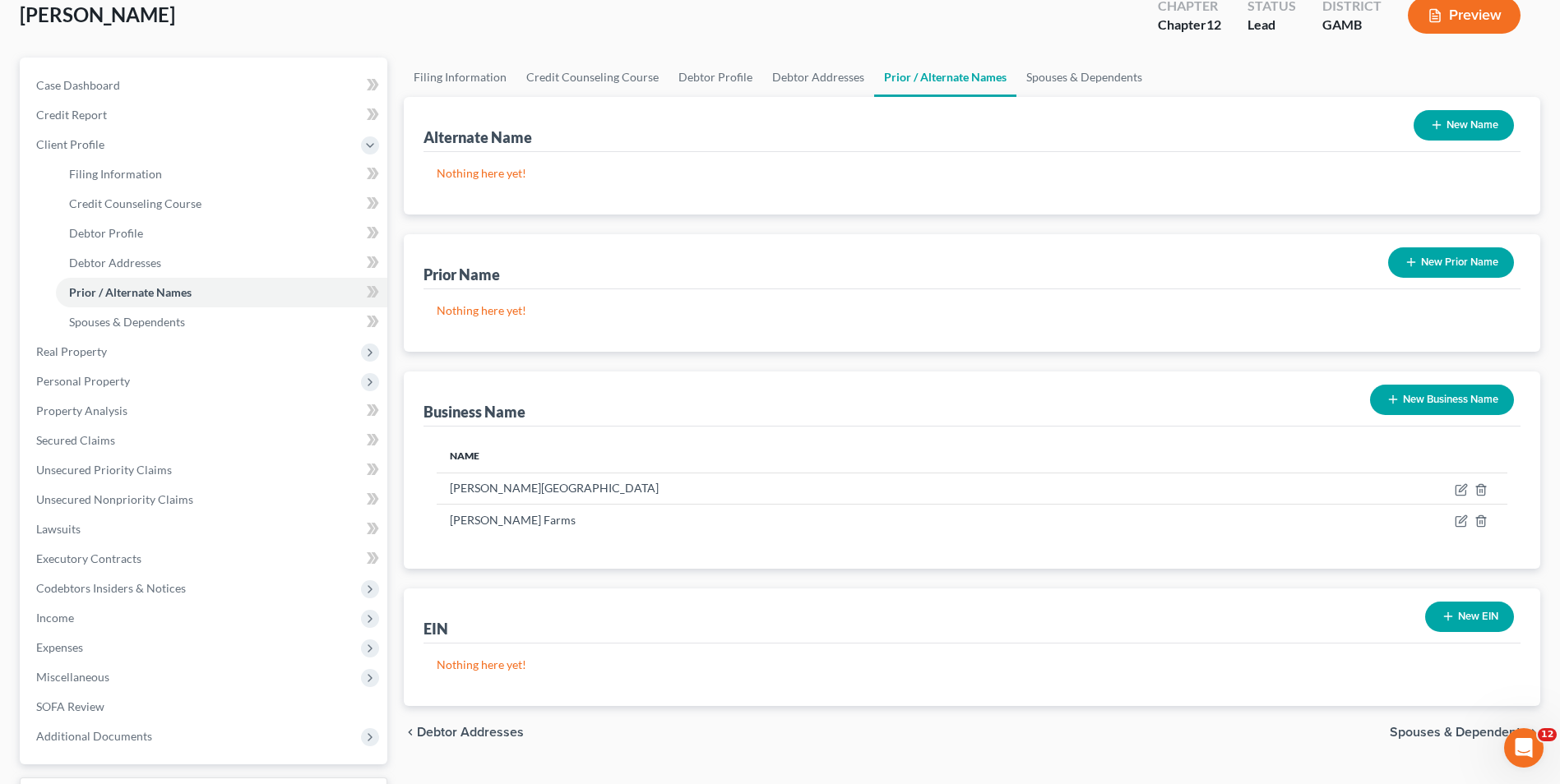
scroll to position [237, 0]
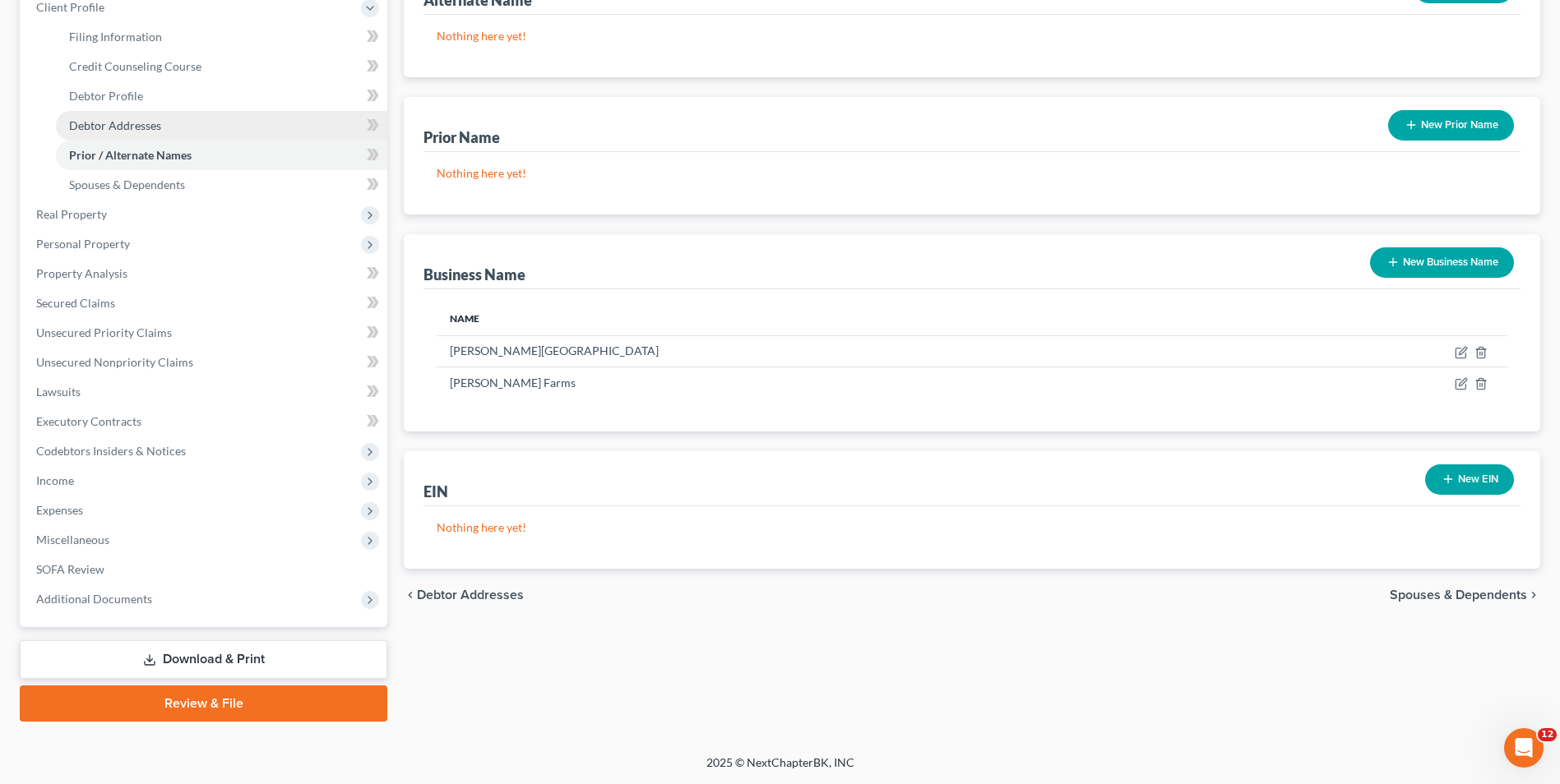
click at [132, 123] on span "Debtor Addresses" at bounding box center [115, 126] width 92 height 14
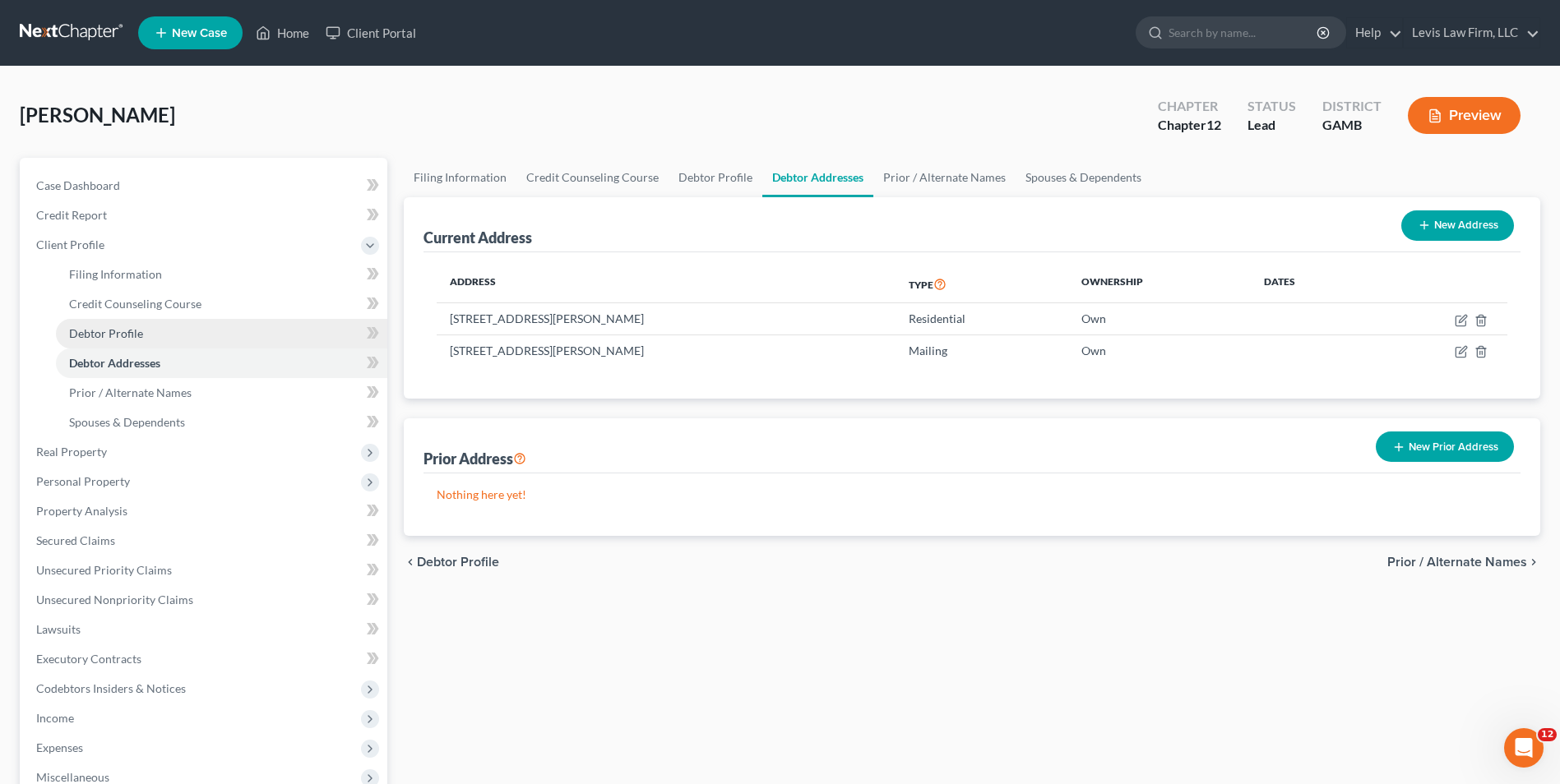
click at [106, 332] on span "Debtor Profile" at bounding box center [106, 333] width 74 height 14
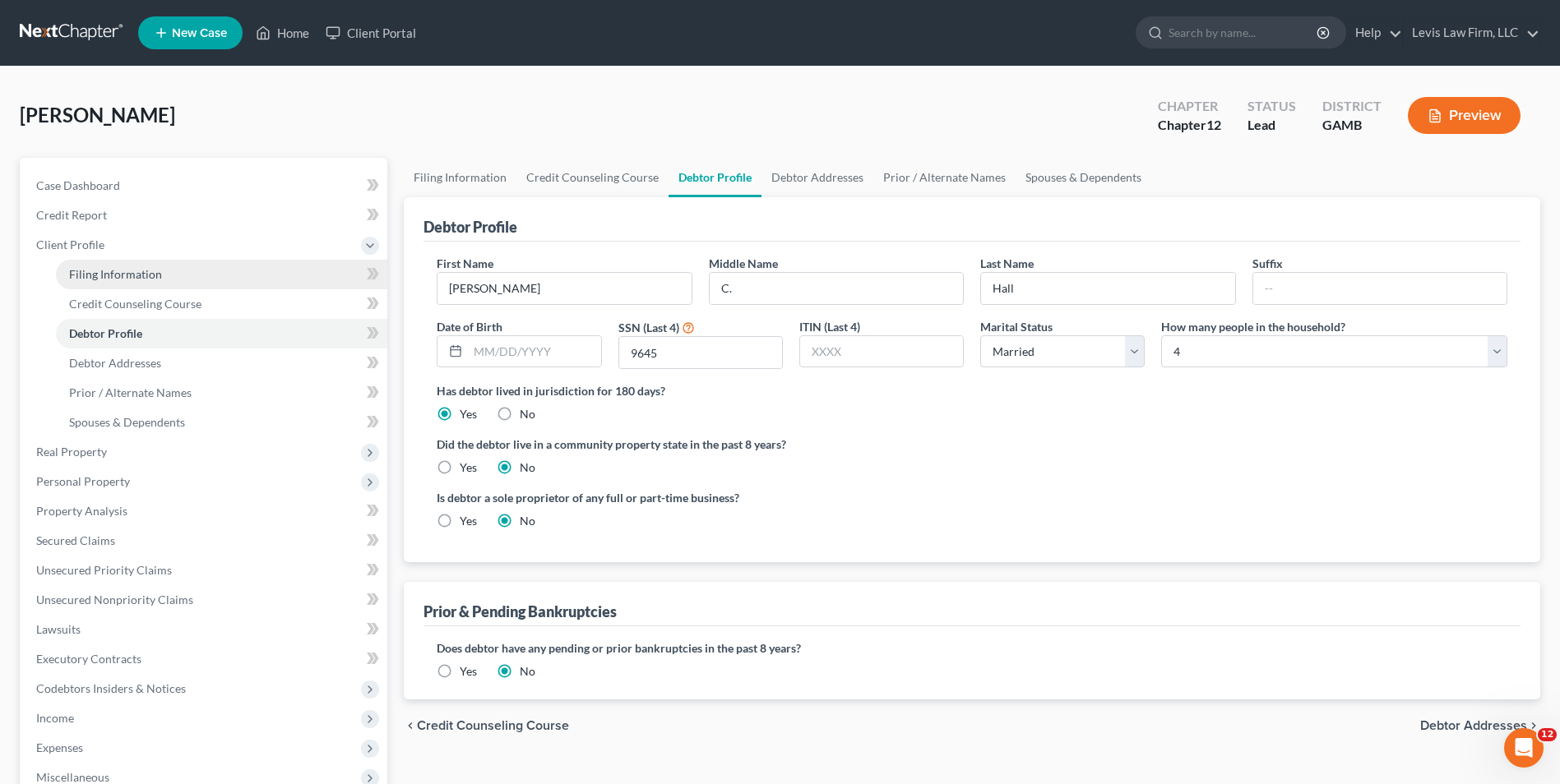
click at [149, 275] on span "Filing Information" at bounding box center [116, 274] width 93 height 14
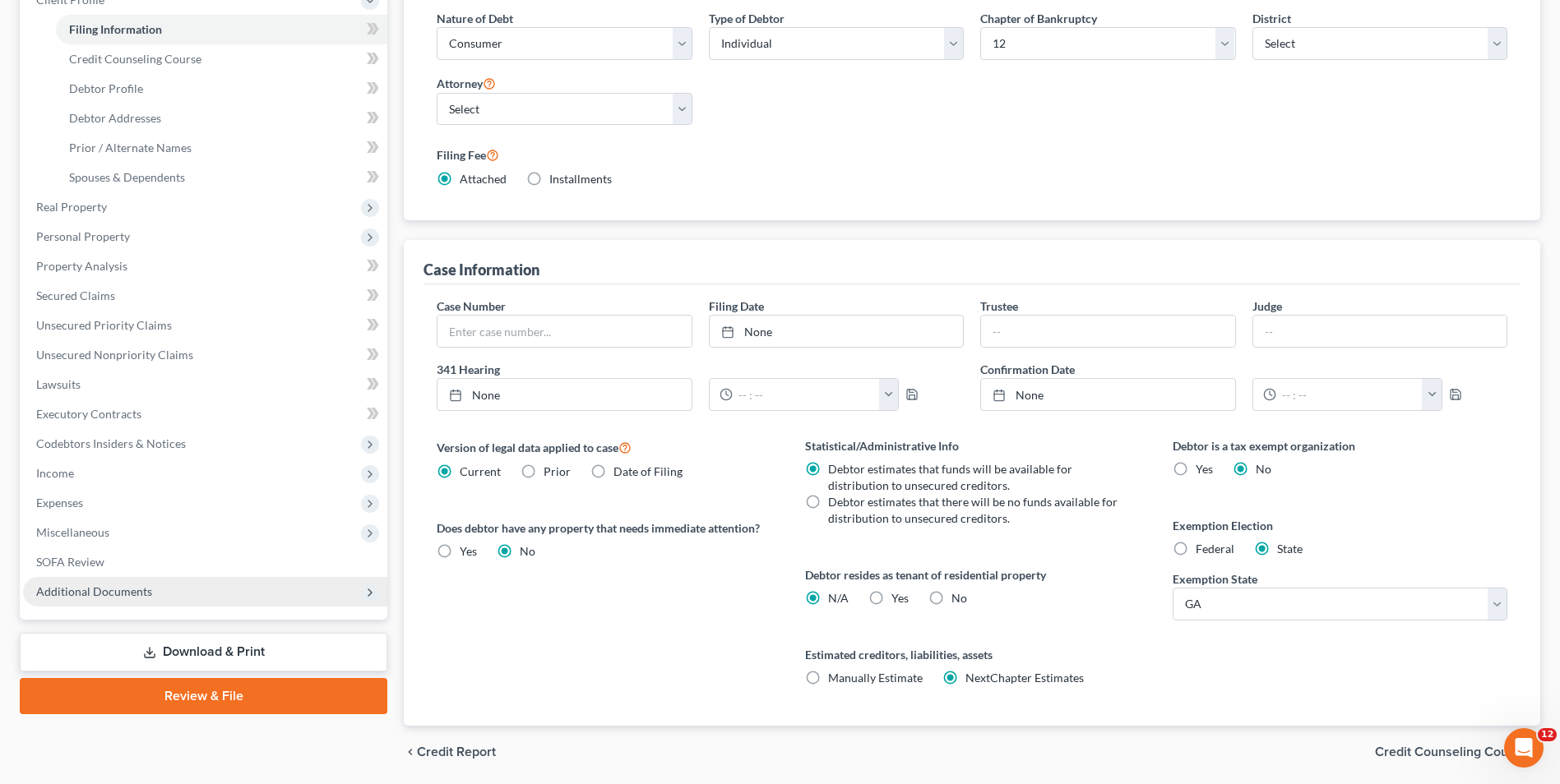
scroll to position [247, 0]
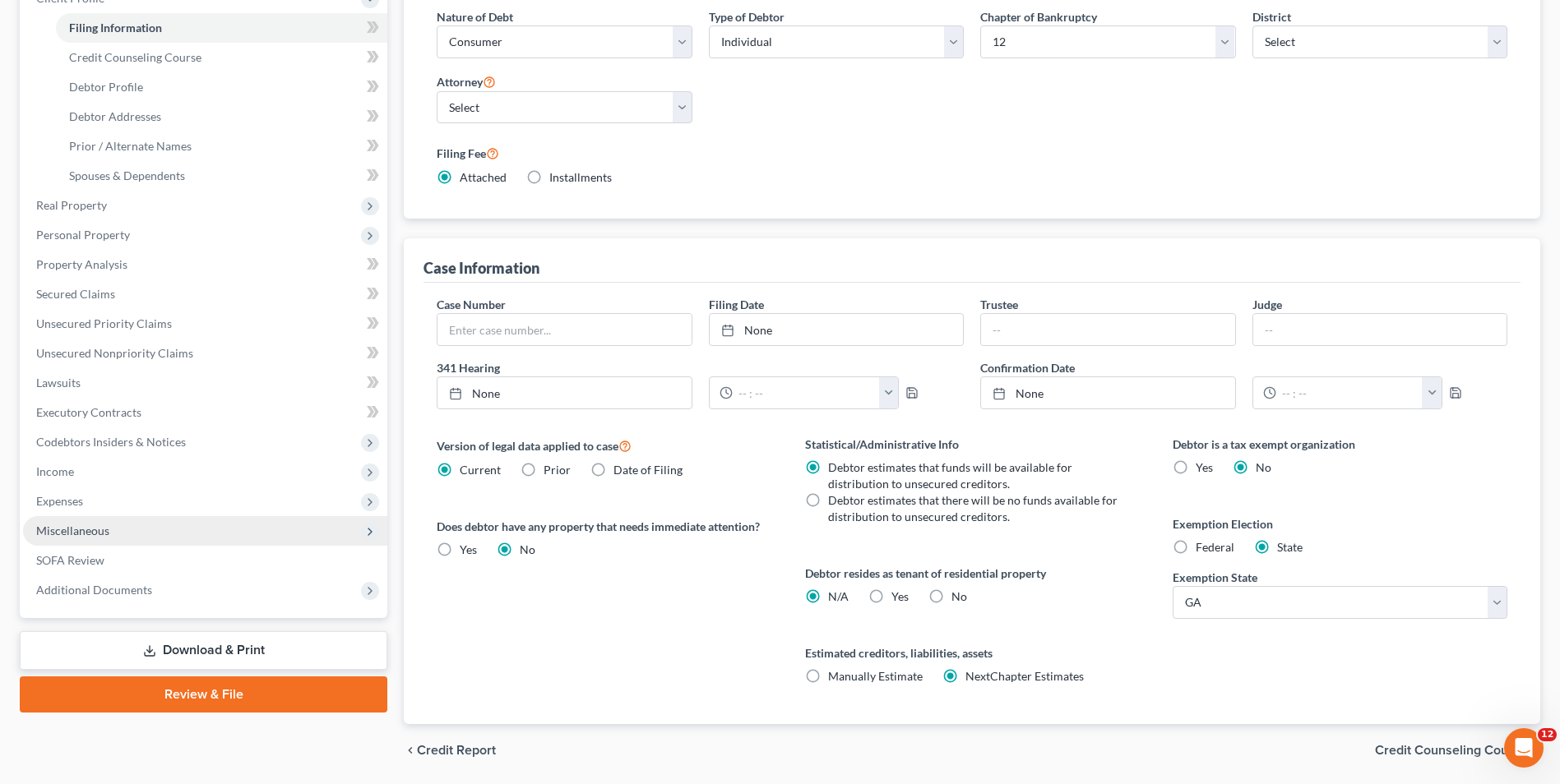
click at [93, 532] on span "Miscellaneous" at bounding box center [72, 531] width 73 height 14
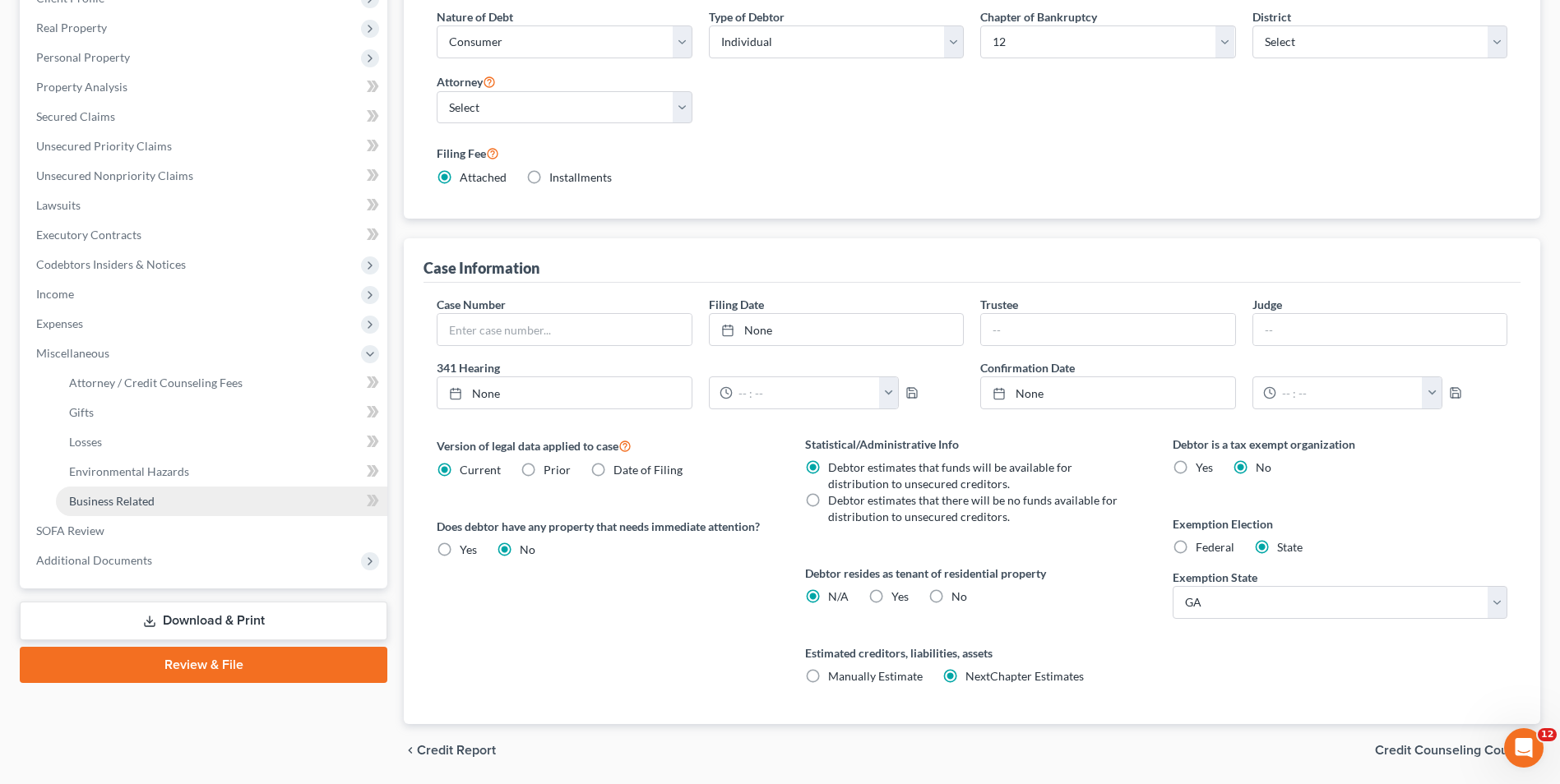
click at [141, 497] on span "Business Related" at bounding box center [112, 501] width 85 height 14
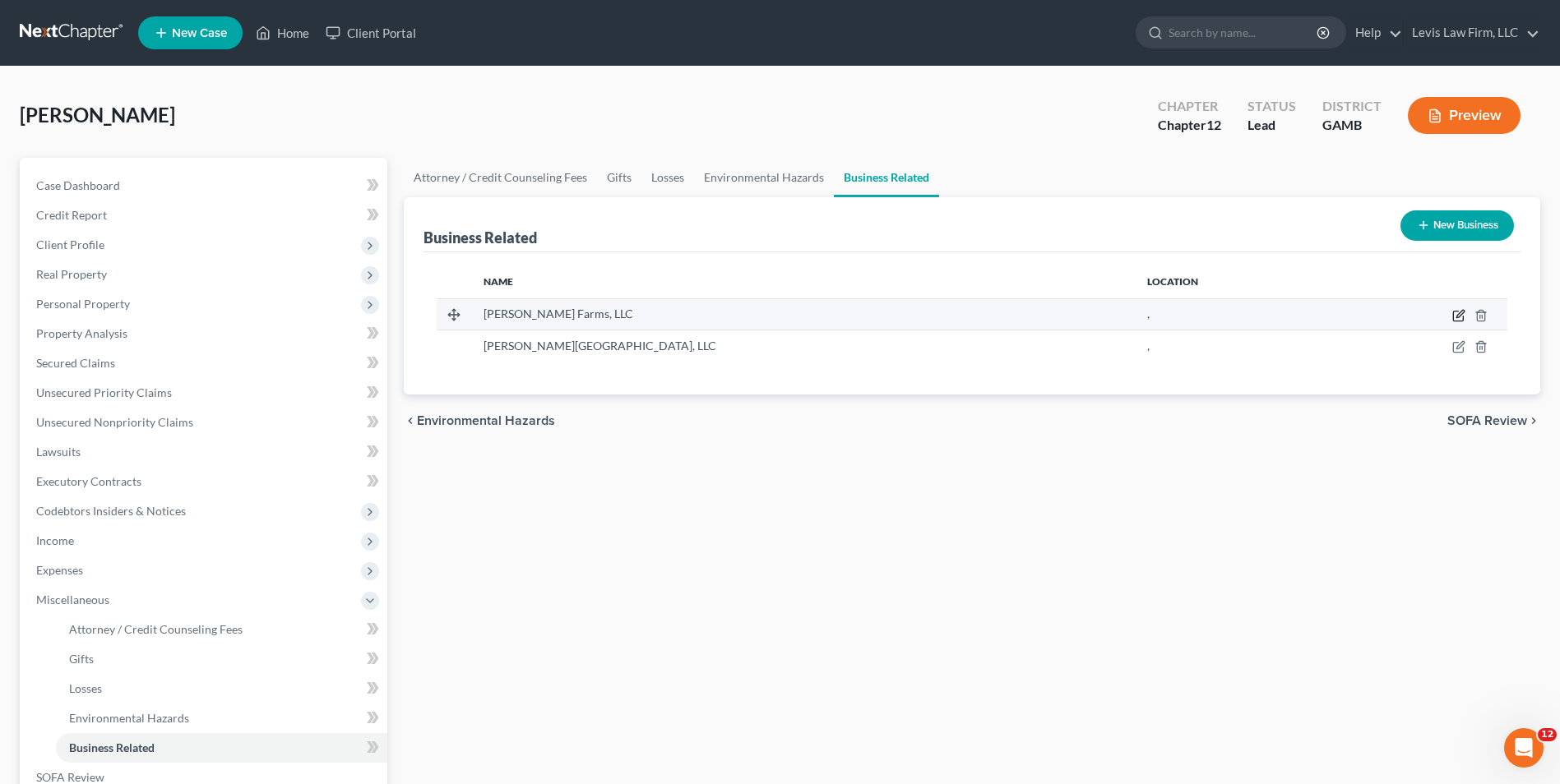
click at [1454, 315] on icon "button" at bounding box center [1458, 316] width 13 height 13
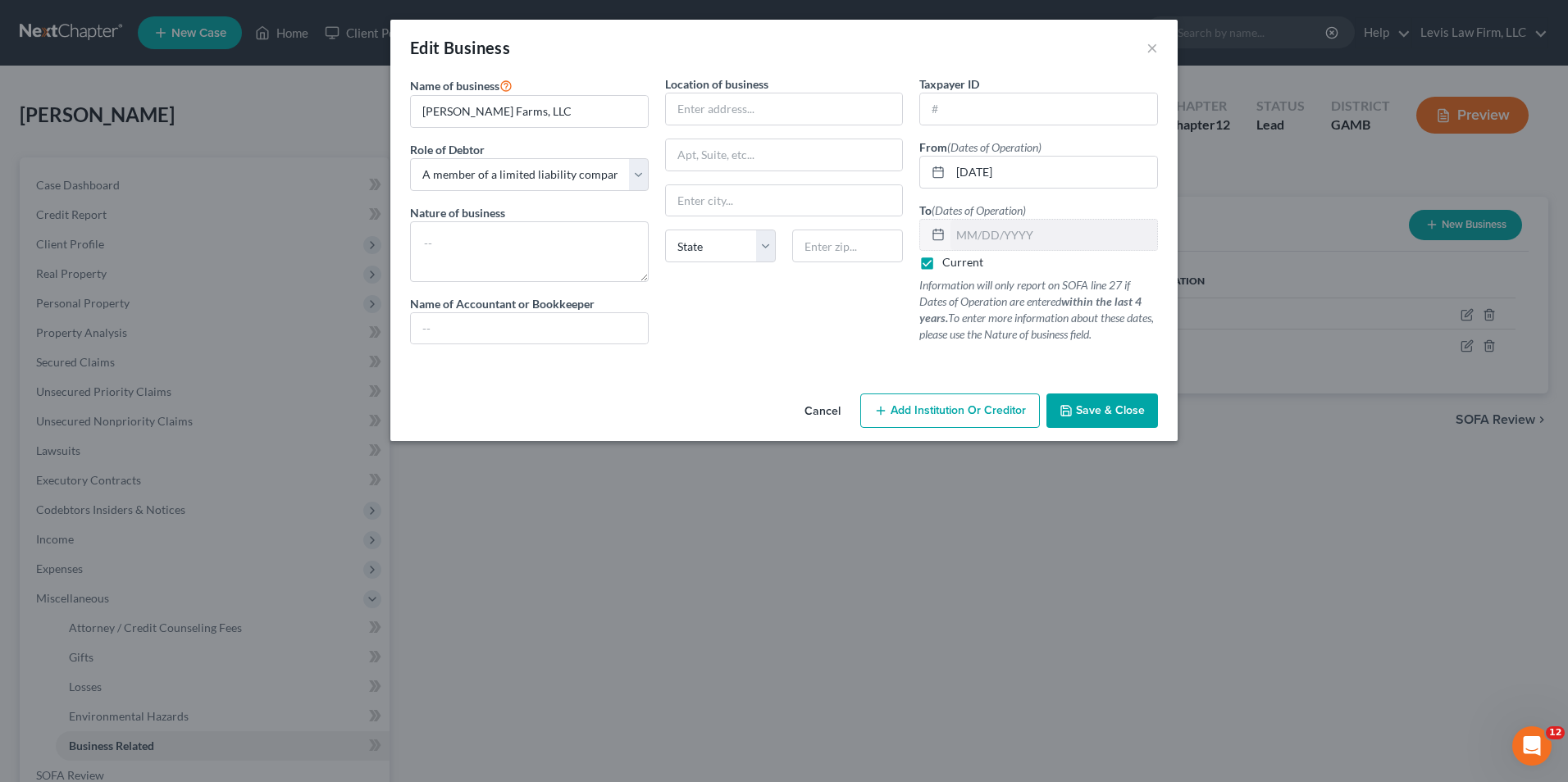
click at [1117, 415] on span "Save & Close" at bounding box center [1110, 410] width 69 height 14
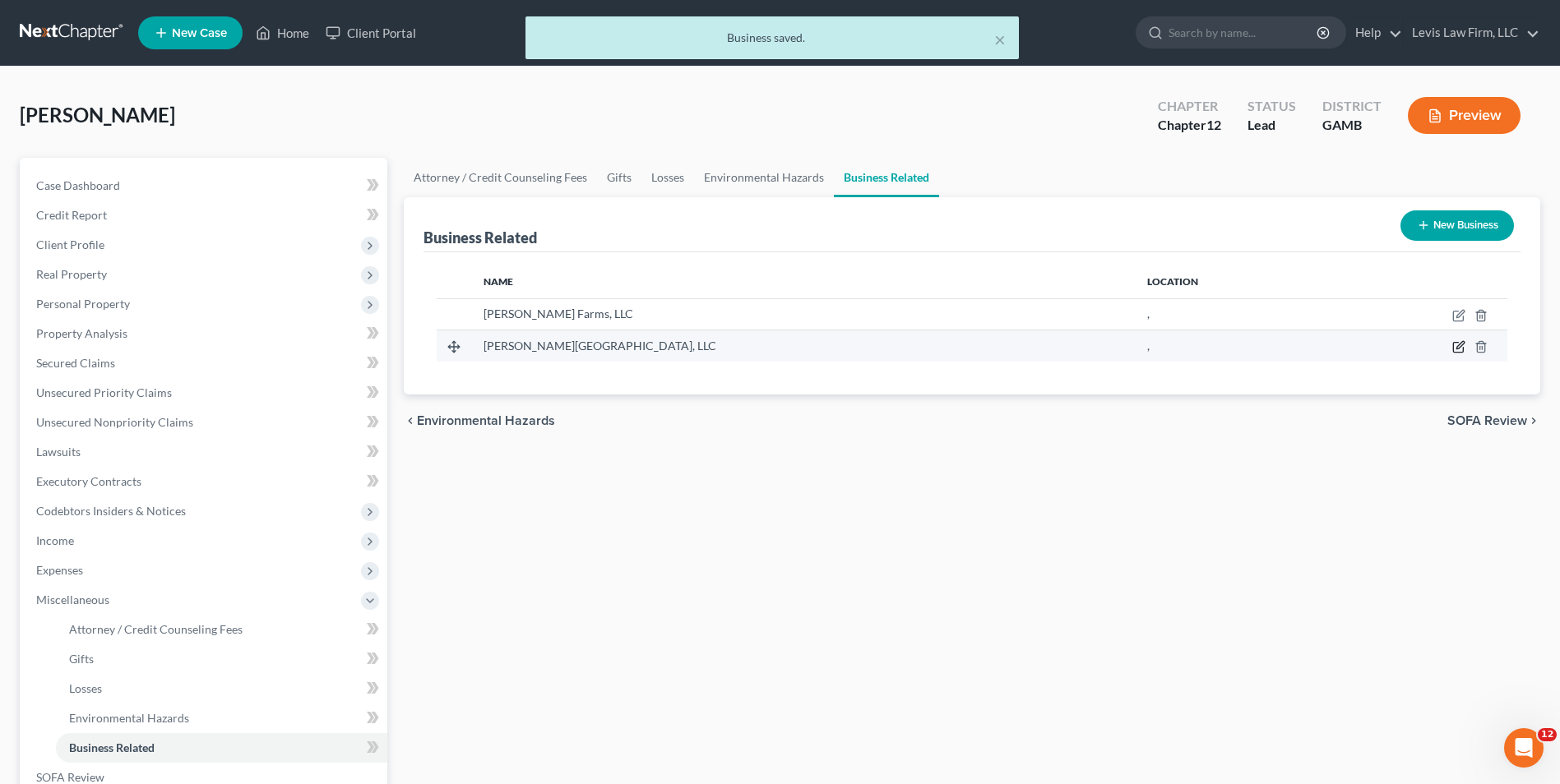
click at [1458, 349] on icon "button" at bounding box center [1460, 345] width 7 height 7
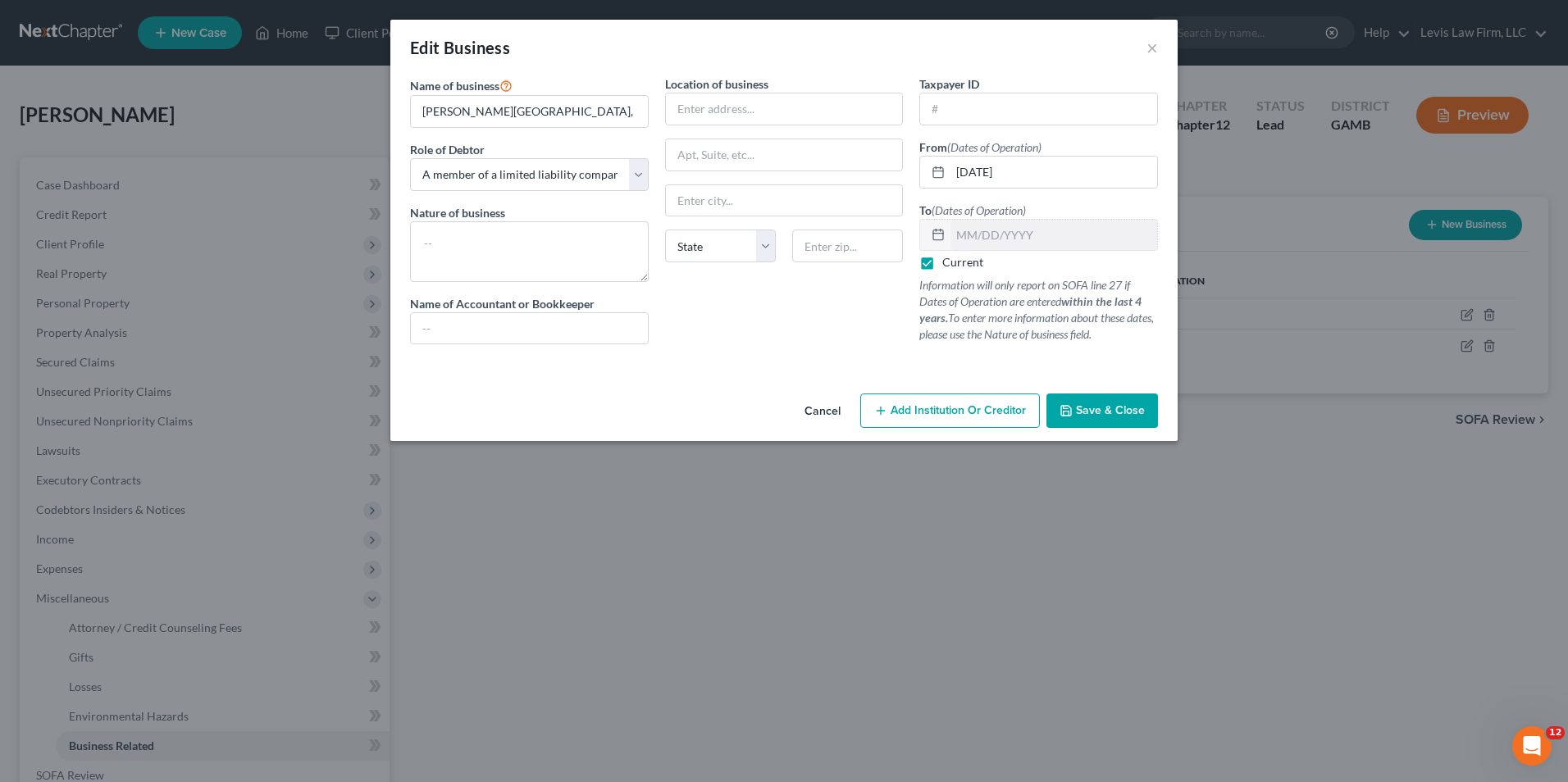
click at [1128, 412] on span "Save & Close" at bounding box center [1110, 410] width 69 height 14
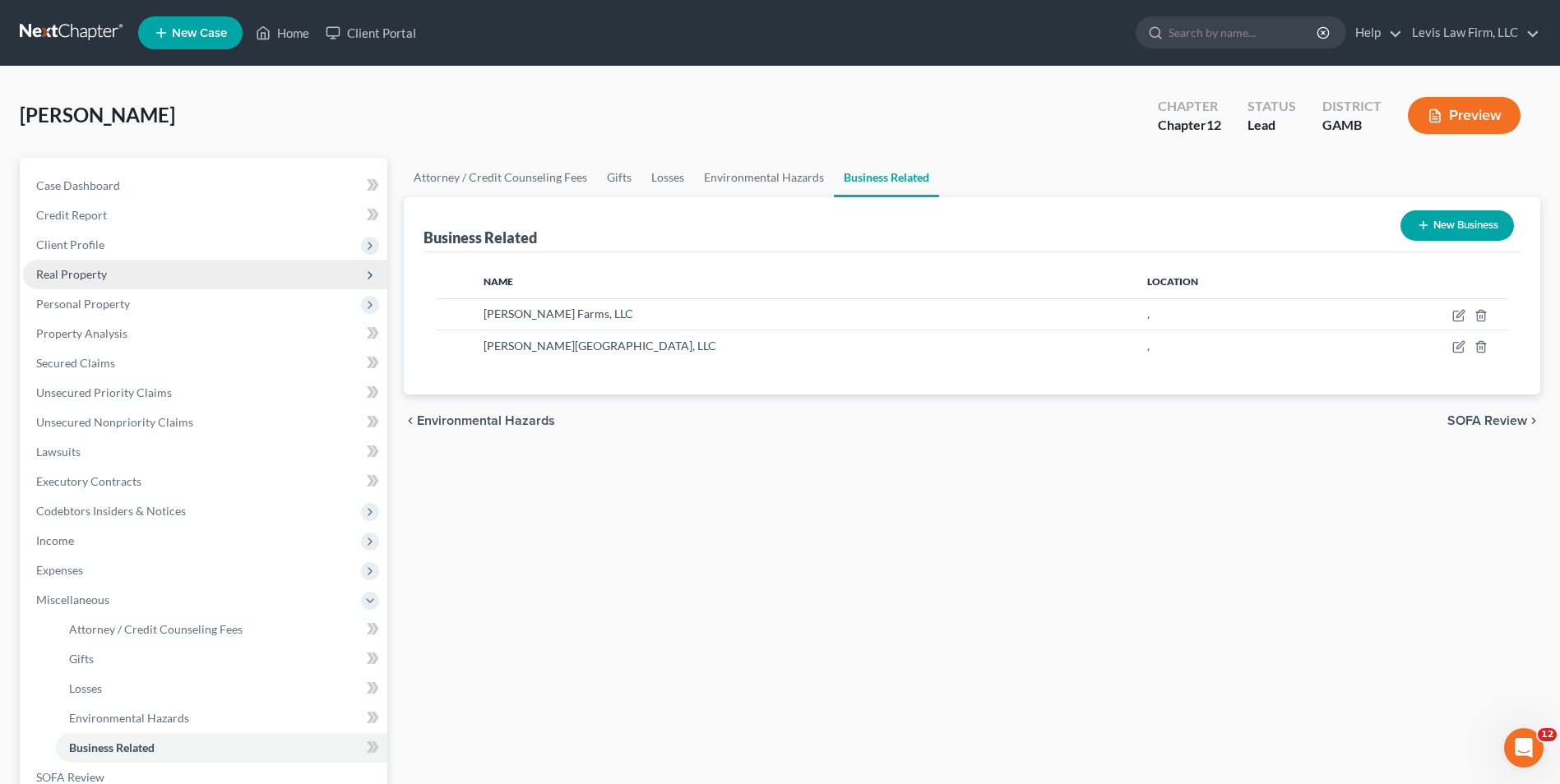
click at [57, 272] on span "Real Property" at bounding box center [71, 274] width 70 height 14
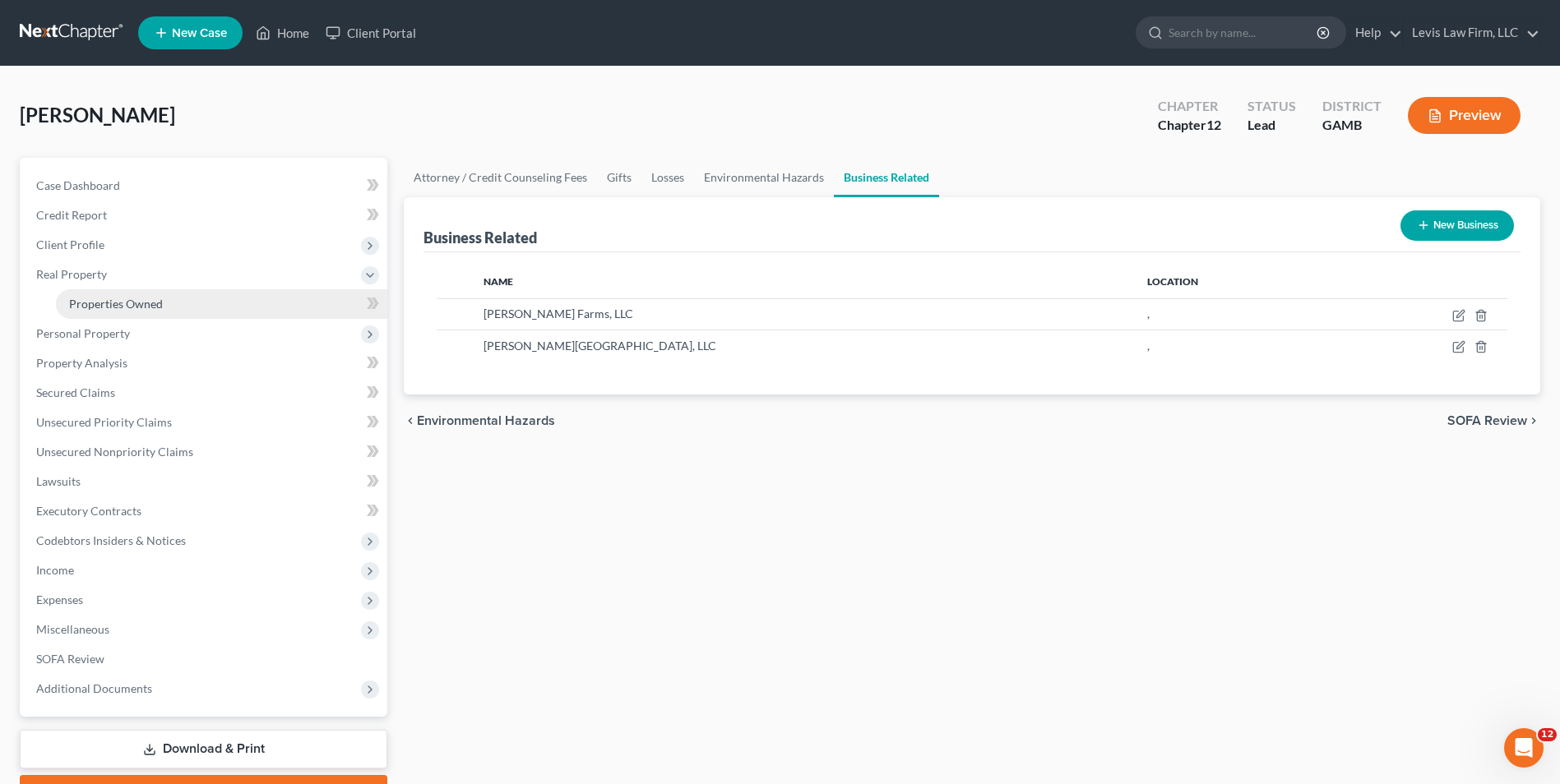
click at [134, 301] on span "Properties Owned" at bounding box center [116, 304] width 94 height 14
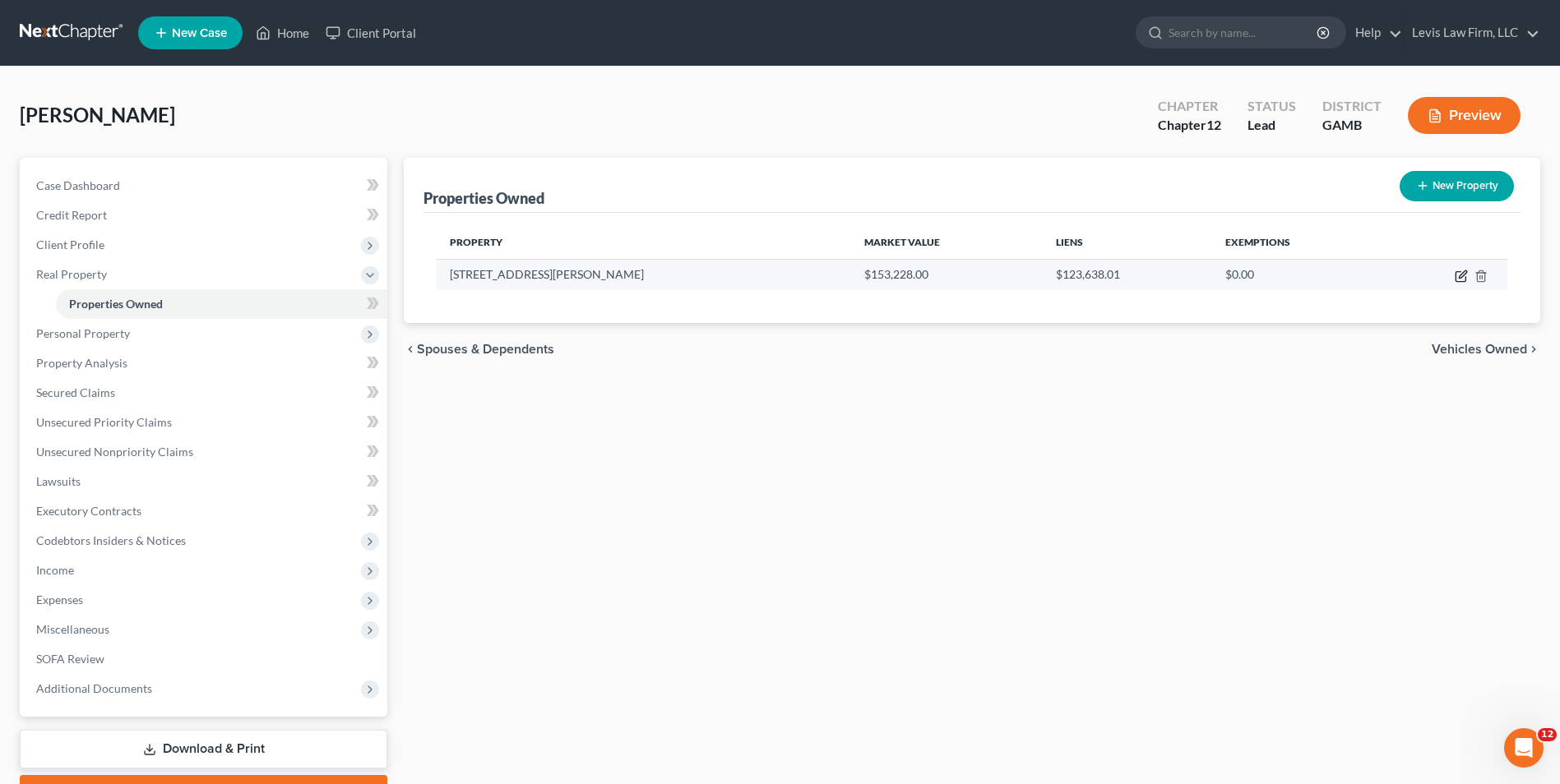
click at [1464, 281] on icon "button" at bounding box center [1460, 276] width 10 height 10
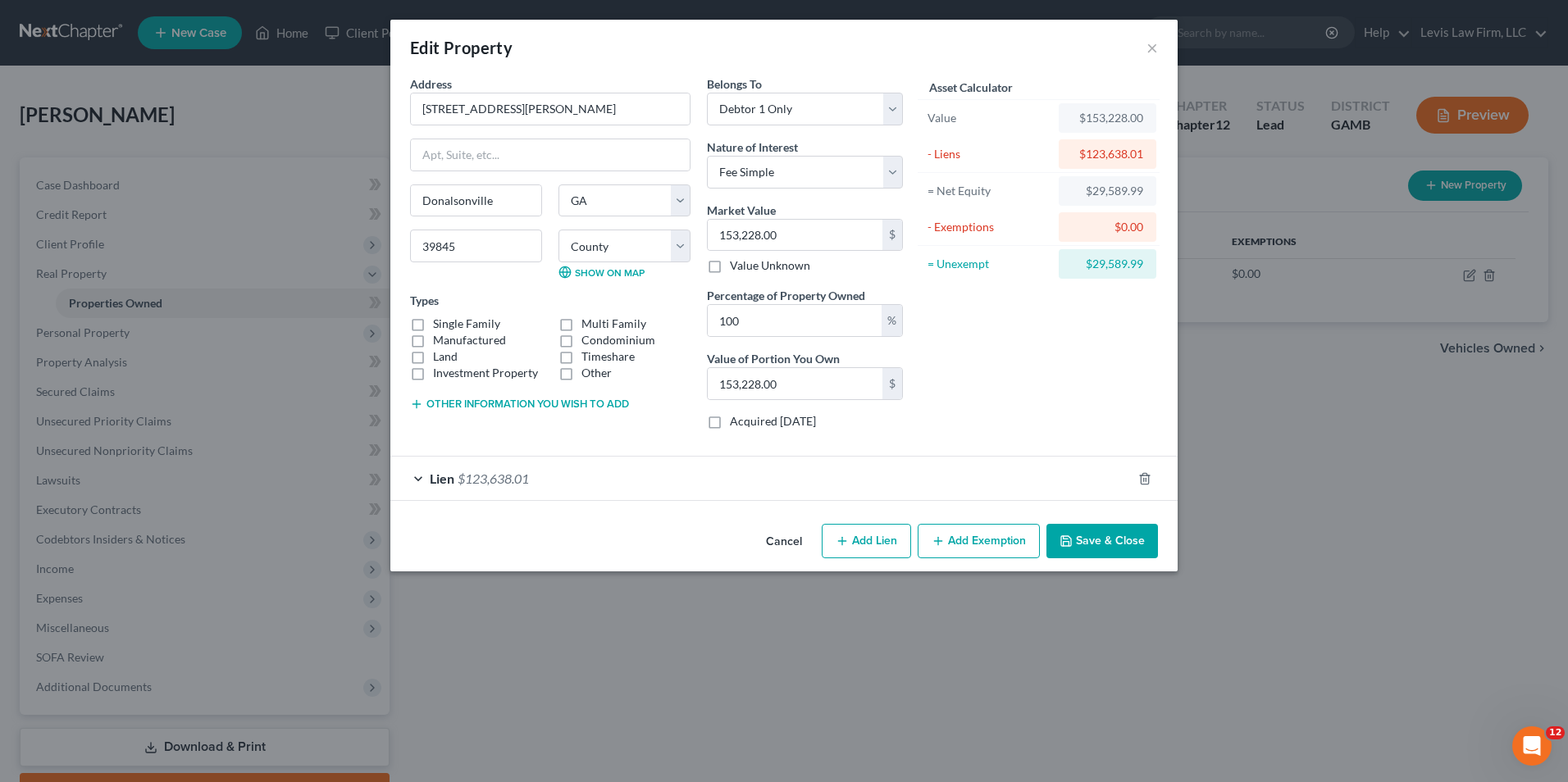
click at [1100, 536] on button "Save & Close" at bounding box center [1101, 540] width 111 height 34
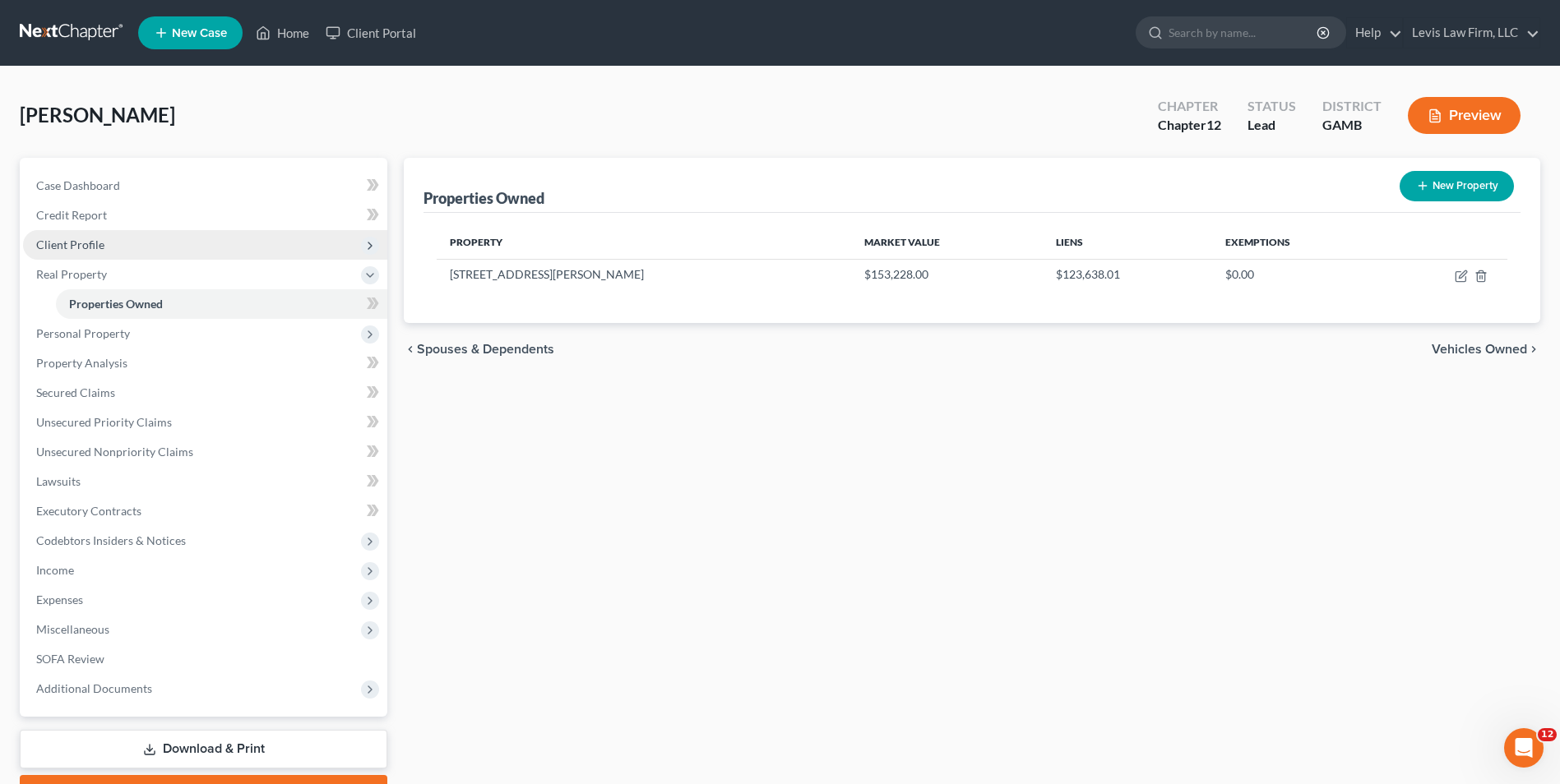
click at [84, 247] on span "Client Profile" at bounding box center [70, 244] width 69 height 14
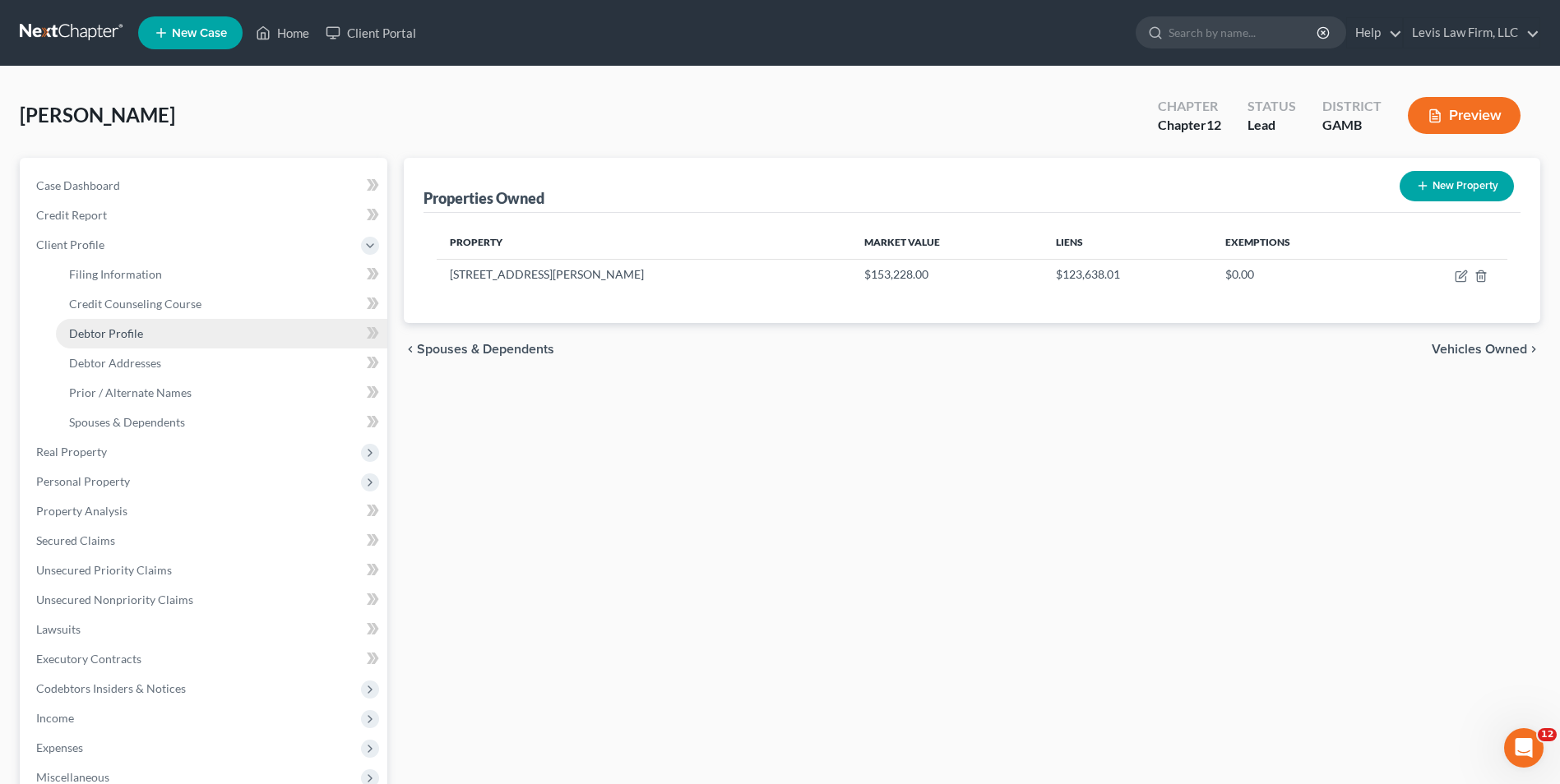
click at [143, 330] on link "Debtor Profile" at bounding box center [222, 334] width 332 height 30
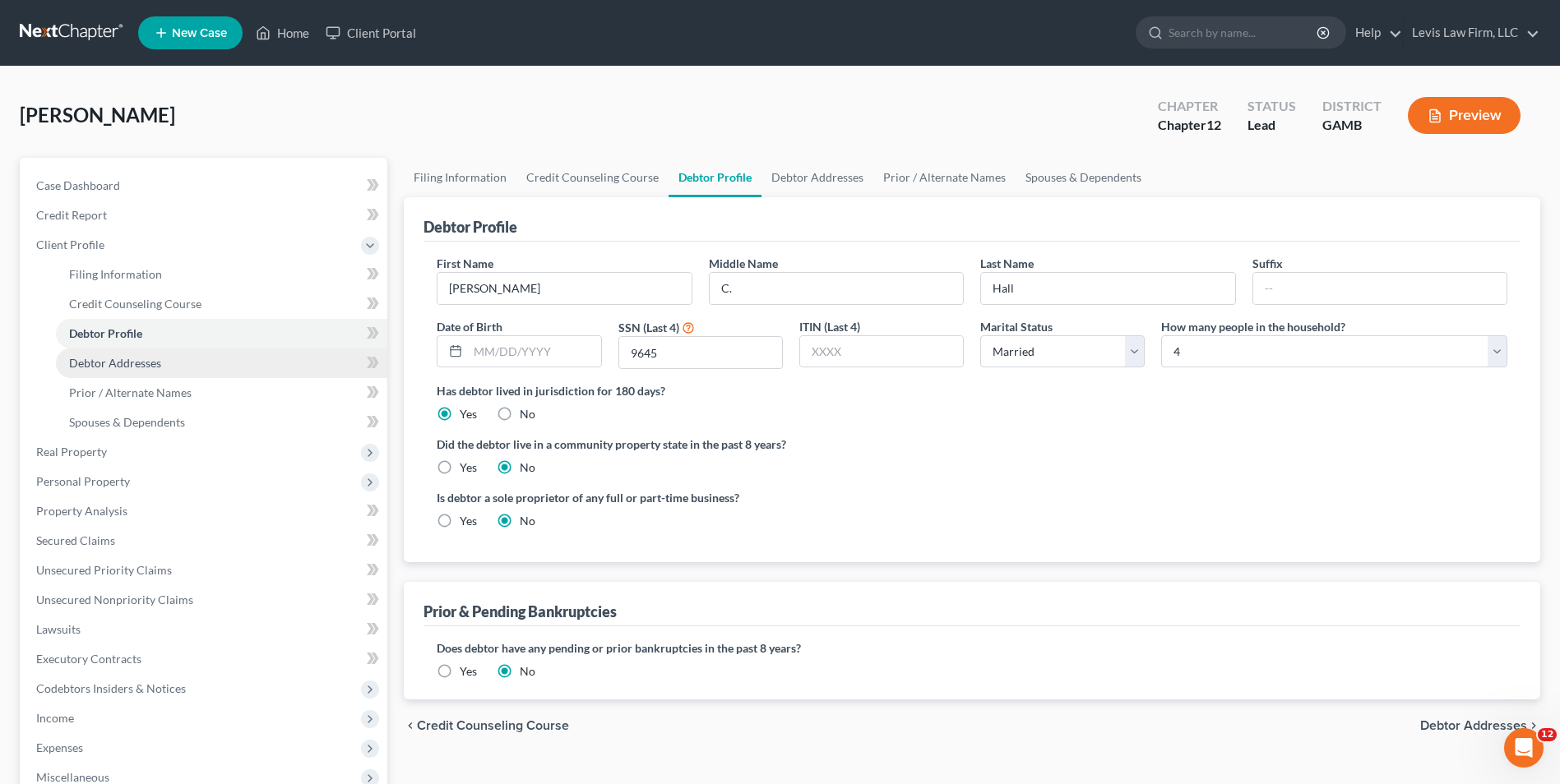
click at [115, 359] on span "Debtor Addresses" at bounding box center [115, 363] width 92 height 14
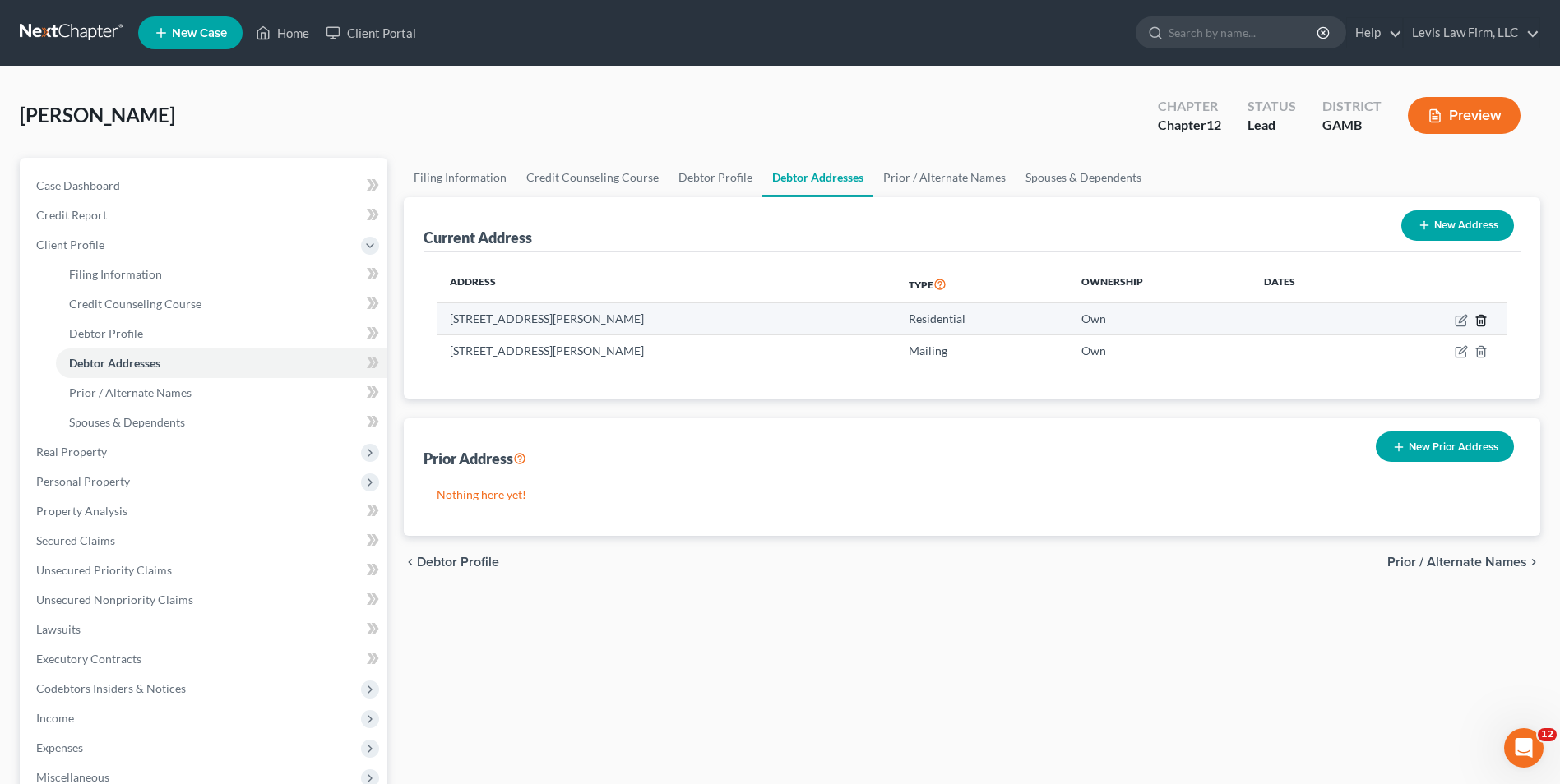
click at [1481, 320] on icon "button" at bounding box center [1480, 320] width 13 height 13
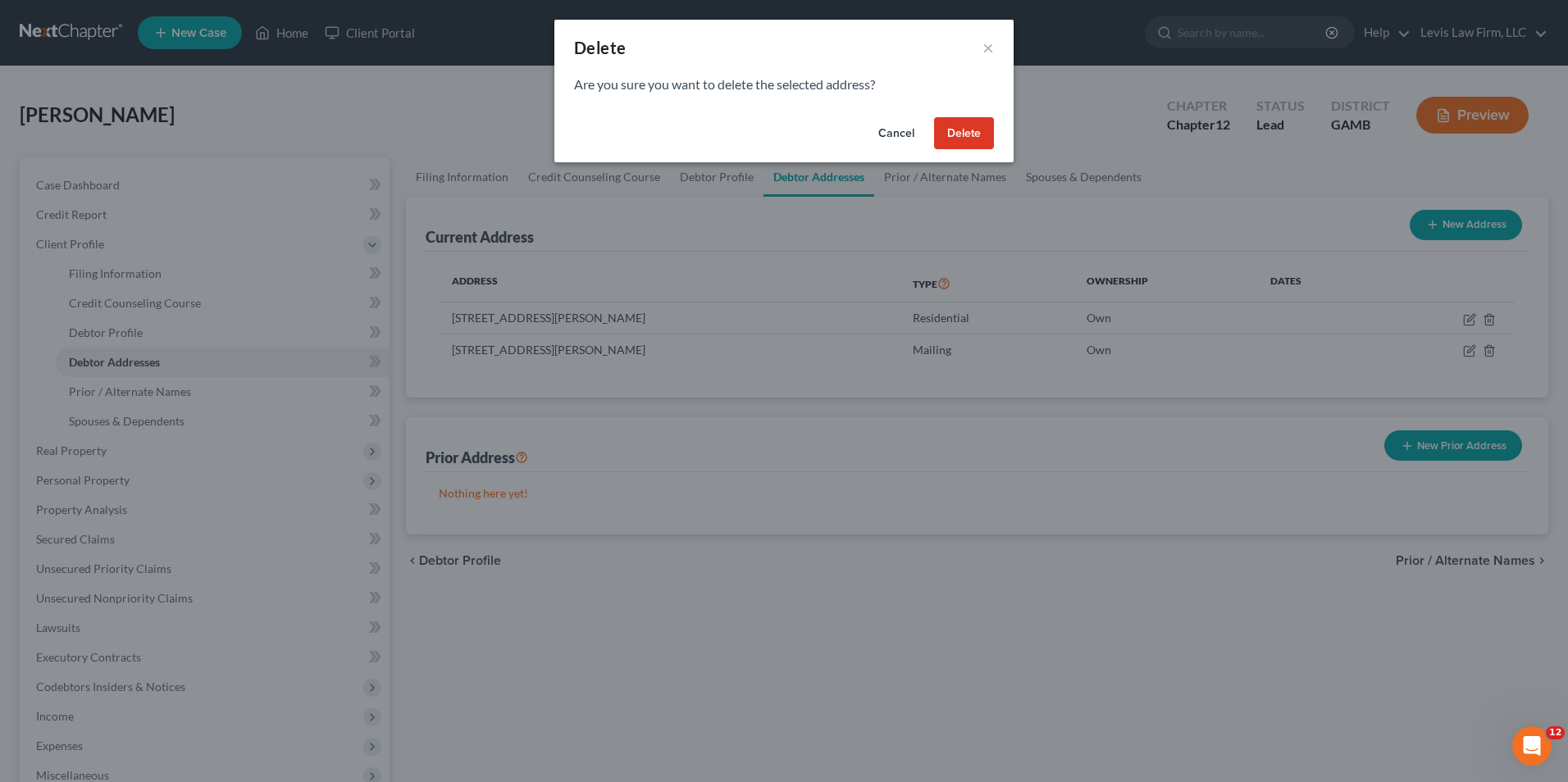
drag, startPoint x: 902, startPoint y: 134, endPoint x: 910, endPoint y: 149, distance: 17.0
click at [902, 134] on button "Cancel" at bounding box center [895, 133] width 62 height 32
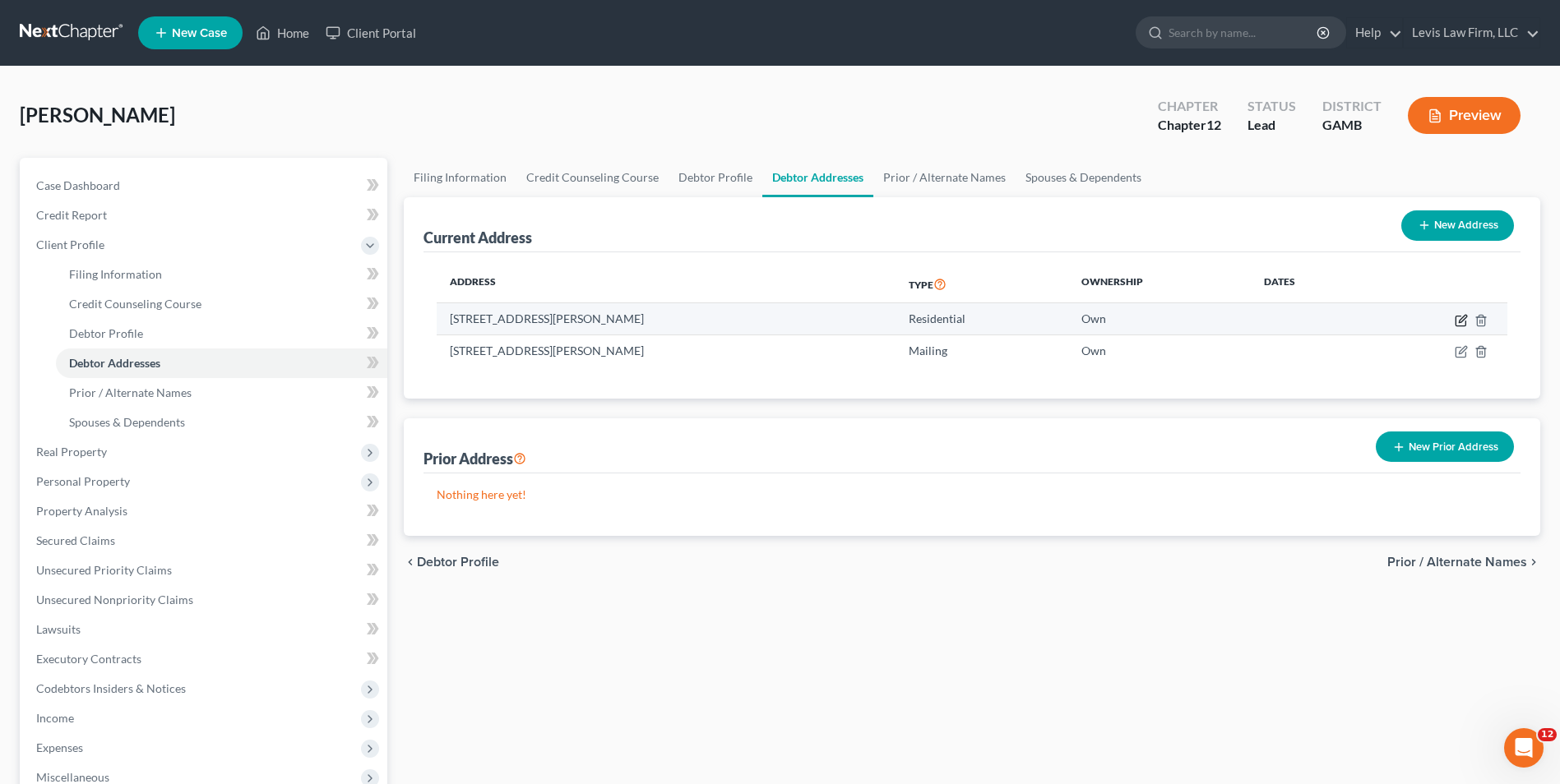
click at [1462, 323] on icon "button" at bounding box center [1461, 320] width 13 height 13
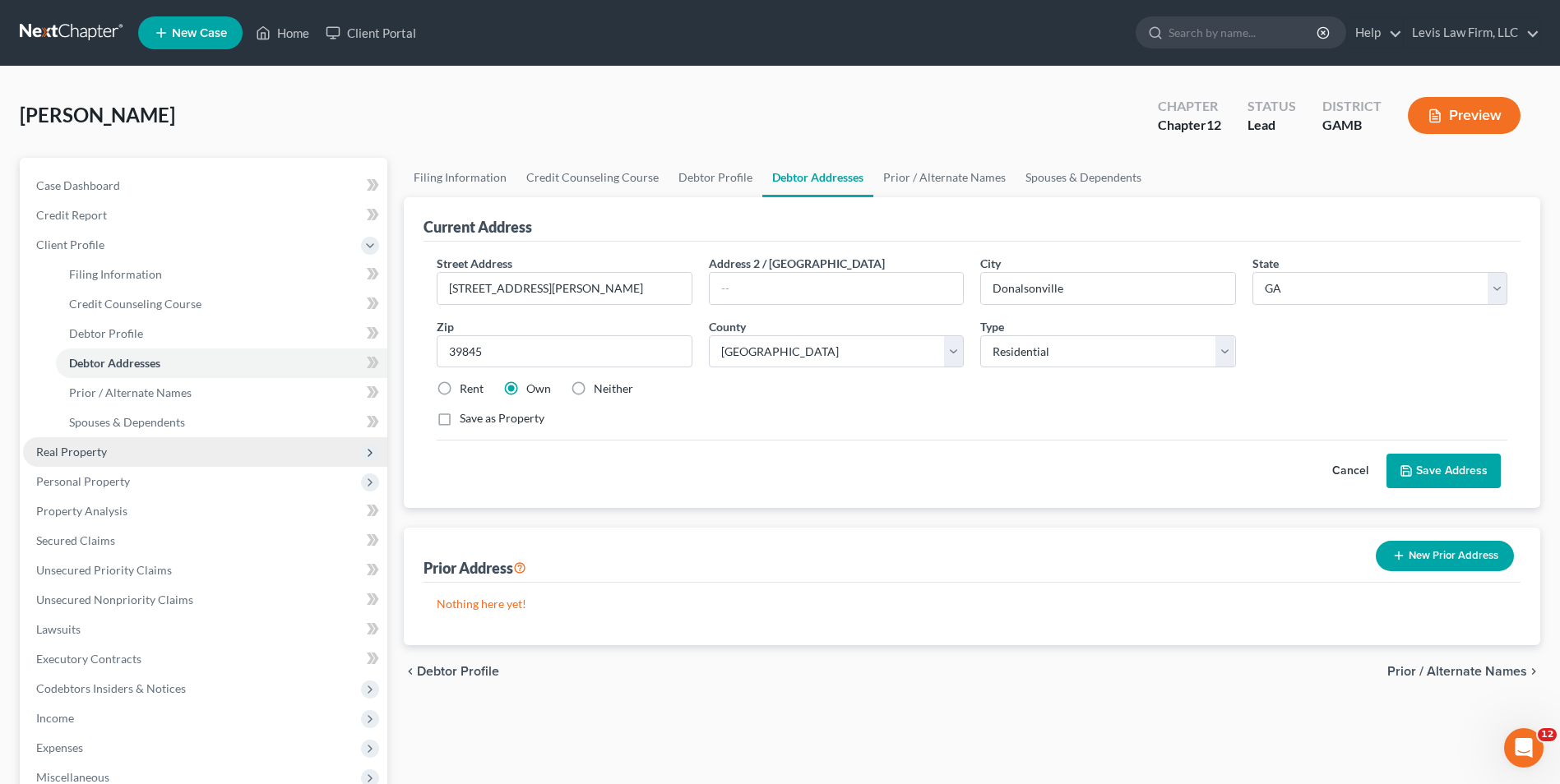
click at [102, 450] on span "Real Property" at bounding box center [71, 452] width 70 height 14
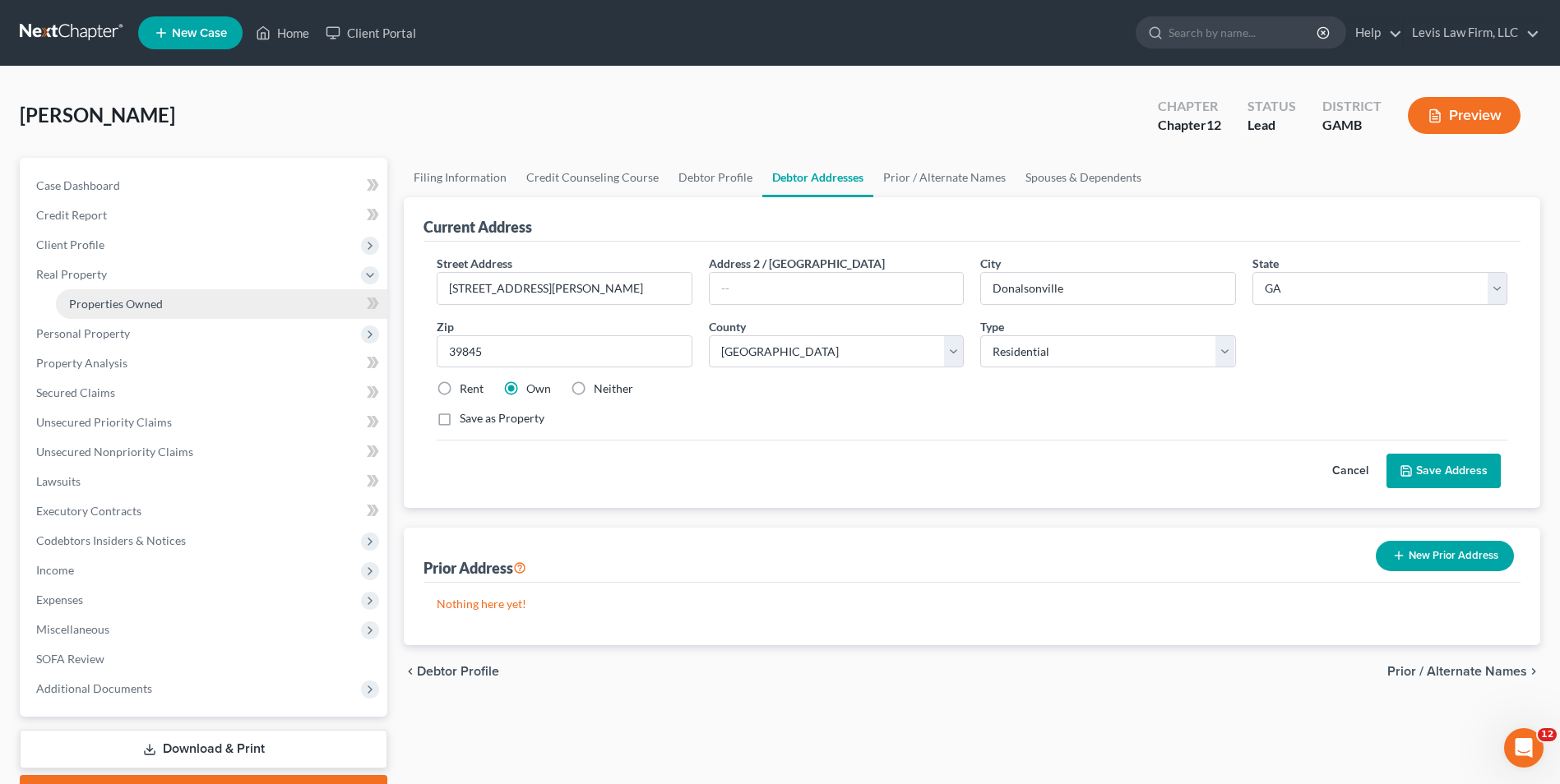
click at [130, 301] on span "Properties Owned" at bounding box center [116, 304] width 94 height 14
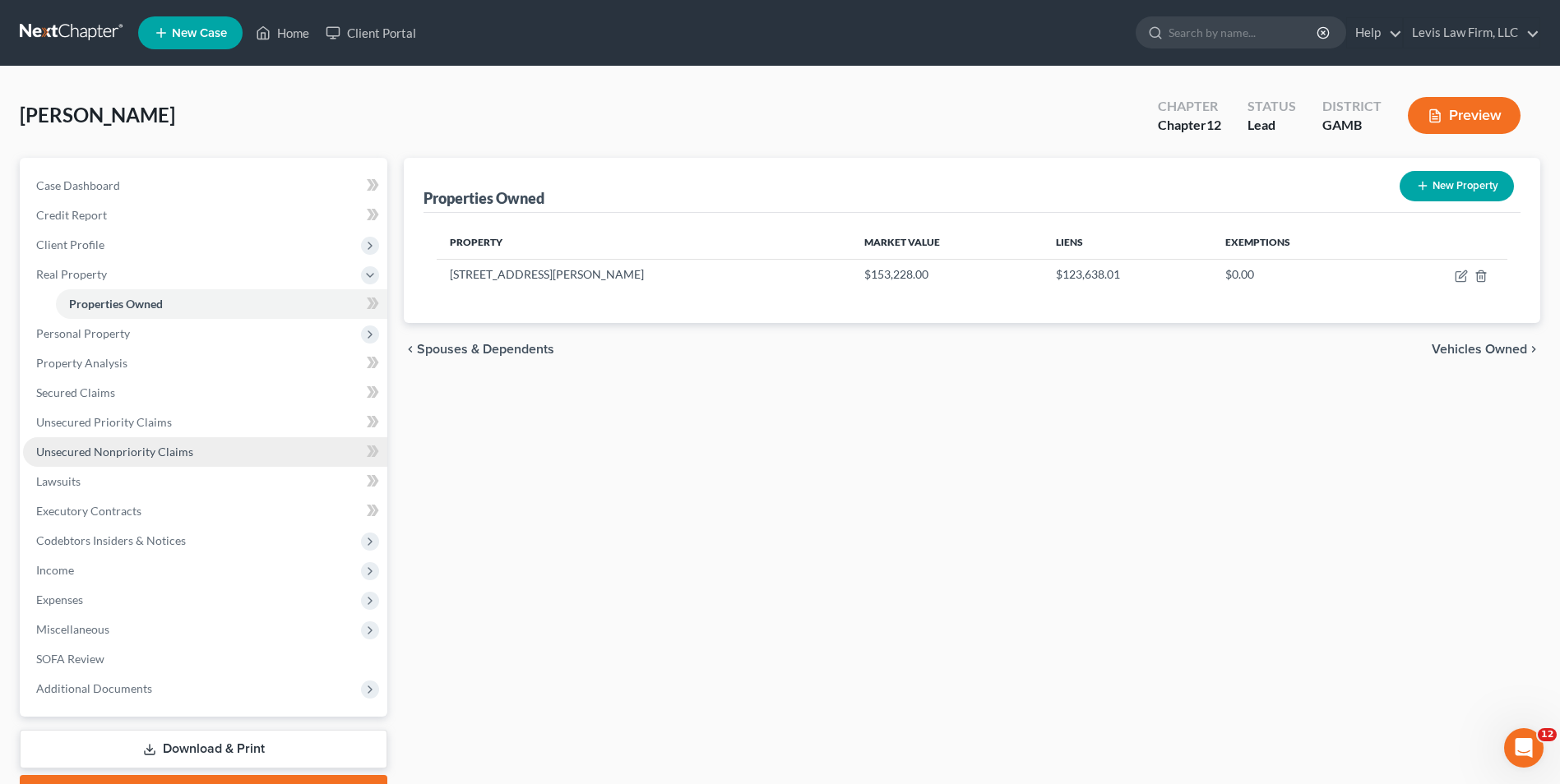
click at [113, 453] on span "Unsecured Nonpriority Claims" at bounding box center [114, 452] width 157 height 14
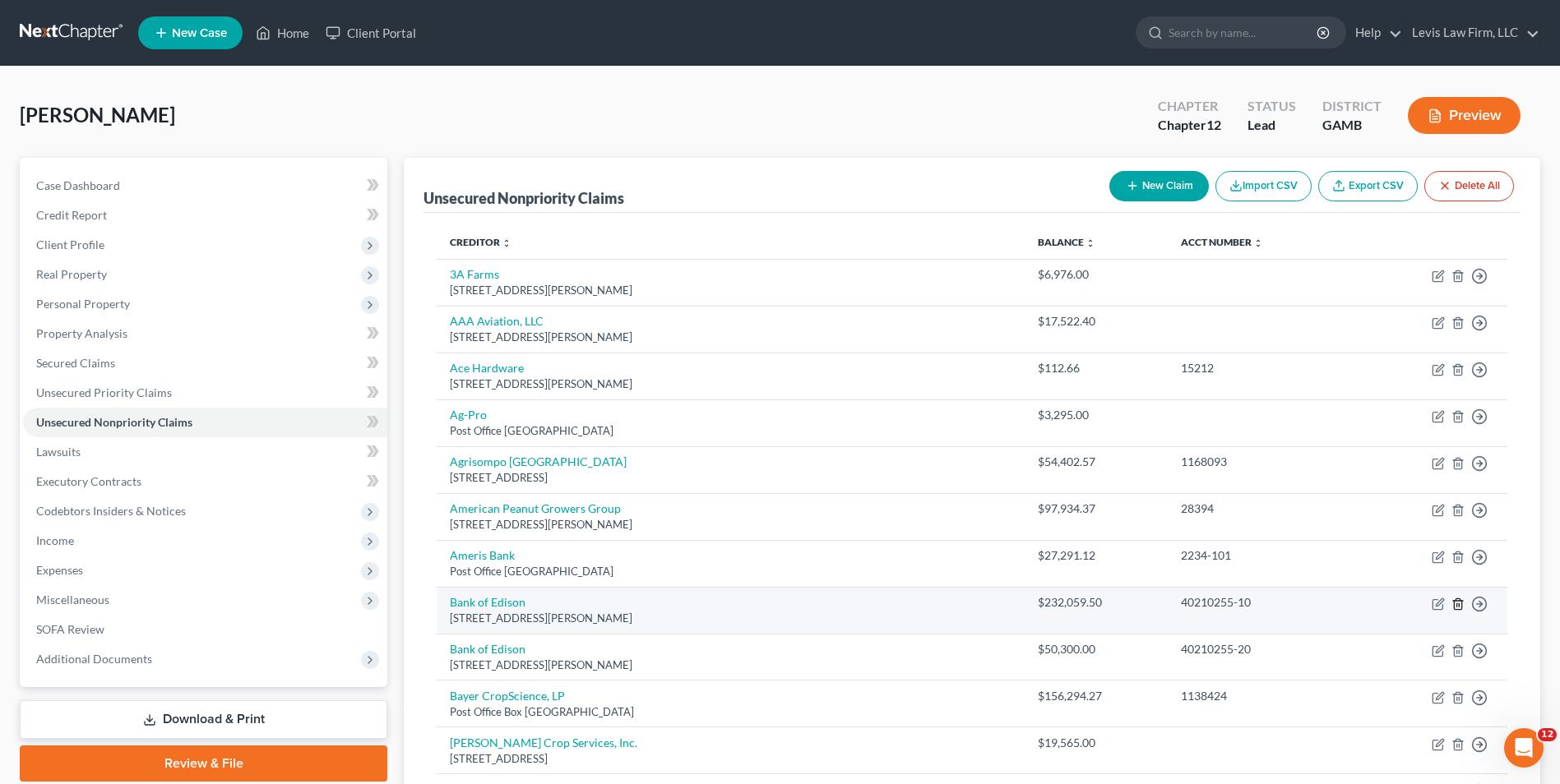
click at [1457, 604] on line "button" at bounding box center [1457, 605] width 0 height 4
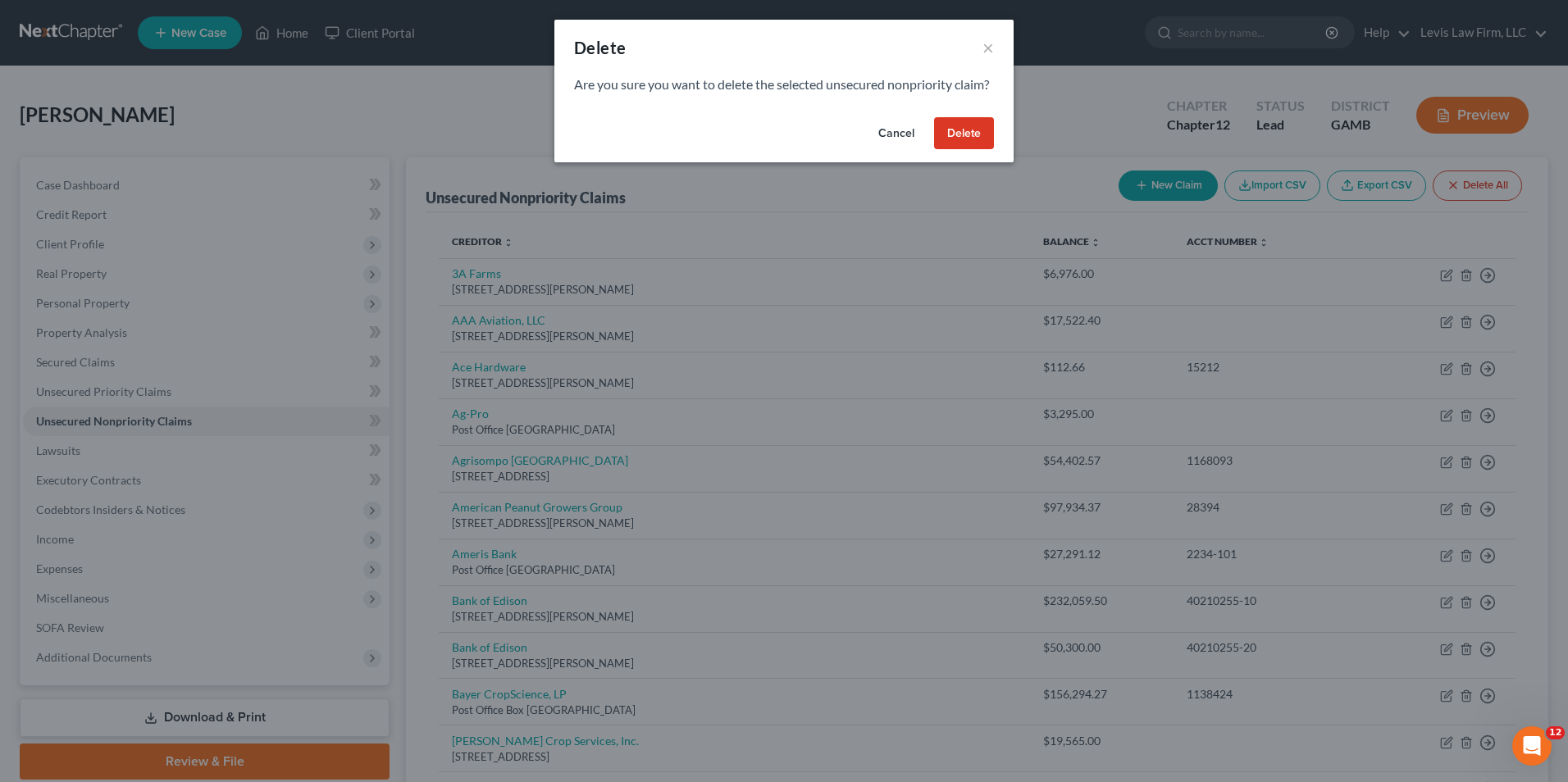
click at [962, 150] on button "Delete" at bounding box center [964, 133] width 60 height 32
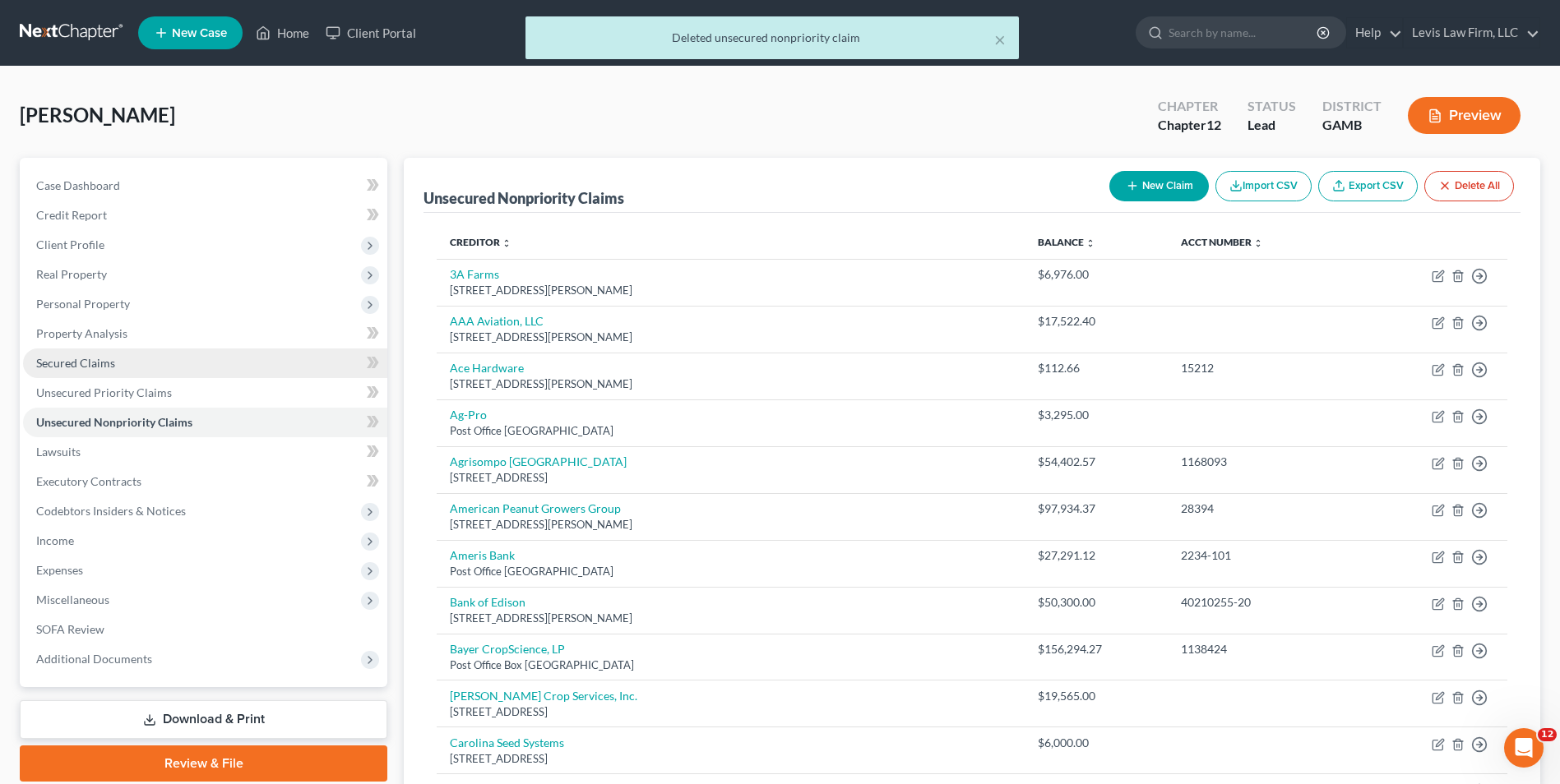
click at [96, 364] on span "Secured Claims" at bounding box center [76, 363] width 79 height 14
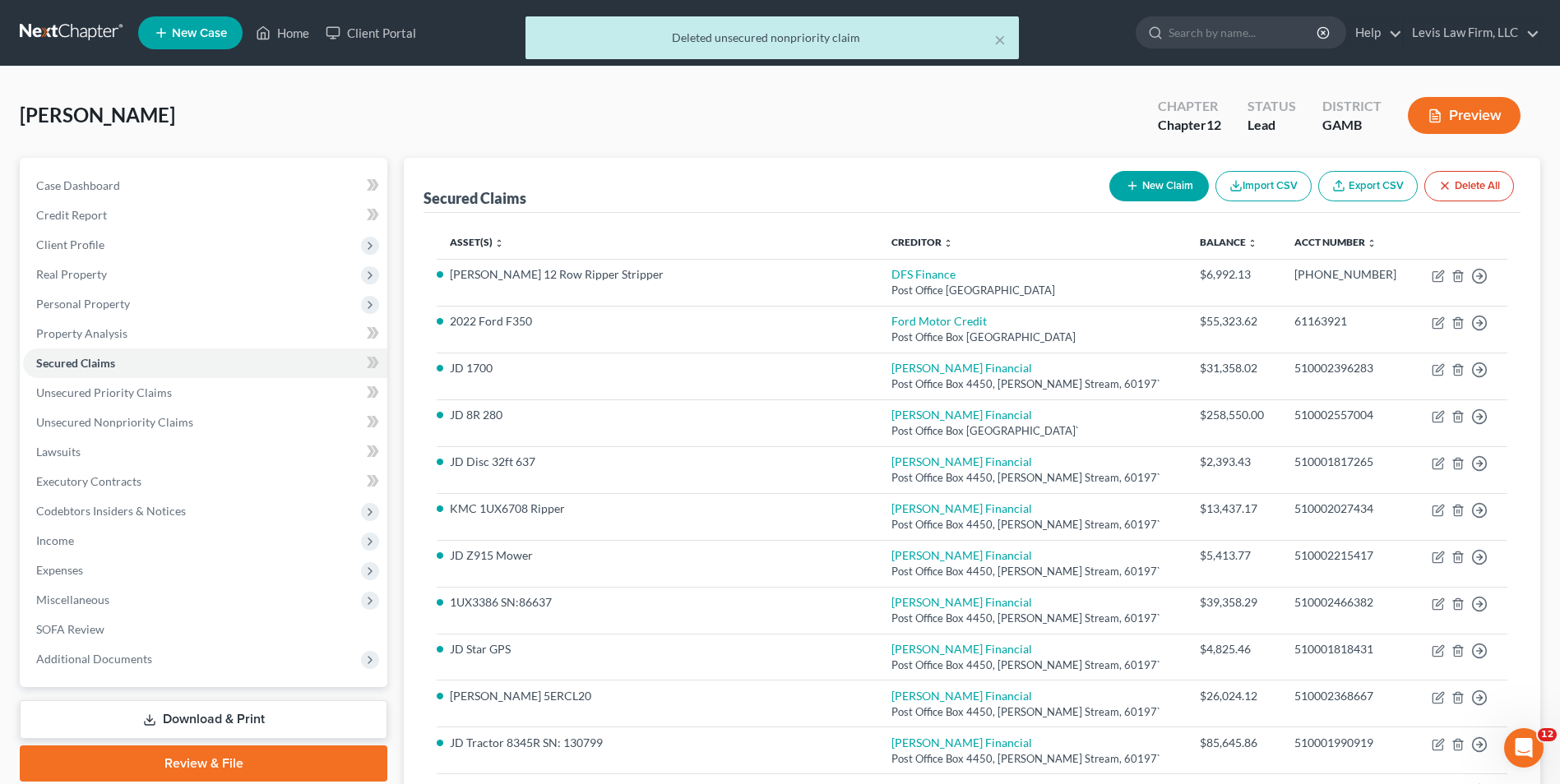
click at [1163, 191] on button "New Claim" at bounding box center [1158, 185] width 99 height 31
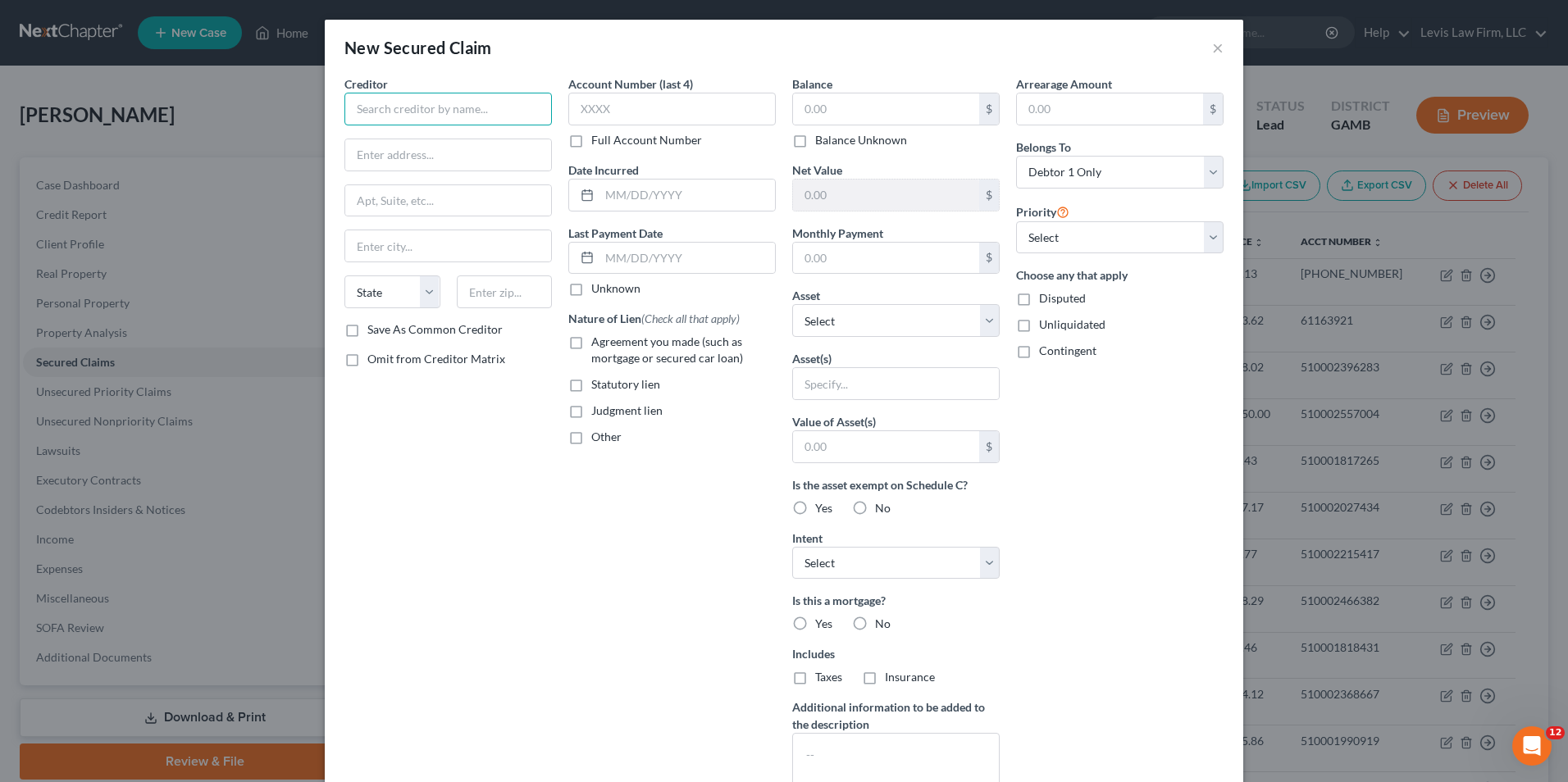
drag, startPoint x: 360, startPoint y: 117, endPoint x: 1049, endPoint y: 295, distance: 711.6
click at [360, 117] on input "text" at bounding box center [448, 109] width 208 height 32
click at [591, 144] on label "Full Account Number" at bounding box center [646, 140] width 110 height 17
click at [598, 143] on input "Full Account Number" at bounding box center [603, 138] width 11 height 11
drag, startPoint x: 581, startPoint y: 107, endPoint x: 859, endPoint y: 213, distance: 297.5
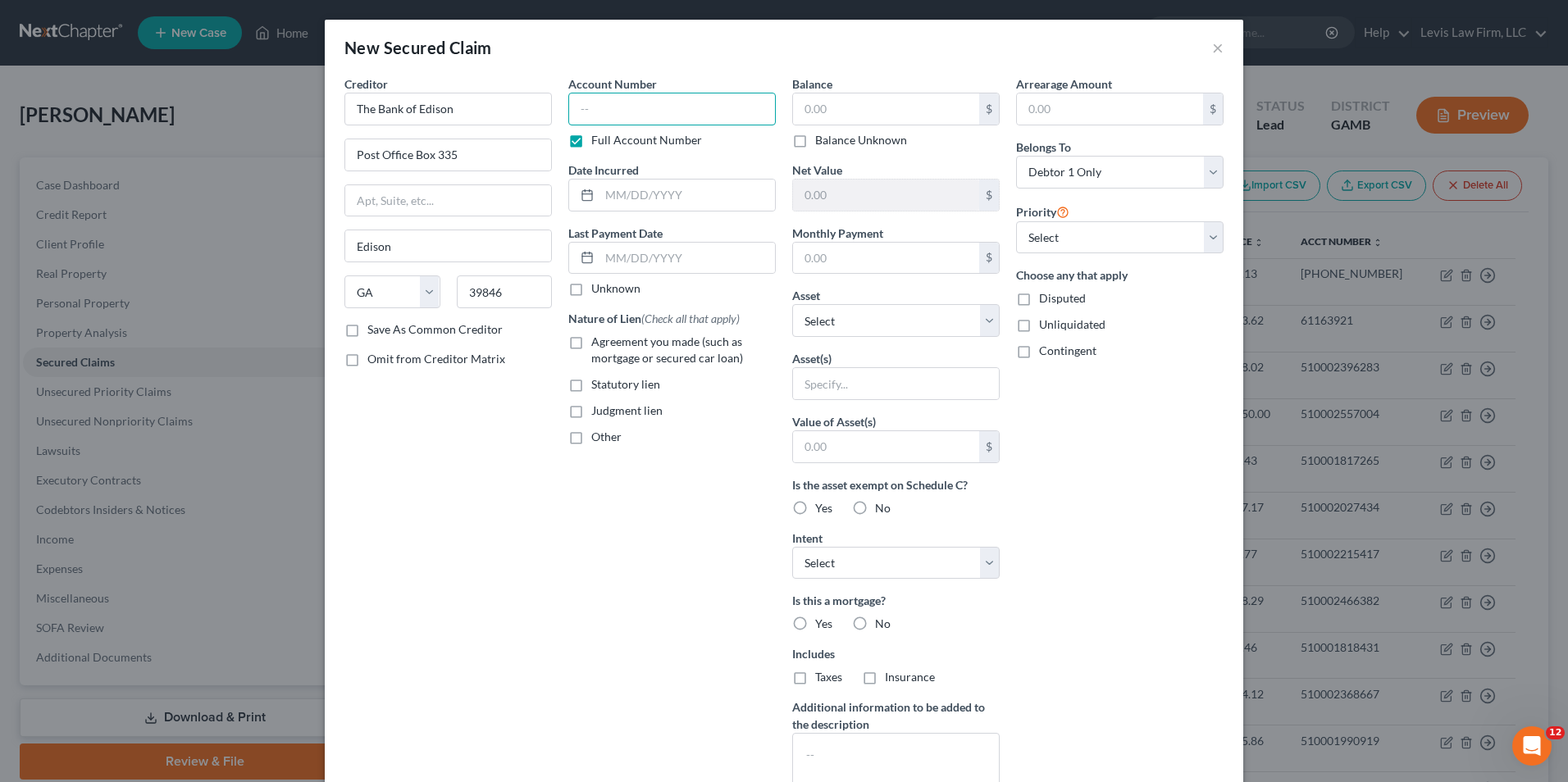
click at [581, 107] on input "text" at bounding box center [672, 109] width 208 height 32
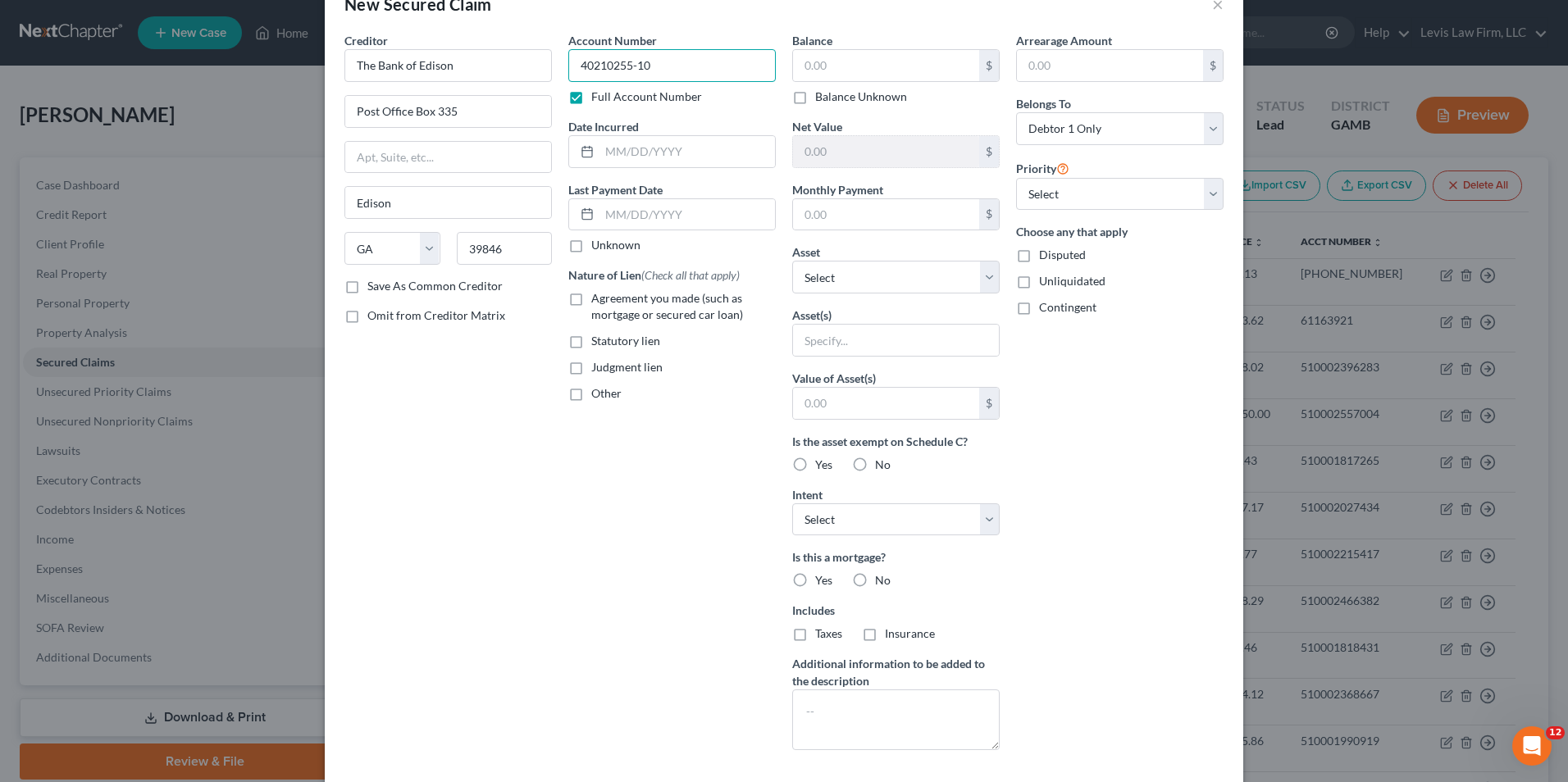
scroll to position [128, 0]
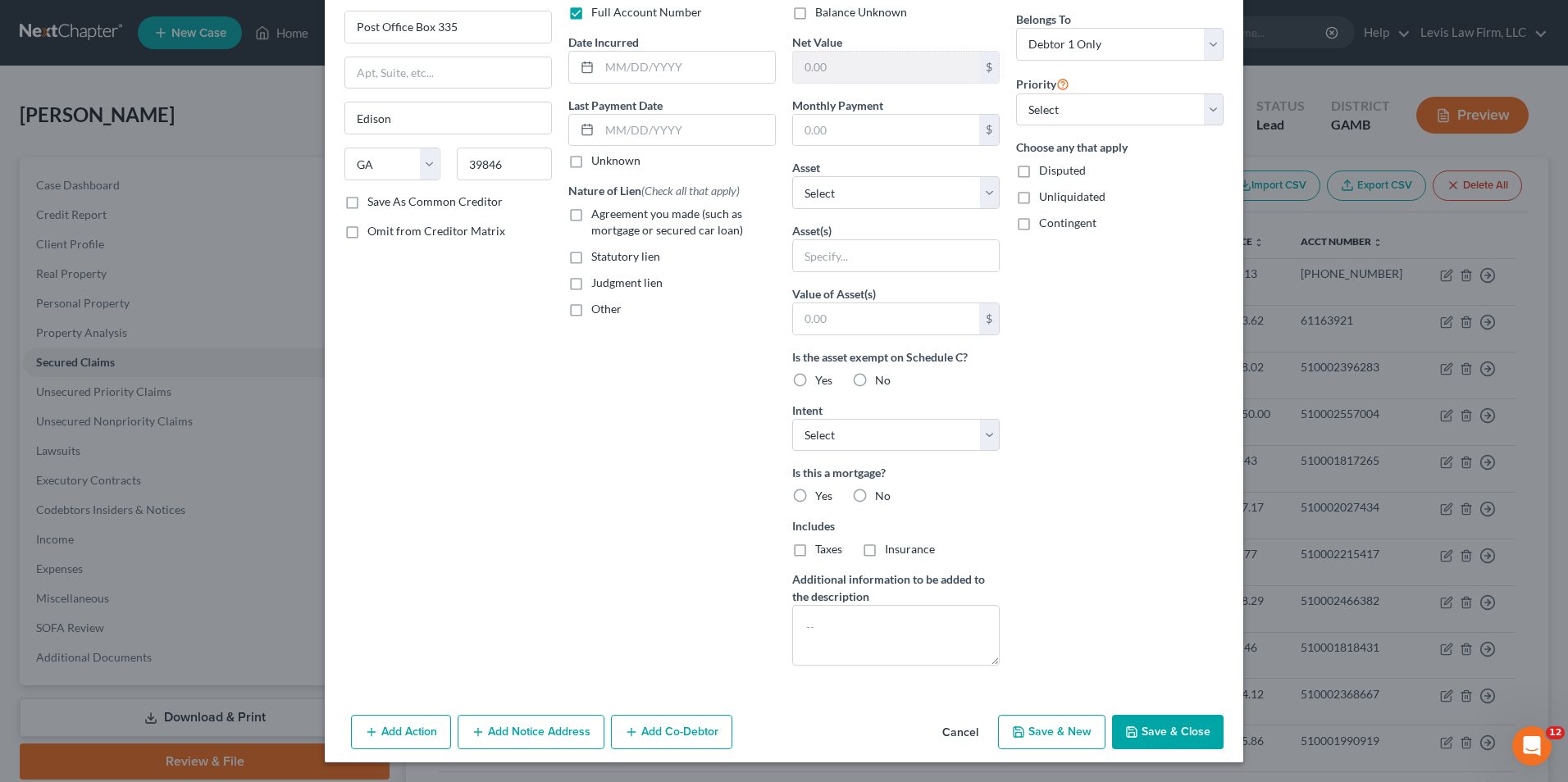
click at [675, 732] on button "Add Co-Debtor" at bounding box center [672, 731] width 121 height 34
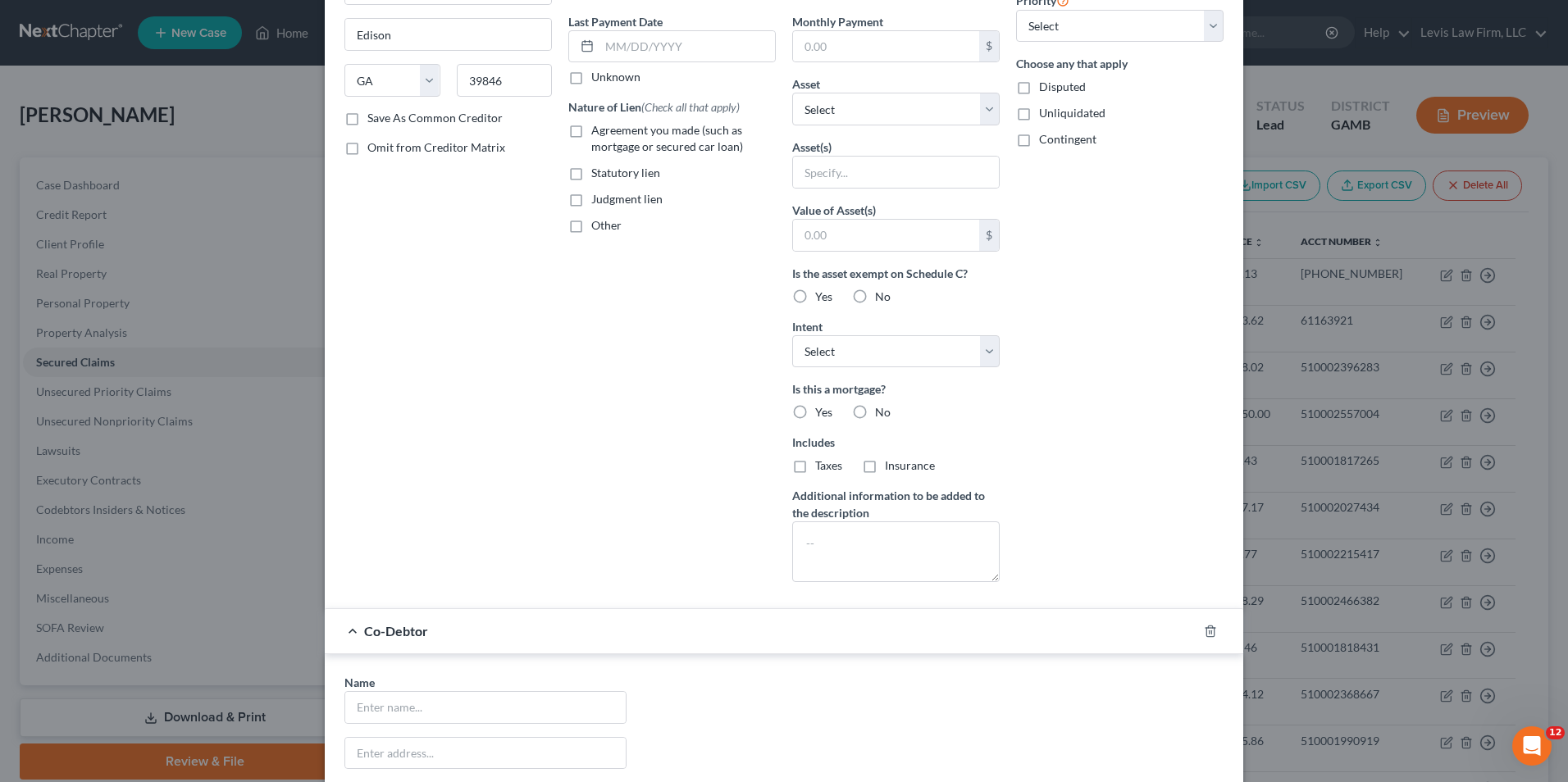
scroll to position [456, 0]
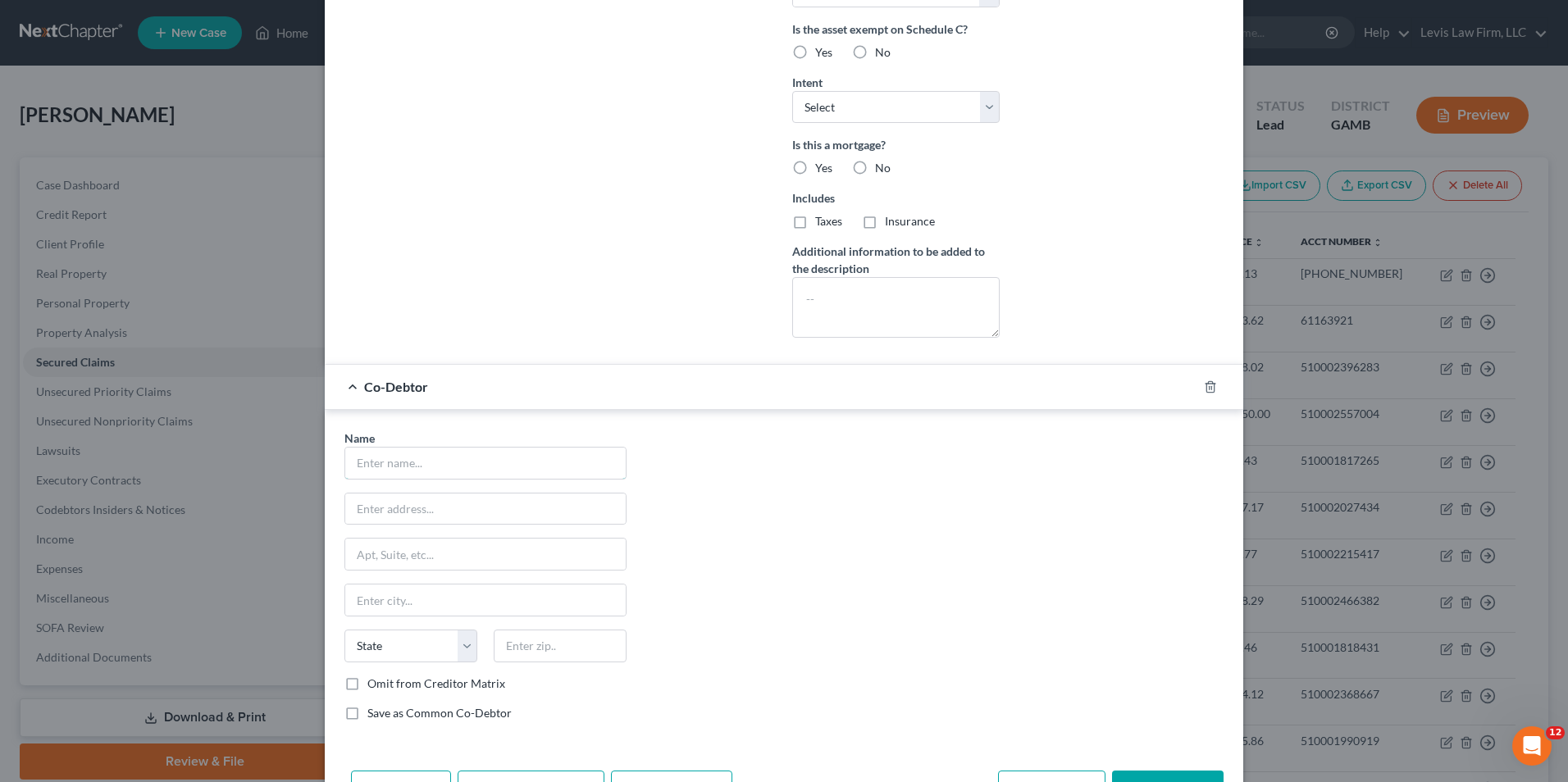
drag, startPoint x: 354, startPoint y: 462, endPoint x: 1092, endPoint y: 605, distance: 751.7
click at [354, 460] on input "text" at bounding box center [486, 464] width 281 height 32
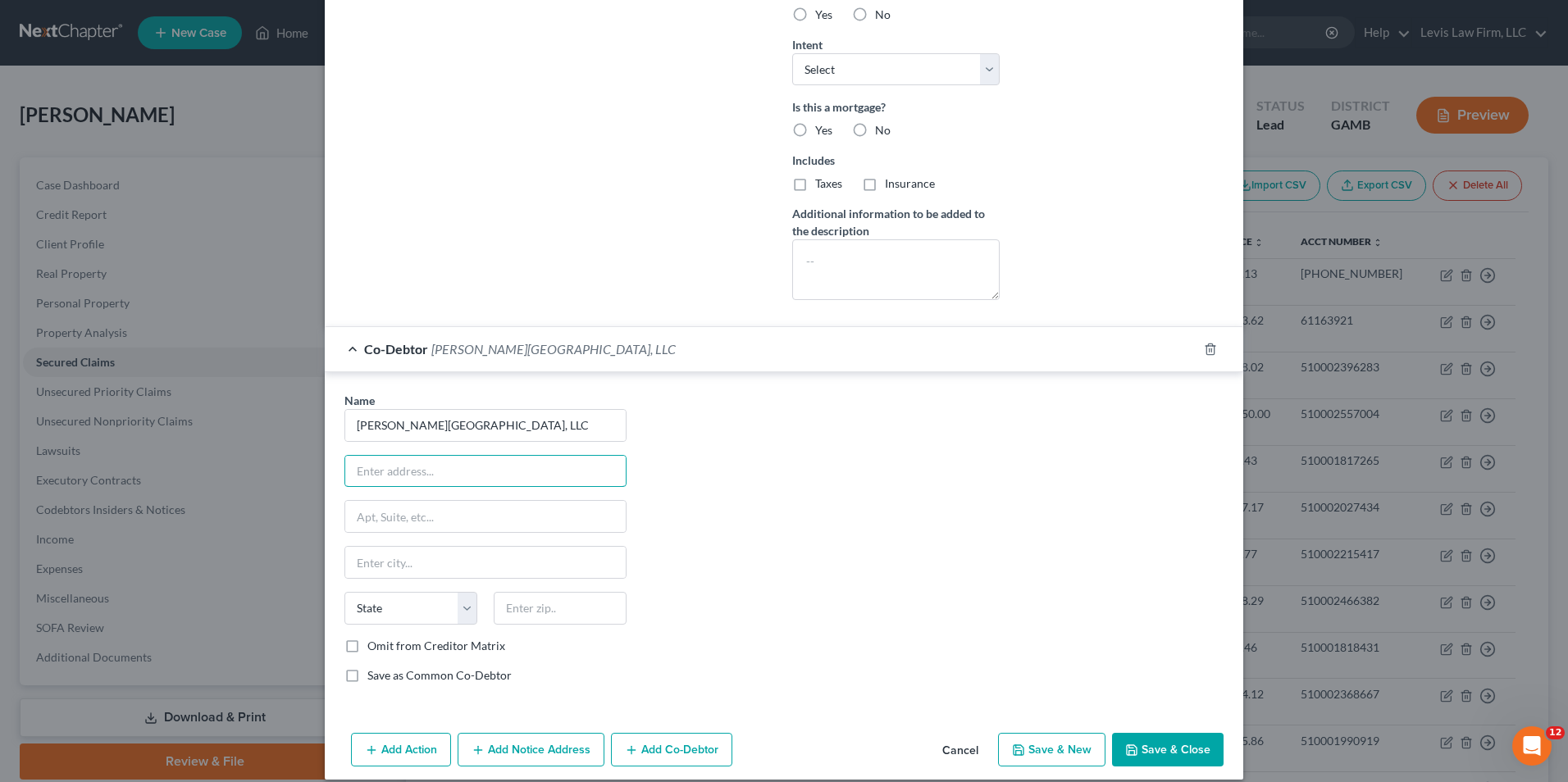
scroll to position [511, 0]
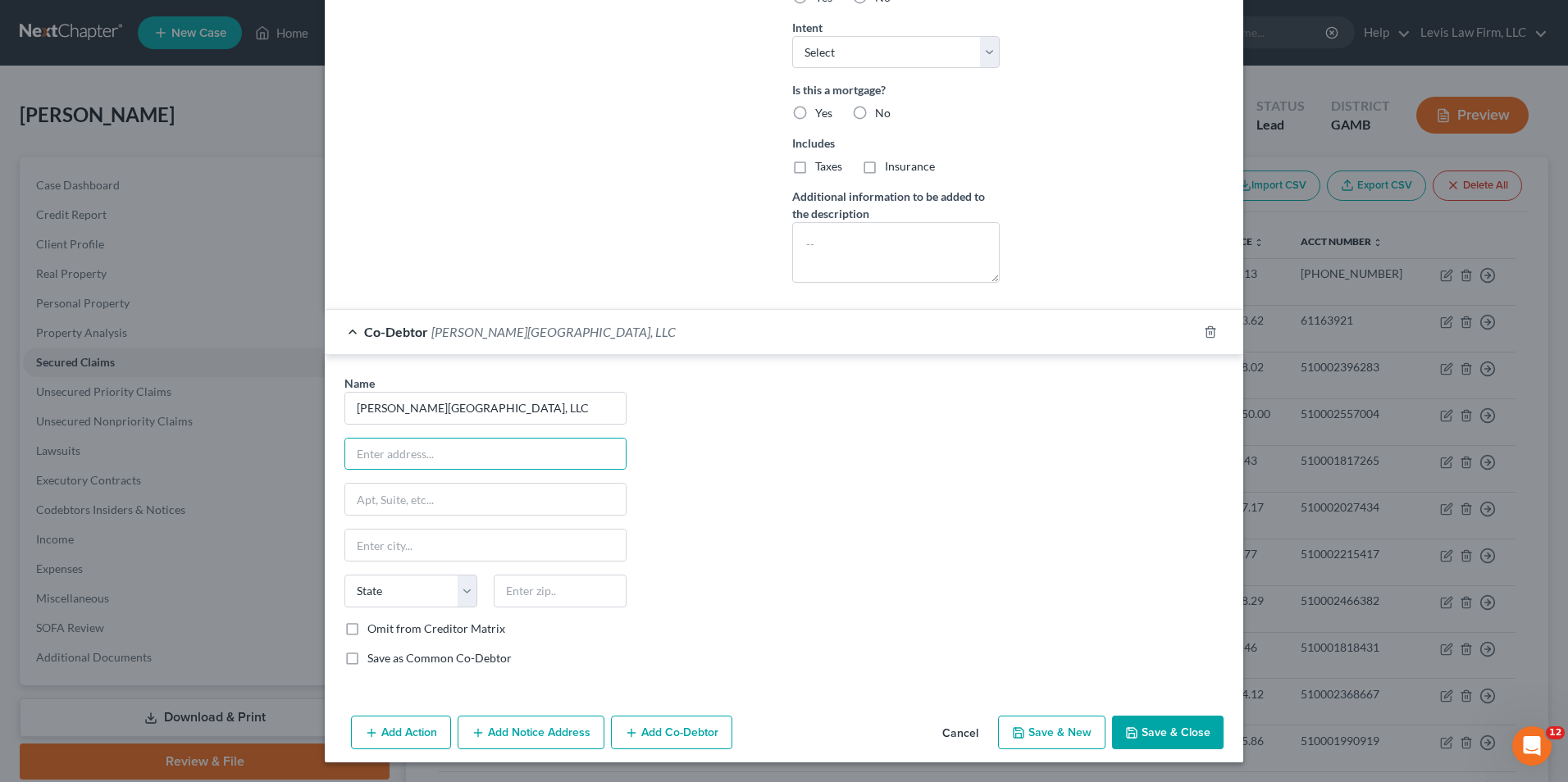
click at [1158, 731] on button "Save & Close" at bounding box center [1167, 732] width 111 height 34
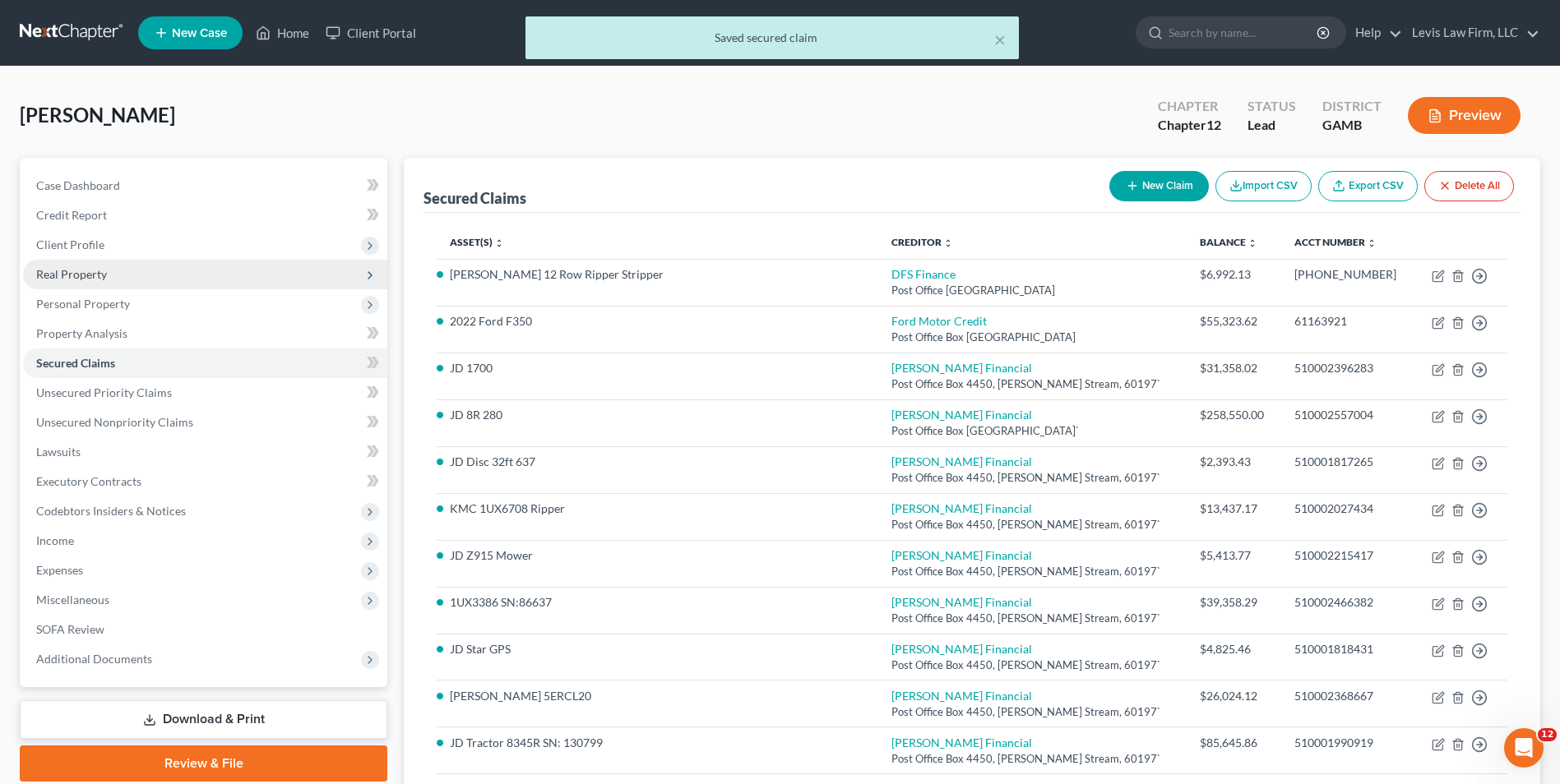
click at [96, 273] on span "Real Property" at bounding box center [71, 274] width 70 height 14
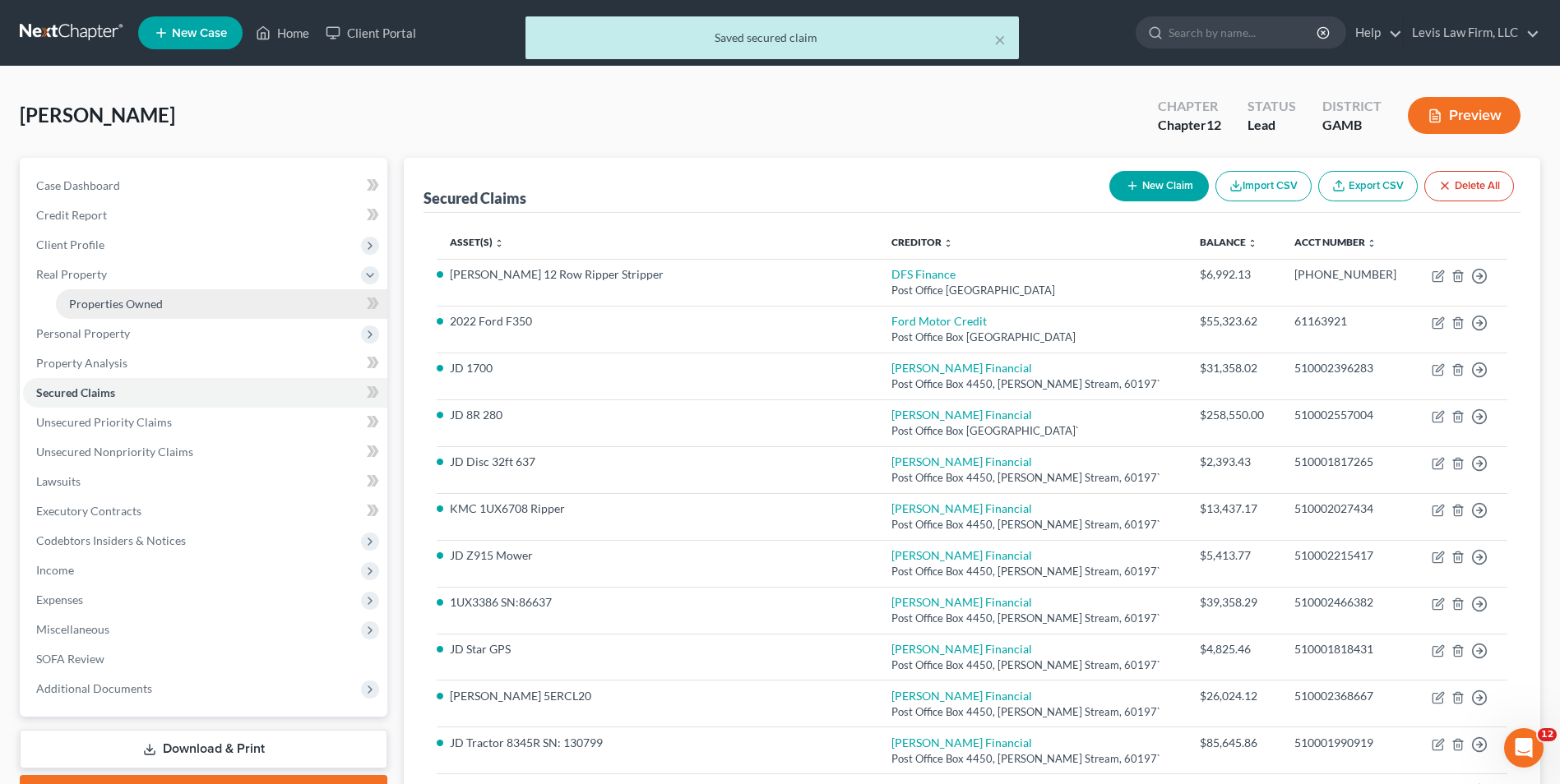
click at [157, 303] on span "Properties Owned" at bounding box center [116, 304] width 94 height 14
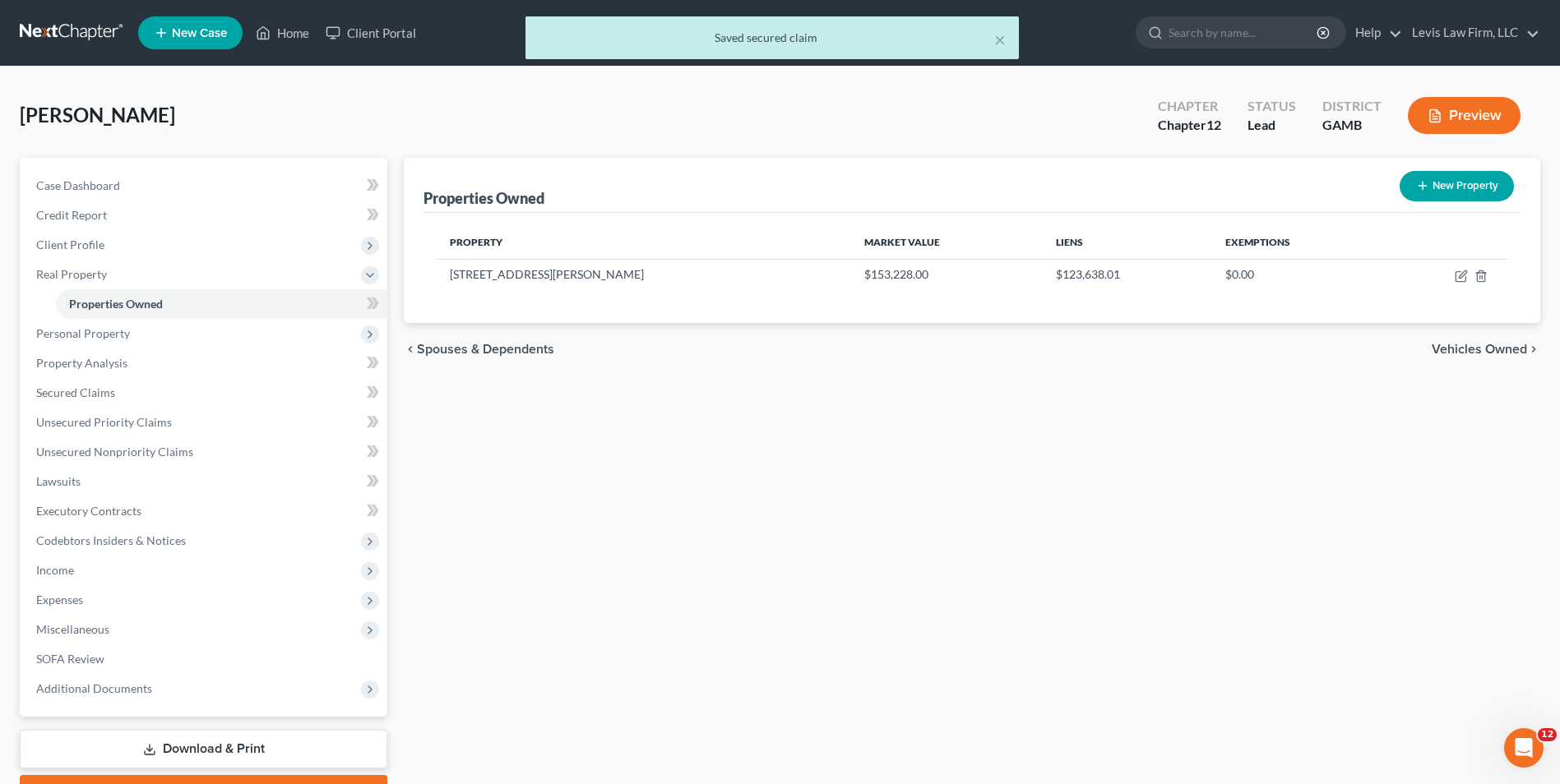
click at [1476, 187] on button "New Property" at bounding box center [1456, 185] width 114 height 31
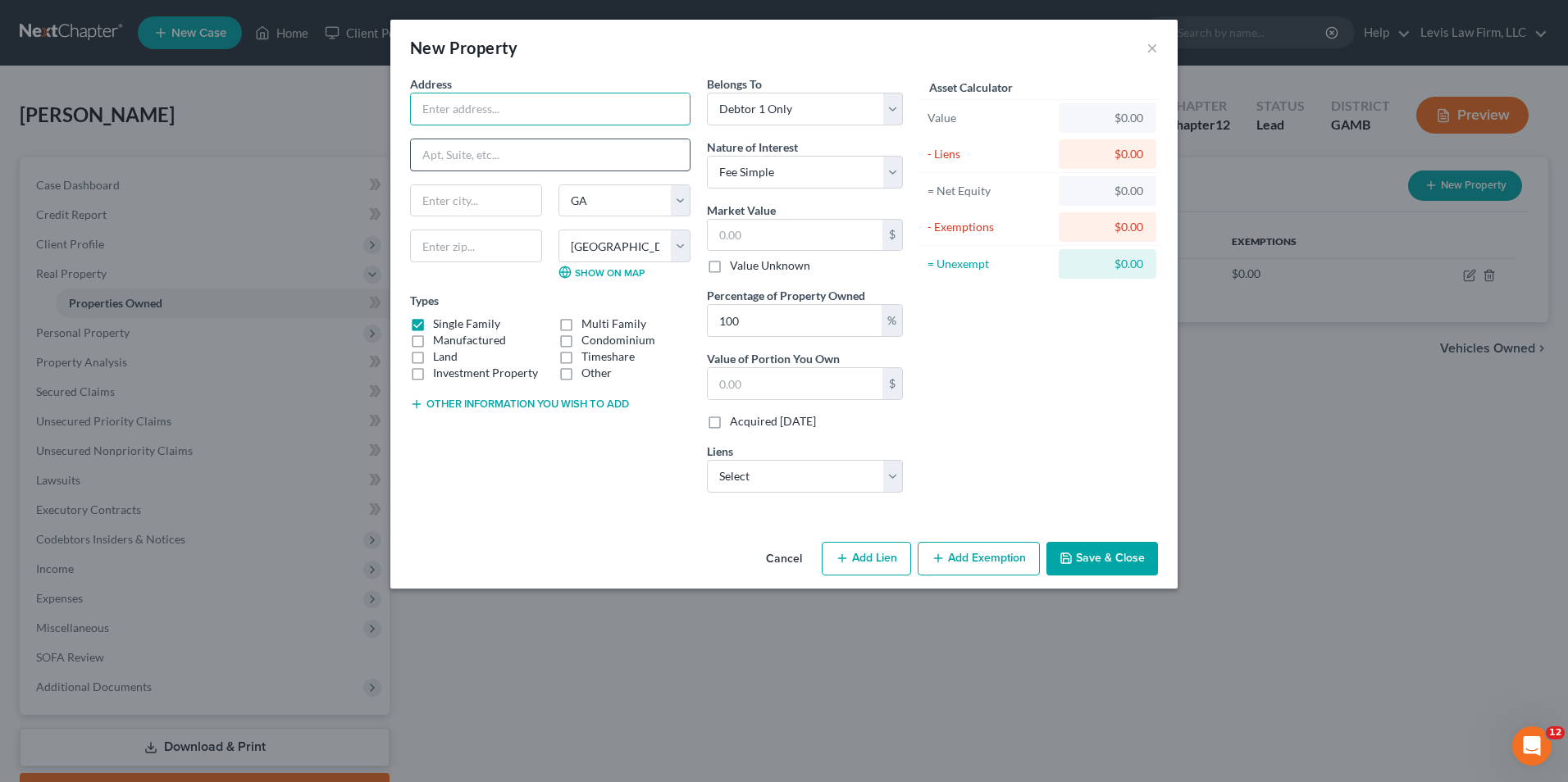
drag, startPoint x: 432, startPoint y: 112, endPoint x: 443, endPoint y: 153, distance: 42.4
click at [432, 111] on input "text" at bounding box center [550, 110] width 279 height 32
click at [687, 257] on select "County [US_STATE][GEOGRAPHIC_DATA]" at bounding box center [624, 245] width 132 height 32
click at [559, 230] on select "County [US_STATE][GEOGRAPHIC_DATA]" at bounding box center [624, 245] width 132 height 32
click at [681, 203] on select "State [US_STATE] AK AR AZ CA CO CT DE DC [GEOGRAPHIC_DATA] [GEOGRAPHIC_DATA] GU…" at bounding box center [624, 200] width 132 height 32
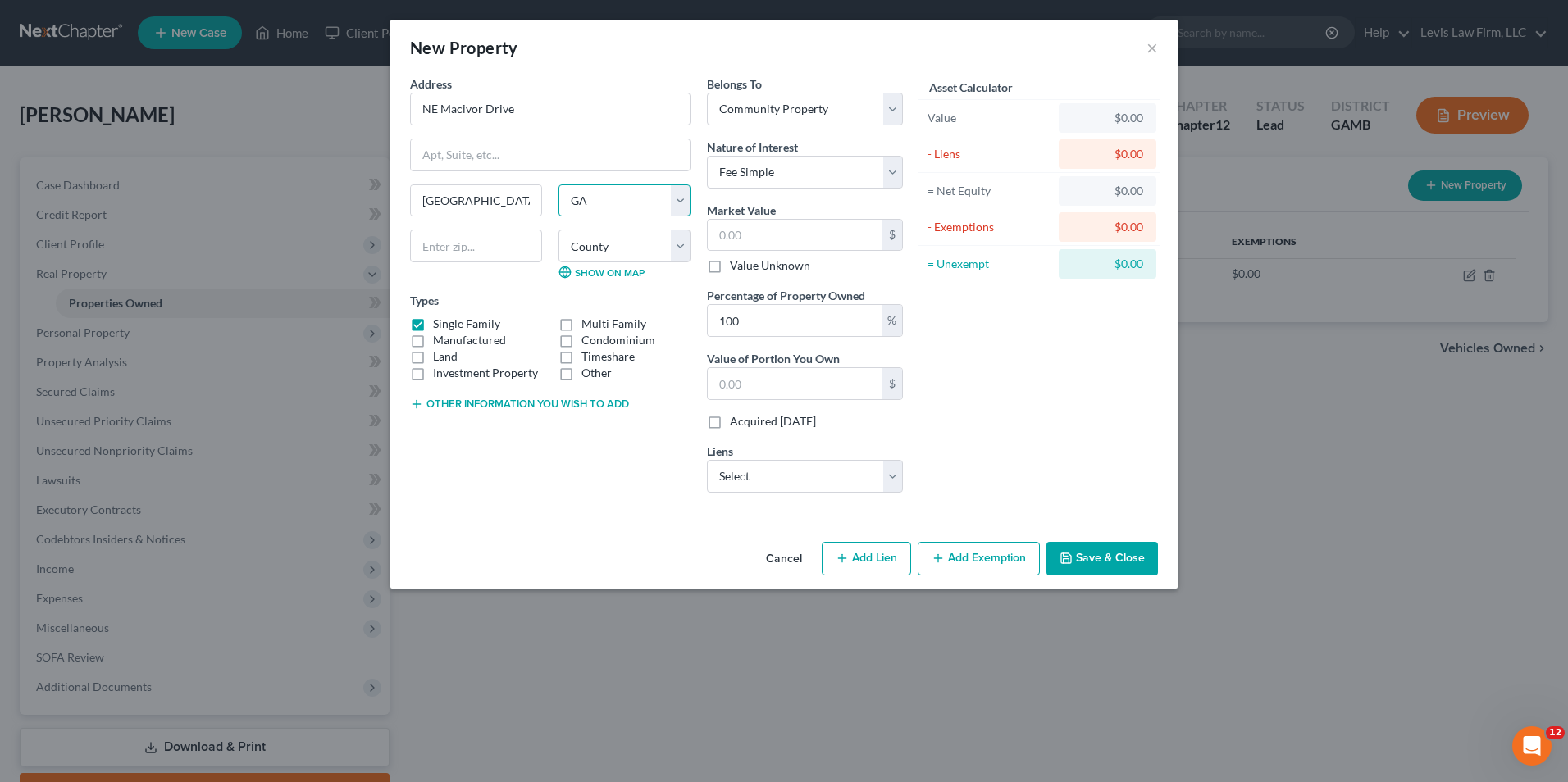
click at [559, 184] on select "State [US_STATE] AK AR AZ CA CO CT DE DC [GEOGRAPHIC_DATA] [GEOGRAPHIC_DATA] GU…" at bounding box center [624, 200] width 132 height 32
click at [681, 246] on select "County [GEOGRAPHIC_DATA] [GEOGRAPHIC_DATA] [GEOGRAPHIC_DATA] [GEOGRAPHIC_DATA] …" at bounding box center [624, 245] width 132 height 32
click at [682, 246] on select "County [GEOGRAPHIC_DATA] [GEOGRAPHIC_DATA] [GEOGRAPHIC_DATA] [GEOGRAPHIC_DATA] …" at bounding box center [624, 245] width 132 height 32
drag, startPoint x: 433, startPoint y: 249, endPoint x: 438, endPoint y: 264, distance: 15.8
click at [433, 249] on input "text" at bounding box center [476, 245] width 132 height 32
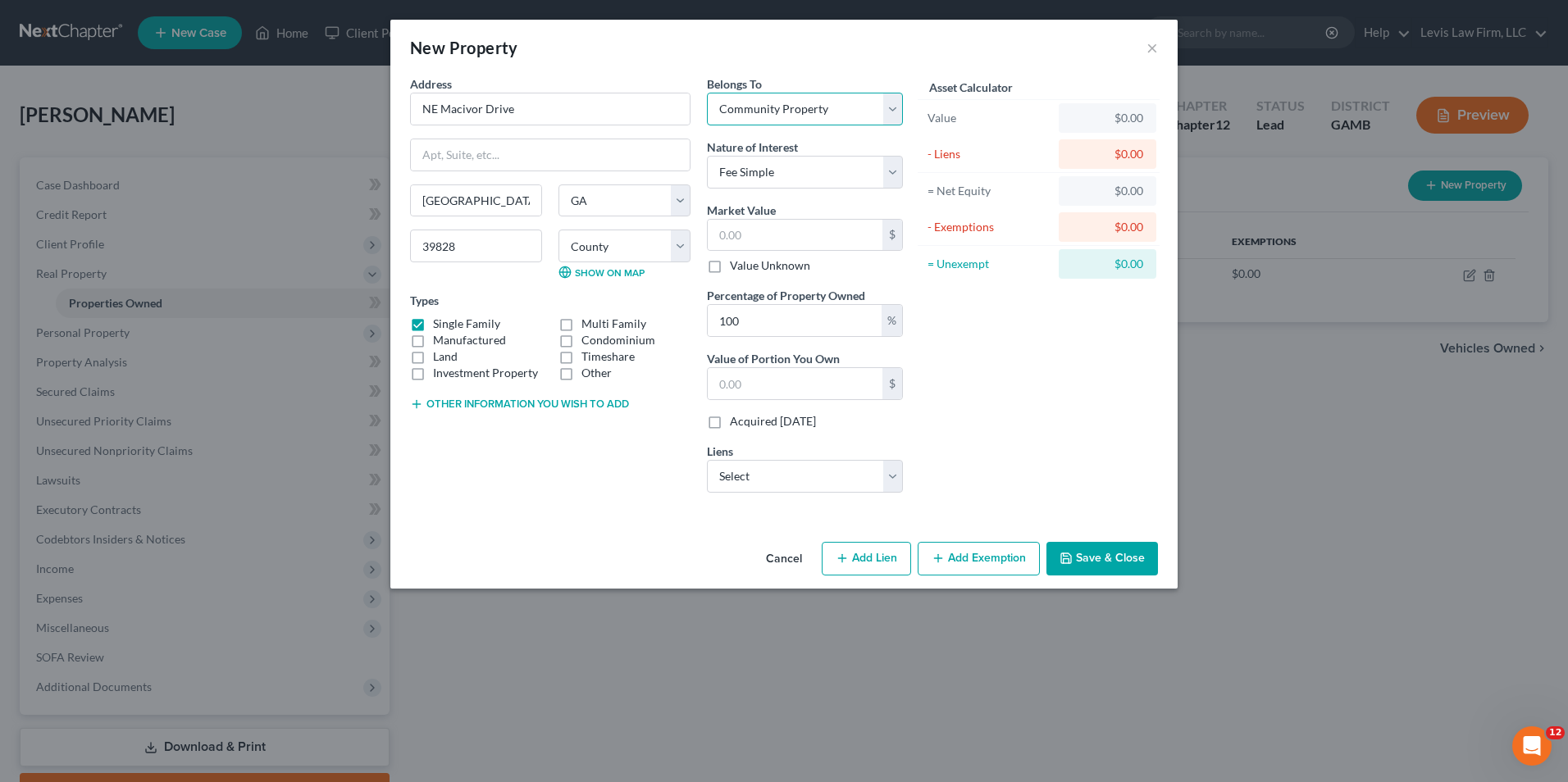
click at [893, 101] on select "Select Debtor 1 Only Debtor 2 Only Debtor 1 And Debtor 2 Only At Least One Of T…" at bounding box center [804, 109] width 196 height 32
click at [707, 93] on select "Select Debtor 1 Only Debtor 2 Only Debtor 1 And Debtor 2 Only At Least One Of T…" at bounding box center [804, 109] width 196 height 32
click at [433, 358] on label "Land" at bounding box center [445, 356] width 25 height 17
click at [439, 358] on input "Land" at bounding box center [445, 353] width 11 height 11
click at [433, 322] on label "Single Family" at bounding box center [467, 323] width 68 height 17
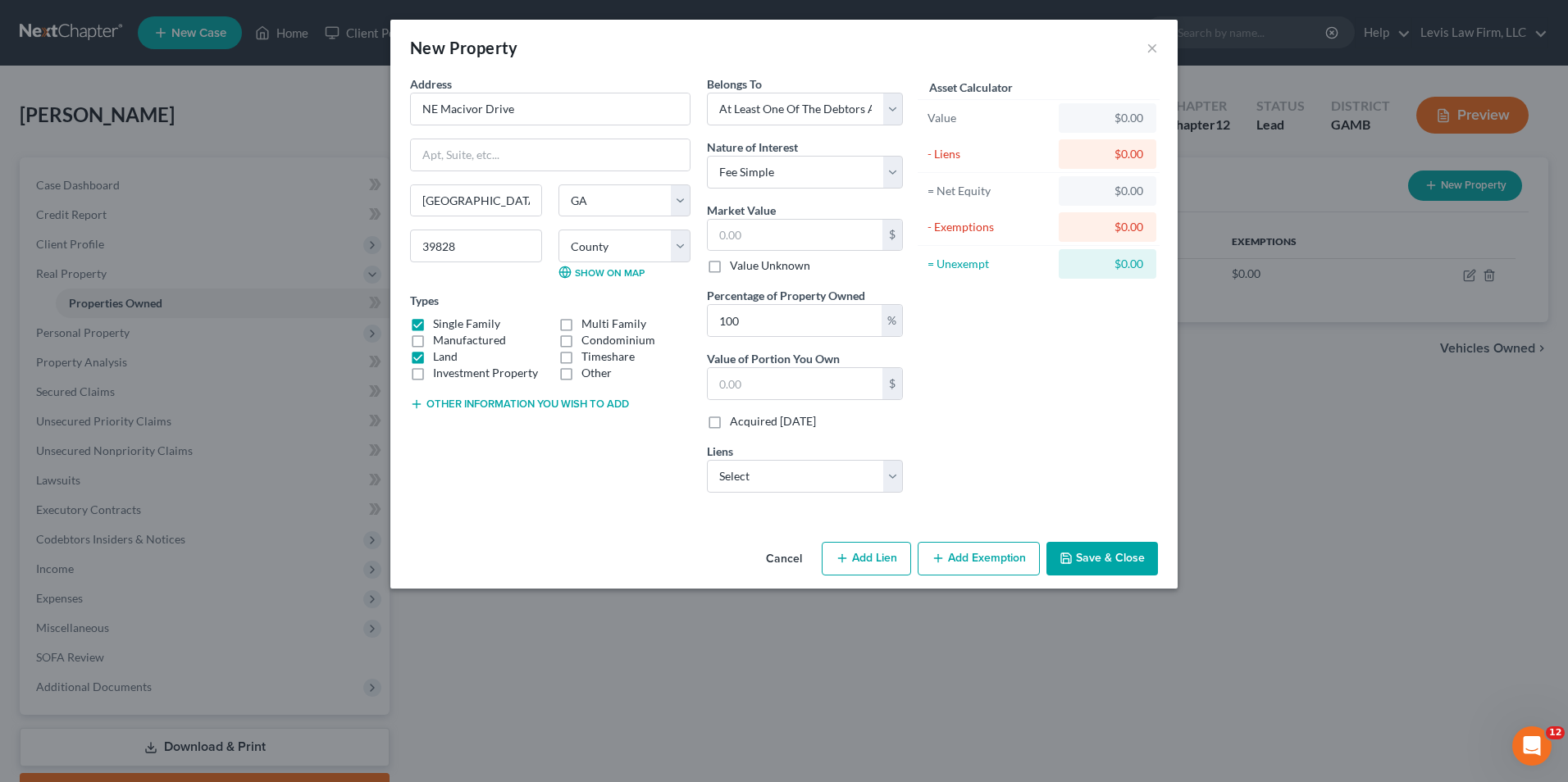
click at [439, 322] on input "Single Family" at bounding box center [445, 321] width 11 height 11
click at [894, 477] on select "Select The Bank of Edison - $0.00" at bounding box center [804, 476] width 196 height 32
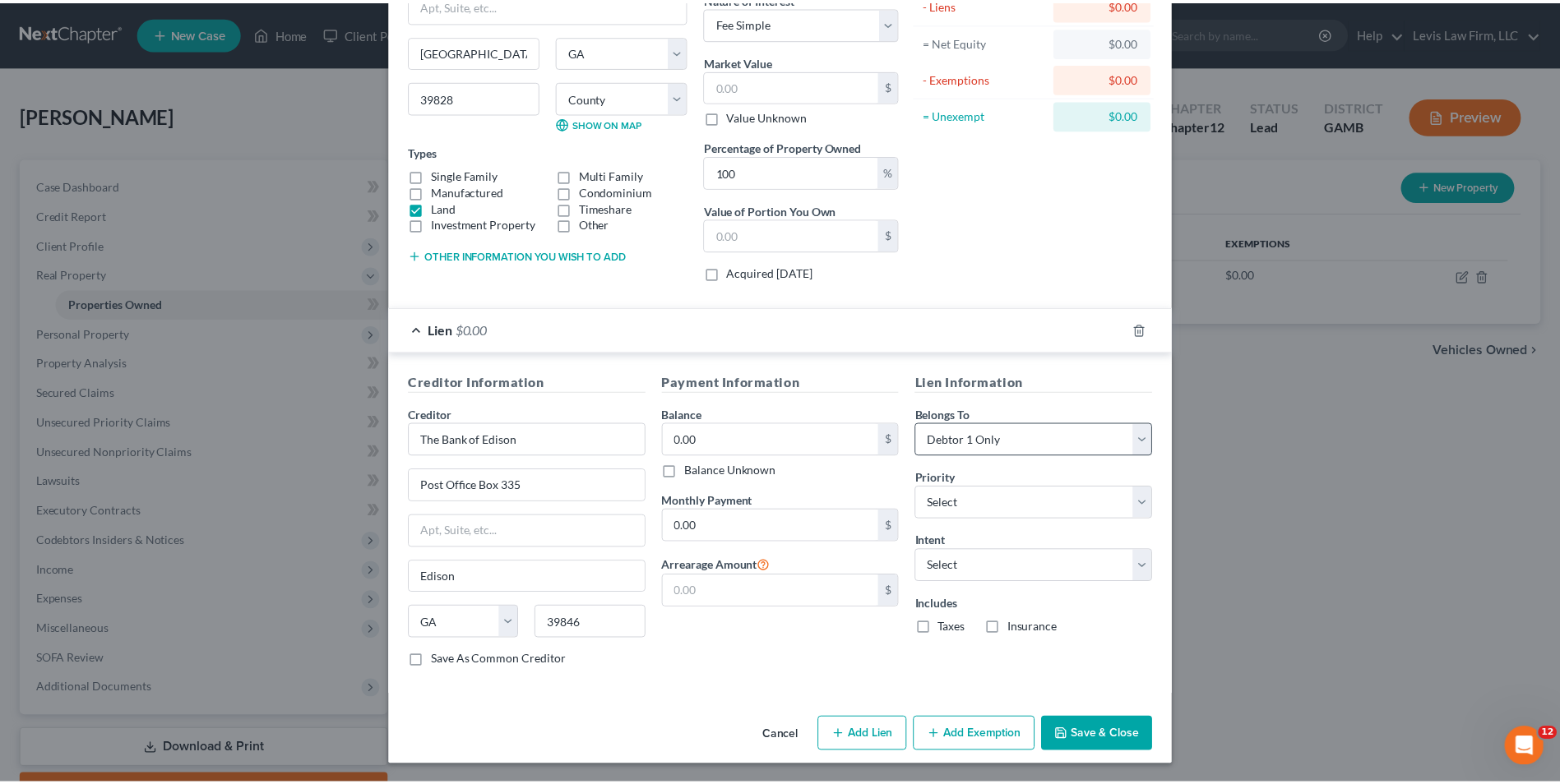
scroll to position [151, 0]
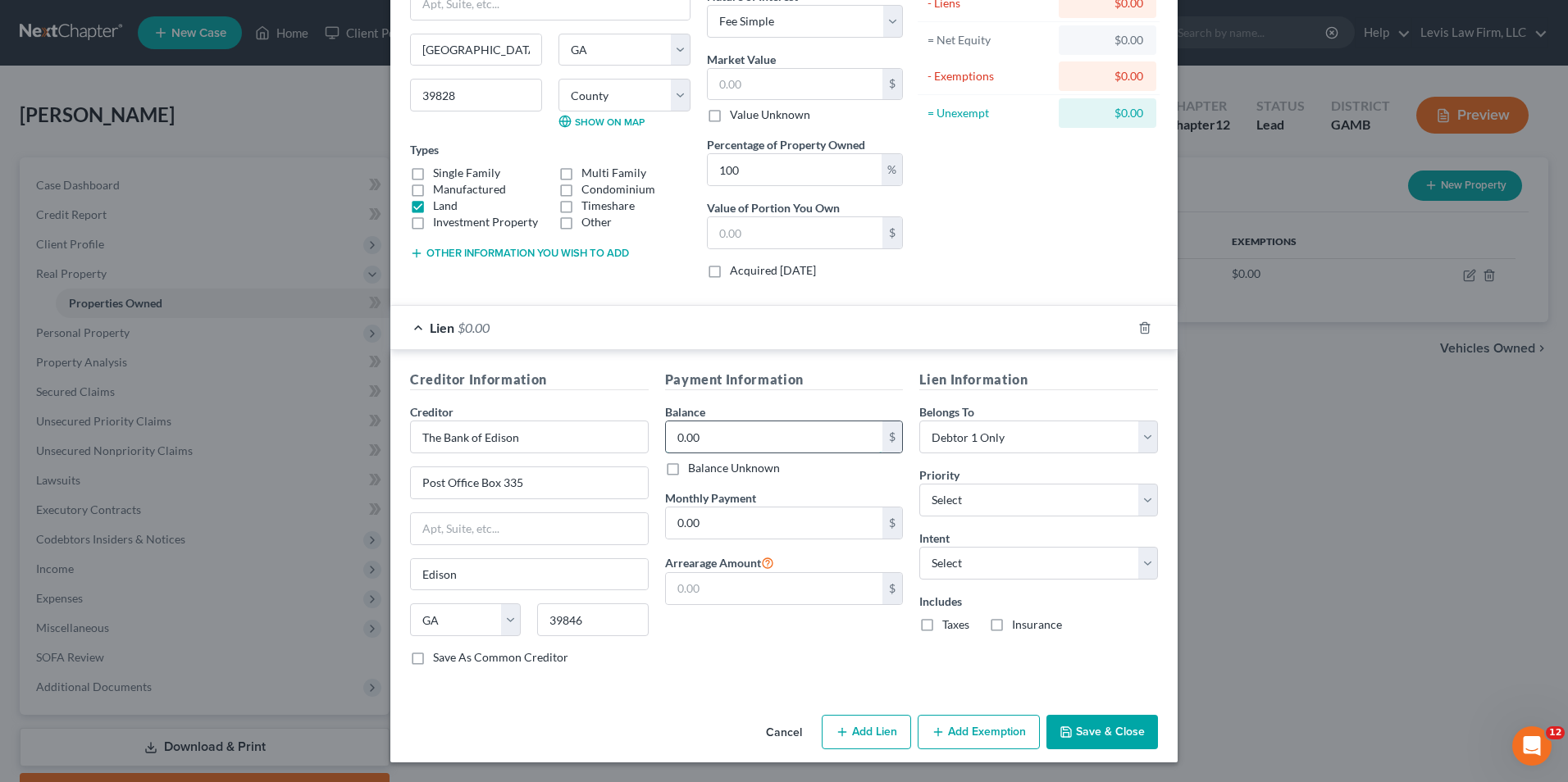
click at [666, 437] on input "0.00" at bounding box center [774, 437] width 217 height 32
click at [740, 672] on div "Payment Information Balance 232,059.50 $ Balance Unknown Balance Undetermined 2…" at bounding box center [784, 524] width 255 height 309
click at [1079, 723] on button "Save & Close" at bounding box center [1101, 731] width 111 height 34
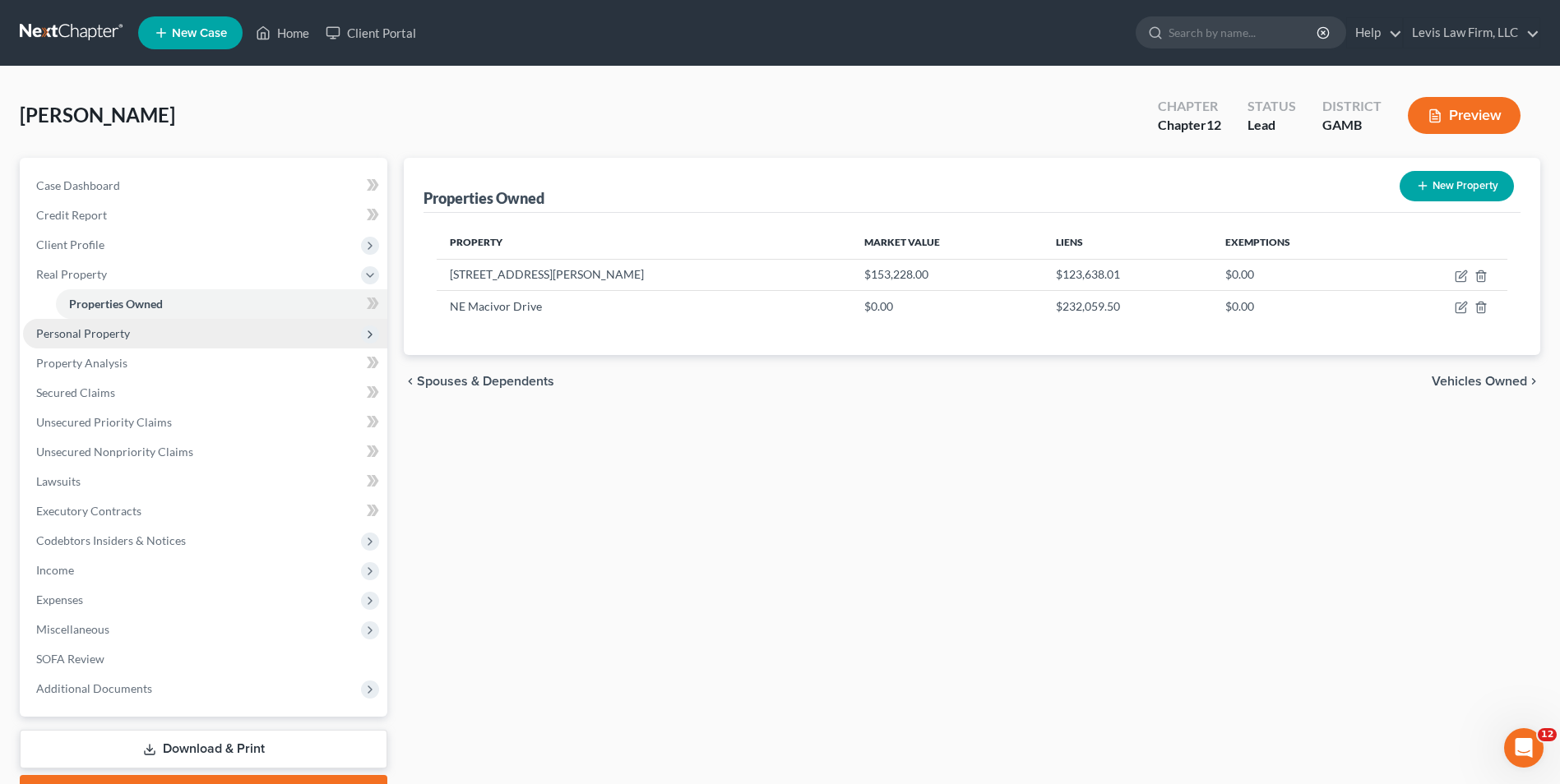
click at [92, 335] on span "Personal Property" at bounding box center [83, 333] width 94 height 14
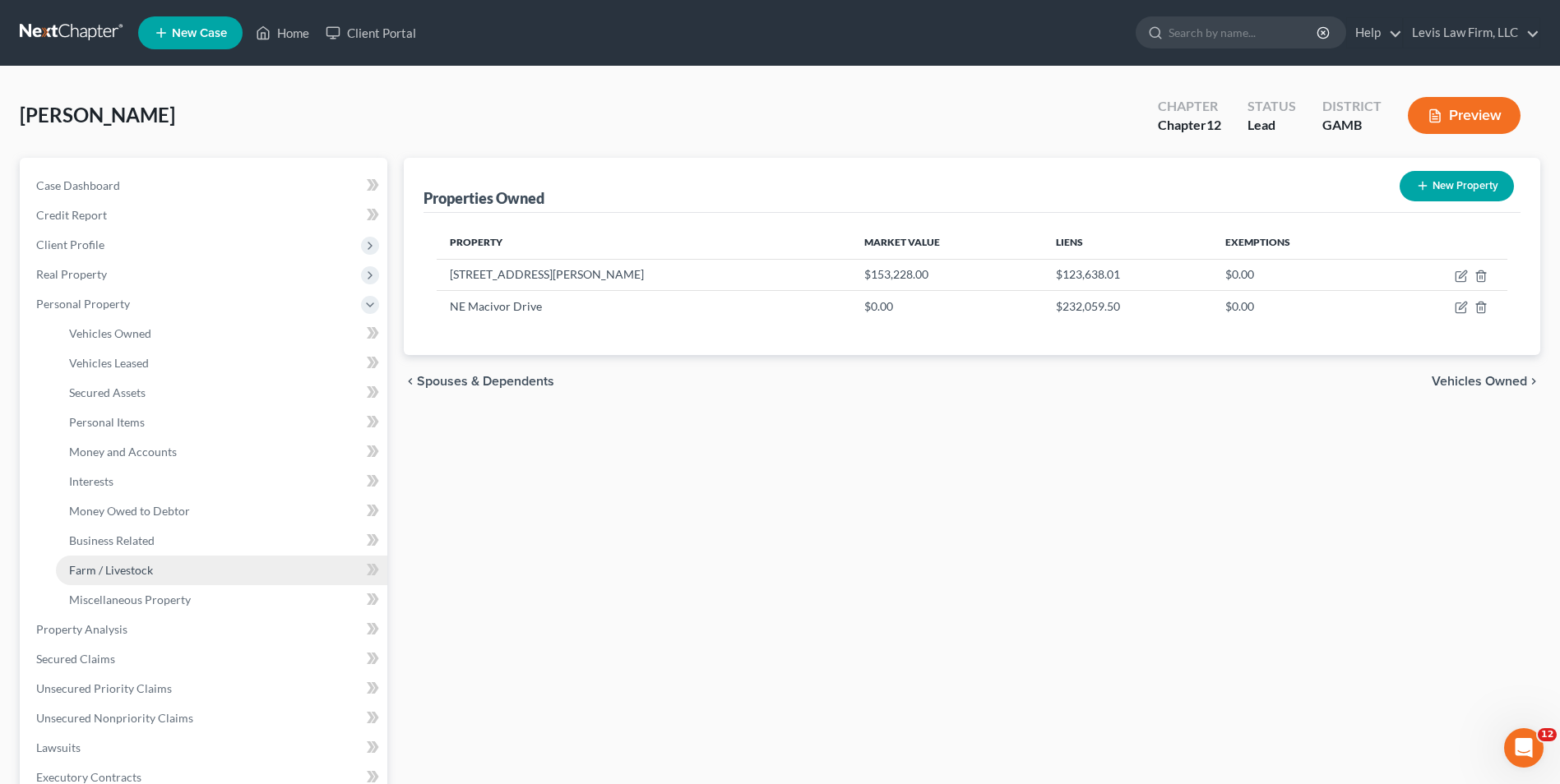
click at [128, 566] on span "Farm / Livestock" at bounding box center [111, 570] width 84 height 14
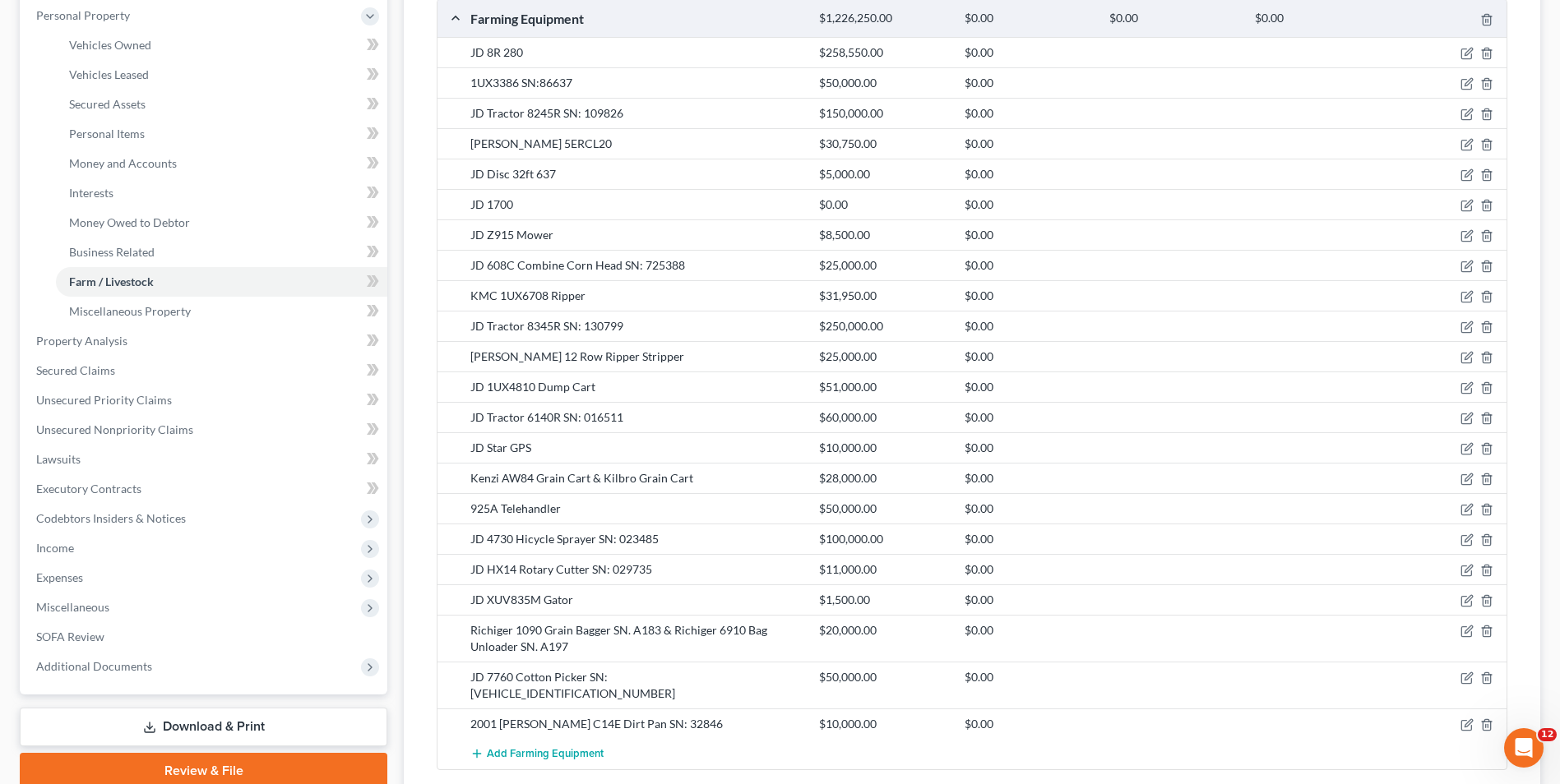
scroll to position [329, 0]
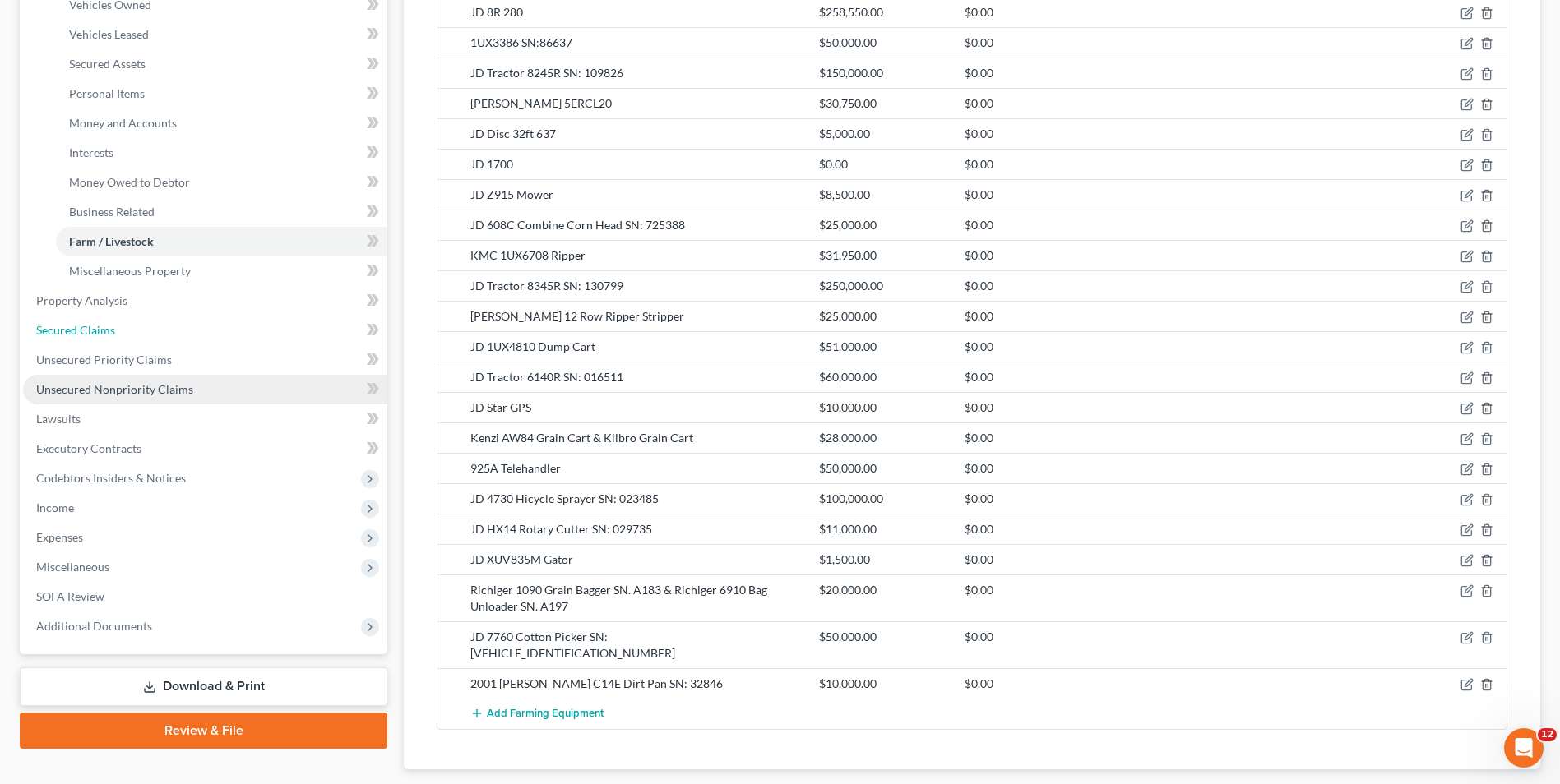
drag, startPoint x: 84, startPoint y: 323, endPoint x: 218, endPoint y: 382, distance: 146.4
click at [84, 323] on span "Secured Claims" at bounding box center [76, 330] width 79 height 14
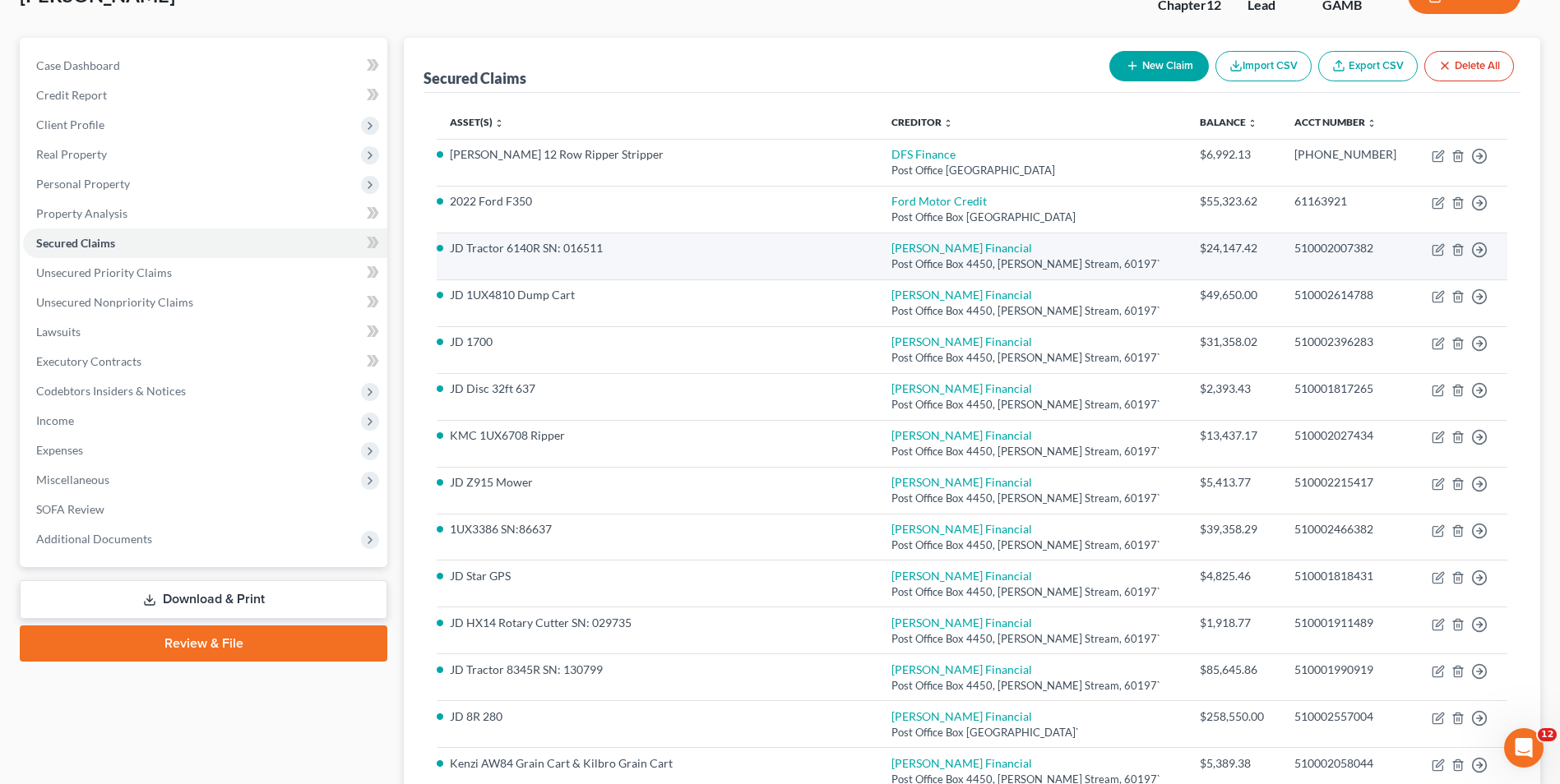
scroll to position [83, 0]
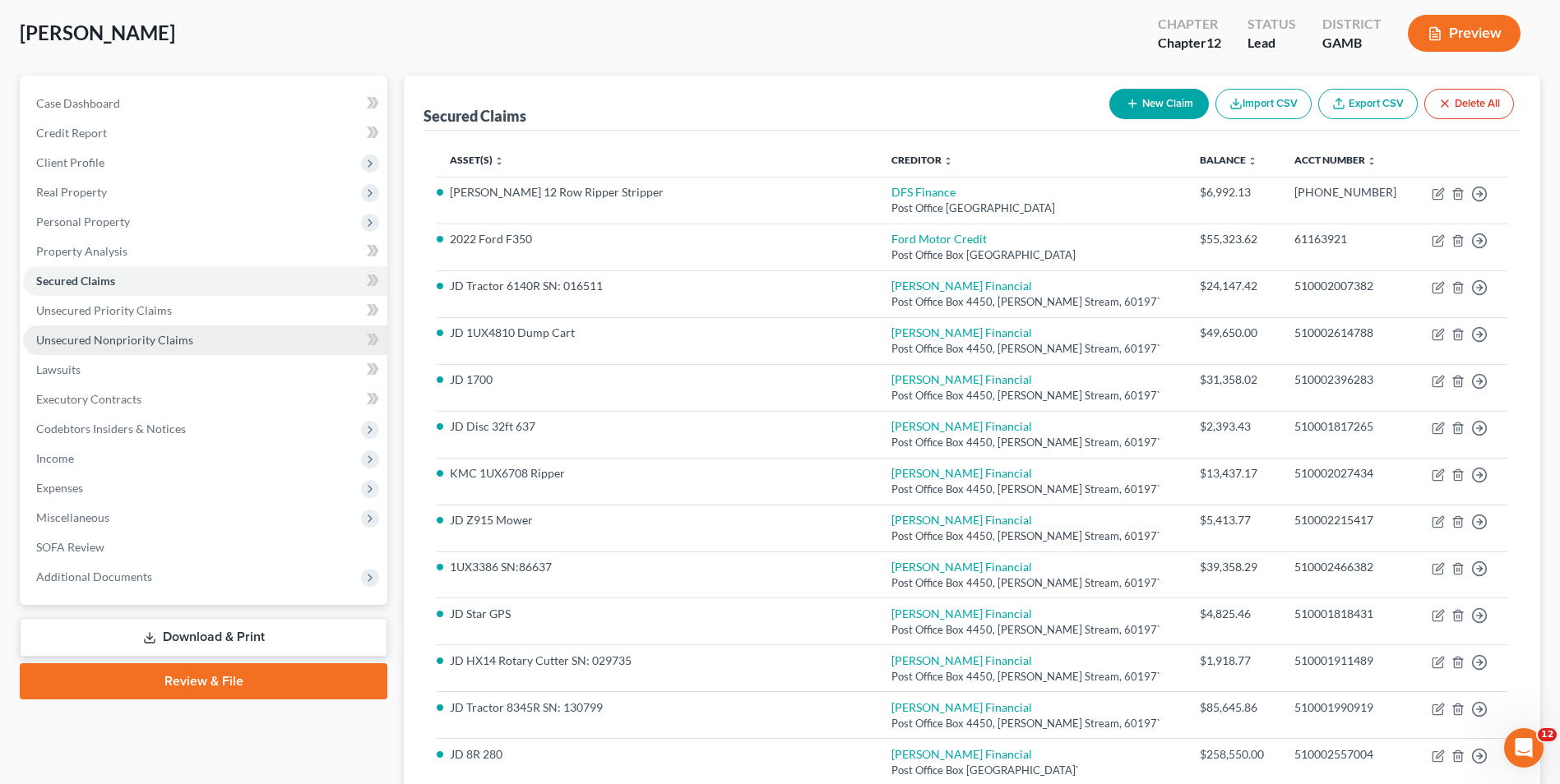
click at [127, 345] on span "Unsecured Nonpriority Claims" at bounding box center [114, 340] width 157 height 14
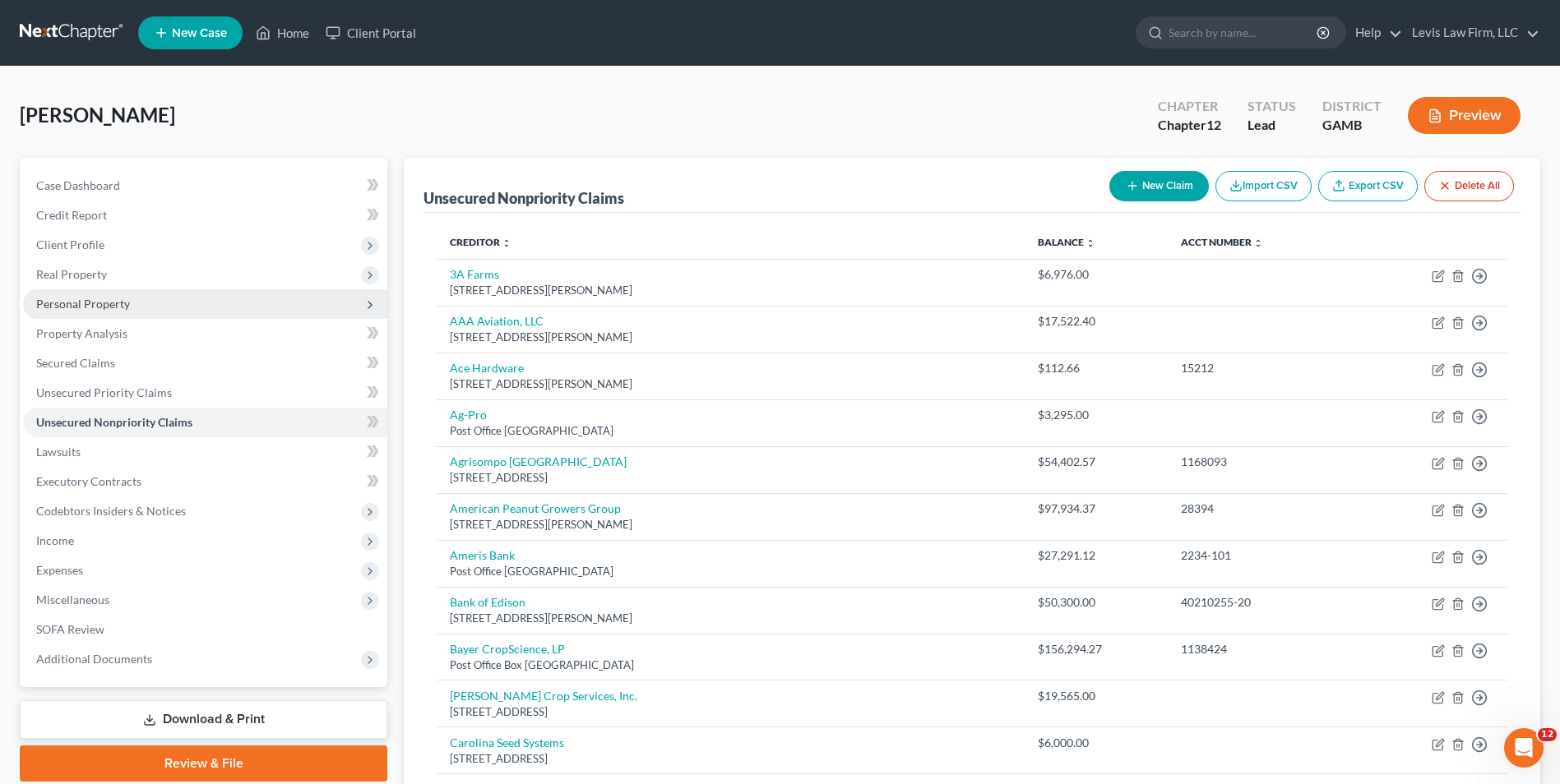
click at [111, 307] on span "Personal Property" at bounding box center [83, 304] width 94 height 14
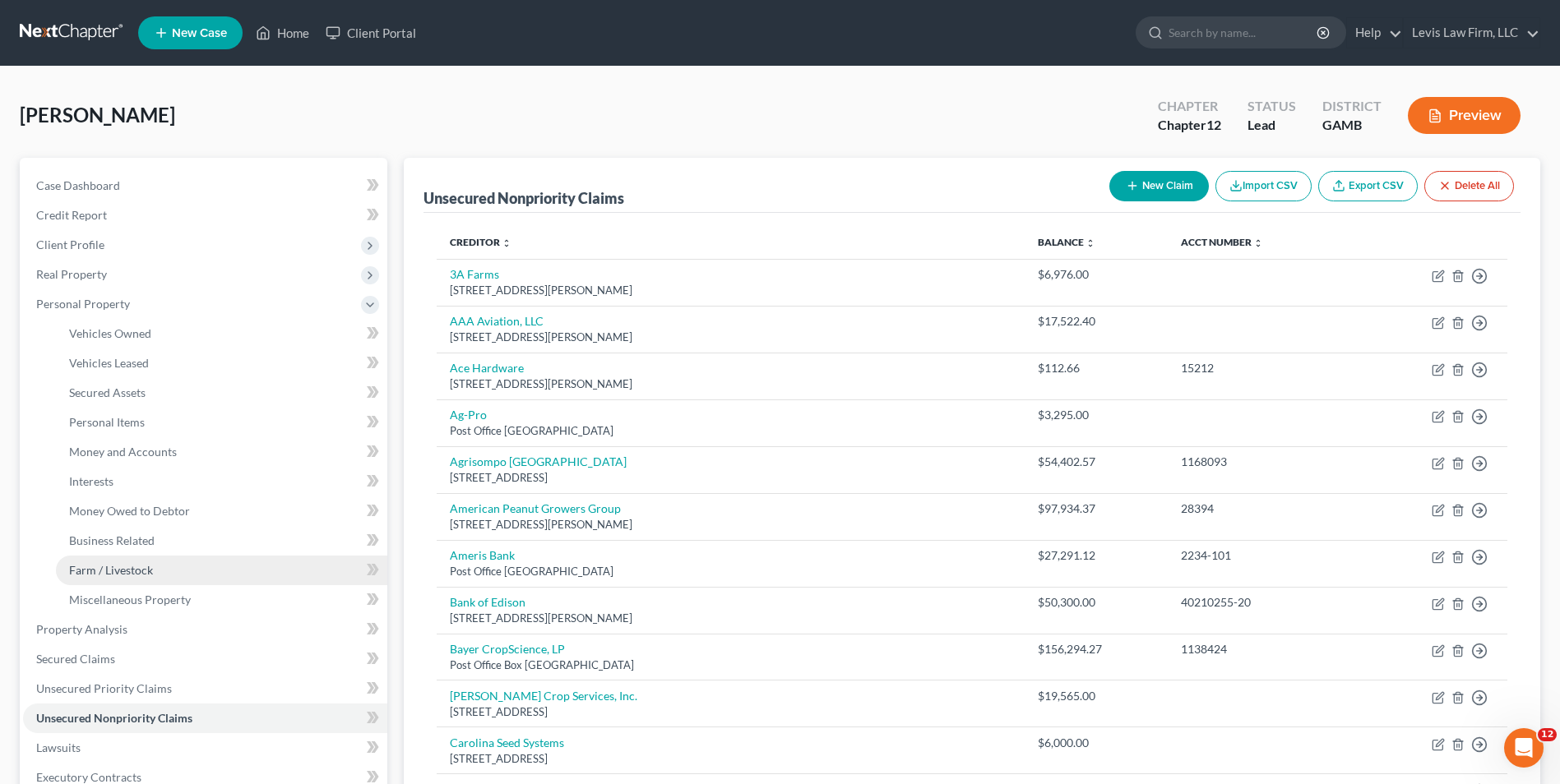
click at [127, 563] on span "Farm / Livestock" at bounding box center [111, 570] width 84 height 14
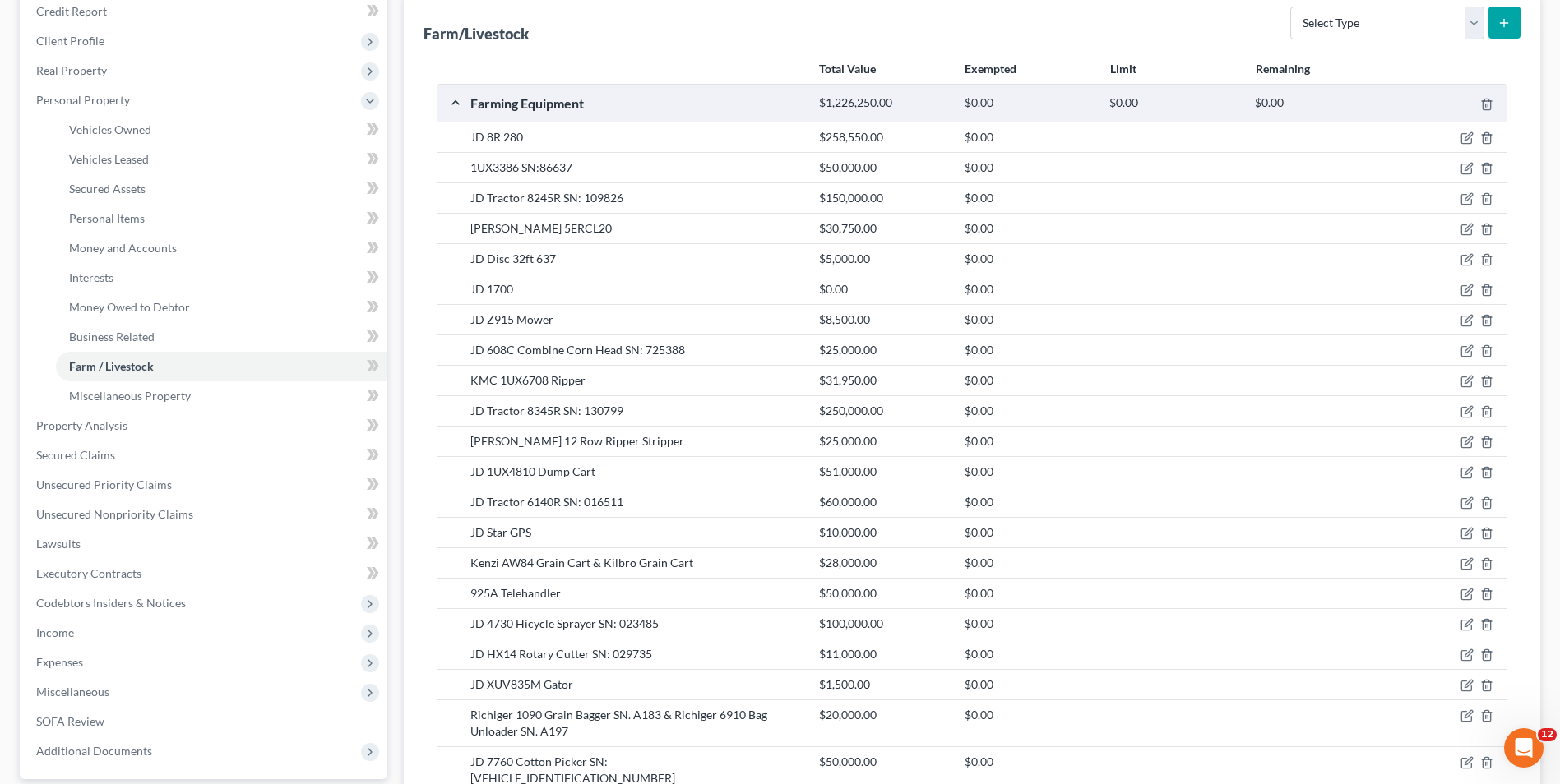
scroll to position [164, 0]
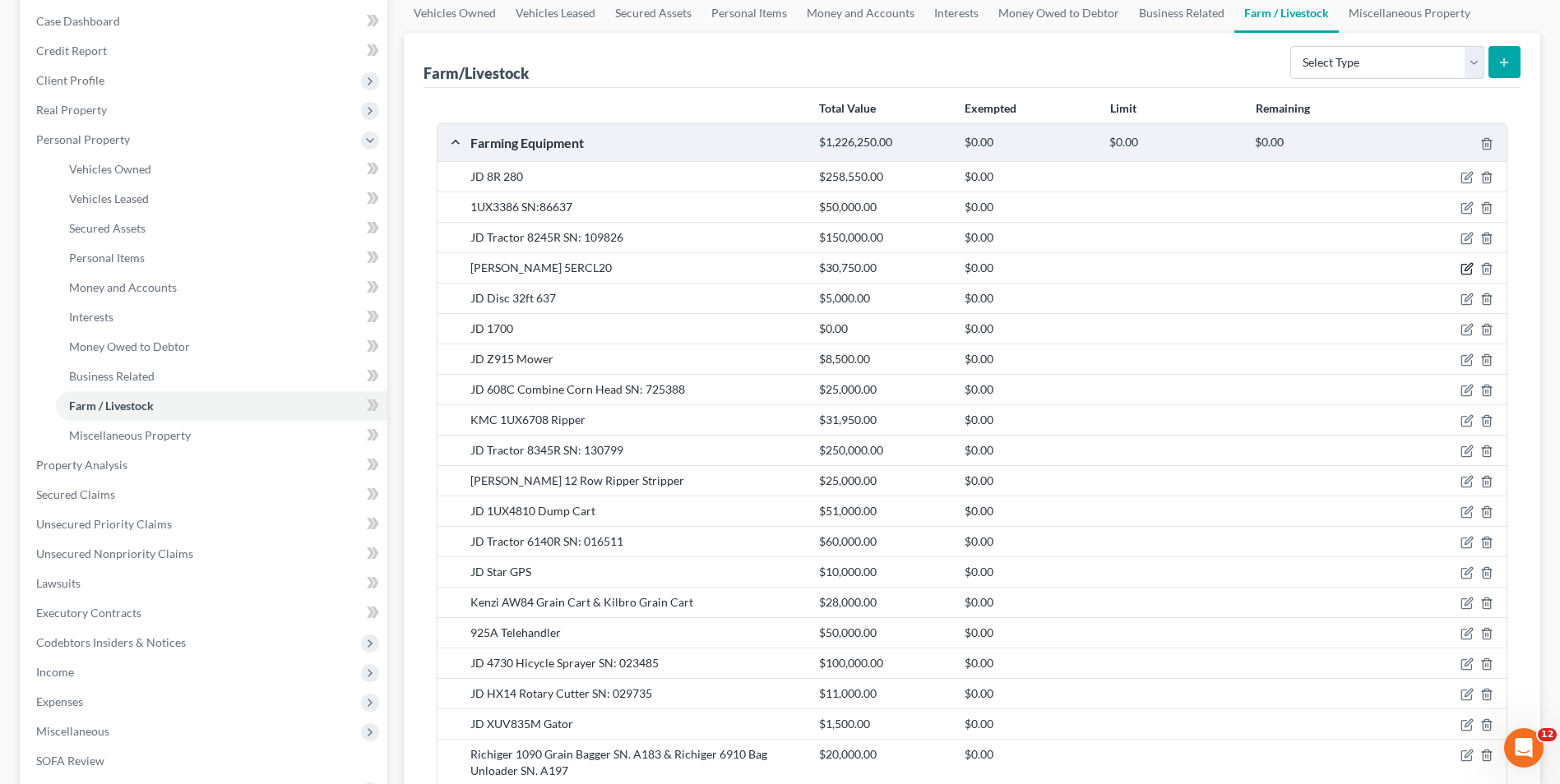
click at [1467, 267] on icon "button" at bounding box center [1468, 267] width 7 height 7
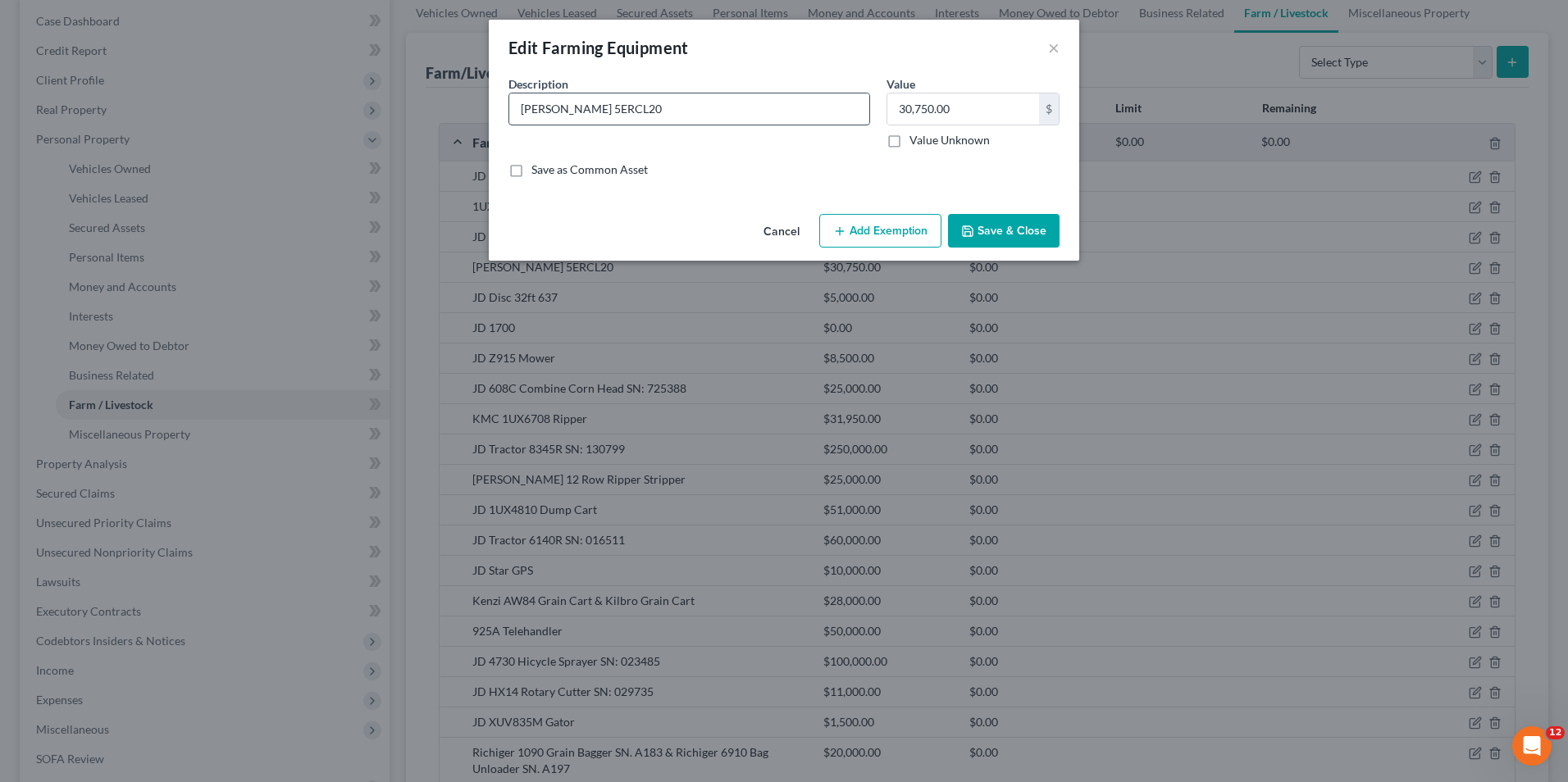
drag, startPoint x: 568, startPoint y: 109, endPoint x: 780, endPoint y: 96, distance: 212.4
click at [574, 109] on input "[PERSON_NAME] 5ERCL20" at bounding box center [689, 110] width 360 height 32
click at [1016, 239] on button "Save & Close" at bounding box center [1003, 231] width 111 height 34
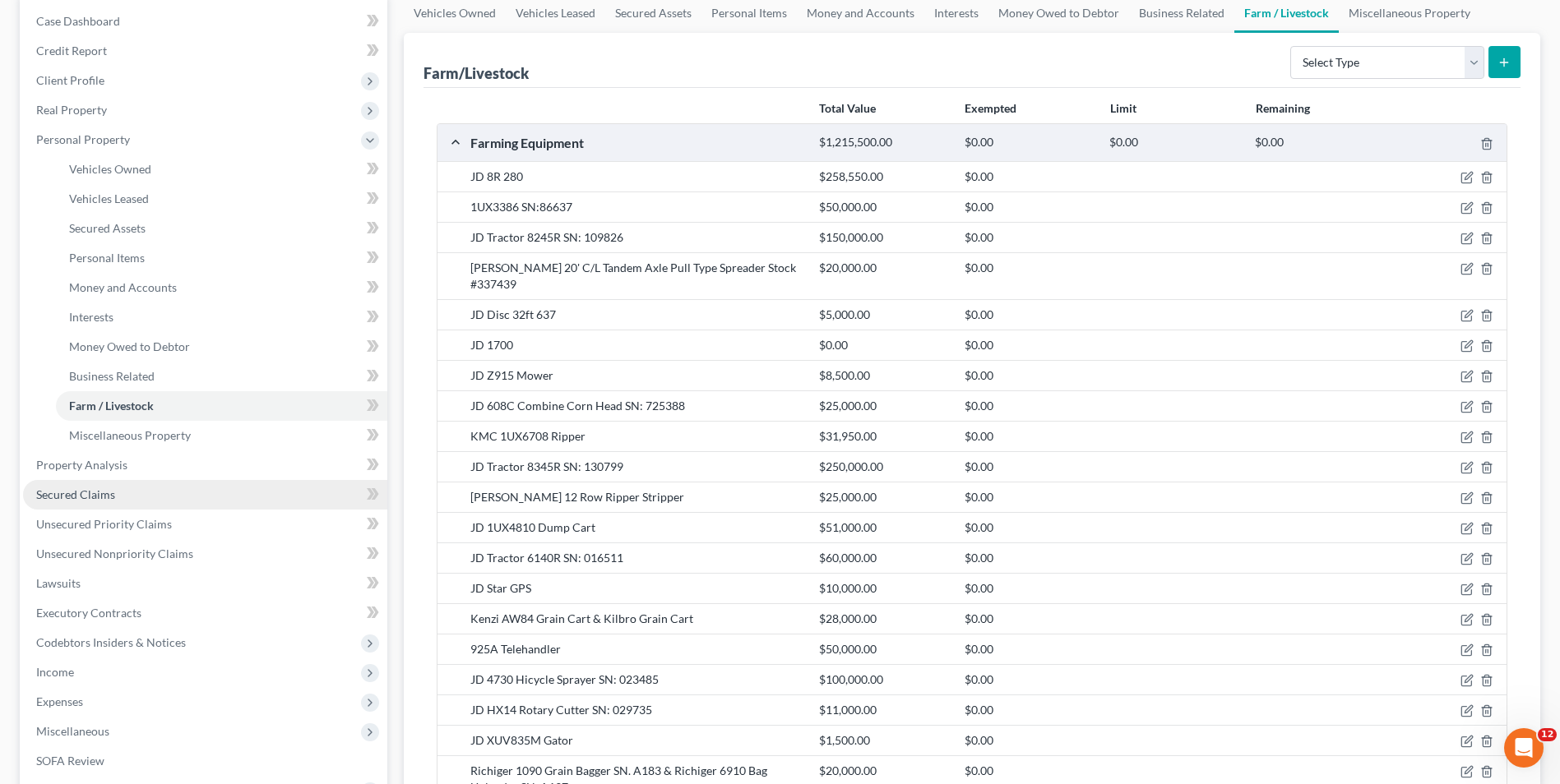
drag, startPoint x: 100, startPoint y: 486, endPoint x: 120, endPoint y: 490, distance: 20.4
click at [100, 486] on link "Secured Claims" at bounding box center [205, 495] width 364 height 30
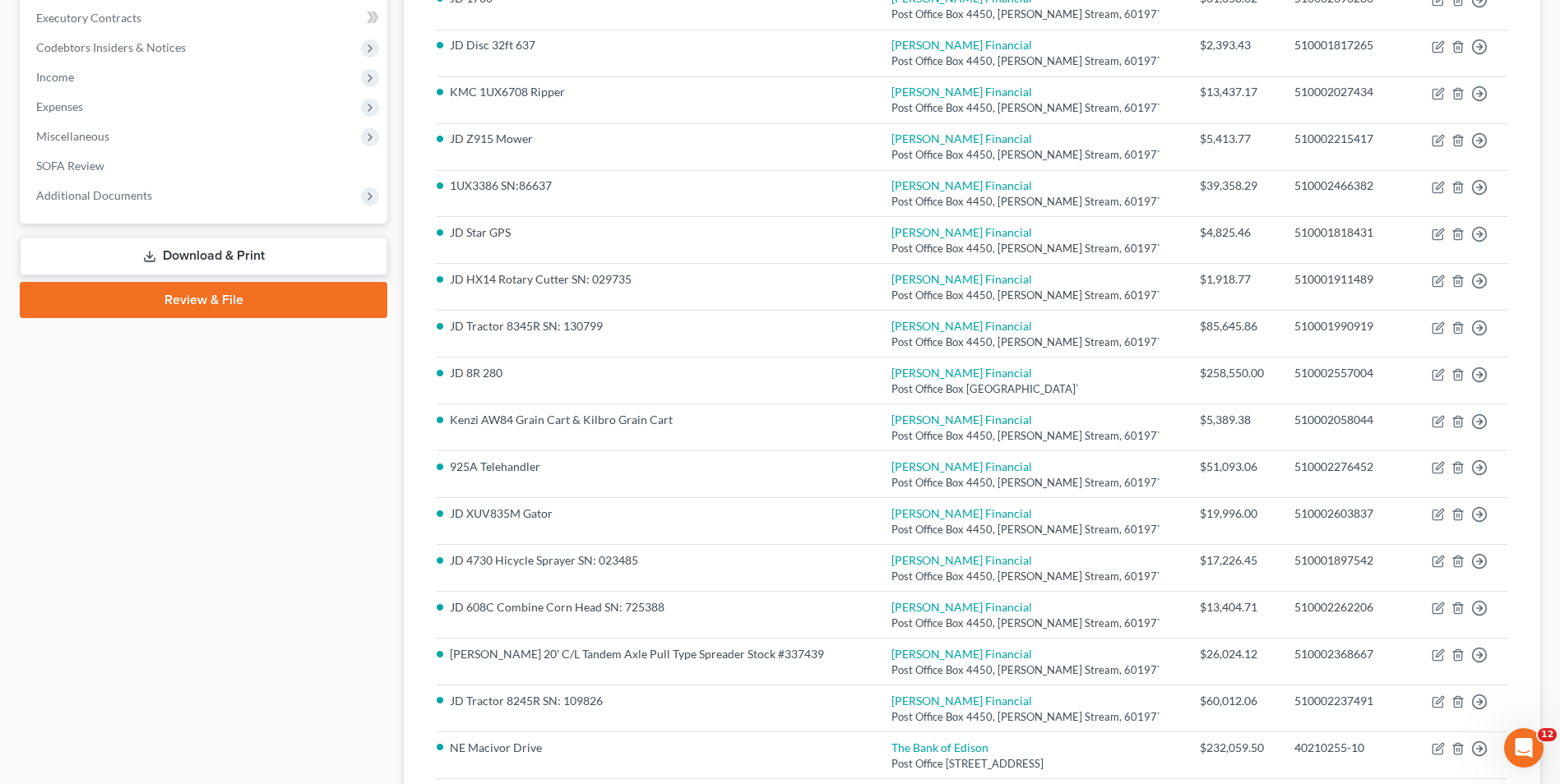
scroll to position [493, 0]
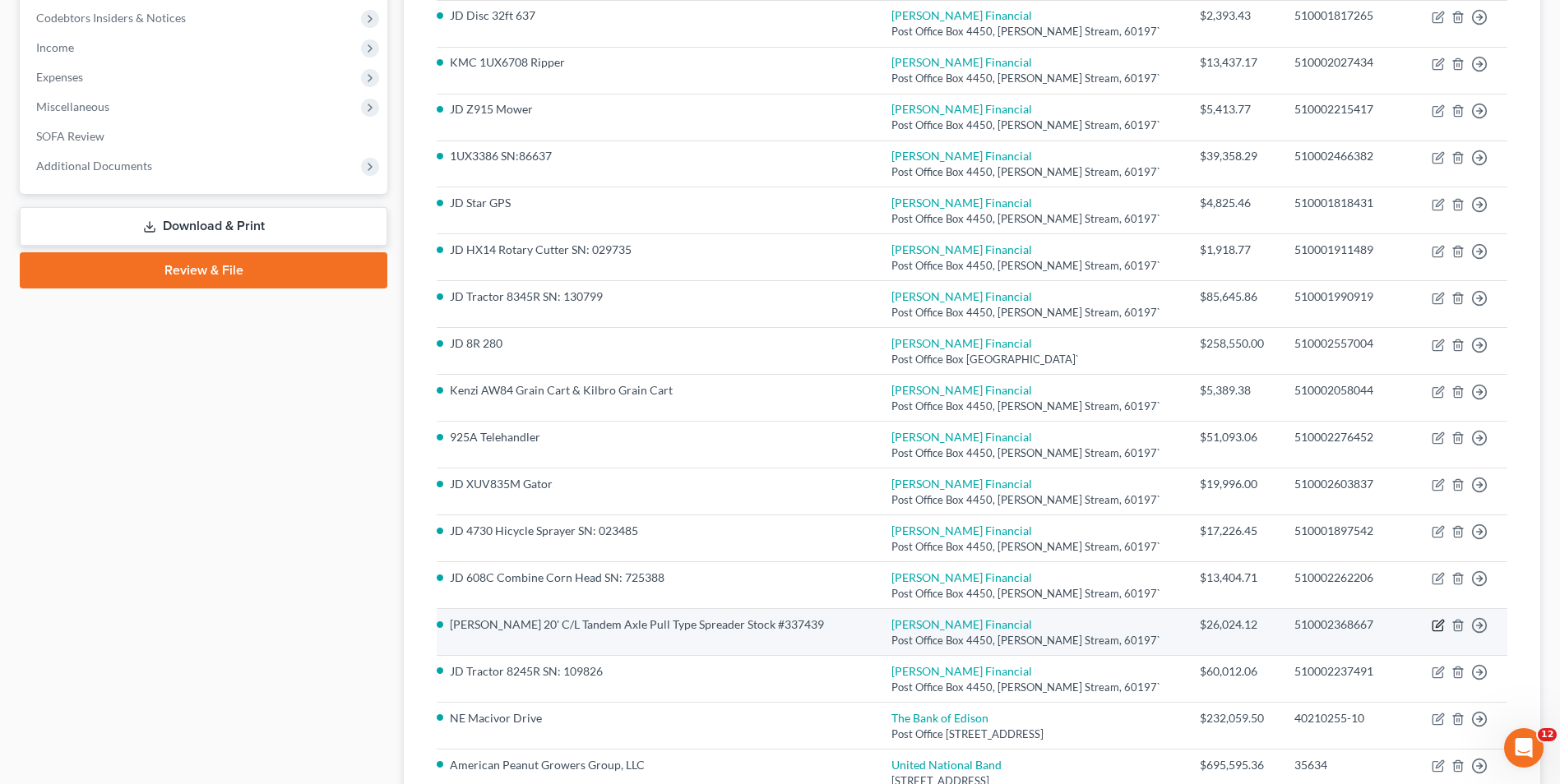
click at [1437, 621] on icon "button" at bounding box center [1437, 626] width 10 height 10
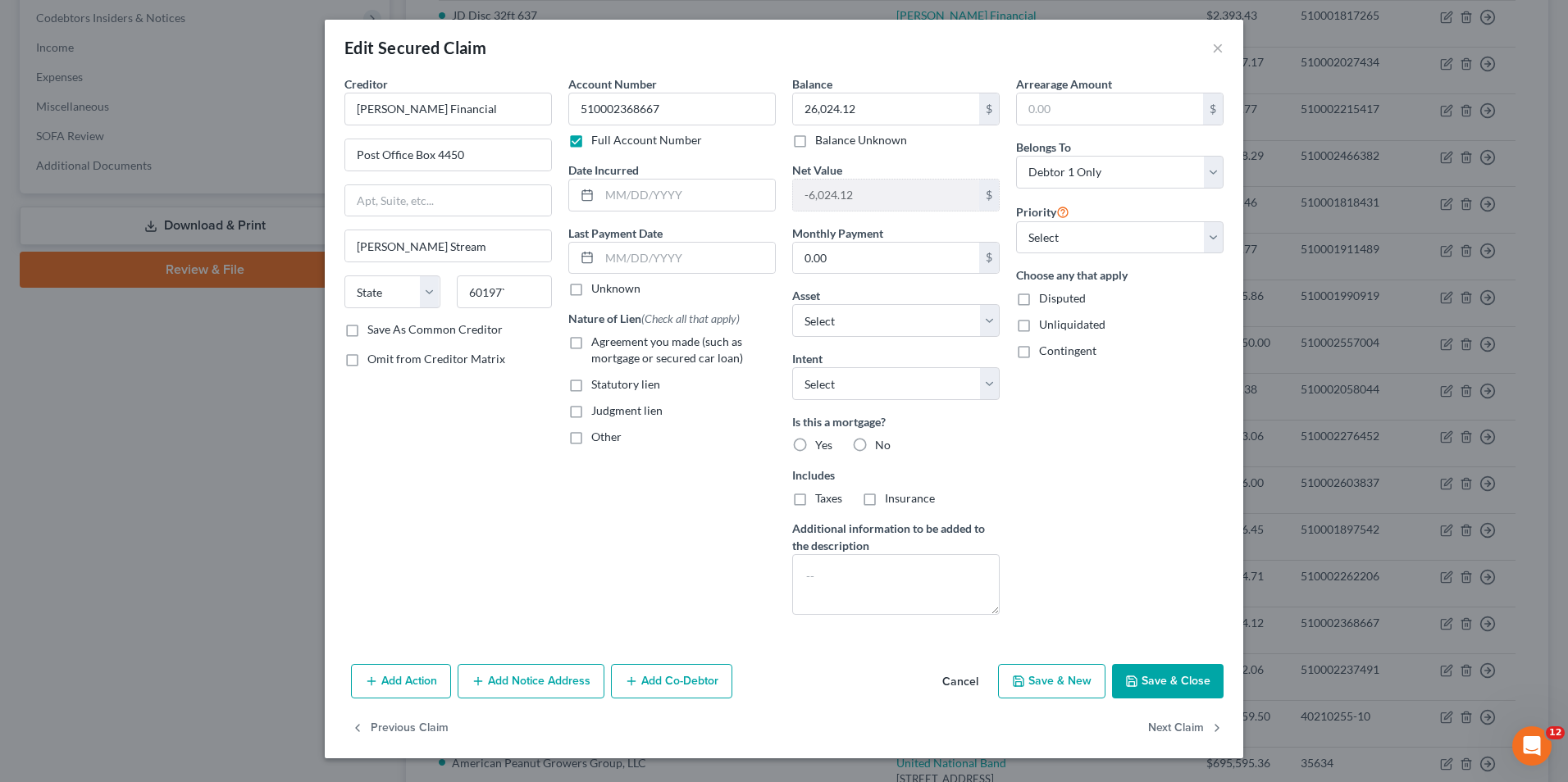
drag, startPoint x: 1162, startPoint y: 679, endPoint x: 1315, endPoint y: 594, distance: 175.0
click at [1162, 679] on button "Save & Close" at bounding box center [1167, 680] width 111 height 34
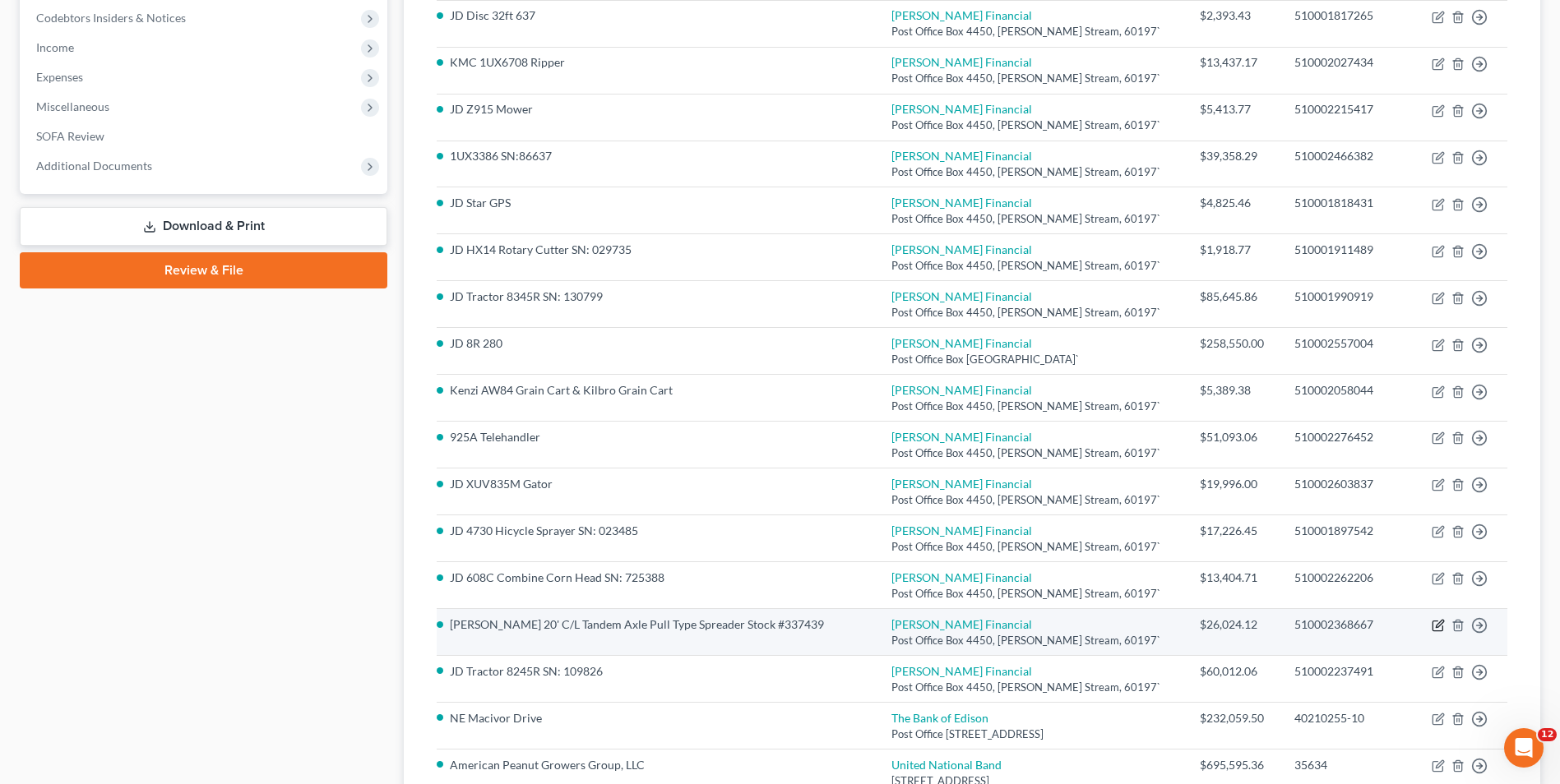
click at [1440, 621] on icon "button" at bounding box center [1438, 625] width 13 height 13
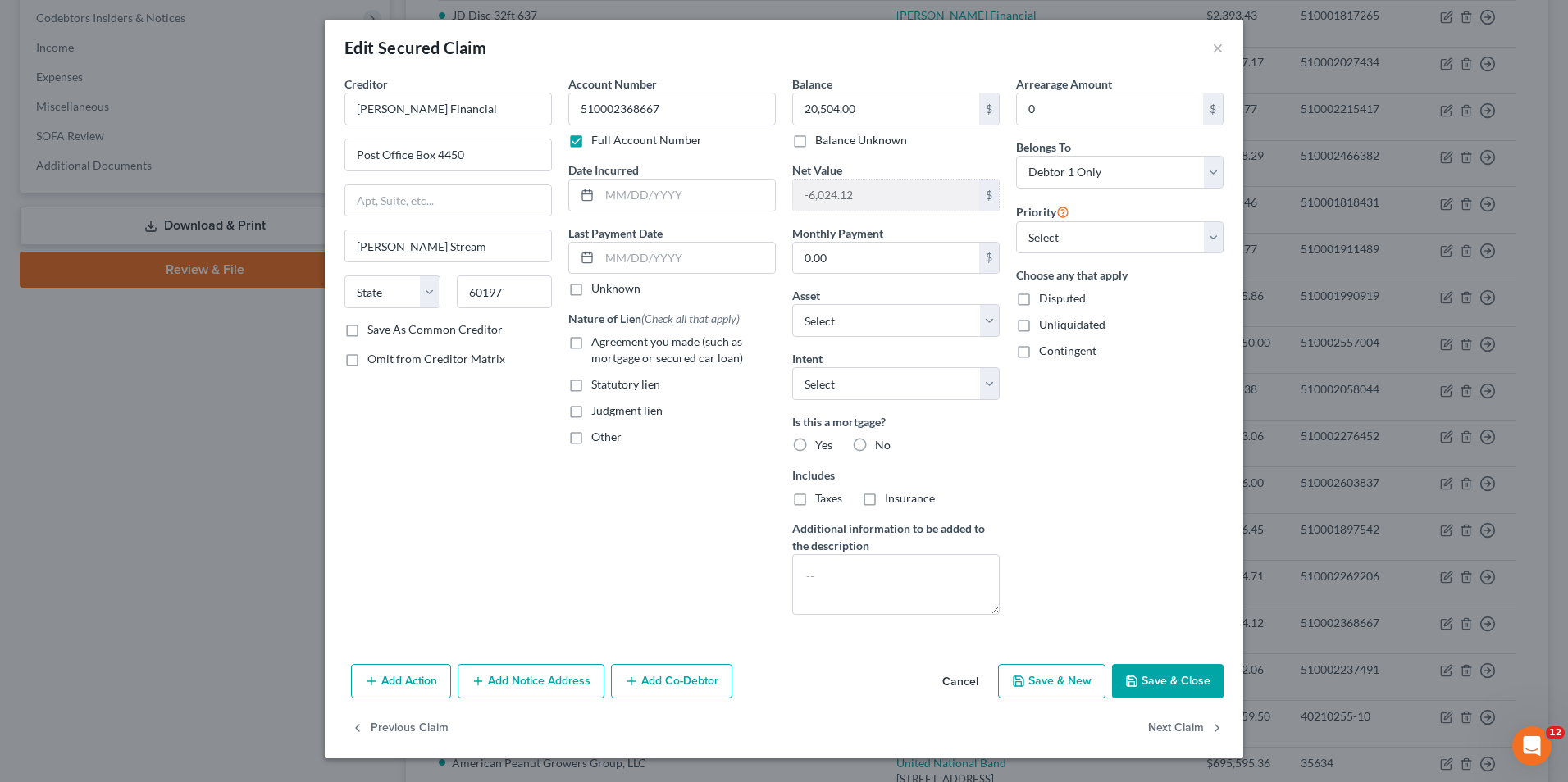
click at [1159, 683] on button "Save & Close" at bounding box center [1167, 680] width 111 height 34
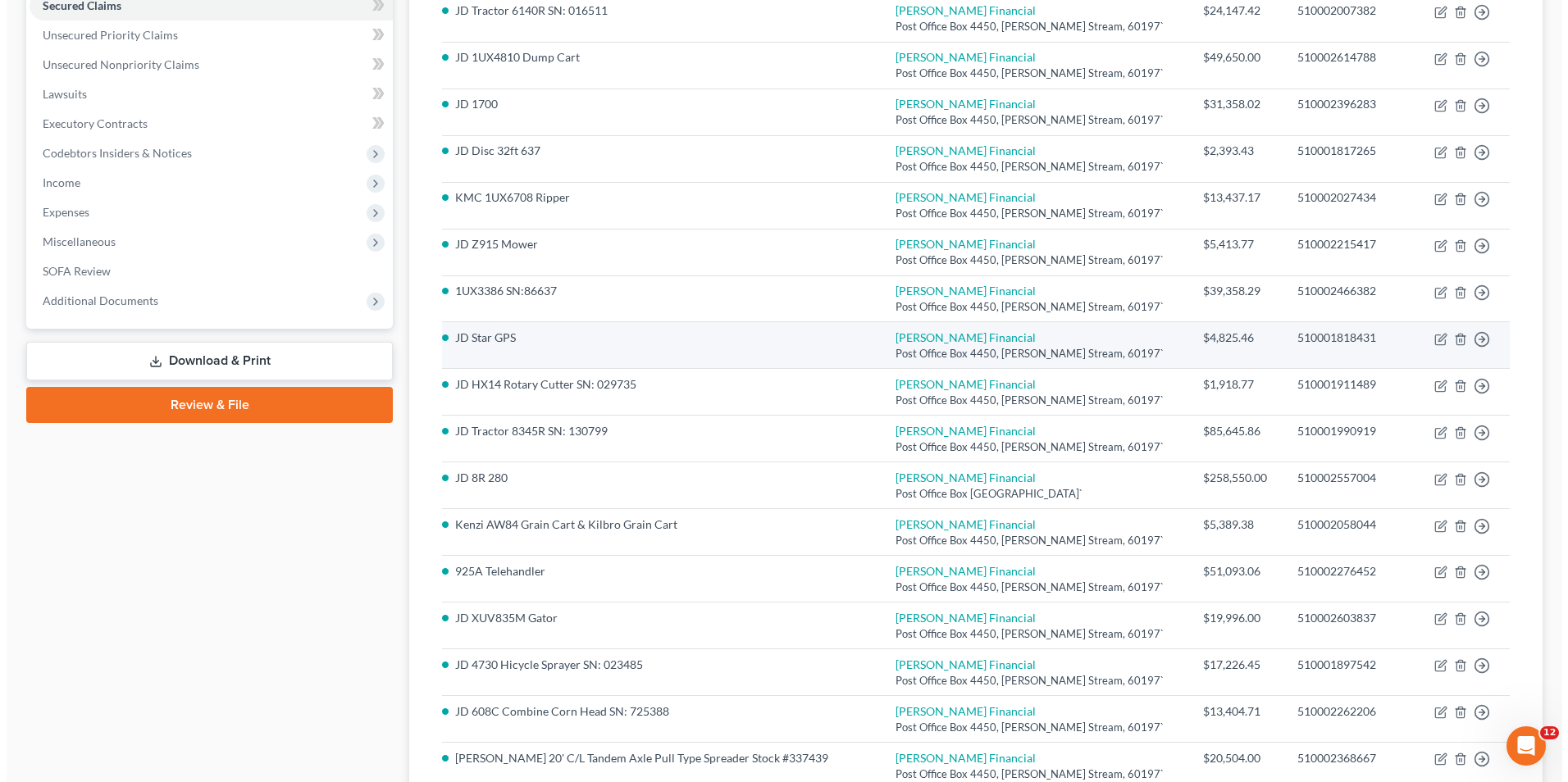
scroll to position [328, 0]
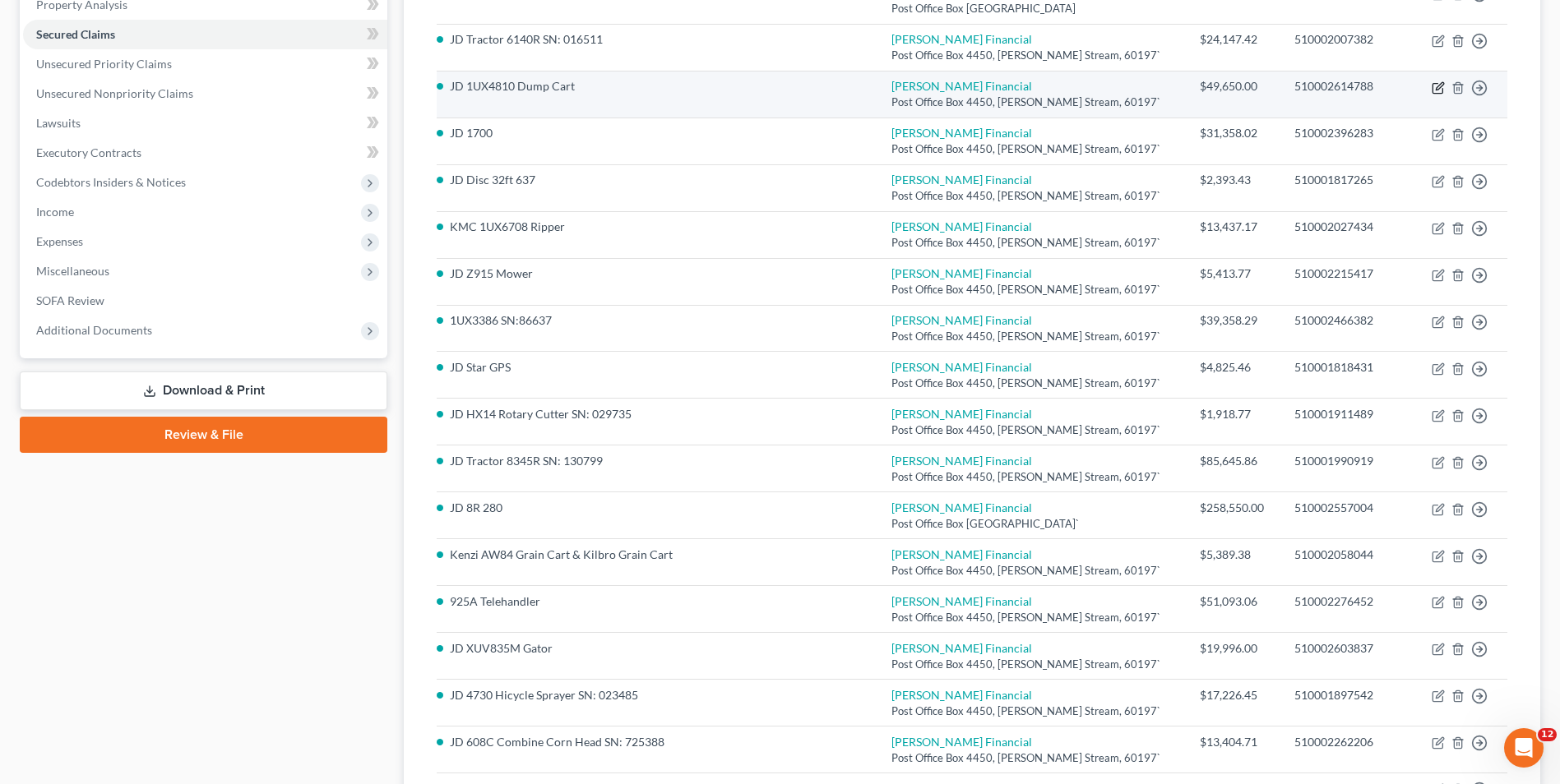
click at [1438, 89] on icon "button" at bounding box center [1440, 86] width 7 height 7
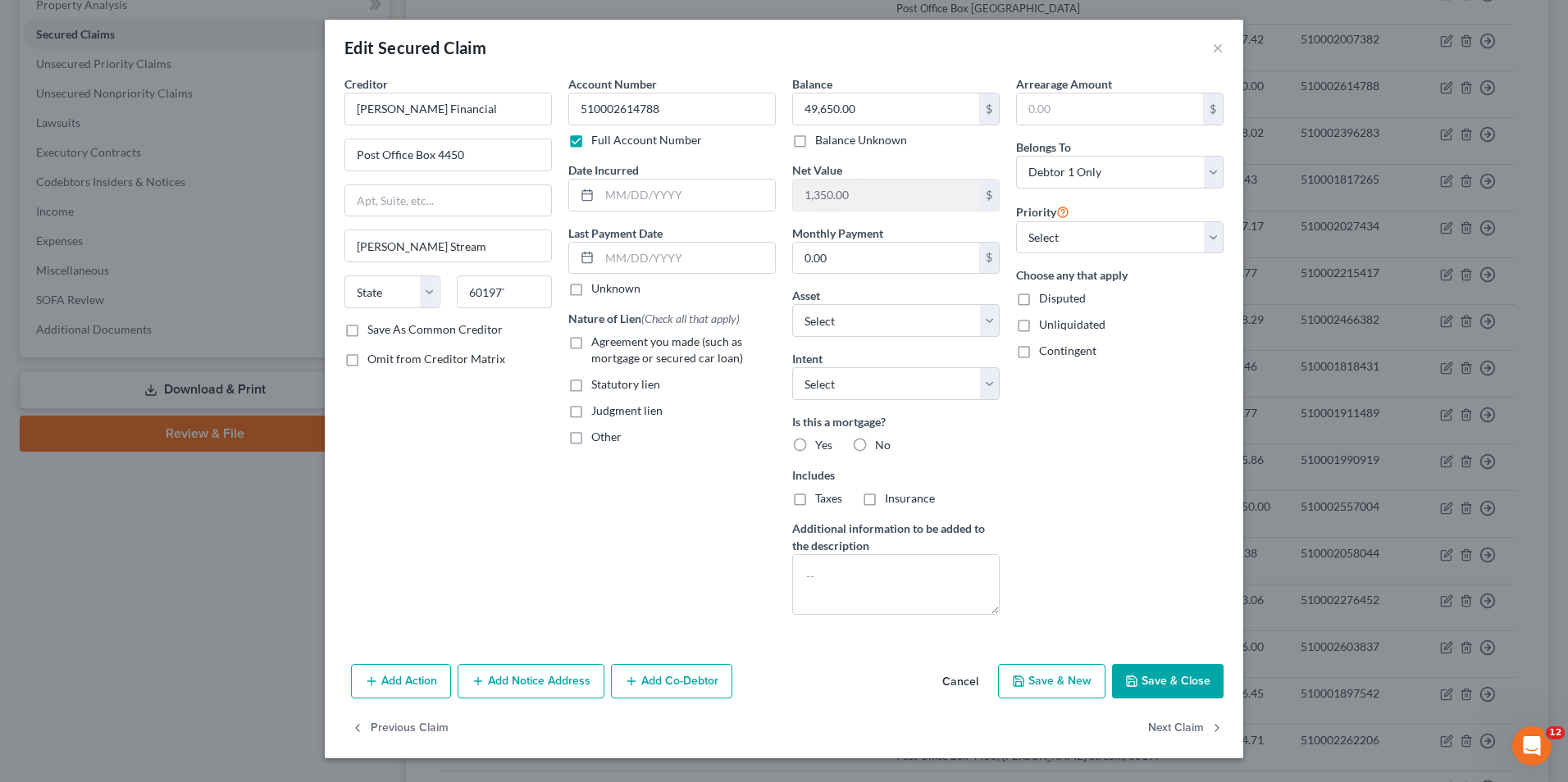
click at [659, 677] on button "Add Co-Debtor" at bounding box center [672, 680] width 121 height 34
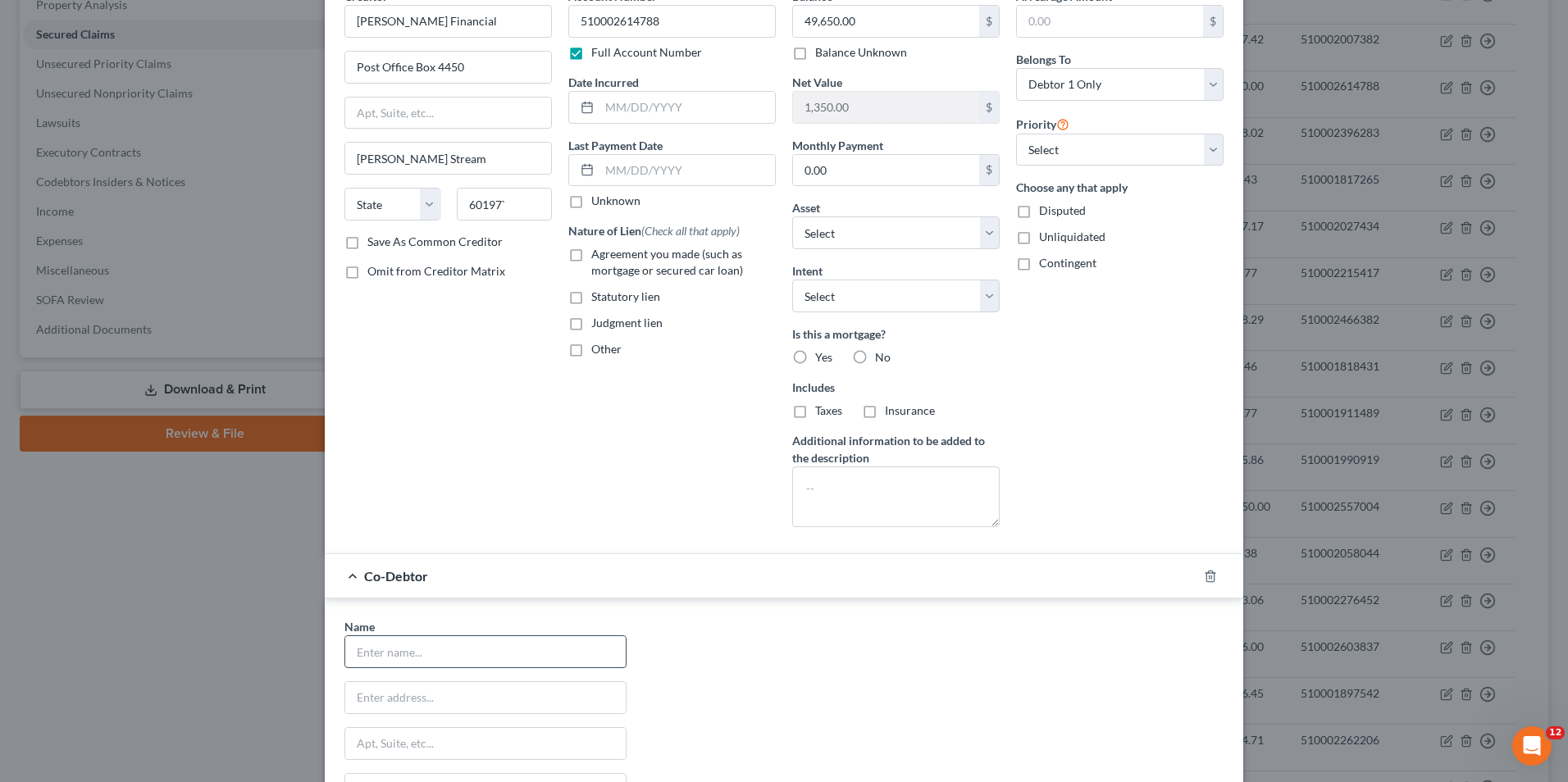
scroll to position [164, 0]
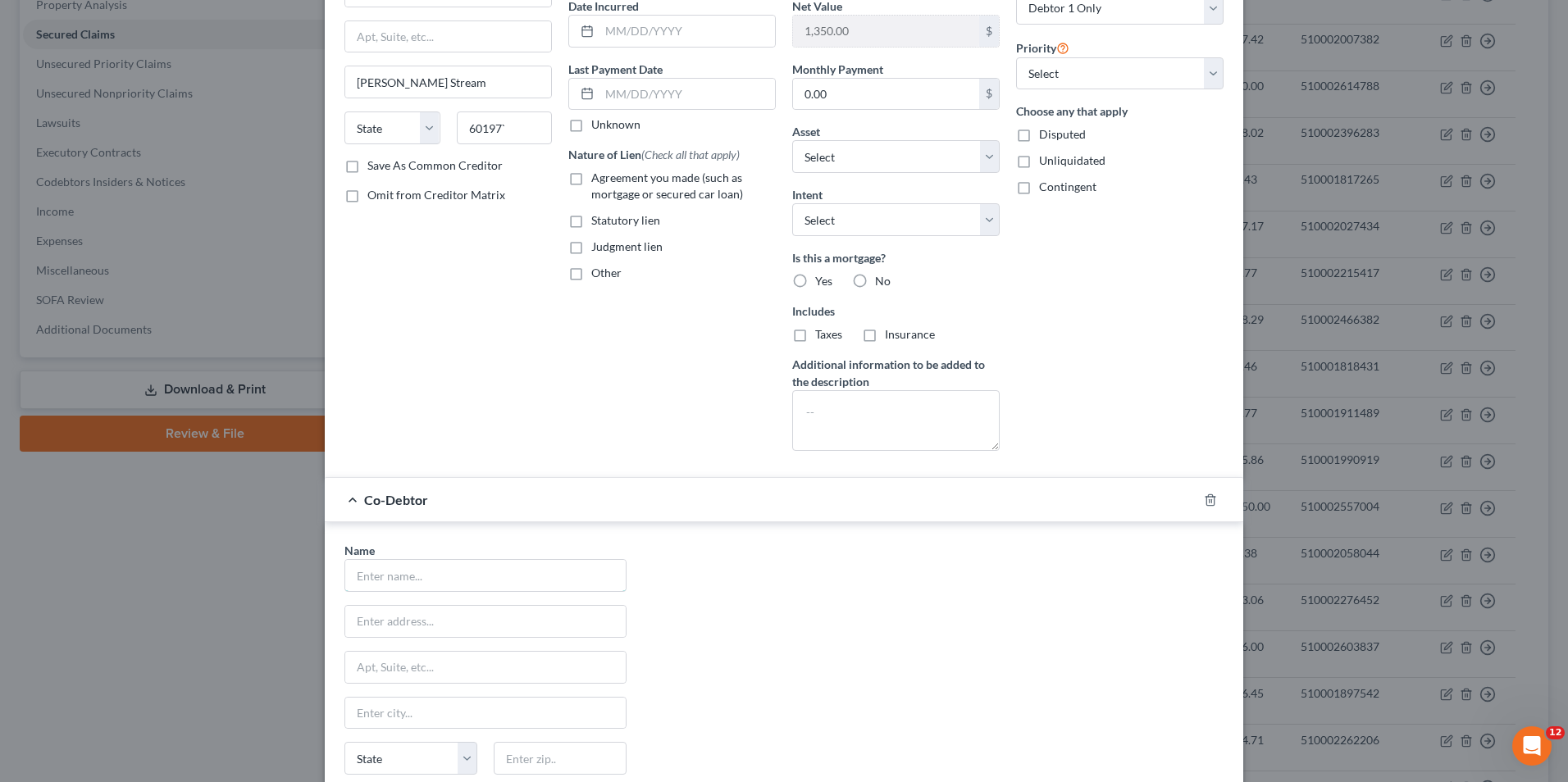
drag, startPoint x: 370, startPoint y: 583, endPoint x: 915, endPoint y: 478, distance: 555.0
click at [374, 581] on input "text" at bounding box center [486, 576] width 281 height 32
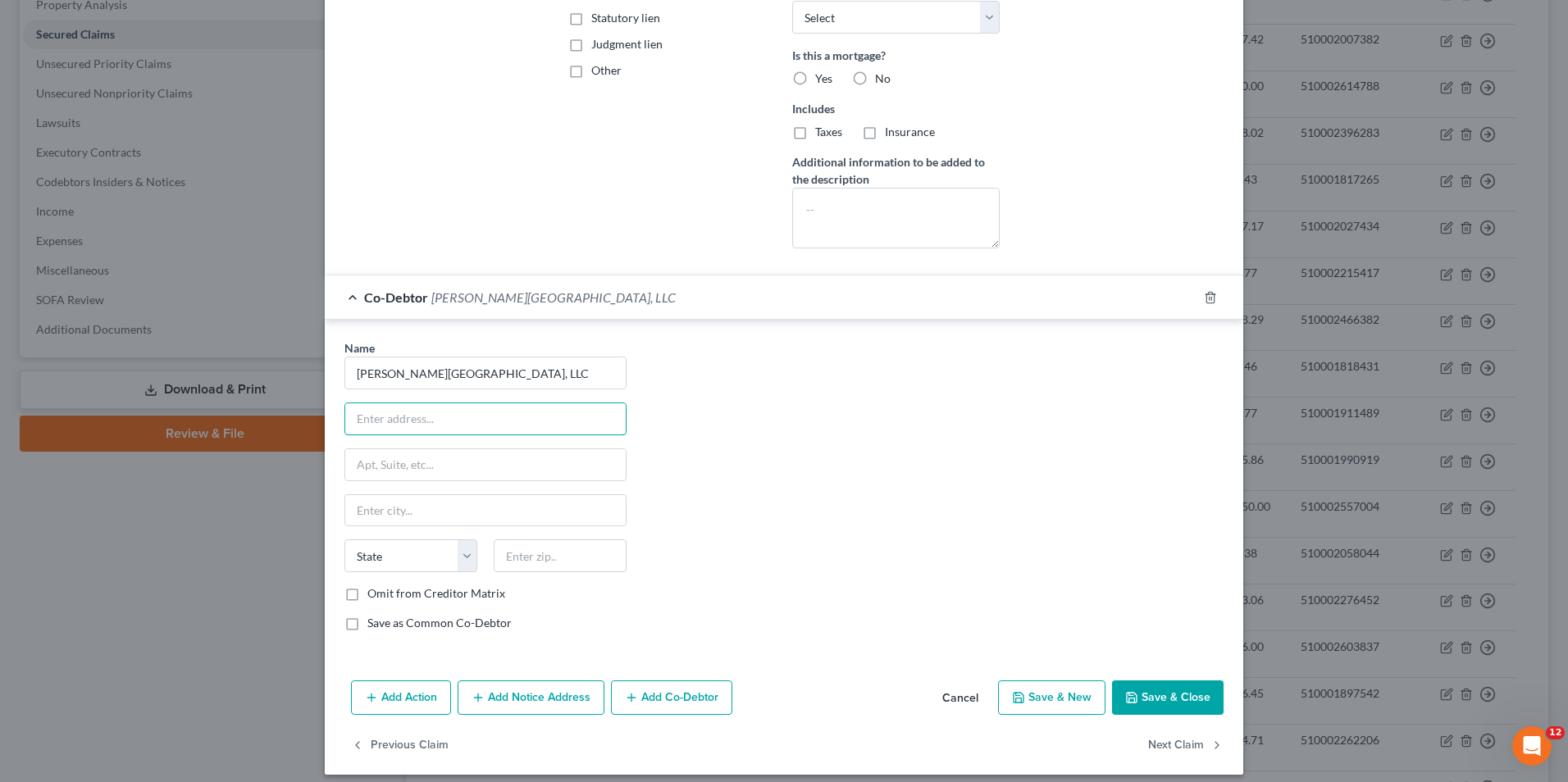
scroll to position [379, 0]
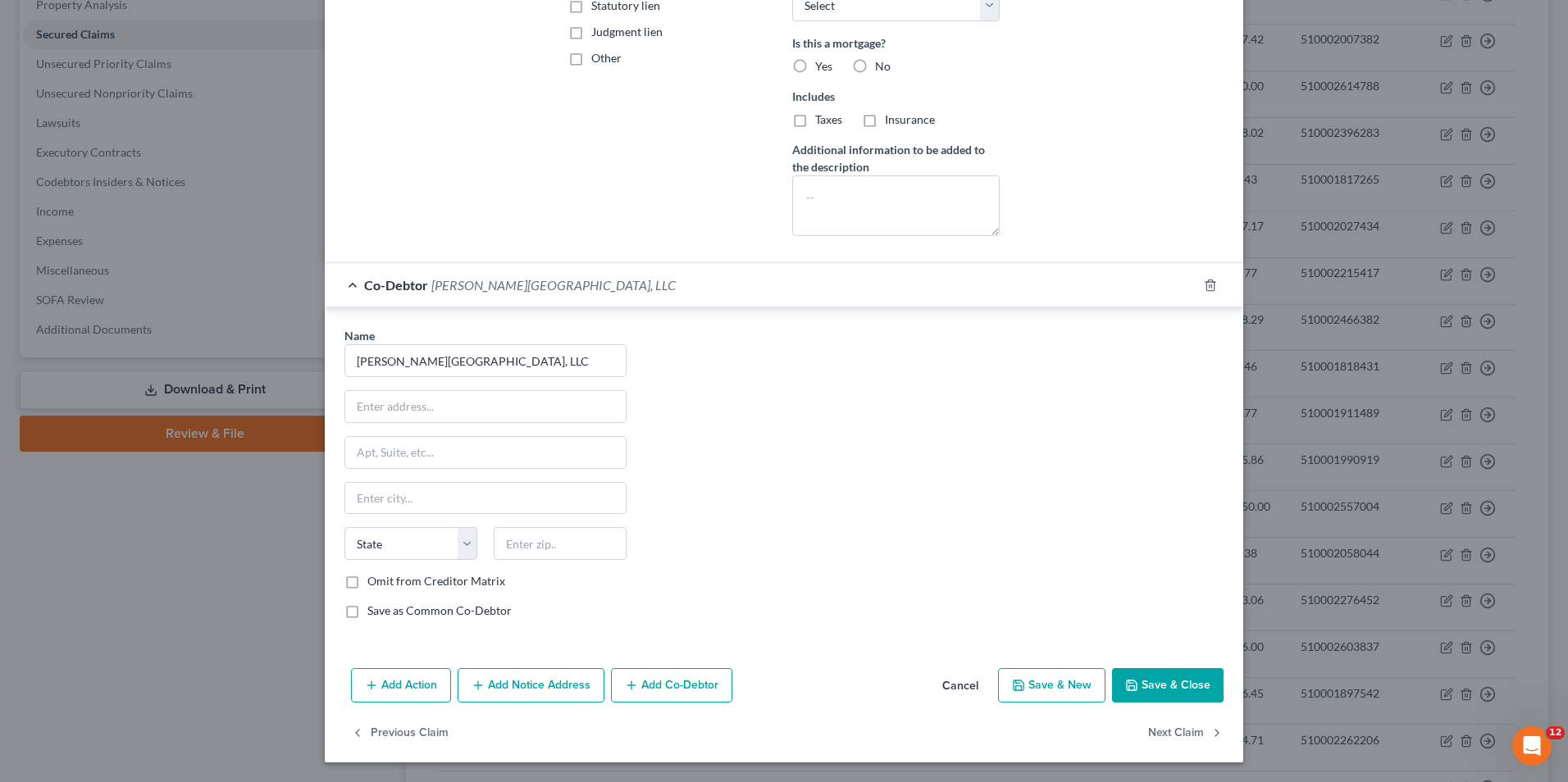
click at [1146, 690] on button "Save & Close" at bounding box center [1167, 685] width 111 height 34
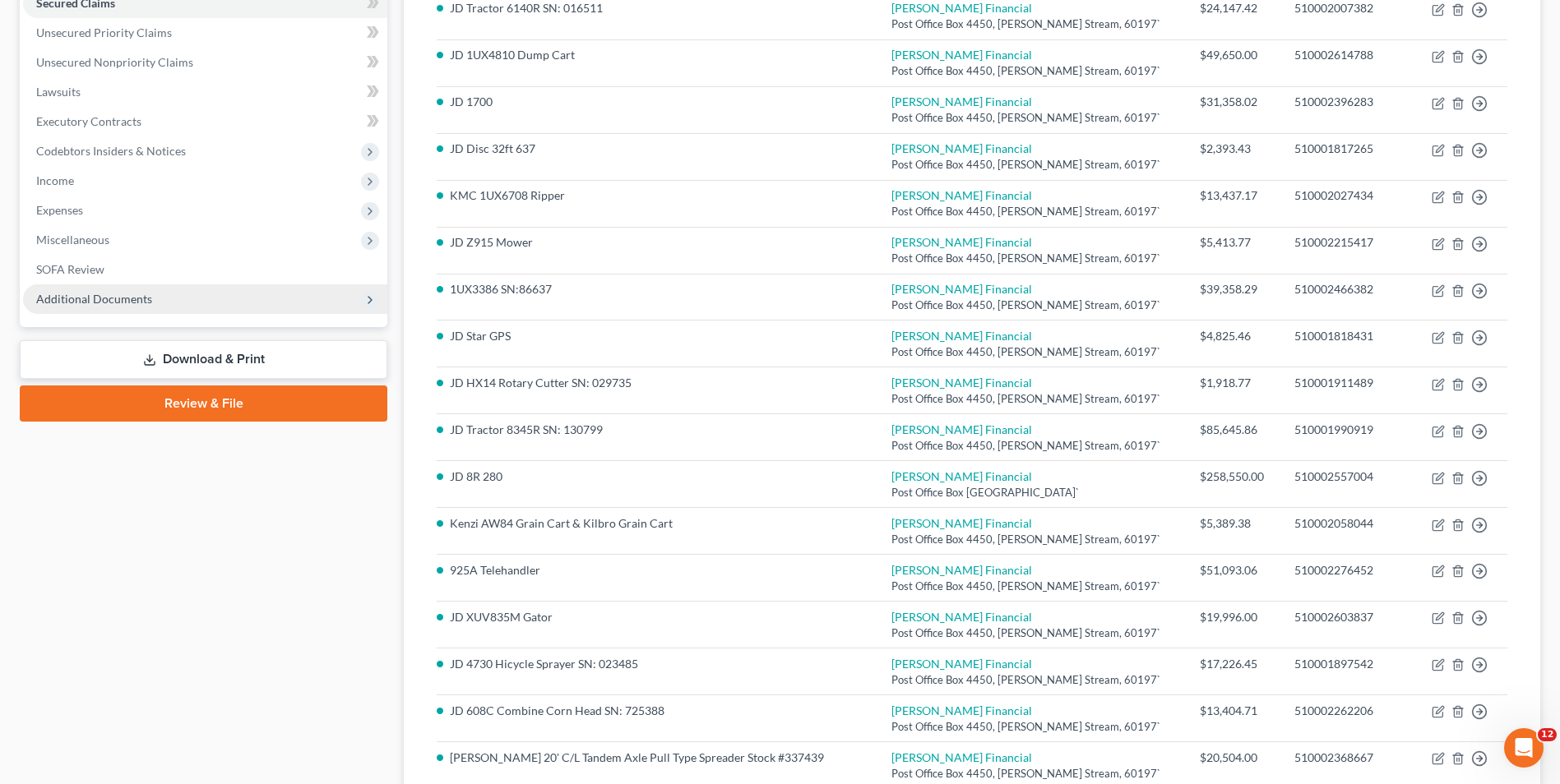
scroll to position [164, 0]
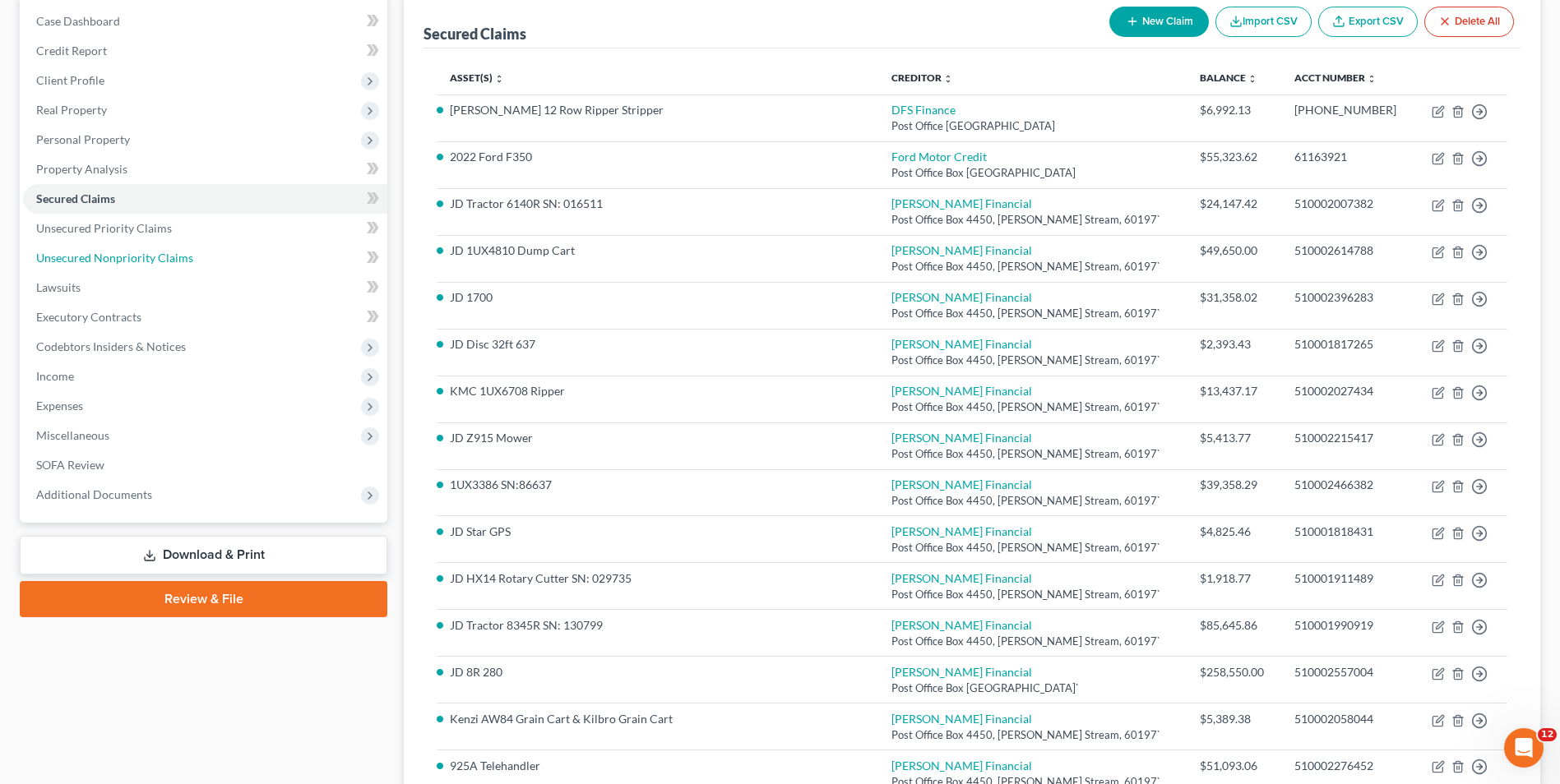
drag, startPoint x: 141, startPoint y: 259, endPoint x: 763, endPoint y: 458, distance: 653.1
click at [141, 259] on span "Unsecured Nonpriority Claims" at bounding box center [114, 258] width 157 height 14
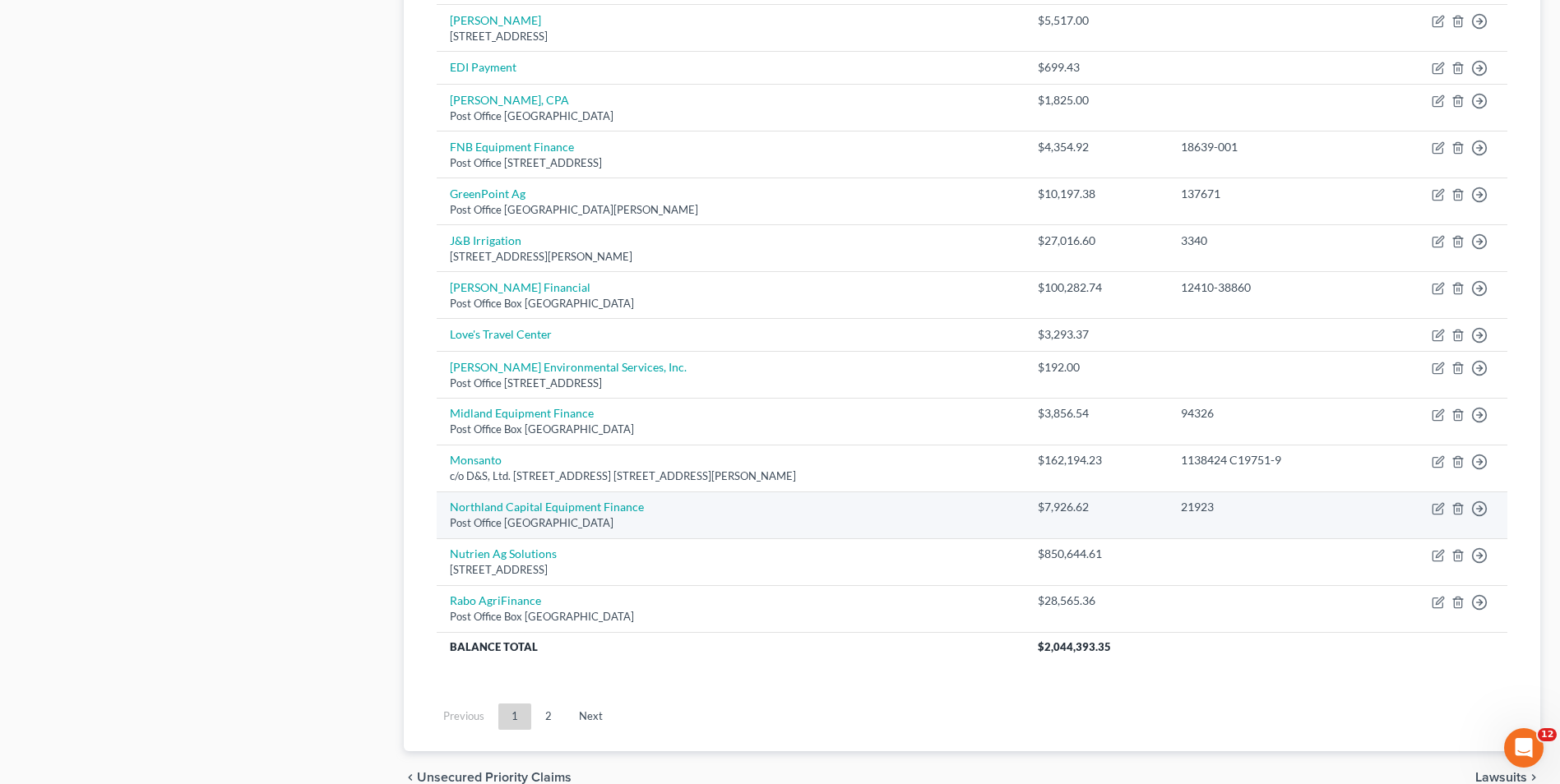
scroll to position [1085, 0]
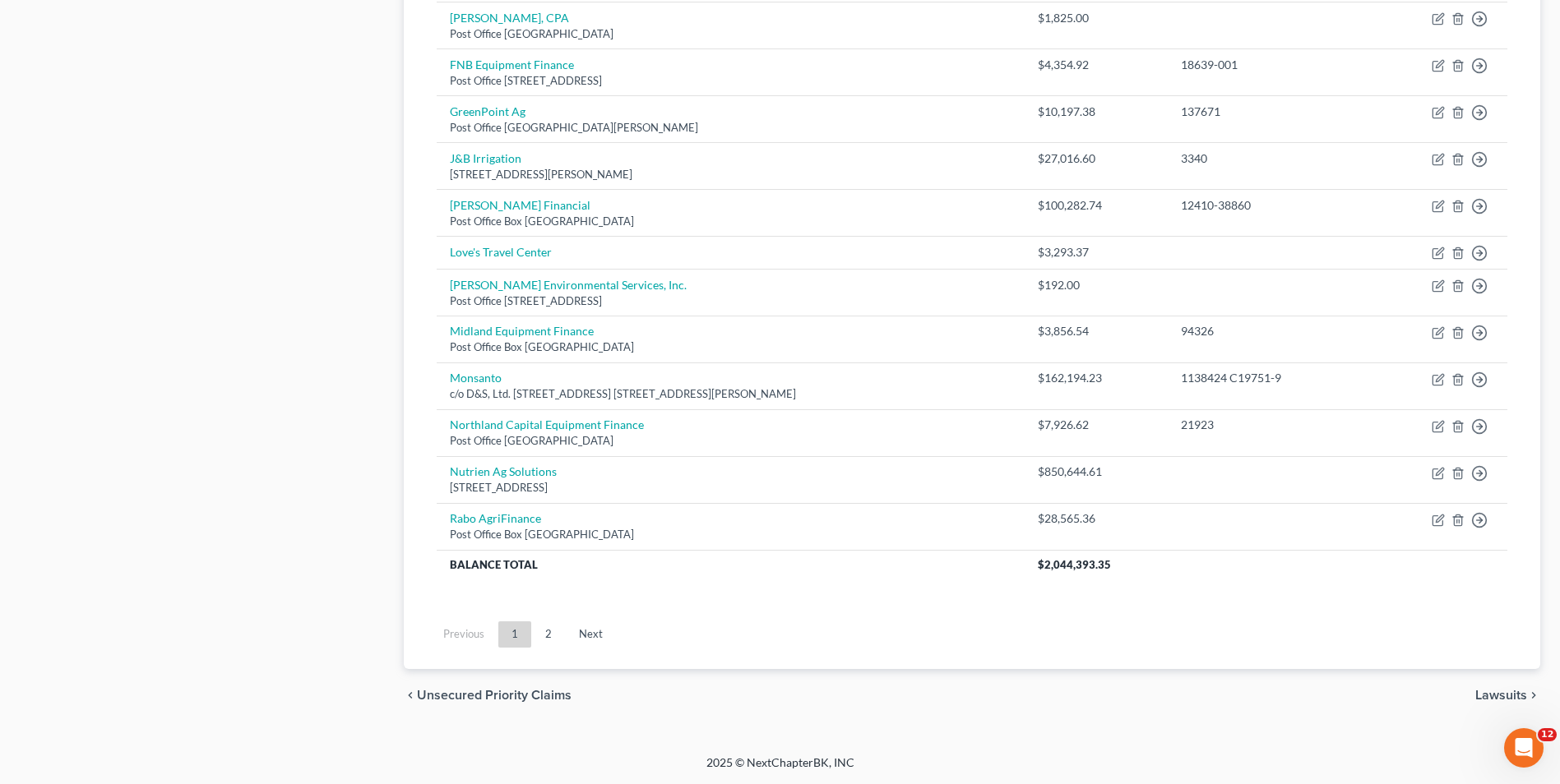
drag, startPoint x: 549, startPoint y: 634, endPoint x: 570, endPoint y: 624, distance: 23.3
click at [549, 634] on link "2" at bounding box center [548, 635] width 33 height 26
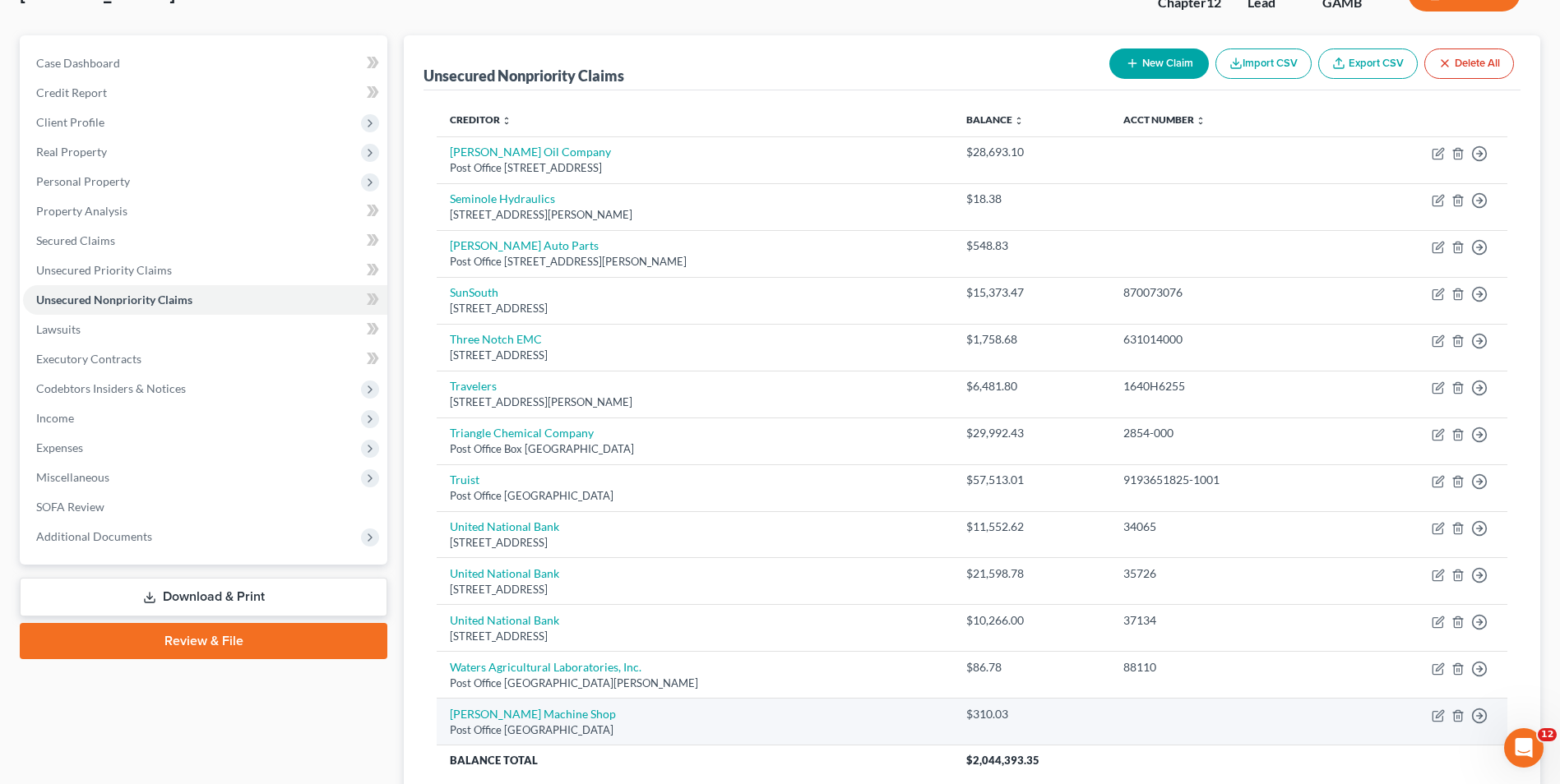
scroll to position [317, 0]
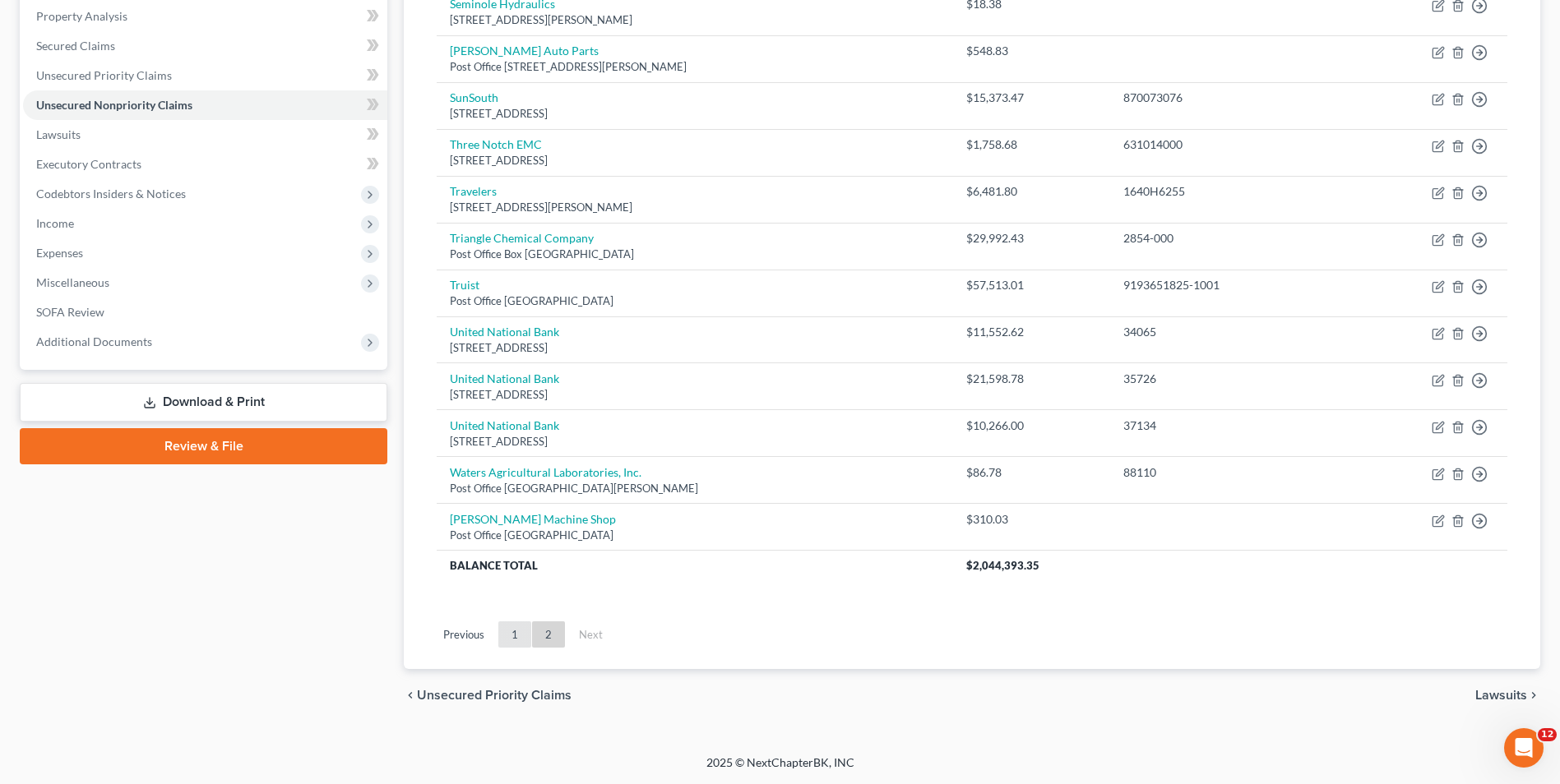
click at [508, 639] on link "1" at bounding box center [514, 635] width 33 height 26
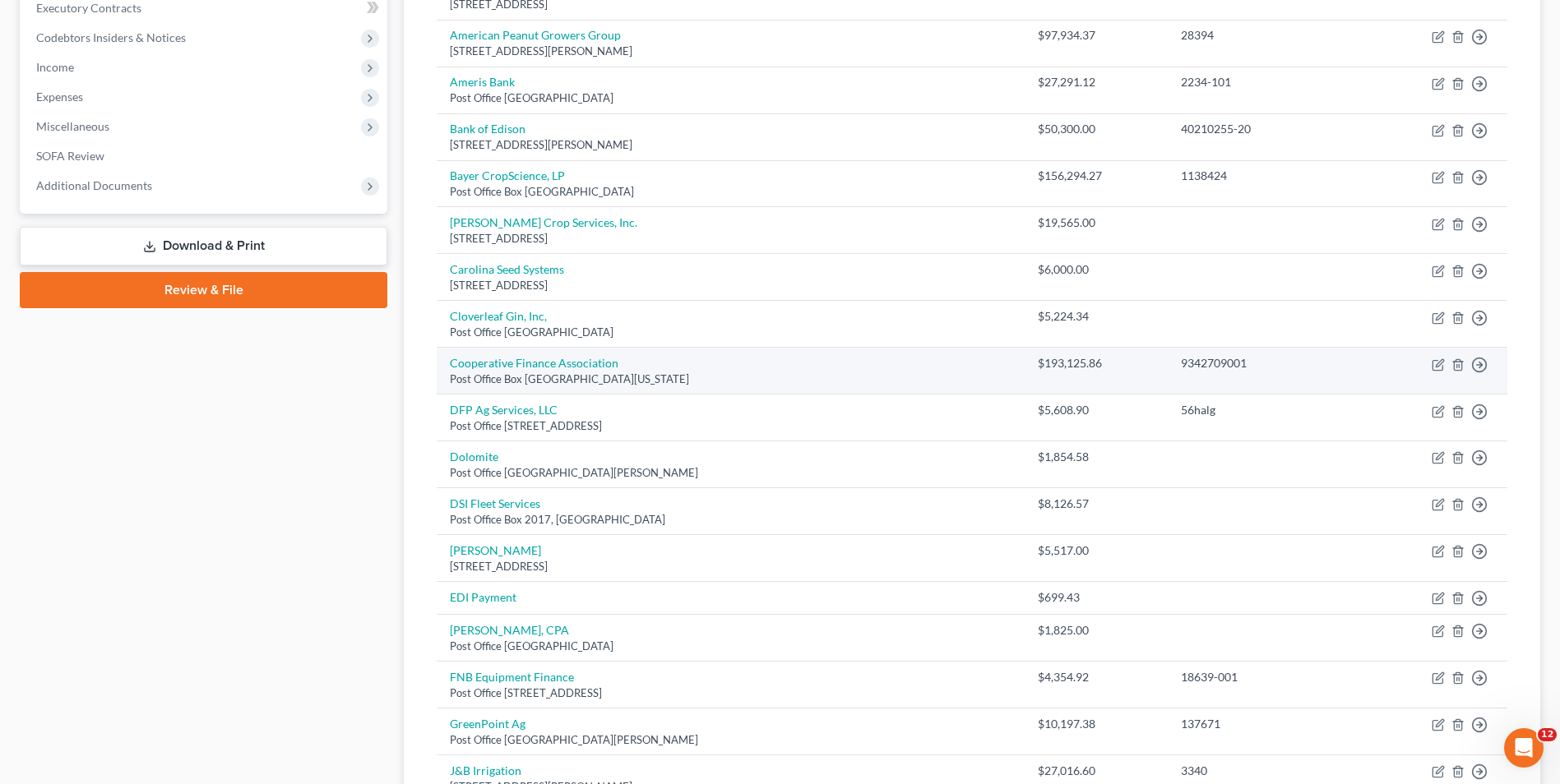
scroll to position [264, 0]
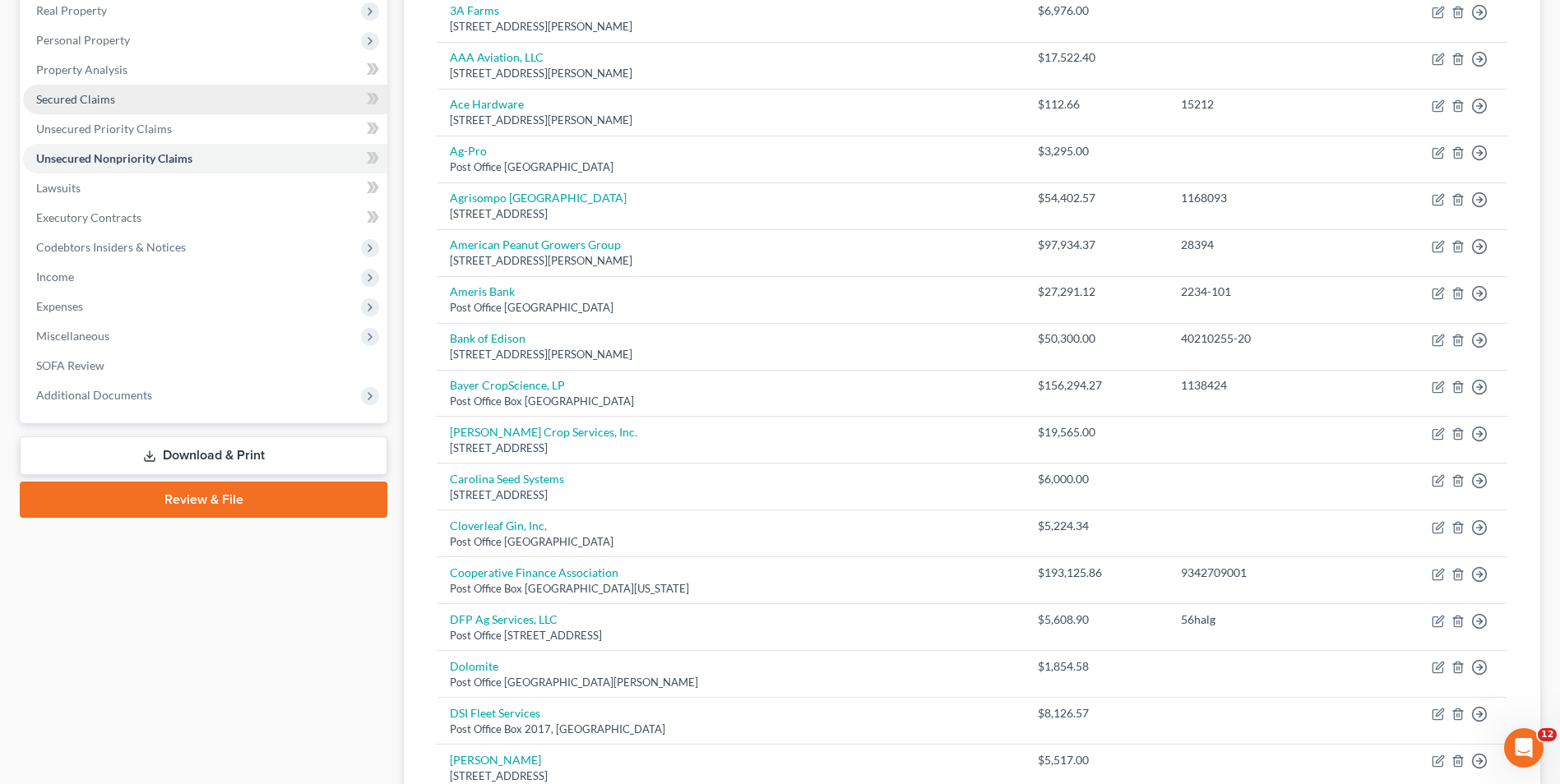
click at [113, 97] on span "Secured Claims" at bounding box center [76, 99] width 79 height 14
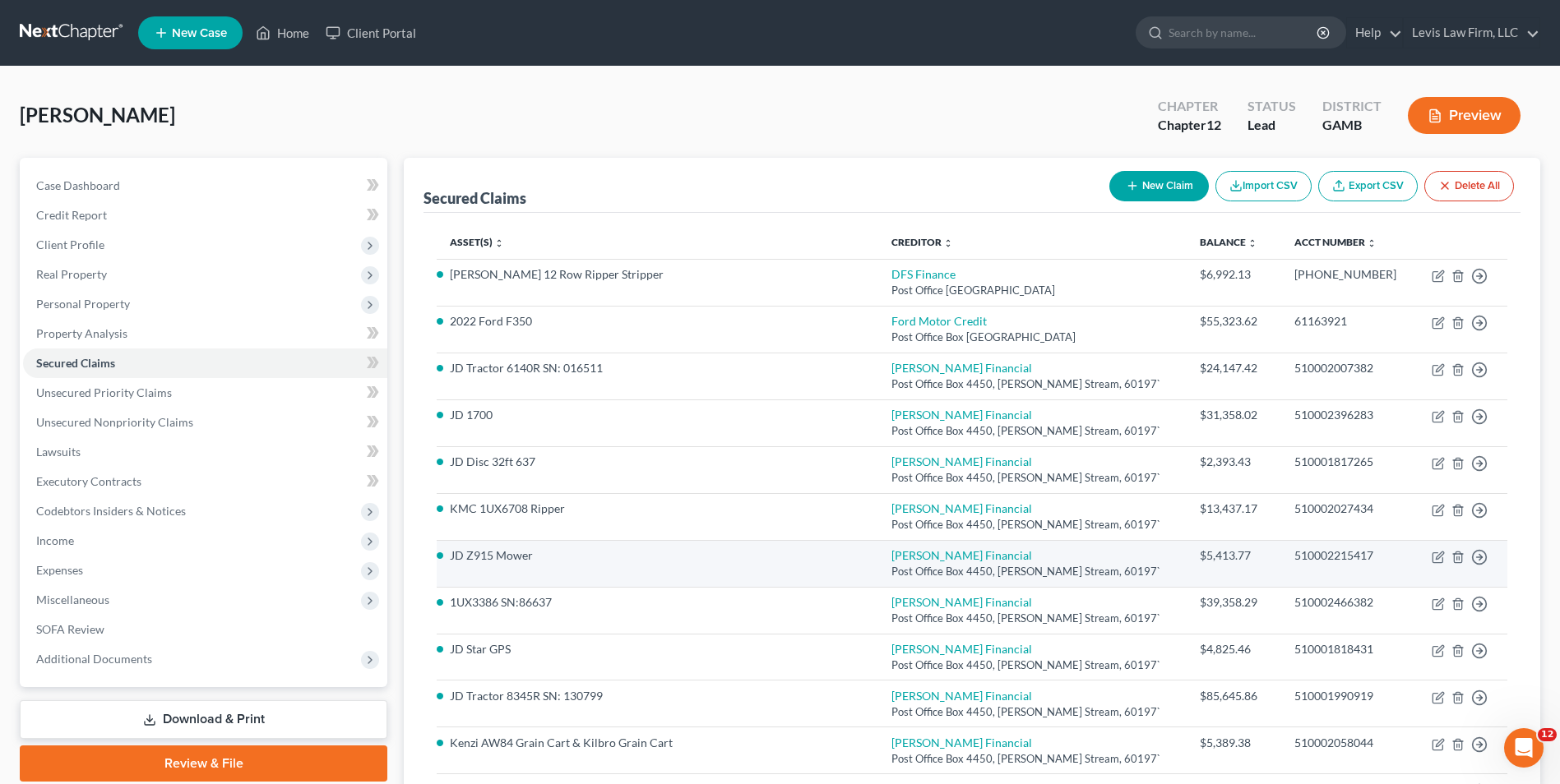
scroll to position [83, 0]
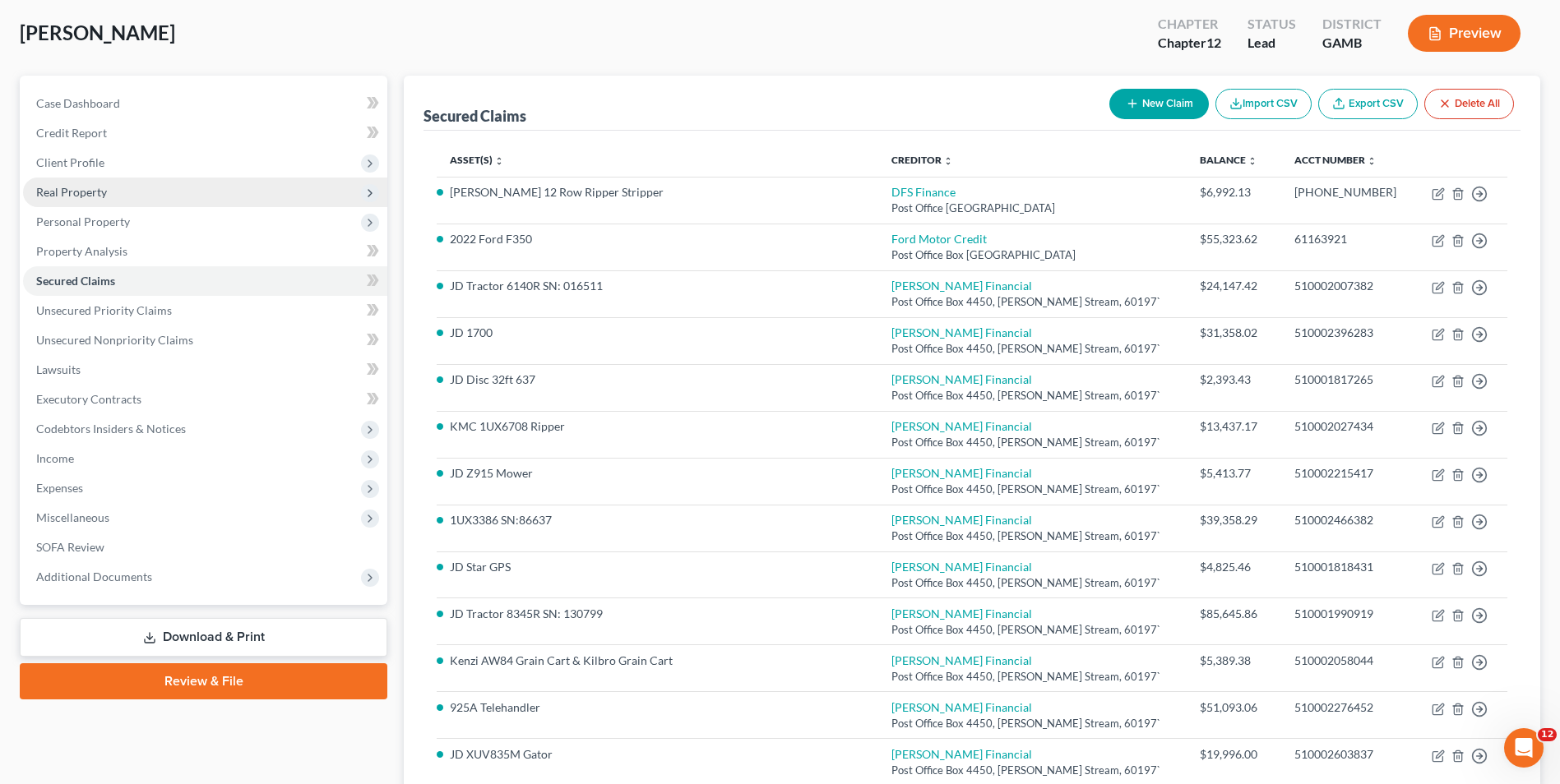
click at [83, 188] on span "Real Property" at bounding box center [71, 192] width 70 height 14
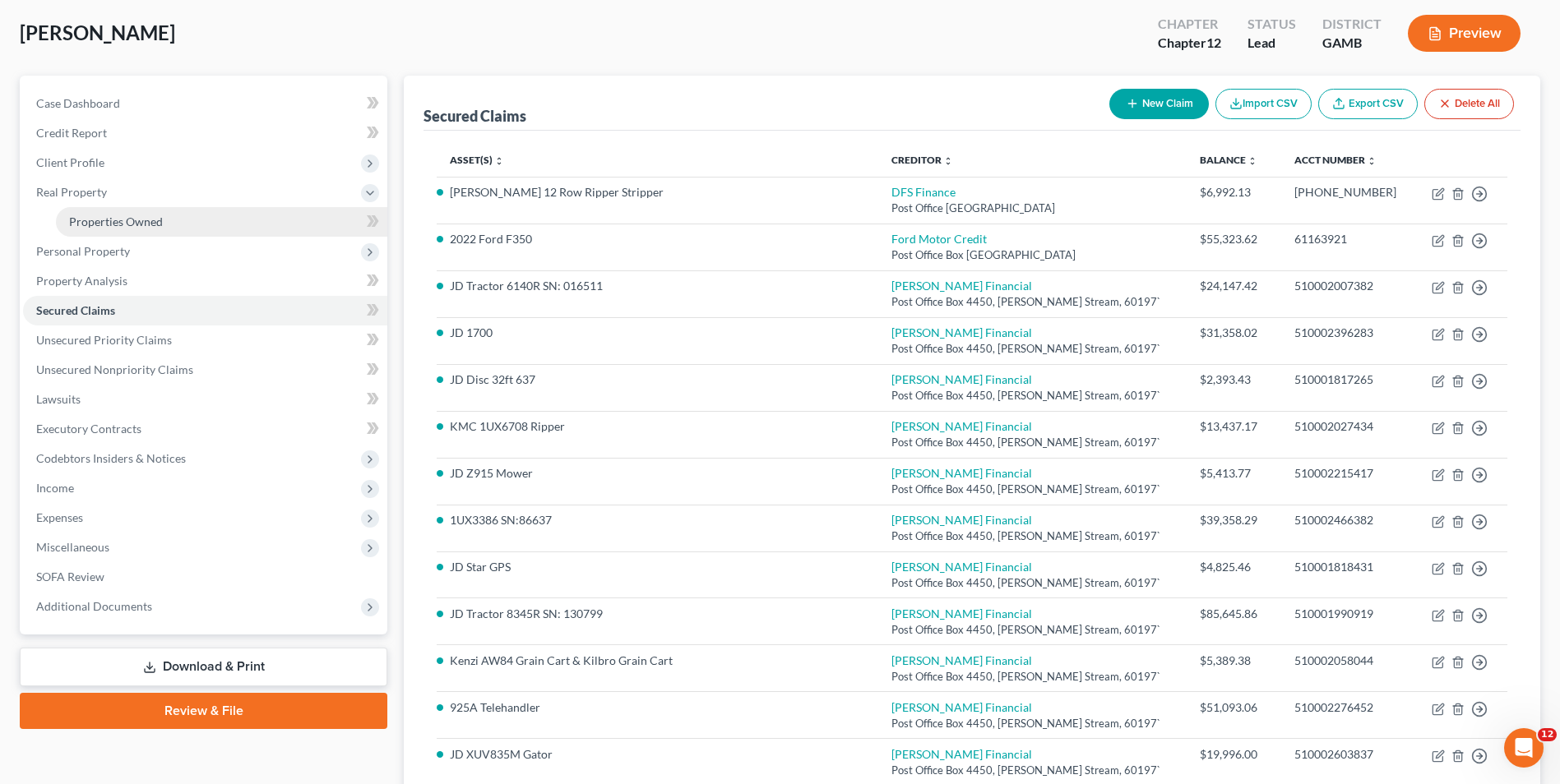
click at [145, 215] on span "Properties Owned" at bounding box center [116, 221] width 94 height 14
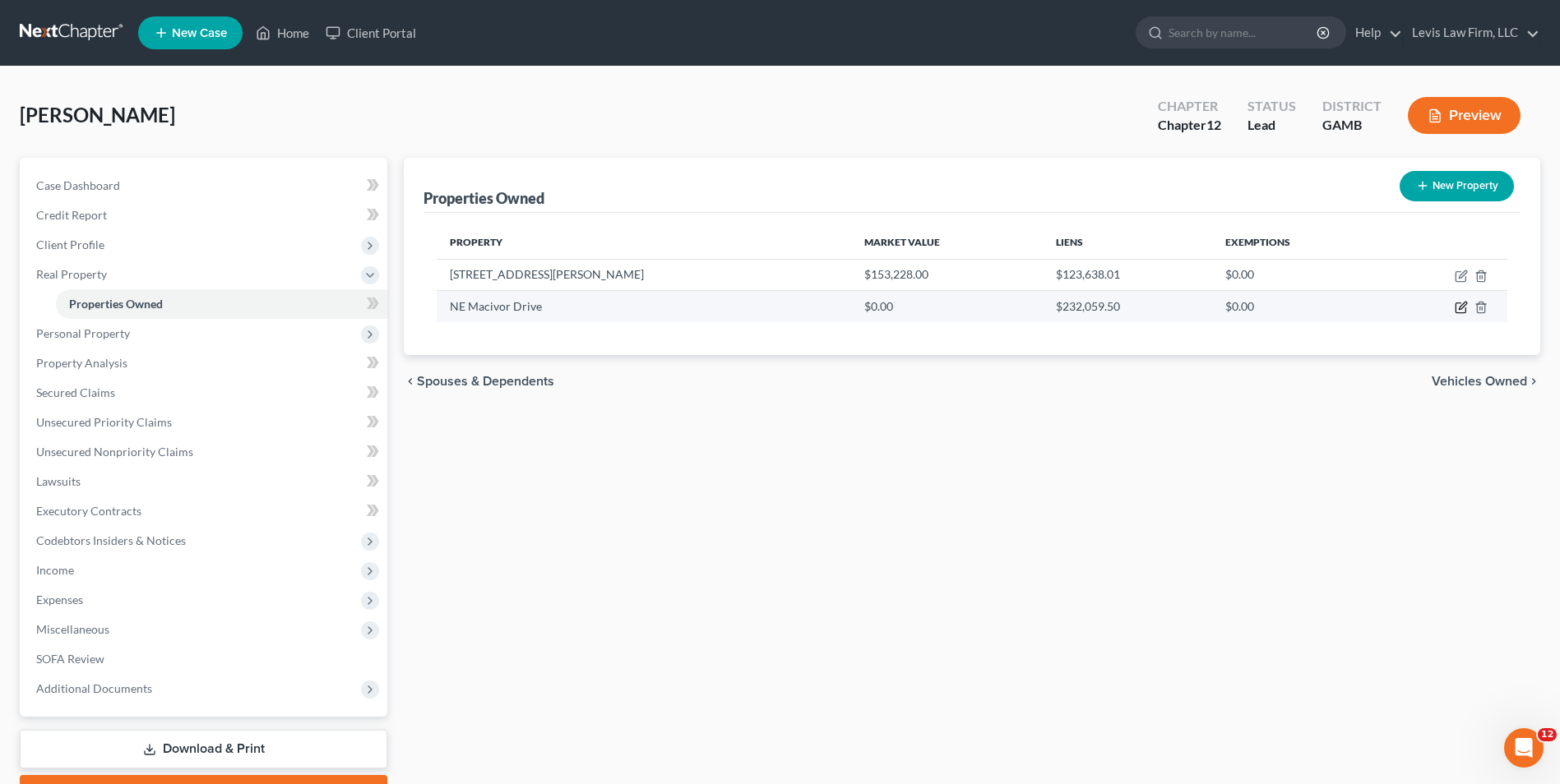
click at [1462, 311] on icon "button" at bounding box center [1461, 307] width 13 height 13
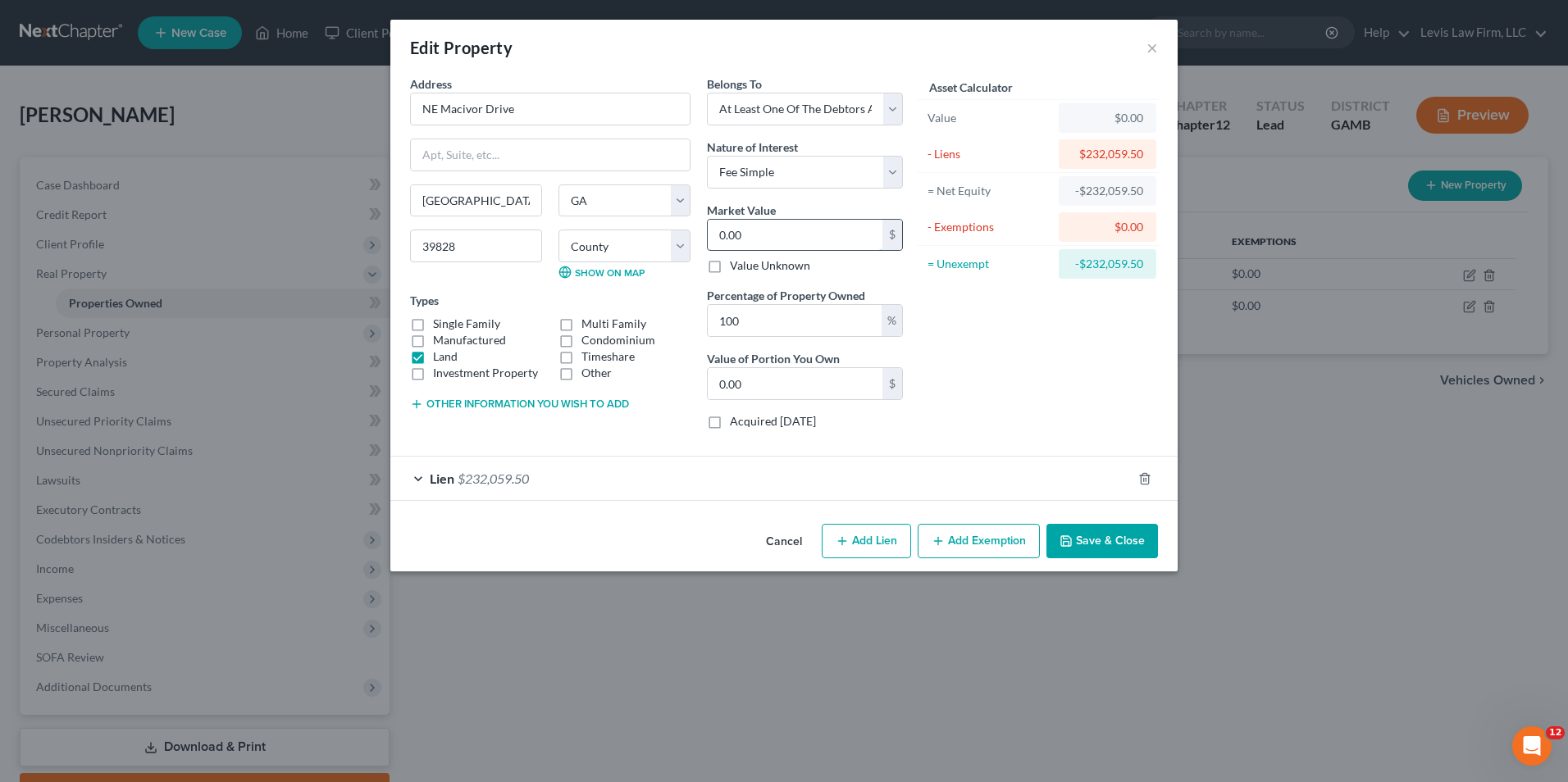
click at [751, 236] on input "0.00" at bounding box center [795, 236] width 175 height 32
click at [1091, 537] on button "Save & Close" at bounding box center [1101, 540] width 111 height 34
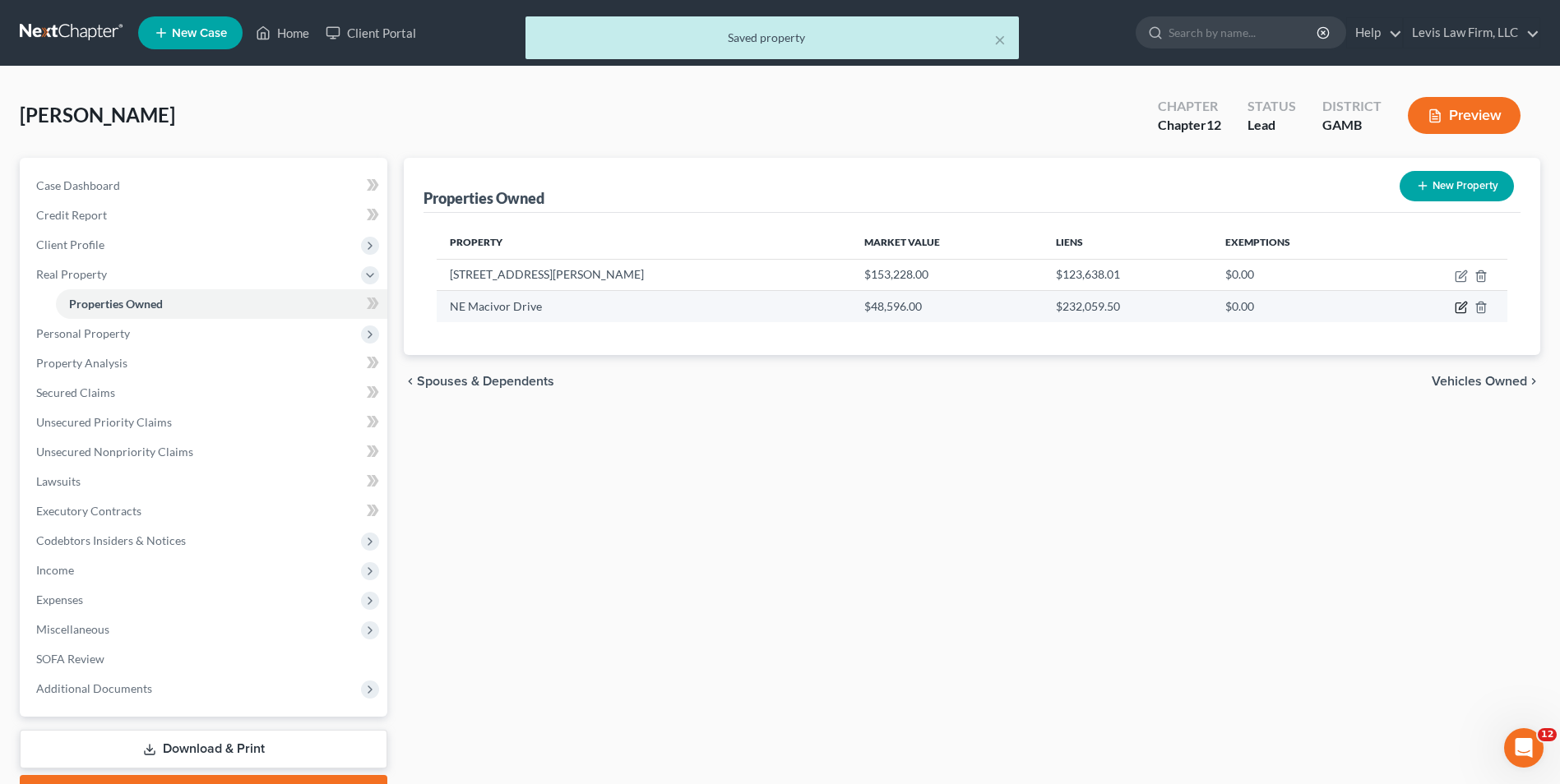
click at [1461, 312] on icon "button" at bounding box center [1461, 307] width 13 height 13
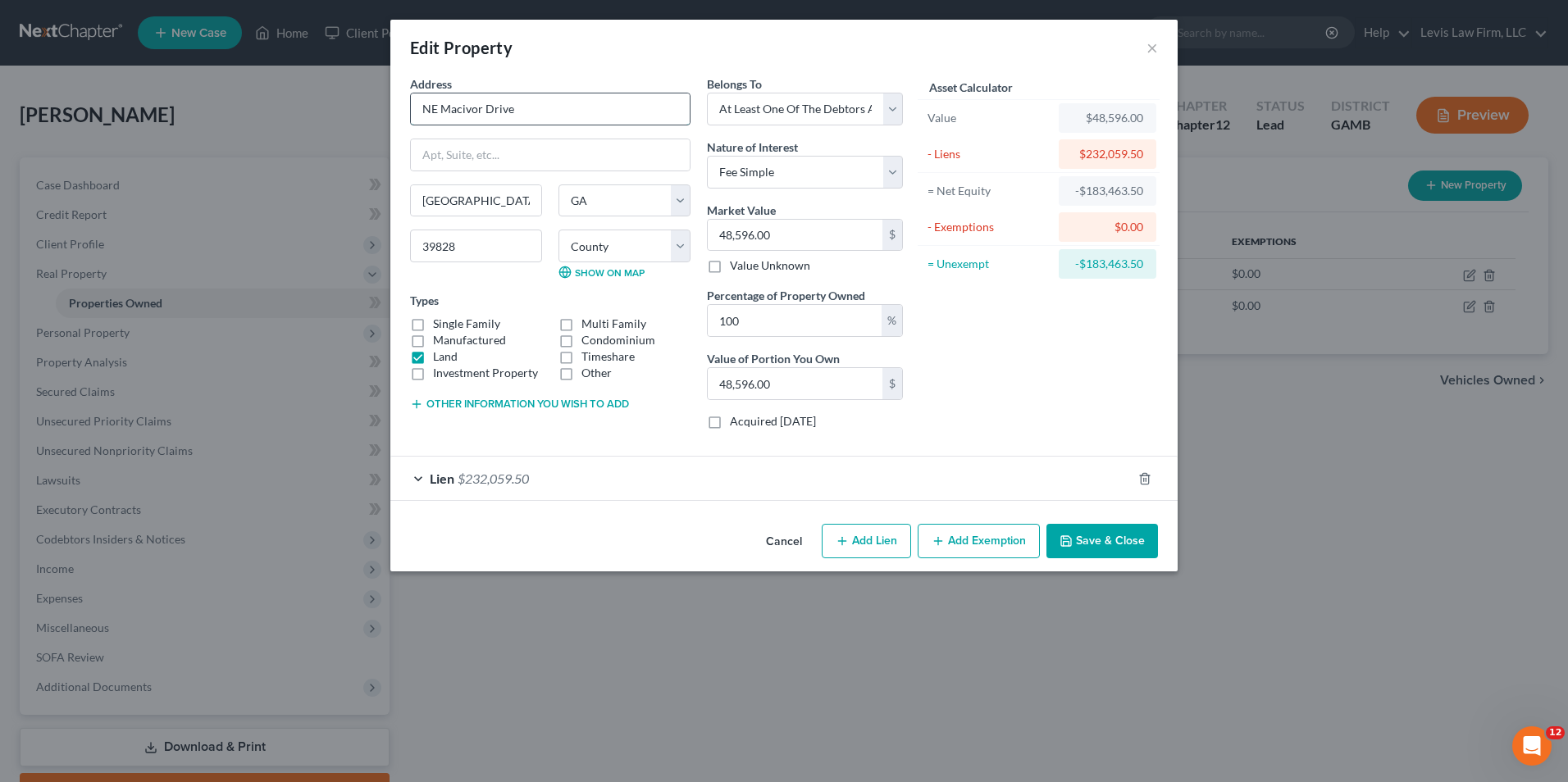
click at [417, 106] on input "NE Macivor Drive" at bounding box center [550, 110] width 279 height 32
click at [1093, 540] on button "Save & Close" at bounding box center [1101, 540] width 111 height 34
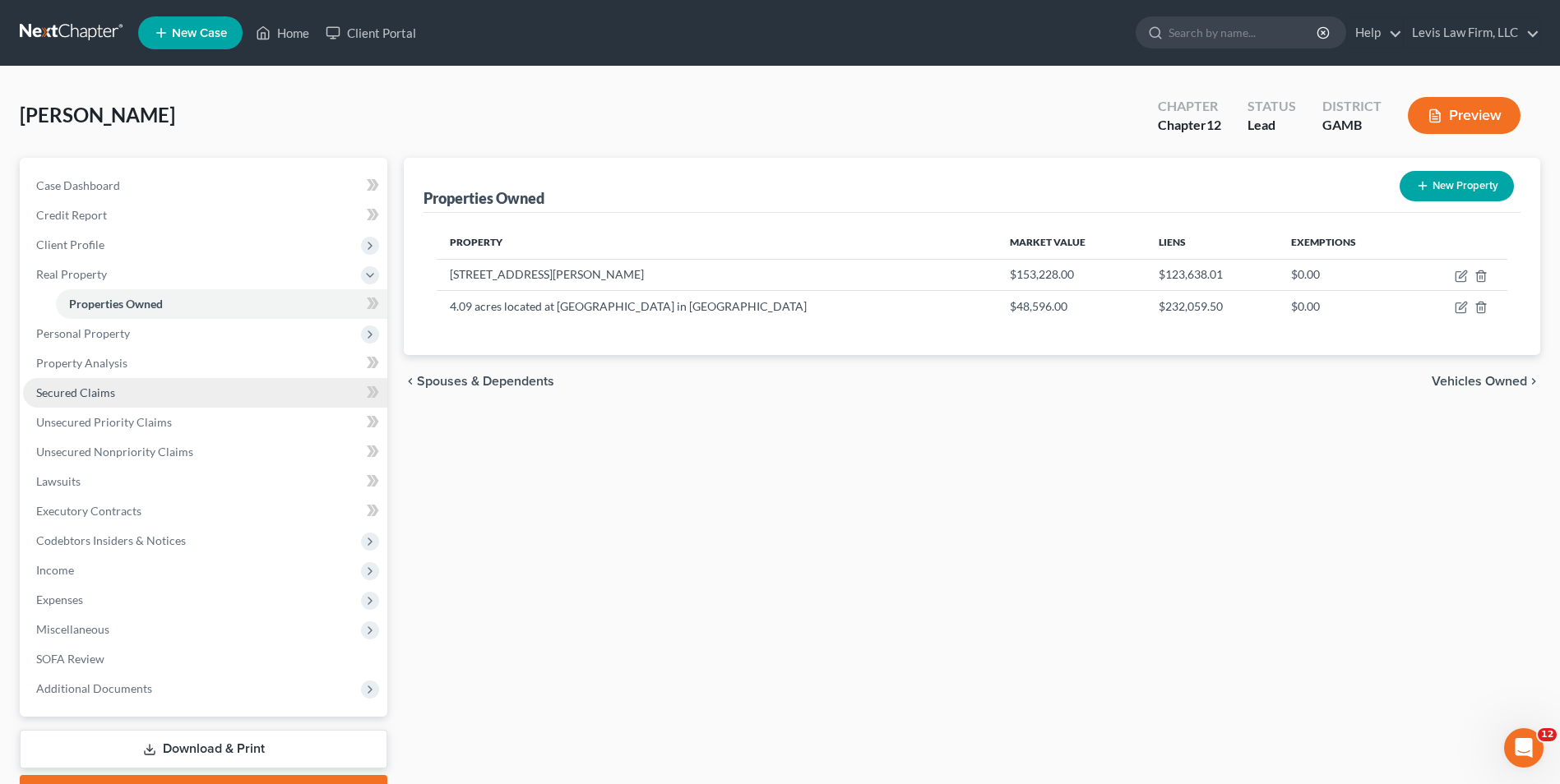
click at [107, 386] on span "Secured Claims" at bounding box center [76, 393] width 79 height 14
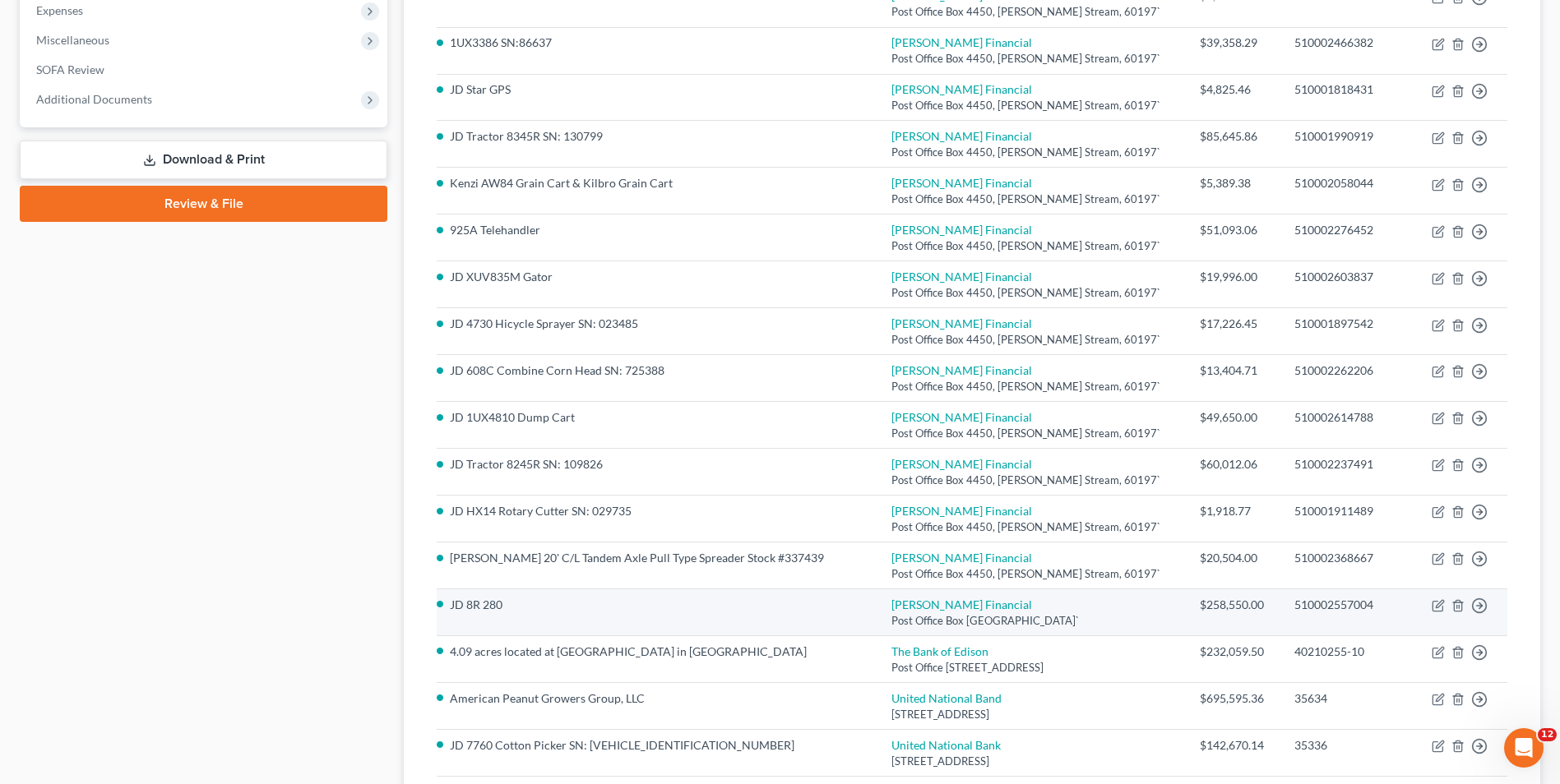
scroll to position [576, 0]
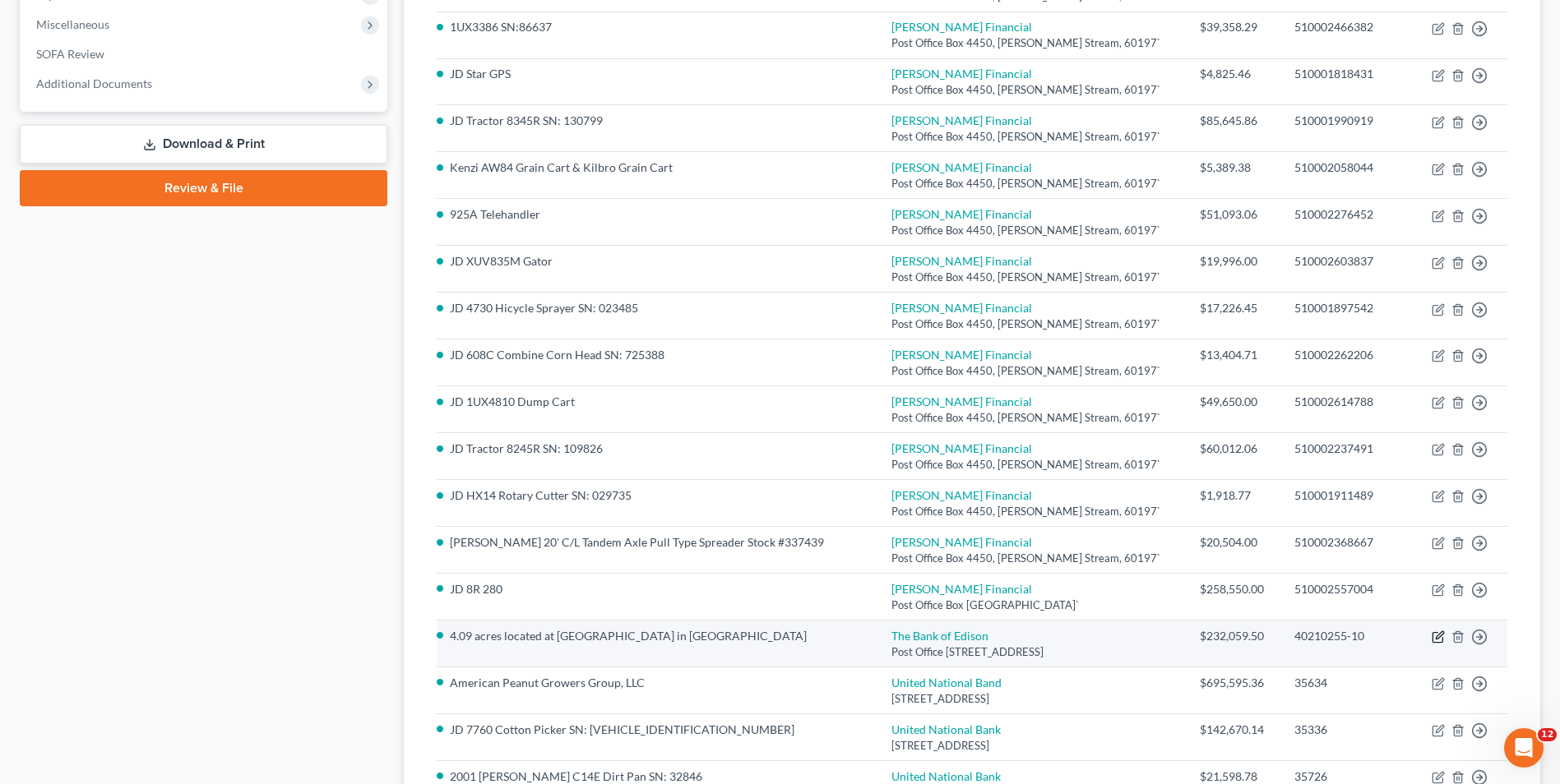
click at [1440, 635] on icon "button" at bounding box center [1440, 635] width 7 height 7
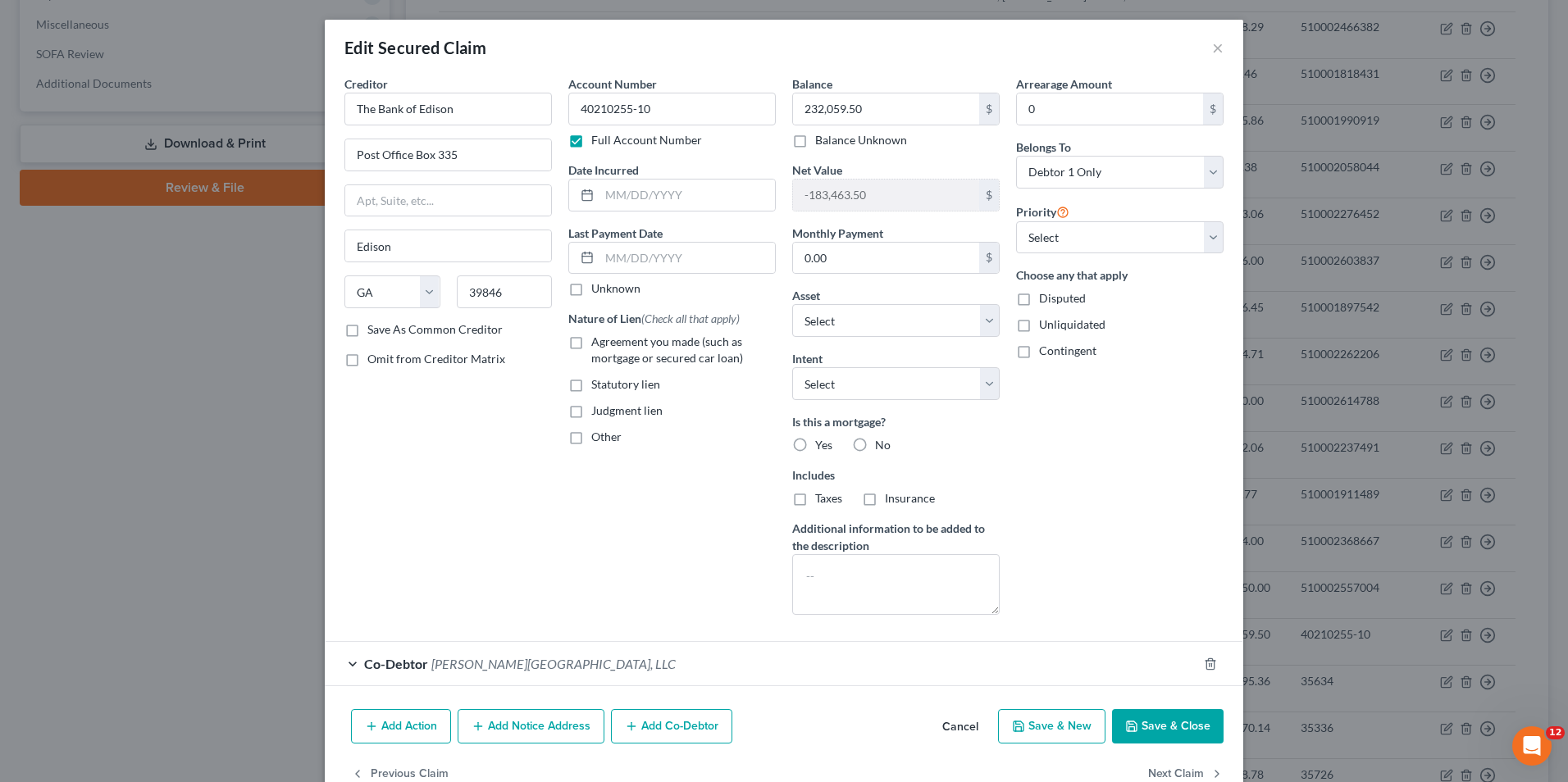
drag, startPoint x: 1165, startPoint y: 723, endPoint x: 1150, endPoint y: 724, distance: 15.0
click at [1160, 725] on button "Save & Close" at bounding box center [1167, 726] width 111 height 34
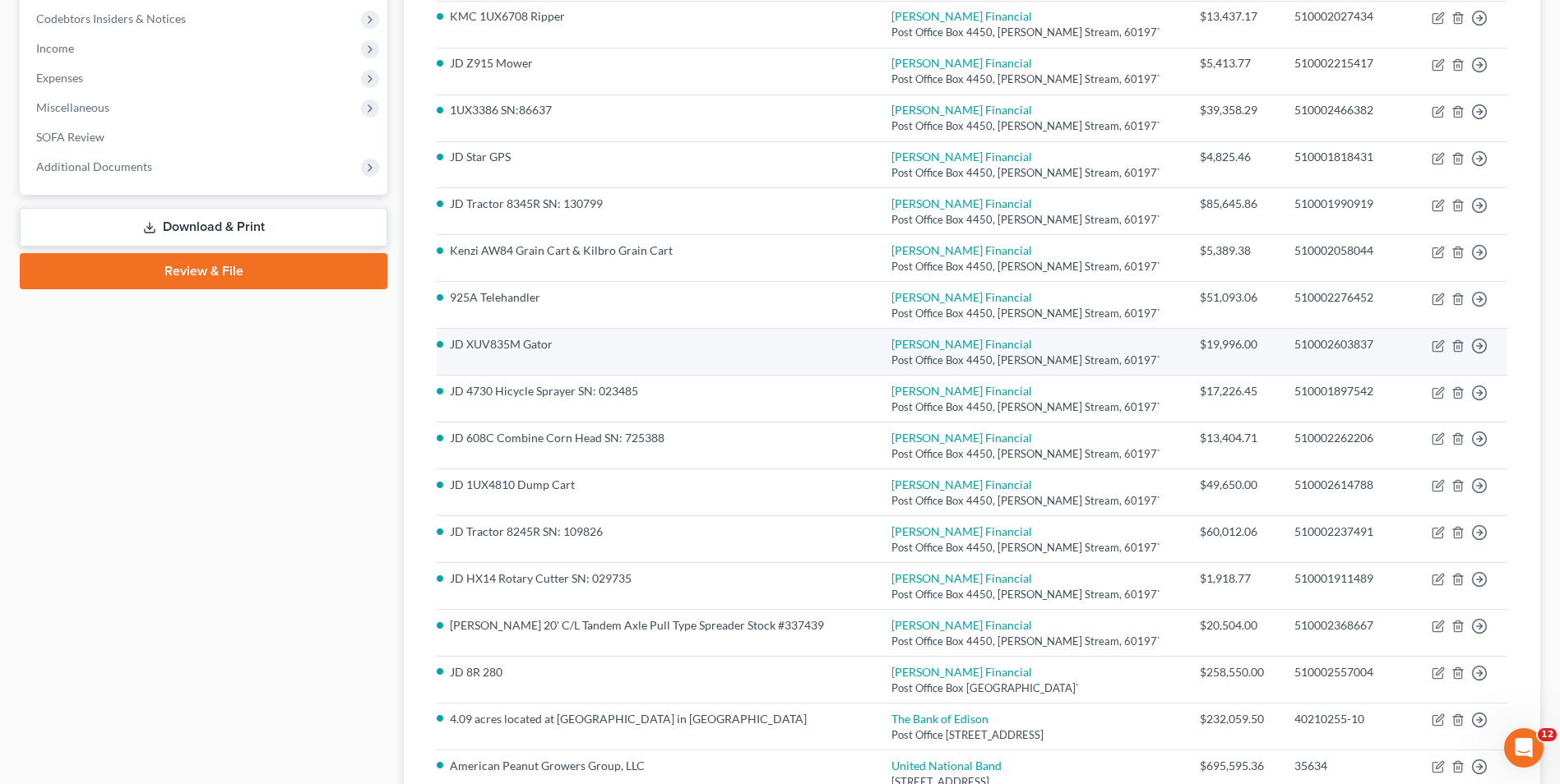
scroll to position [493, 0]
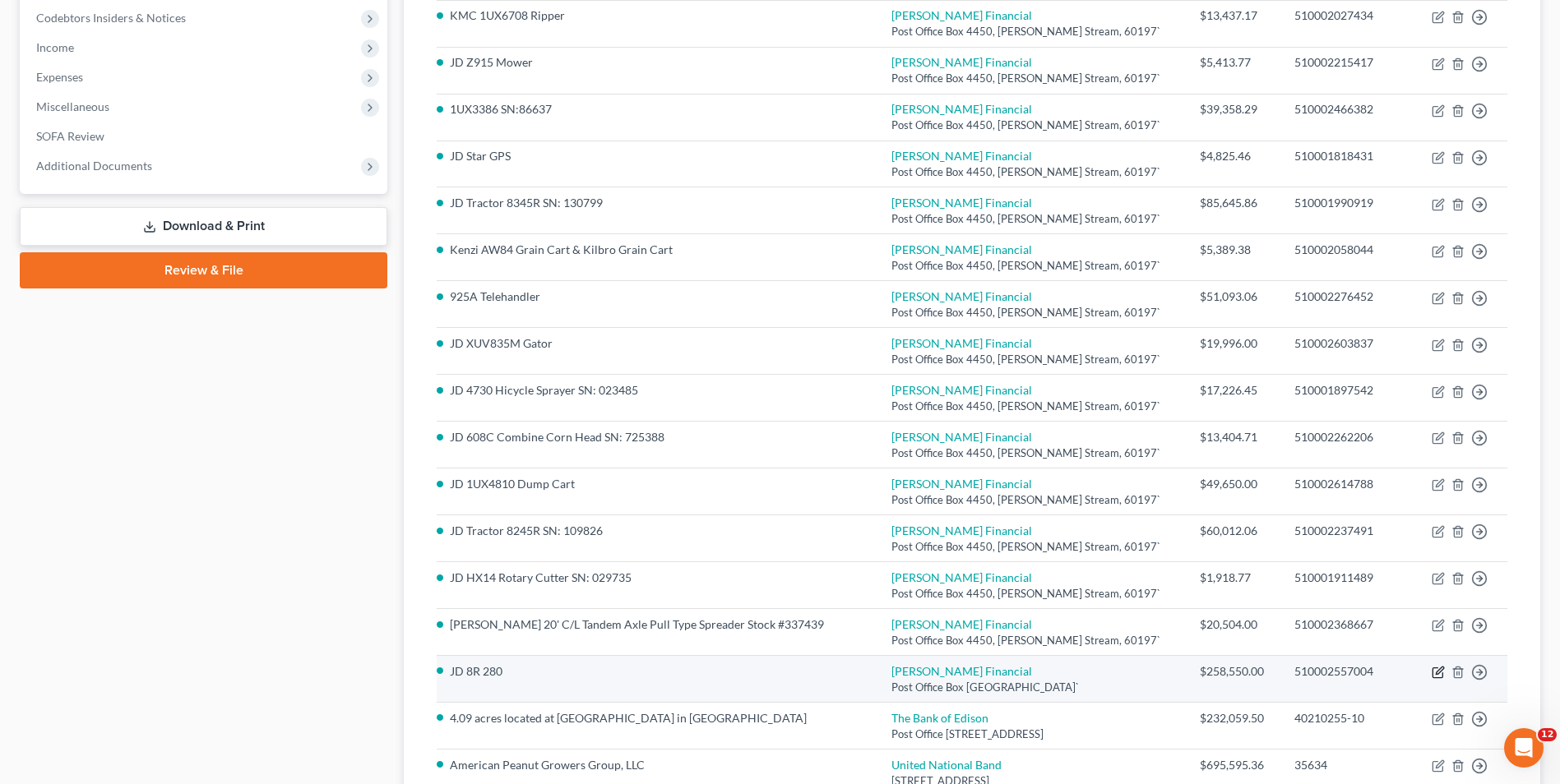
click at [1438, 666] on icon "button" at bounding box center [1438, 671] width 13 height 13
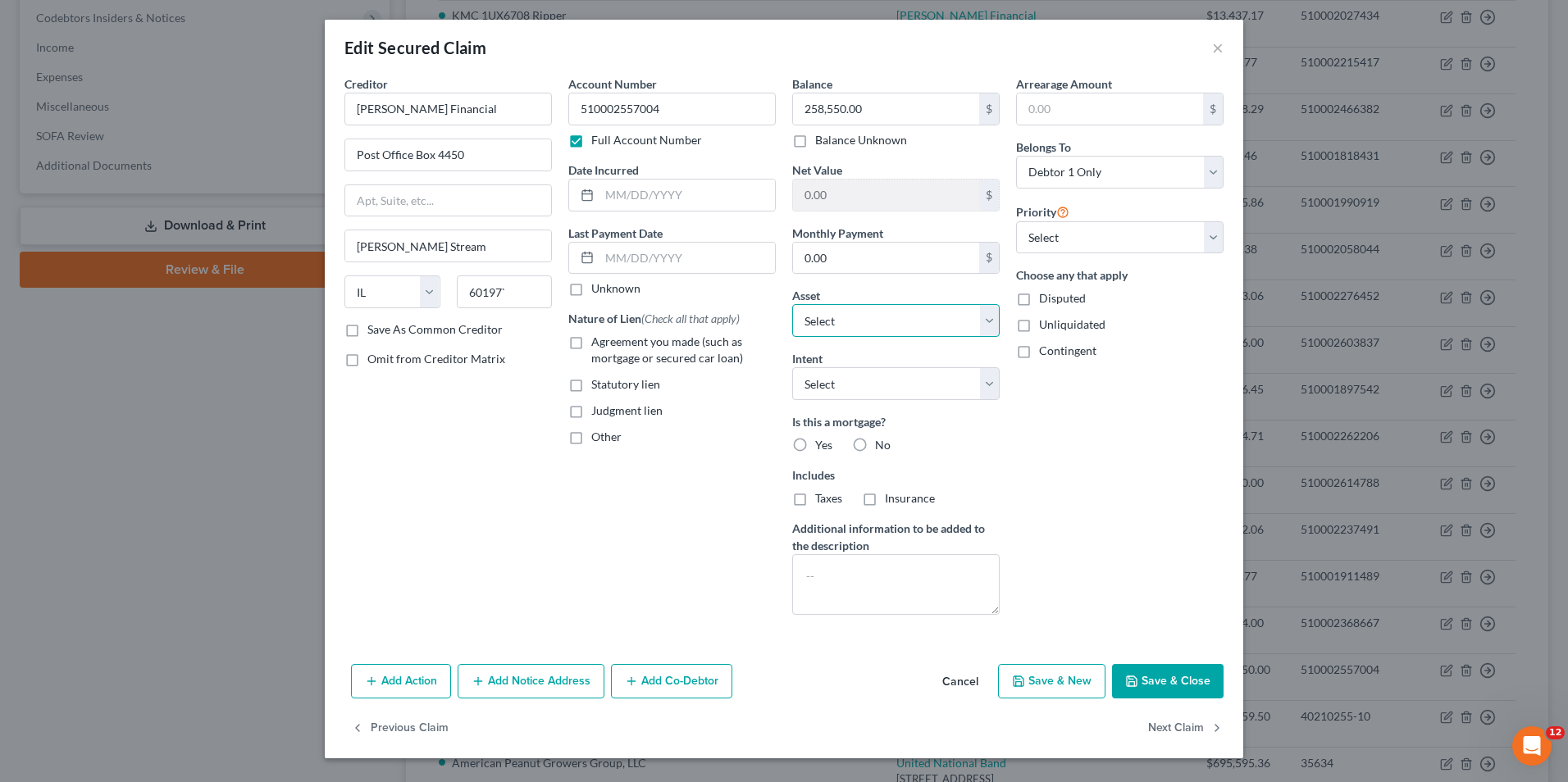
click at [856, 321] on select "Select Other Multiple Assets [STREET_ADDRESS][PERSON_NAME] - $153228.0 JD 8R 28…" at bounding box center [895, 320] width 208 height 32
click at [858, 318] on select "Select Other Multiple Assets [STREET_ADDRESS][PERSON_NAME] - $153228.0 JD 8R 28…" at bounding box center [895, 320] width 208 height 32
click at [857, 322] on select "Select Other Multiple Assets [STREET_ADDRESS][PERSON_NAME] - $153228.0 JD 8R 28…" at bounding box center [895, 320] width 208 height 32
click at [857, 323] on select "Select Other Multiple Assets [STREET_ADDRESS][PERSON_NAME] - $153228.0 JD 8R 28…" at bounding box center [895, 320] width 208 height 32
drag, startPoint x: 1187, startPoint y: 674, endPoint x: 839, endPoint y: 319, distance: 497.1
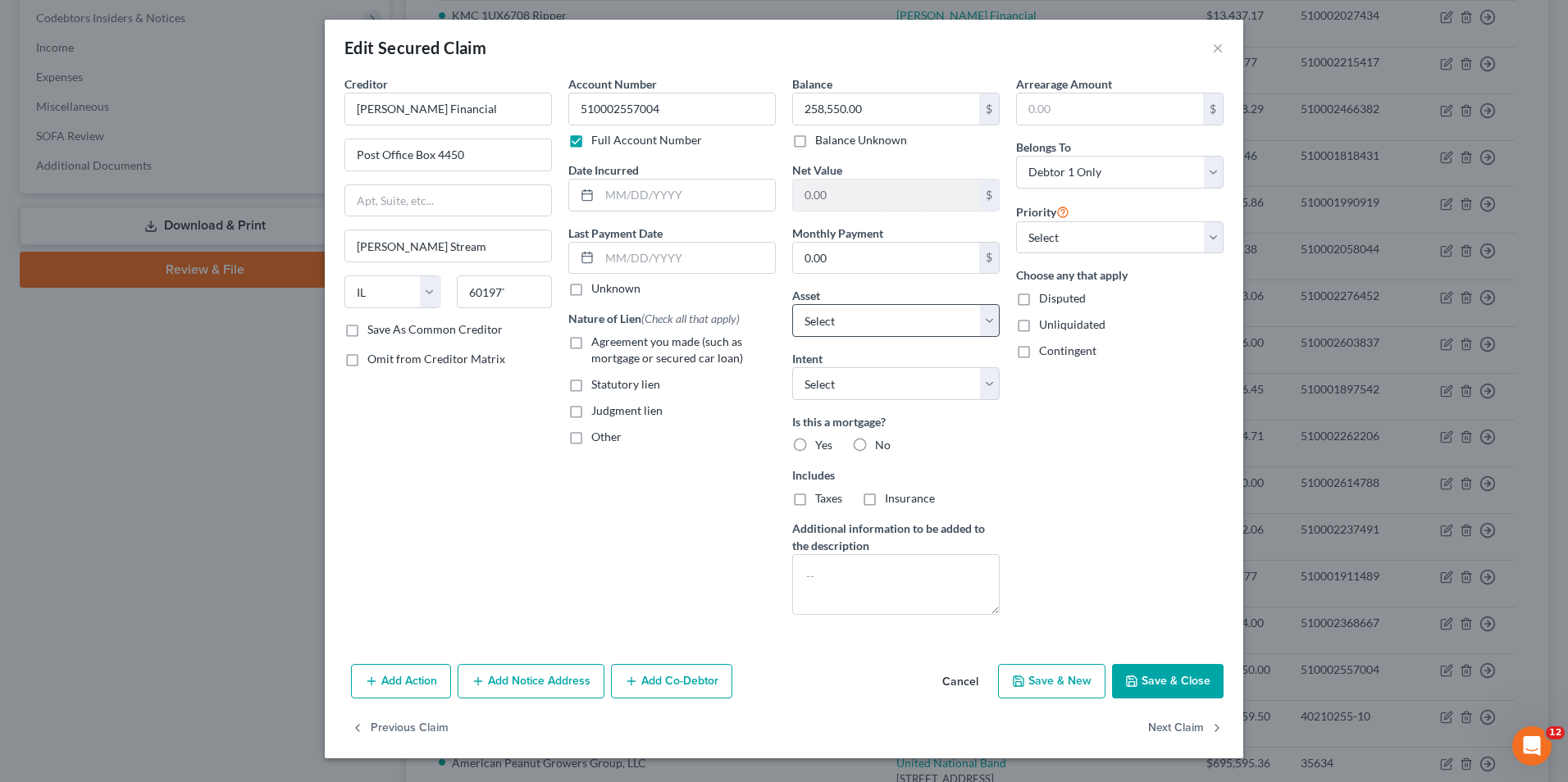
click at [1187, 673] on button "Save & Close" at bounding box center [1167, 680] width 111 height 34
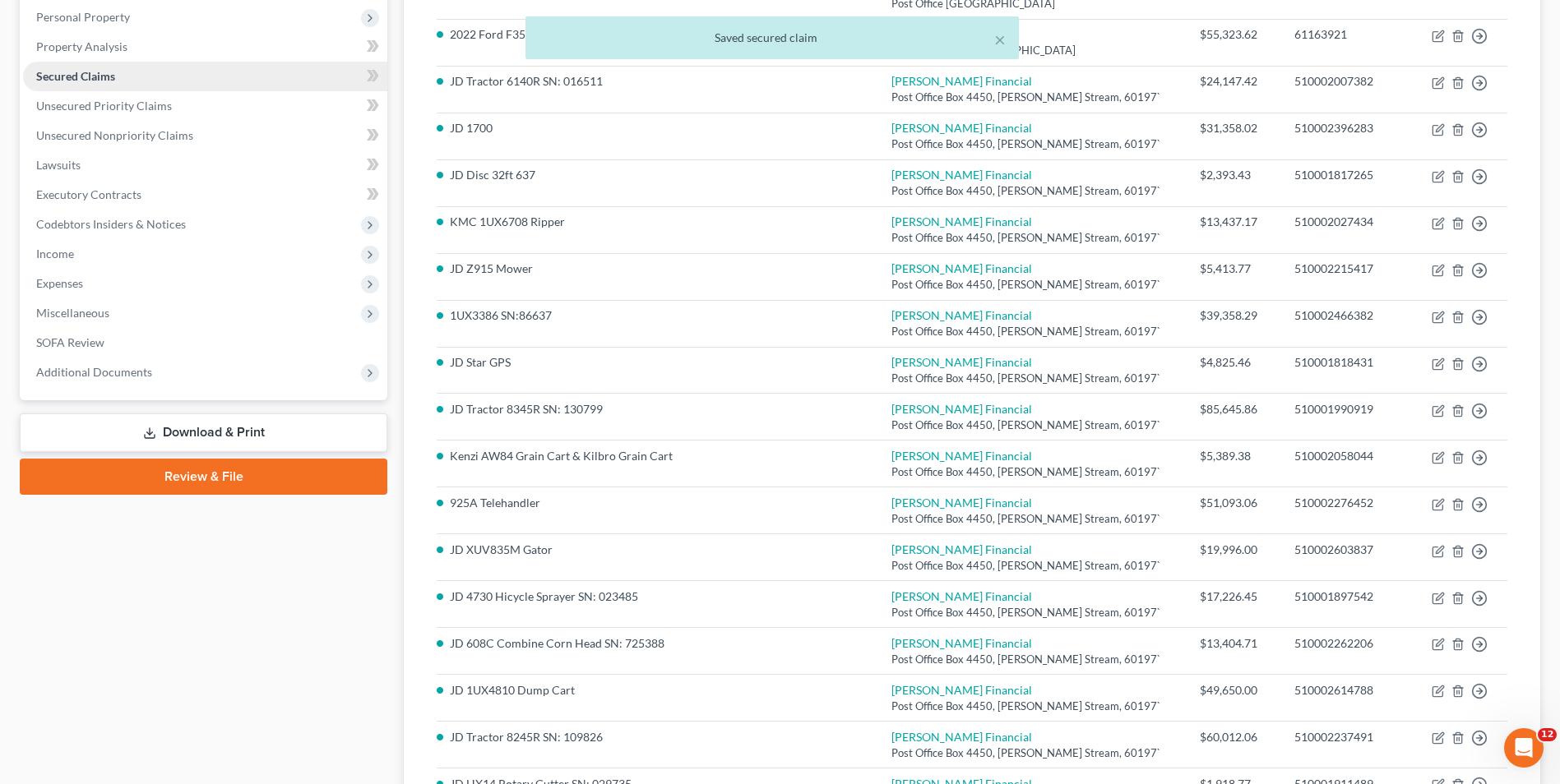
scroll to position [0, 0]
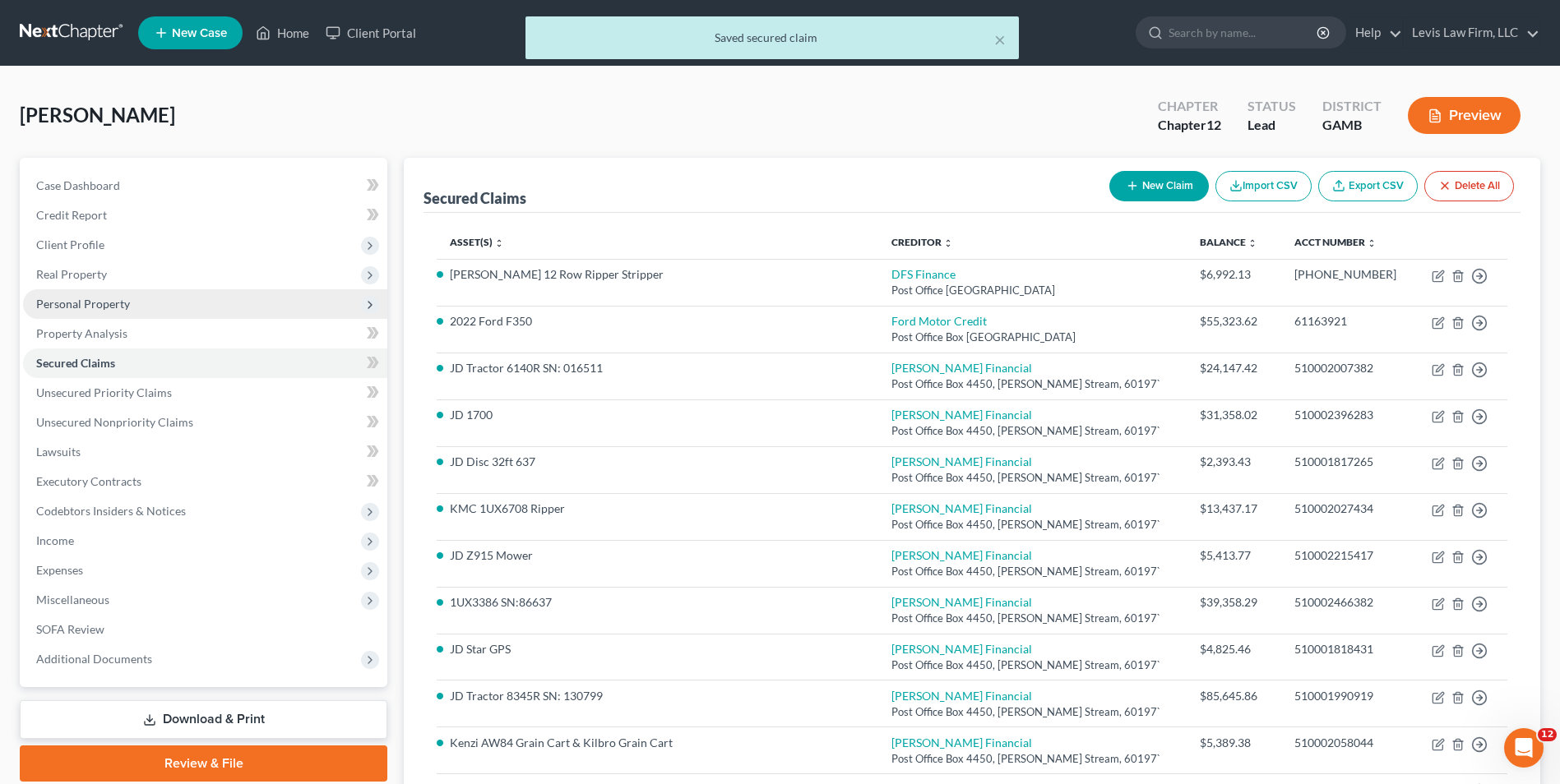
click at [109, 297] on span "Personal Property" at bounding box center [83, 304] width 94 height 14
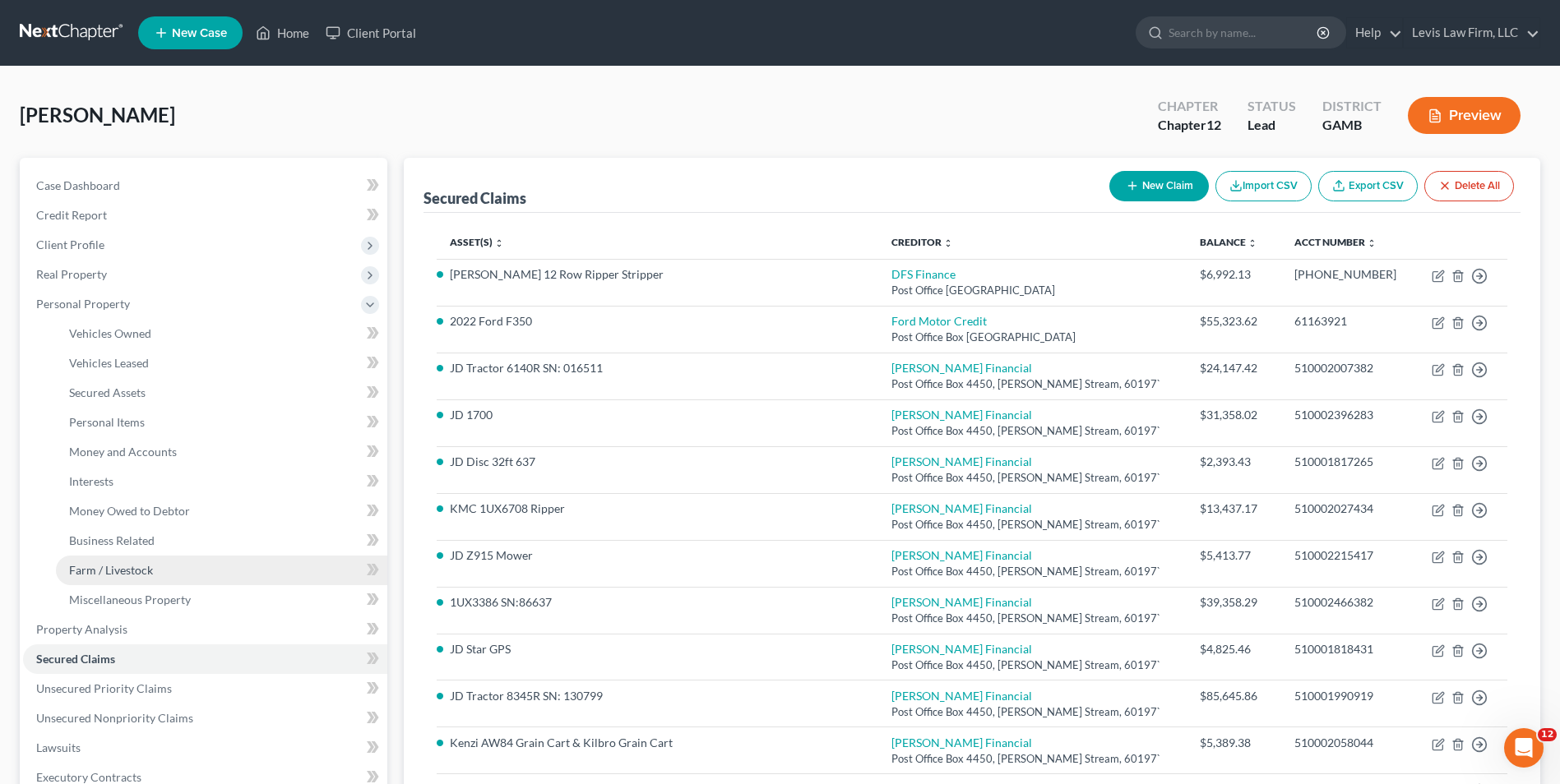
click at [126, 564] on span "Farm / Livestock" at bounding box center [111, 570] width 84 height 14
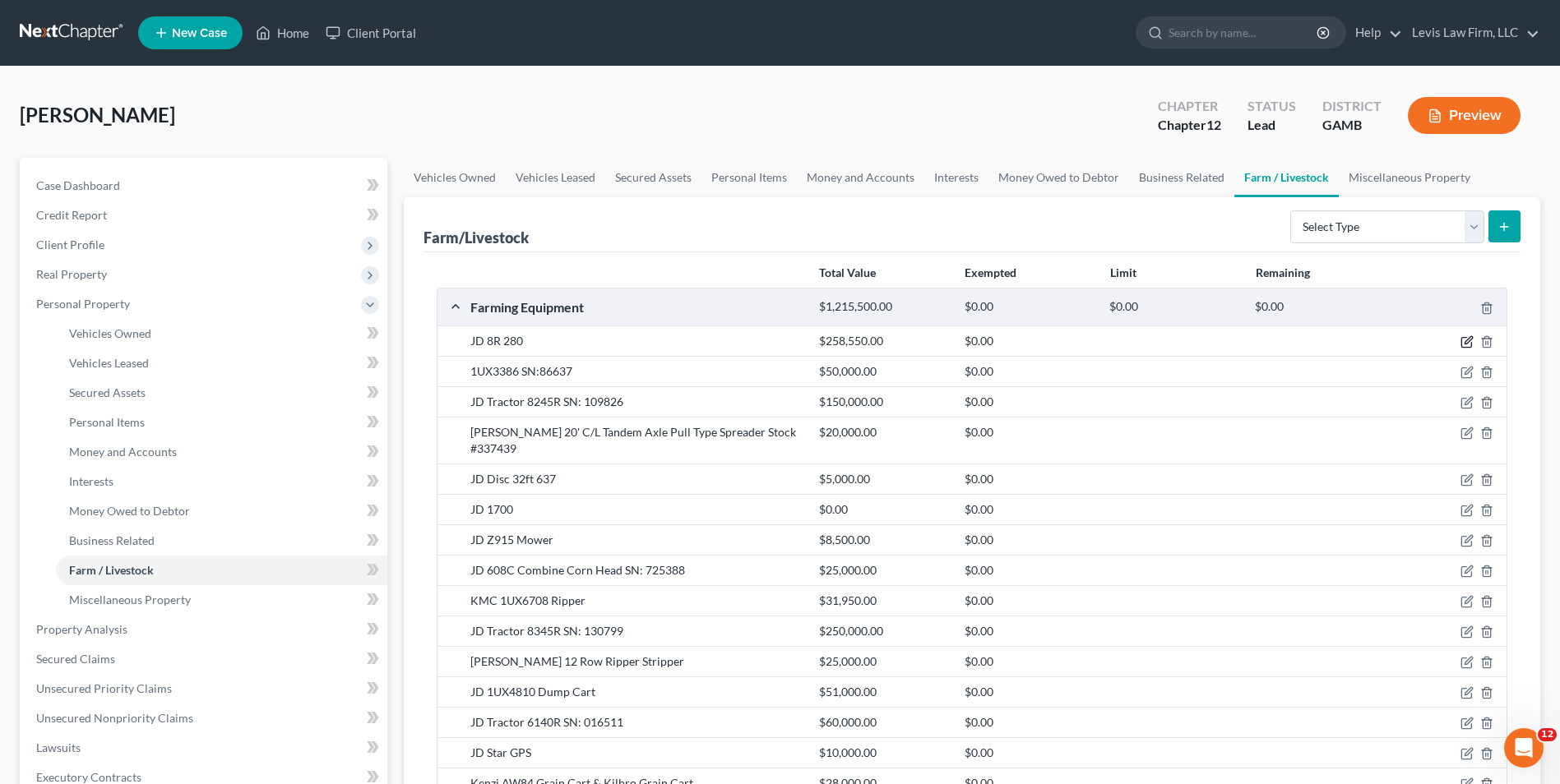
click at [1466, 341] on icon "button" at bounding box center [1468, 340] width 7 height 7
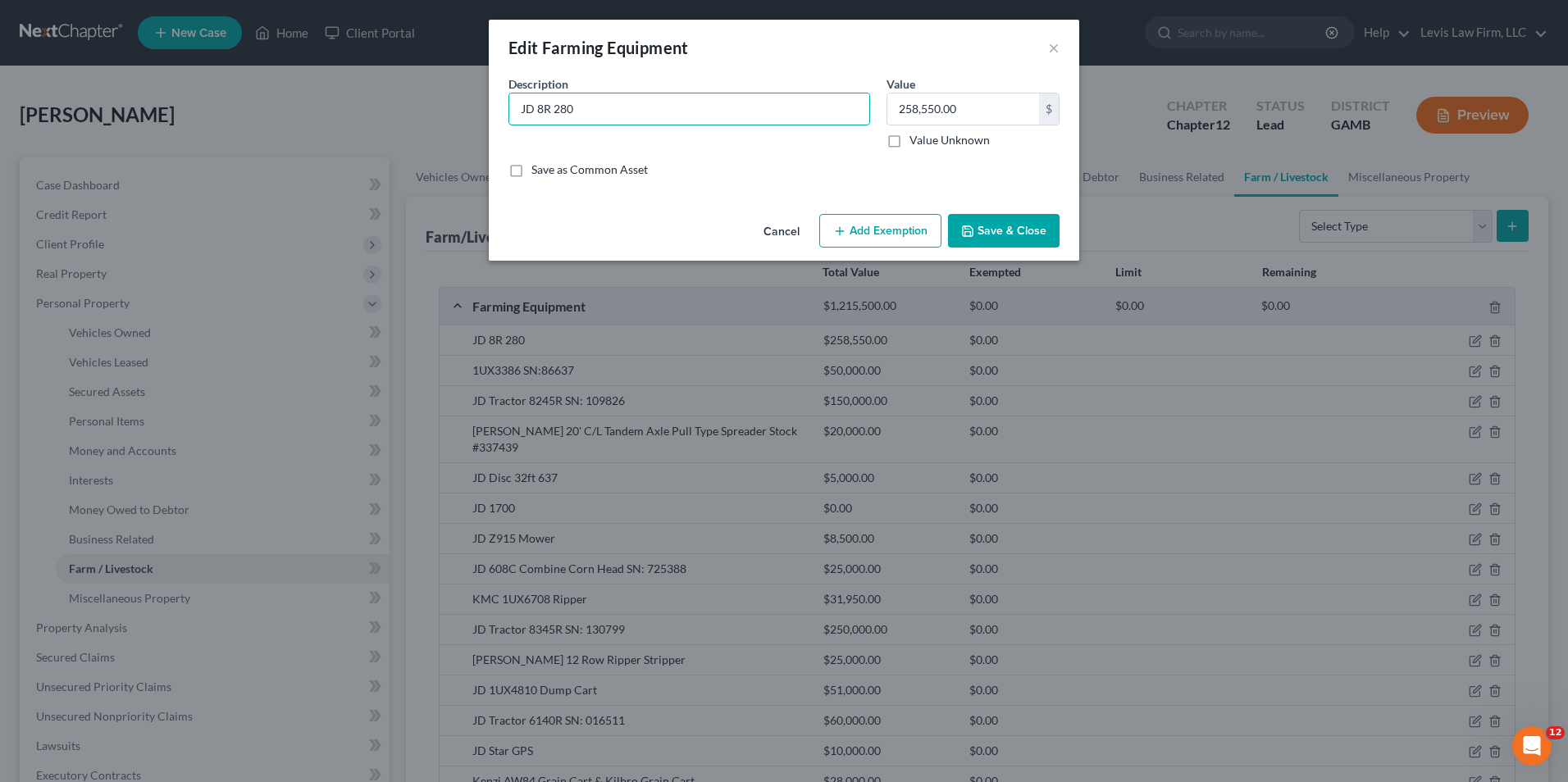
drag, startPoint x: 598, startPoint y: 104, endPoint x: 957, endPoint y: 152, distance: 362.2
click at [601, 103] on input "JD 8R 280" at bounding box center [689, 110] width 360 height 32
click at [990, 232] on button "Save & Close" at bounding box center [1003, 231] width 111 height 34
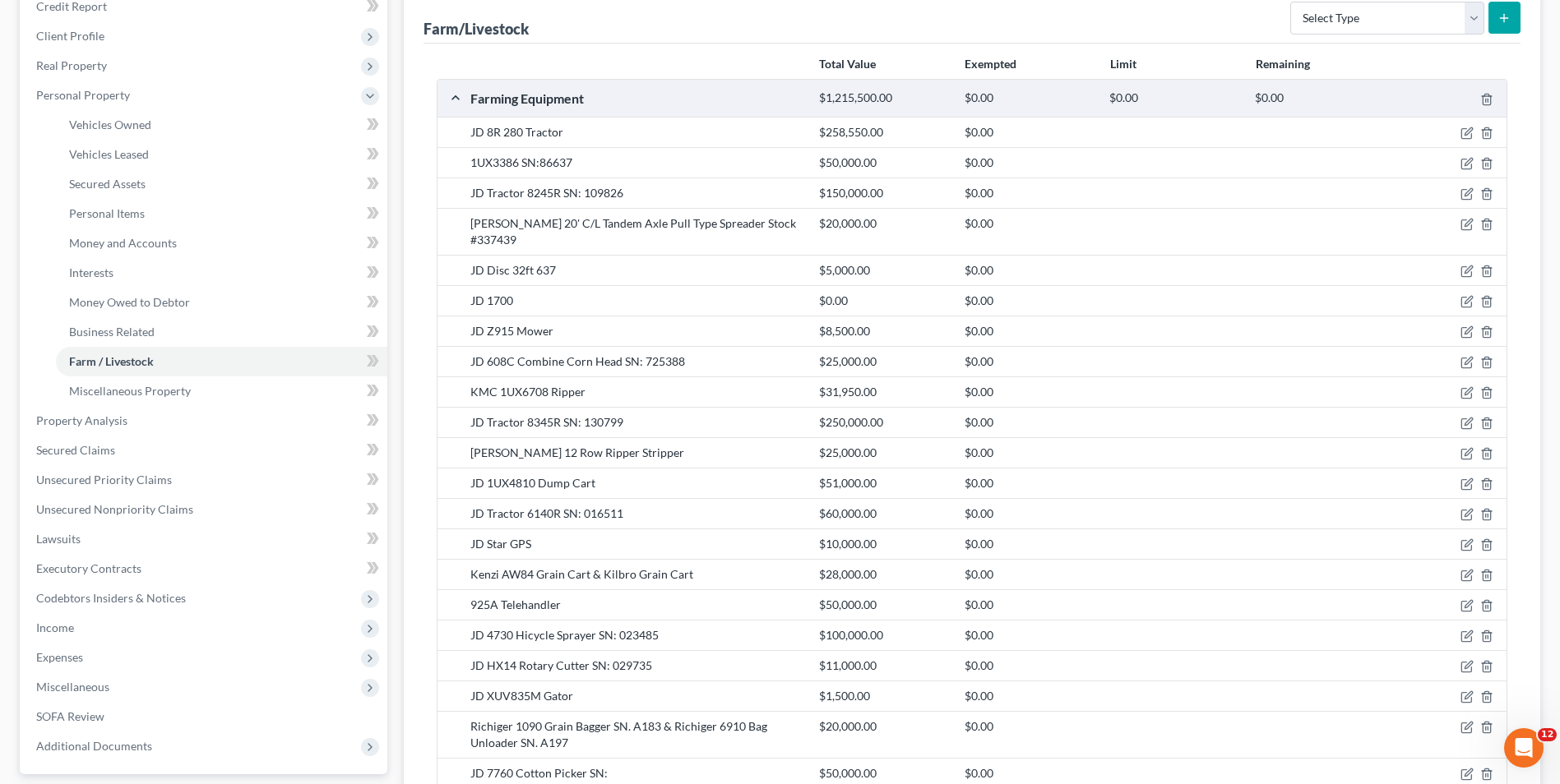
scroll to position [247, 0]
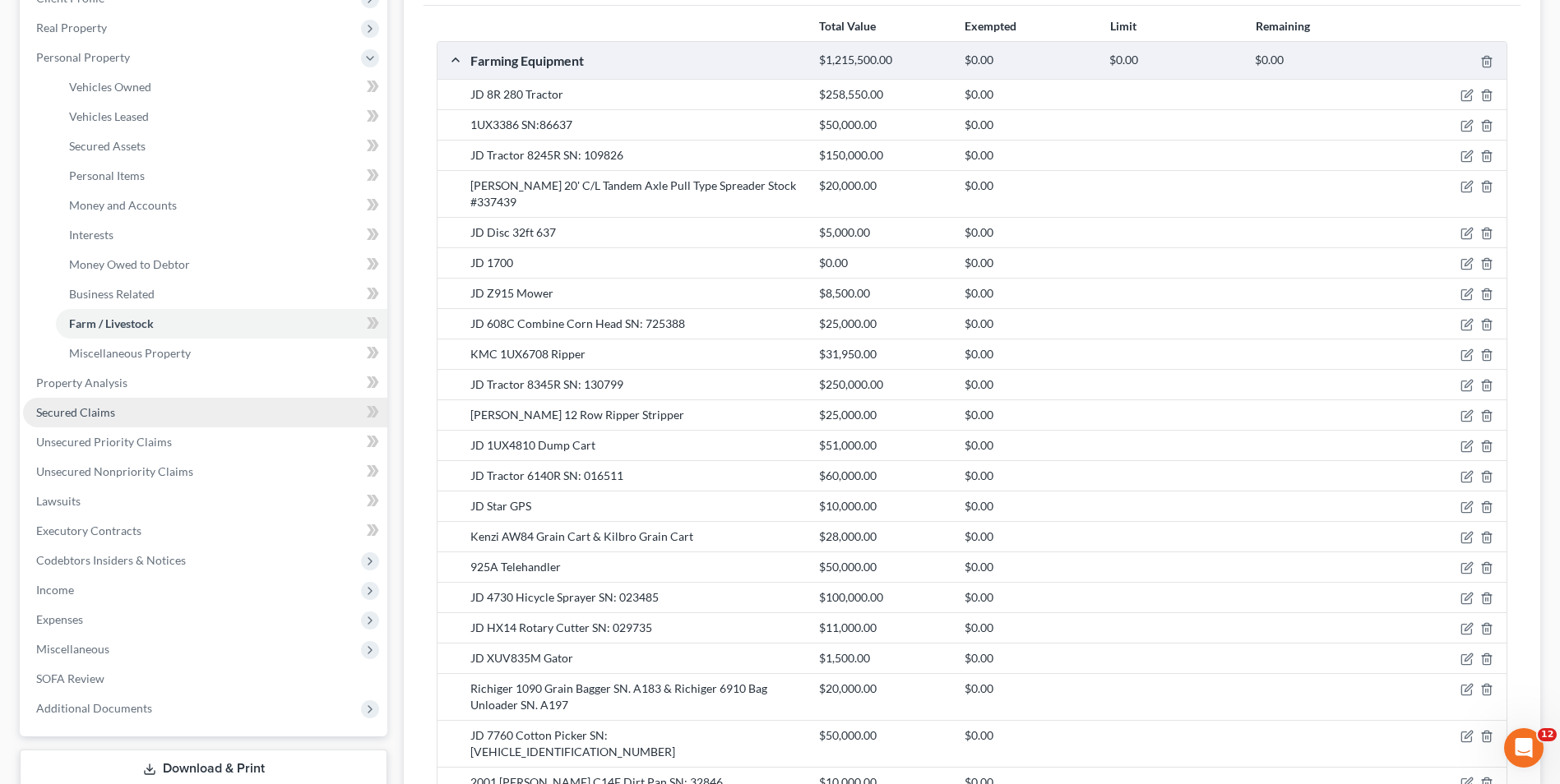
click at [102, 409] on span "Secured Claims" at bounding box center [76, 412] width 79 height 14
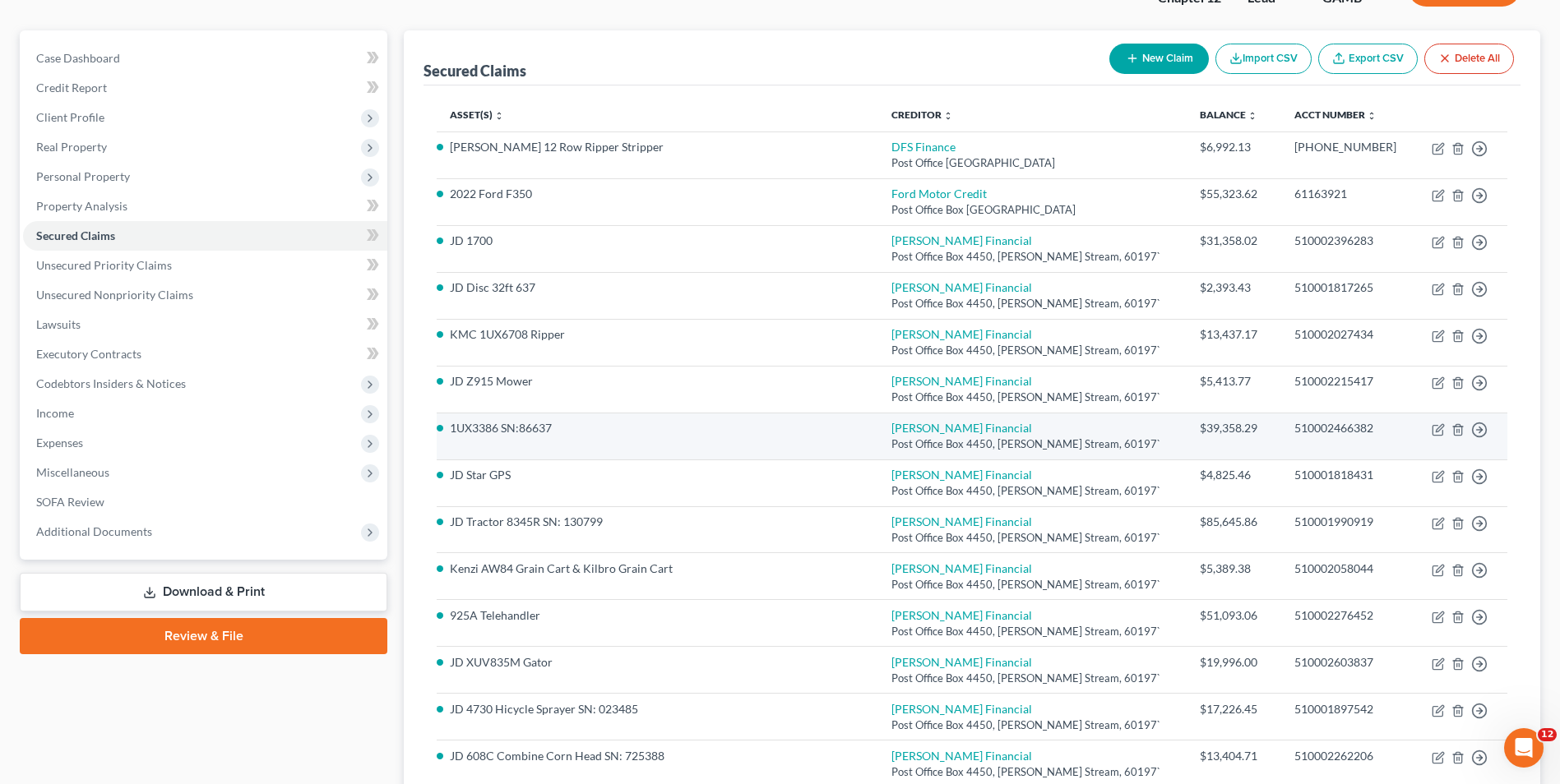
scroll to position [164, 0]
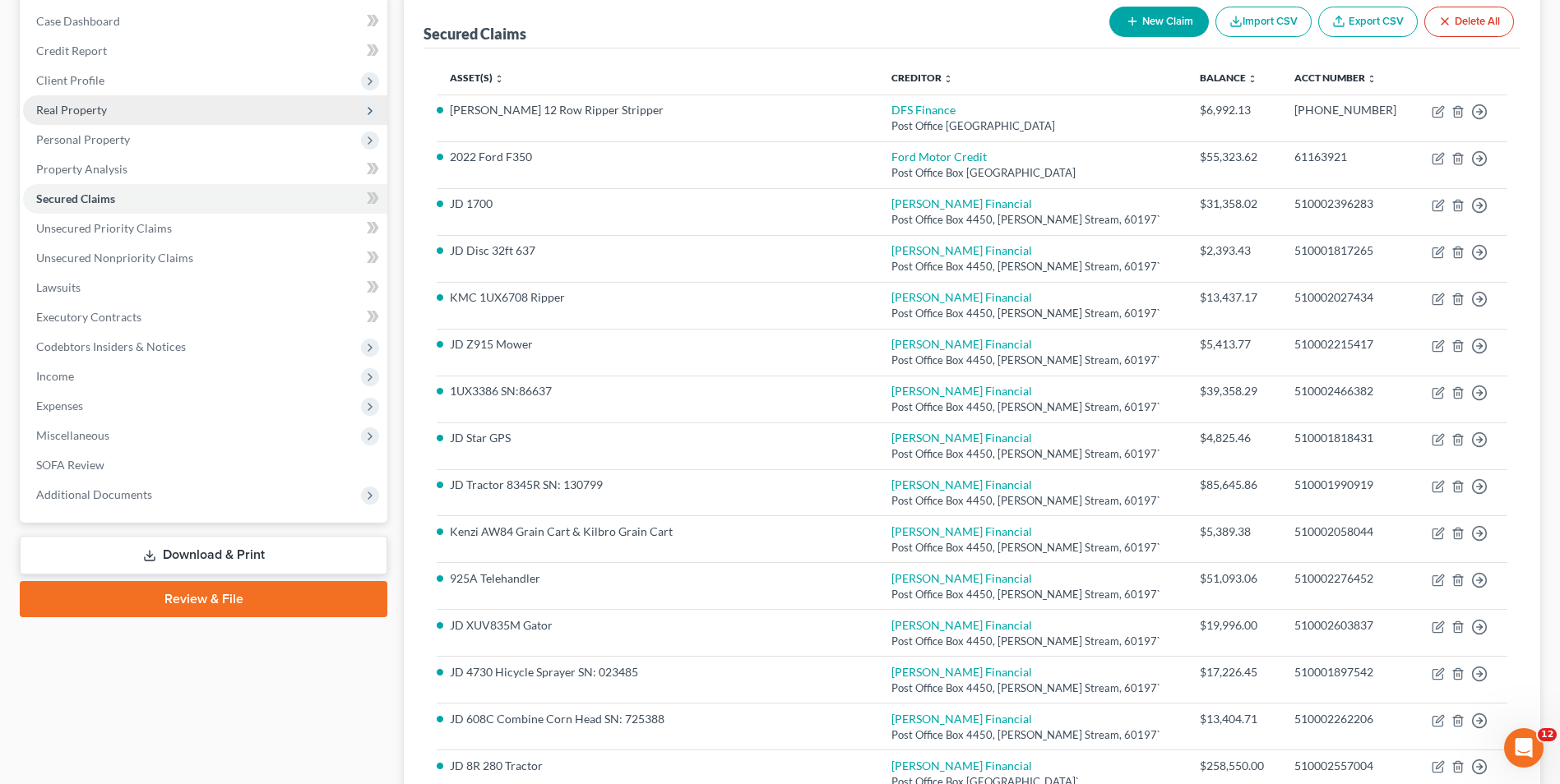
click at [91, 112] on span "Real Property" at bounding box center [71, 110] width 70 height 14
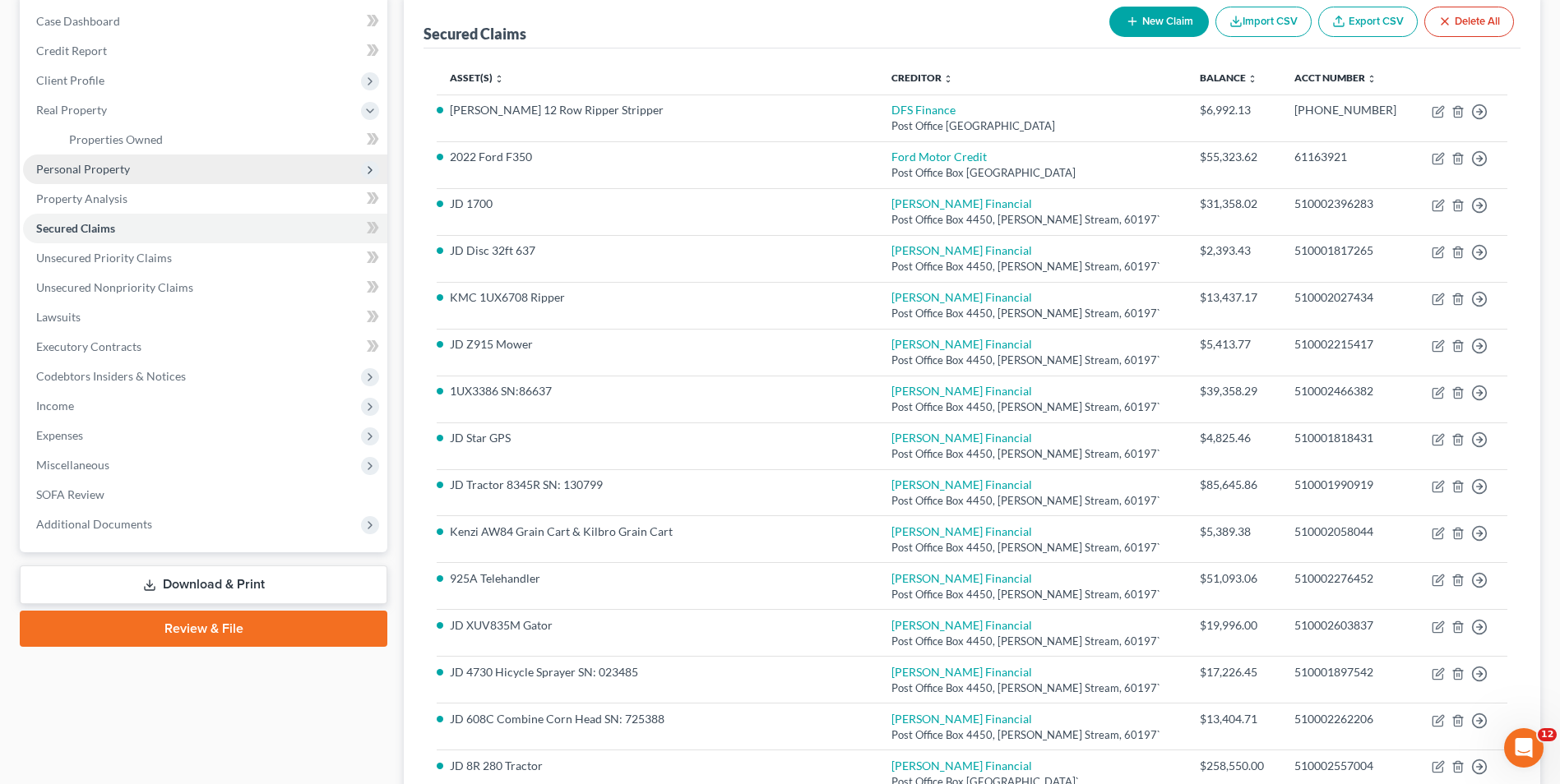
click at [114, 167] on span "Personal Property" at bounding box center [83, 169] width 94 height 14
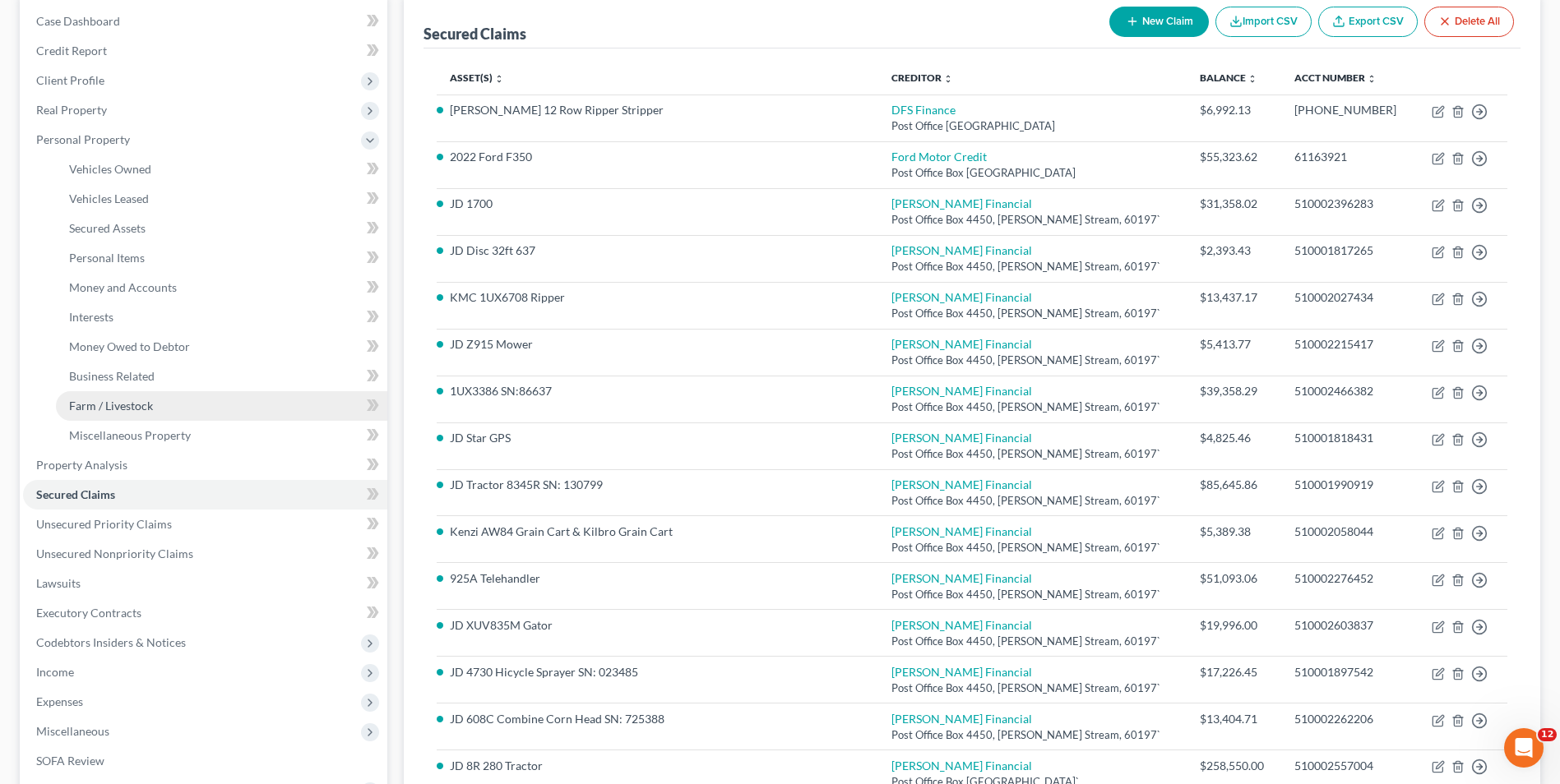
click at [107, 403] on span "Farm / Livestock" at bounding box center [111, 405] width 84 height 14
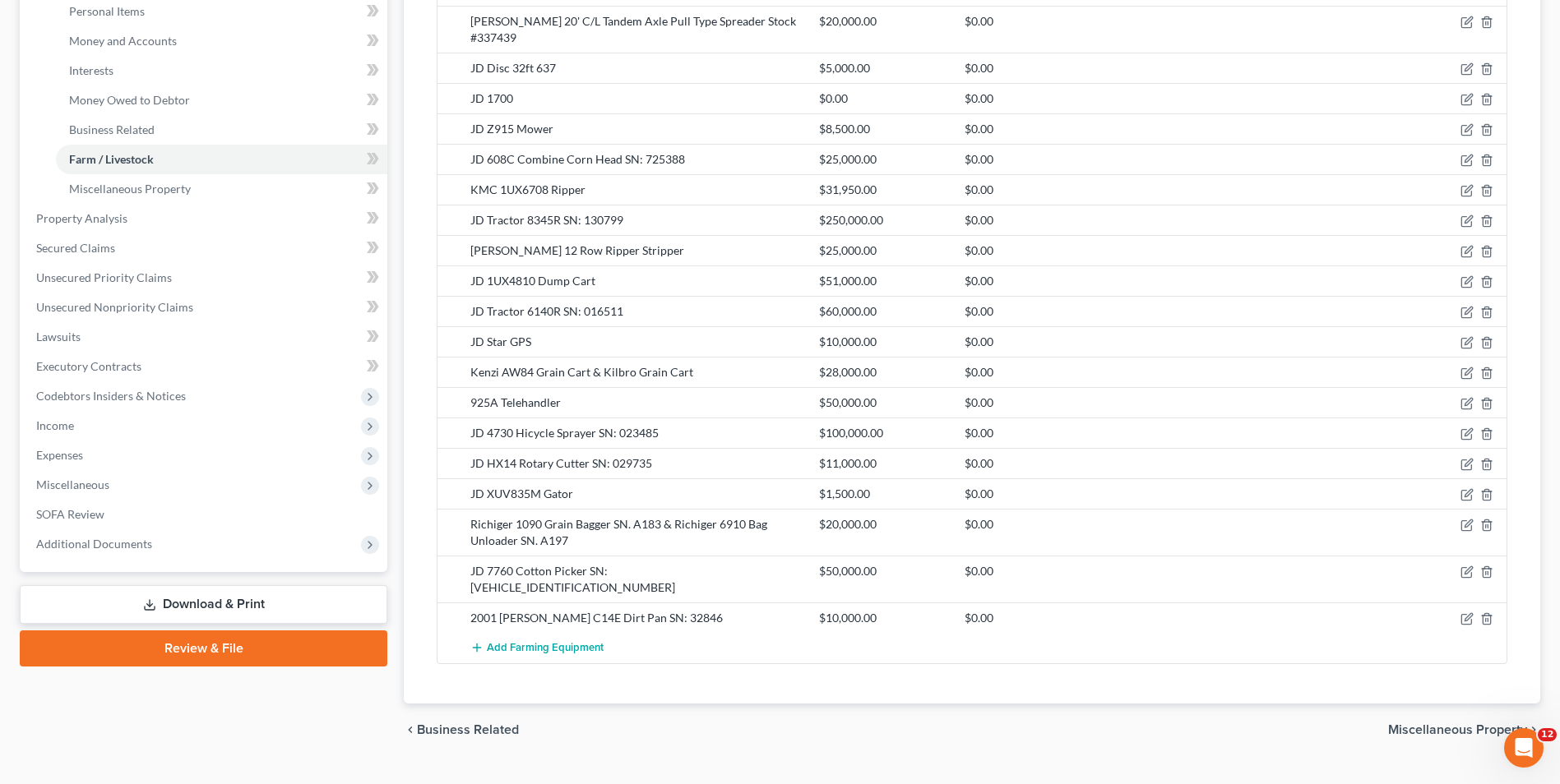
scroll to position [329, 0]
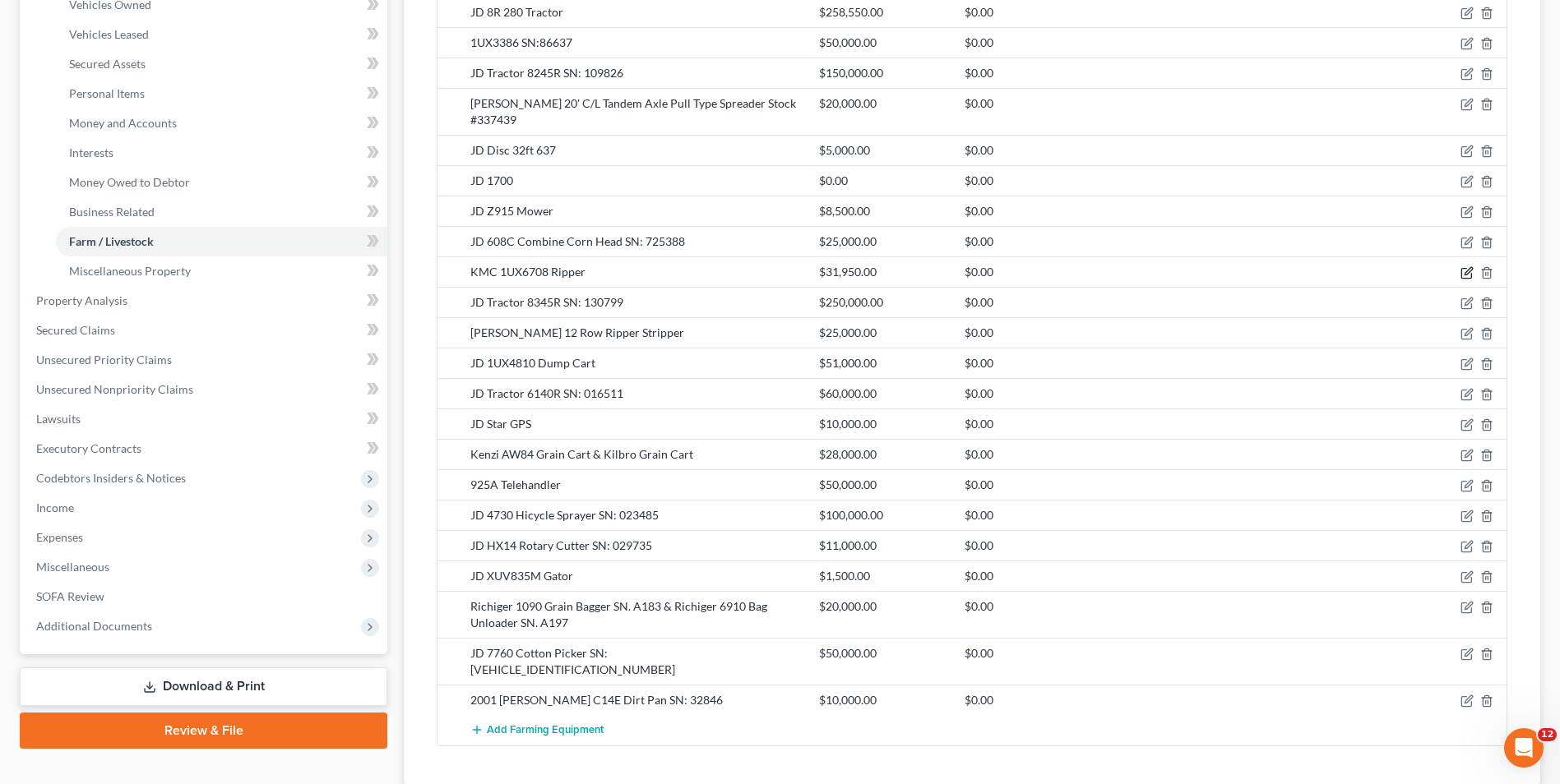
click at [1463, 266] on icon "button" at bounding box center [1467, 272] width 13 height 13
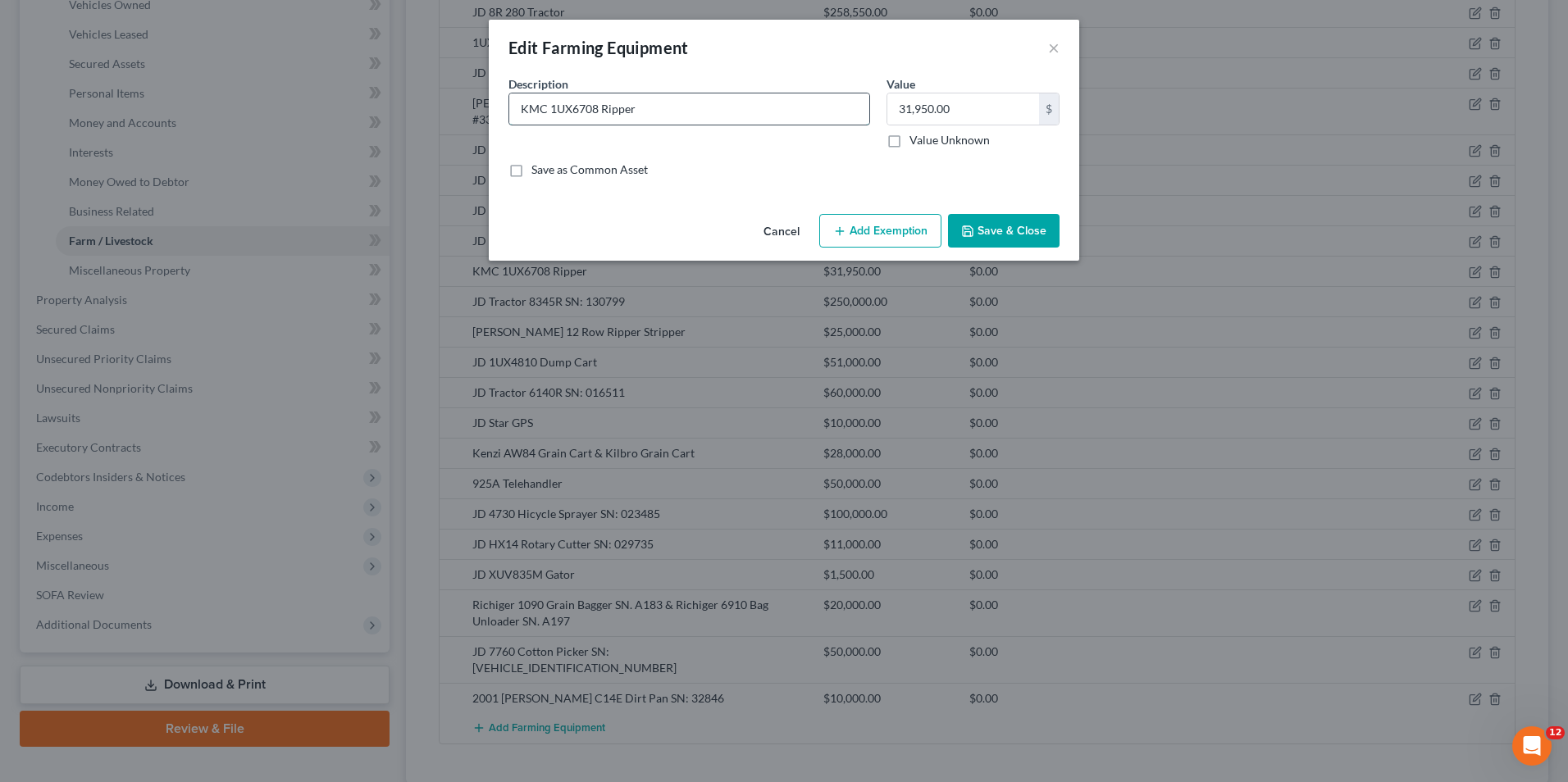
click at [663, 108] on input "KMC 1UX6708 Ripper" at bounding box center [689, 110] width 360 height 32
click at [1022, 223] on button "Save & Close" at bounding box center [1003, 231] width 111 height 34
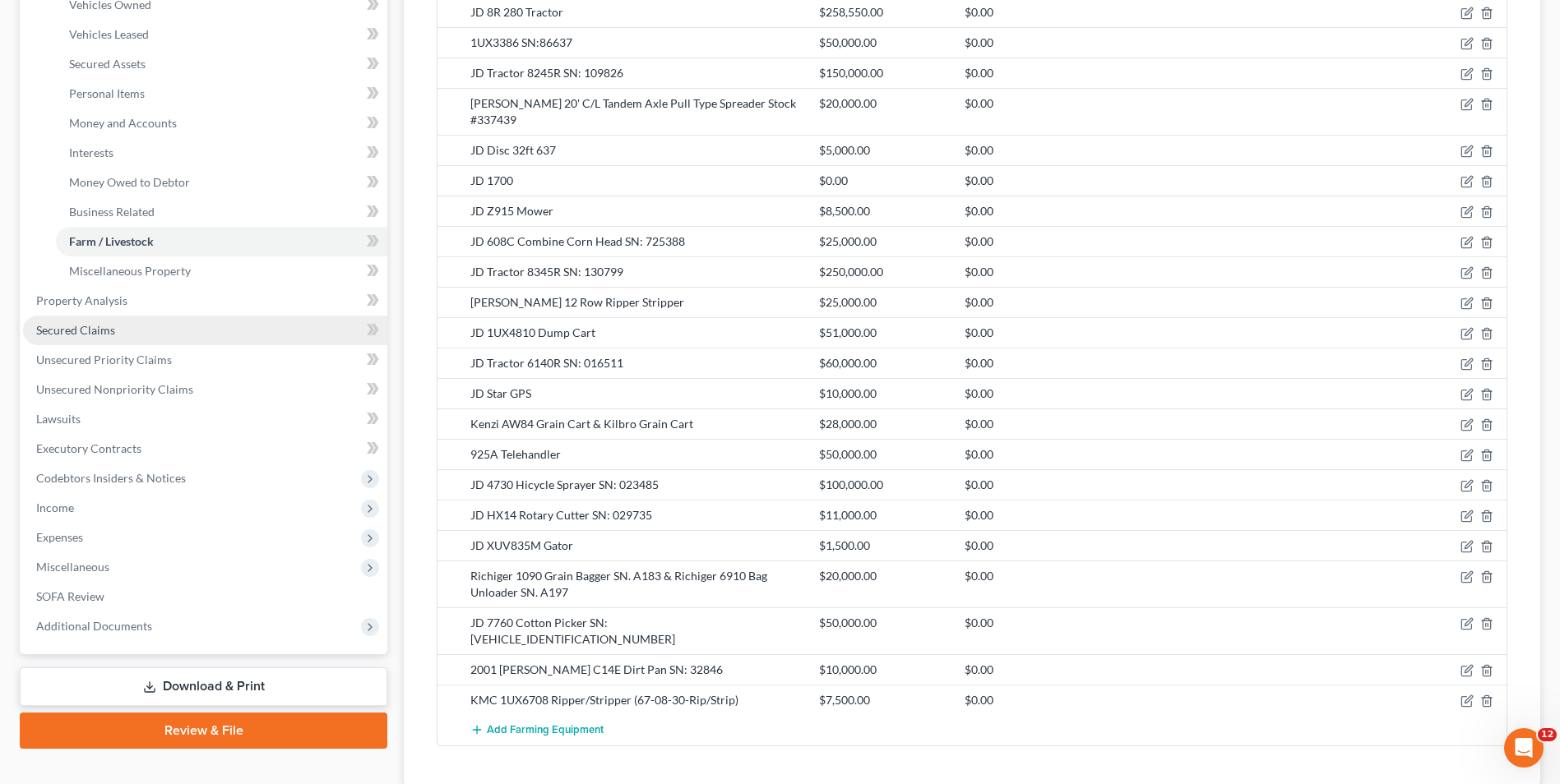
click at [113, 330] on span "Secured Claims" at bounding box center [76, 330] width 79 height 14
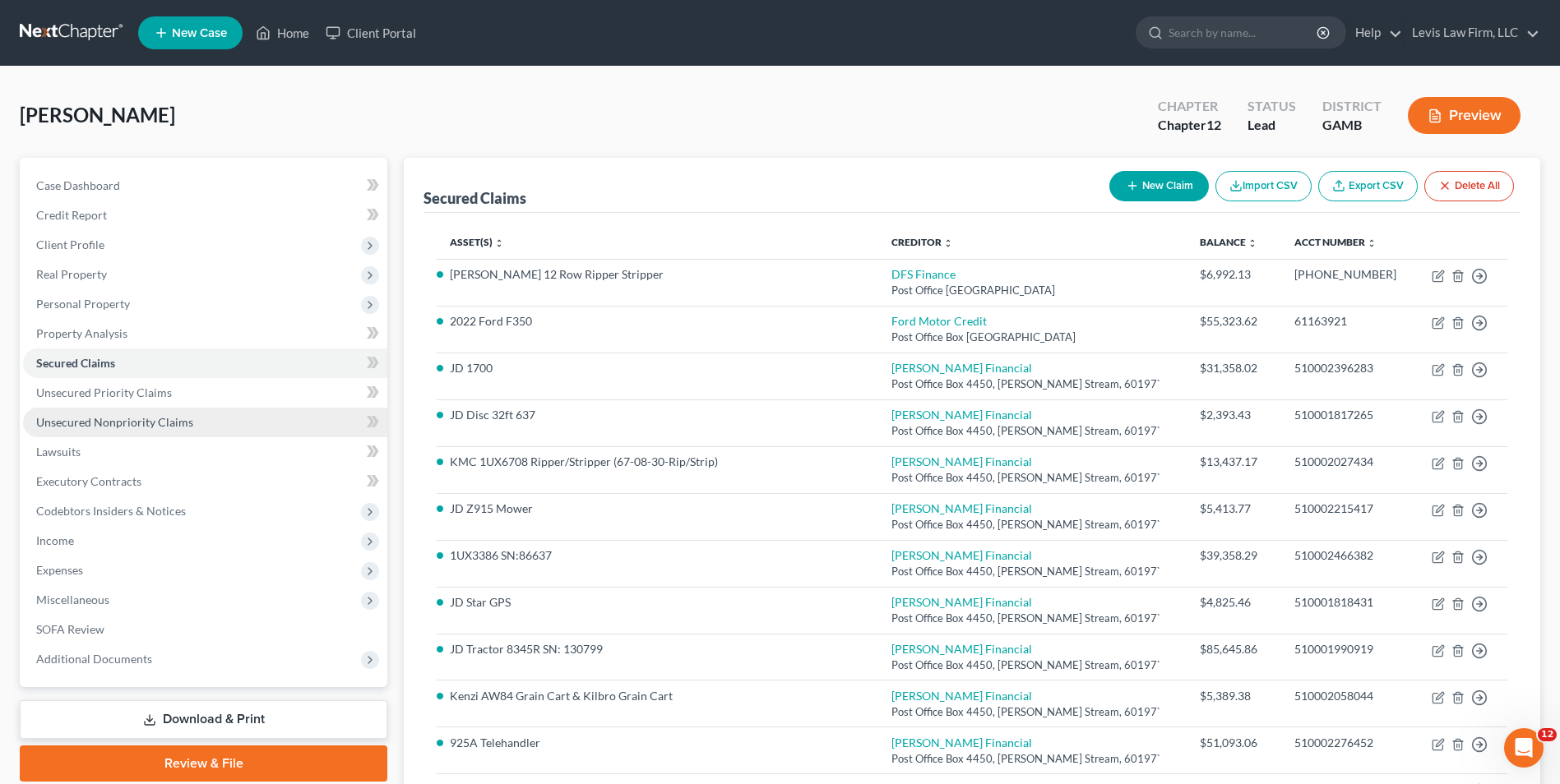
click at [115, 307] on span "Personal Property" at bounding box center [83, 304] width 94 height 14
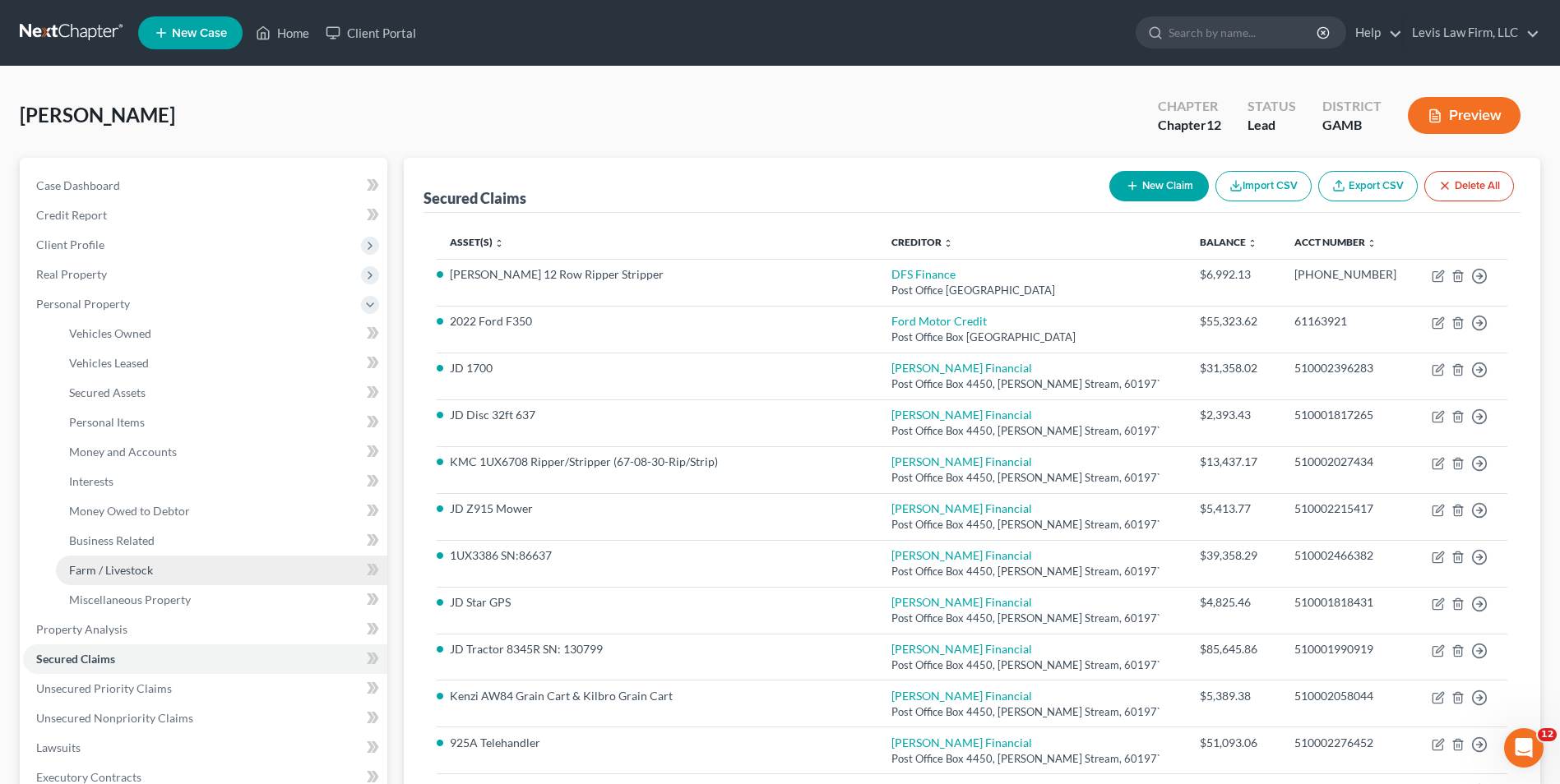
click at [120, 565] on span "Farm / Livestock" at bounding box center [111, 570] width 84 height 14
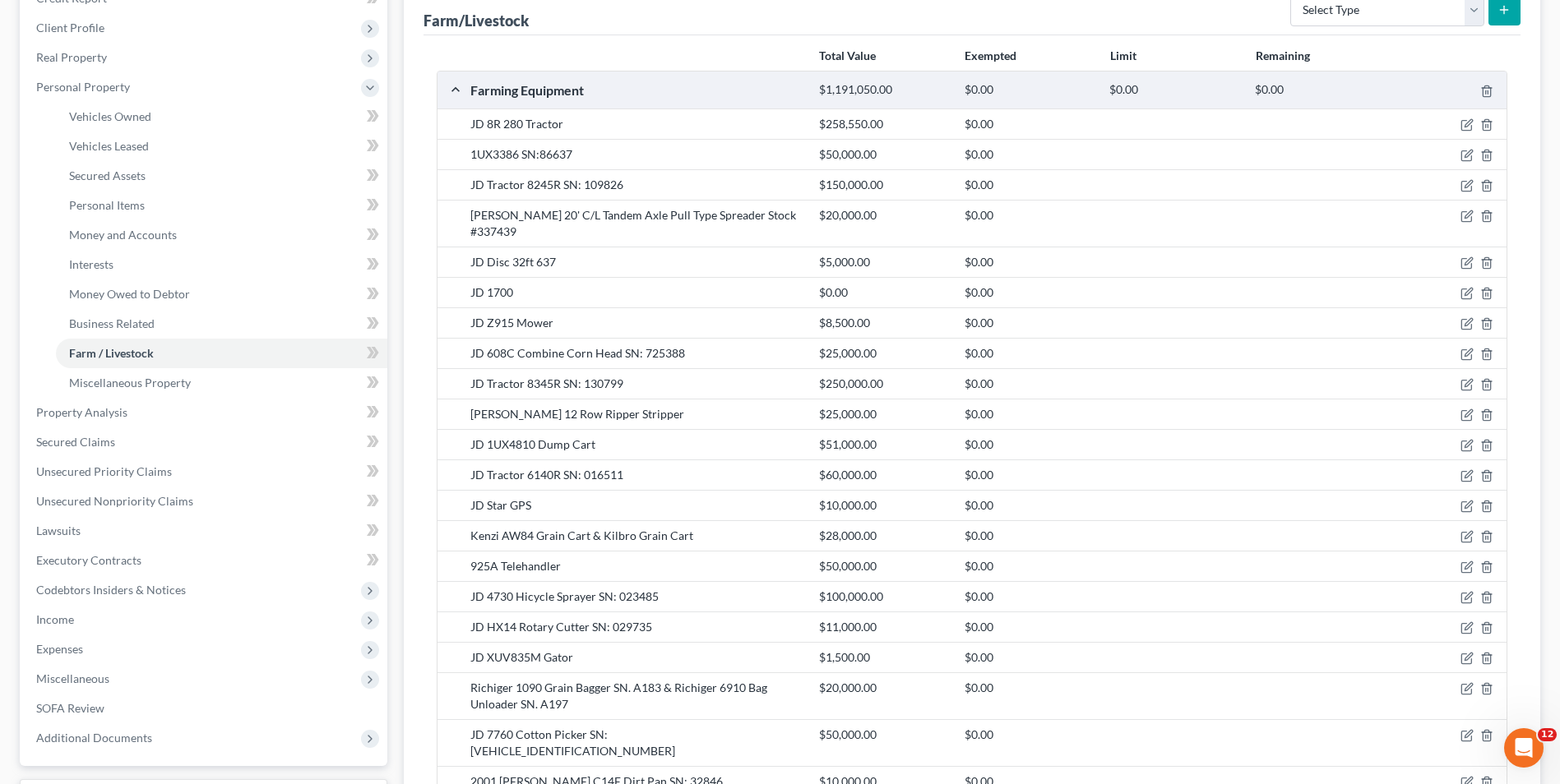
scroll to position [247, 0]
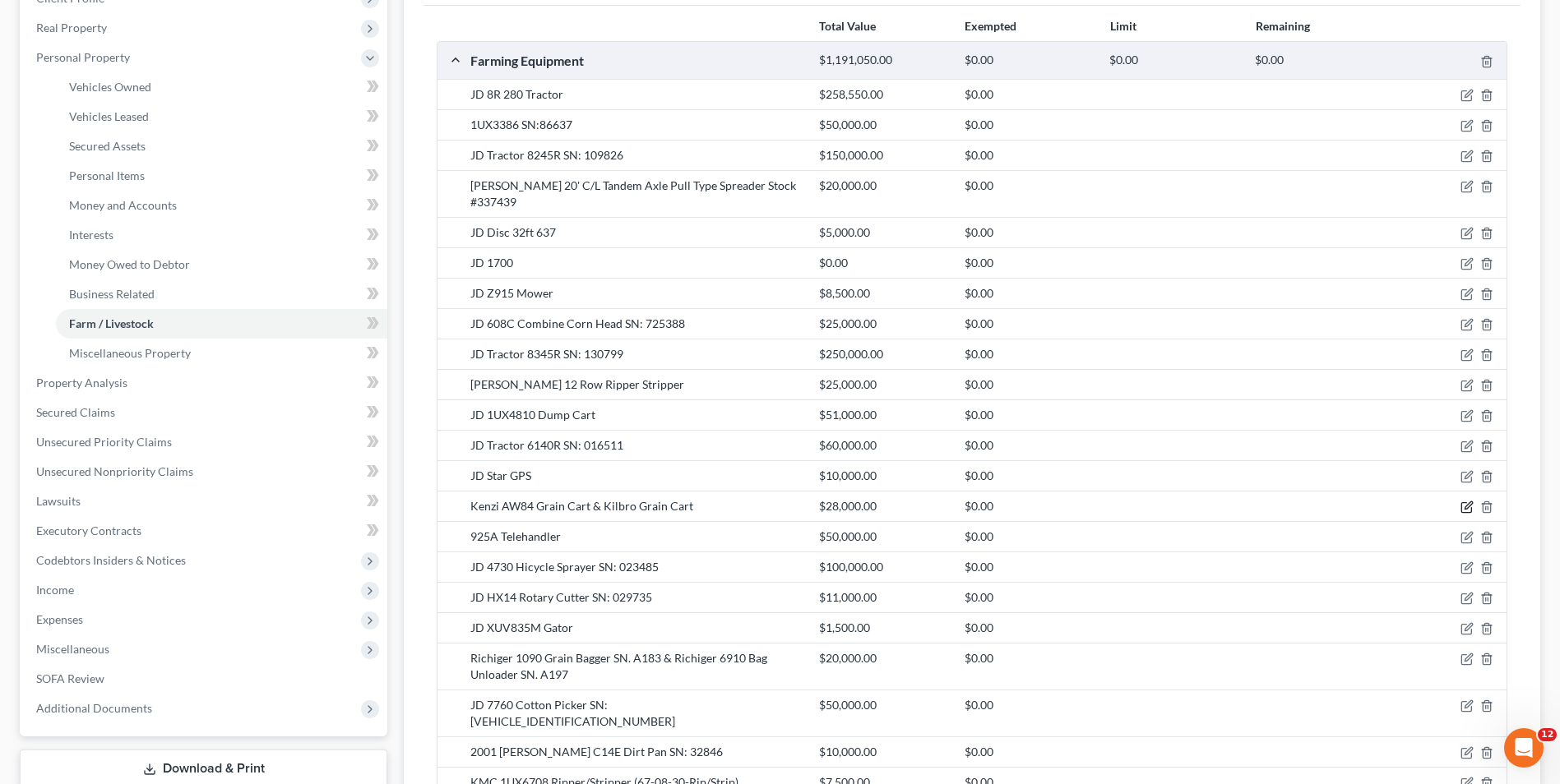
click at [1471, 503] on icon "button" at bounding box center [1465, 507] width 10 height 10
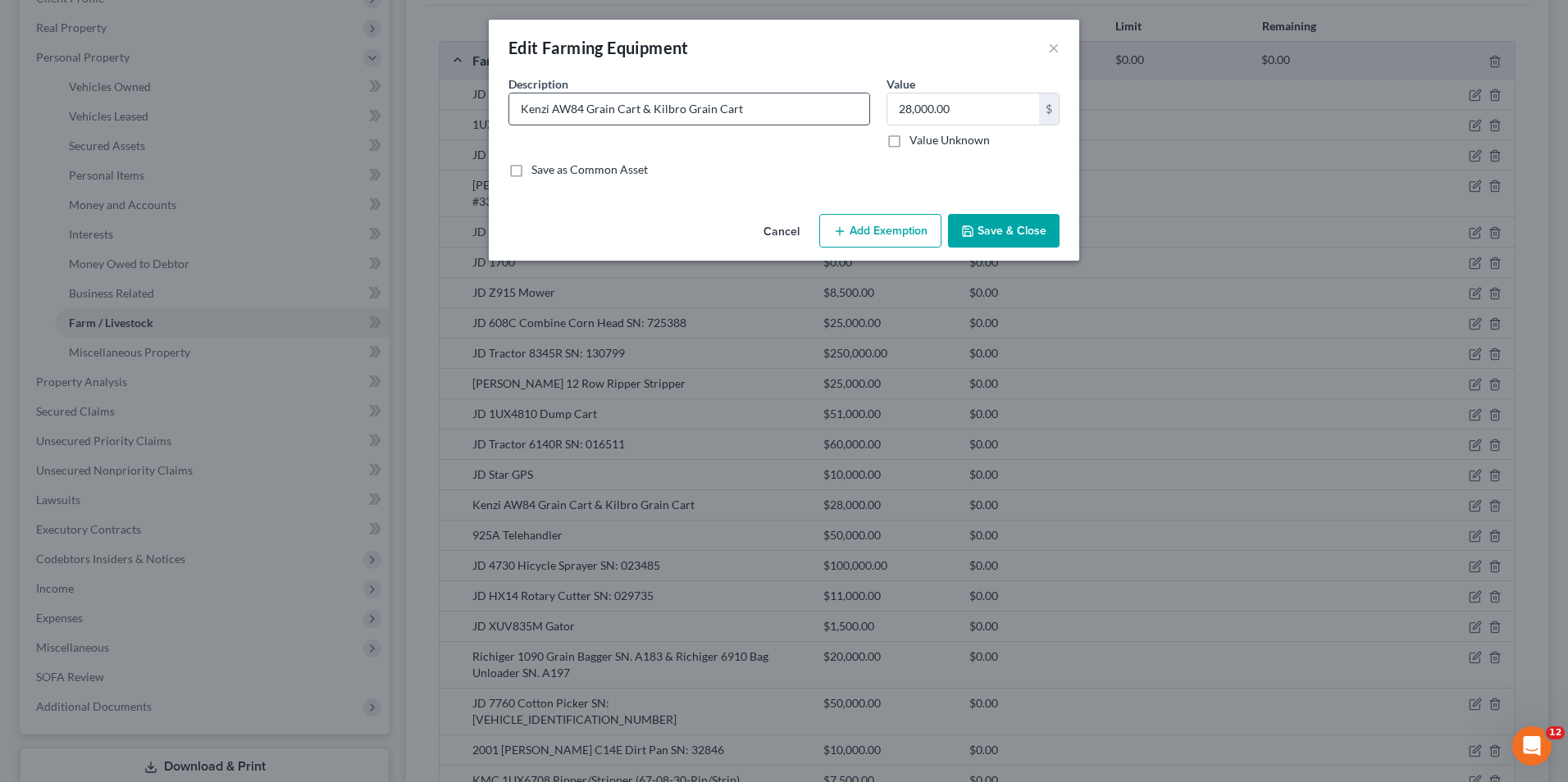
click at [583, 107] on input "Kenzi AW84 Grain Cart & Kilbro Grain Cart" at bounding box center [689, 110] width 360 height 32
click at [1001, 227] on button "Save & Close" at bounding box center [1003, 231] width 111 height 34
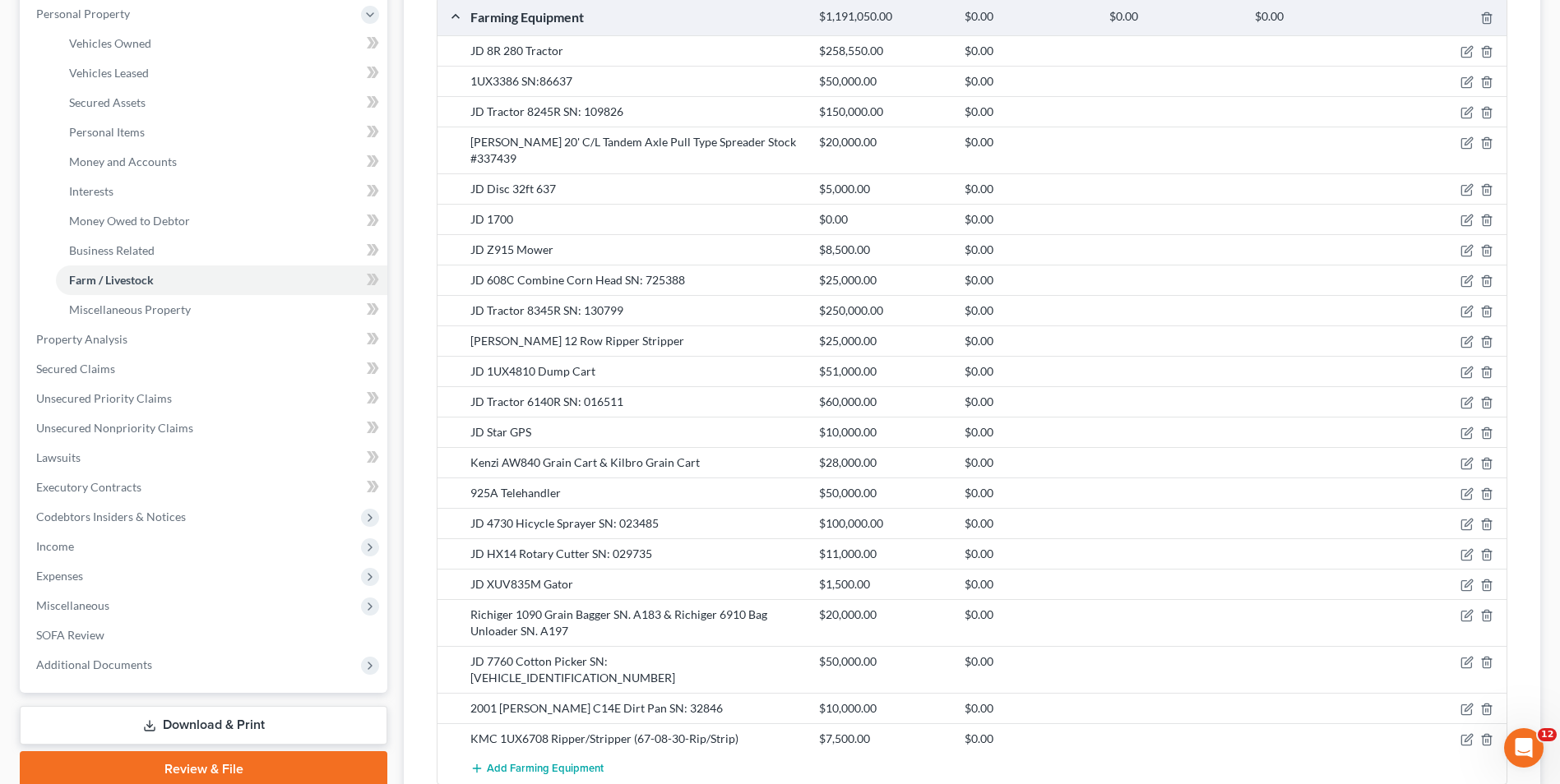
scroll to position [329, 0]
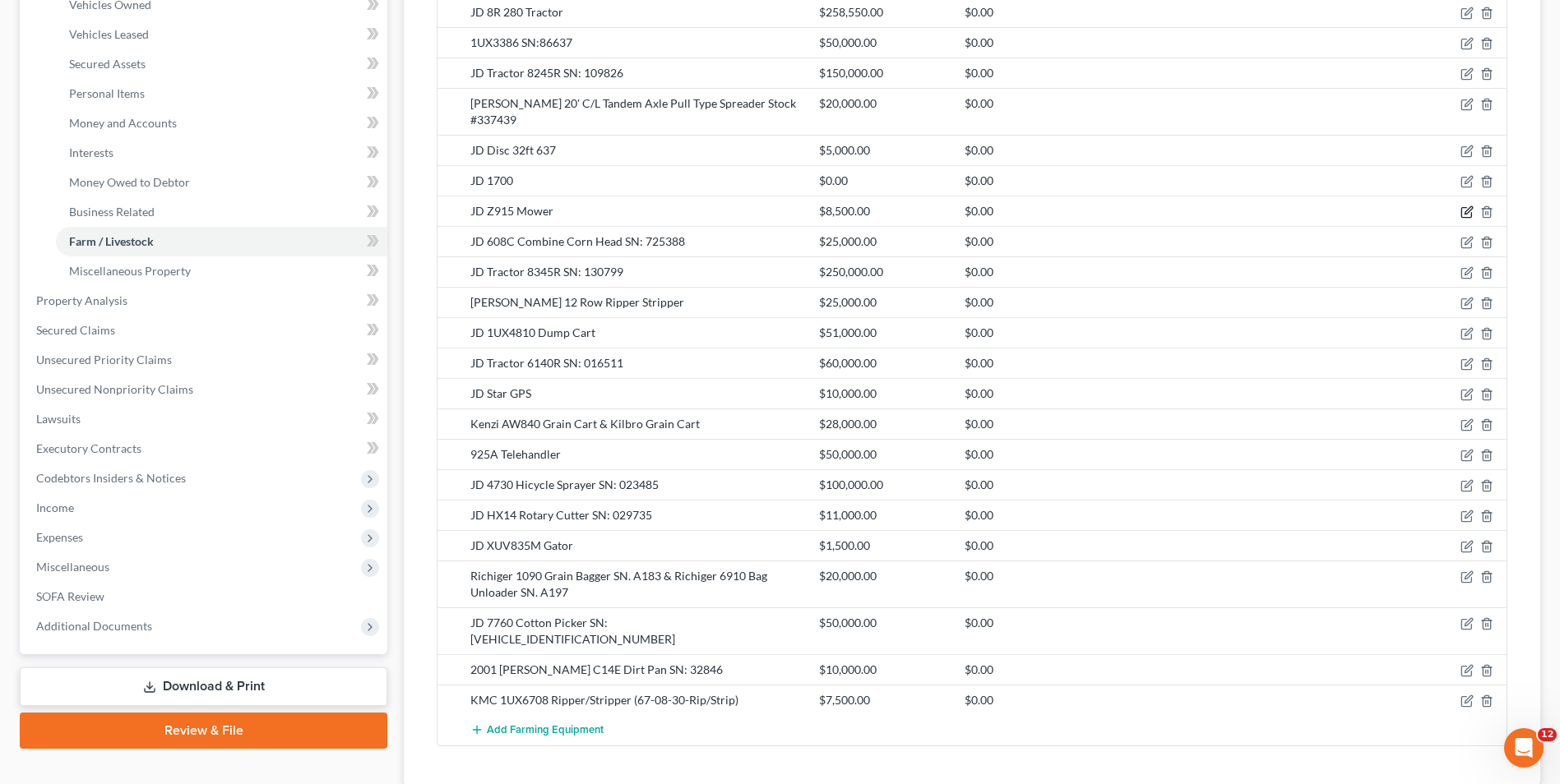
click at [1465, 207] on icon "button" at bounding box center [1468, 211] width 7 height 7
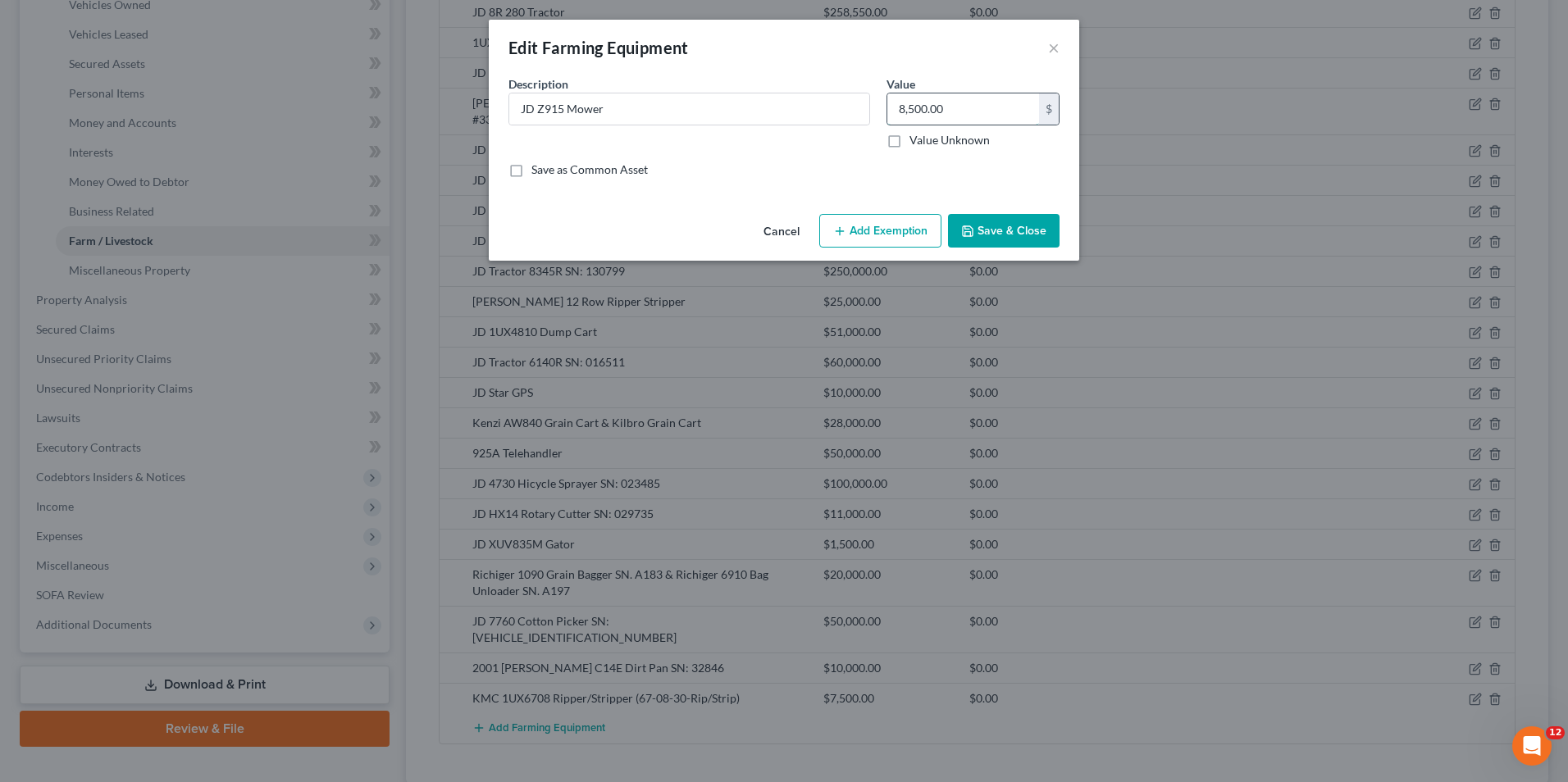
click at [955, 104] on input "8,500.00" at bounding box center [963, 110] width 152 height 32
click at [563, 108] on input "JD Z915 Mower" at bounding box center [689, 110] width 360 height 32
click at [982, 231] on button "Save & Close" at bounding box center [1003, 231] width 111 height 34
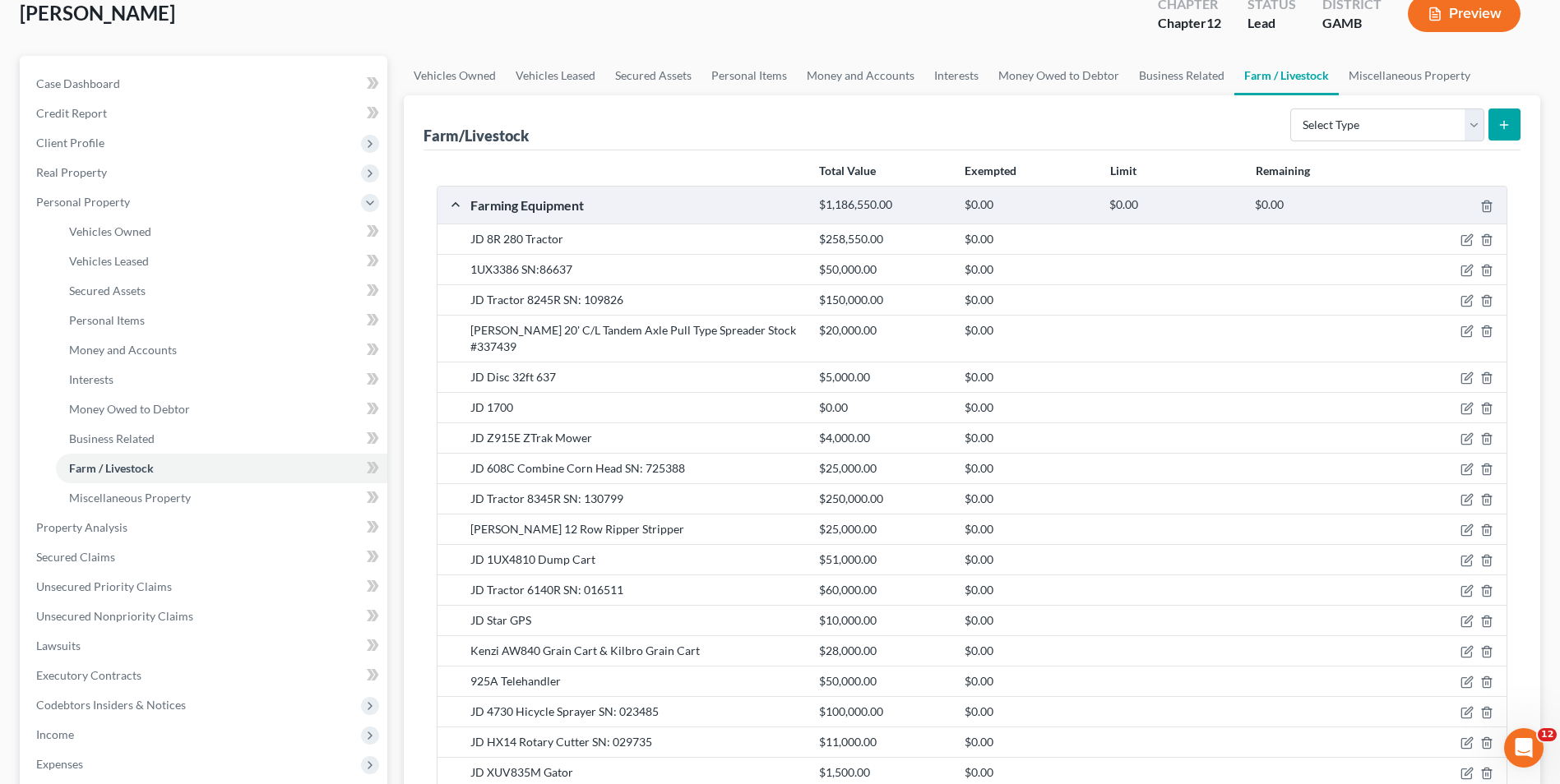
scroll to position [83, 0]
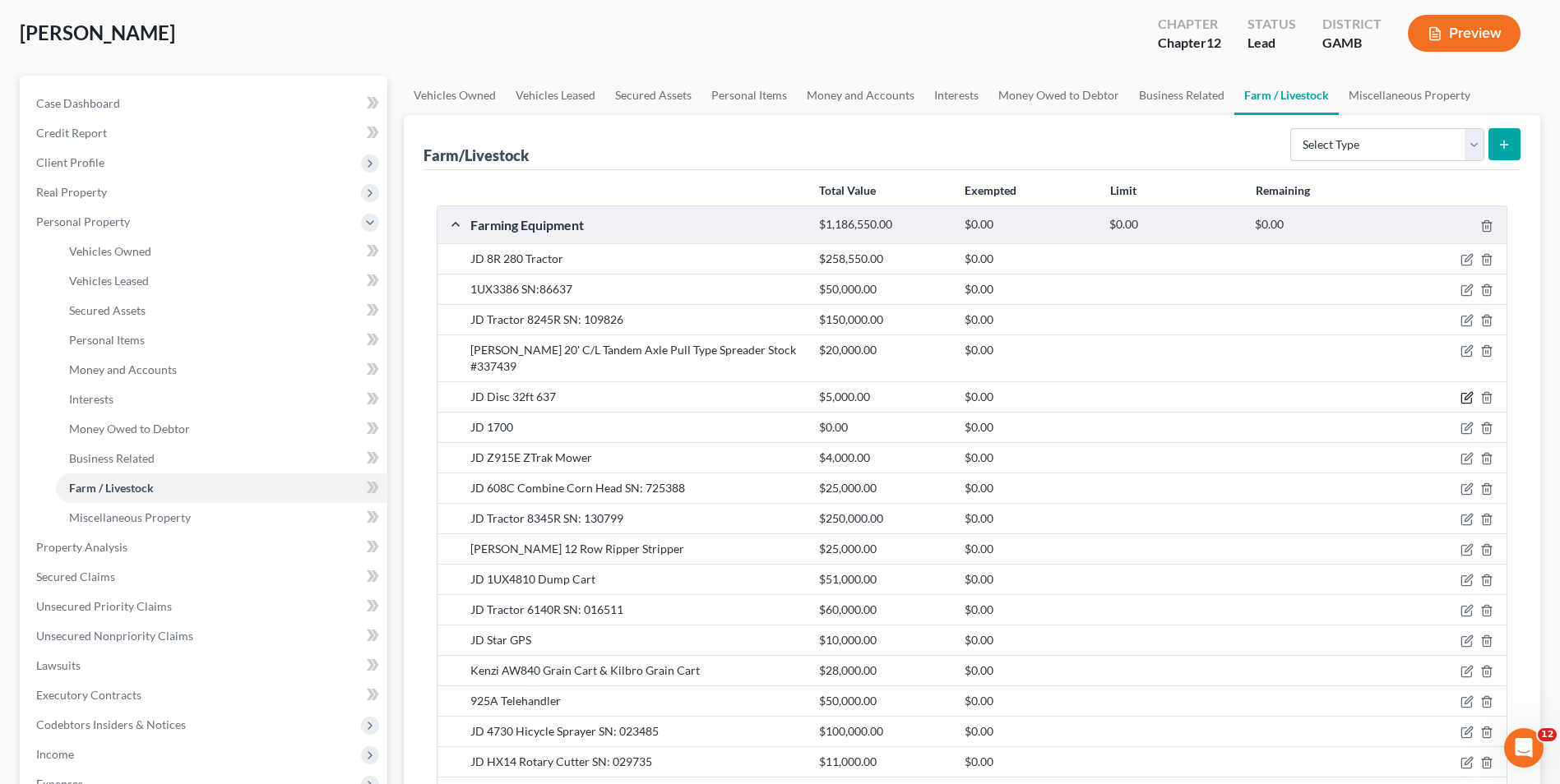
click at [1468, 391] on icon "button" at bounding box center [1467, 397] width 13 height 13
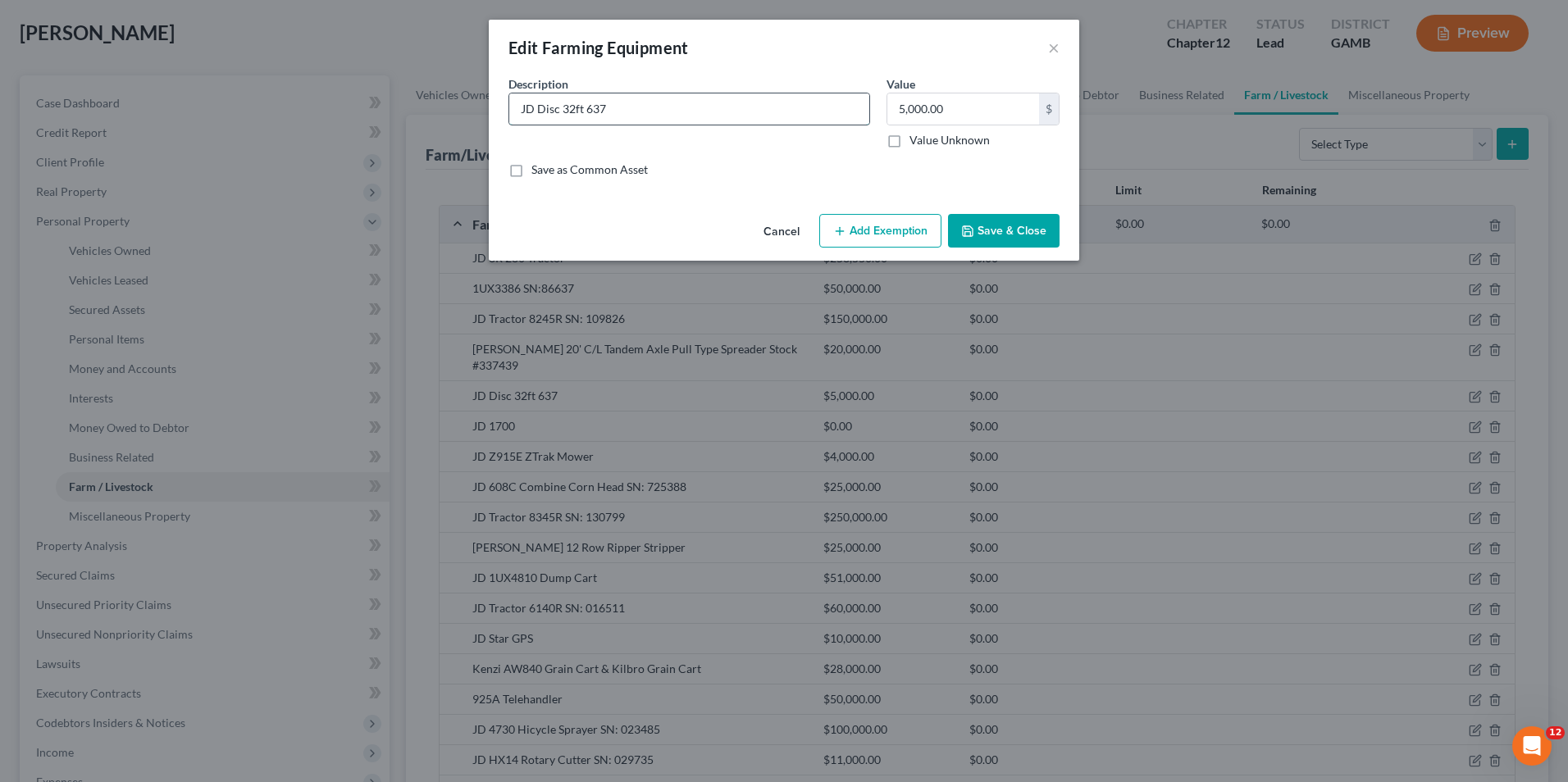
click at [611, 107] on input "JD Disc 32ft 637" at bounding box center [689, 110] width 360 height 32
drag, startPoint x: 1015, startPoint y: 223, endPoint x: 1087, endPoint y: 267, distance: 84.4
click at [1014, 223] on button "Save & Close" at bounding box center [1003, 231] width 111 height 34
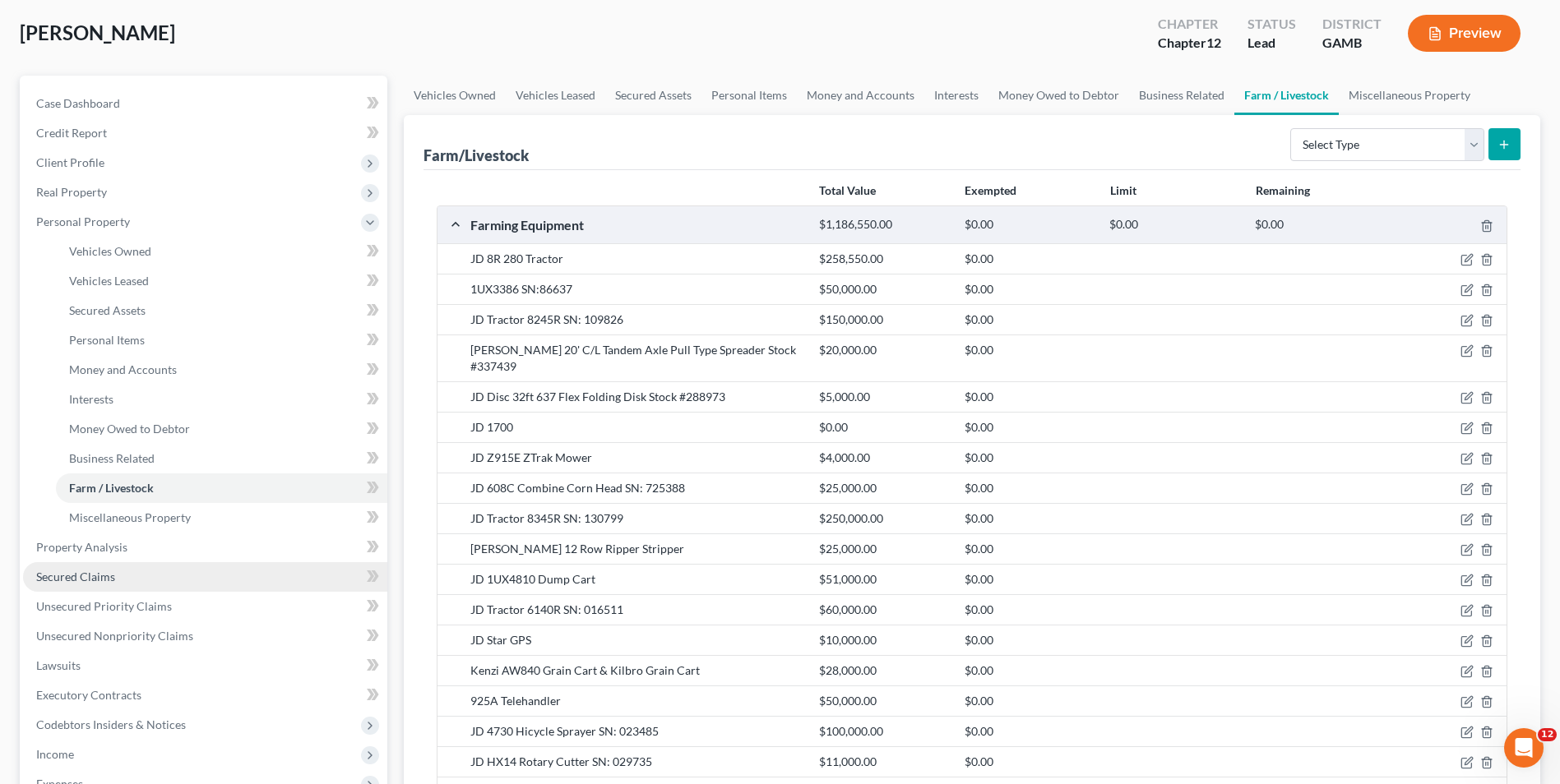
click at [104, 570] on span "Secured Claims" at bounding box center [76, 577] width 79 height 14
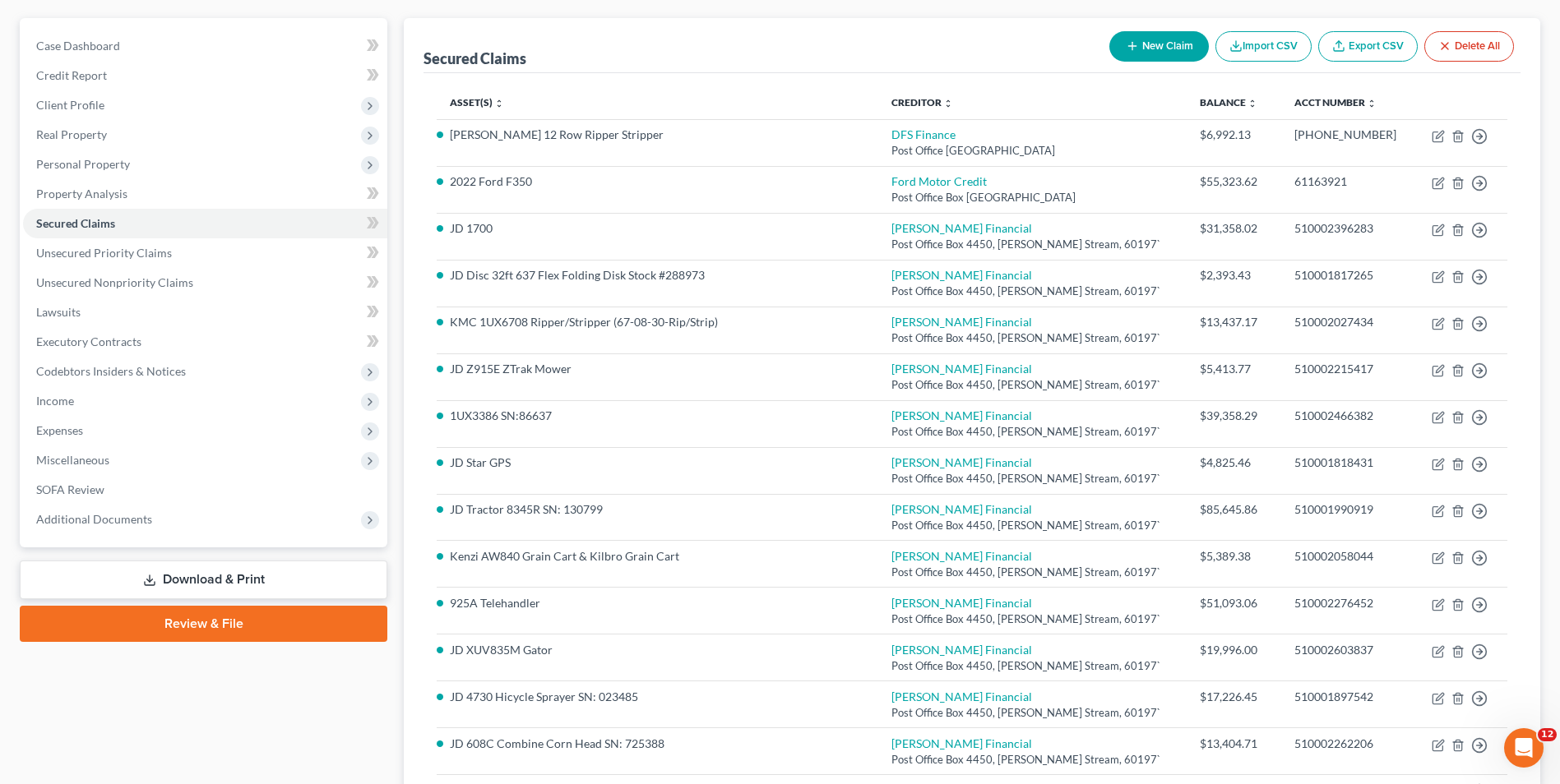
scroll to position [83, 0]
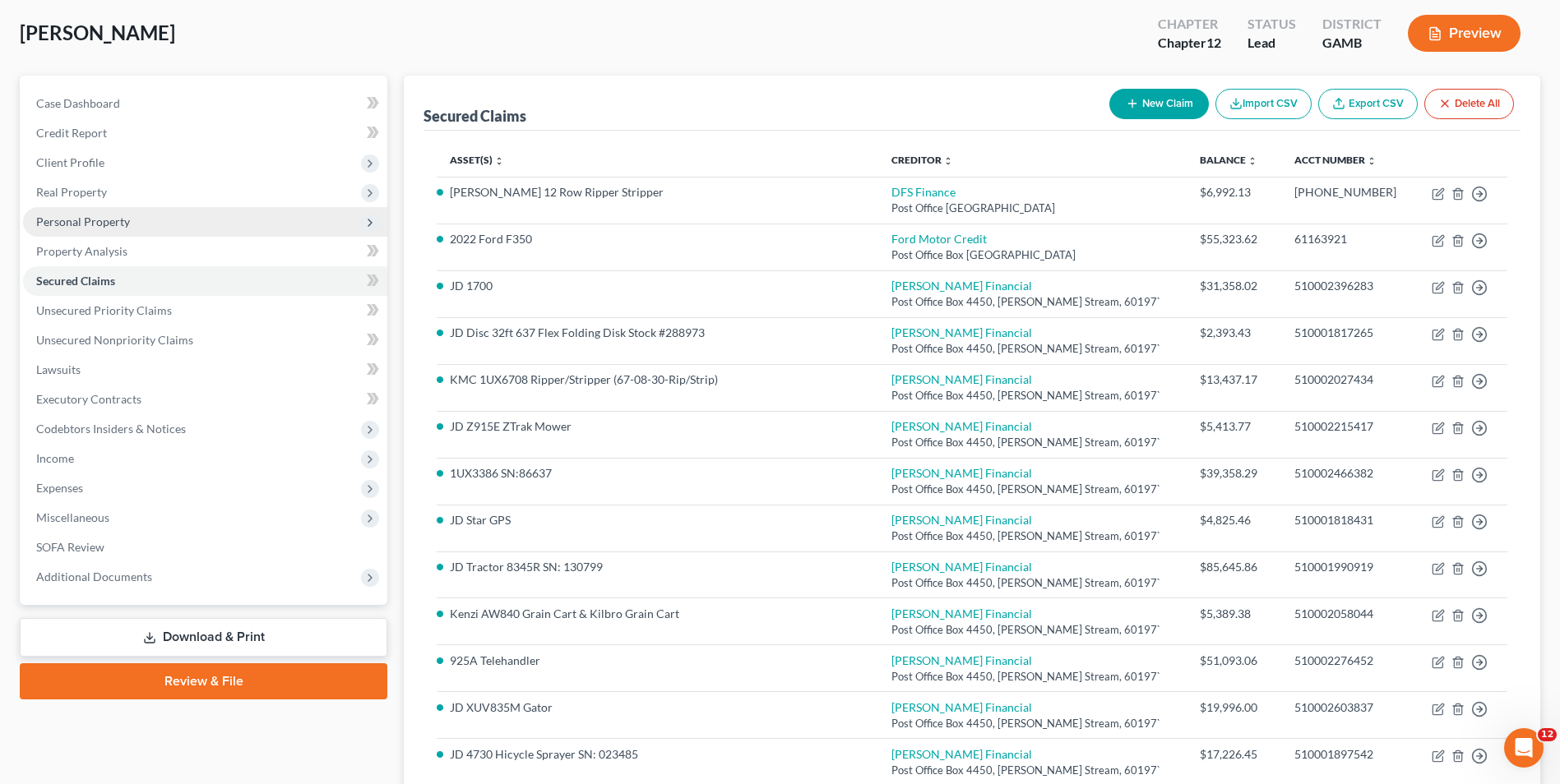
click at [122, 221] on span "Personal Property" at bounding box center [83, 221] width 94 height 14
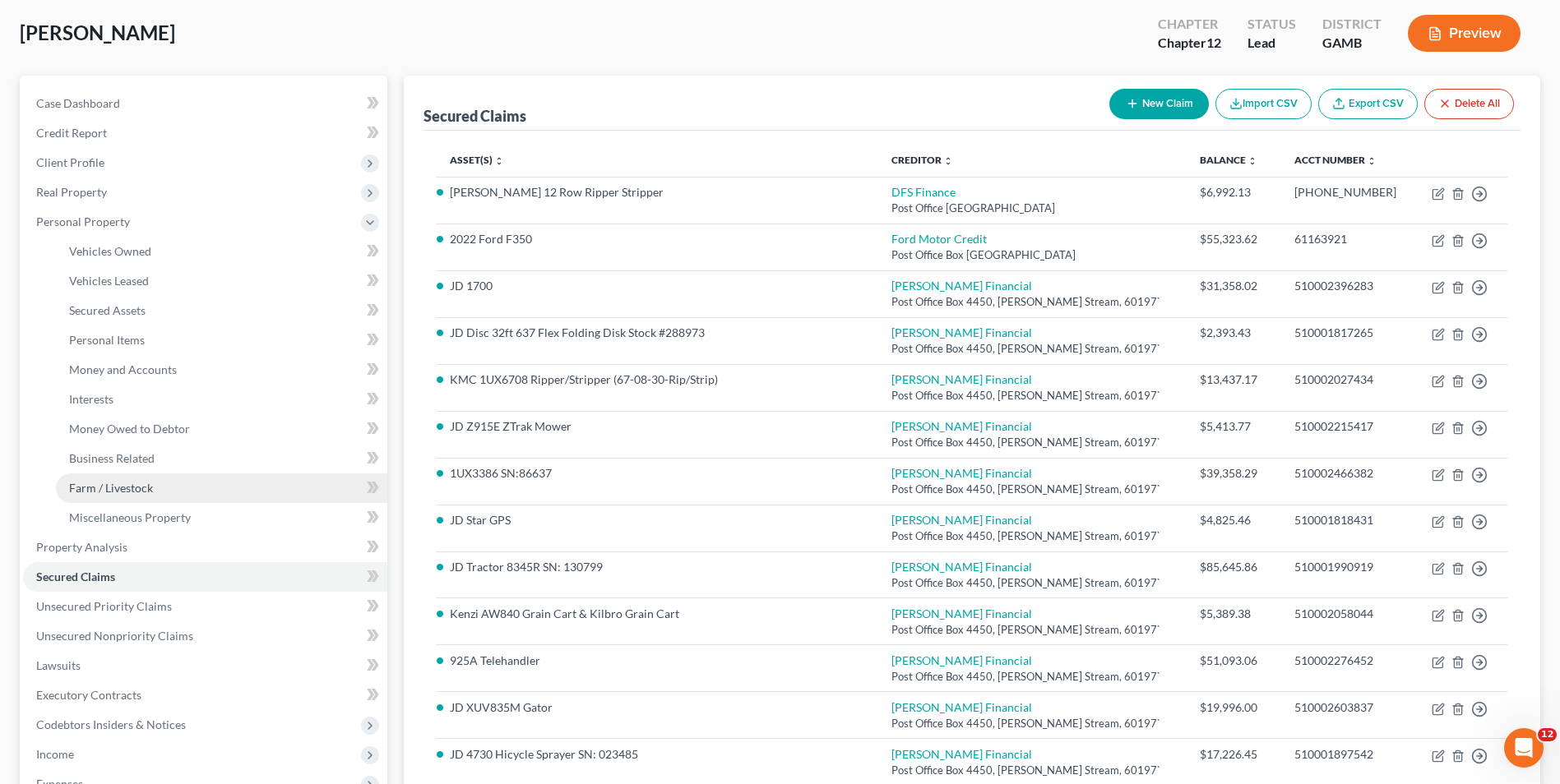
click at [111, 486] on span "Farm / Livestock" at bounding box center [111, 488] width 84 height 14
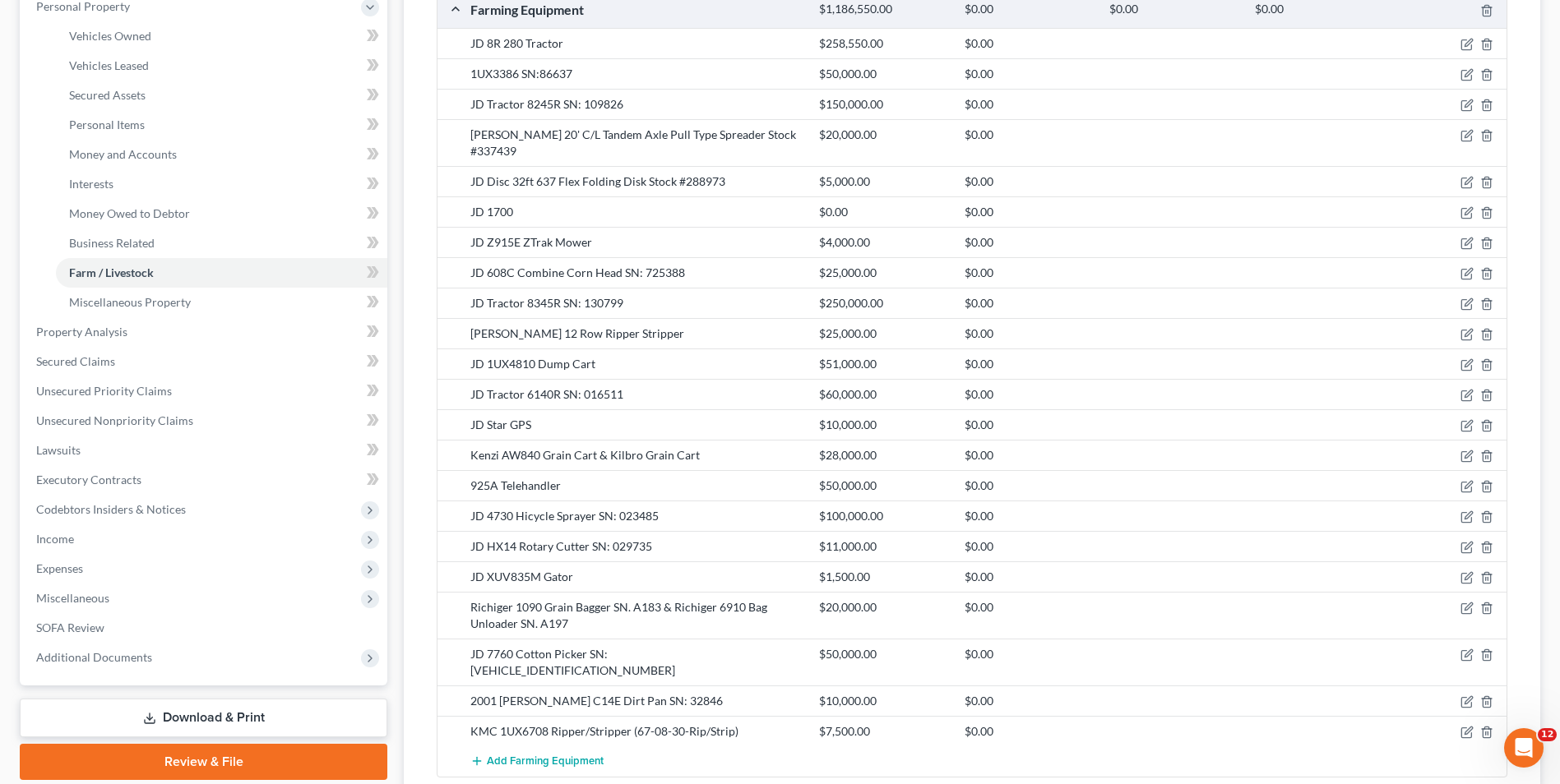
scroll to position [248, 0]
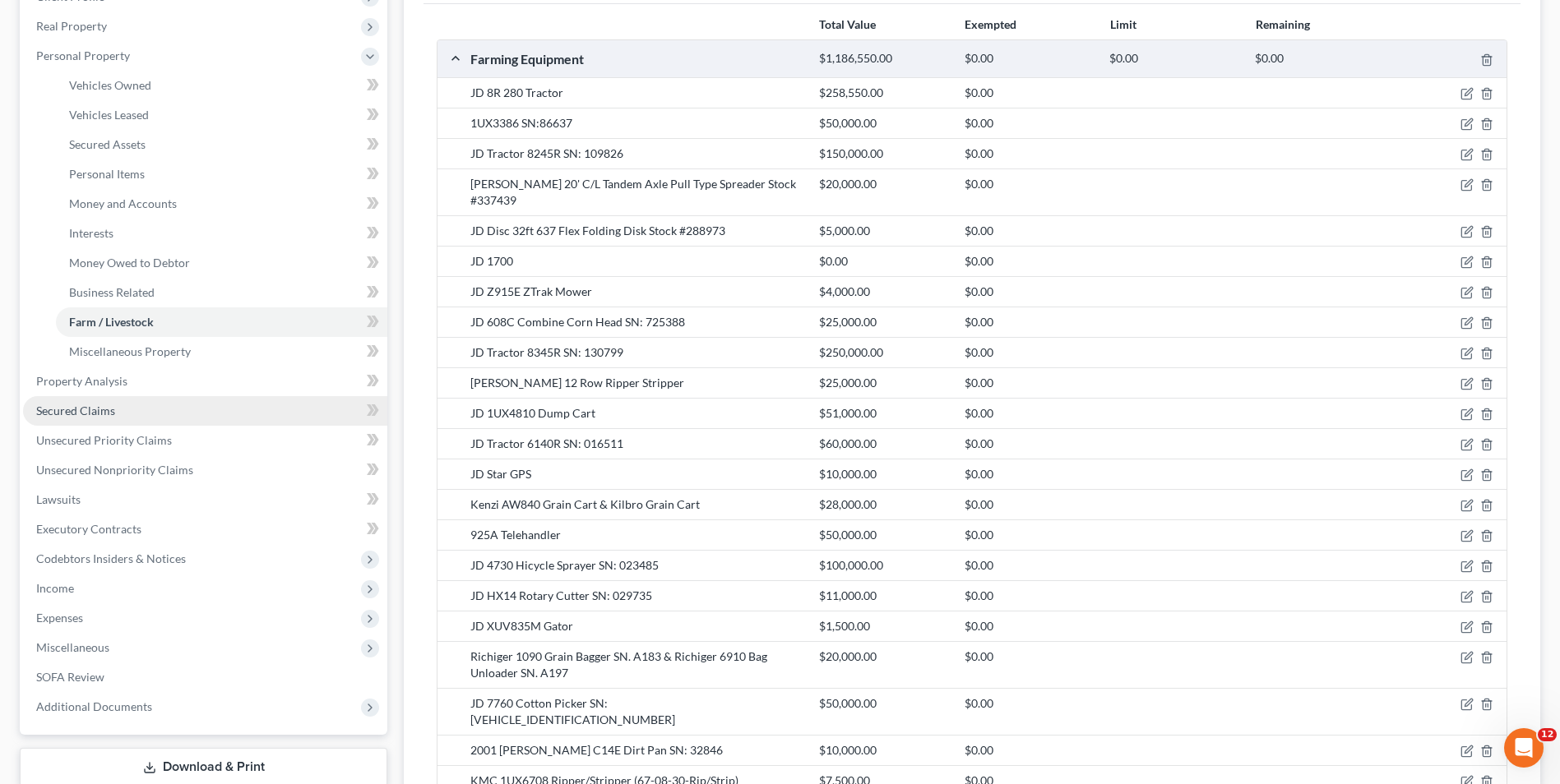
click at [90, 406] on span "Secured Claims" at bounding box center [76, 410] width 79 height 14
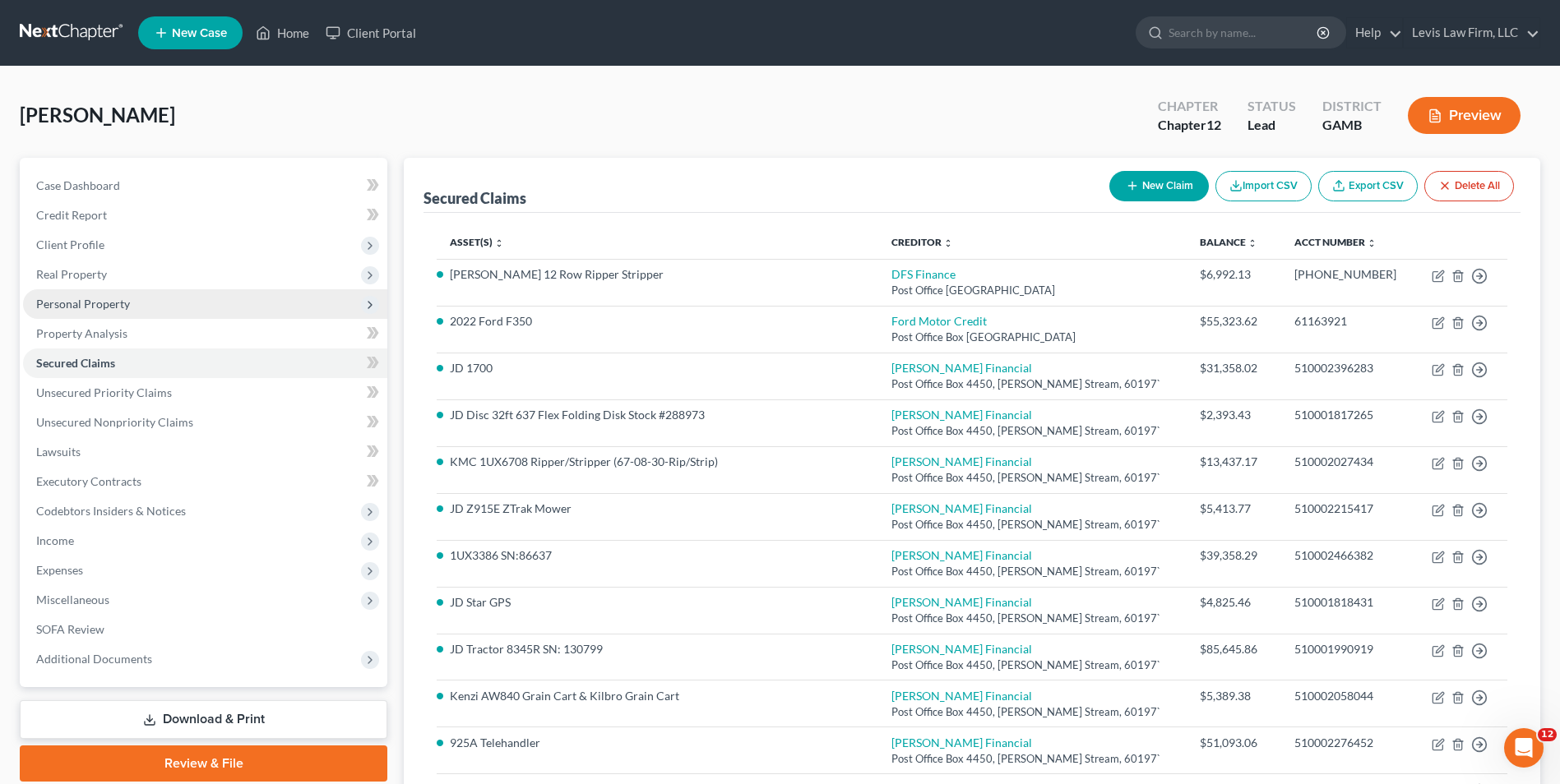
click at [116, 303] on span "Personal Property" at bounding box center [83, 304] width 94 height 14
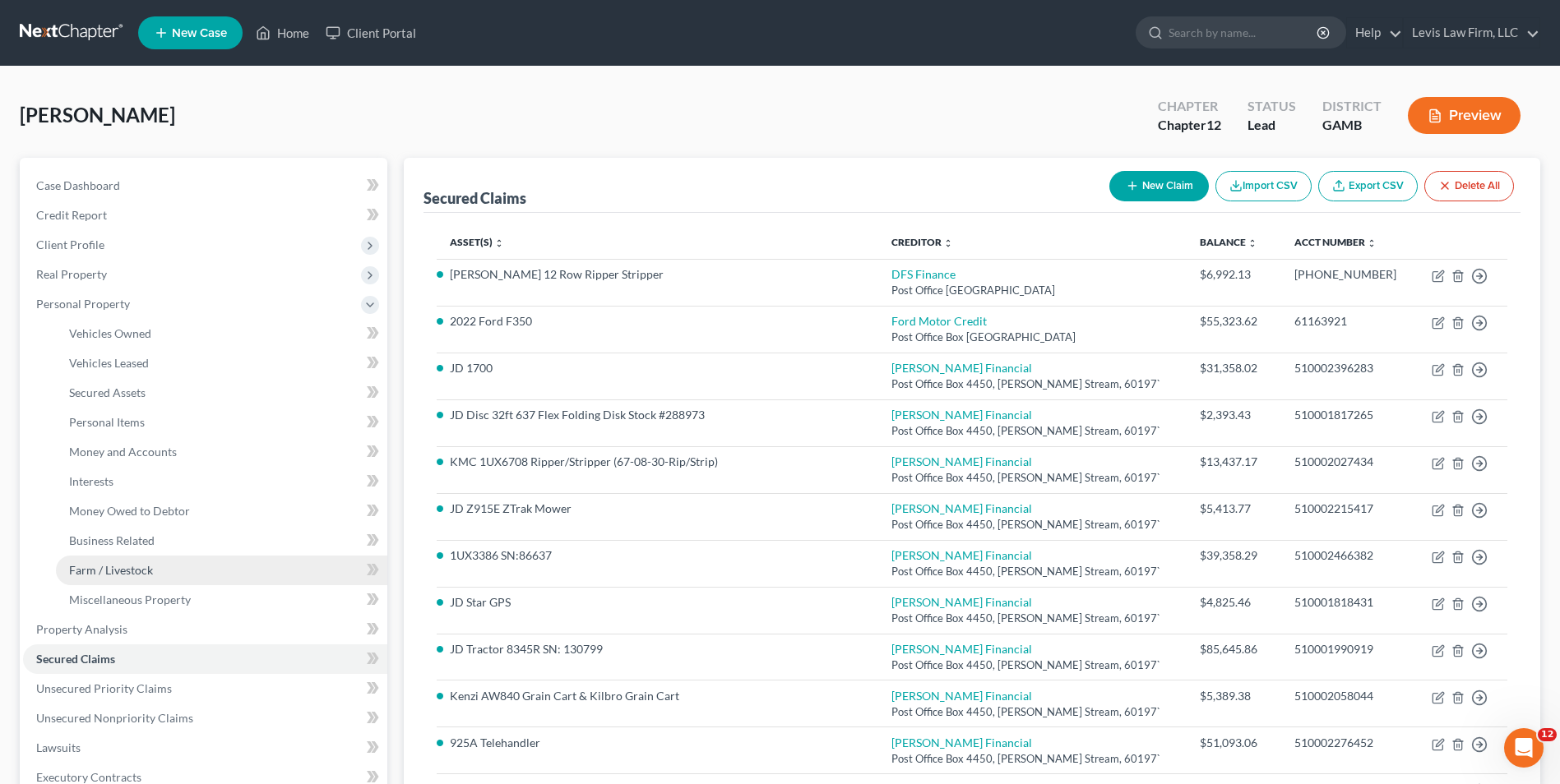
click at [147, 570] on span "Farm / Livestock" at bounding box center [111, 570] width 84 height 14
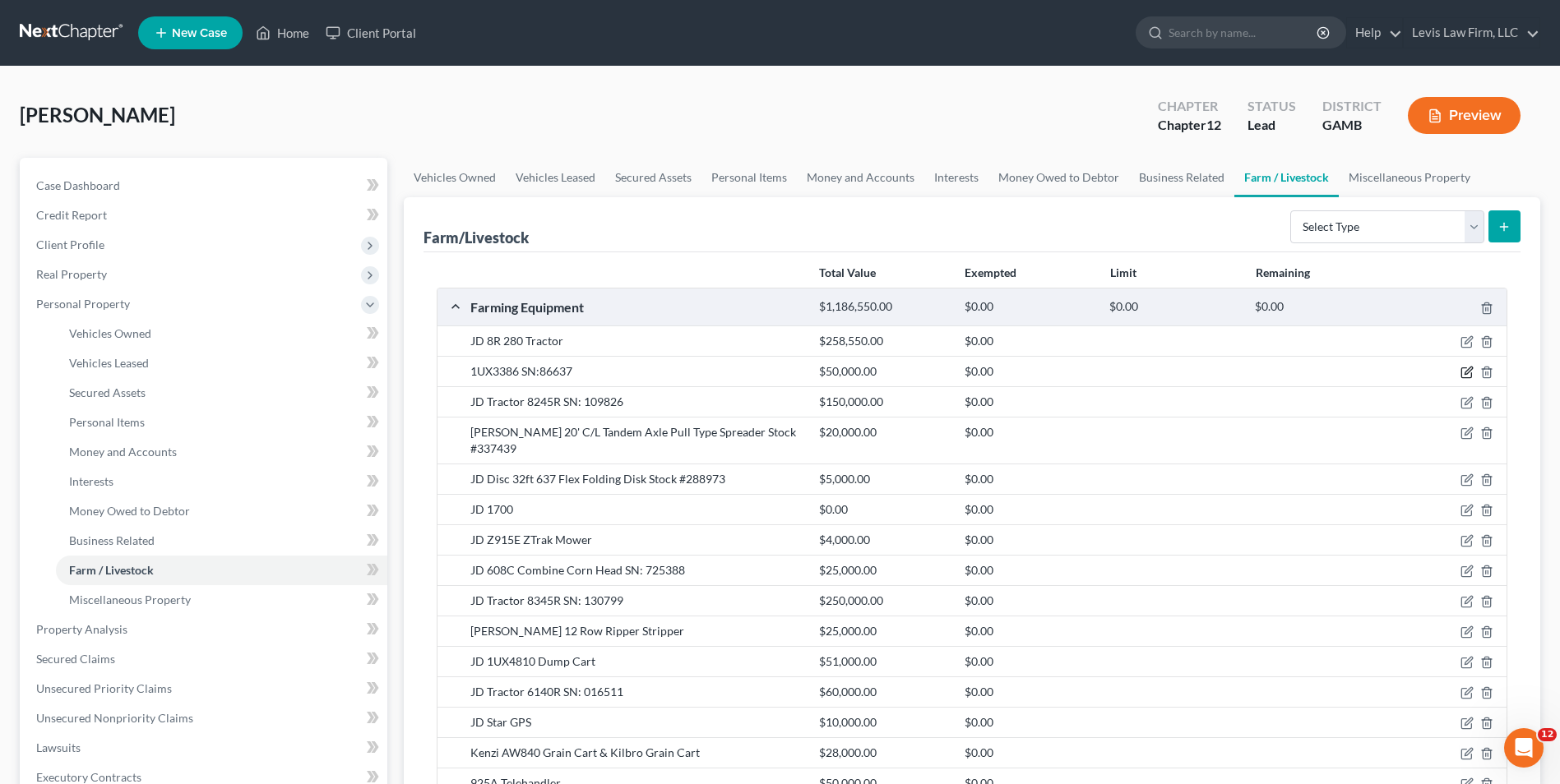
click at [1467, 372] on icon "button" at bounding box center [1468, 371] width 7 height 7
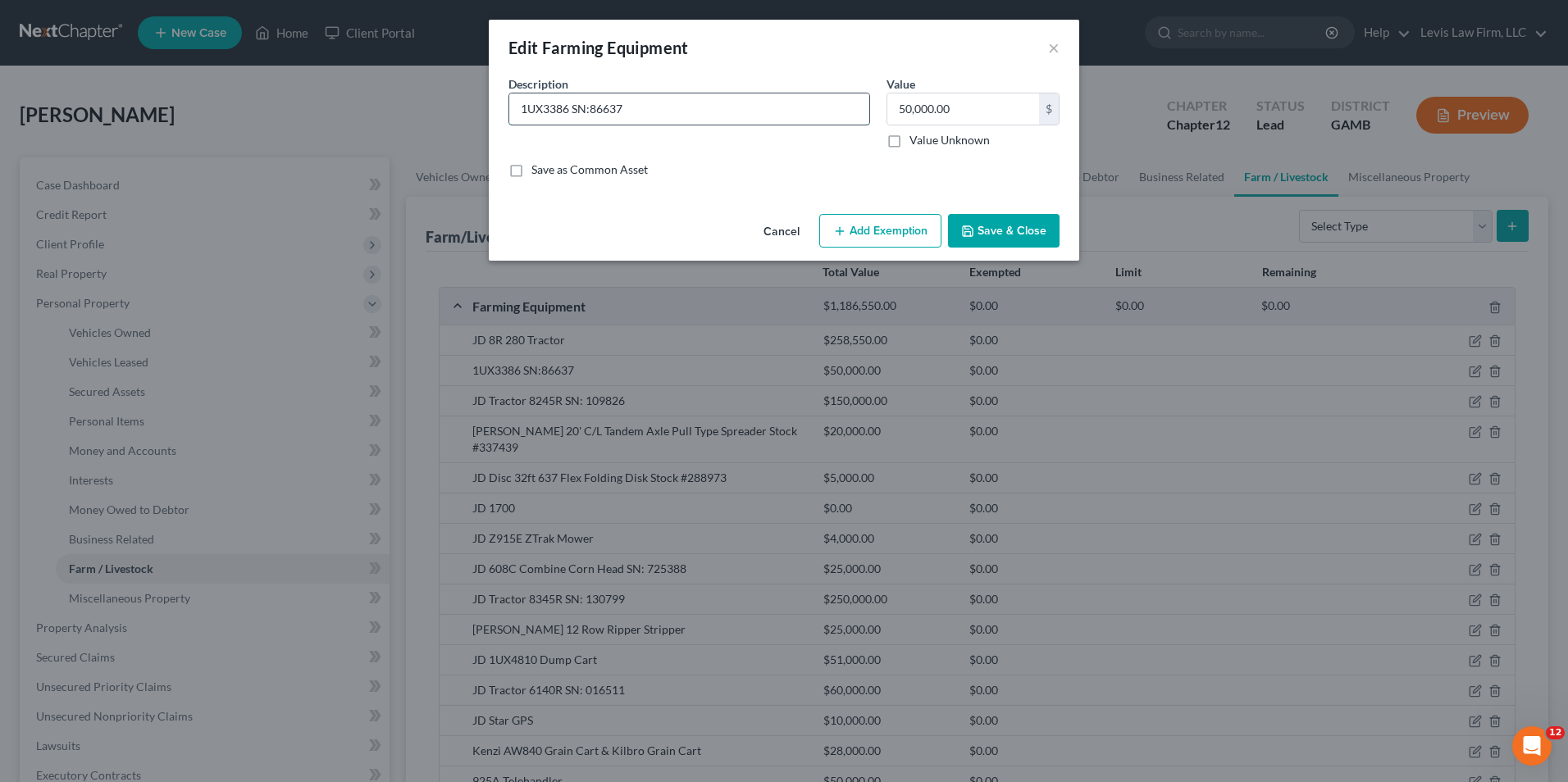
click at [676, 114] on input "1UX3386 SN:86637" at bounding box center [689, 110] width 360 height 32
click at [992, 229] on button "Save & Close" at bounding box center [1003, 231] width 111 height 34
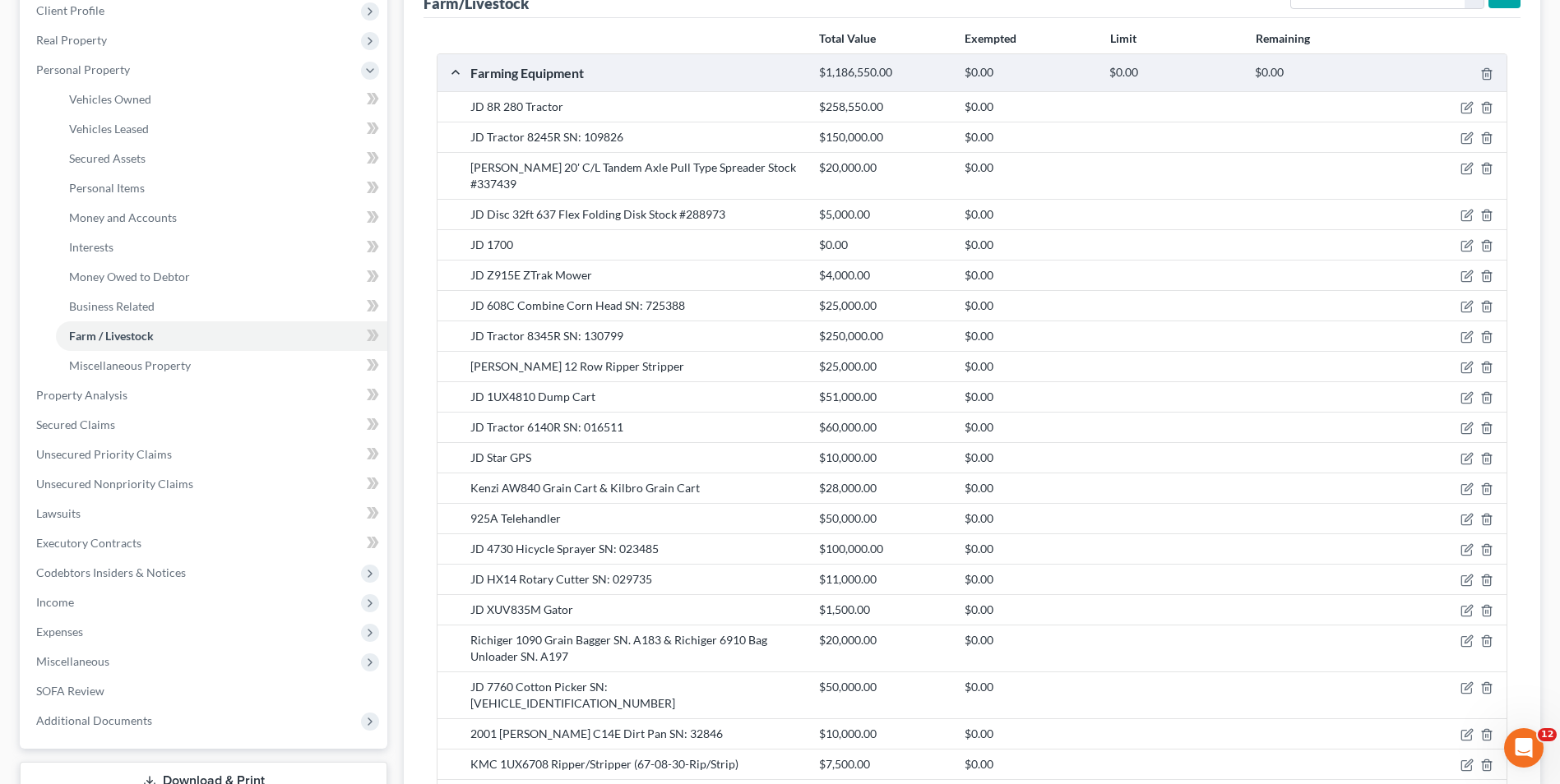
scroll to position [329, 0]
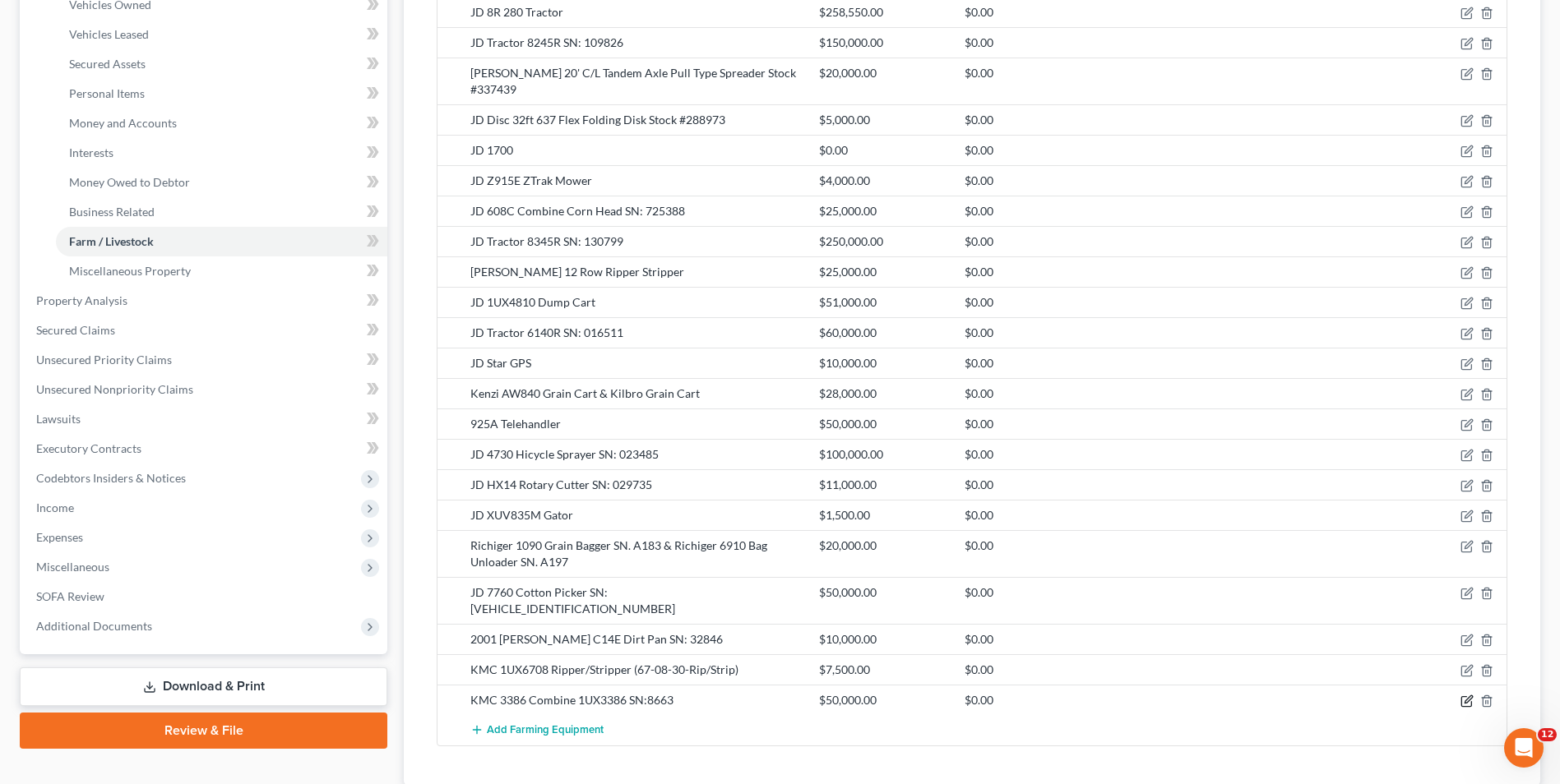
click at [1464, 694] on icon "button" at bounding box center [1467, 701] width 13 height 13
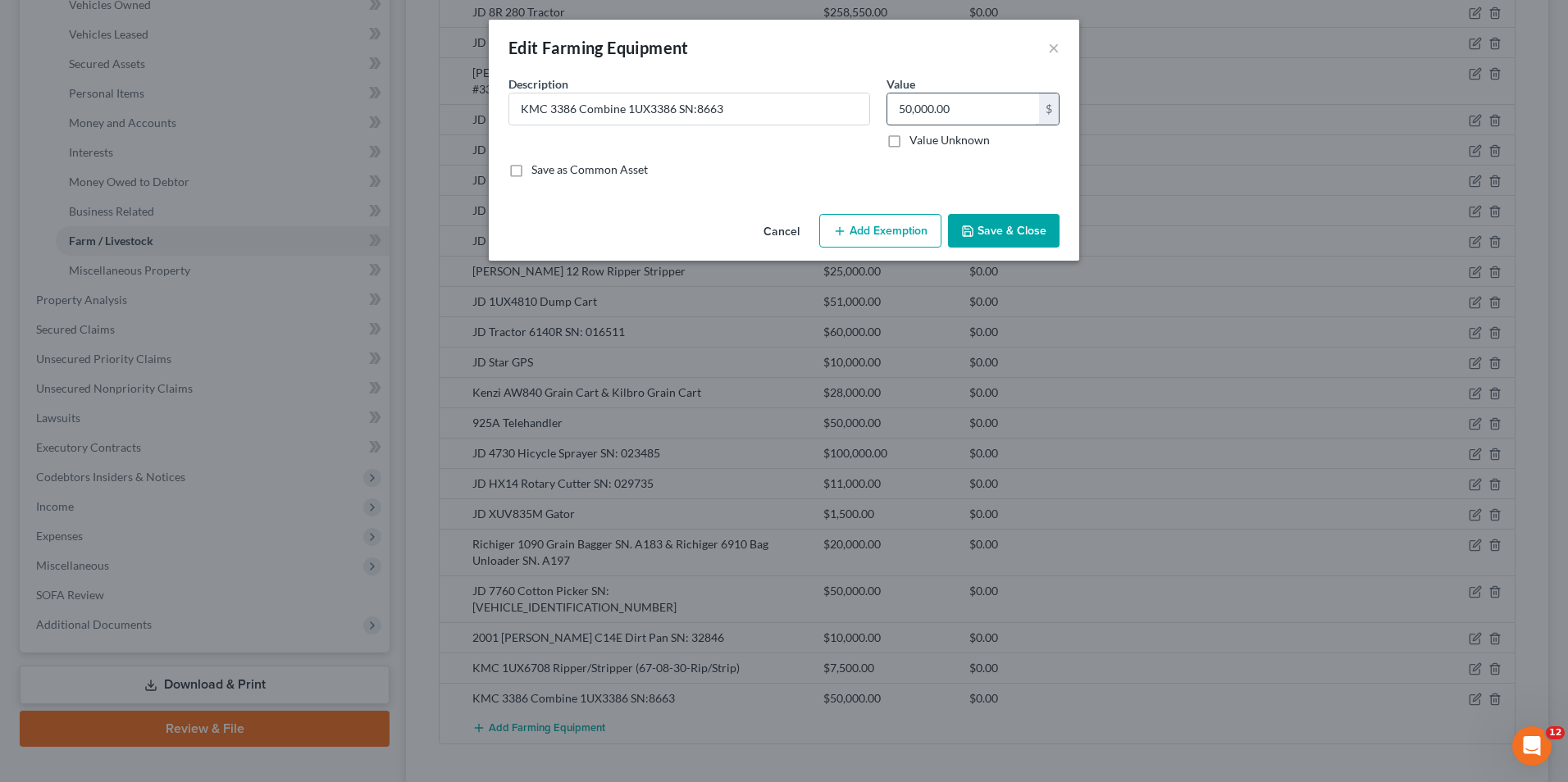
click at [894, 111] on input "50,000.00" at bounding box center [963, 110] width 152 height 32
click at [1005, 243] on button "Save & Close" at bounding box center [1003, 231] width 111 height 34
